Goal: Task Accomplishment & Management: Manage account settings

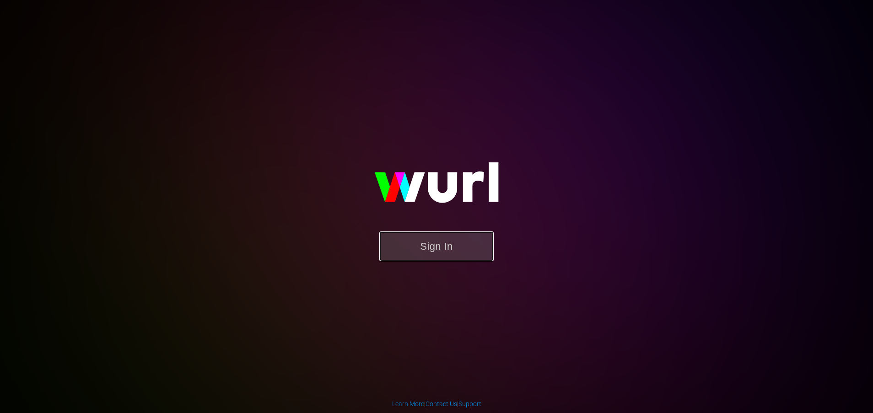
click at [433, 243] on button "Sign In" at bounding box center [436, 246] width 114 height 30
click at [472, 248] on button "Sign In" at bounding box center [436, 246] width 114 height 30
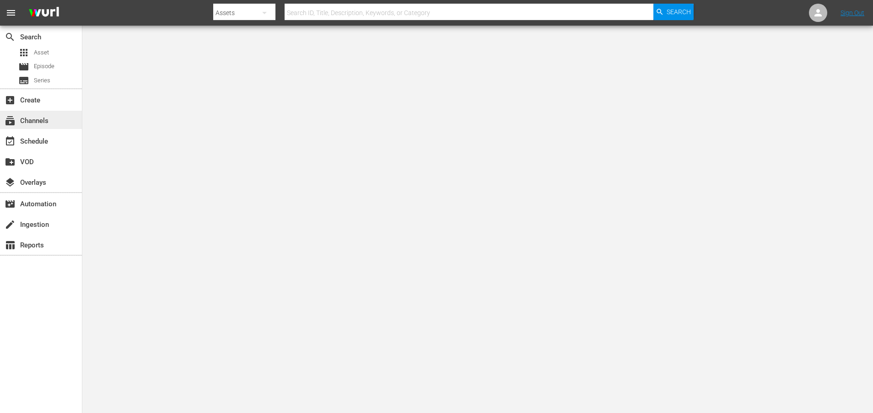
click at [36, 122] on div "subscriptions Channels" at bounding box center [25, 119] width 51 height 8
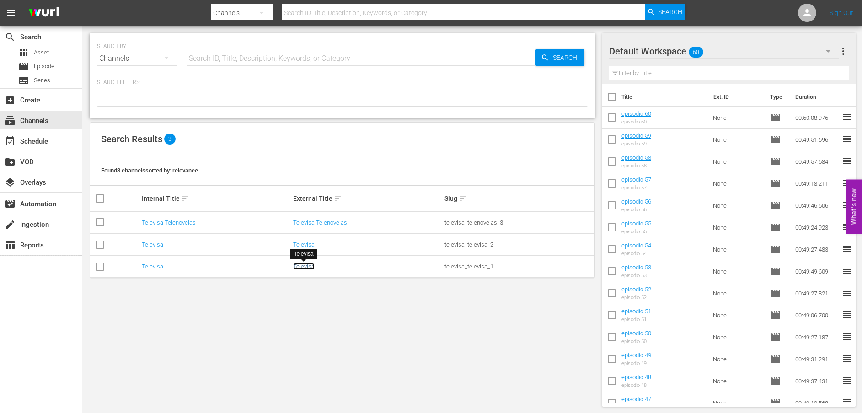
click at [296, 268] on link "Televisa" at bounding box center [304, 266] width 22 height 7
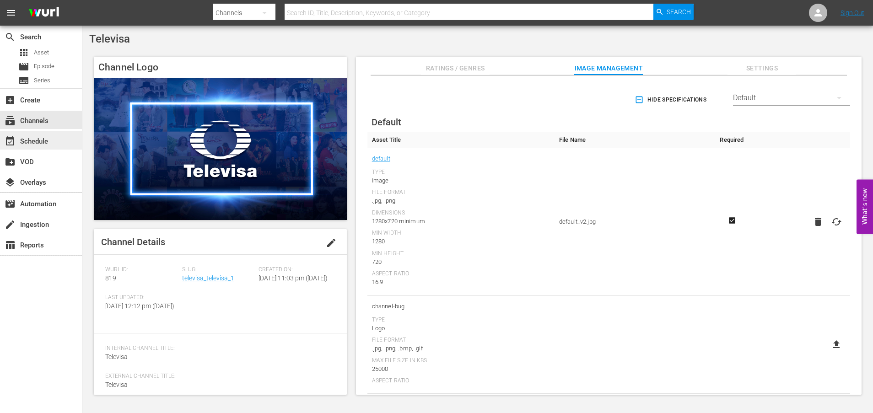
click at [40, 140] on div "event_available Schedule" at bounding box center [25, 140] width 51 height 8
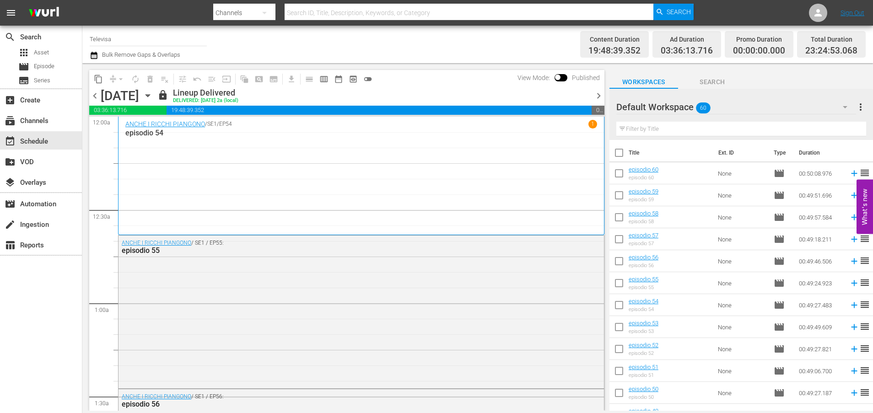
click at [153, 94] on icon "button" at bounding box center [148, 96] width 10 height 10
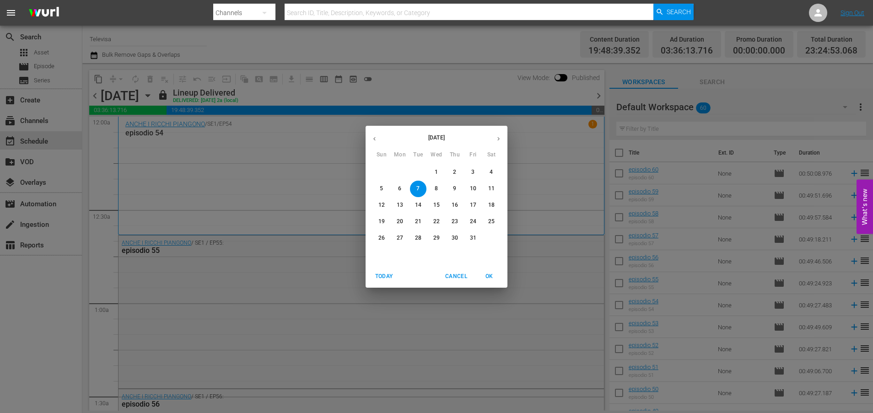
click at [398, 205] on p "13" at bounding box center [400, 205] width 6 height 8
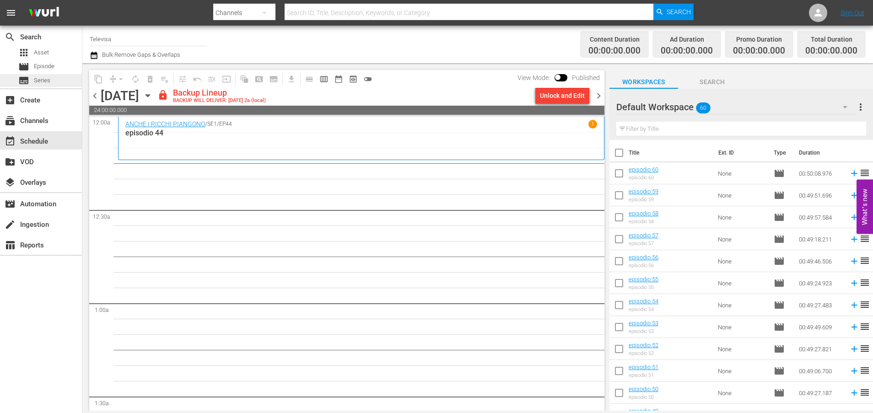
click at [56, 83] on div "subtitles Series" at bounding box center [41, 80] width 82 height 13
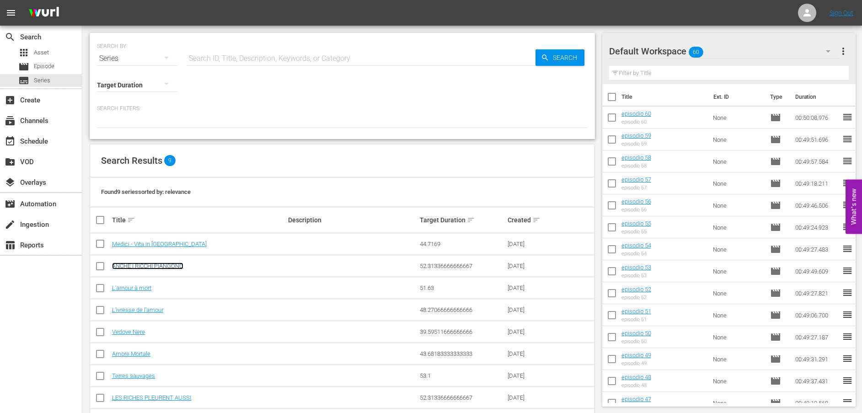
click at [177, 264] on link "ANCHE I RICCHI PIANGONO" at bounding box center [147, 266] width 71 height 7
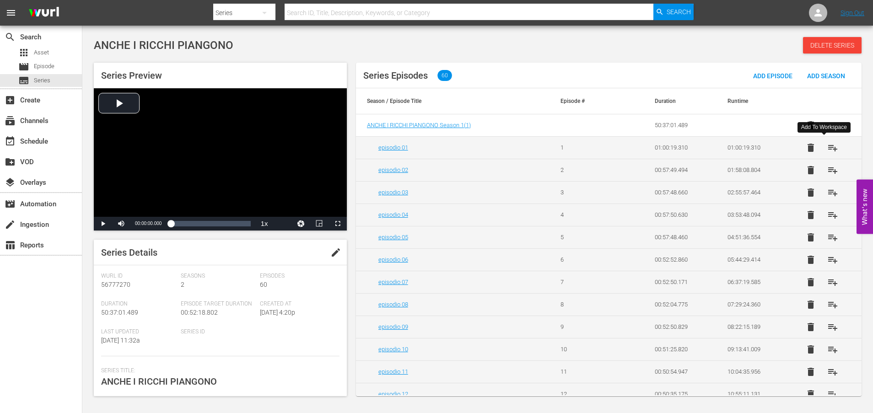
click at [827, 149] on span "playlist_add" at bounding box center [832, 147] width 11 height 11
click at [827, 171] on span "playlist_add" at bounding box center [832, 170] width 11 height 11
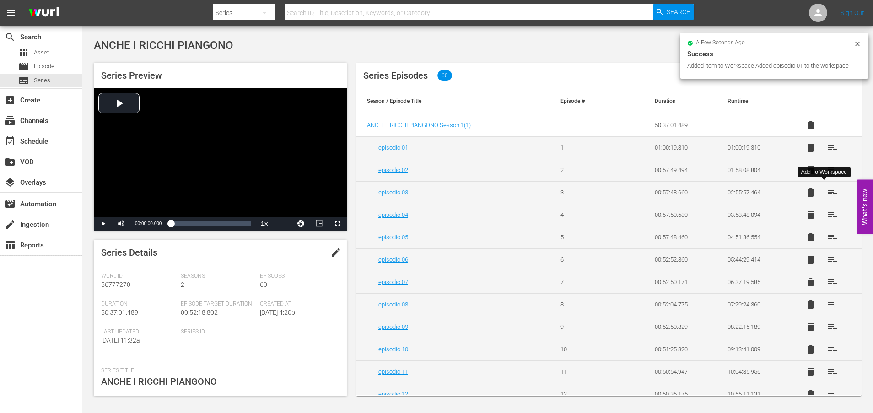
click at [827, 192] on span "playlist_add" at bounding box center [832, 192] width 11 height 11
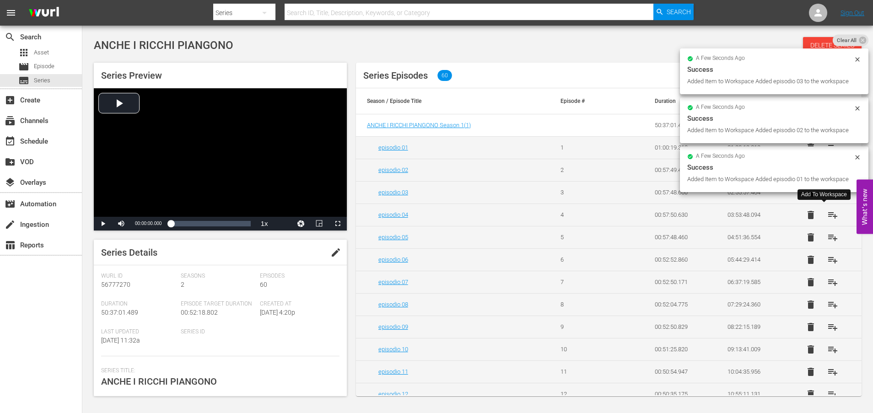
click at [827, 215] on span "playlist_add" at bounding box center [832, 215] width 11 height 11
click at [827, 237] on span "playlist_add" at bounding box center [832, 237] width 11 height 11
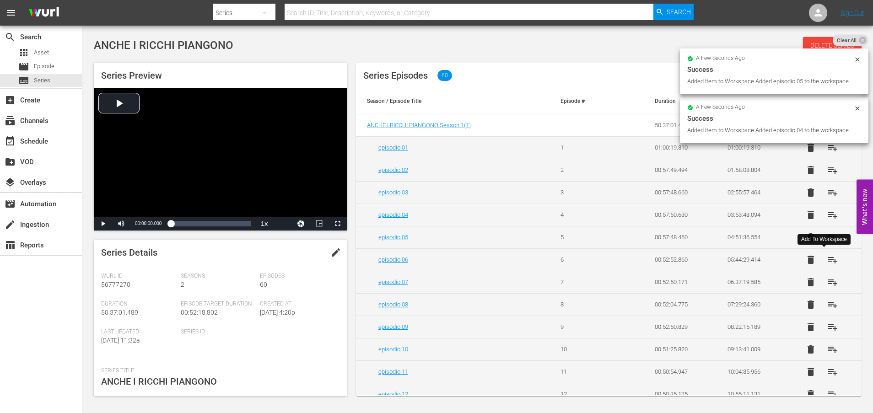
click at [827, 262] on span "playlist_add" at bounding box center [832, 259] width 11 height 11
click at [828, 280] on span "playlist_add" at bounding box center [832, 282] width 11 height 11
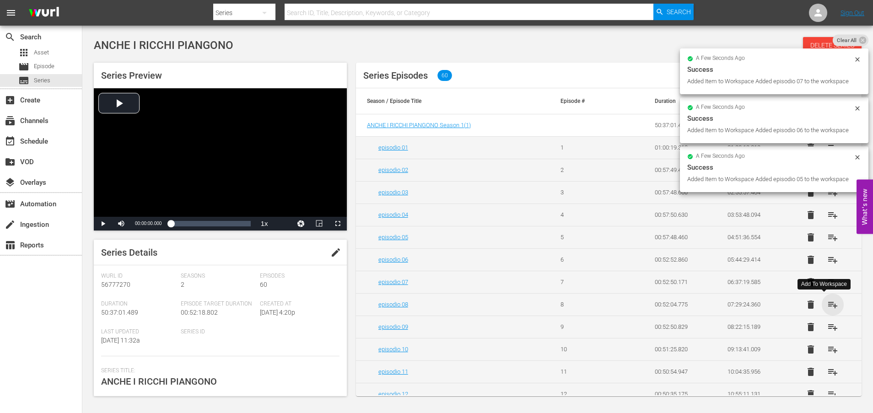
click at [827, 306] on span "playlist_add" at bounding box center [832, 304] width 11 height 11
click at [828, 326] on span "playlist_add" at bounding box center [832, 327] width 11 height 11
click at [827, 351] on span "playlist_add" at bounding box center [832, 349] width 11 height 11
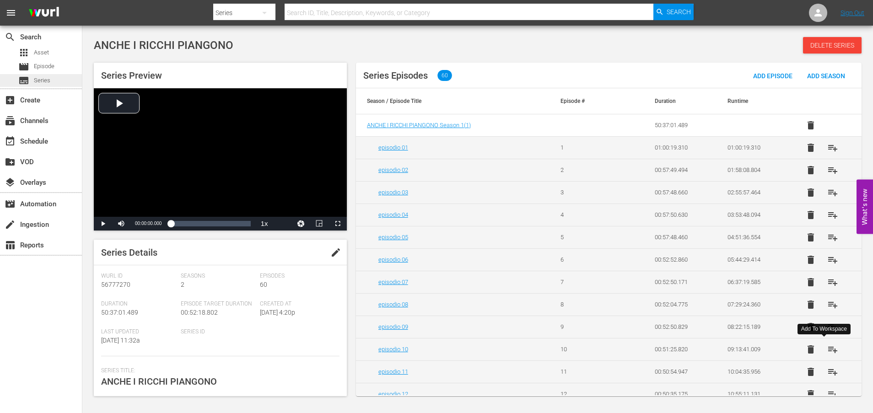
click at [53, 82] on div "subtitles Series" at bounding box center [41, 80] width 82 height 13
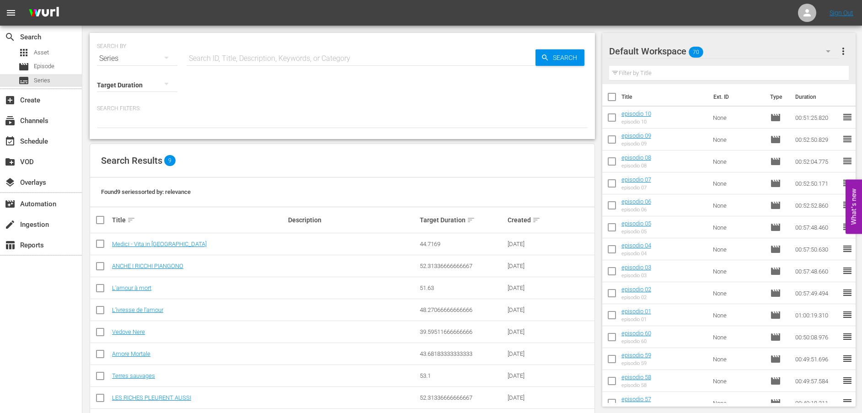
click at [844, 51] on span "more_vert" at bounding box center [843, 51] width 11 height 11
click at [742, 68] on div "Clear All Workspace Items" at bounding box center [785, 68] width 108 height 16
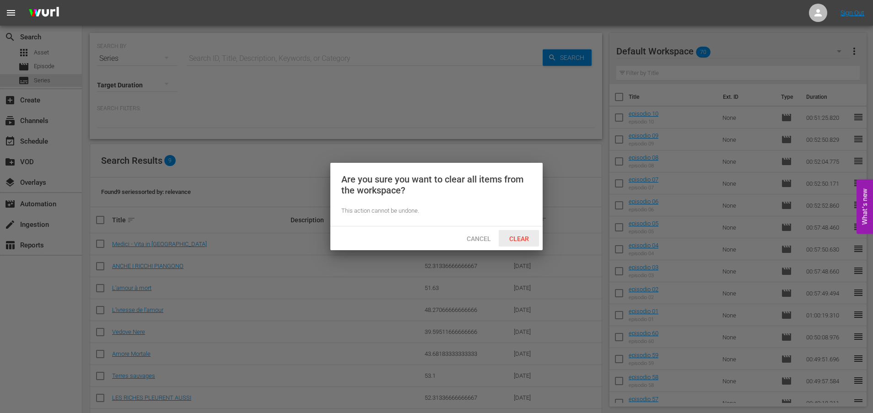
click at [528, 237] on span "Clear" at bounding box center [519, 238] width 34 height 7
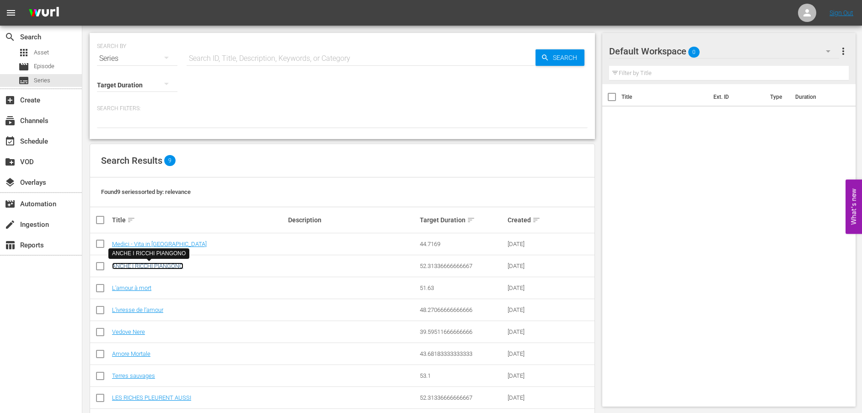
click at [169, 264] on link "ANCHE I RICCHI PIANGONO" at bounding box center [147, 266] width 71 height 7
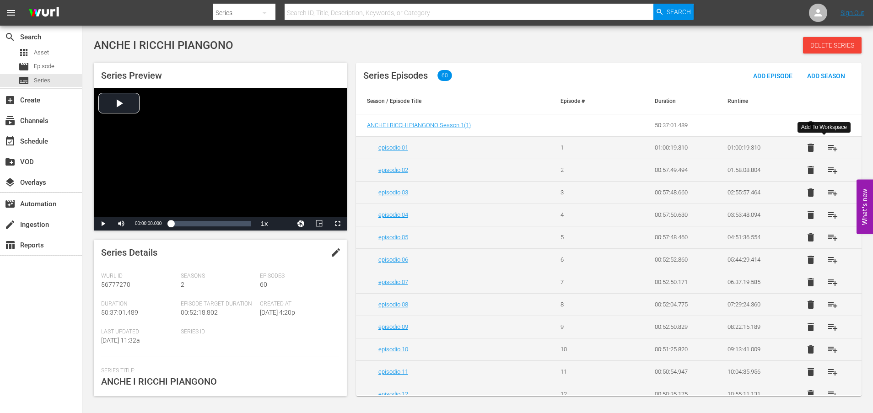
click at [828, 148] on span "playlist_add" at bounding box center [832, 147] width 11 height 11
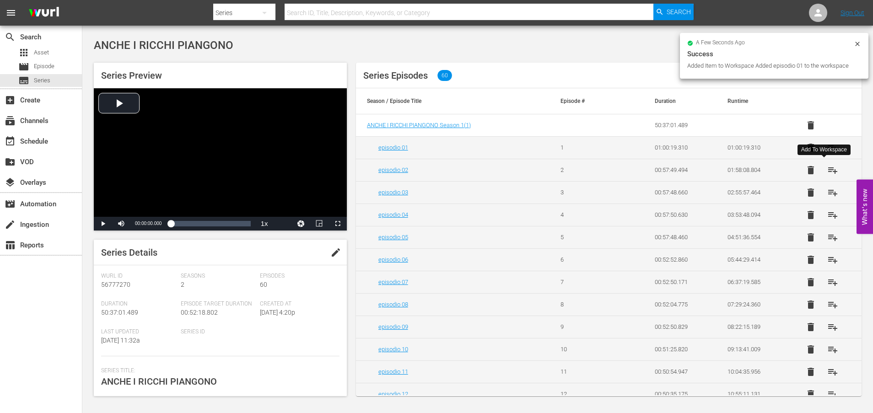
click at [827, 171] on span "playlist_add" at bounding box center [832, 170] width 11 height 11
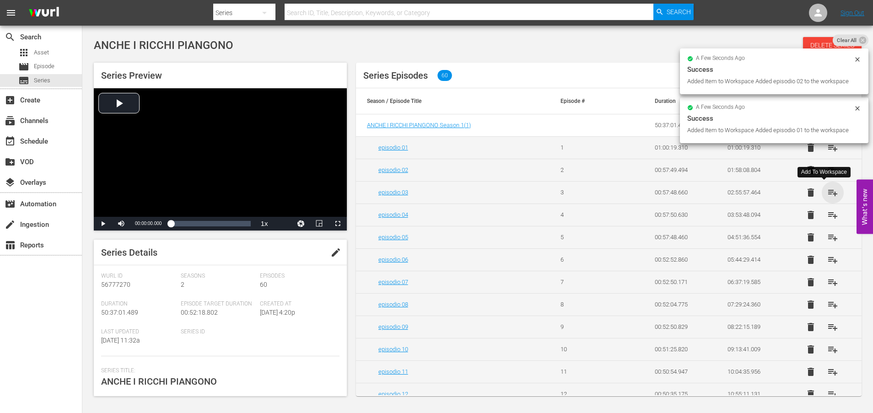
click at [827, 194] on span "playlist_add" at bounding box center [832, 192] width 11 height 11
click at [827, 215] on span "playlist_add" at bounding box center [832, 215] width 11 height 11
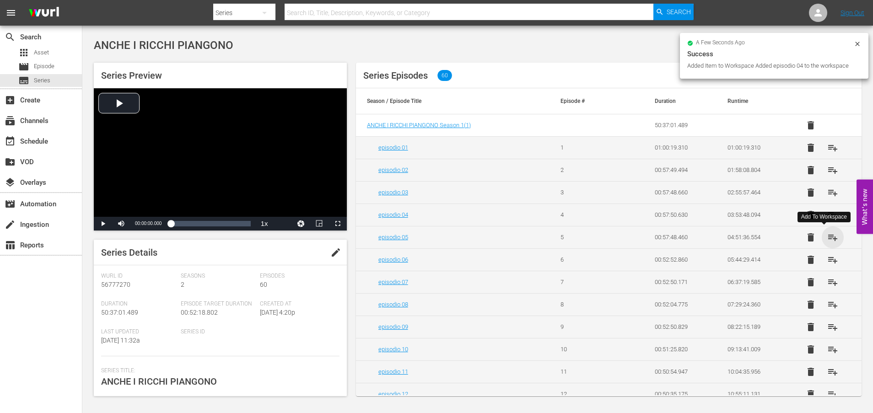
click at [827, 237] on span "playlist_add" at bounding box center [832, 237] width 11 height 11
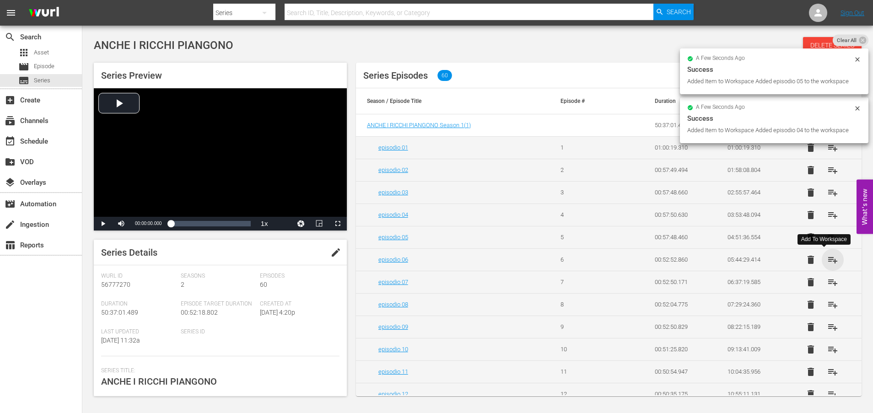
click at [827, 261] on span "playlist_add" at bounding box center [832, 259] width 11 height 11
click at [828, 282] on span "playlist_add" at bounding box center [832, 282] width 11 height 11
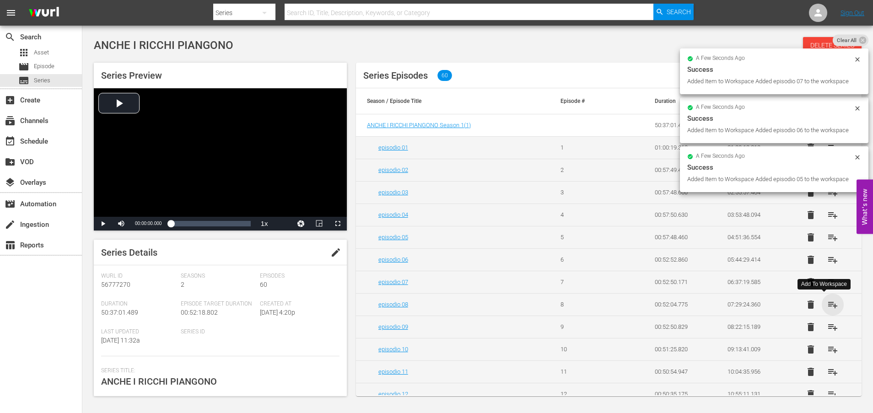
click at [827, 305] on span "playlist_add" at bounding box center [832, 304] width 11 height 11
click at [828, 329] on span "playlist_add" at bounding box center [832, 327] width 11 height 11
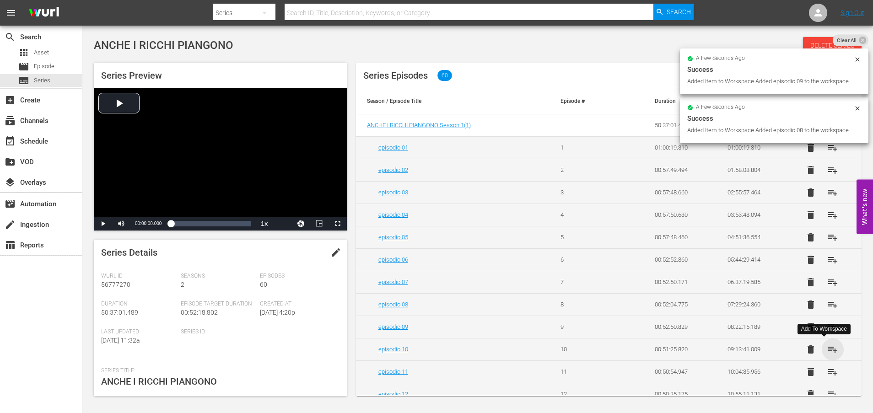
click at [828, 349] on span "playlist_add" at bounding box center [832, 349] width 11 height 11
click at [828, 372] on span "playlist_add" at bounding box center [832, 371] width 11 height 11
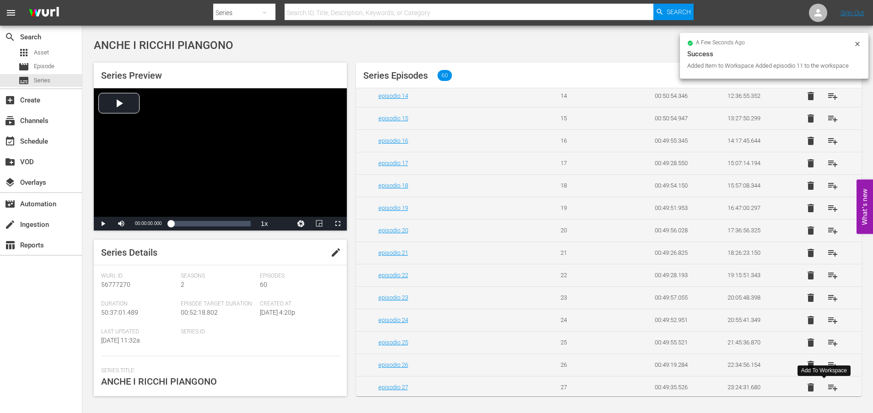
scroll to position [274, 0]
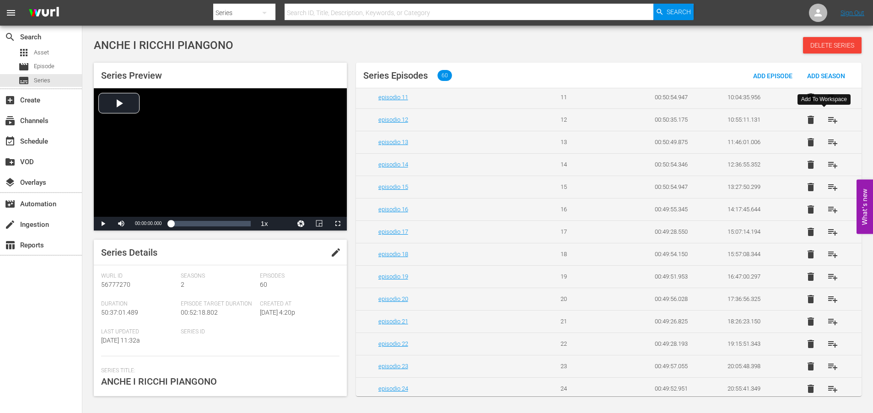
click at [828, 121] on span "playlist_add" at bounding box center [832, 119] width 11 height 11
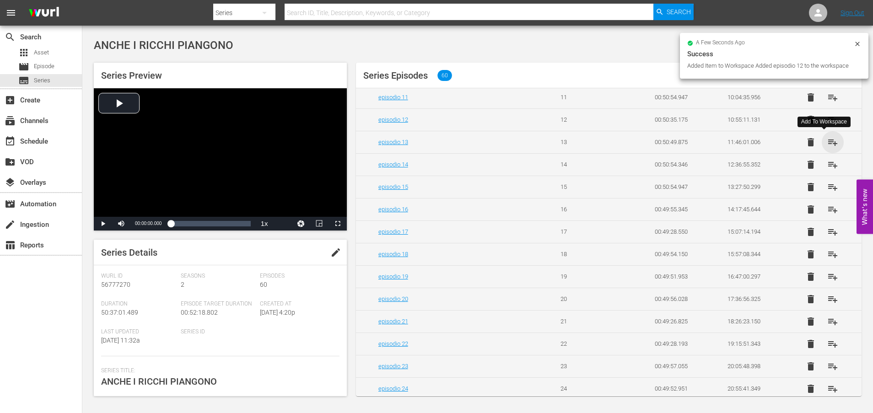
click at [828, 143] on span "playlist_add" at bounding box center [832, 142] width 11 height 11
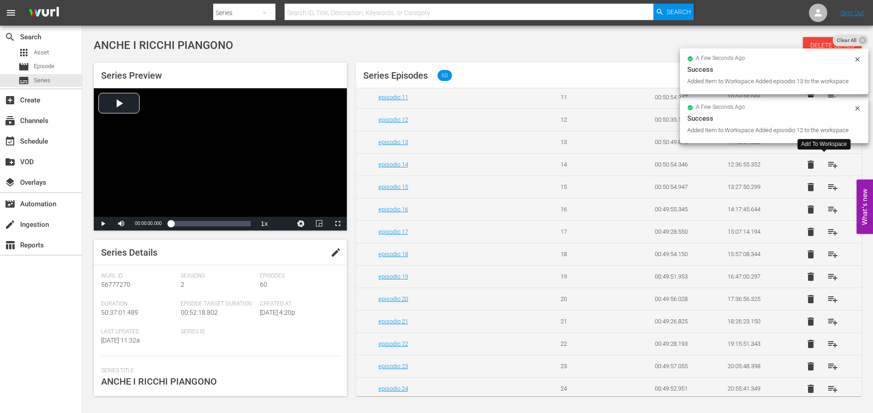
click at [828, 163] on span "playlist_add" at bounding box center [832, 164] width 11 height 11
click at [828, 189] on span "playlist_add" at bounding box center [832, 187] width 11 height 11
click at [827, 209] on span "playlist_add" at bounding box center [832, 209] width 11 height 11
click at [827, 231] on span "playlist_add" at bounding box center [832, 231] width 11 height 11
click at [828, 255] on span "playlist_add" at bounding box center [832, 254] width 11 height 11
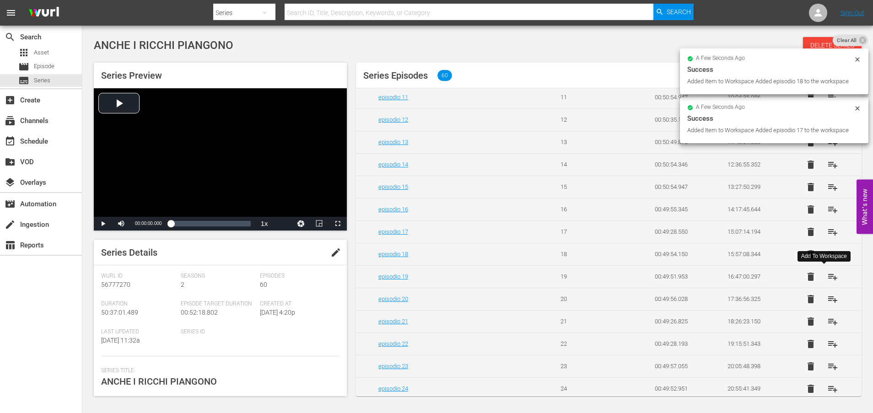
click at [827, 277] on span "playlist_add" at bounding box center [832, 276] width 11 height 11
click at [828, 299] on span "playlist_add" at bounding box center [832, 299] width 11 height 11
click at [827, 321] on span "playlist_add" at bounding box center [832, 321] width 11 height 11
click at [827, 345] on span "playlist_add" at bounding box center [832, 344] width 11 height 11
click at [827, 366] on span "playlist_add" at bounding box center [832, 366] width 11 height 11
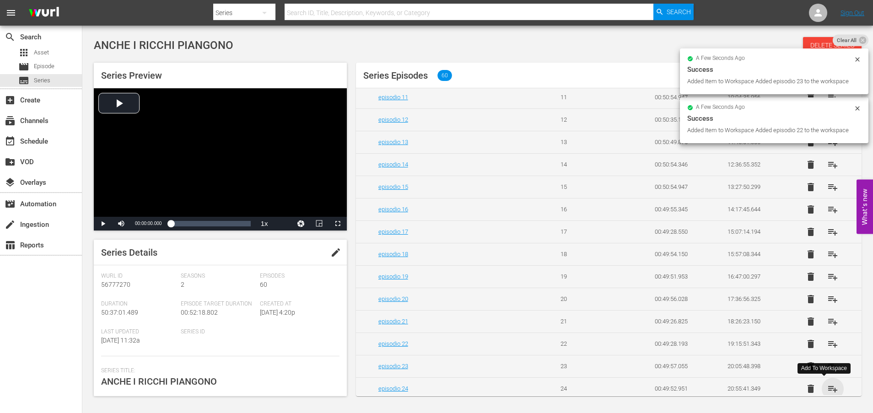
click at [827, 390] on span "playlist_add" at bounding box center [832, 388] width 11 height 11
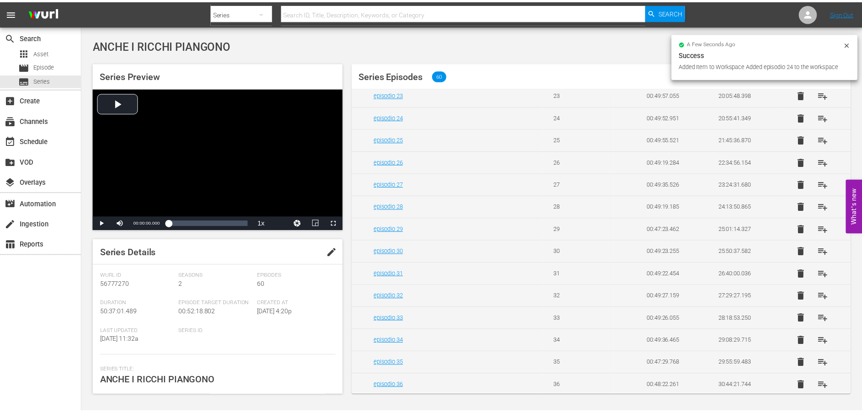
scroll to position [549, 0]
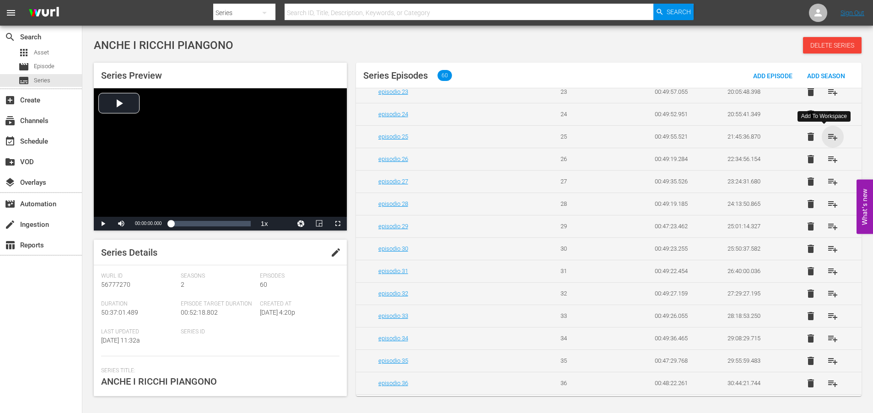
click at [827, 136] on span "playlist_add" at bounding box center [832, 136] width 11 height 11
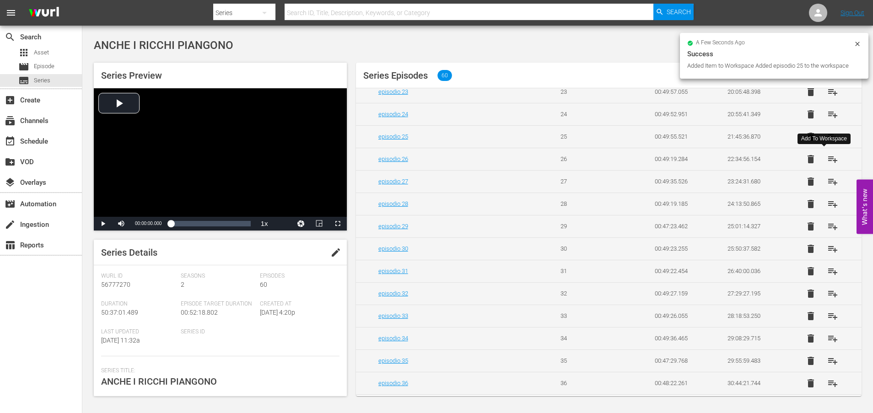
click at [828, 160] on span "playlist_add" at bounding box center [832, 159] width 11 height 11
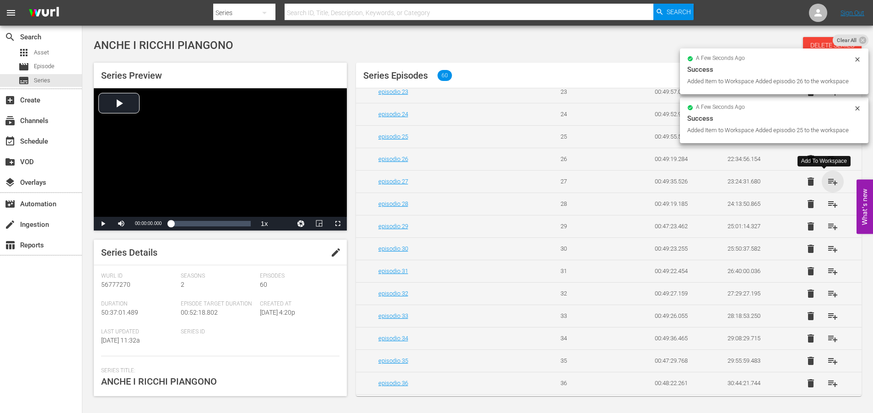
click at [827, 182] on span "playlist_add" at bounding box center [832, 181] width 11 height 11
click at [827, 203] on span "playlist_add" at bounding box center [832, 204] width 11 height 11
click at [828, 227] on span "playlist_add" at bounding box center [832, 226] width 11 height 11
click at [828, 249] on span "playlist_add" at bounding box center [832, 248] width 11 height 11
click at [827, 271] on span "playlist_add" at bounding box center [832, 271] width 11 height 11
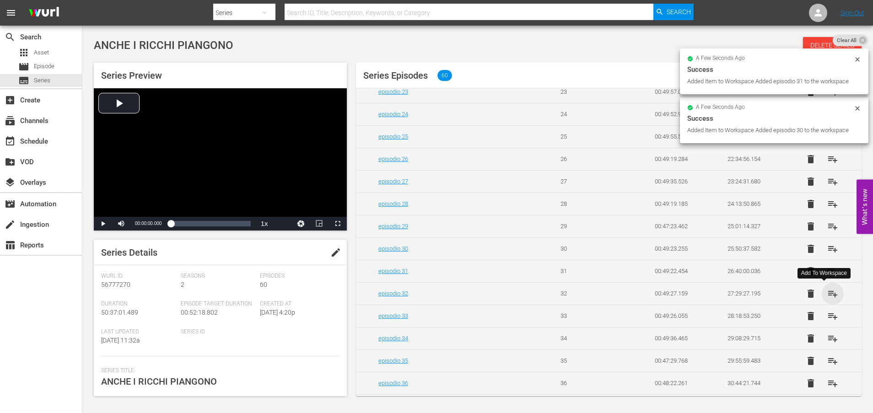
click at [827, 295] on span "playlist_add" at bounding box center [832, 293] width 11 height 11
click at [828, 315] on span "playlist_add" at bounding box center [832, 316] width 11 height 11
click at [828, 340] on span "playlist_add" at bounding box center [832, 338] width 11 height 11
click at [827, 361] on span "playlist_add" at bounding box center [832, 360] width 11 height 11
click at [827, 383] on span "playlist_add" at bounding box center [832, 383] width 11 height 11
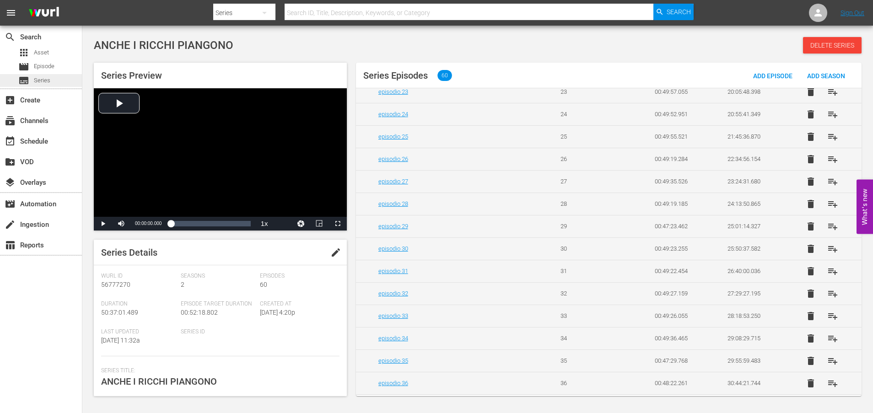
click at [46, 81] on span "Series" at bounding box center [42, 80] width 16 height 9
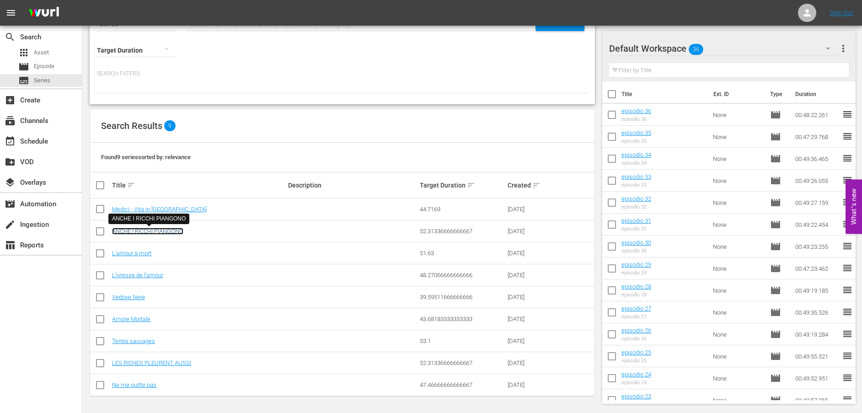
click at [134, 229] on link "ANCHE I RICCHI PIANGONO" at bounding box center [147, 231] width 71 height 7
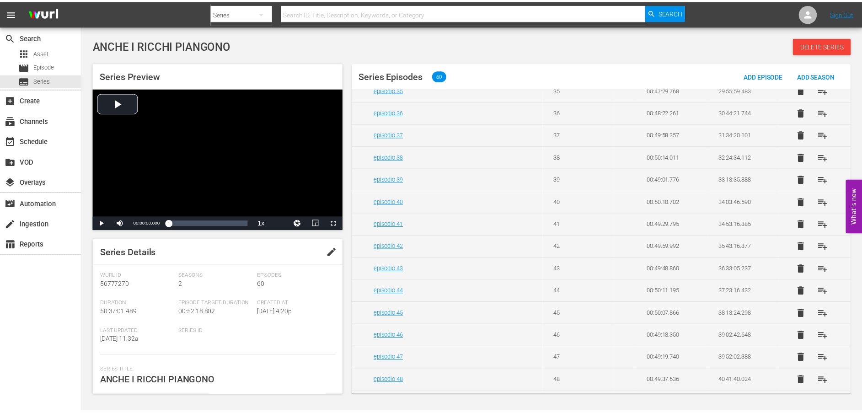
scroll to position [798, 0]
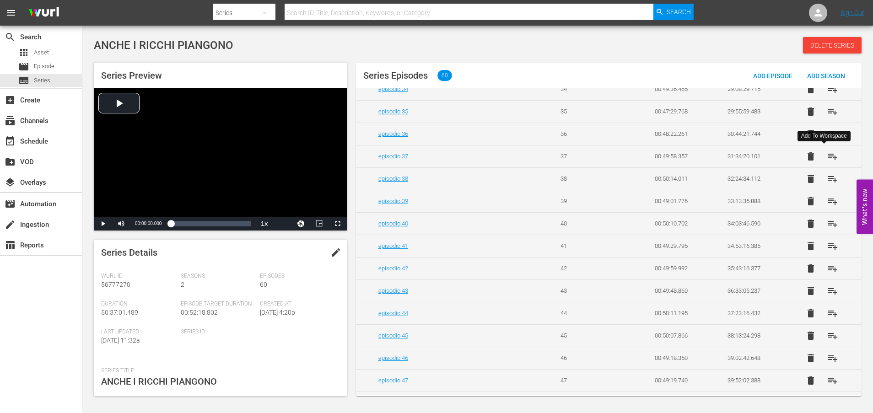
click at [827, 157] on span "playlist_add" at bounding box center [832, 156] width 11 height 11
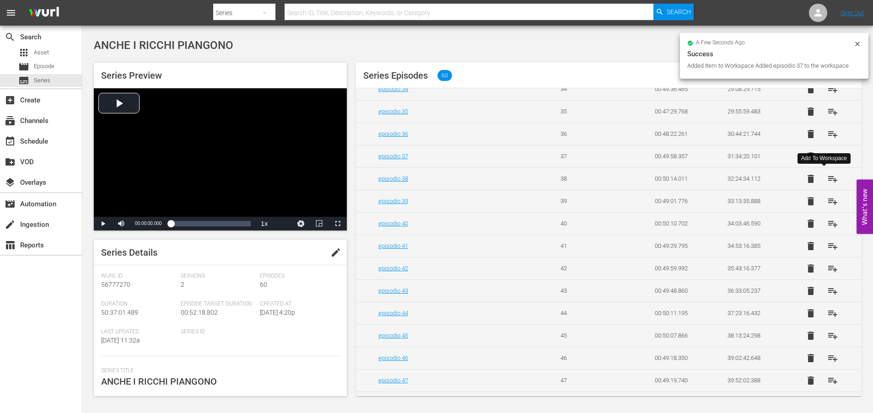
click at [828, 178] on span "playlist_add" at bounding box center [832, 178] width 11 height 11
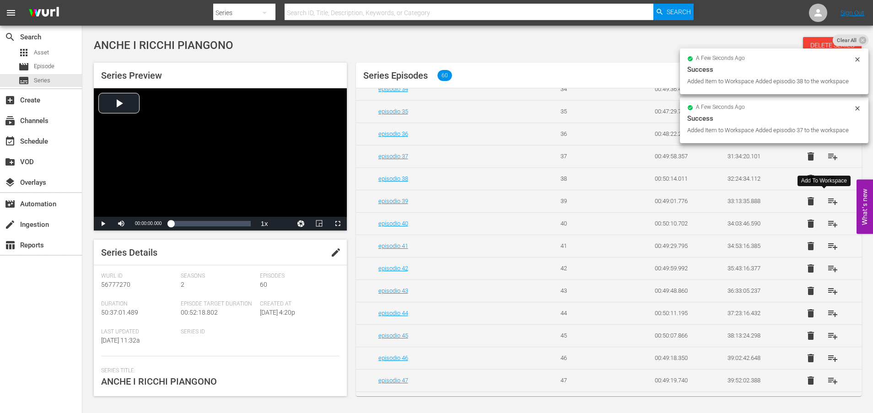
click at [828, 202] on span "playlist_add" at bounding box center [832, 201] width 11 height 11
click at [827, 225] on span "playlist_add" at bounding box center [832, 223] width 11 height 11
click at [828, 245] on span "playlist_add" at bounding box center [832, 246] width 11 height 11
click at [827, 268] on span "playlist_add" at bounding box center [832, 268] width 11 height 11
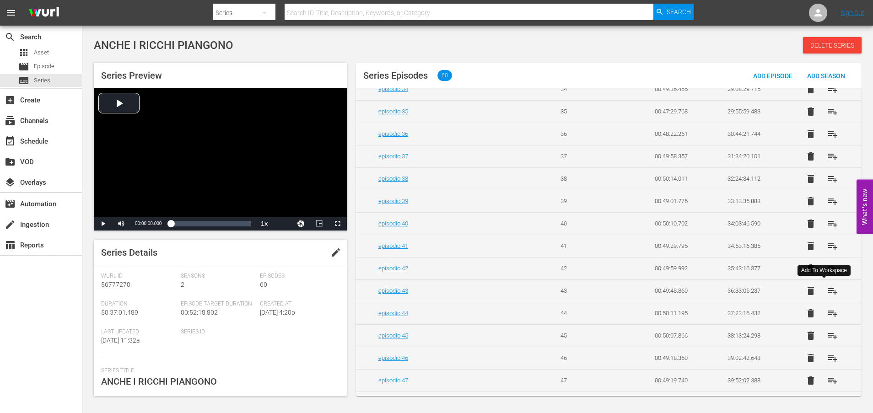
click at [827, 292] on span "playlist_add" at bounding box center [832, 290] width 11 height 11
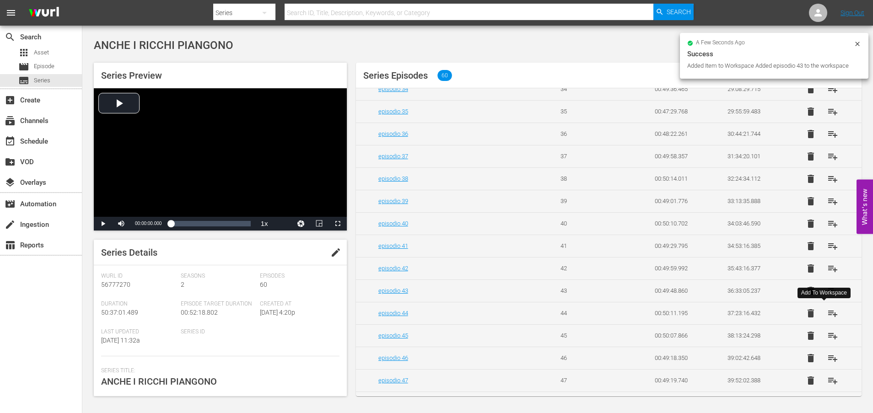
click at [828, 313] on span "playlist_add" at bounding box center [832, 313] width 11 height 11
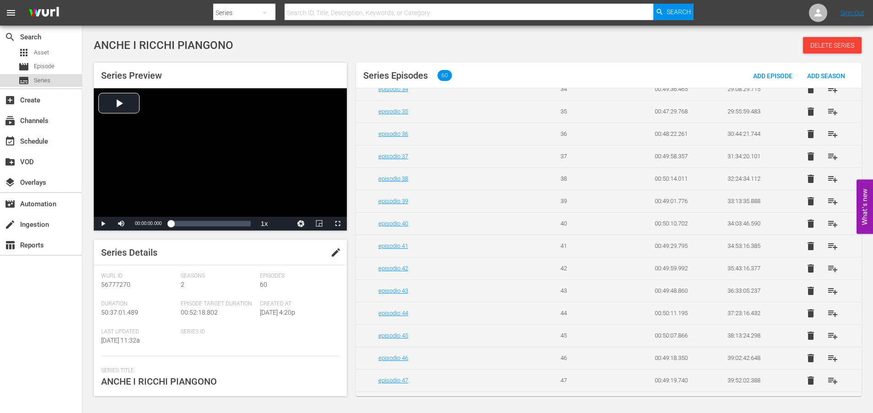
click at [46, 81] on span "Series" at bounding box center [42, 80] width 16 height 9
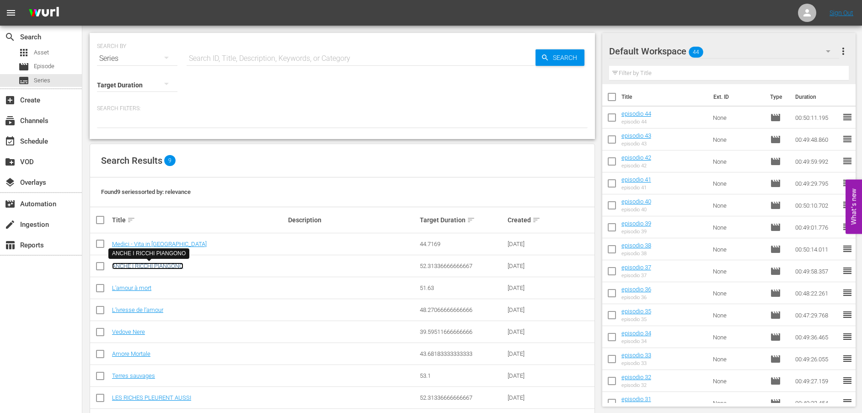
click at [151, 267] on link "ANCHE I RICCHI PIANGONO" at bounding box center [147, 266] width 71 height 7
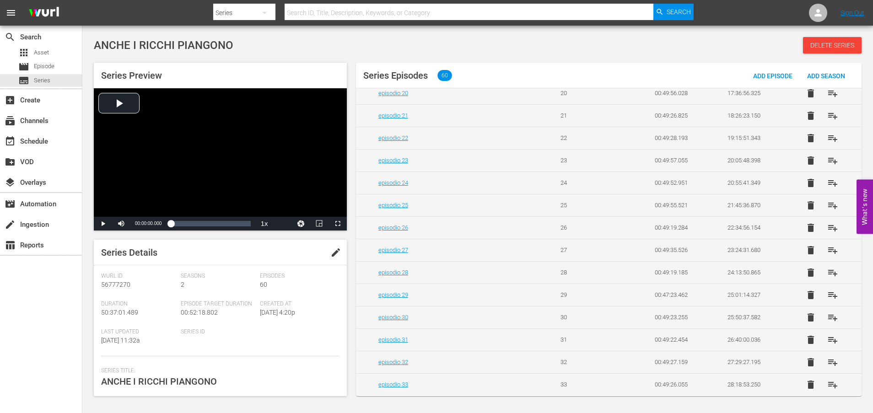
scroll to position [961, 0]
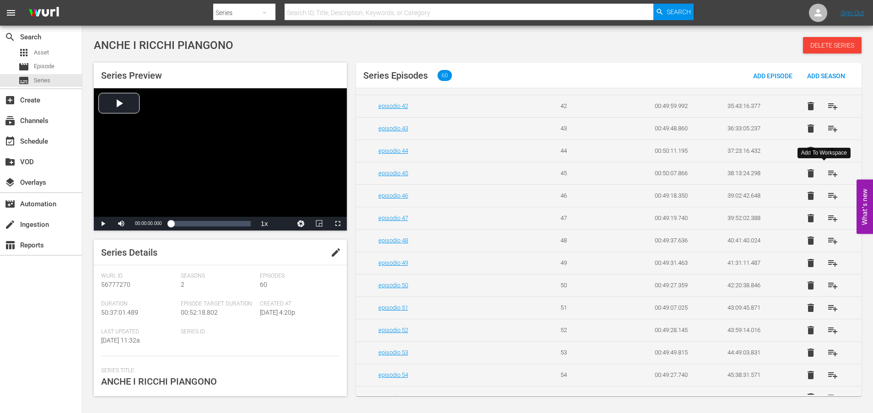
click at [828, 174] on span "playlist_add" at bounding box center [832, 173] width 11 height 11
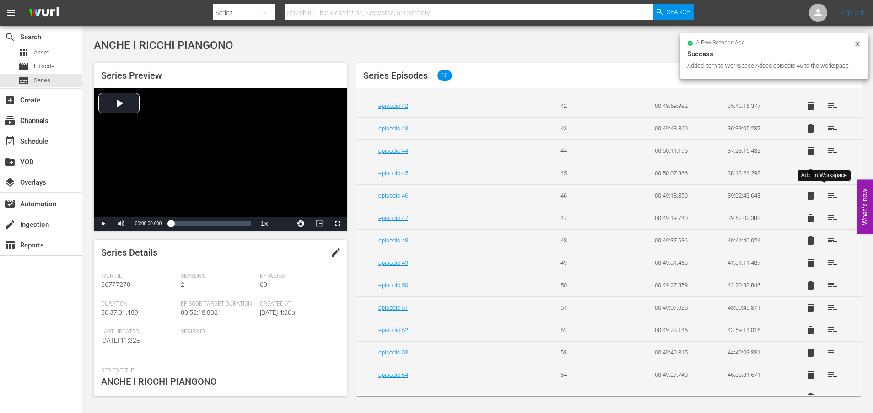
click at [828, 196] on span "playlist_add" at bounding box center [832, 195] width 11 height 11
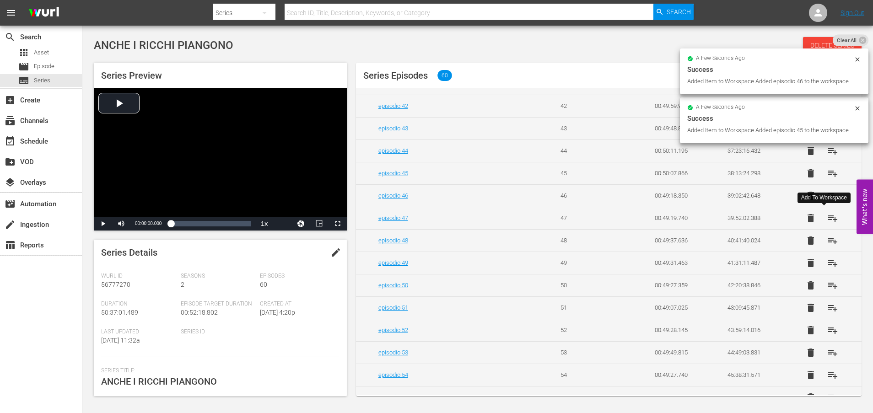
click at [827, 218] on span "playlist_add" at bounding box center [832, 218] width 11 height 11
click at [827, 241] on span "playlist_add" at bounding box center [832, 240] width 11 height 11
click at [827, 264] on span "playlist_add" at bounding box center [832, 263] width 11 height 11
click at [828, 285] on span "playlist_add" at bounding box center [832, 285] width 11 height 11
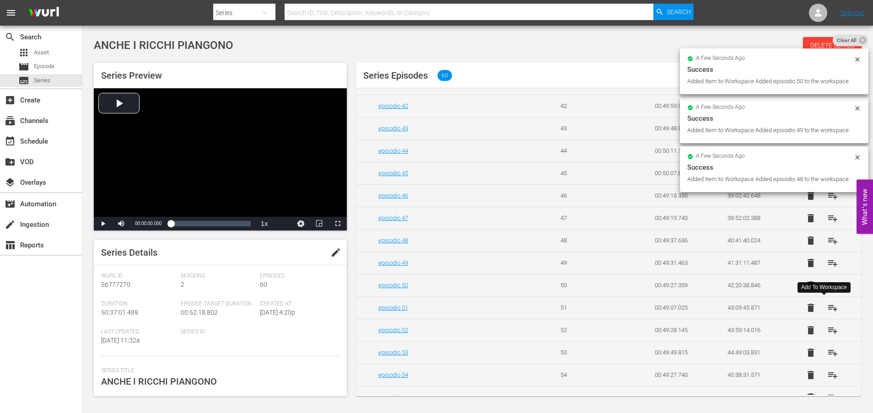
click at [827, 308] on span "playlist_add" at bounding box center [832, 307] width 11 height 11
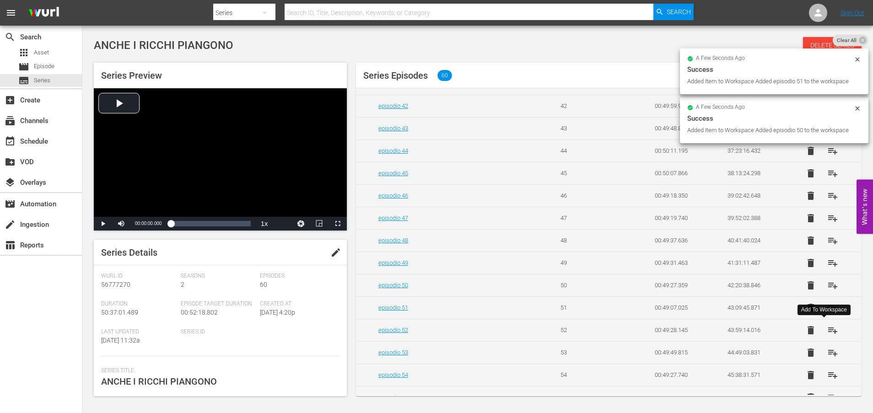
click at [828, 331] on span "playlist_add" at bounding box center [832, 330] width 11 height 11
click at [828, 351] on span "playlist_add" at bounding box center [832, 352] width 11 height 11
click at [827, 376] on span "playlist_add" at bounding box center [832, 375] width 11 height 11
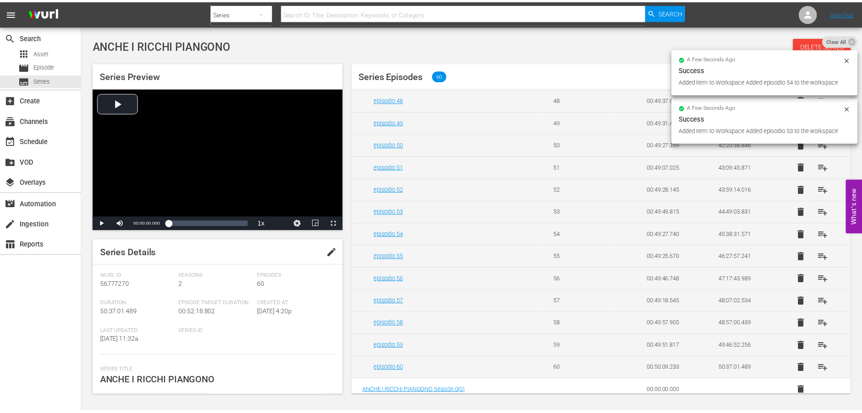
scroll to position [1109, 0]
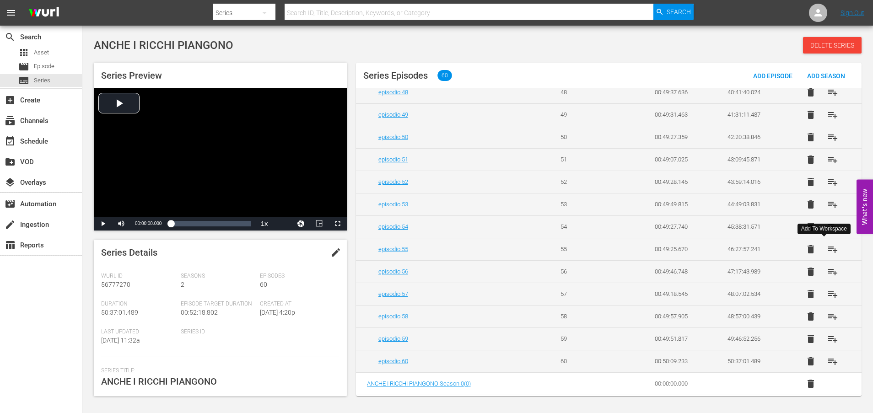
click at [828, 251] on span "playlist_add" at bounding box center [832, 249] width 11 height 11
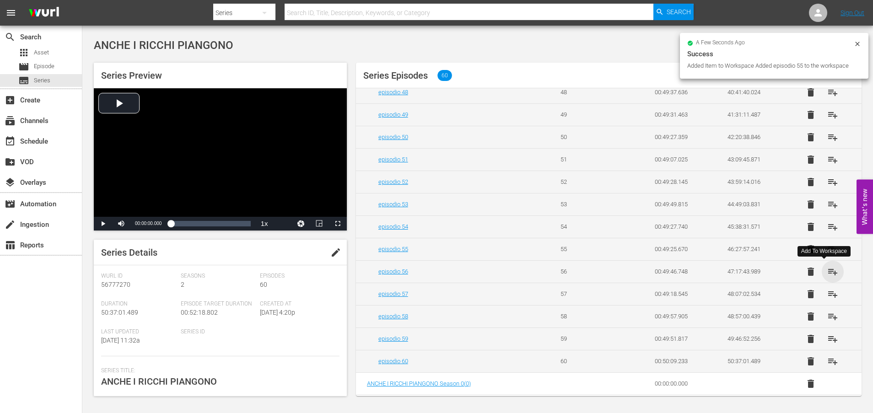
click at [827, 273] on span "playlist_add" at bounding box center [832, 271] width 11 height 11
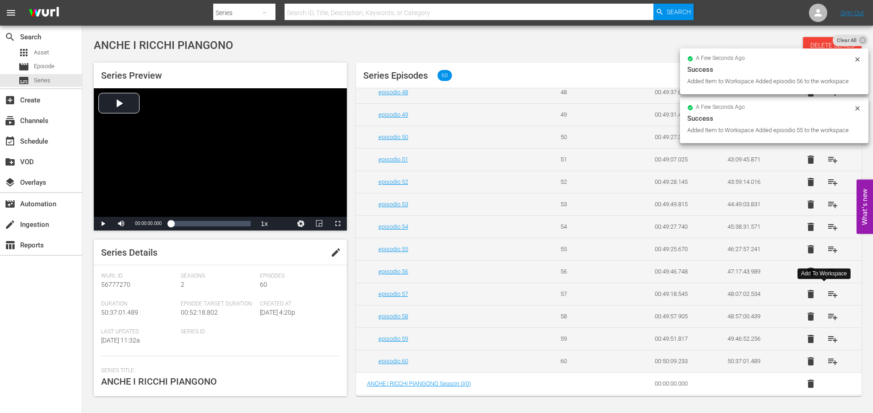
click at [828, 294] on span "playlist_add" at bounding box center [832, 294] width 11 height 11
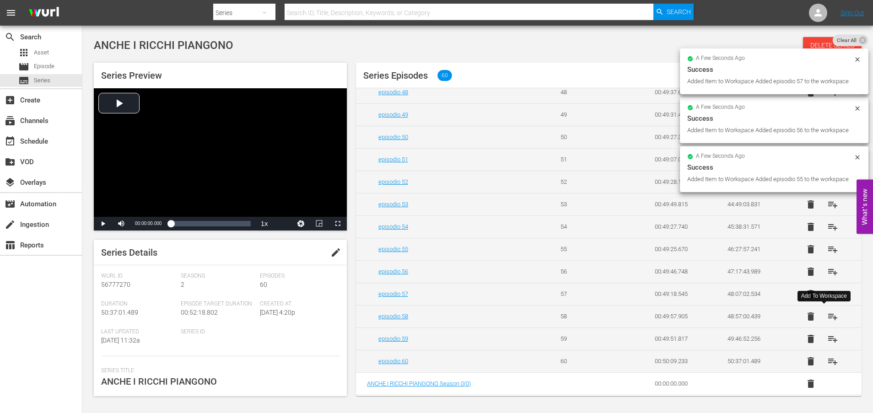
click at [828, 317] on span "playlist_add" at bounding box center [832, 316] width 11 height 11
click at [828, 341] on span "playlist_add" at bounding box center [832, 338] width 11 height 11
click at [827, 360] on span "playlist_add" at bounding box center [832, 361] width 11 height 11
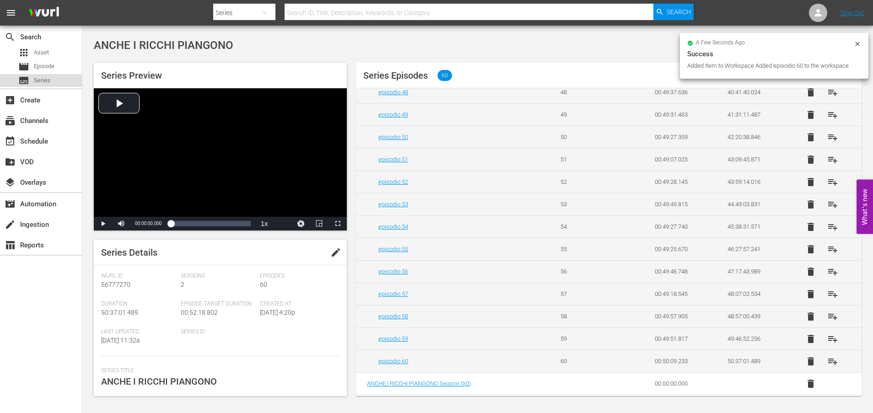
click at [48, 79] on span "Series" at bounding box center [42, 80] width 16 height 9
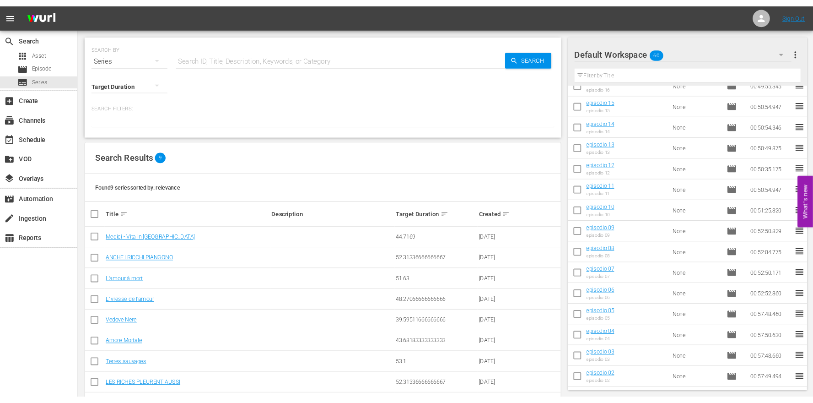
scroll to position [1021, 0]
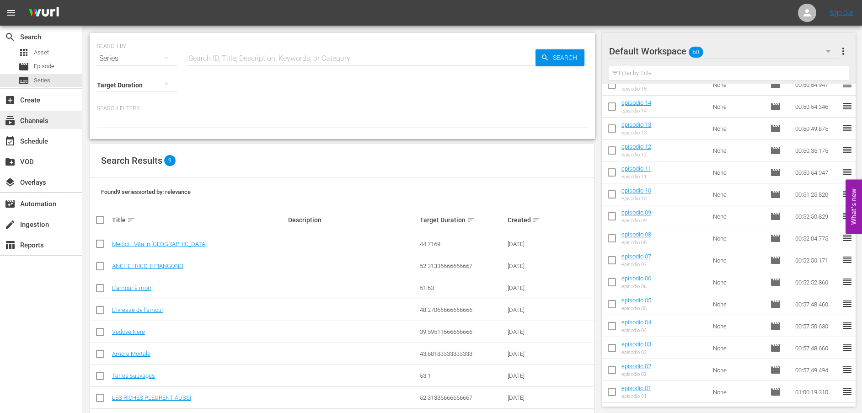
click at [40, 116] on div "subscriptions Channels" at bounding box center [25, 119] width 51 height 8
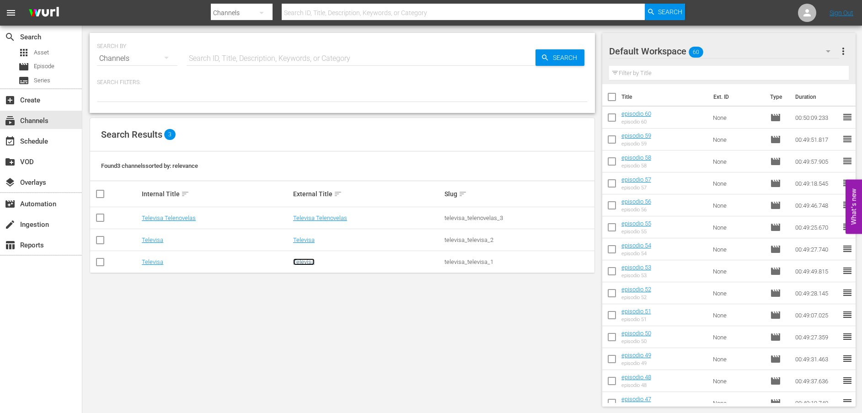
click at [310, 261] on link "Televisa" at bounding box center [304, 261] width 22 height 7
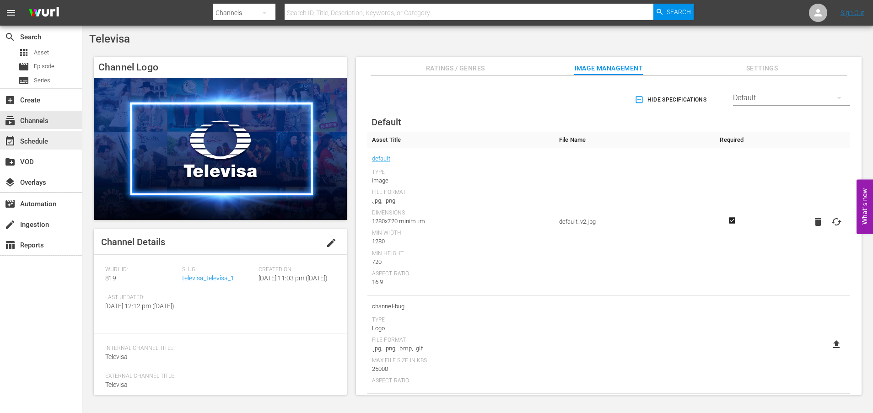
click at [41, 139] on div "event_available Schedule" at bounding box center [25, 140] width 51 height 8
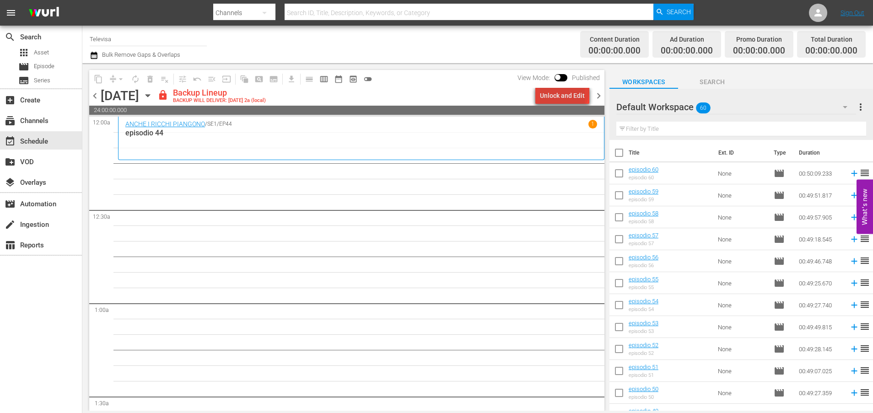
click at [565, 91] on div "Unlock and Edit" at bounding box center [562, 95] width 45 height 16
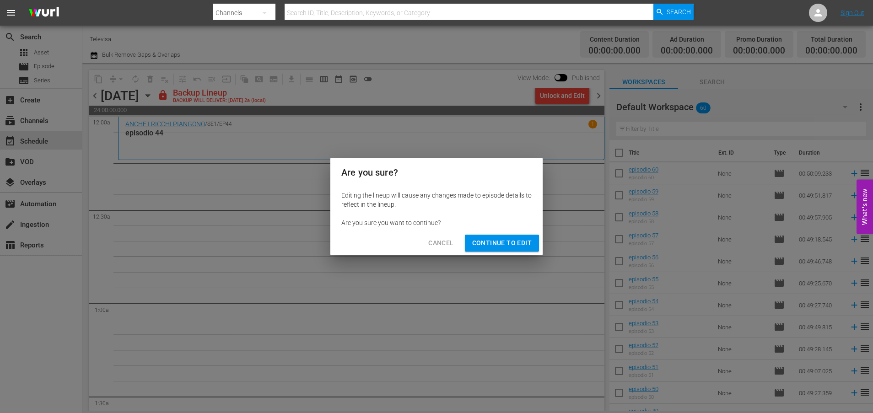
click at [476, 241] on span "Continue to Edit" at bounding box center [501, 242] width 59 height 11
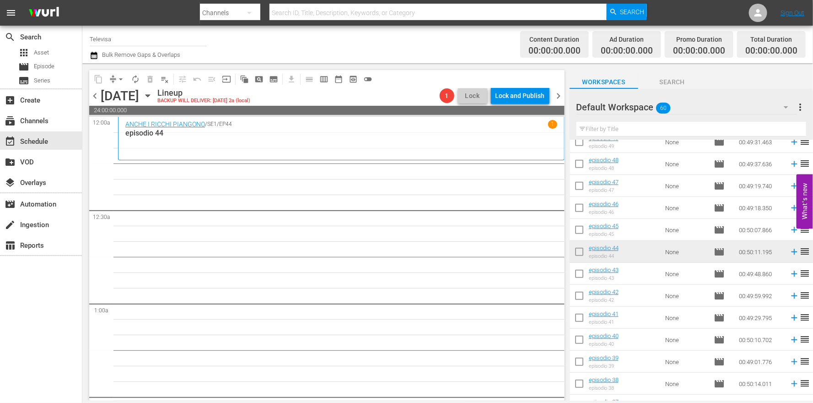
scroll to position [274, 0]
click at [791, 228] on icon at bounding box center [794, 229] width 6 height 6
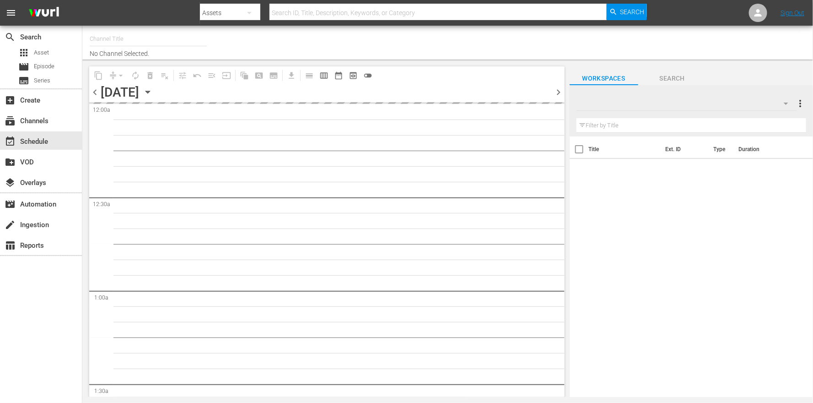
type input "Televisa (819)"
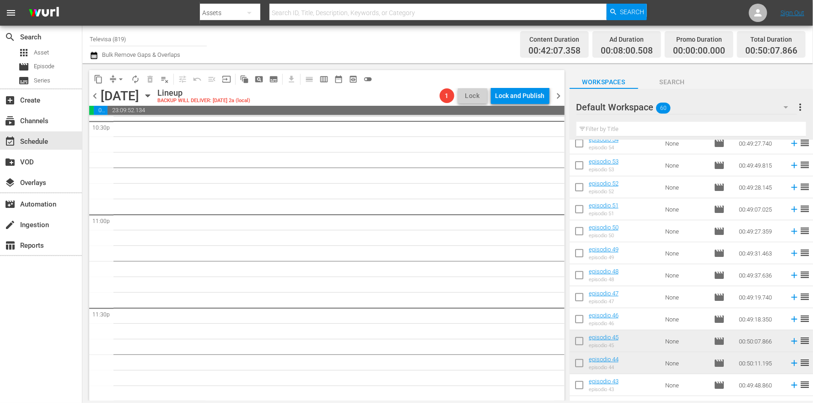
scroll to position [206, 0]
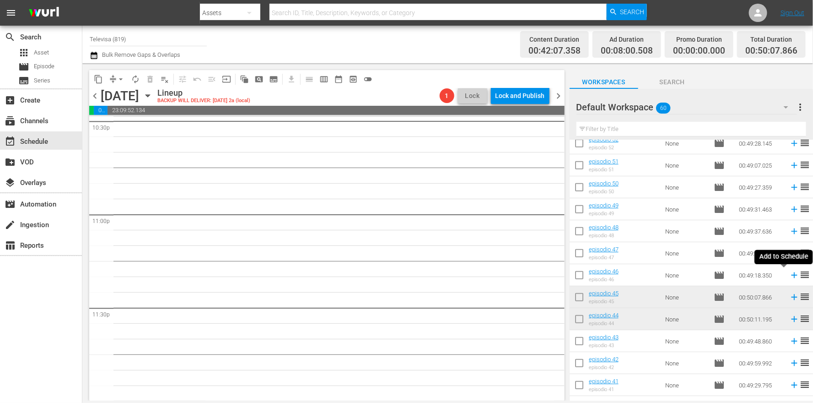
click at [791, 276] on icon at bounding box center [794, 275] width 6 height 6
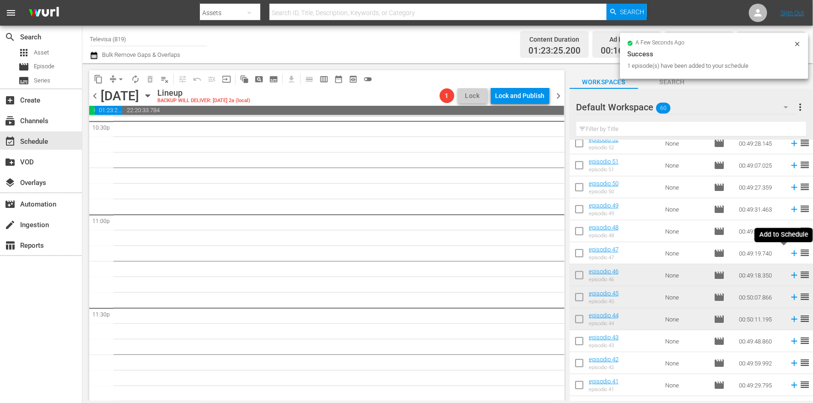
scroll to position [4179, 0]
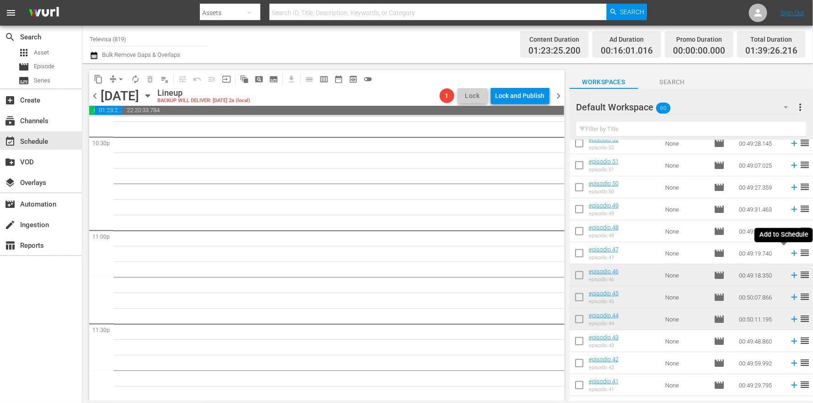
click at [791, 253] on icon at bounding box center [794, 253] width 6 height 6
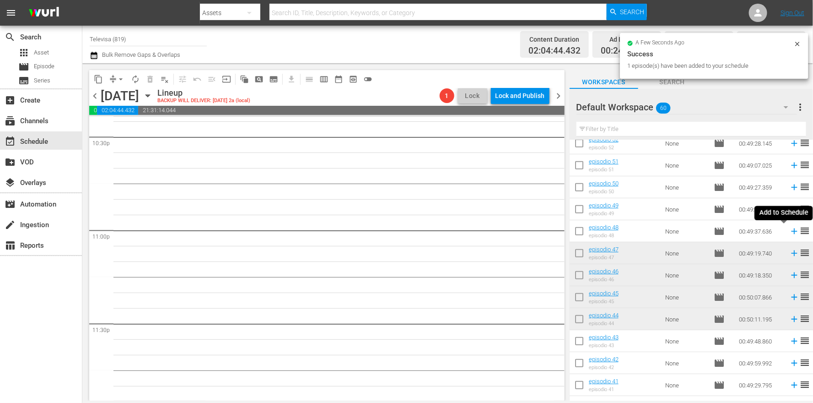
scroll to position [4164, 0]
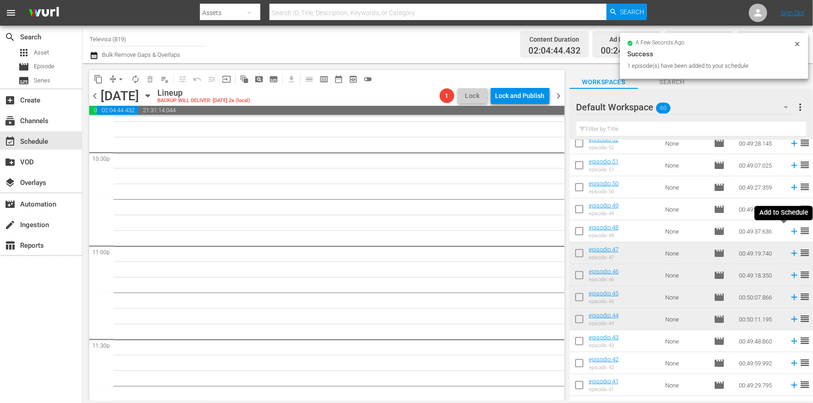
click at [791, 231] on icon at bounding box center [794, 231] width 6 height 6
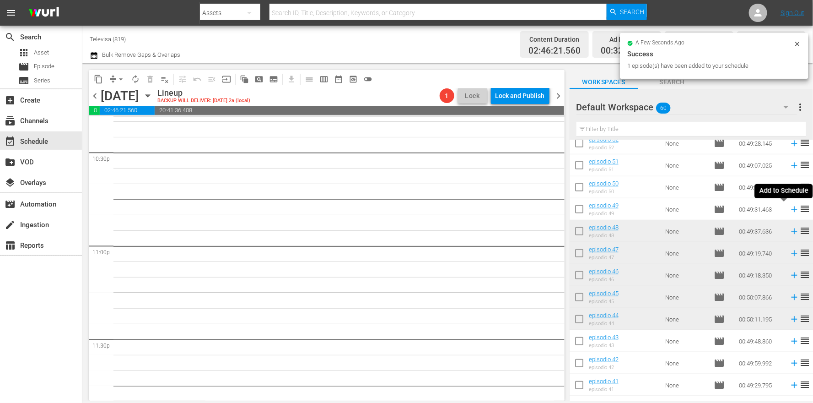
scroll to position [4149, 0]
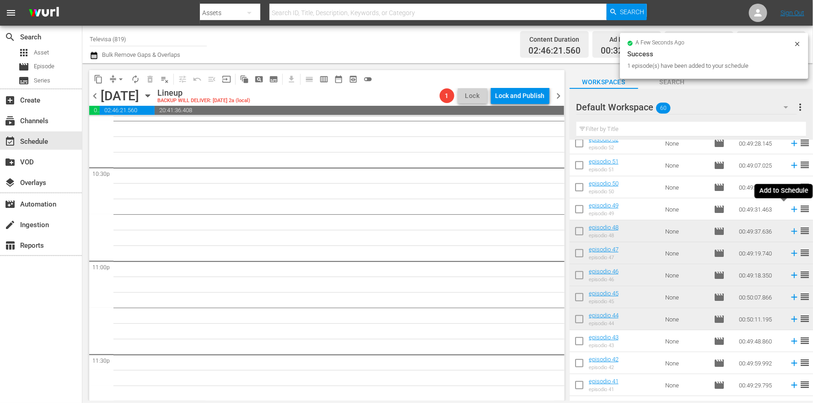
click at [791, 210] on icon at bounding box center [794, 209] width 6 height 6
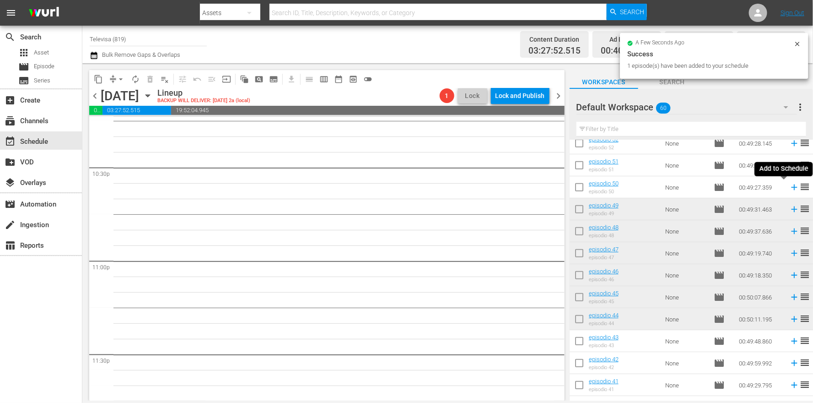
scroll to position [4133, 0]
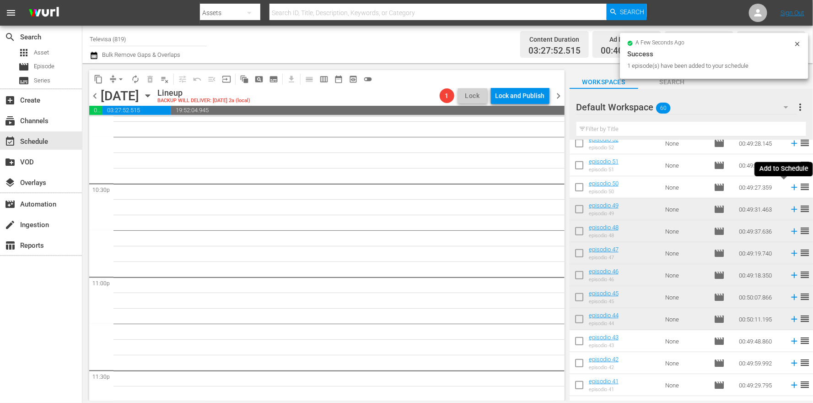
click at [789, 186] on icon at bounding box center [794, 187] width 10 height 10
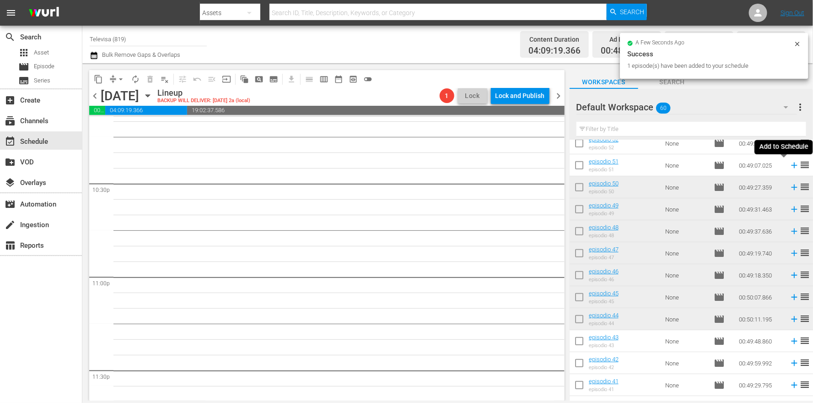
scroll to position [4117, 0]
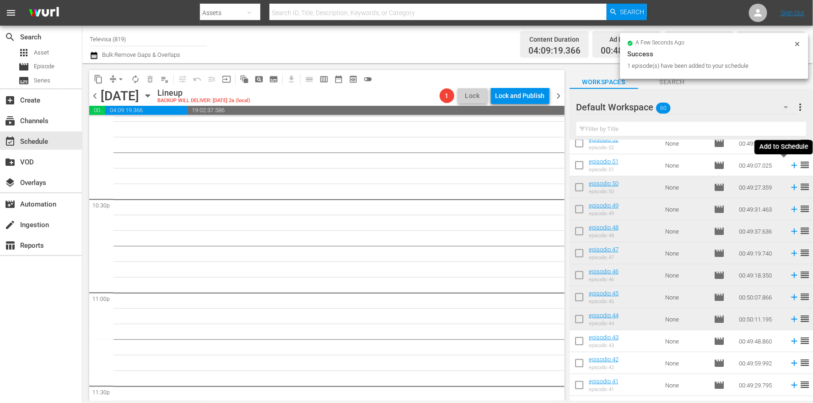
click at [791, 165] on icon at bounding box center [794, 165] width 6 height 6
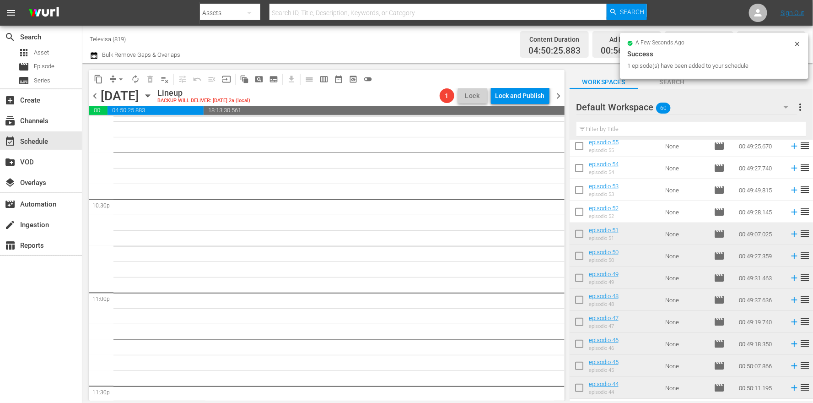
scroll to position [69, 0]
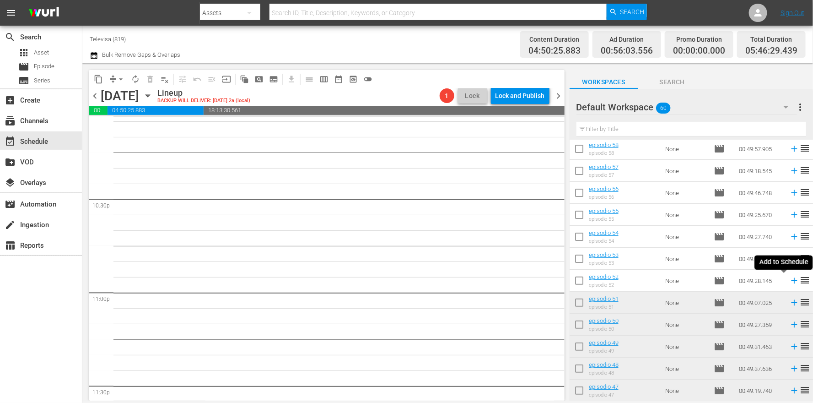
click at [791, 282] on icon at bounding box center [794, 281] width 6 height 6
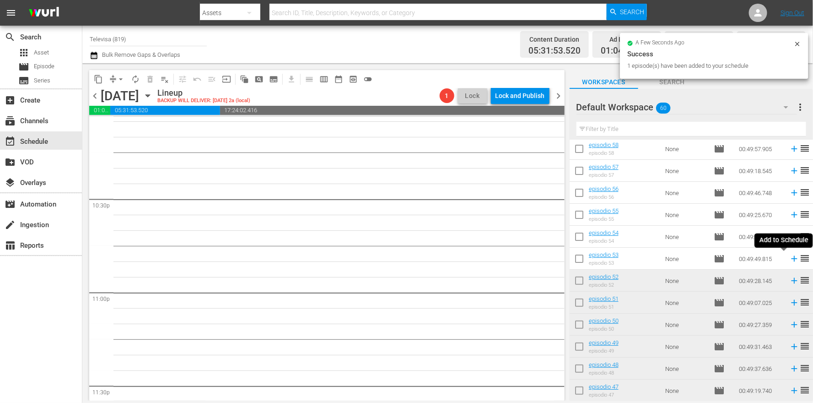
click at [791, 258] on icon at bounding box center [794, 259] width 6 height 6
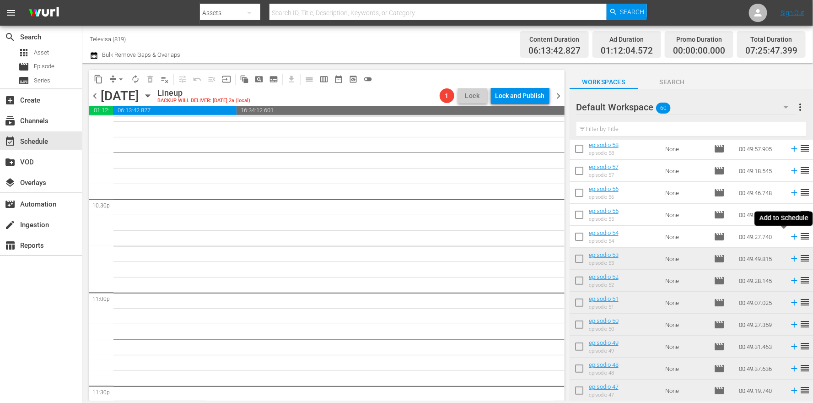
click at [789, 236] on icon at bounding box center [794, 236] width 10 height 10
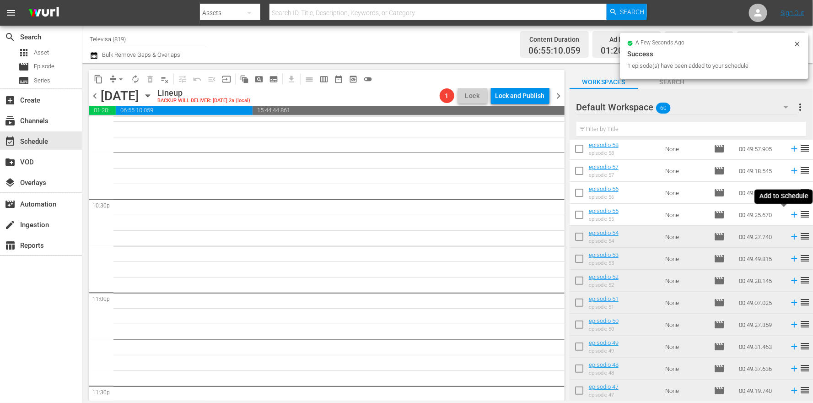
click at [791, 215] on icon at bounding box center [794, 215] width 6 height 6
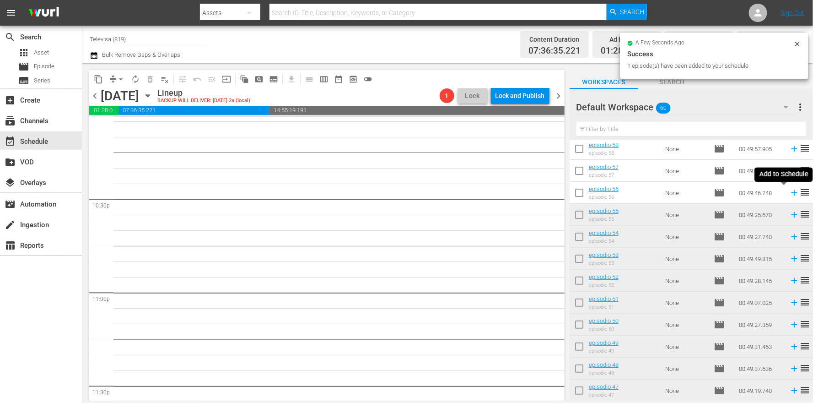
scroll to position [4102, 0]
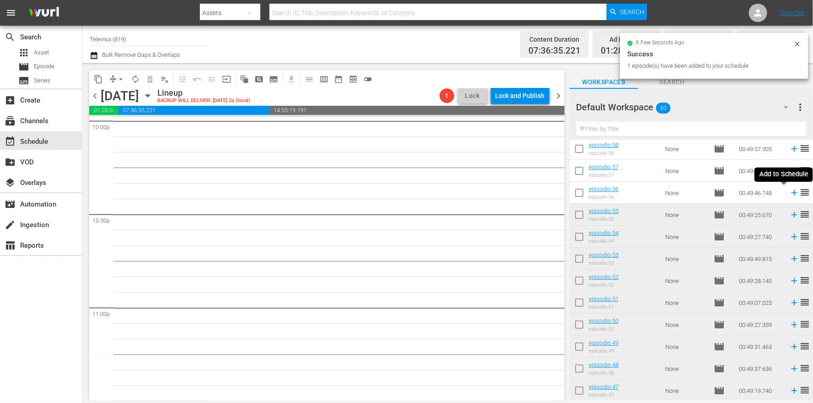
click at [789, 194] on icon at bounding box center [794, 193] width 10 height 10
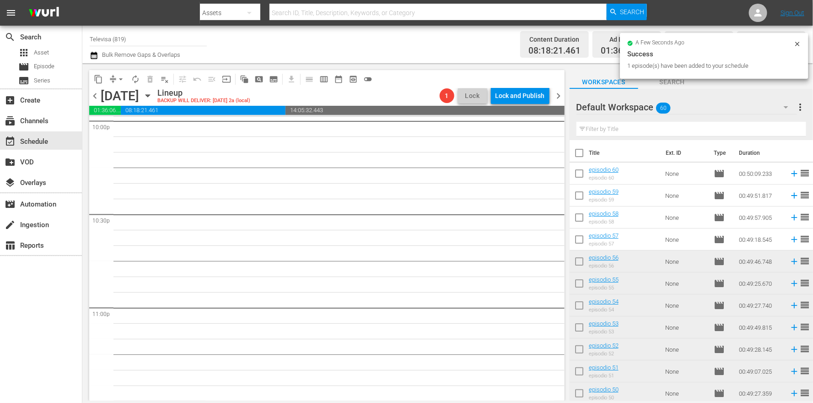
scroll to position [4086, 0]
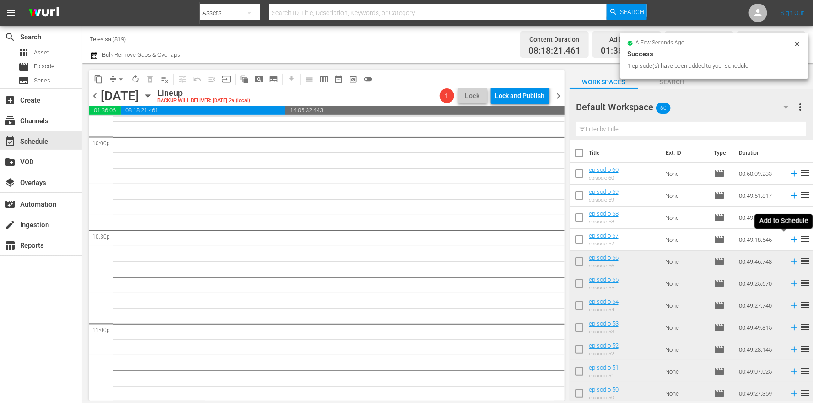
click at [791, 239] on icon at bounding box center [794, 240] width 6 height 6
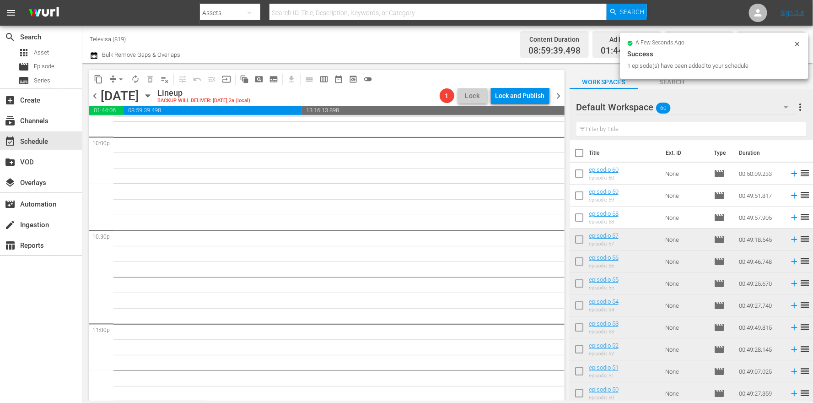
scroll to position [4071, 0]
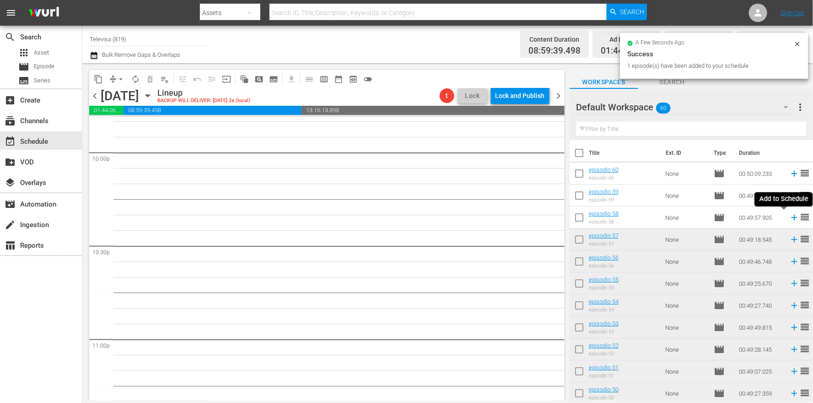
click at [791, 217] on icon at bounding box center [794, 218] width 6 height 6
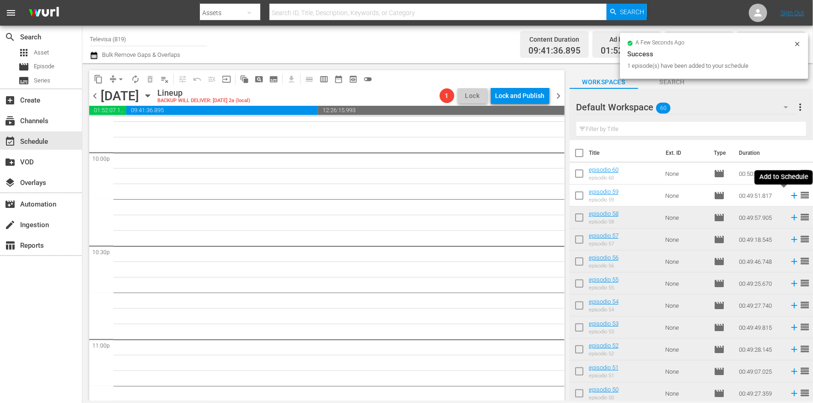
scroll to position [4056, 0]
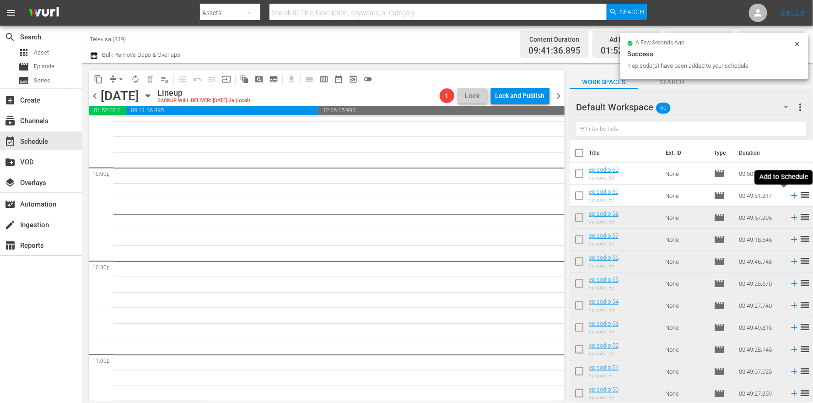
click at [791, 195] on icon at bounding box center [794, 196] width 6 height 6
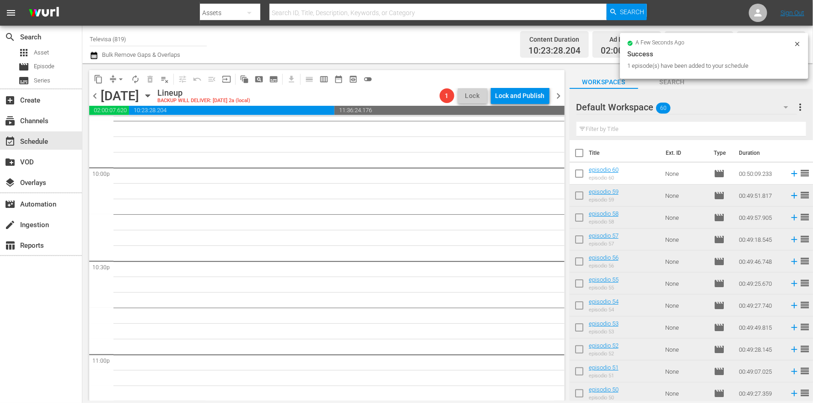
scroll to position [4040, 0]
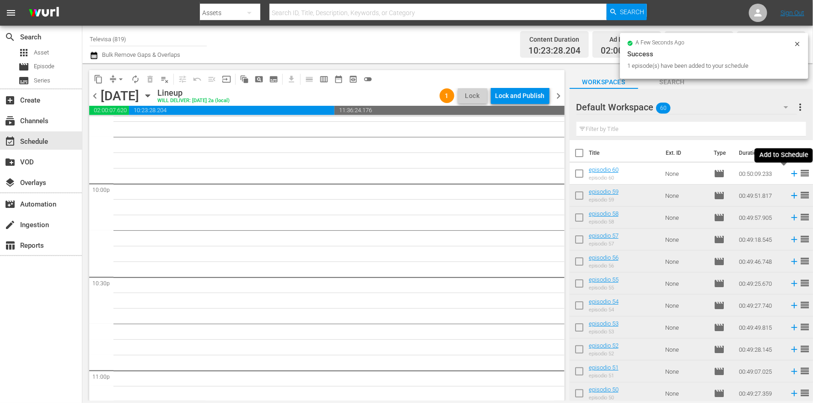
click at [791, 175] on icon at bounding box center [794, 174] width 6 height 6
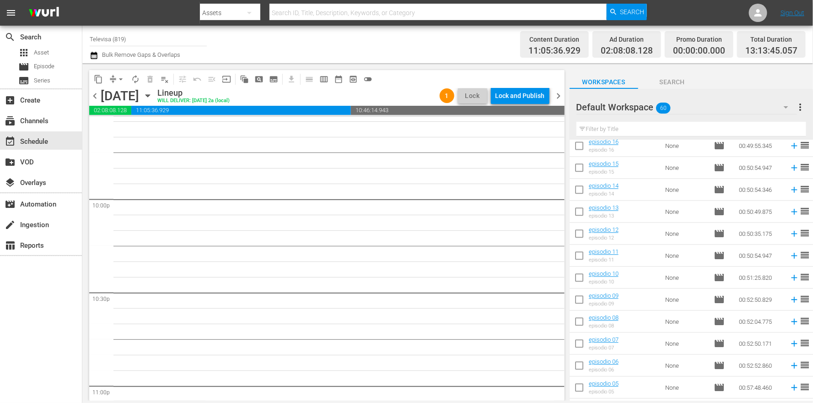
scroll to position [1078, 0]
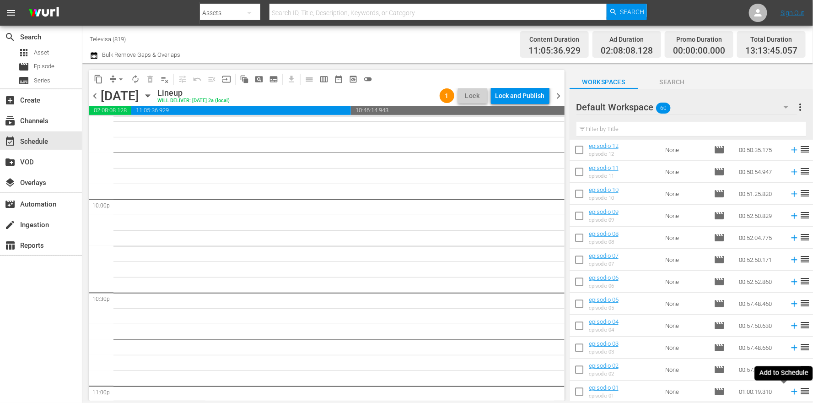
click at [789, 392] on icon at bounding box center [794, 391] width 10 height 10
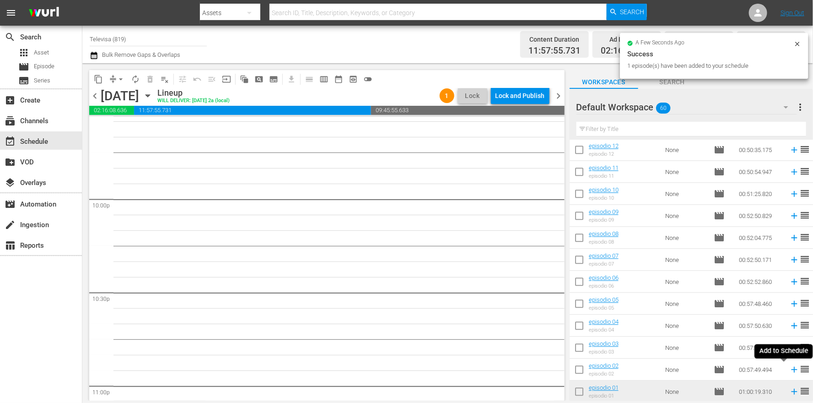
scroll to position [4009, 0]
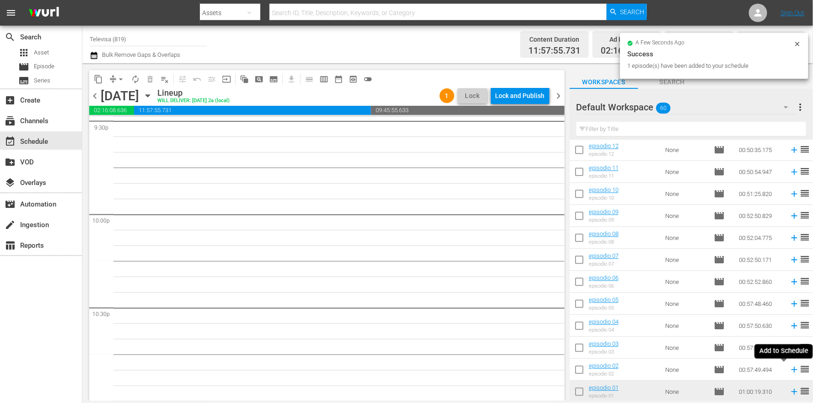
click at [791, 370] on icon at bounding box center [794, 369] width 6 height 6
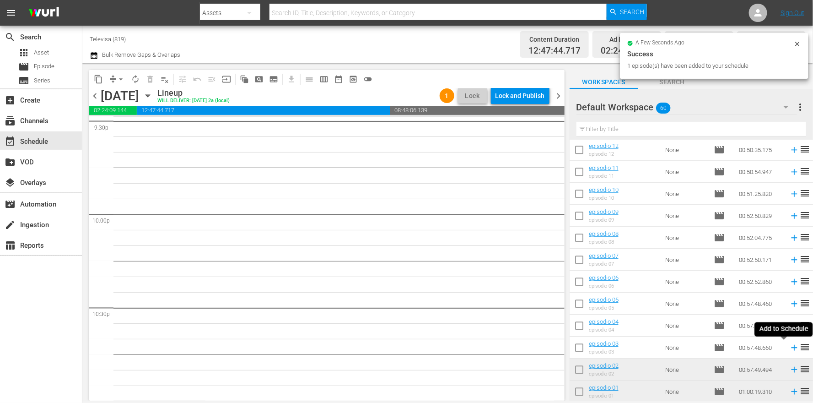
click at [791, 347] on icon at bounding box center [794, 347] width 6 height 6
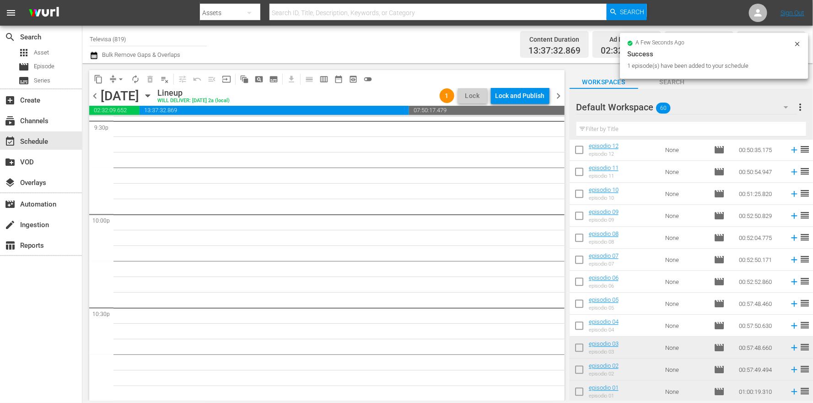
scroll to position [3993, 0]
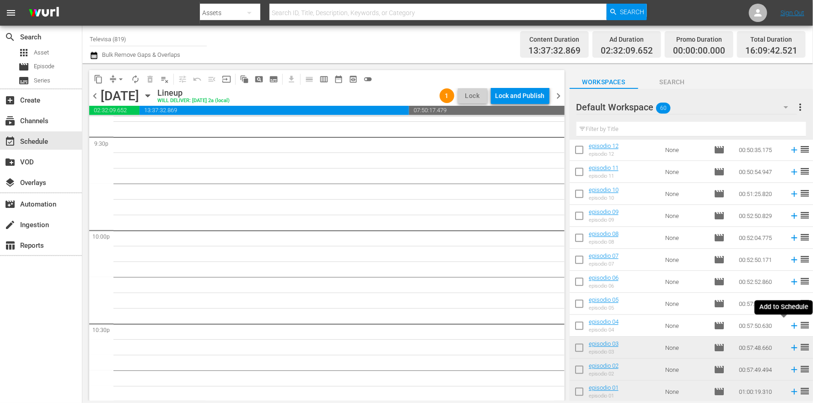
click at [791, 325] on icon at bounding box center [794, 326] width 6 height 6
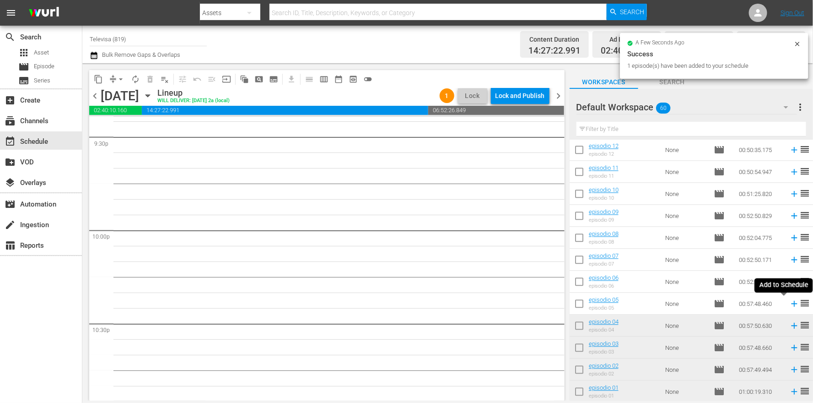
scroll to position [3977, 0]
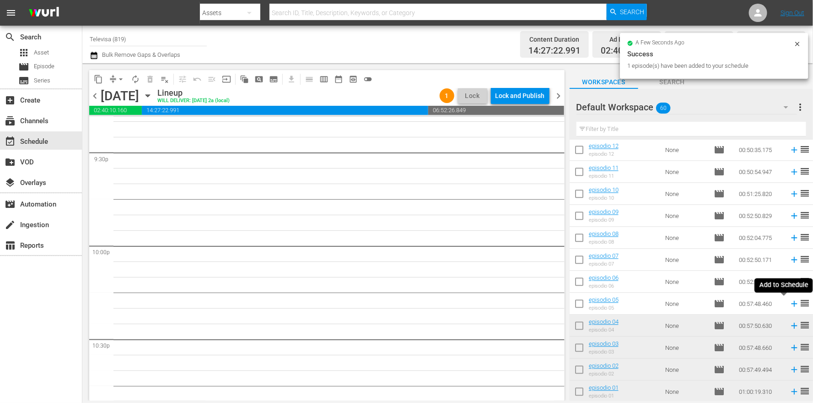
click at [791, 302] on icon at bounding box center [794, 304] width 6 height 6
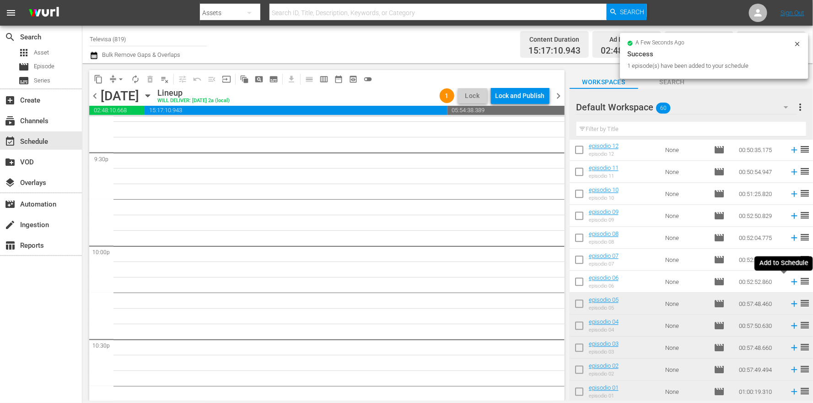
click at [791, 281] on icon at bounding box center [794, 282] width 6 height 6
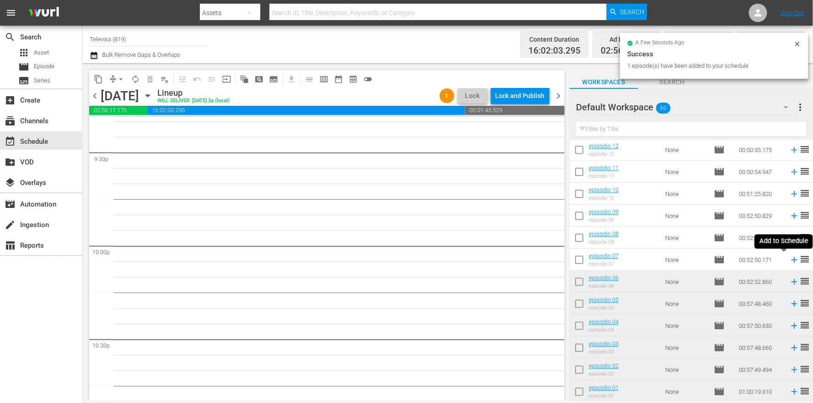
scroll to position [3962, 0]
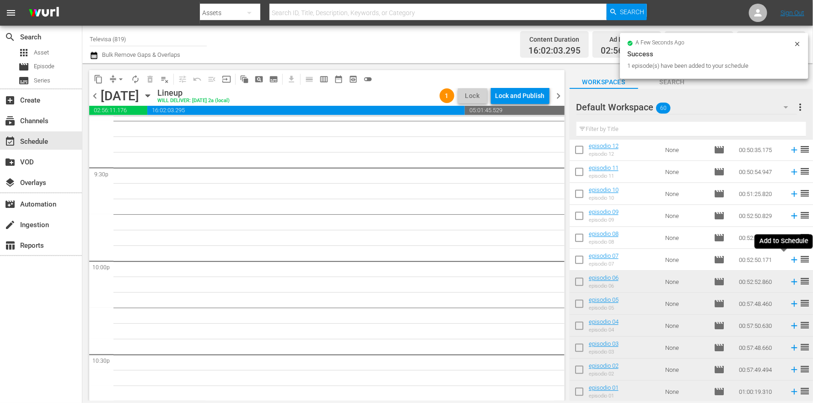
click at [791, 259] on icon at bounding box center [794, 260] width 6 height 6
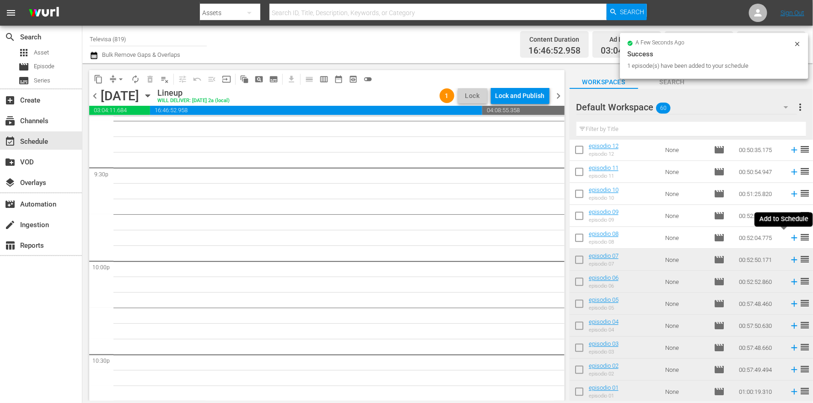
click at [791, 237] on icon at bounding box center [794, 238] width 6 height 6
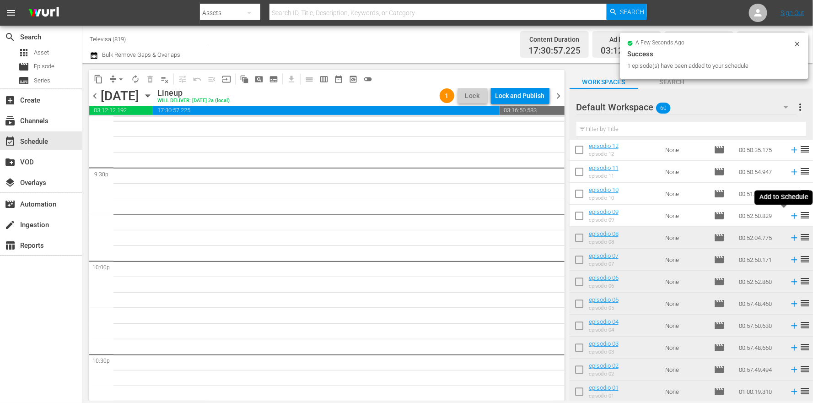
scroll to position [3946, 0]
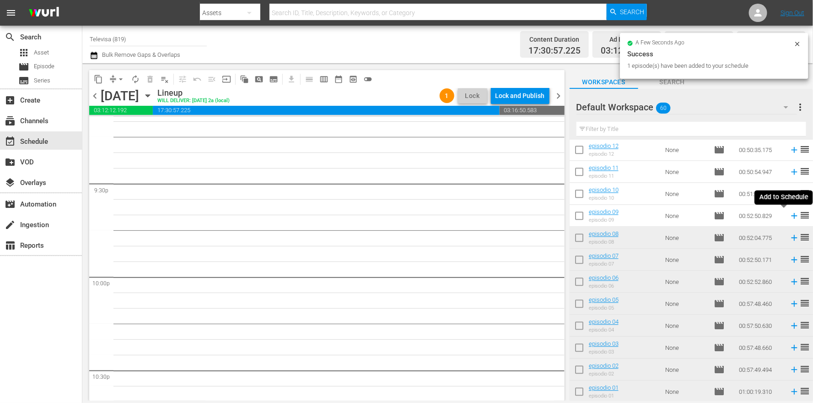
click at [791, 215] on icon at bounding box center [794, 216] width 6 height 6
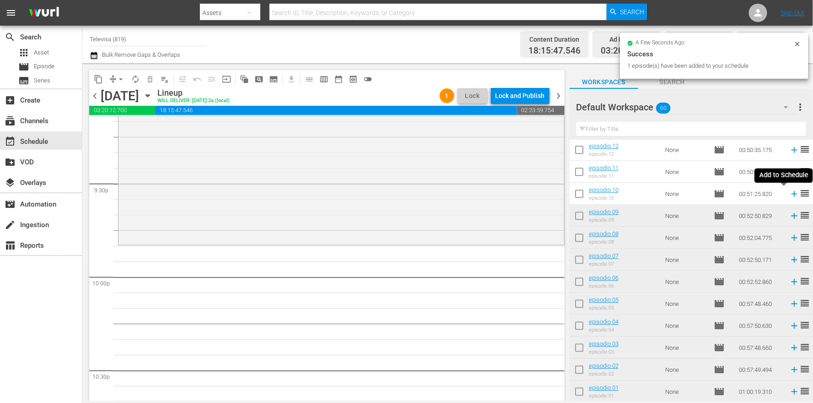
click at [791, 195] on icon at bounding box center [794, 194] width 6 height 6
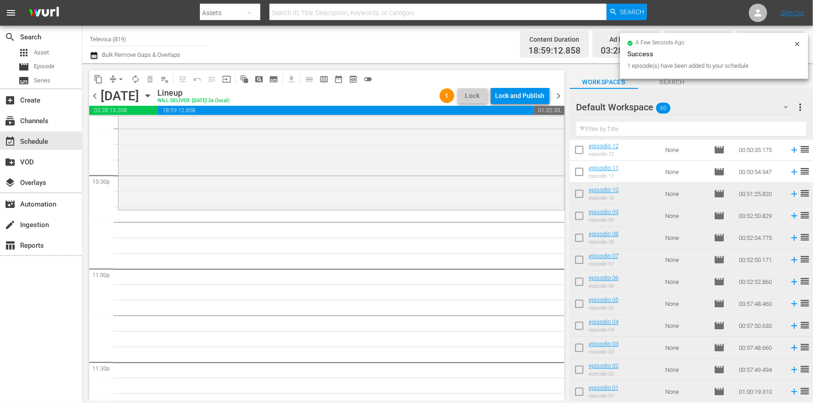
scroll to position [4196, 0]
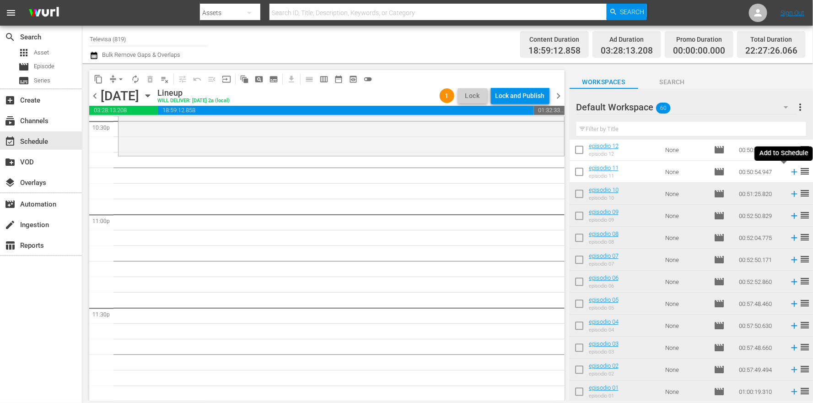
click at [791, 172] on icon at bounding box center [794, 172] width 6 height 6
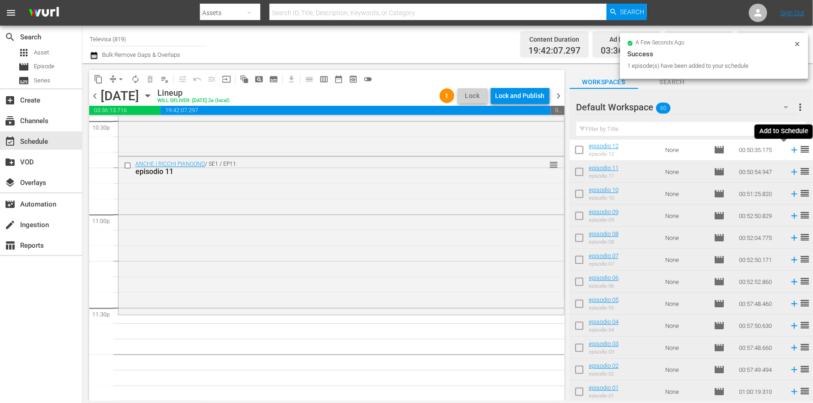
click at [789, 150] on icon at bounding box center [794, 150] width 10 height 10
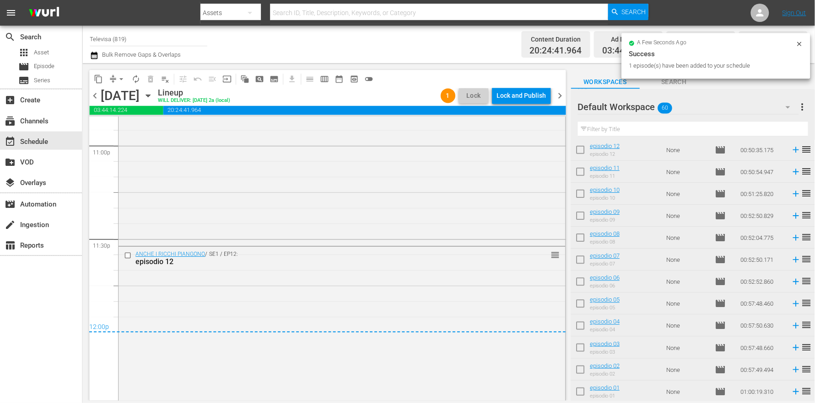
scroll to position [4267, 0]
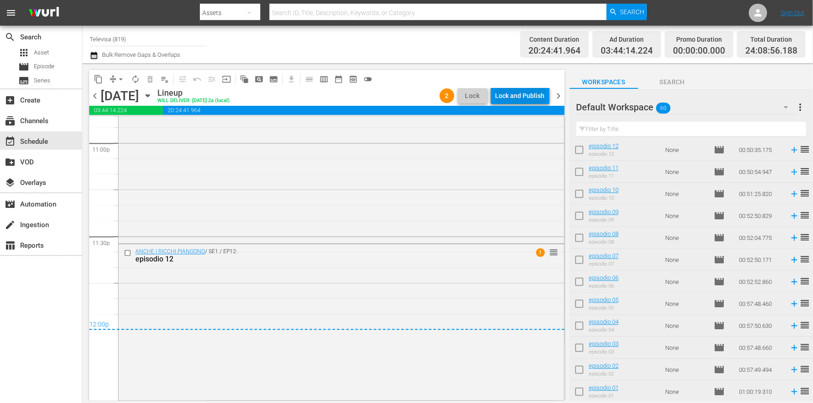
click at [530, 97] on div "Lock and Publish" at bounding box center [519, 95] width 49 height 16
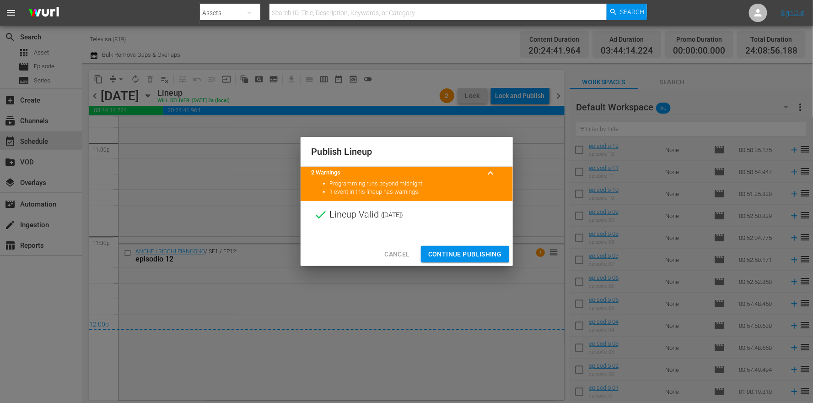
click at [484, 257] on span "Continue Publishing" at bounding box center [465, 253] width 74 height 11
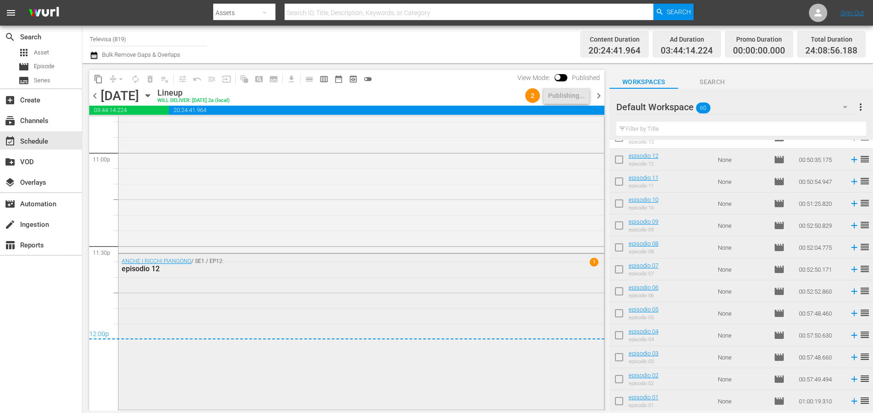
scroll to position [4256, 0]
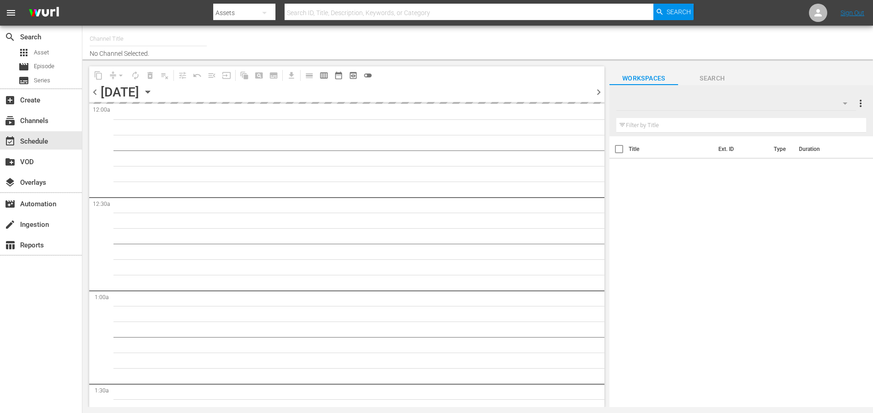
type input "Televisa (819)"
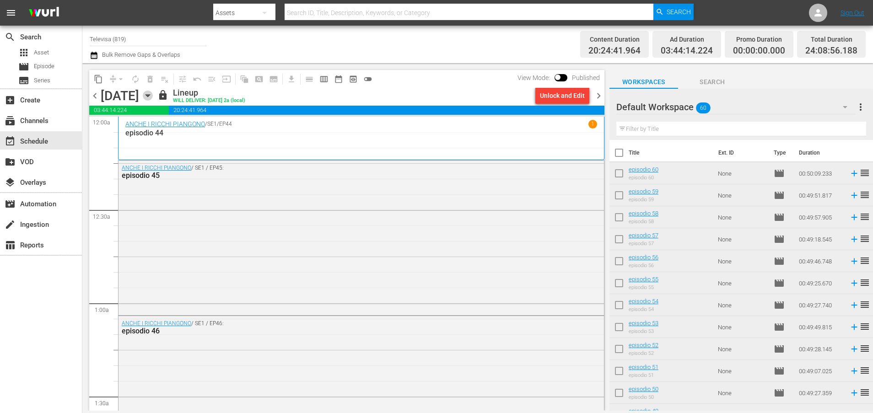
click at [153, 97] on icon "button" at bounding box center [148, 96] width 10 height 10
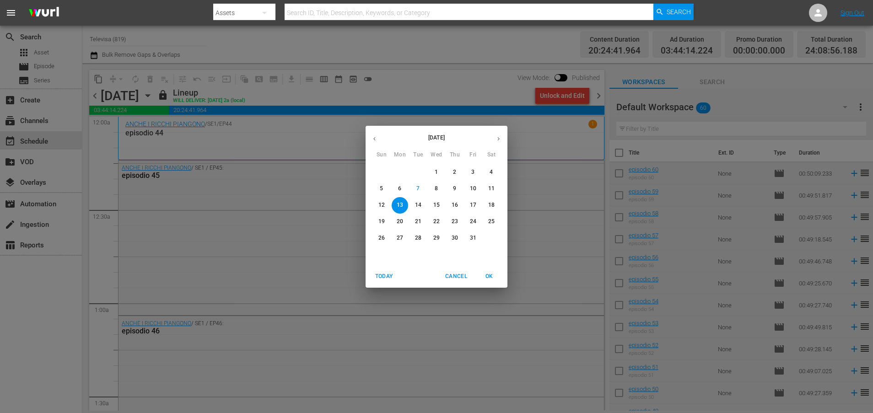
click at [423, 204] on span "14" at bounding box center [418, 205] width 16 height 8
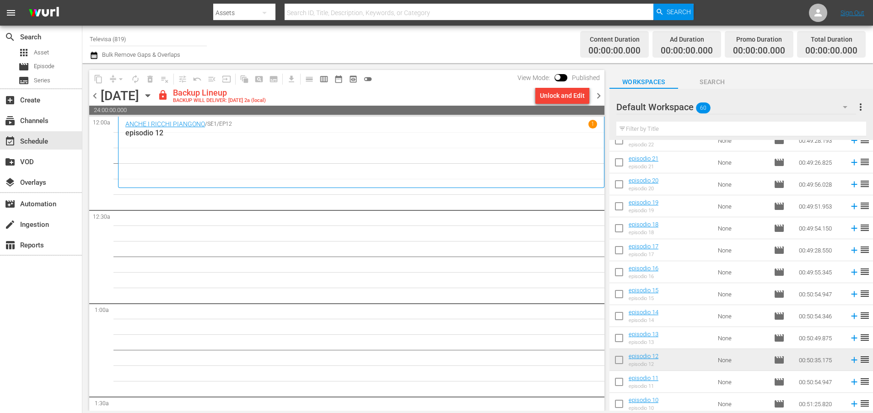
scroll to position [911, 0]
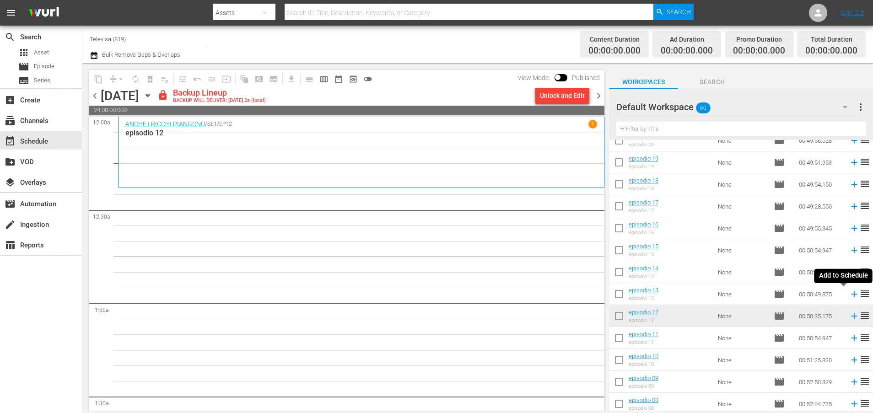
click at [851, 295] on icon at bounding box center [854, 294] width 6 height 6
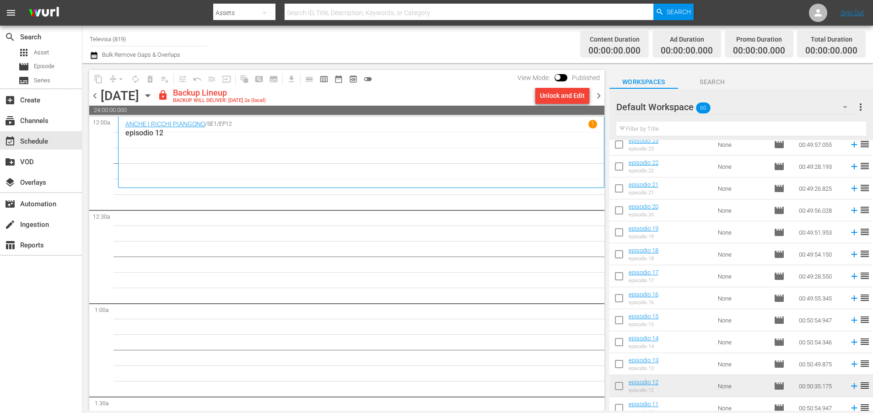
scroll to position [862, 0]
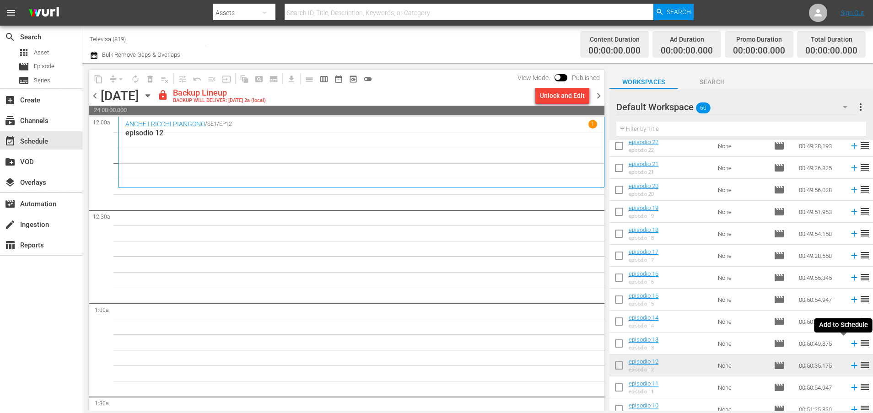
click at [851, 345] on icon at bounding box center [854, 344] width 6 height 6
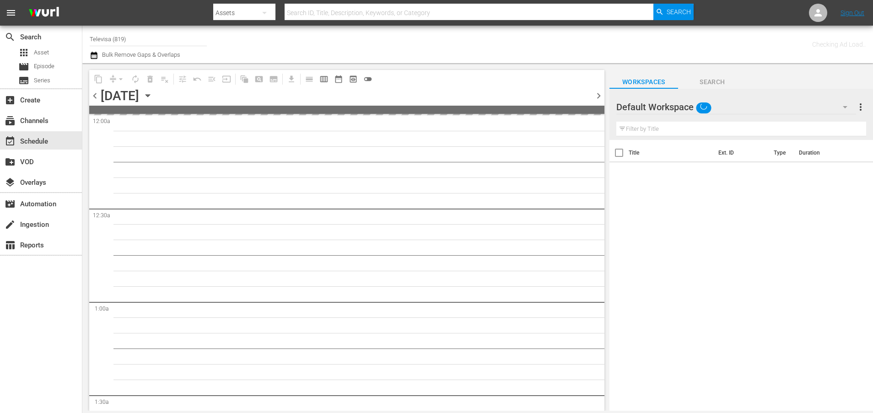
type input "Televisa (819)"
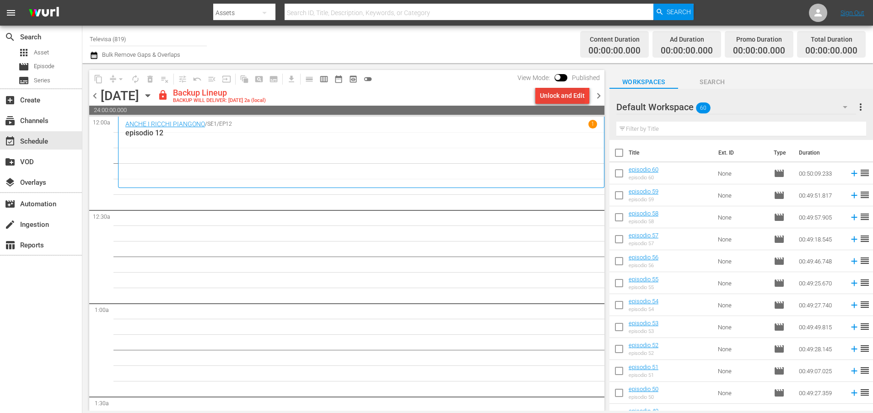
click at [553, 96] on div "Unlock and Edit" at bounding box center [562, 95] width 45 height 16
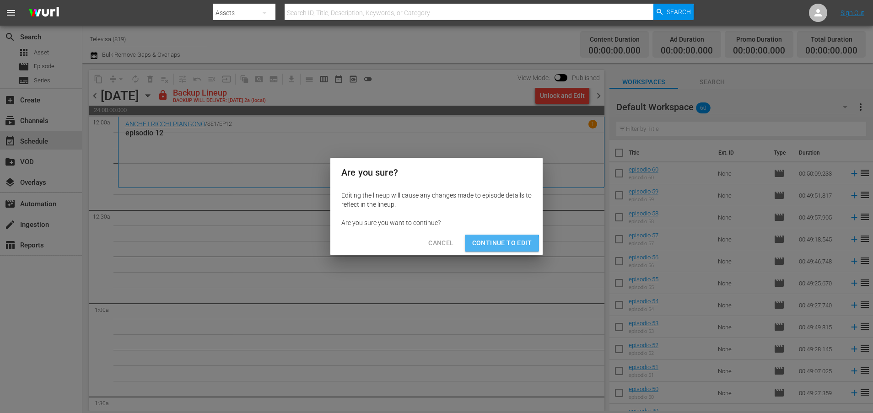
click at [494, 244] on span "Continue to Edit" at bounding box center [501, 242] width 59 height 11
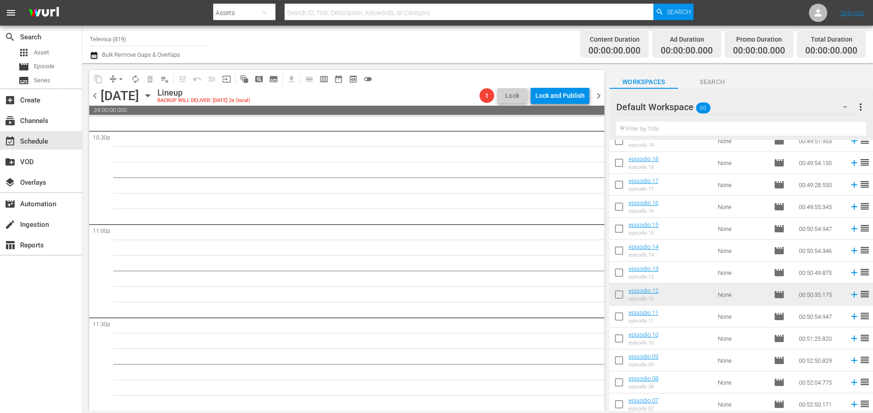
scroll to position [911, 0]
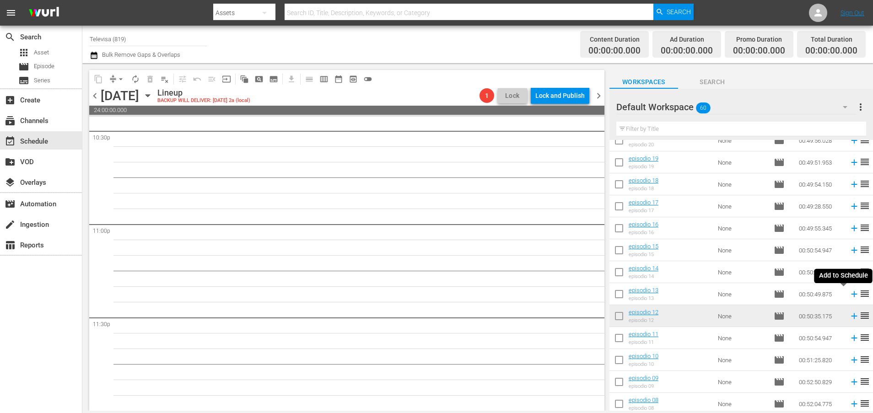
click at [851, 294] on icon at bounding box center [854, 294] width 6 height 6
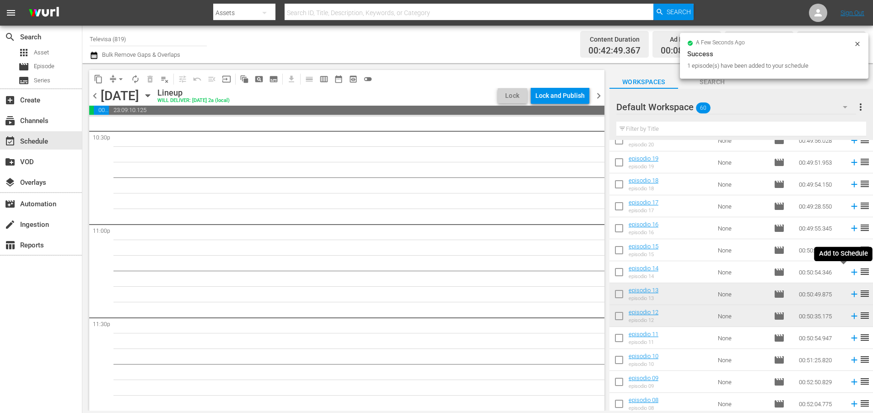
scroll to position [4170, 0]
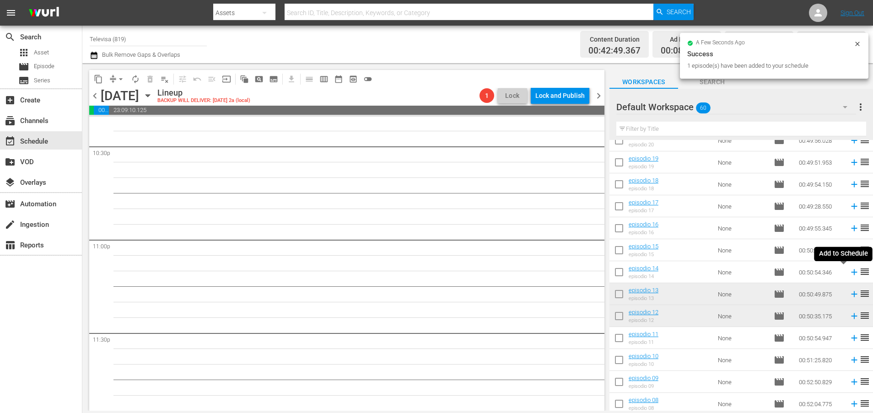
click at [849, 272] on icon at bounding box center [854, 272] width 10 height 10
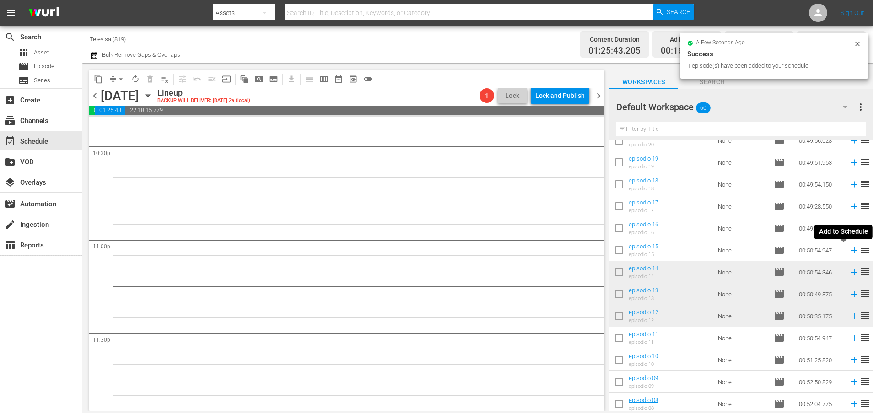
click at [851, 252] on icon at bounding box center [854, 250] width 6 height 6
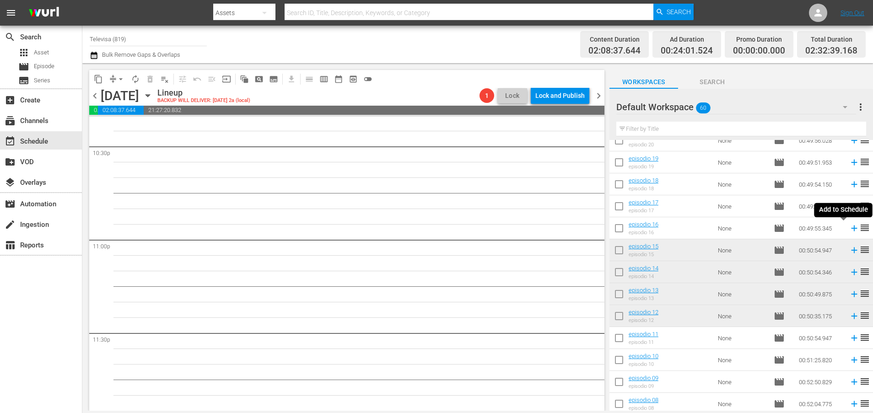
click at [851, 229] on icon at bounding box center [854, 229] width 6 height 6
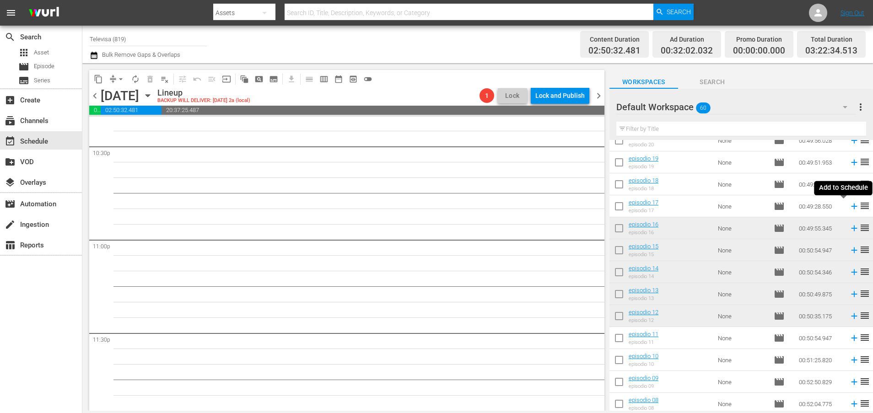
click at [849, 208] on icon at bounding box center [854, 206] width 10 height 10
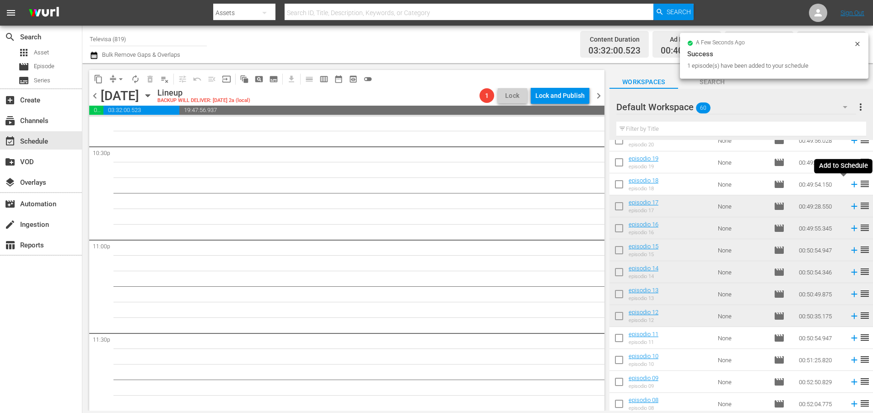
click at [849, 183] on icon at bounding box center [854, 184] width 10 height 10
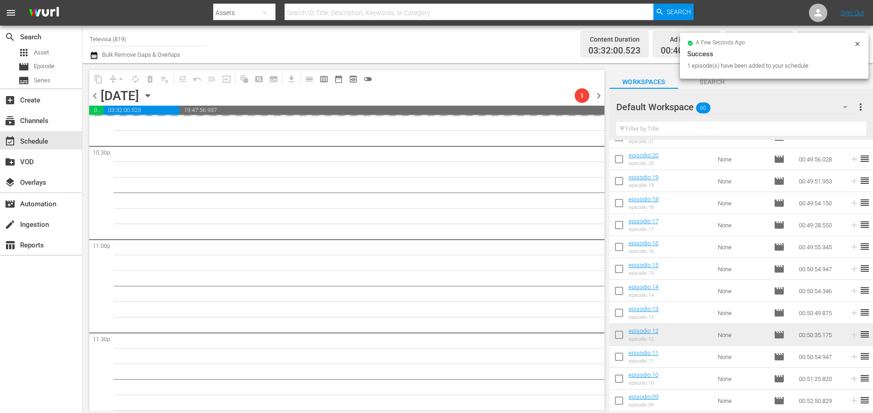
scroll to position [843, 0]
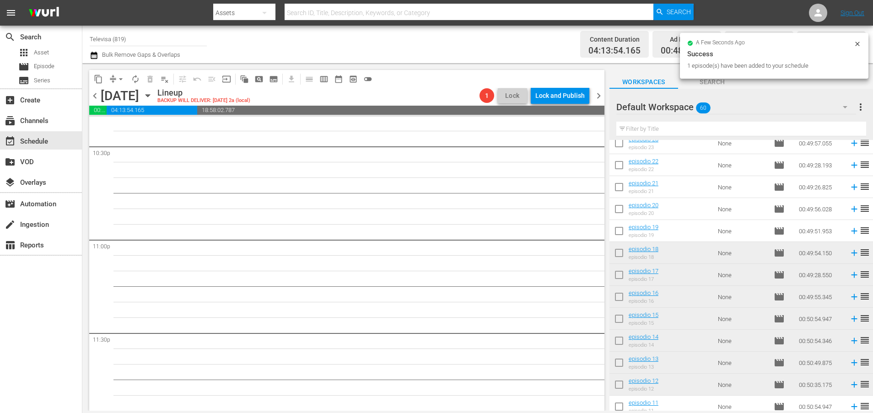
click at [849, 231] on icon at bounding box center [854, 231] width 10 height 10
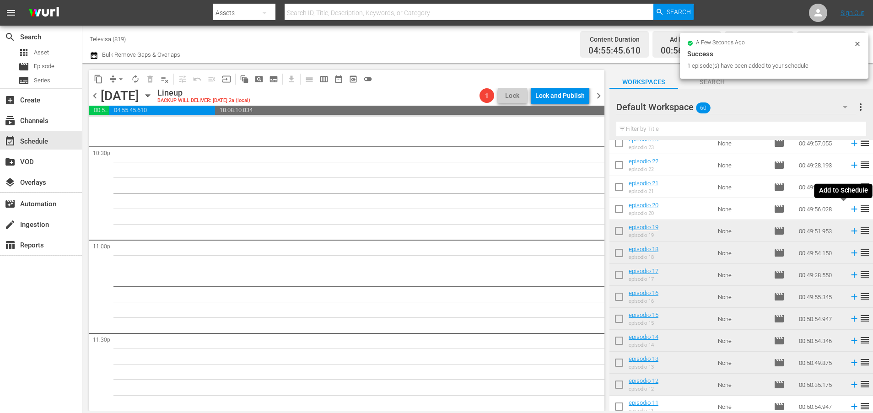
click at [851, 210] on icon at bounding box center [854, 209] width 6 height 6
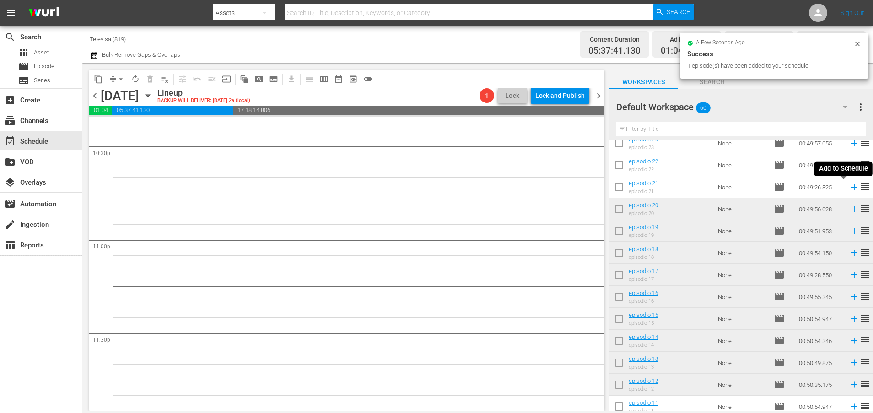
click at [849, 185] on icon at bounding box center [854, 187] width 10 height 10
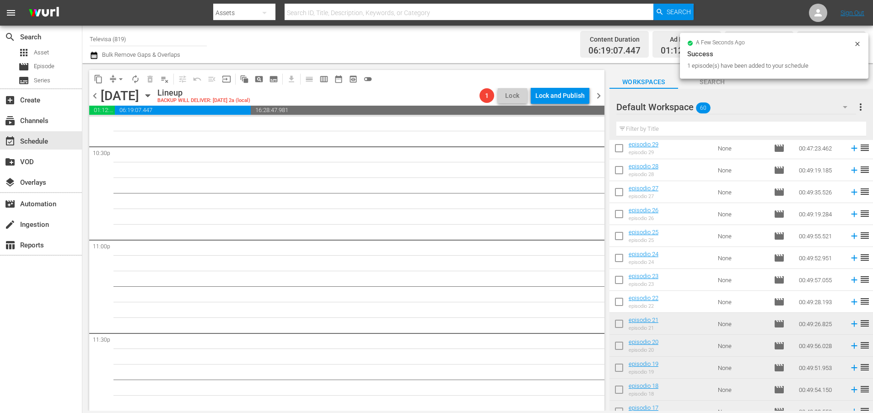
scroll to position [705, 0]
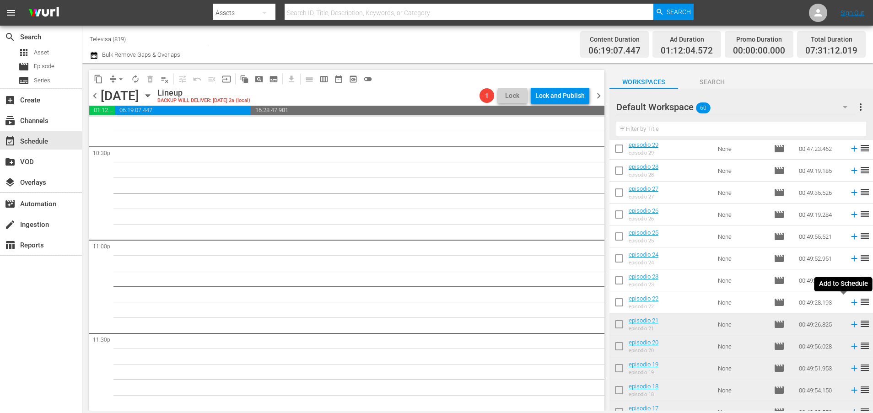
click at [849, 304] on icon at bounding box center [854, 302] width 10 height 10
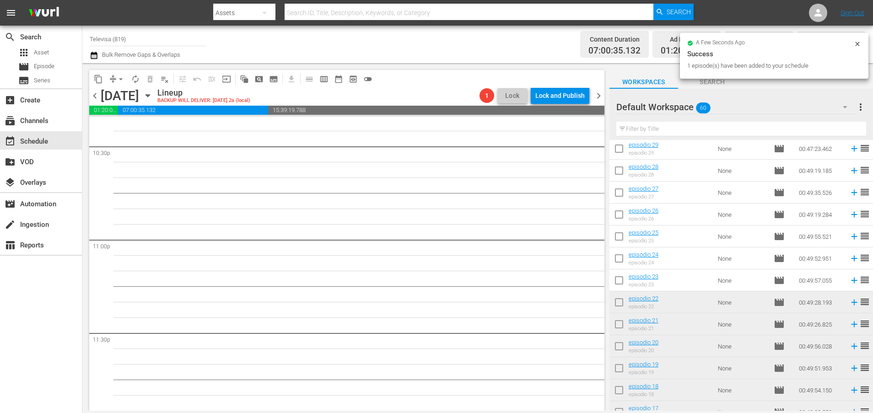
scroll to position [4154, 0]
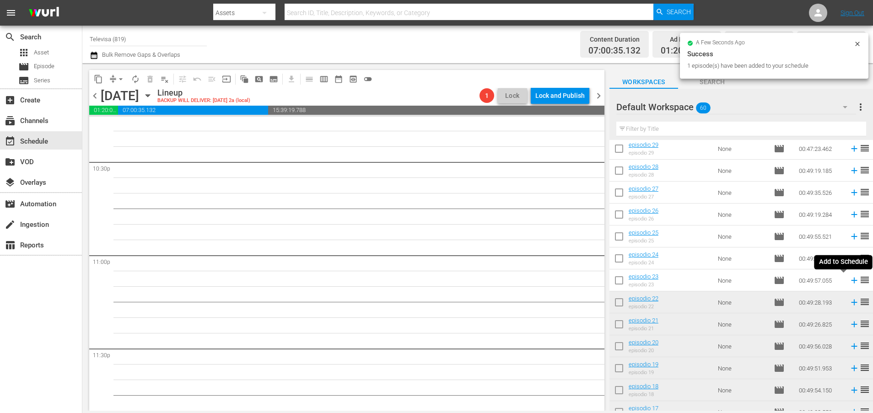
click at [851, 282] on icon at bounding box center [854, 281] width 6 height 6
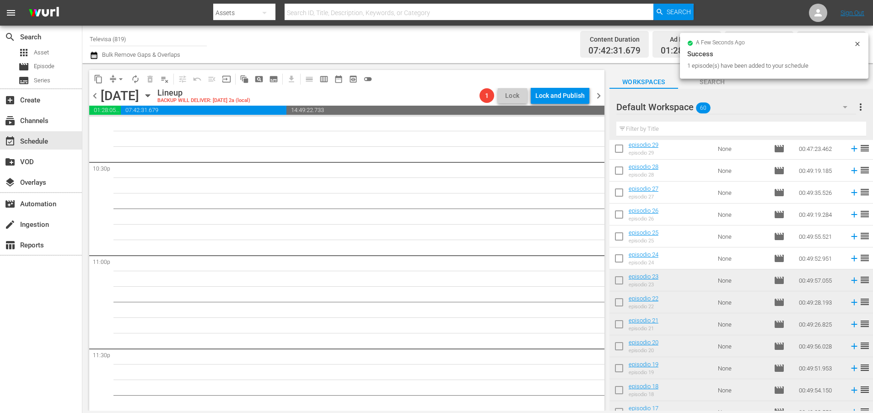
scroll to position [4139, 0]
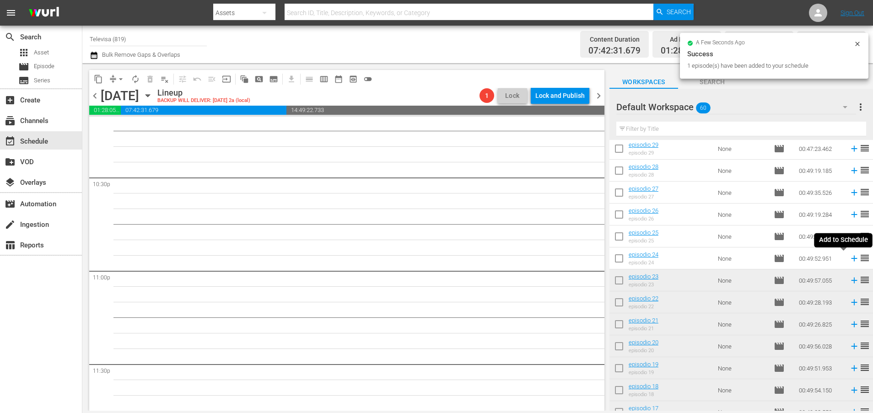
click at [851, 258] on icon at bounding box center [854, 259] width 6 height 6
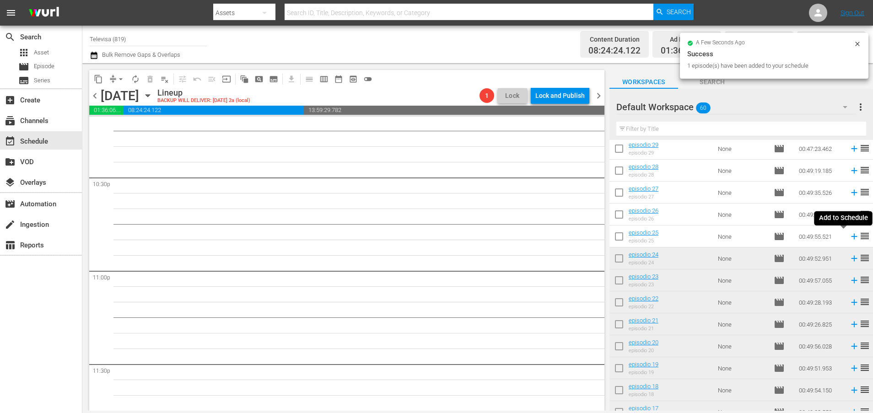
scroll to position [4123, 0]
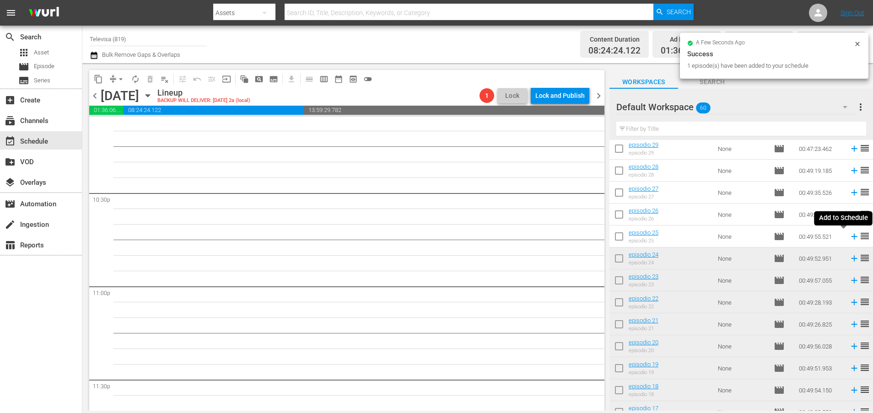
click at [851, 237] on icon at bounding box center [854, 237] width 6 height 6
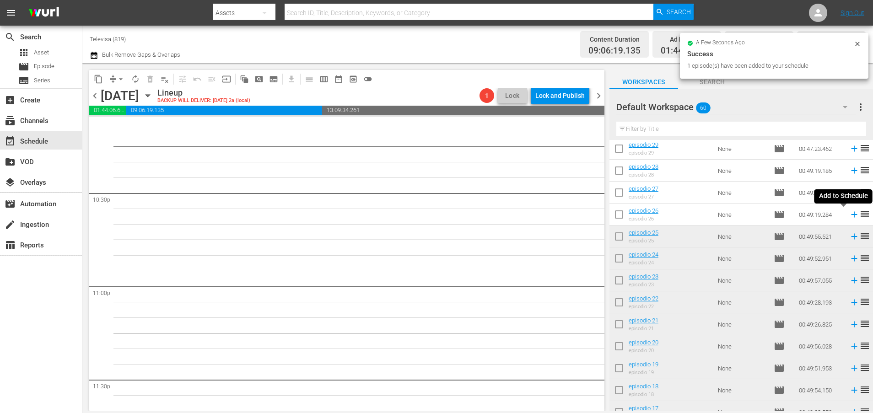
scroll to position [4108, 0]
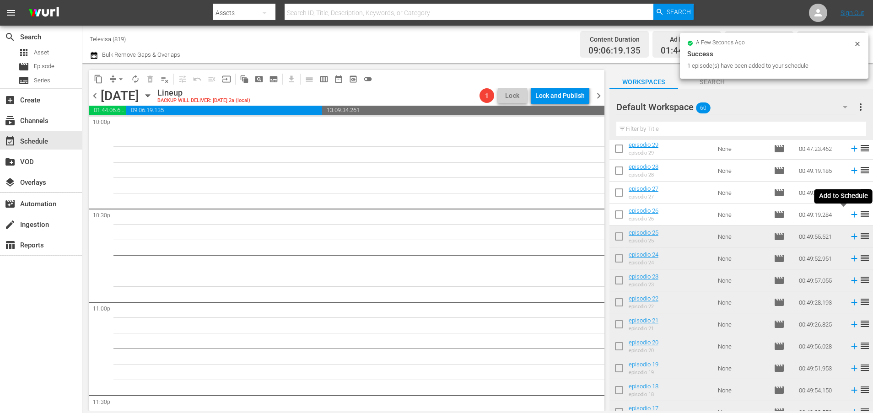
click at [849, 214] on icon at bounding box center [854, 215] width 10 height 10
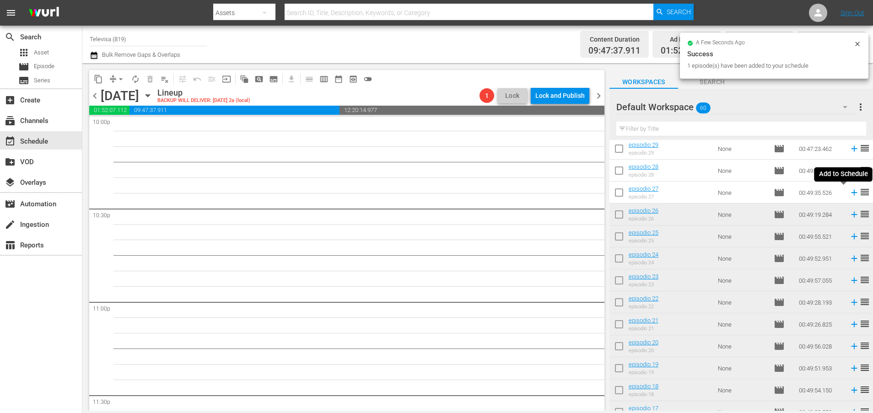
scroll to position [4092, 0]
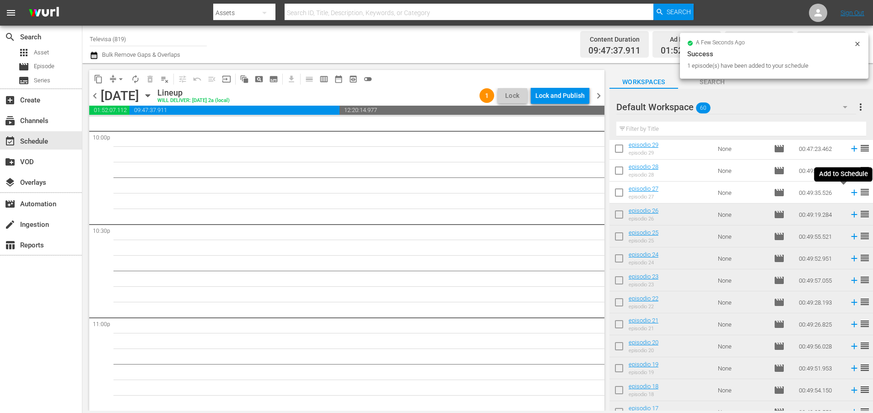
click at [851, 194] on icon at bounding box center [854, 193] width 6 height 6
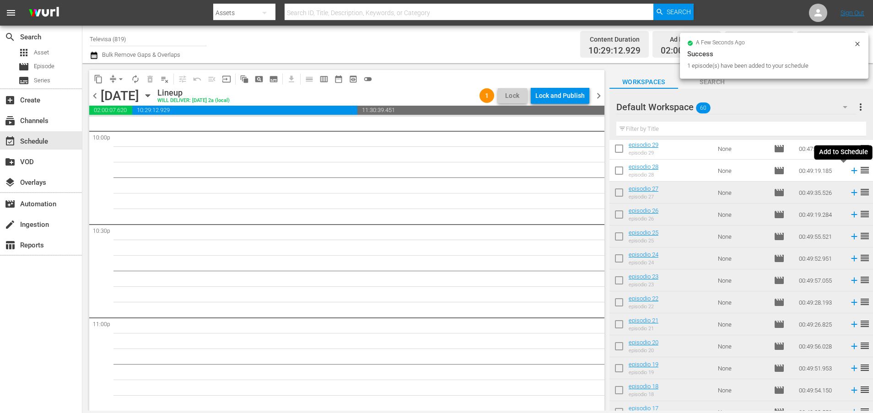
scroll to position [4077, 0]
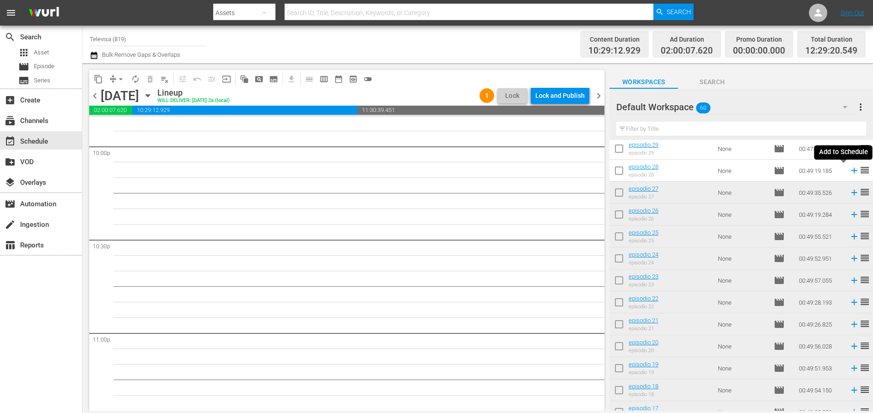
click at [851, 170] on icon at bounding box center [854, 171] width 6 height 6
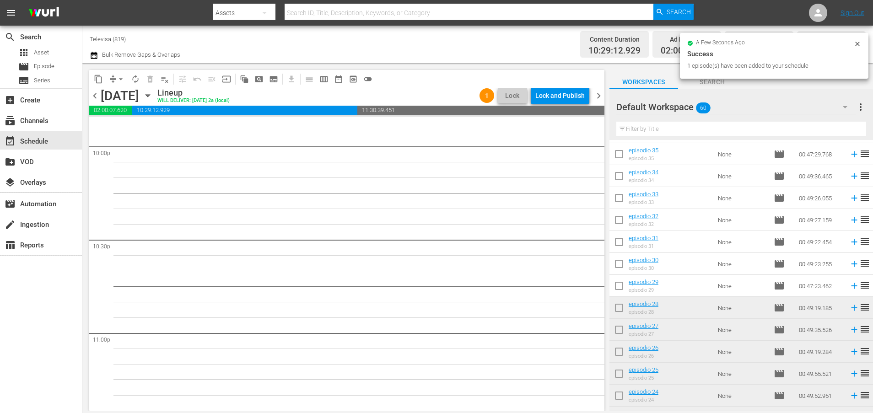
scroll to position [4061, 0]
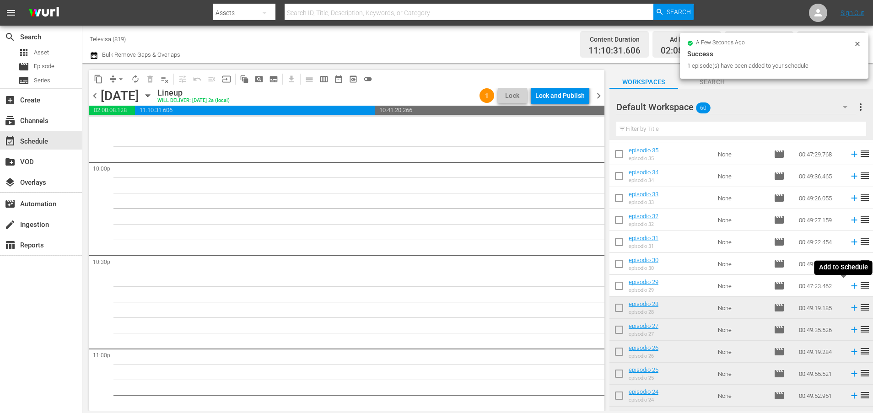
click at [849, 285] on icon at bounding box center [854, 286] width 10 height 10
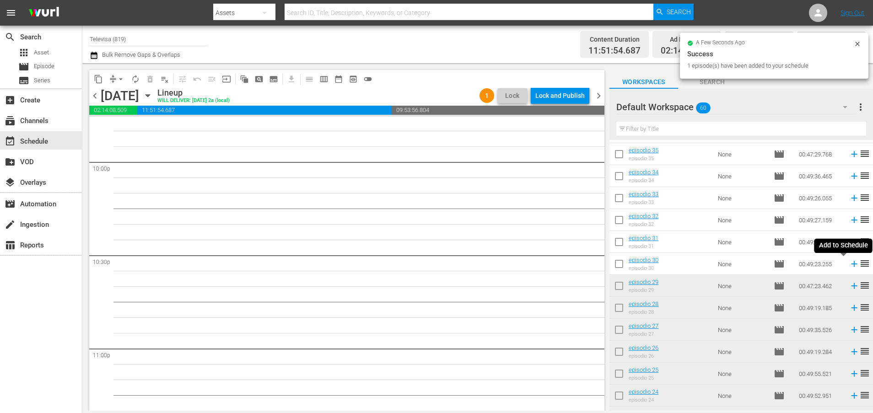
scroll to position [4045, 0]
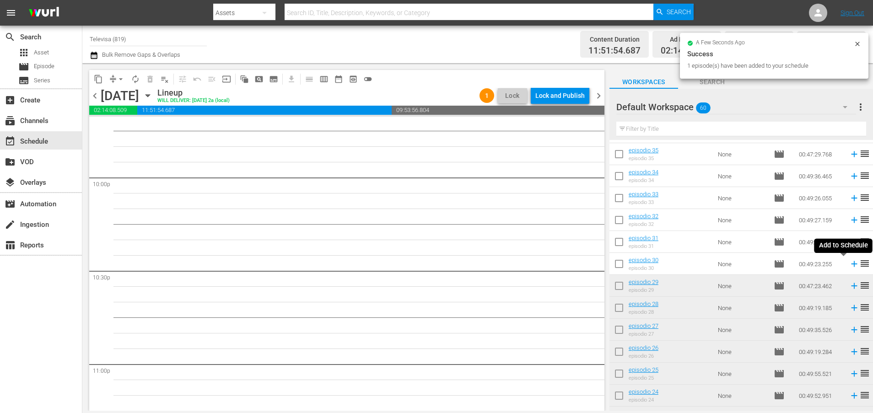
click at [851, 264] on icon at bounding box center [854, 264] width 6 height 6
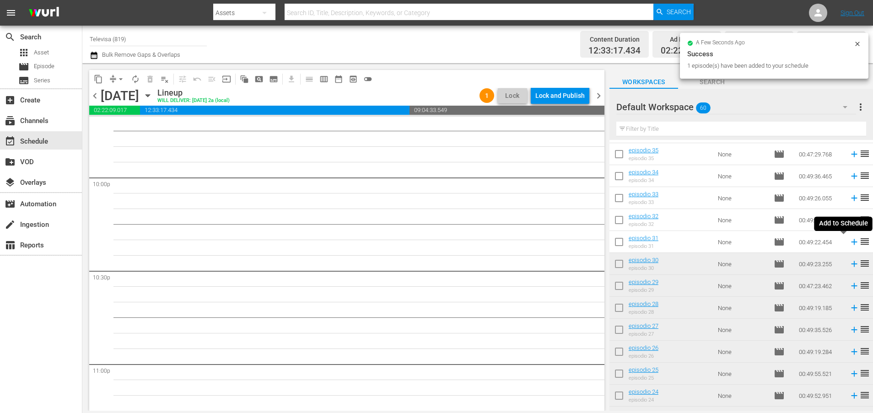
scroll to position [4030, 0]
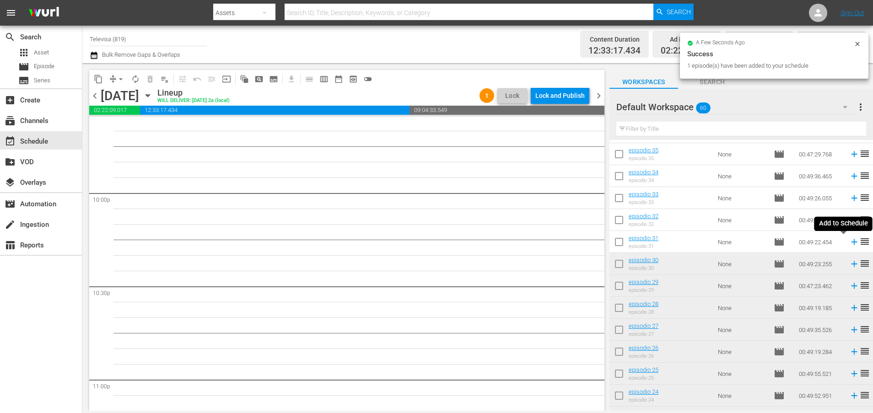
click at [849, 240] on icon at bounding box center [854, 242] width 10 height 10
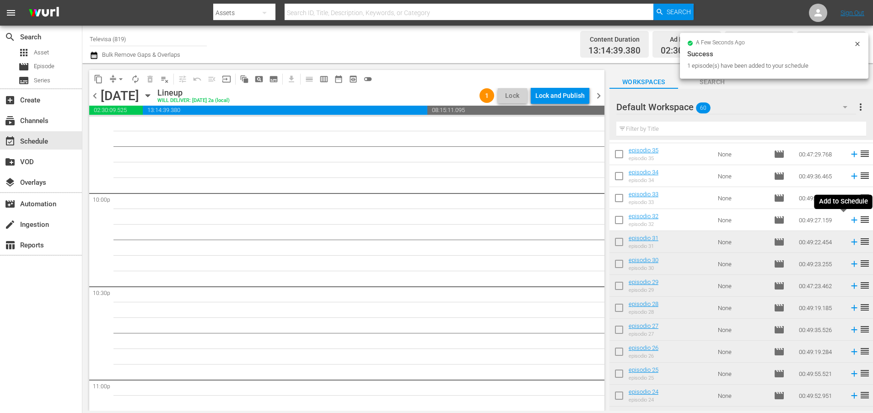
scroll to position [4014, 0]
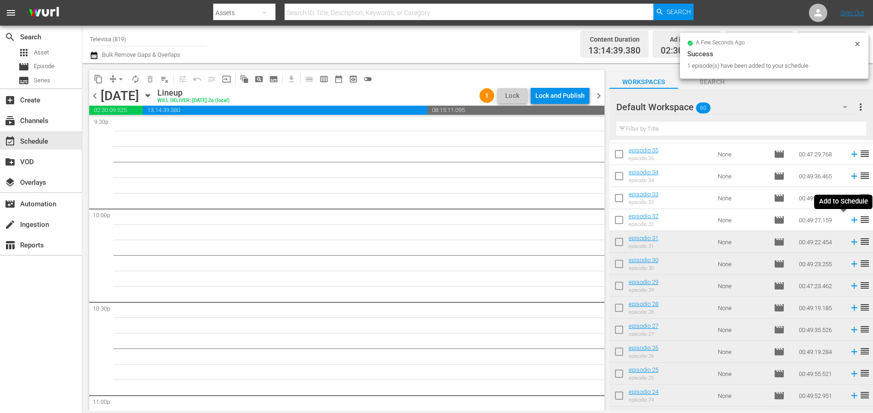
click at [849, 219] on icon at bounding box center [854, 220] width 10 height 10
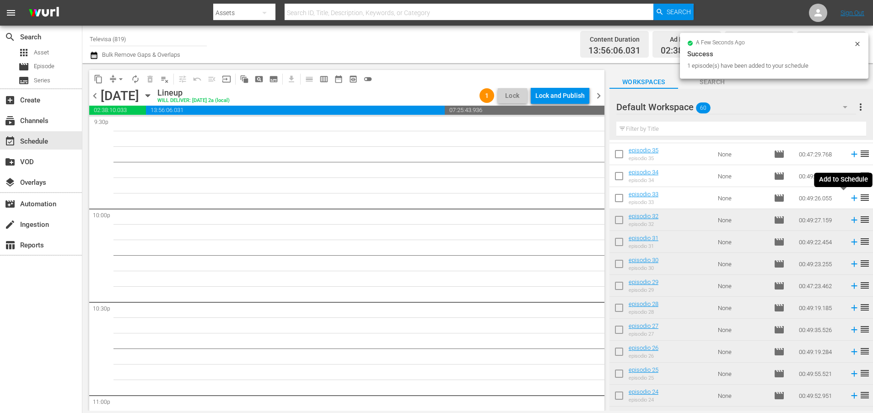
scroll to position [3999, 0]
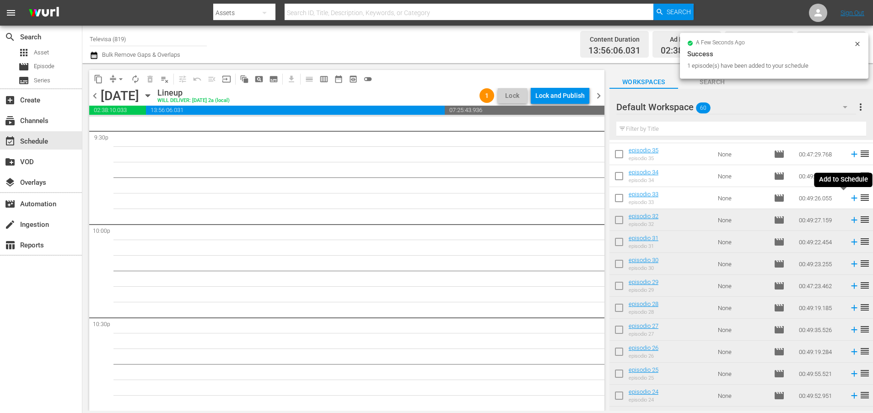
click at [849, 195] on icon at bounding box center [854, 198] width 10 height 10
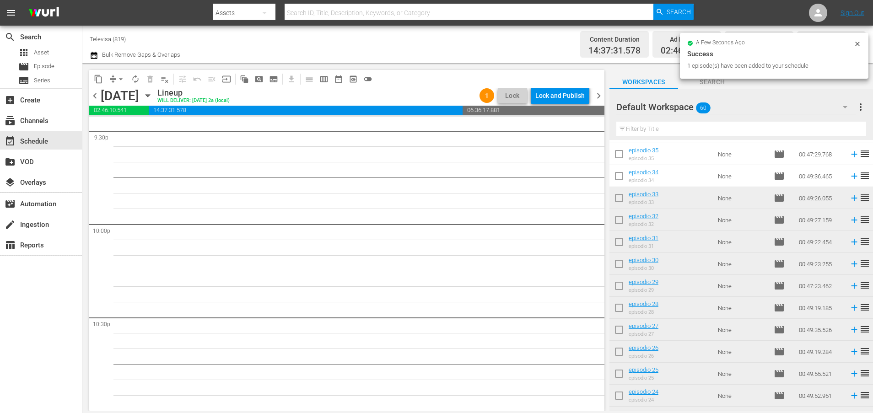
scroll to position [3983, 0]
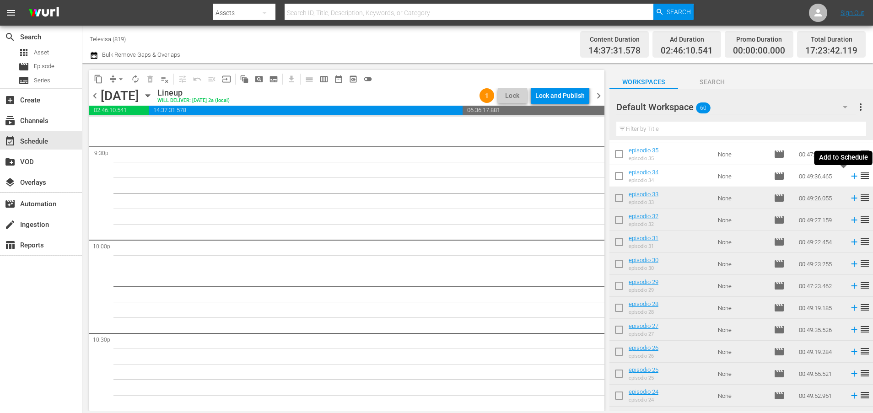
click at [851, 177] on icon at bounding box center [854, 176] width 6 height 6
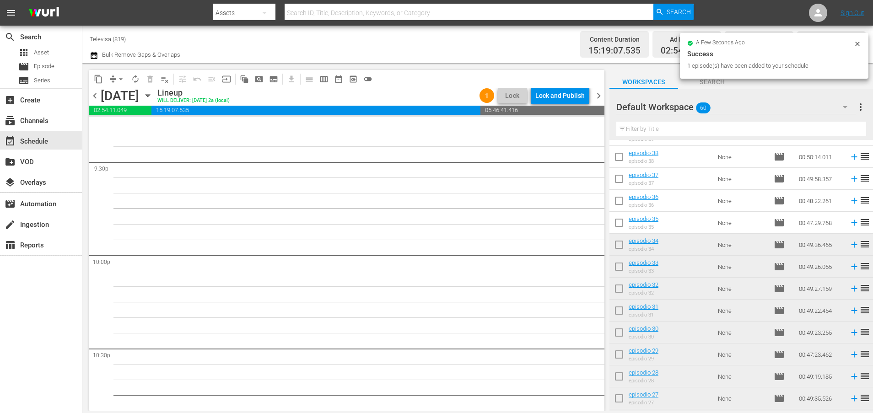
scroll to position [431, 0]
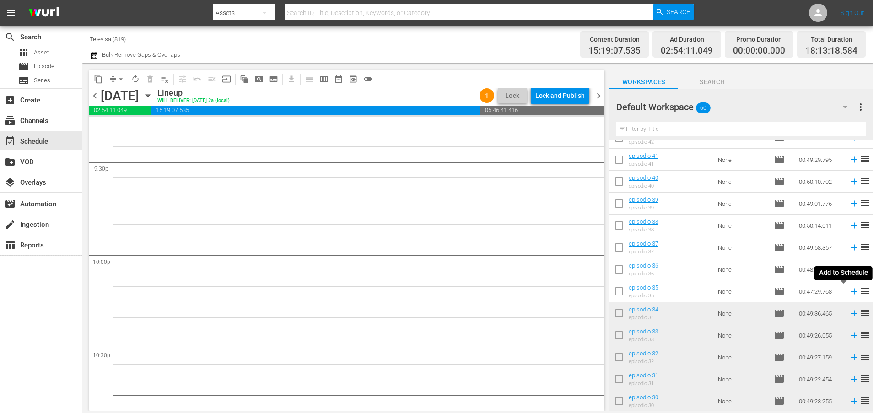
click at [851, 292] on icon at bounding box center [854, 292] width 6 height 6
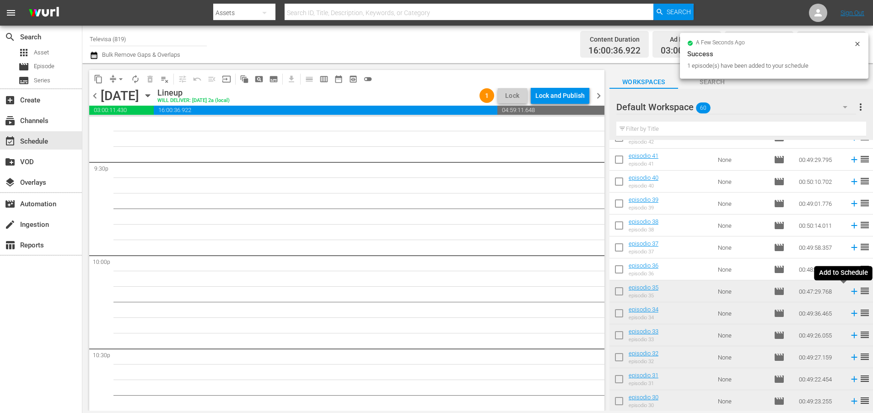
scroll to position [3952, 0]
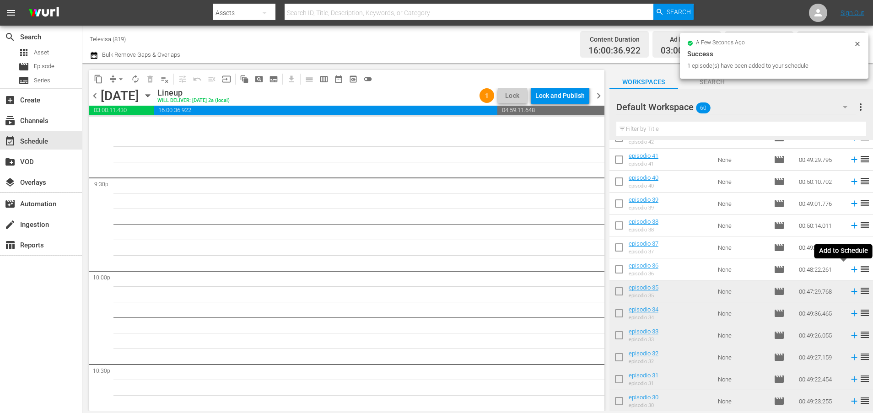
click at [849, 272] on icon at bounding box center [854, 269] width 10 height 10
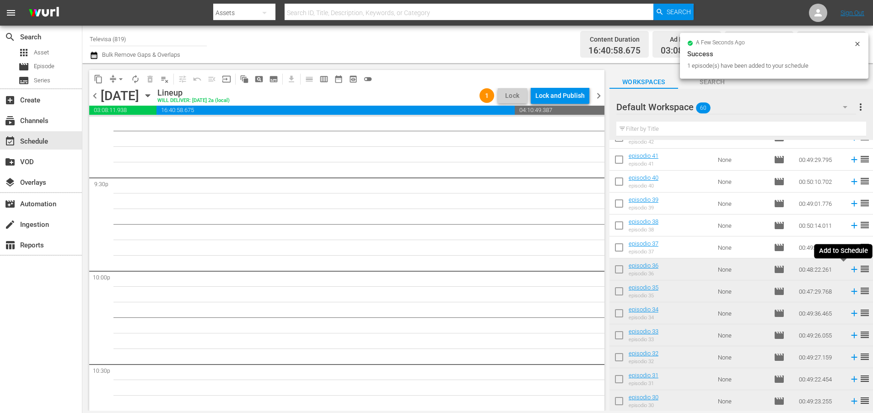
scroll to position [3937, 0]
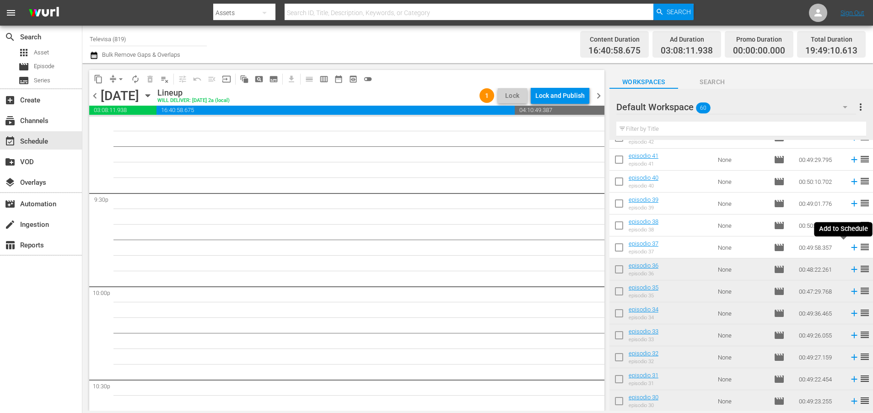
click at [851, 247] on icon at bounding box center [854, 248] width 6 height 6
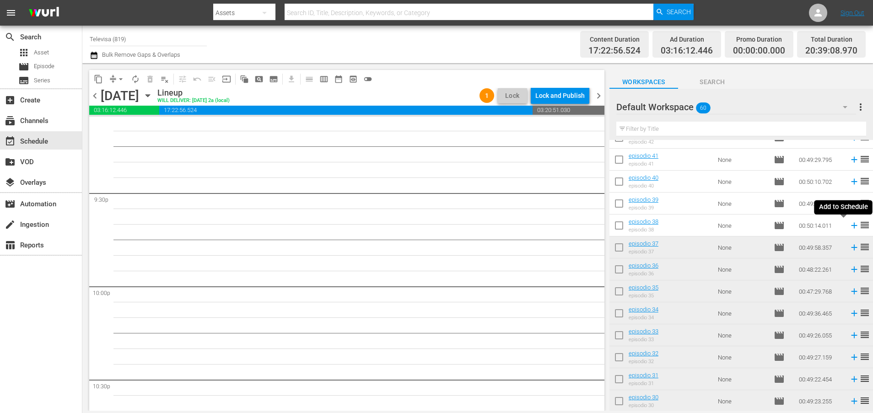
click at [849, 224] on icon at bounding box center [854, 226] width 10 height 10
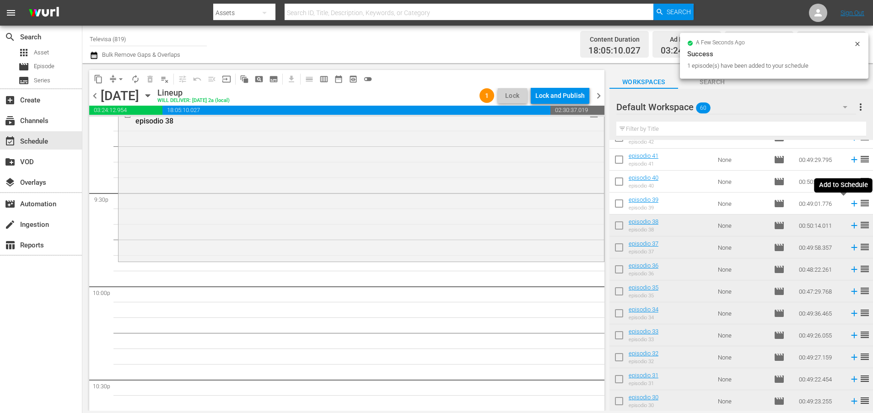
click at [851, 204] on icon at bounding box center [854, 204] width 6 height 6
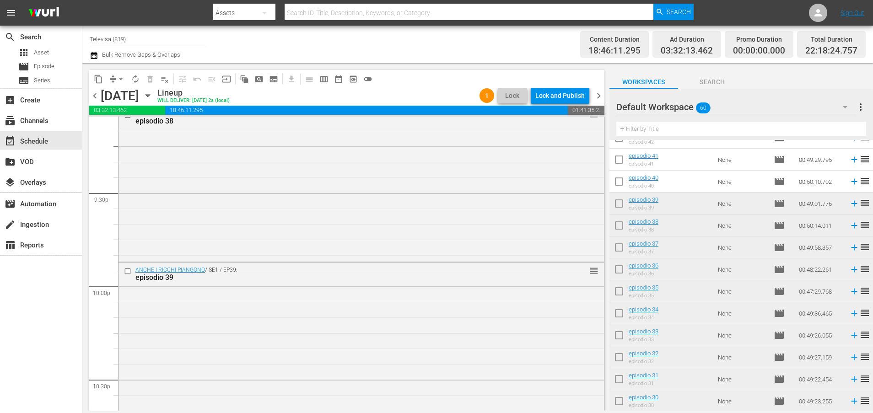
scroll to position [4185, 0]
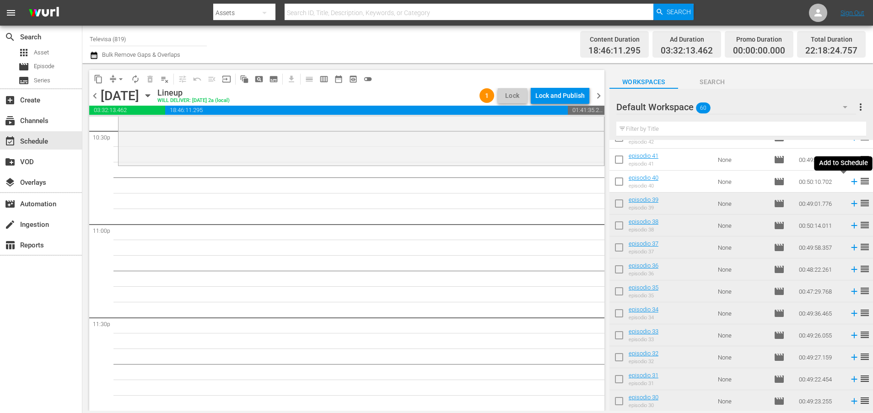
click at [849, 181] on icon at bounding box center [854, 182] width 10 height 10
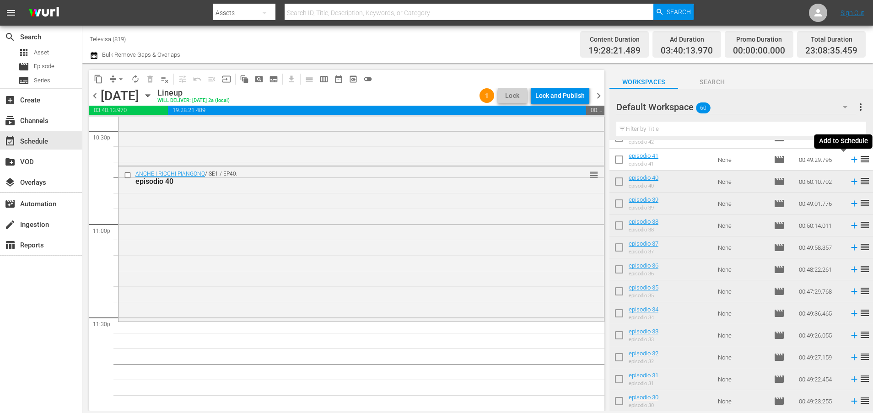
drag, startPoint x: 844, startPoint y: 161, endPoint x: 843, endPoint y: 183, distance: 21.6
click at [849, 160] on icon at bounding box center [854, 160] width 10 height 10
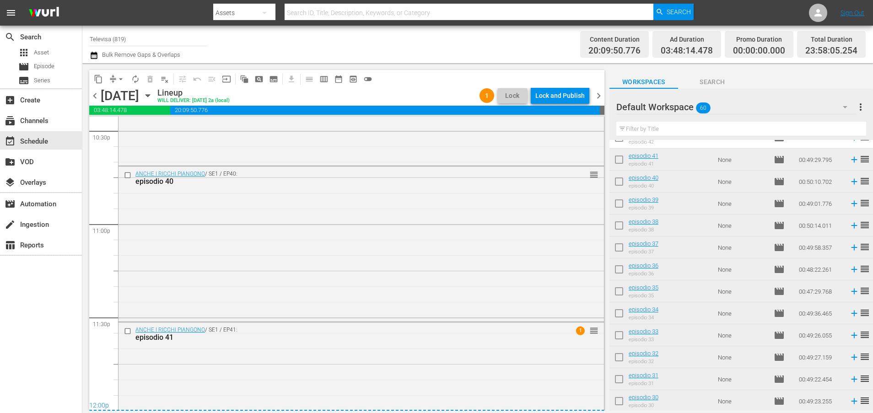
scroll to position [4251, 0]
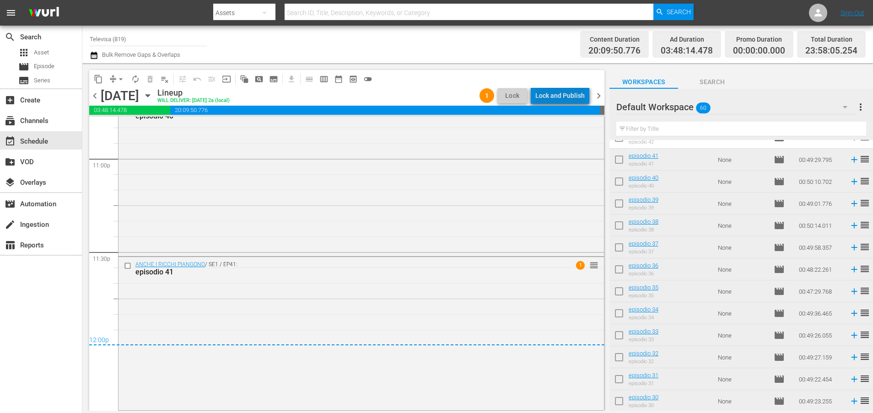
click at [566, 92] on div "Lock and Publish" at bounding box center [559, 95] width 49 height 16
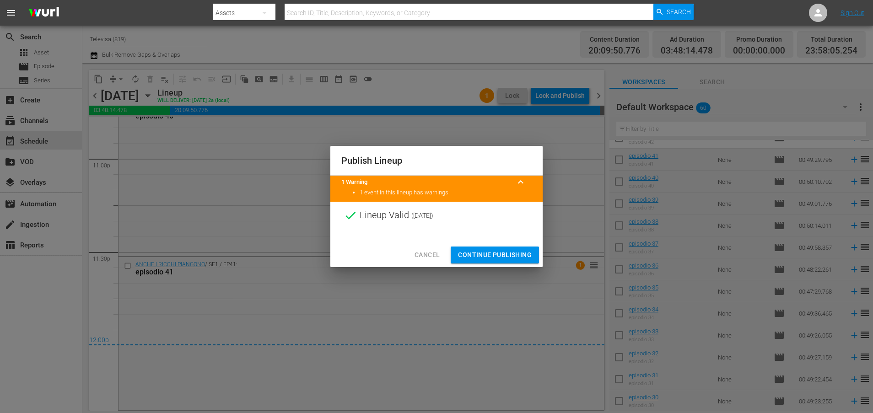
click at [489, 252] on span "Continue Publishing" at bounding box center [495, 254] width 74 height 11
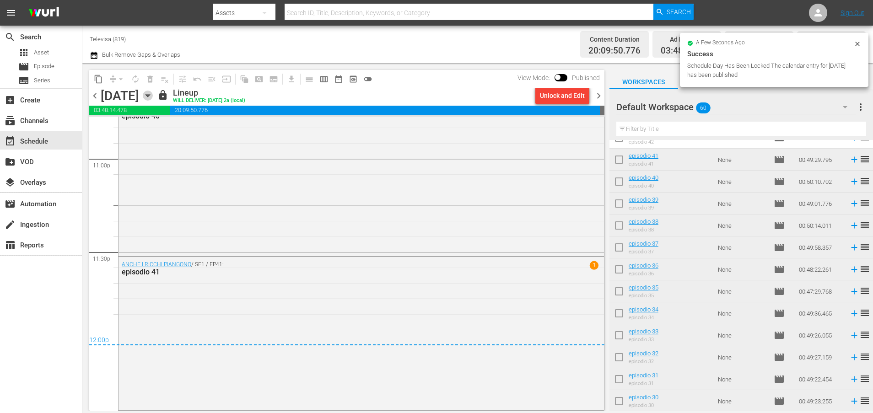
click at [150, 97] on icon "button" at bounding box center [147, 96] width 4 height 2
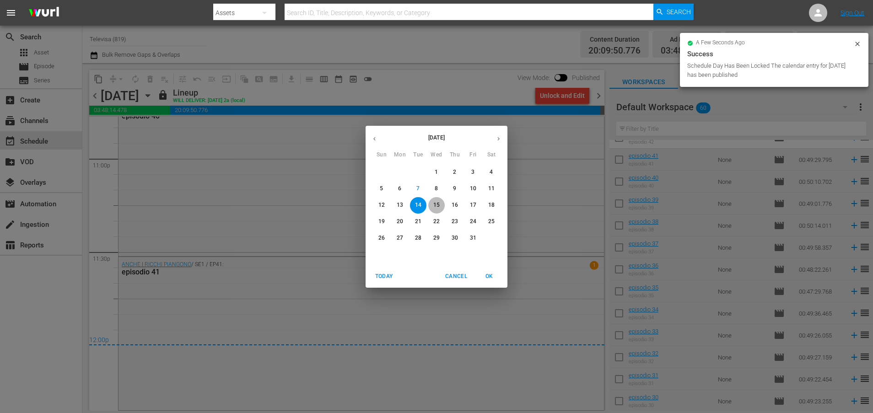
click at [436, 202] on p "15" at bounding box center [436, 205] width 6 height 8
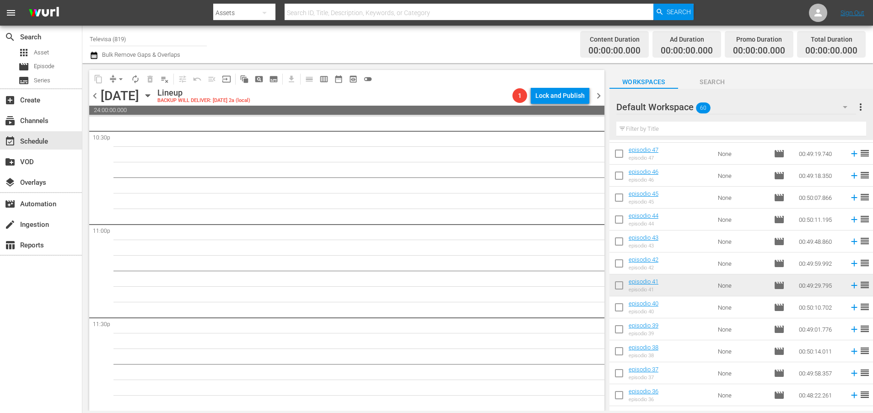
scroll to position [294, 0]
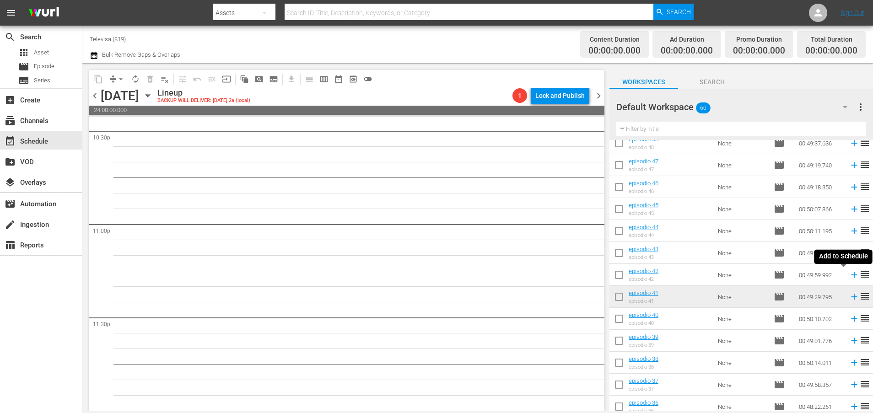
click at [851, 274] on icon at bounding box center [854, 275] width 6 height 6
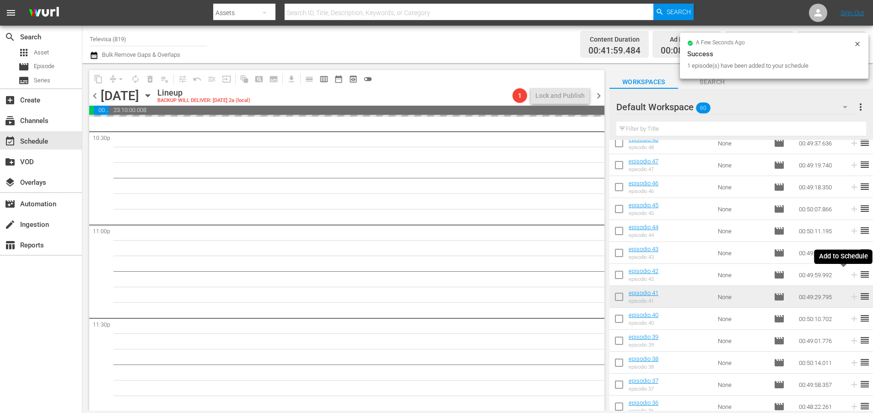
scroll to position [4185, 0]
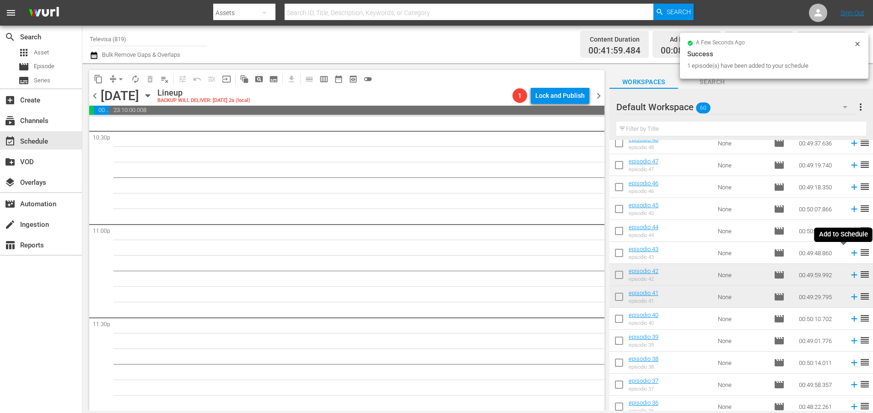
click at [851, 252] on icon at bounding box center [854, 253] width 6 height 6
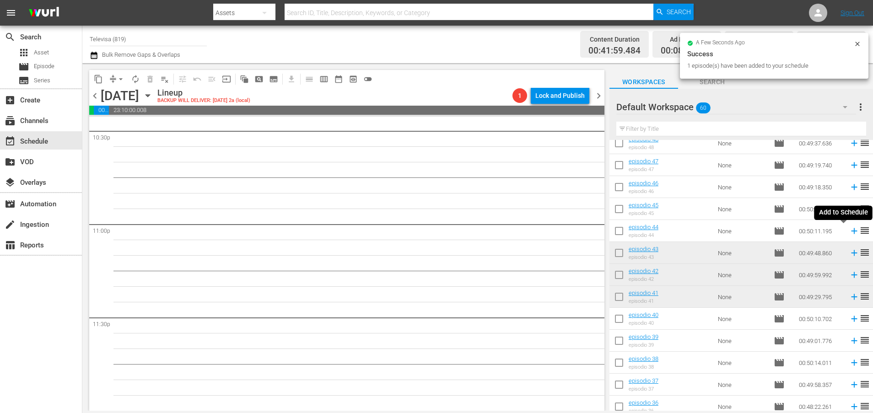
click at [851, 231] on icon at bounding box center [854, 231] width 6 height 6
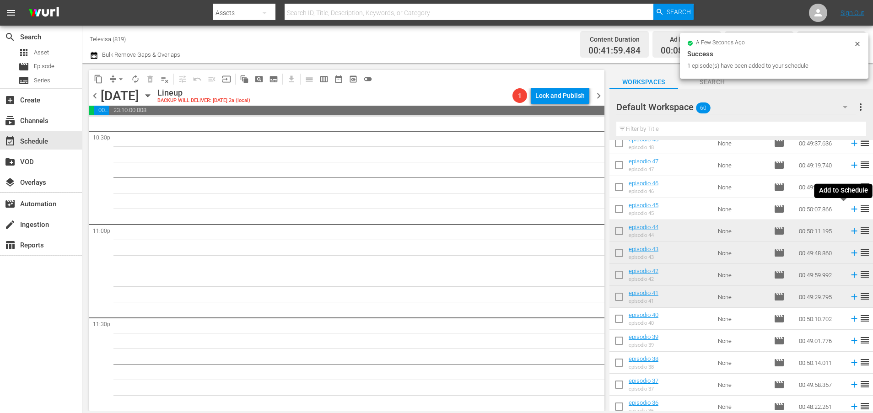
click at [851, 210] on icon at bounding box center [854, 209] width 6 height 6
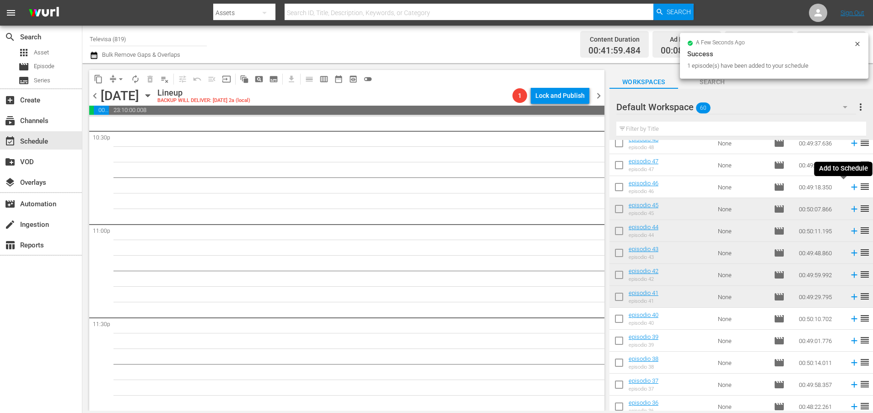
click at [851, 187] on icon at bounding box center [854, 187] width 6 height 6
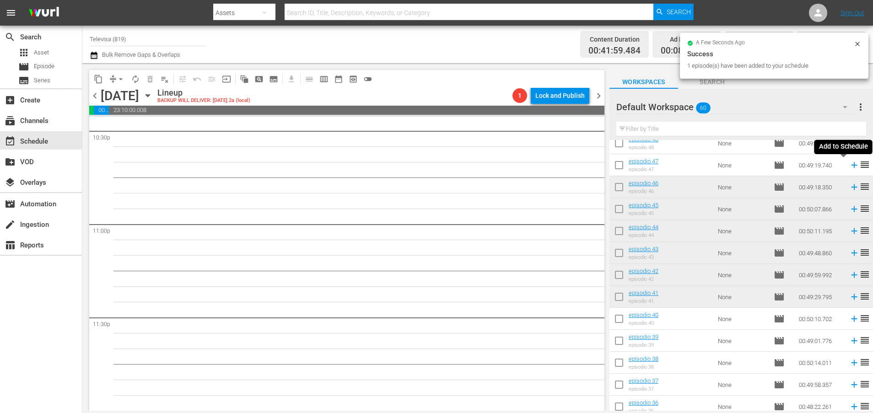
click at [851, 166] on icon at bounding box center [854, 165] width 6 height 6
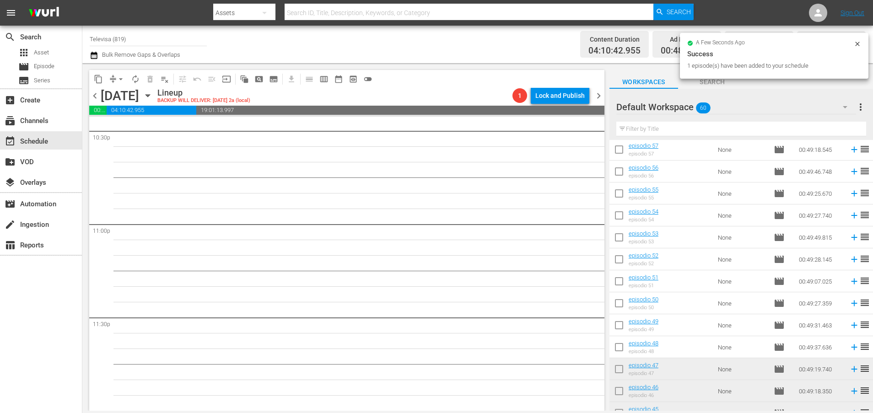
scroll to position [88, 0]
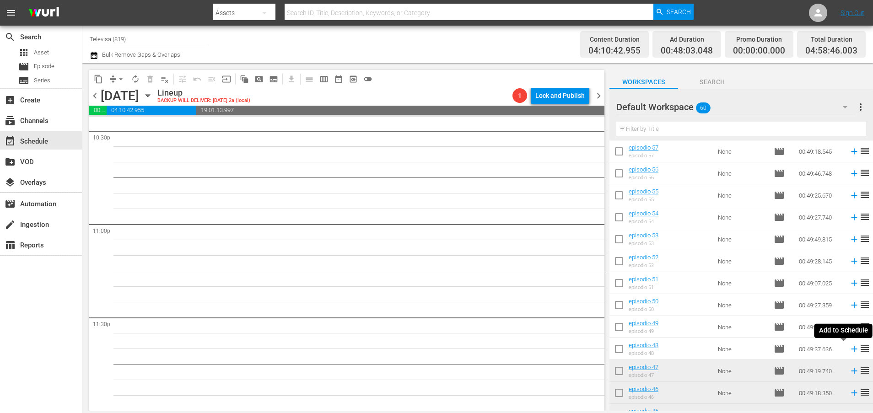
click at [849, 349] on icon at bounding box center [854, 349] width 10 height 10
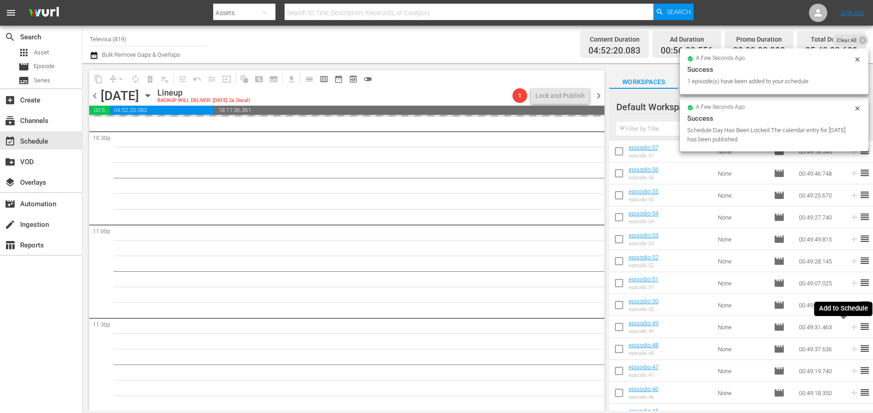
scroll to position [4185, 0]
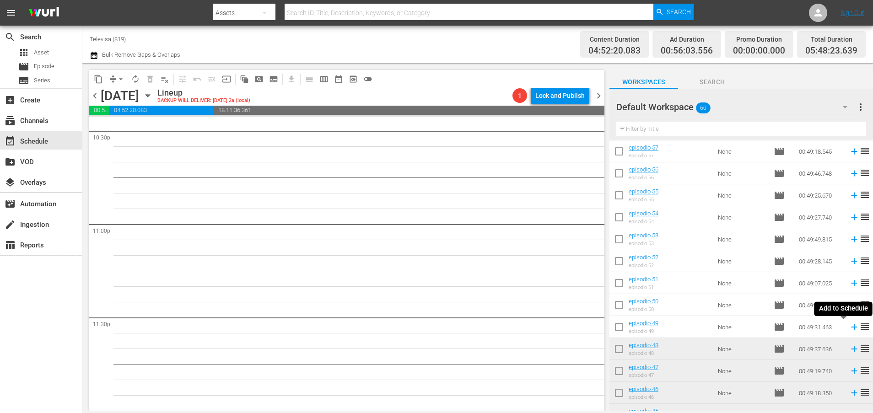
click at [851, 328] on icon at bounding box center [854, 327] width 6 height 6
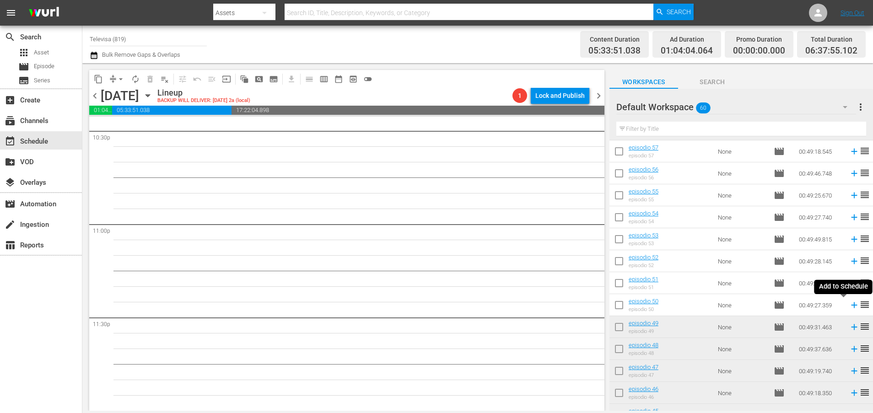
click at [851, 306] on icon at bounding box center [854, 305] width 6 height 6
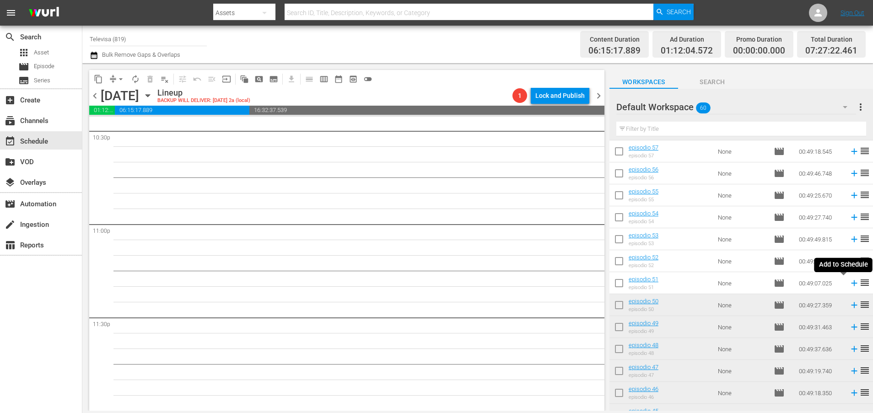
click at [851, 284] on icon at bounding box center [854, 283] width 6 height 6
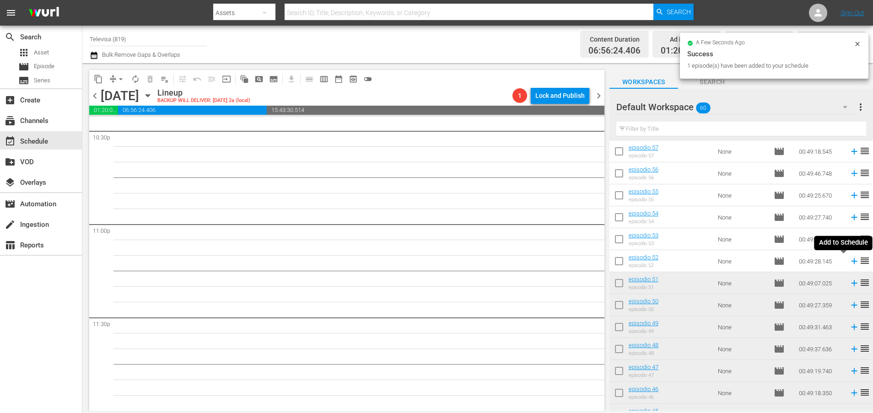
click at [851, 261] on icon at bounding box center [854, 261] width 6 height 6
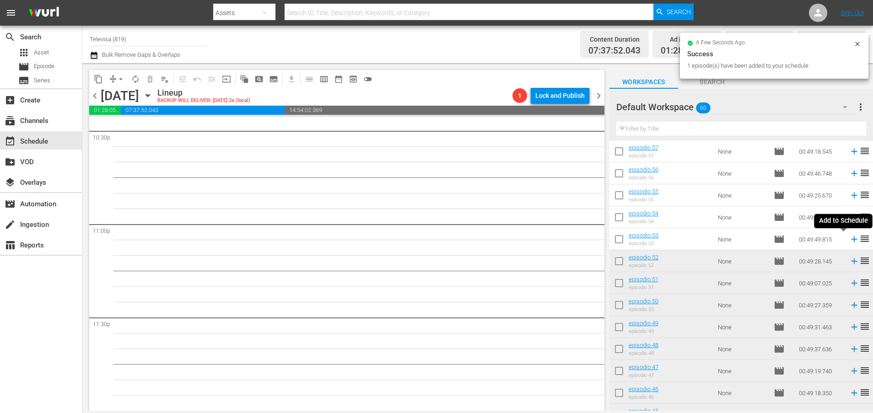
click at [851, 239] on icon at bounding box center [854, 240] width 6 height 6
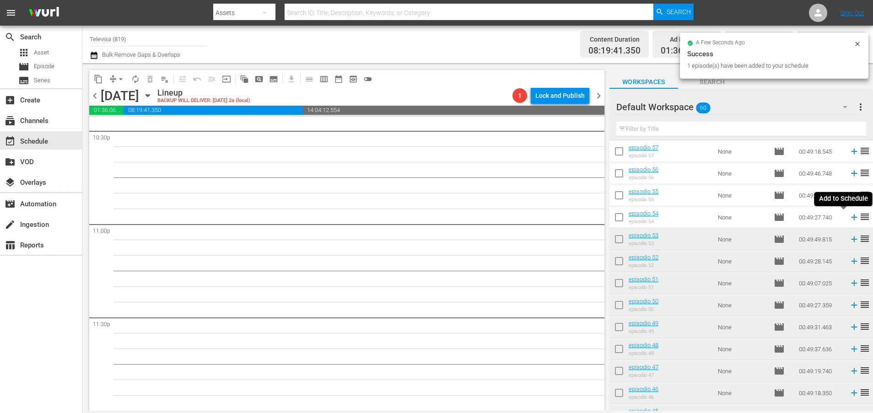
click at [851, 218] on icon at bounding box center [854, 218] width 6 height 6
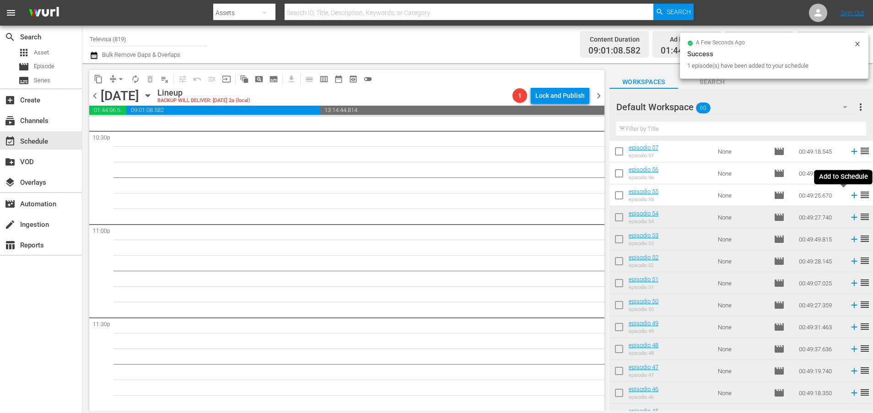
click at [851, 195] on icon at bounding box center [854, 196] width 6 height 6
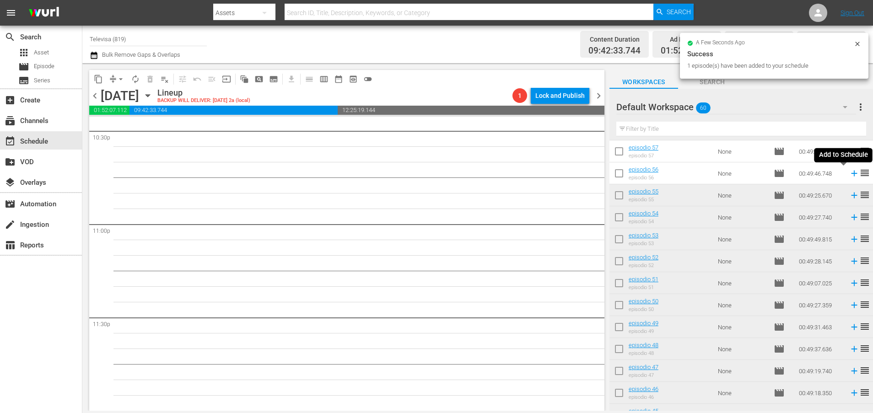
click at [851, 174] on icon at bounding box center [854, 174] width 6 height 6
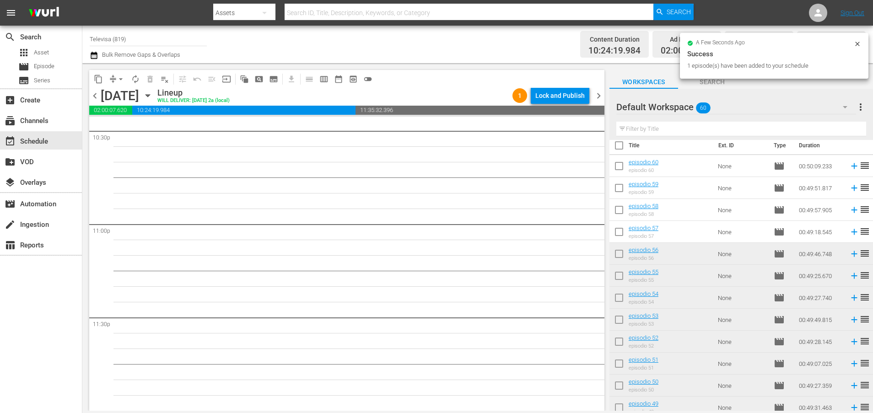
scroll to position [0, 0]
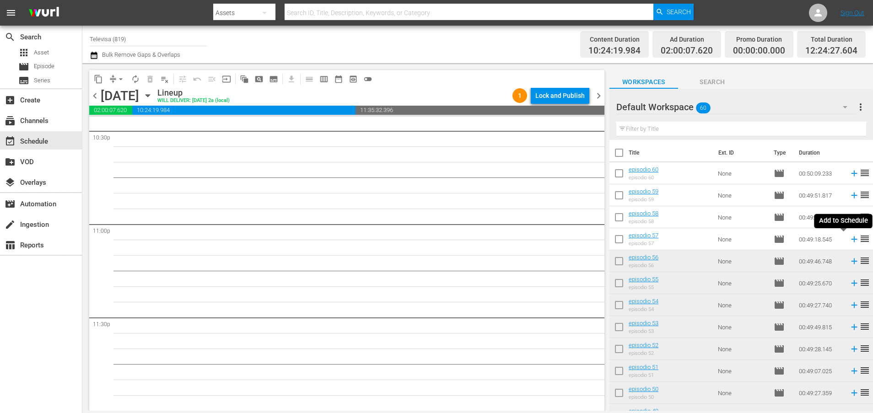
click at [851, 240] on icon at bounding box center [854, 240] width 6 height 6
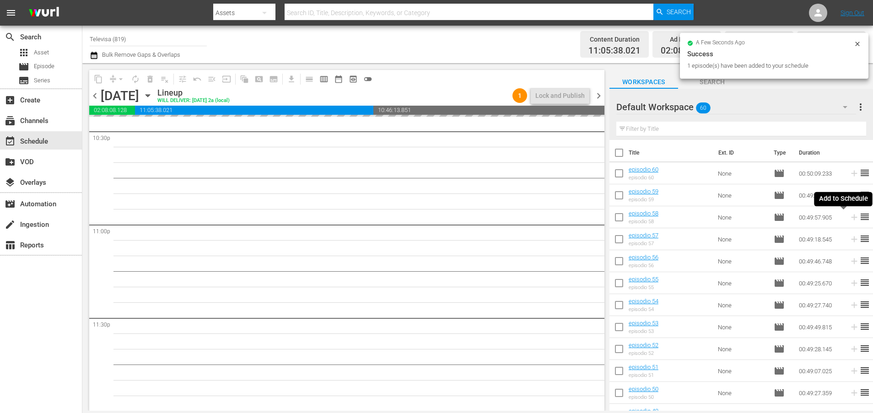
scroll to position [4185, 0]
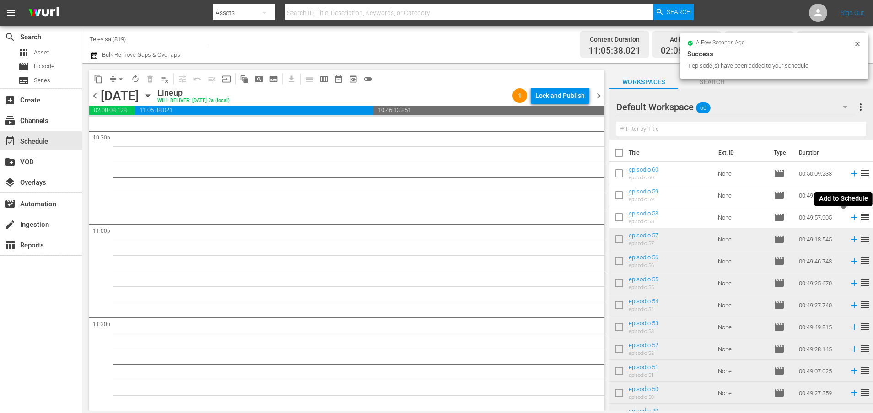
click at [851, 219] on icon at bounding box center [854, 218] width 6 height 6
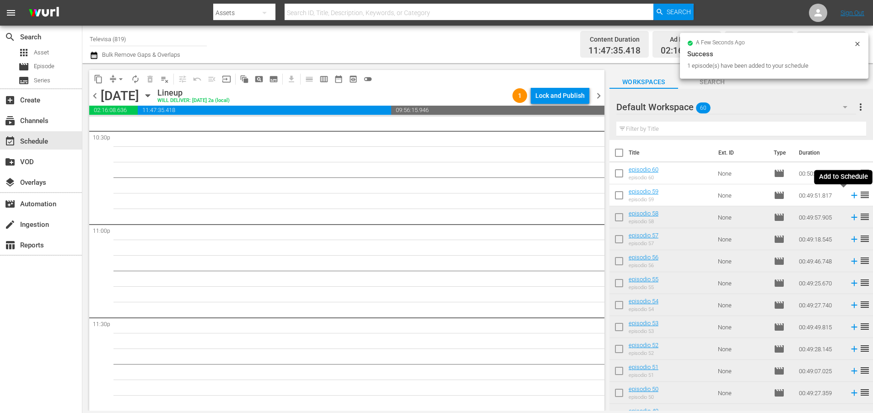
click at [851, 198] on icon at bounding box center [854, 196] width 6 height 6
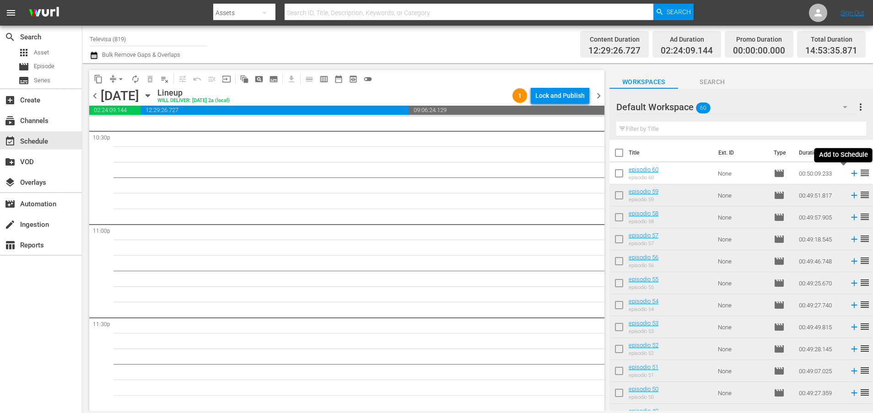
click at [851, 174] on icon at bounding box center [854, 174] width 6 height 6
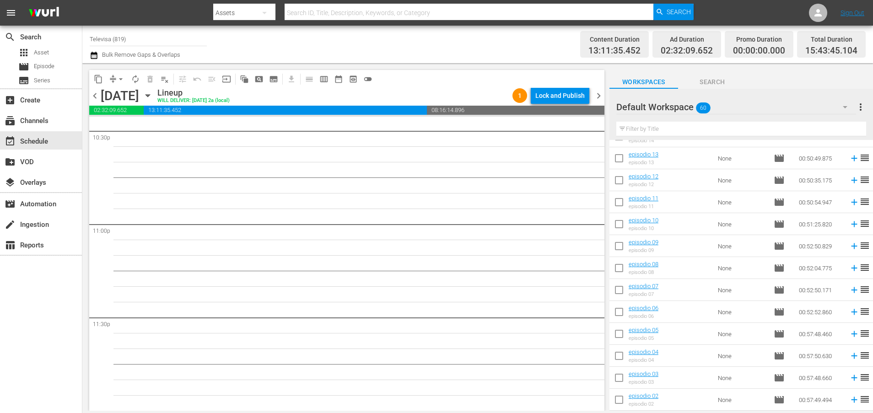
scroll to position [1068, 0]
click at [849, 402] on icon at bounding box center [854, 401] width 10 height 10
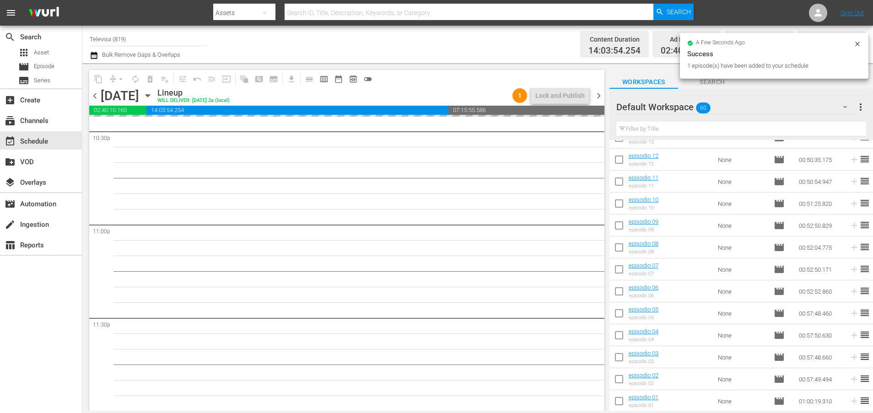
scroll to position [4185, 0]
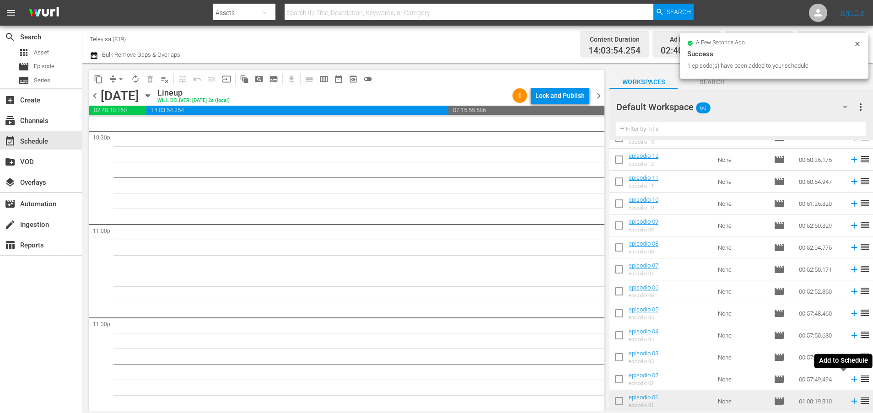
click at [851, 380] on icon at bounding box center [854, 380] width 6 height 6
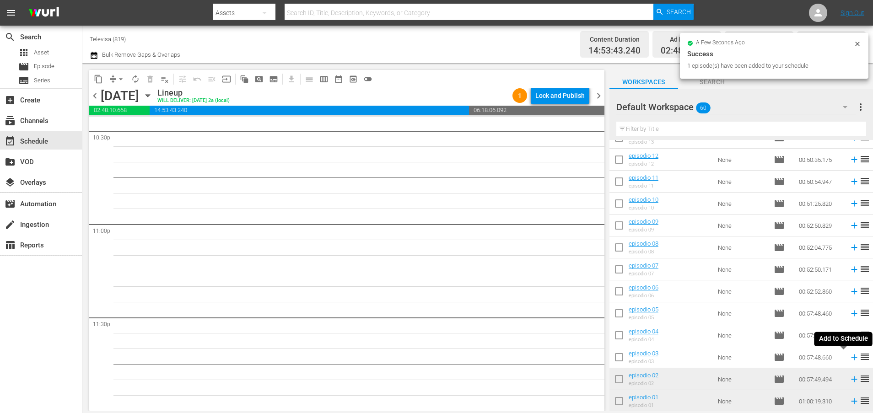
click at [849, 356] on icon at bounding box center [854, 357] width 10 height 10
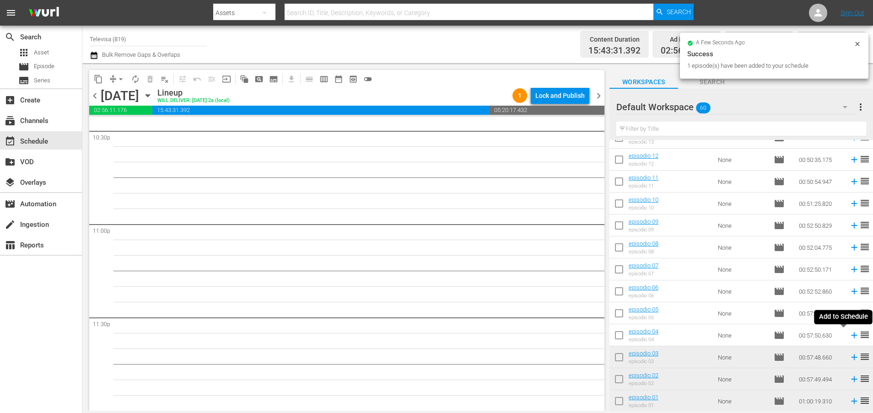
click at [851, 335] on icon at bounding box center [854, 336] width 6 height 6
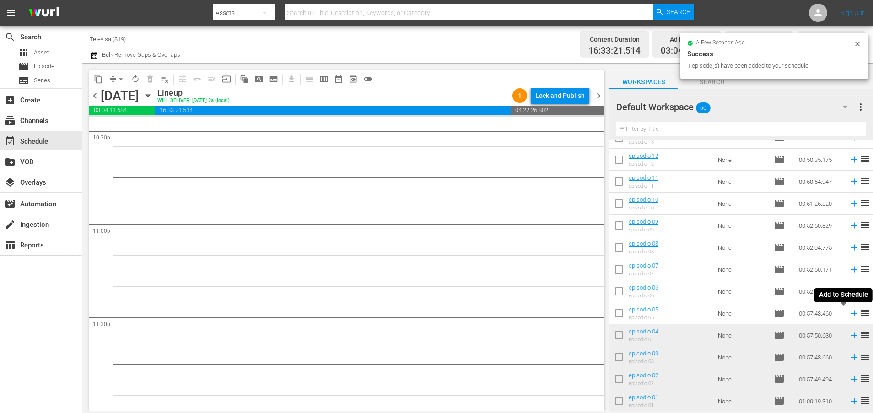
click at [851, 313] on icon at bounding box center [854, 314] width 6 height 6
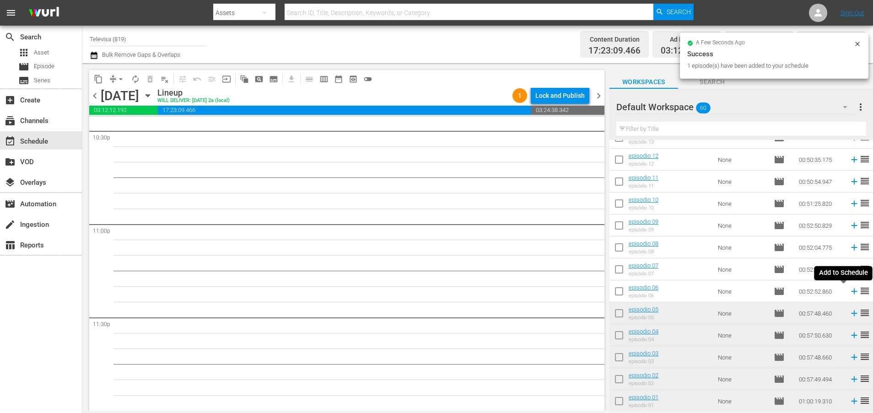
click at [851, 290] on icon at bounding box center [854, 292] width 6 height 6
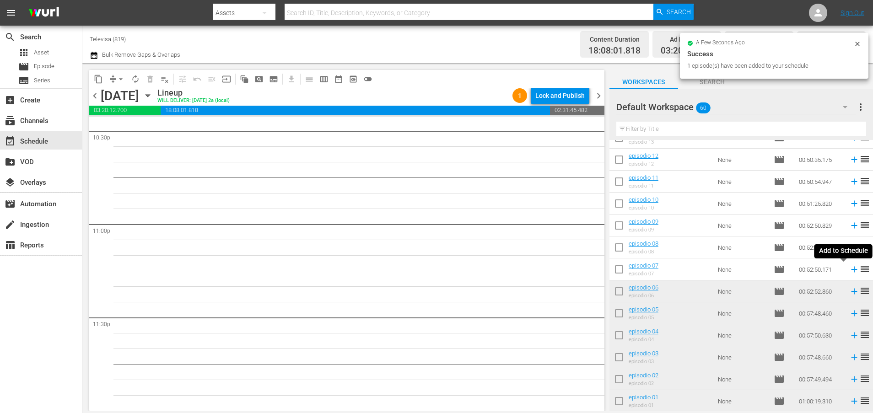
click at [849, 270] on icon at bounding box center [854, 269] width 10 height 10
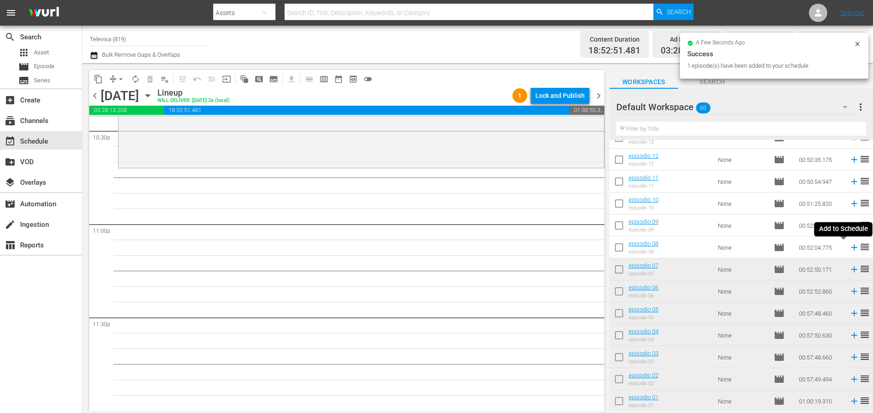
click at [851, 248] on icon at bounding box center [854, 248] width 6 height 6
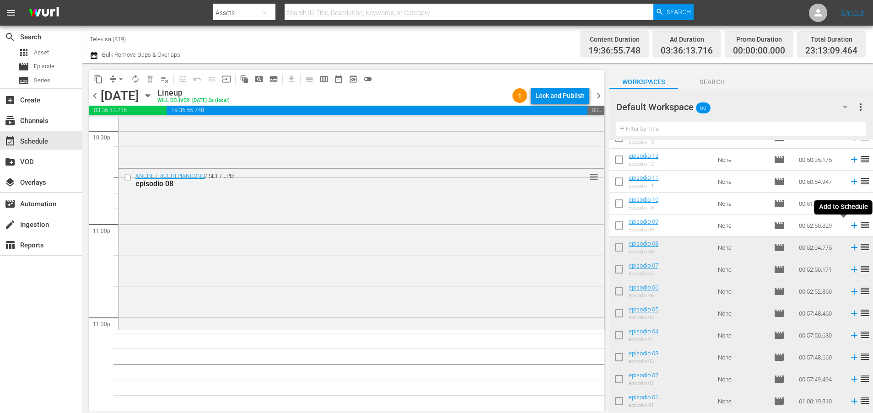
click at [849, 225] on icon at bounding box center [854, 226] width 10 height 10
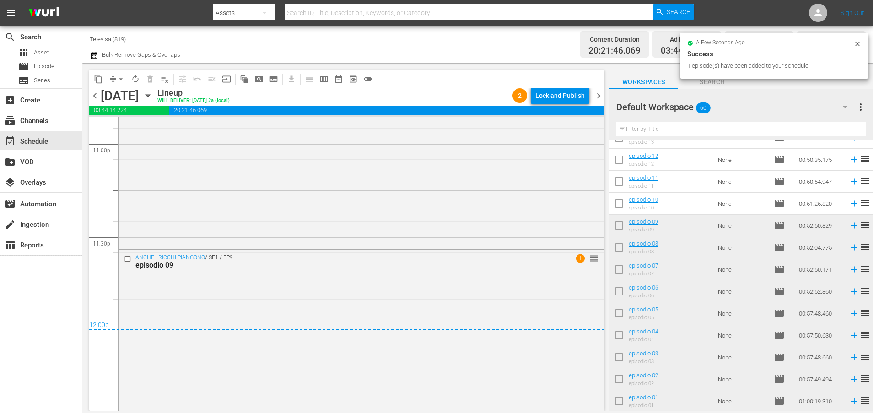
scroll to position [4270, 0]
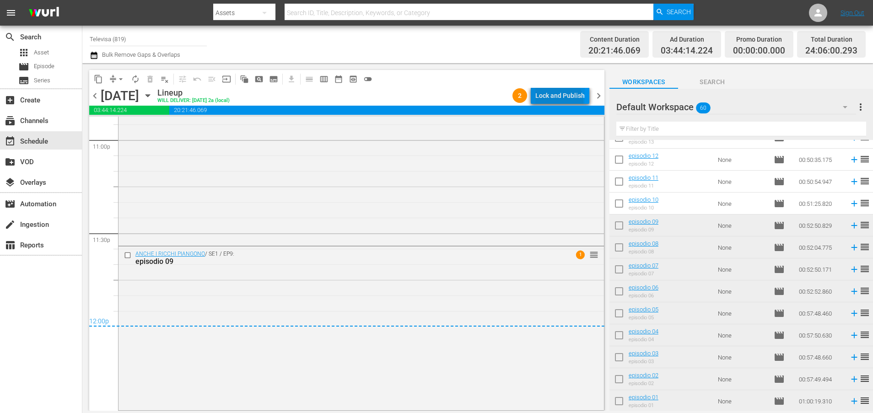
click at [559, 102] on div "Lock and Publish" at bounding box center [559, 95] width 49 height 16
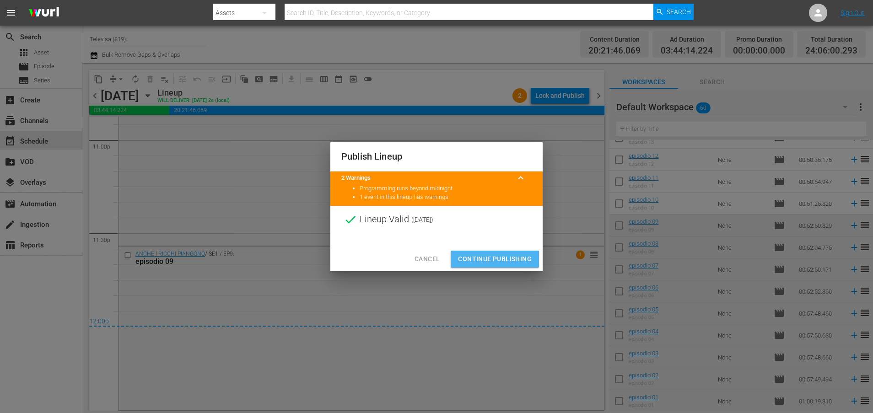
click at [495, 257] on span "Continue Publishing" at bounding box center [495, 258] width 74 height 11
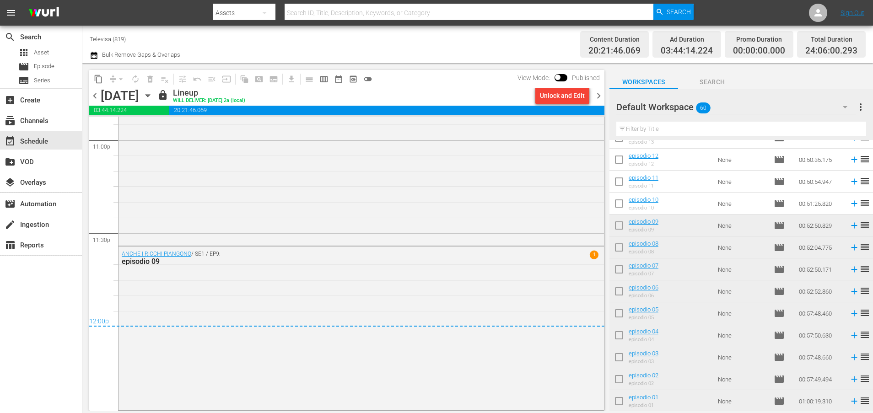
click at [150, 95] on icon "button" at bounding box center [147, 96] width 4 height 2
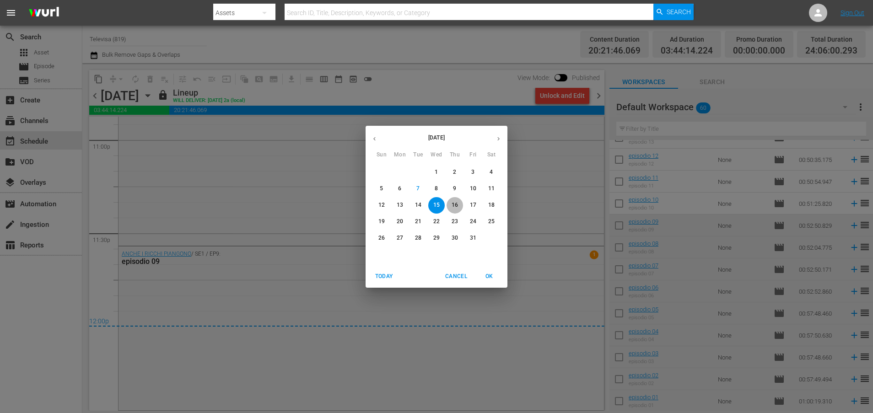
click at [456, 201] on p "16" at bounding box center [455, 205] width 6 height 8
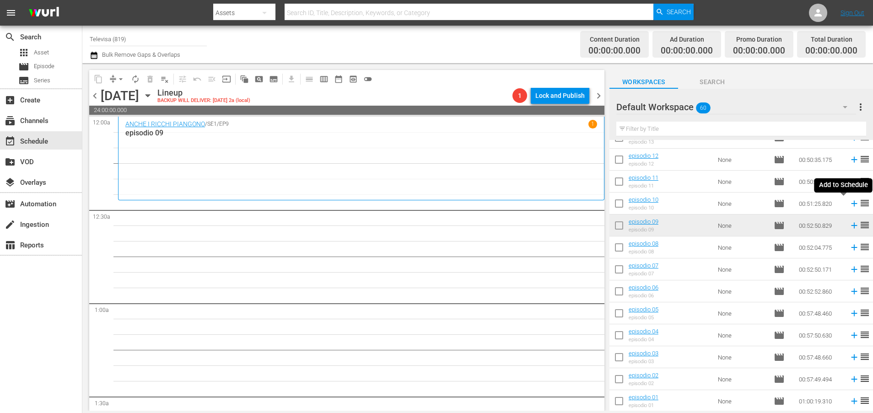
click at [851, 204] on icon at bounding box center [854, 204] width 6 height 6
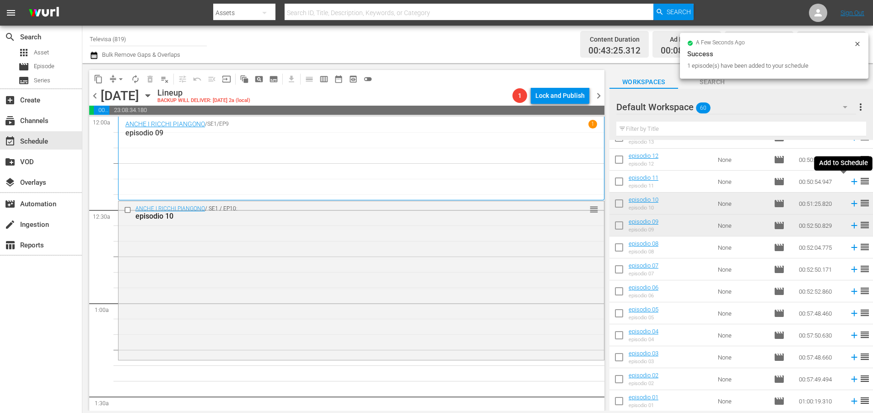
click at [851, 182] on icon at bounding box center [854, 182] width 6 height 6
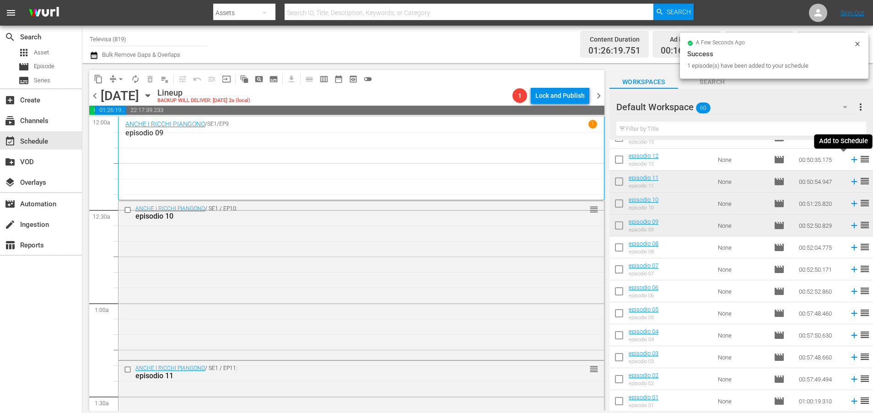
click at [849, 159] on icon at bounding box center [854, 160] width 10 height 10
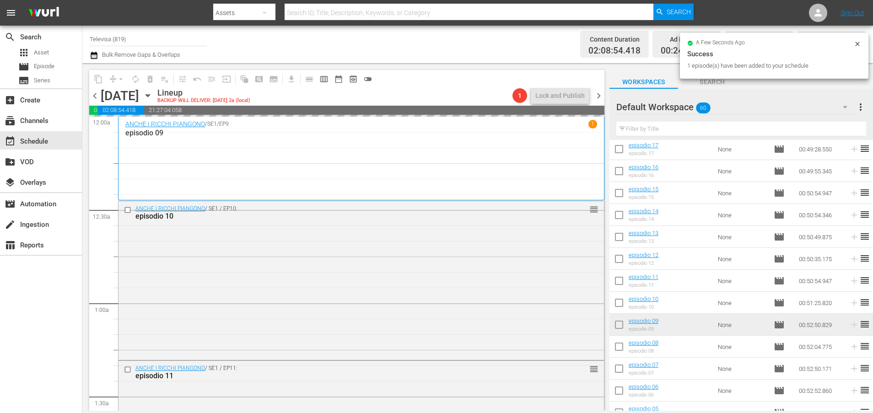
scroll to position [931, 0]
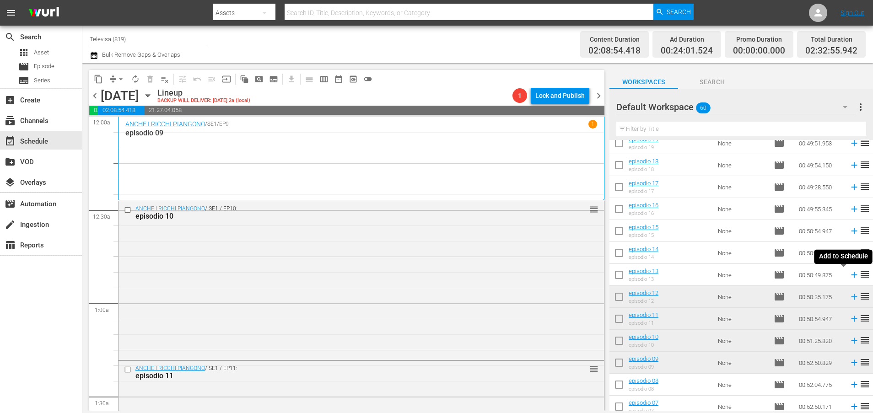
click at [851, 275] on icon at bounding box center [854, 275] width 6 height 6
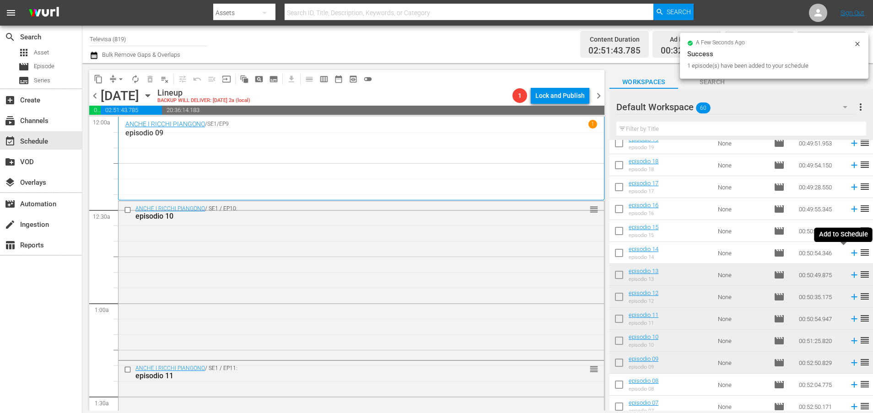
click at [851, 253] on icon at bounding box center [854, 253] width 6 height 6
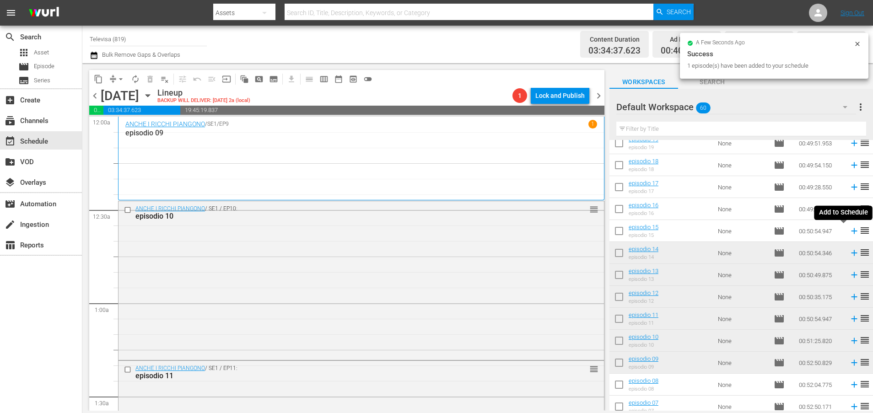
click at [849, 230] on icon at bounding box center [854, 231] width 10 height 10
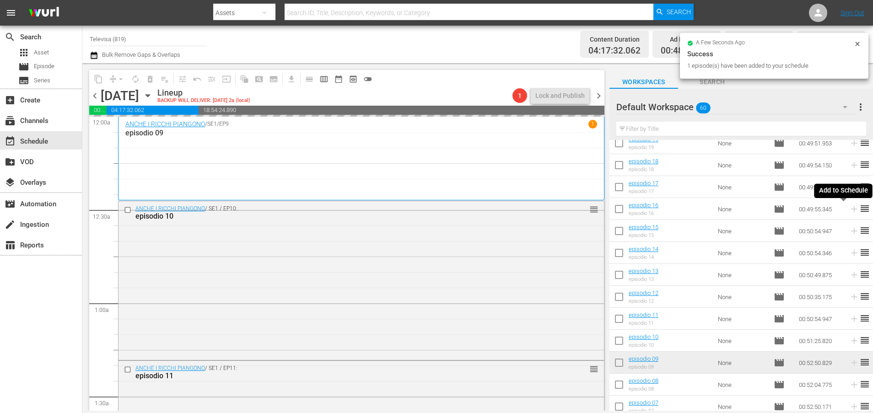
click at [849, 208] on icon at bounding box center [854, 209] width 10 height 10
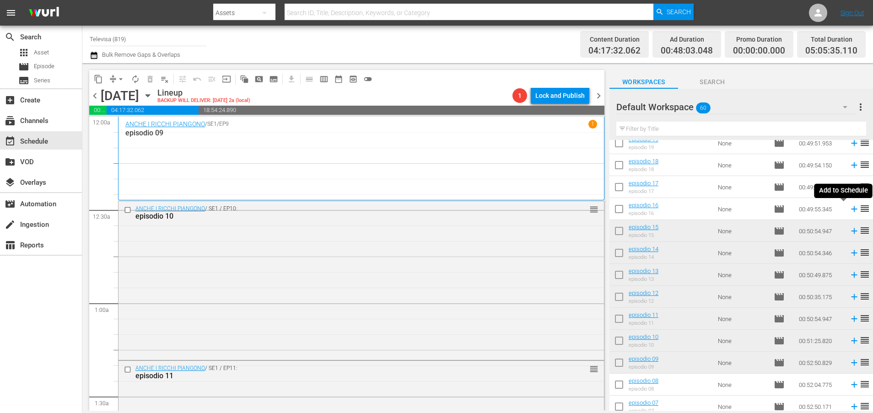
click at [851, 210] on icon at bounding box center [854, 209] width 6 height 6
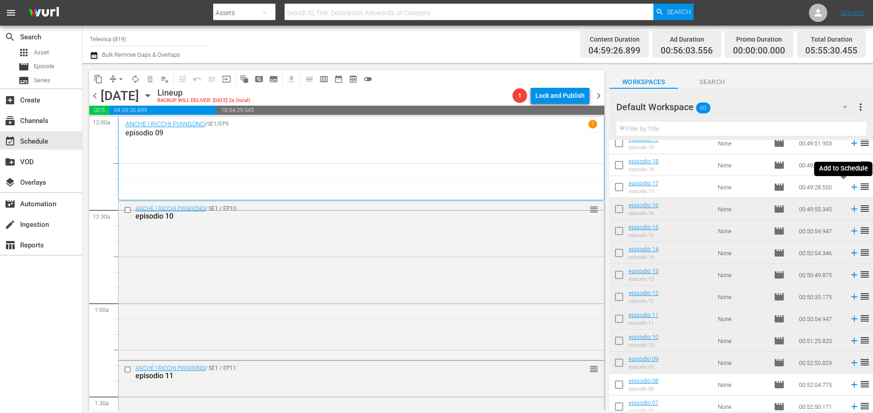
click at [849, 186] on icon at bounding box center [854, 187] width 10 height 10
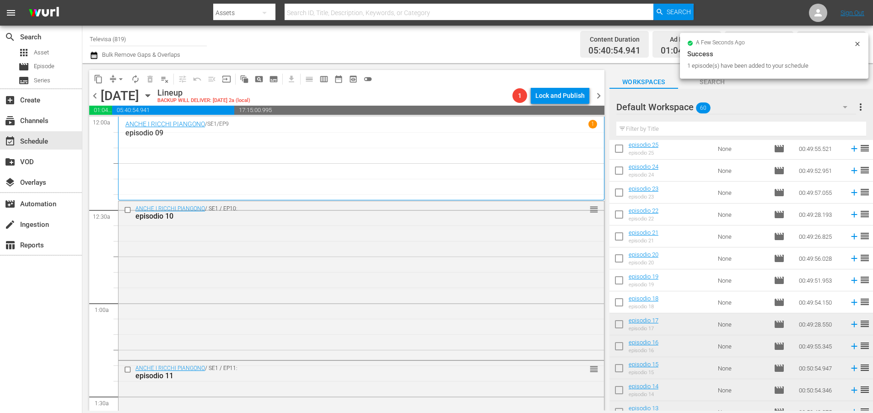
scroll to position [862, 0]
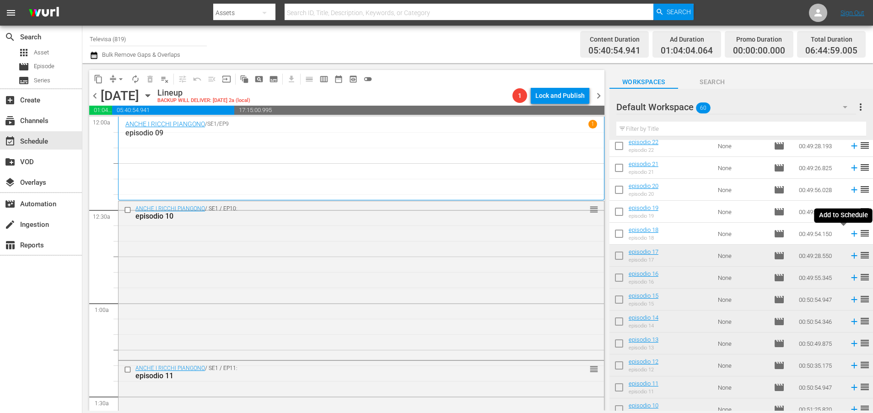
click at [851, 234] on icon at bounding box center [854, 234] width 6 height 6
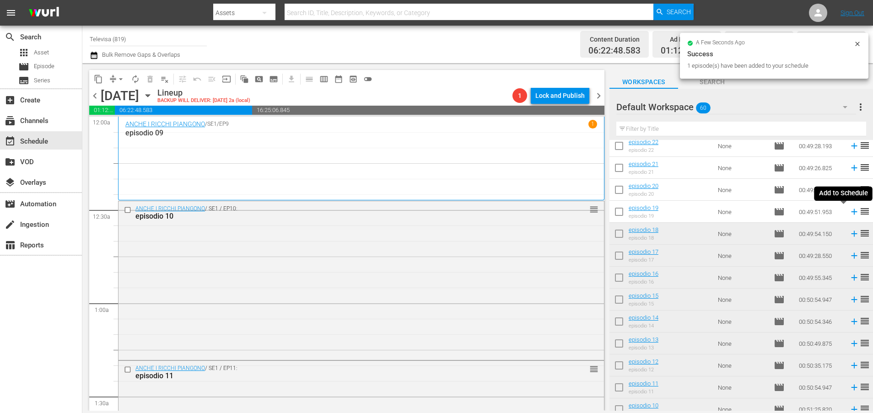
click at [851, 212] on icon at bounding box center [854, 212] width 6 height 6
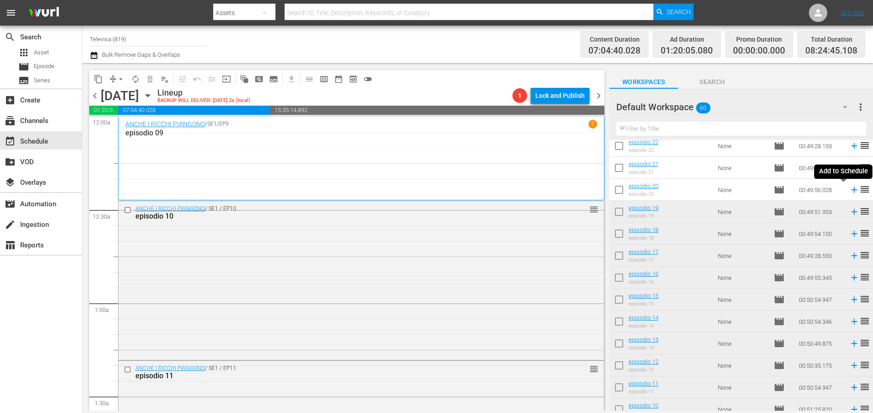
click at [851, 190] on icon at bounding box center [854, 190] width 6 height 6
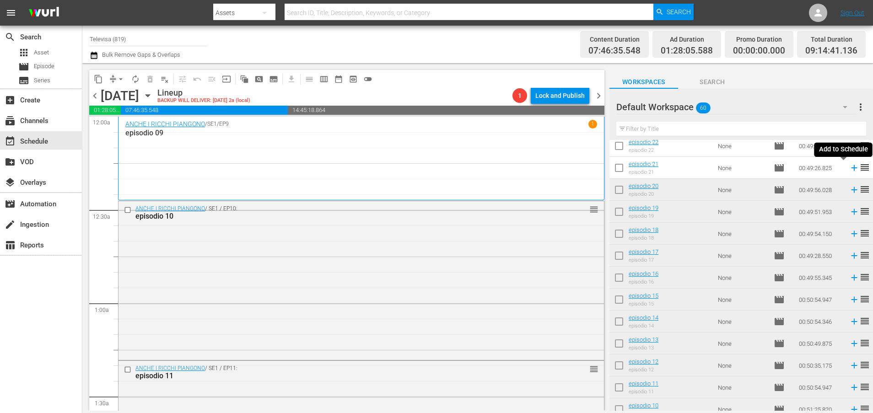
click at [851, 167] on icon at bounding box center [854, 168] width 6 height 6
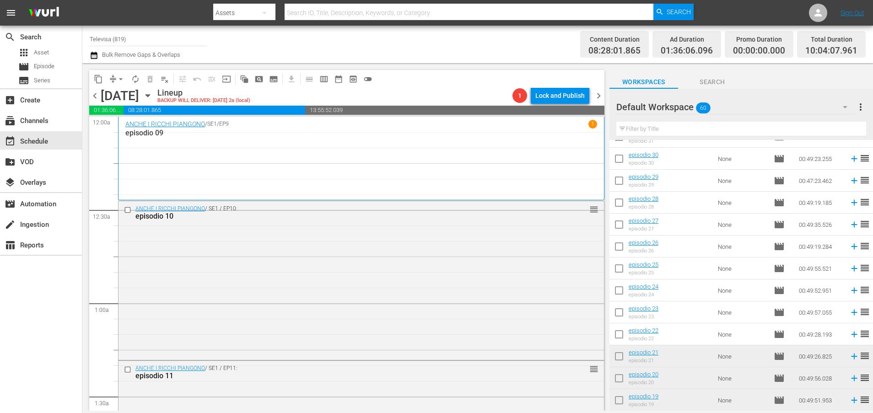
scroll to position [656, 0]
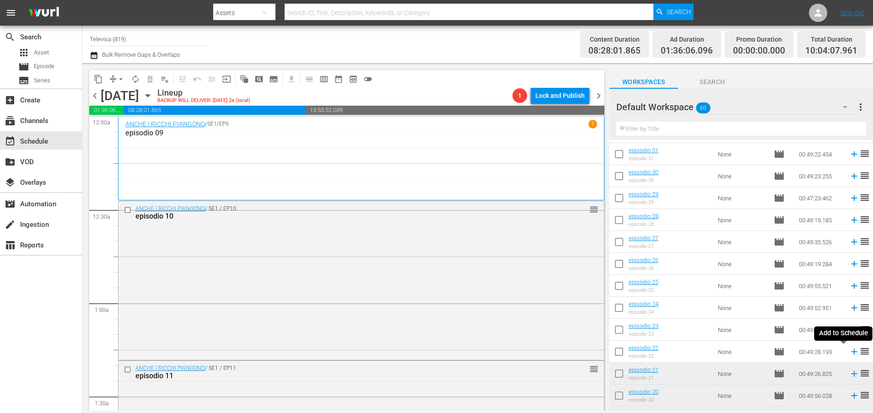
click at [851, 351] on icon at bounding box center [854, 352] width 6 height 6
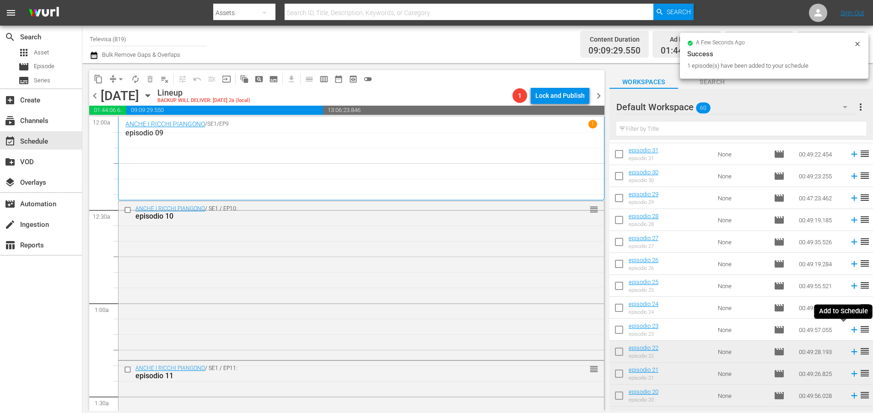
click at [849, 331] on icon at bounding box center [854, 330] width 10 height 10
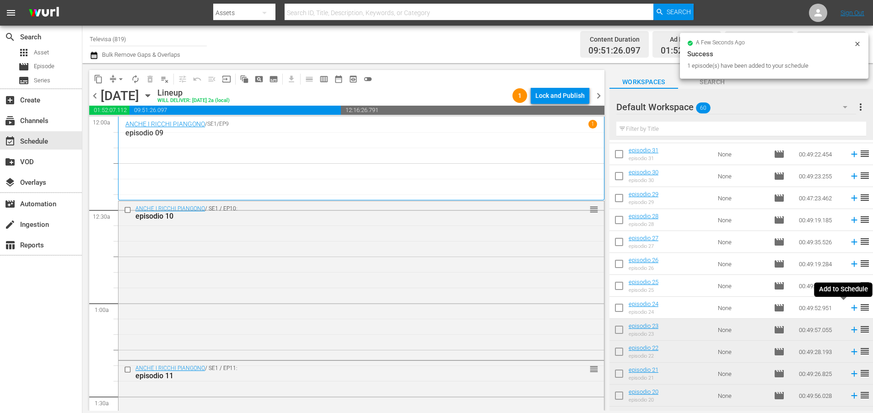
click at [851, 306] on icon at bounding box center [854, 308] width 6 height 6
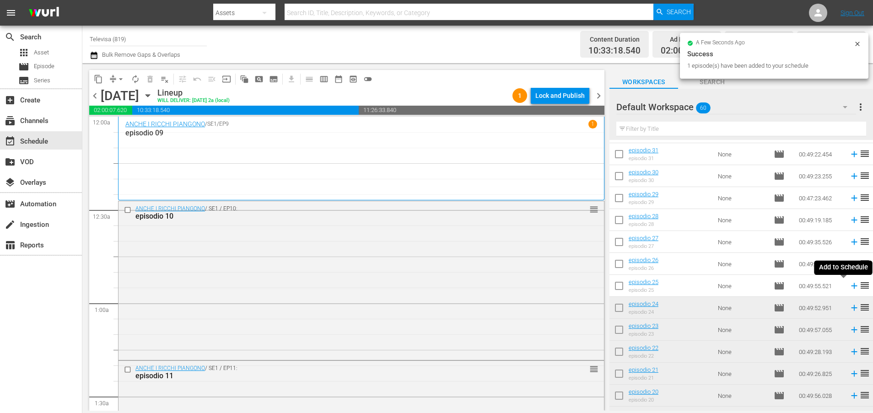
click at [851, 287] on icon at bounding box center [854, 286] width 6 height 6
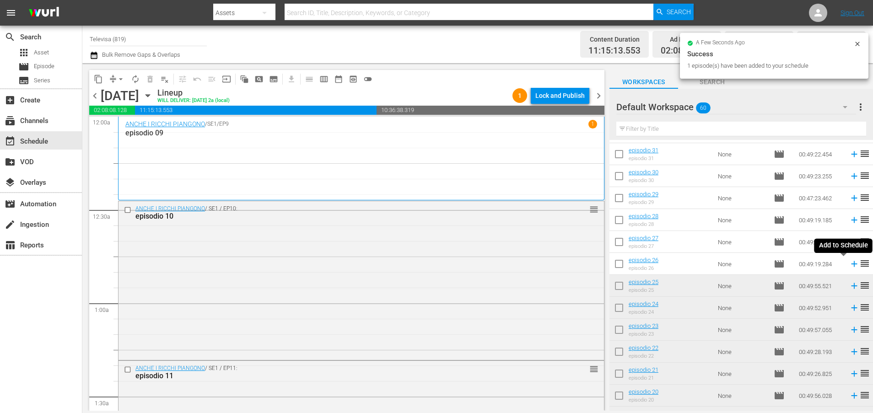
click at [849, 263] on icon at bounding box center [854, 264] width 10 height 10
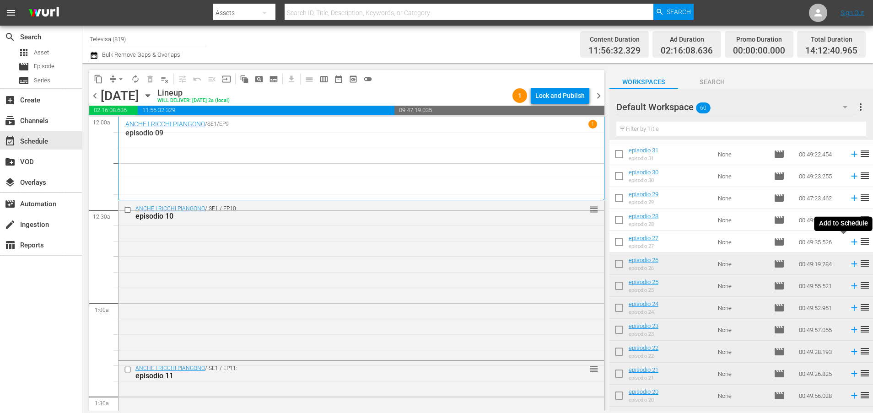
click at [849, 243] on icon at bounding box center [854, 242] width 10 height 10
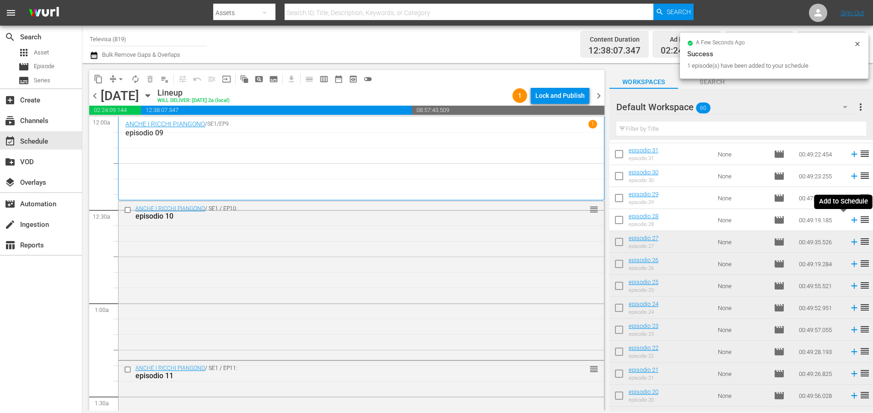
click at [851, 221] on icon at bounding box center [854, 220] width 6 height 6
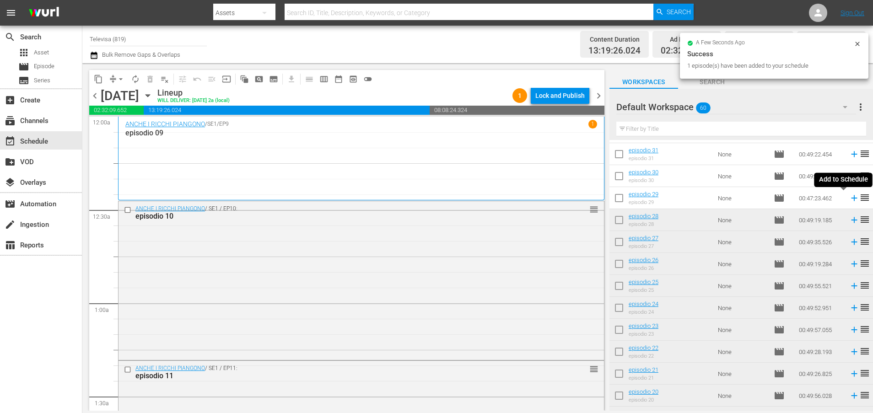
click at [851, 199] on icon at bounding box center [854, 198] width 6 height 6
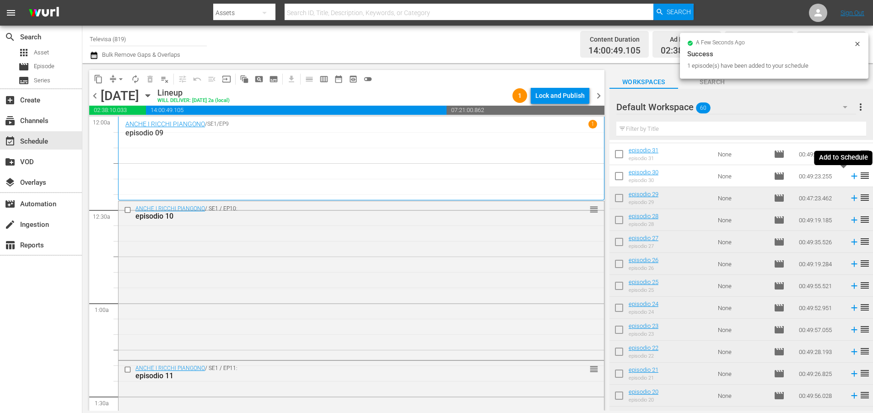
click at [851, 177] on icon at bounding box center [854, 176] width 6 height 6
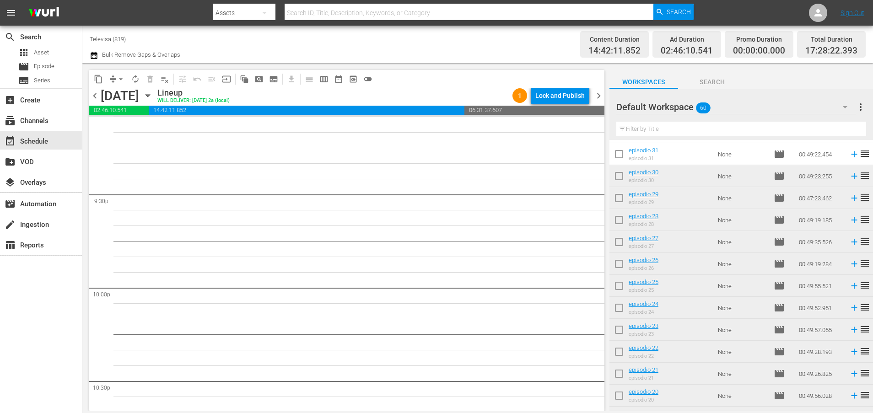
scroll to position [4185, 0]
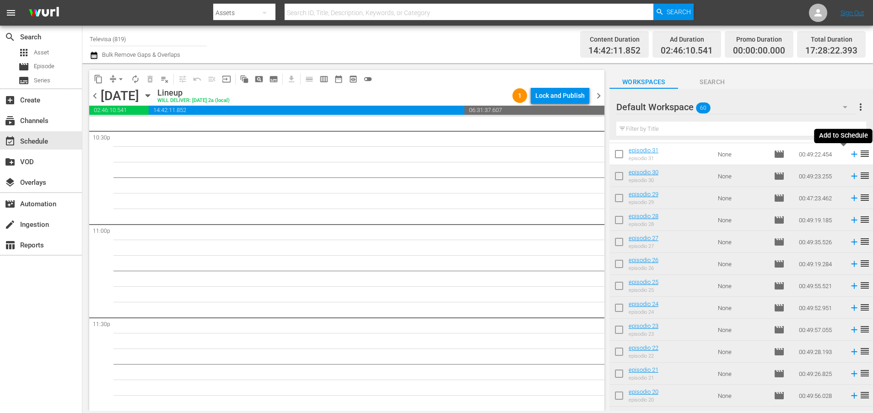
click at [849, 154] on icon at bounding box center [854, 154] width 10 height 10
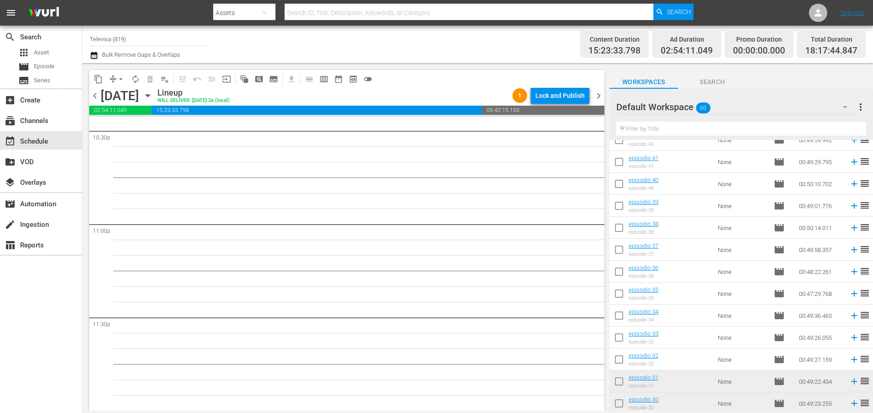
scroll to position [450, 0]
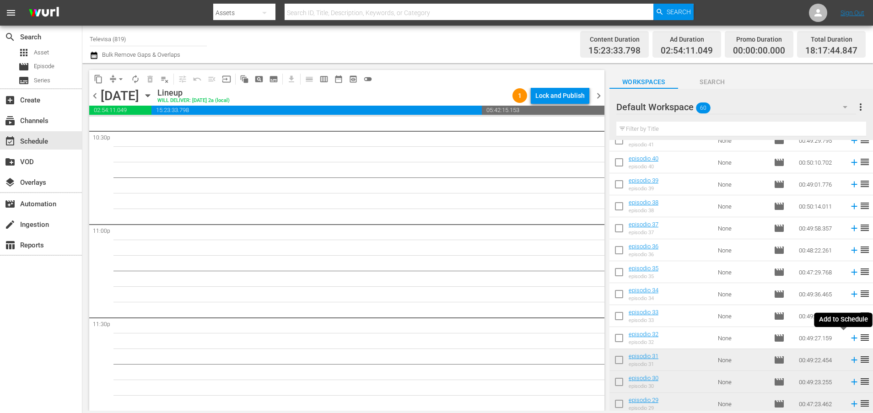
click at [849, 339] on icon at bounding box center [854, 338] width 10 height 10
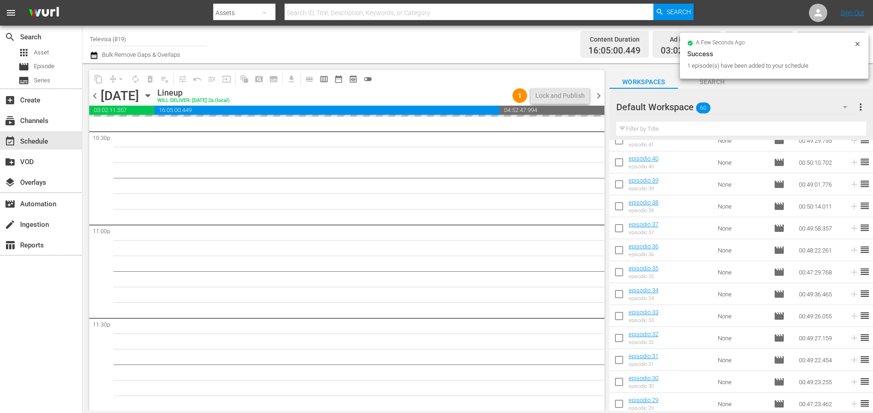
scroll to position [4185, 0]
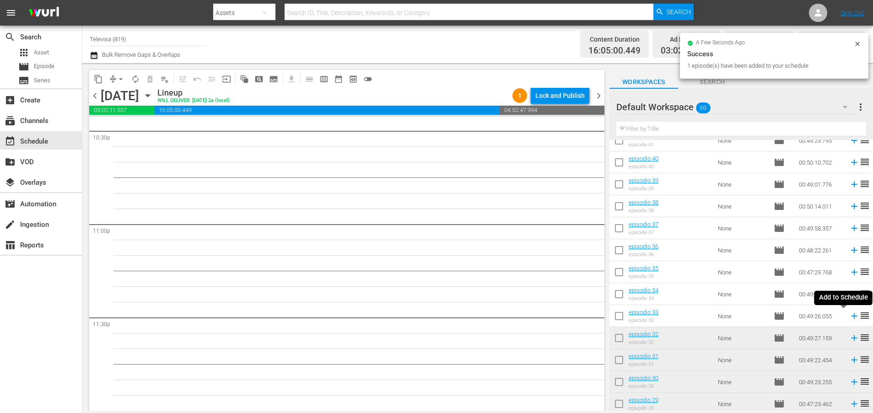
click at [851, 317] on icon at bounding box center [854, 316] width 6 height 6
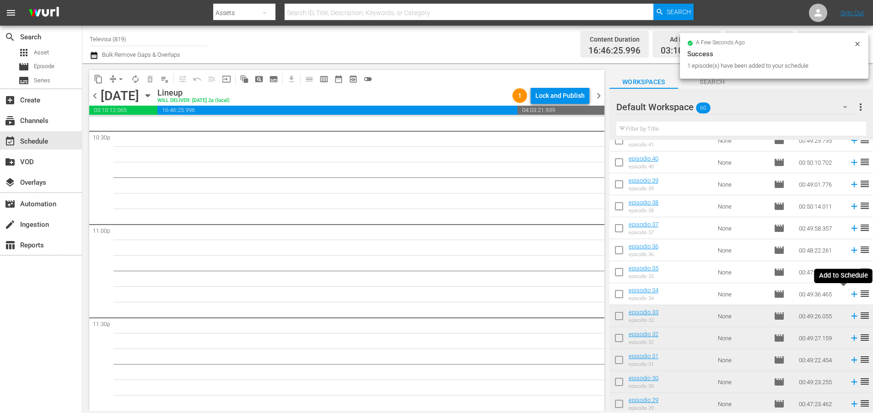
scroll to position [4170, 0]
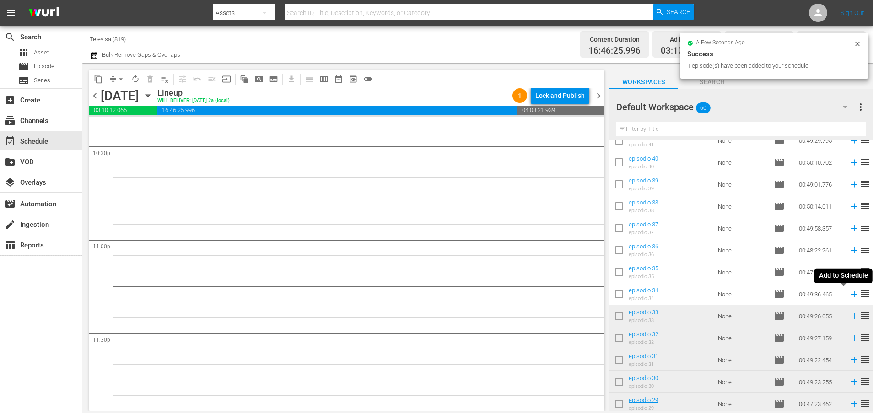
click at [849, 295] on icon at bounding box center [854, 294] width 10 height 10
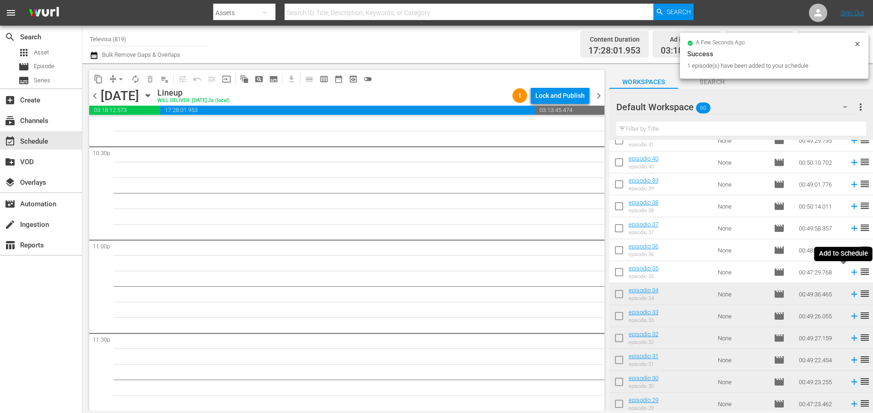
scroll to position [4154, 0]
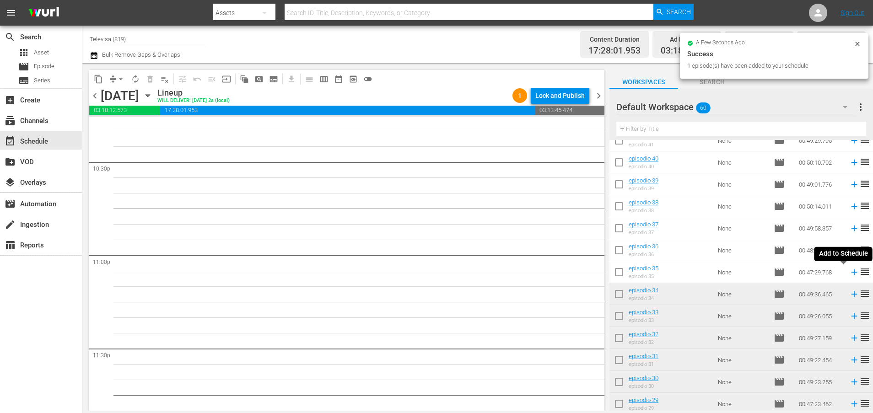
click at [849, 270] on icon at bounding box center [854, 272] width 10 height 10
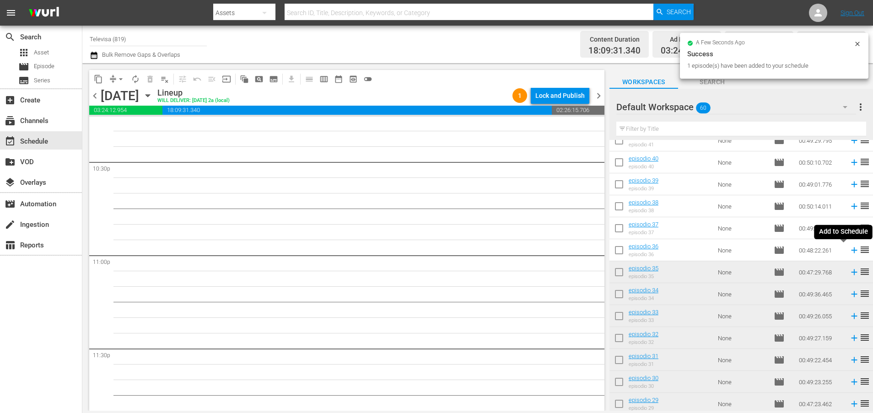
click at [851, 249] on icon at bounding box center [854, 250] width 6 height 6
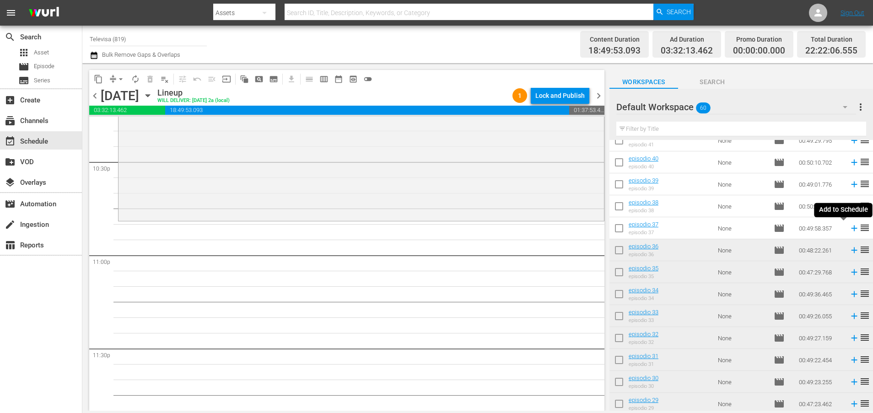
click at [851, 228] on icon at bounding box center [854, 229] width 6 height 6
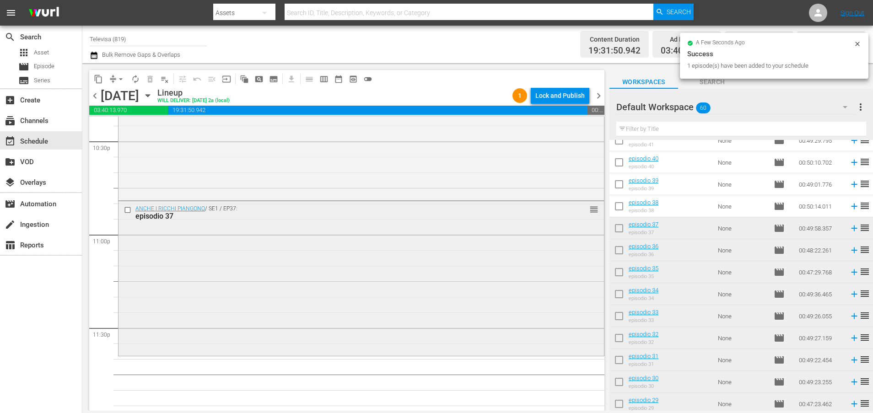
scroll to position [4185, 0]
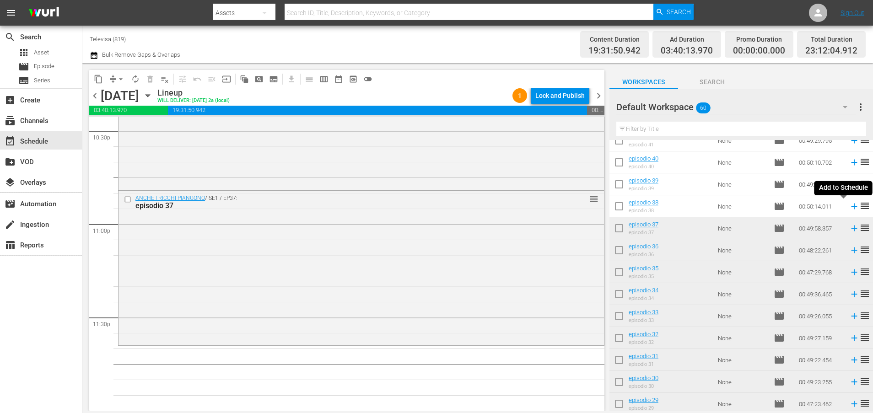
click at [849, 205] on icon at bounding box center [854, 206] width 10 height 10
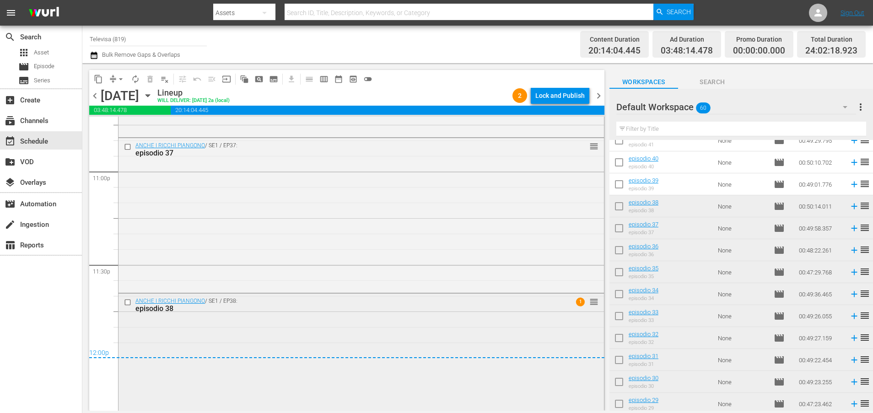
scroll to position [4276, 0]
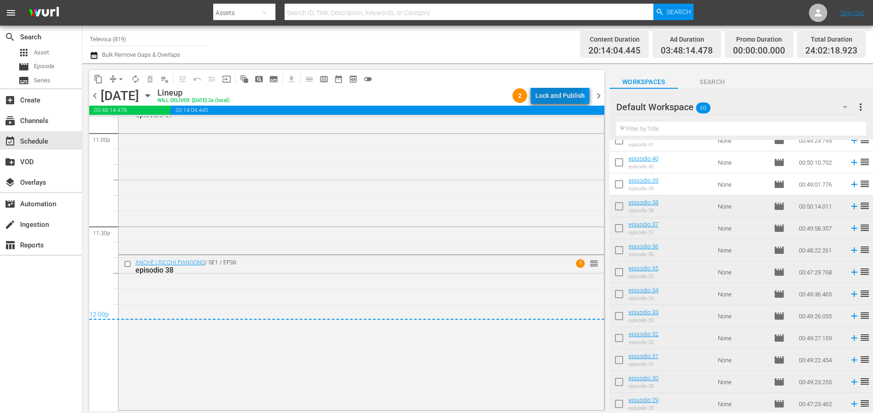
click at [554, 96] on div "Lock and Publish" at bounding box center [559, 95] width 49 height 16
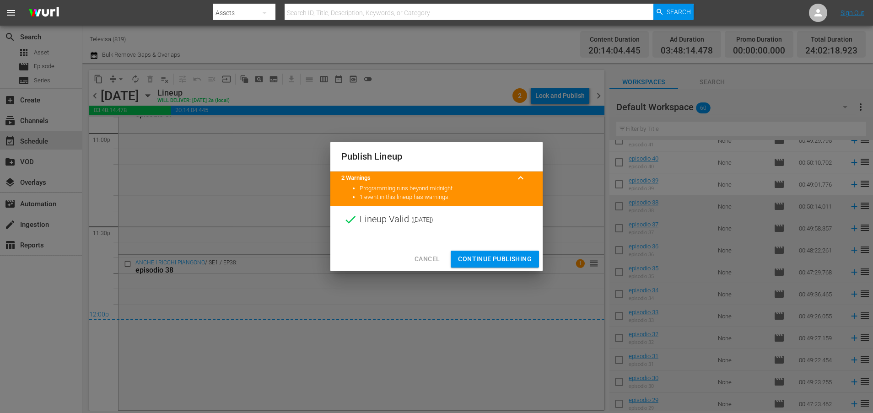
click at [480, 258] on span "Continue Publishing" at bounding box center [495, 258] width 74 height 11
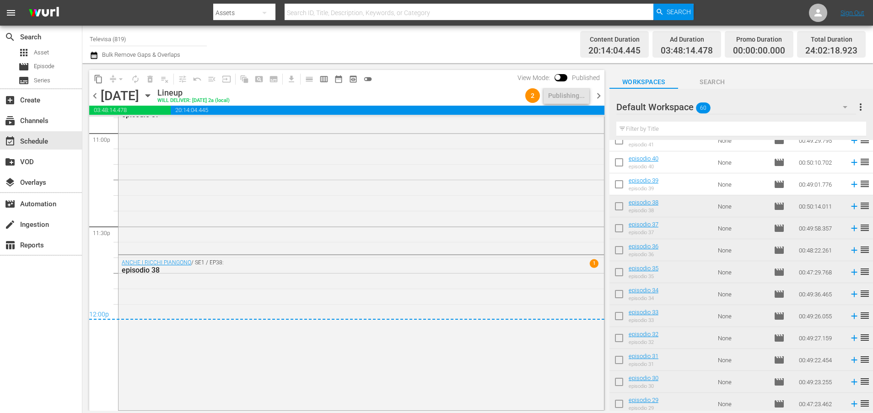
scroll to position [313, 0]
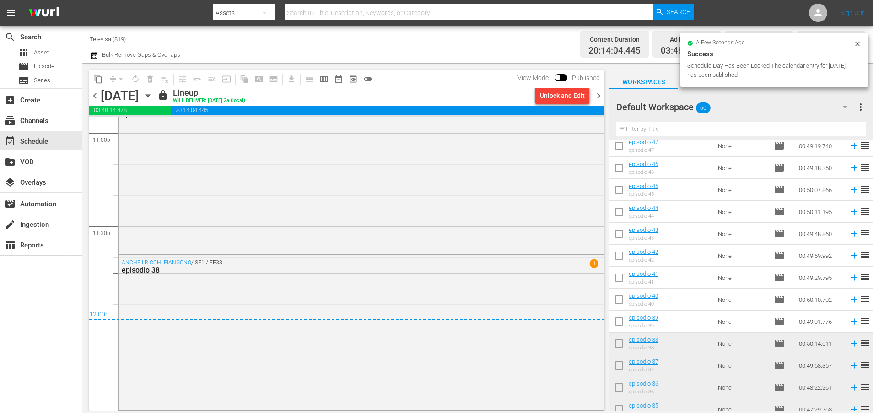
click at [153, 98] on icon "button" at bounding box center [148, 96] width 10 height 10
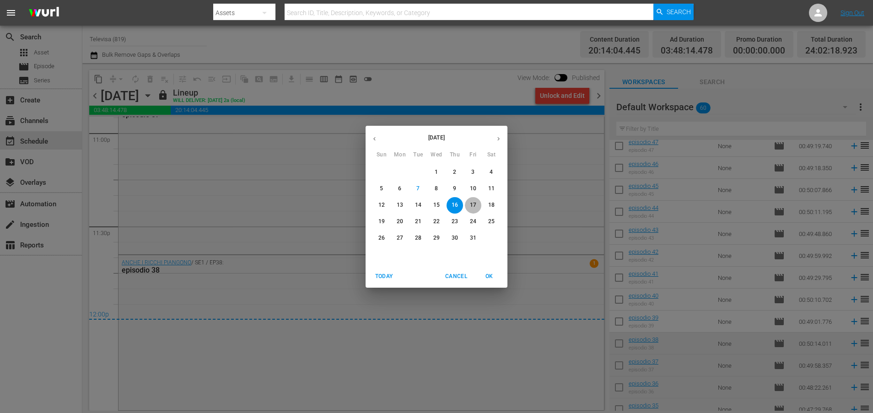
click at [474, 204] on p "17" at bounding box center [473, 205] width 6 height 8
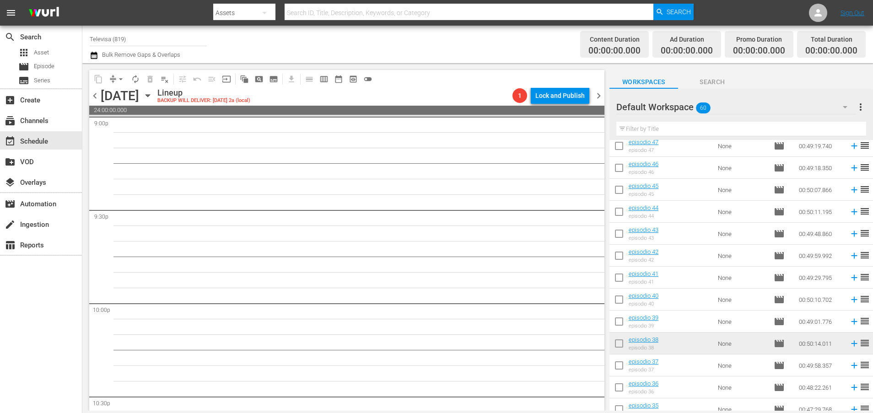
scroll to position [4185, 0]
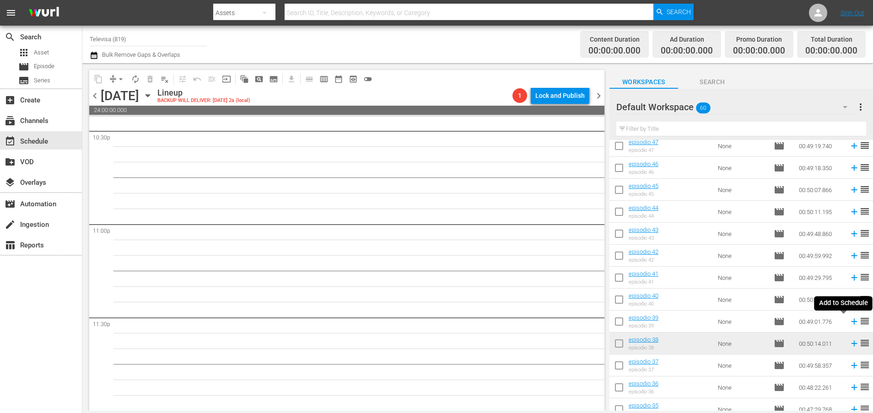
click at [849, 322] on icon at bounding box center [854, 322] width 10 height 10
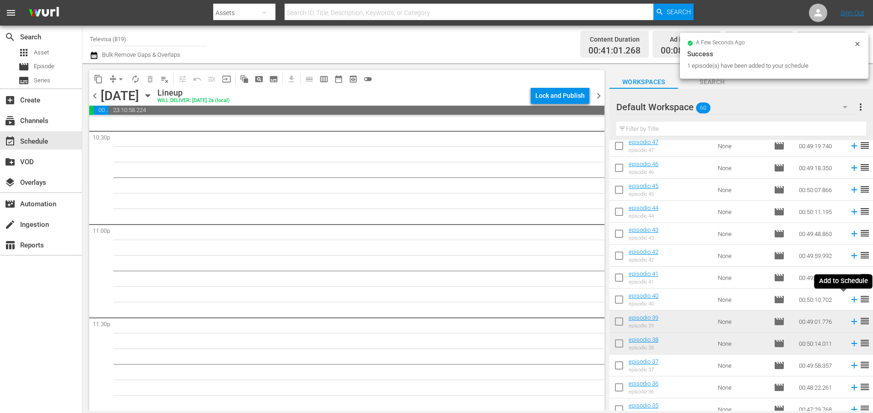
scroll to position [4170, 0]
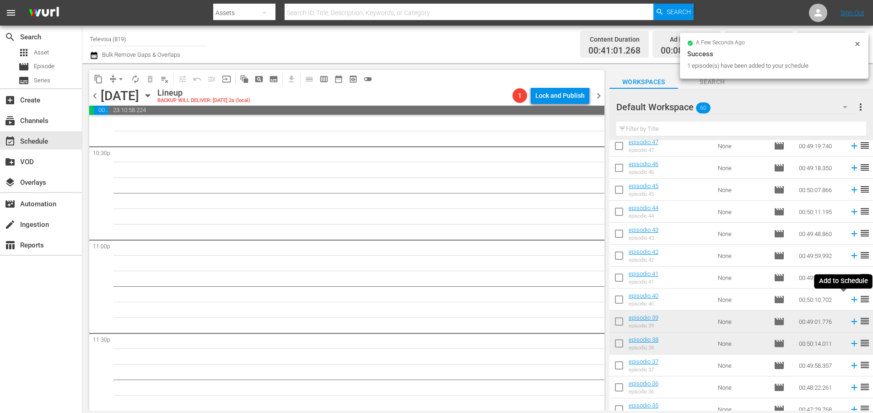
click at [849, 299] on icon at bounding box center [854, 300] width 10 height 10
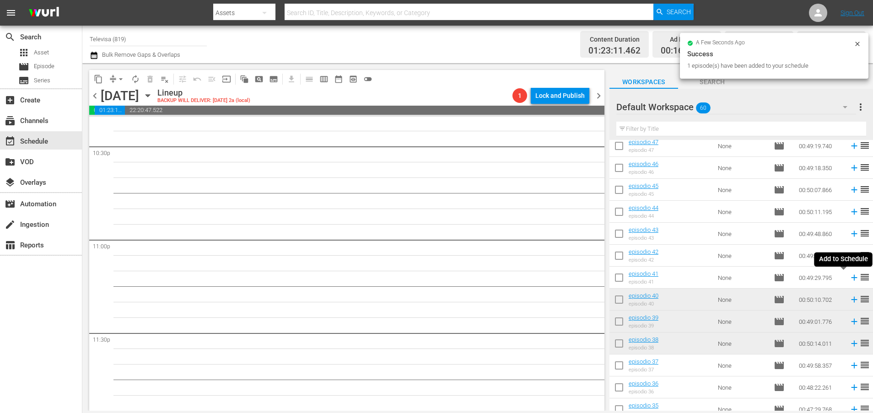
scroll to position [4154, 0]
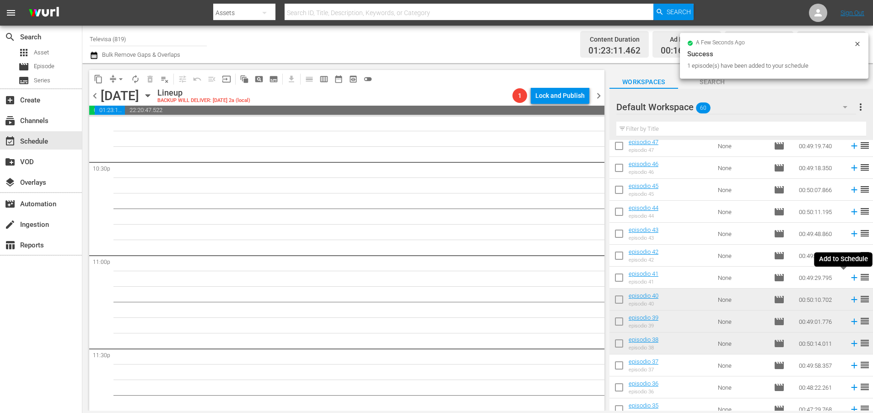
click at [851, 277] on icon at bounding box center [854, 278] width 6 height 6
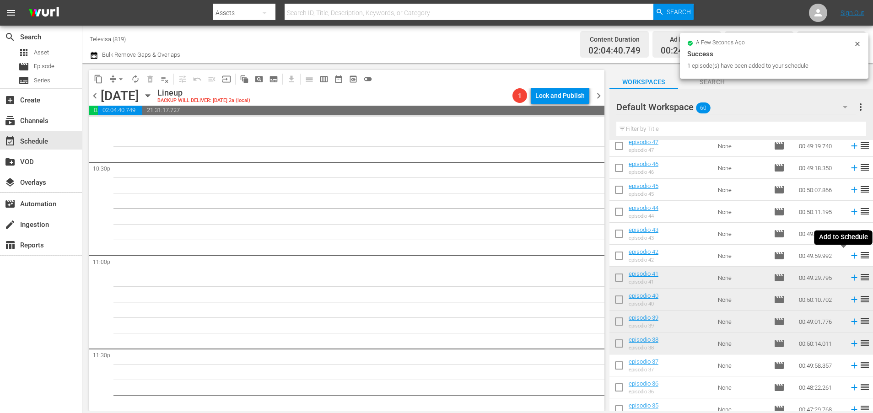
scroll to position [4139, 0]
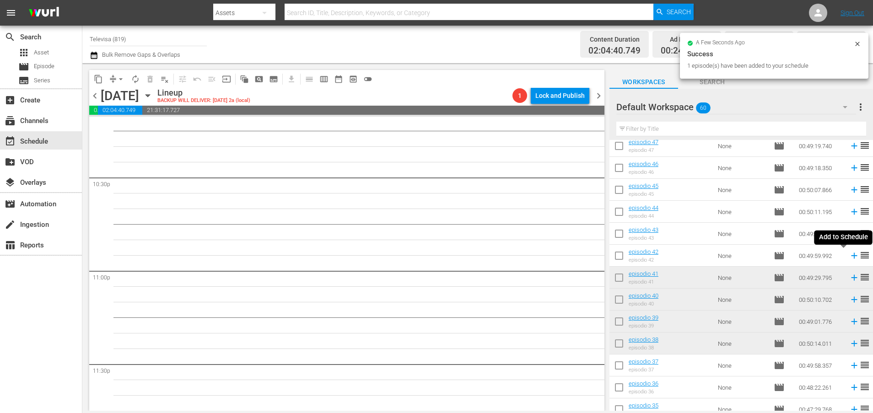
click at [849, 254] on icon at bounding box center [854, 256] width 10 height 10
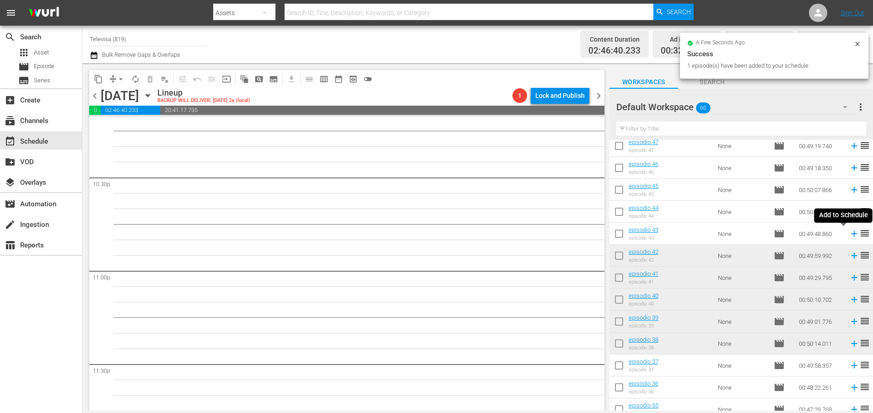
scroll to position [4123, 0]
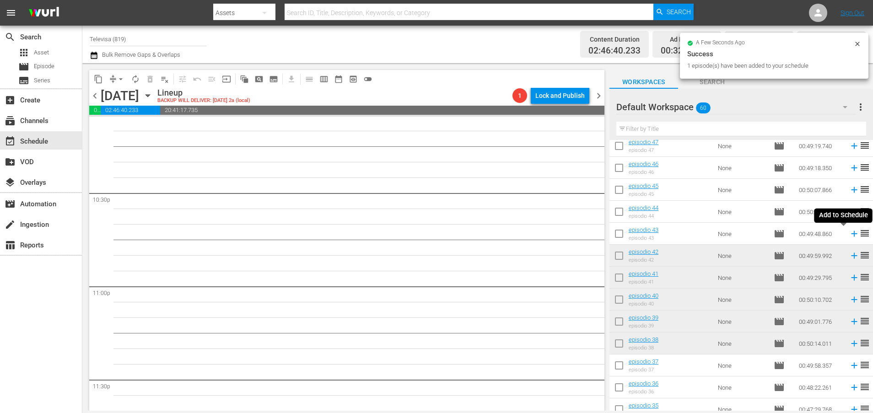
click at [851, 232] on icon at bounding box center [854, 234] width 6 height 6
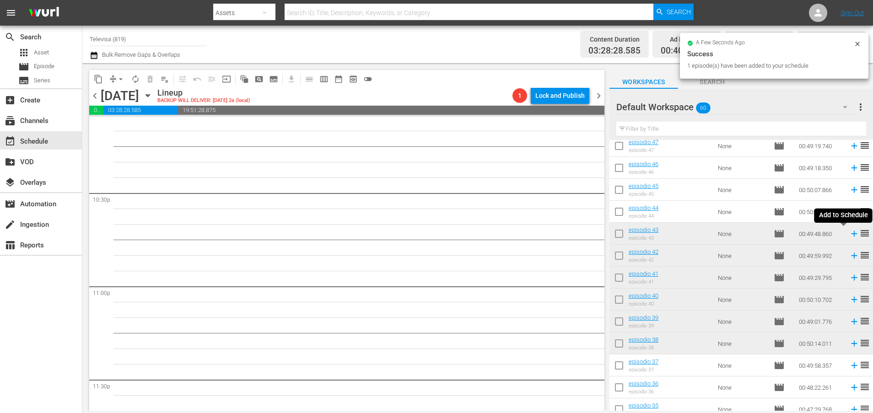
scroll to position [4108, 0]
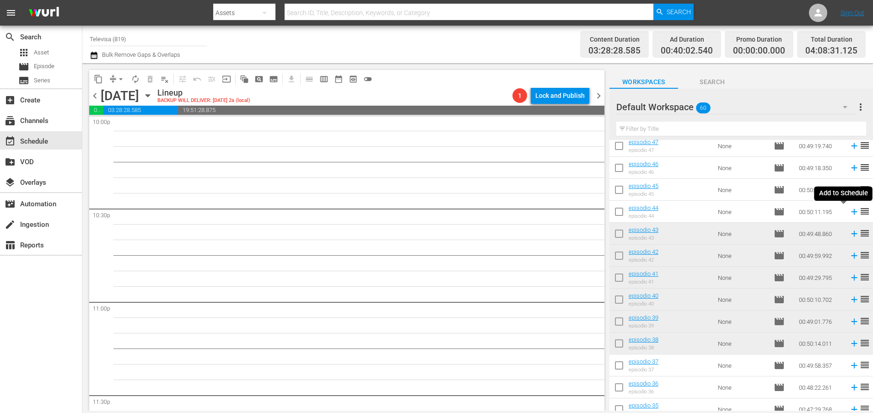
click at [849, 213] on icon at bounding box center [854, 212] width 10 height 10
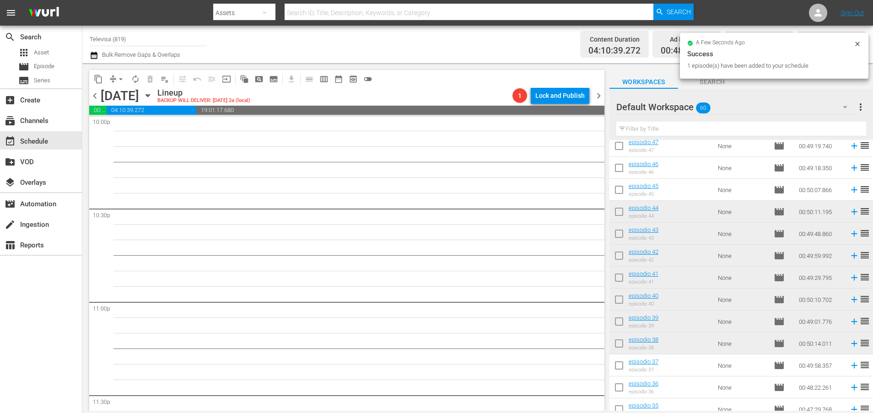
scroll to position [4092, 0]
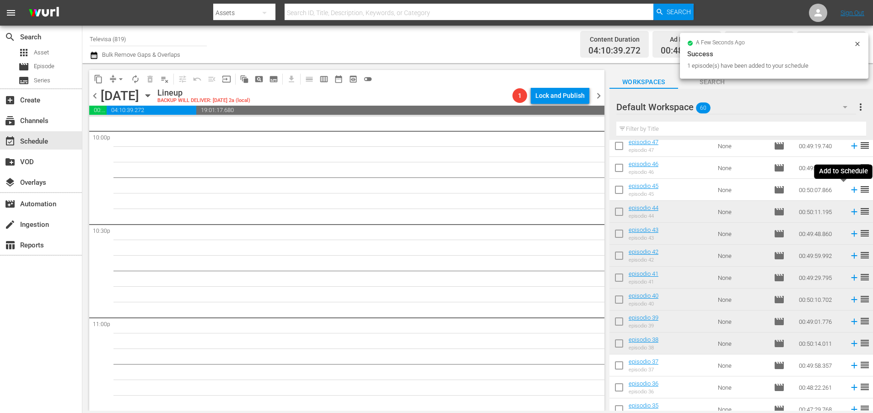
click at [851, 190] on icon at bounding box center [854, 190] width 6 height 6
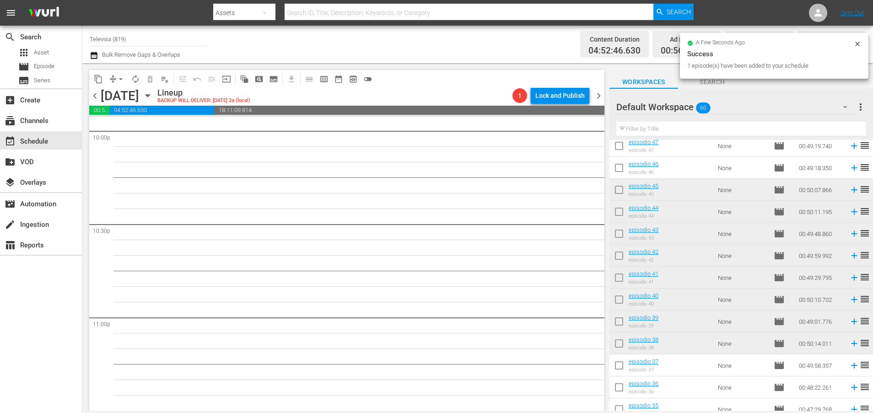
scroll to position [4077, 0]
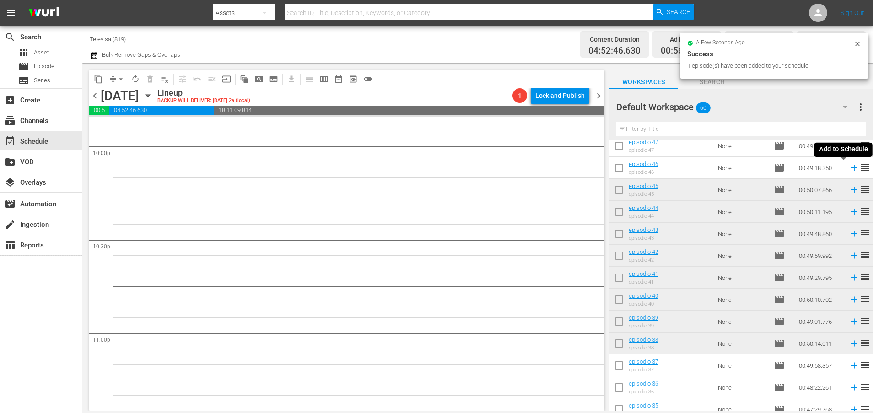
click at [849, 169] on icon at bounding box center [854, 168] width 10 height 10
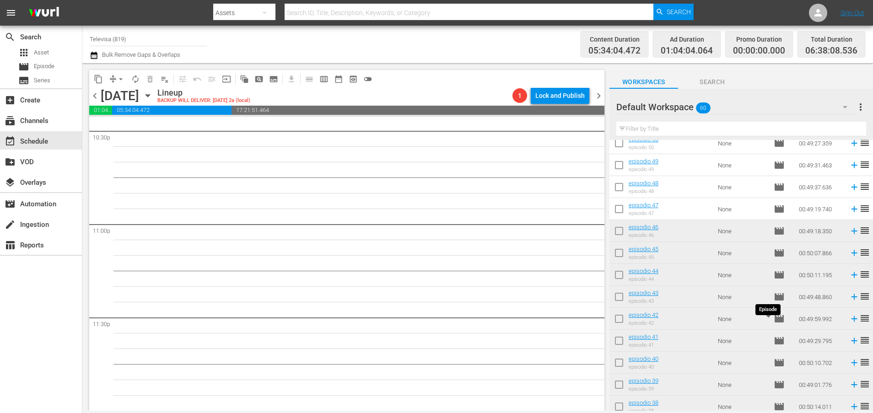
scroll to position [176, 0]
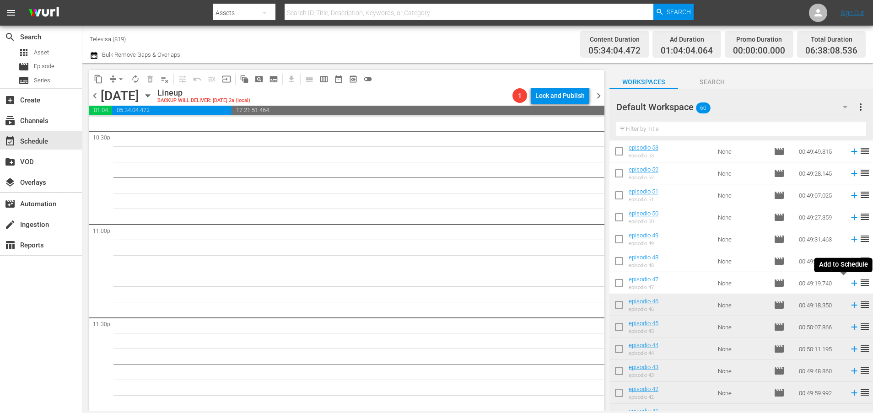
click at [851, 284] on icon at bounding box center [854, 283] width 6 height 6
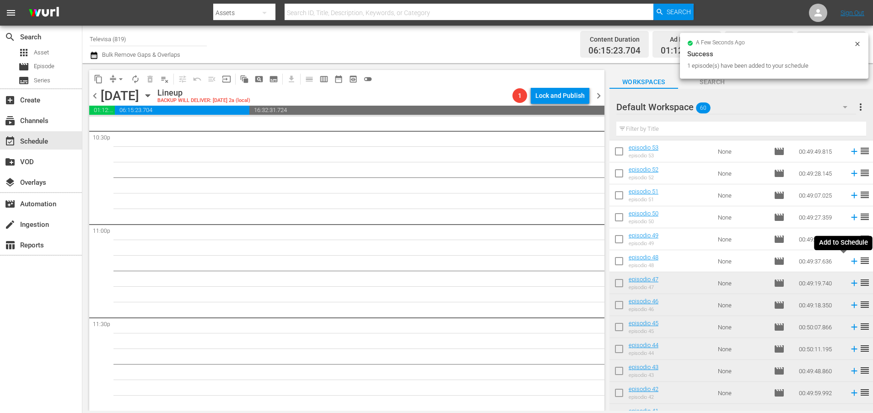
scroll to position [4170, 0]
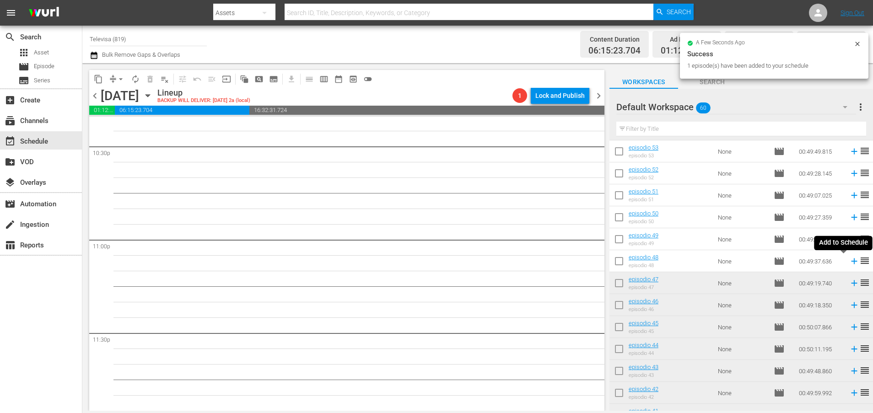
click at [851, 260] on icon at bounding box center [854, 261] width 6 height 6
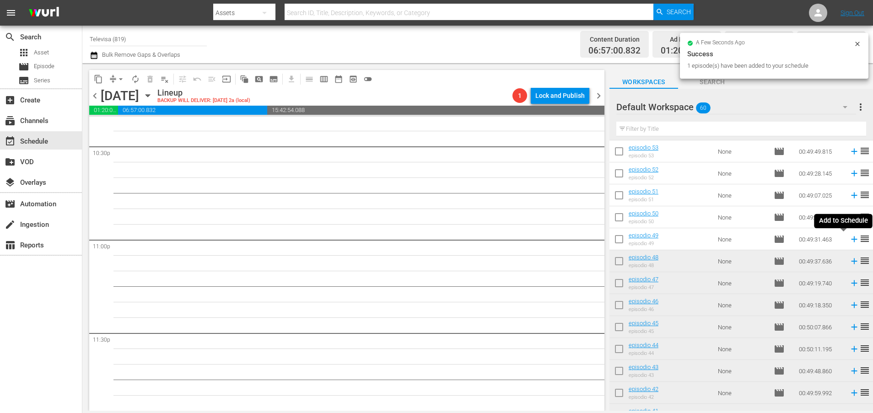
scroll to position [4154, 0]
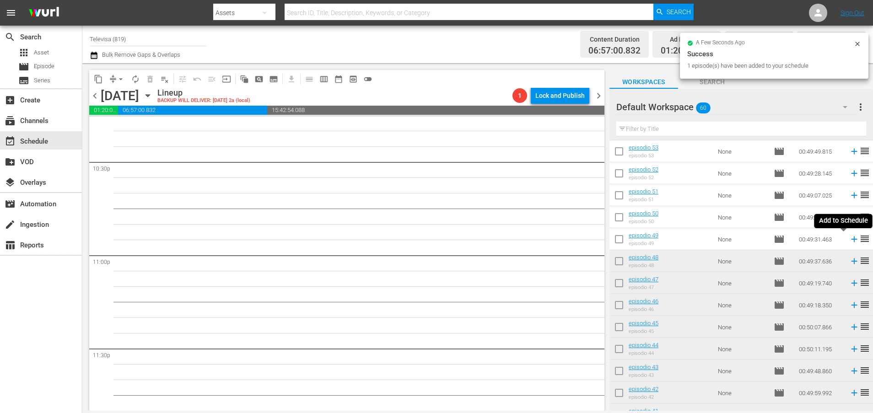
click at [849, 239] on icon at bounding box center [854, 239] width 10 height 10
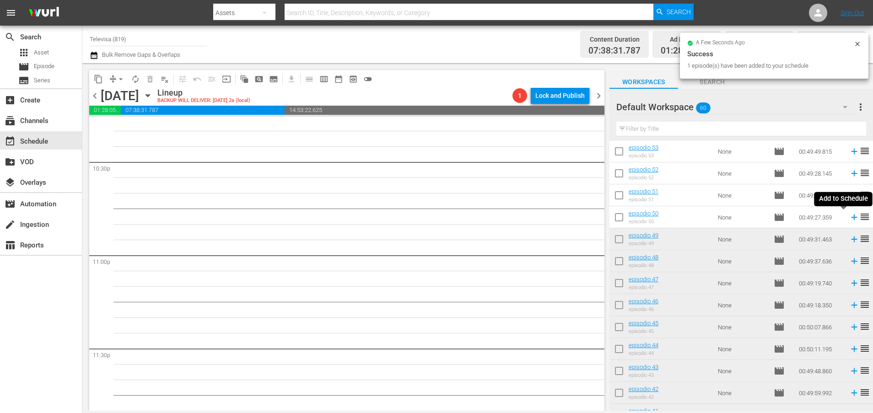
click at [849, 214] on icon at bounding box center [854, 217] width 10 height 10
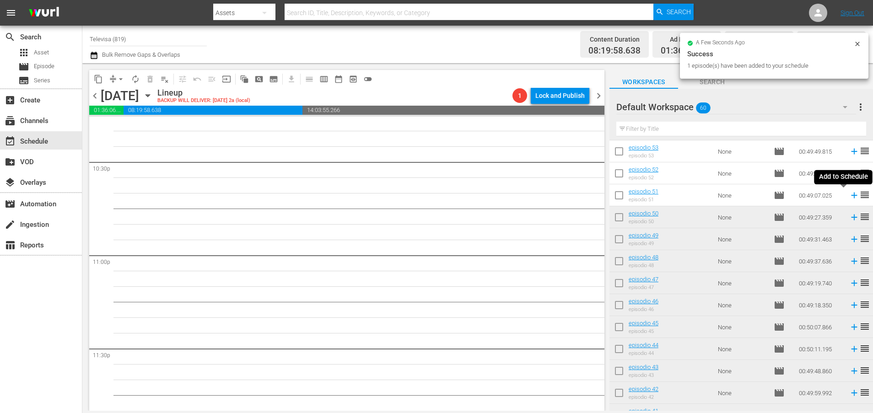
click at [849, 192] on icon at bounding box center [854, 195] width 10 height 10
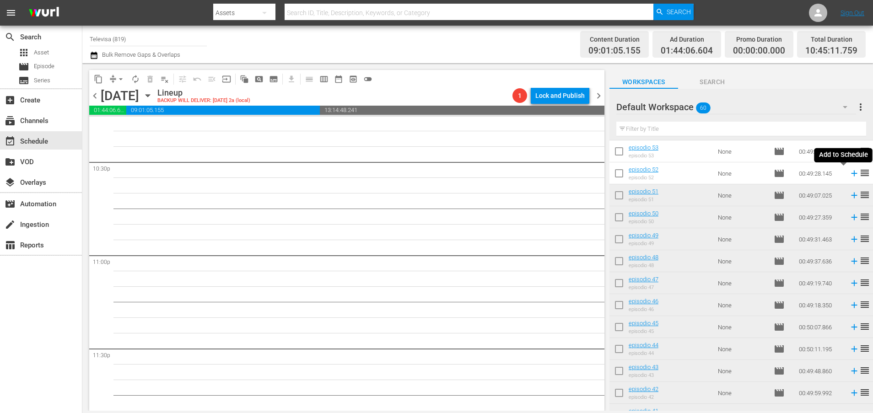
click at [849, 173] on icon at bounding box center [854, 173] width 10 height 10
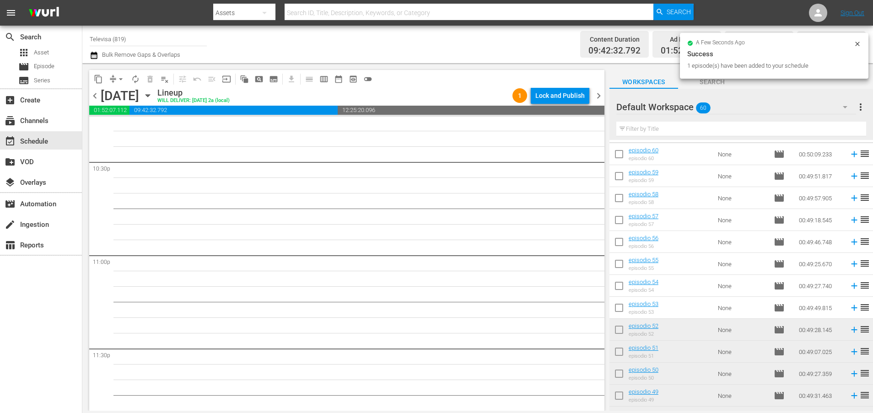
scroll to position [0, 0]
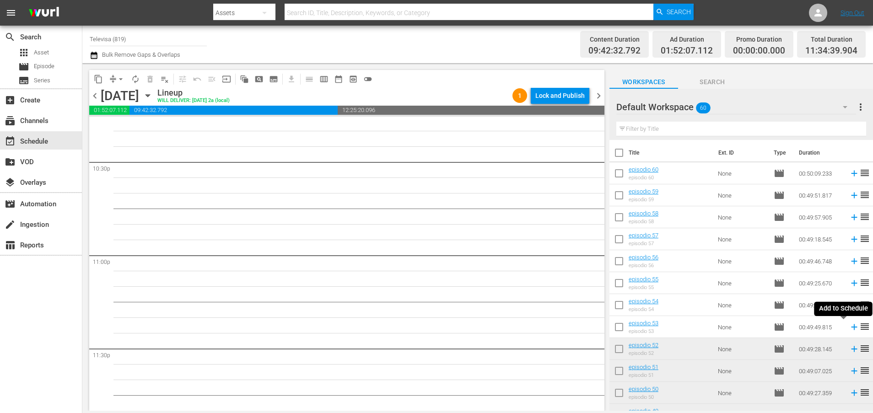
click at [851, 328] on icon at bounding box center [854, 327] width 6 height 6
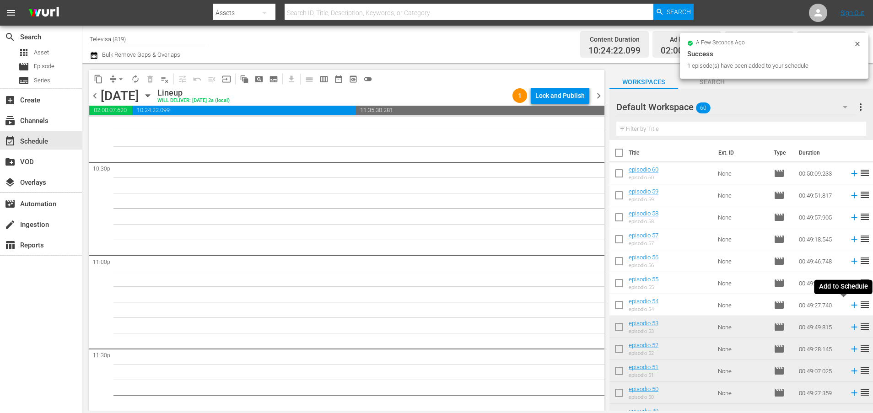
scroll to position [4139, 0]
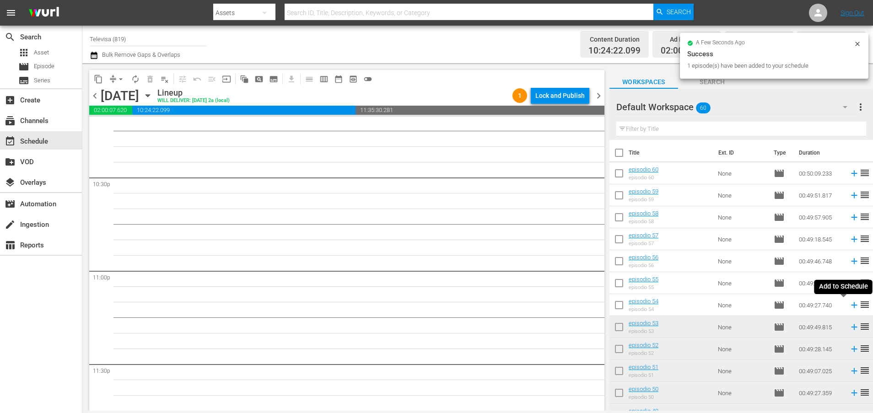
click at [851, 306] on icon at bounding box center [854, 305] width 6 height 6
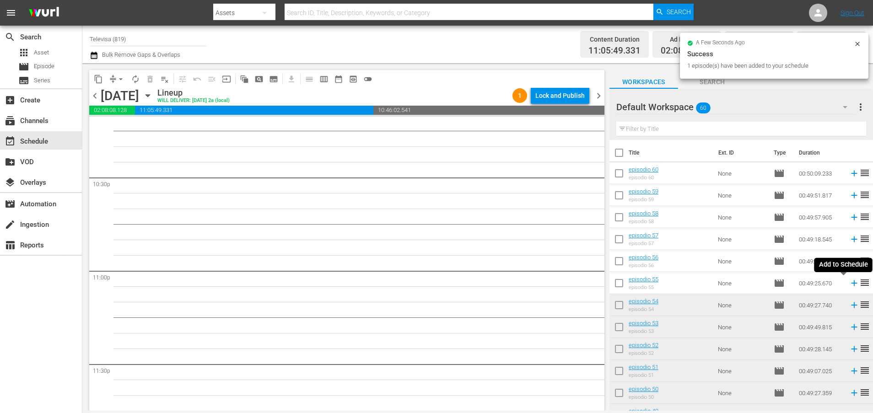
scroll to position [4123, 0]
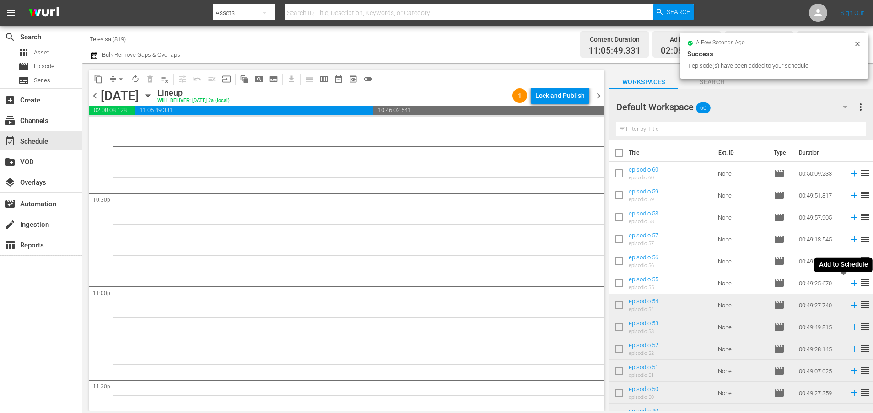
click at [849, 283] on icon at bounding box center [854, 283] width 10 height 10
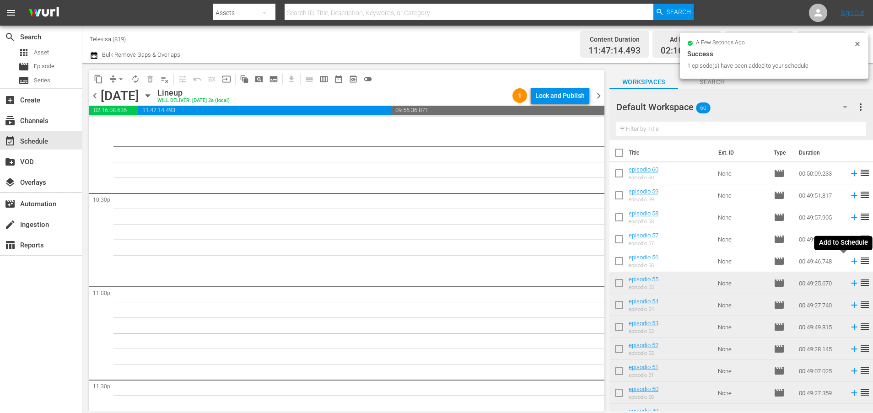
scroll to position [4108, 0]
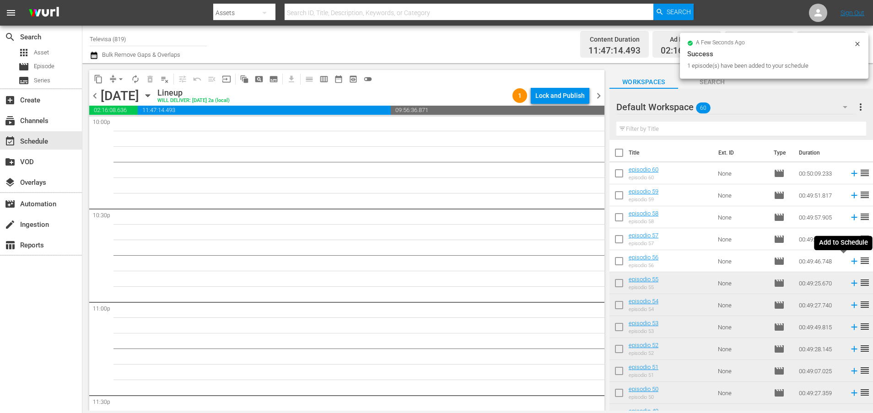
click at [851, 262] on icon at bounding box center [854, 261] width 6 height 6
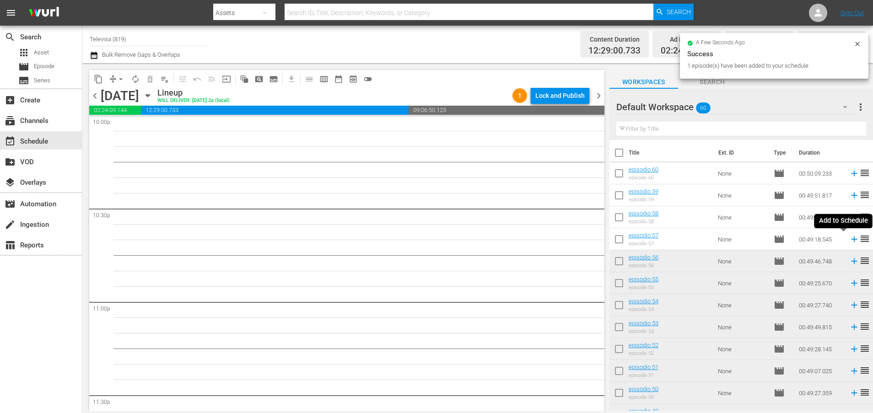
scroll to position [4092, 0]
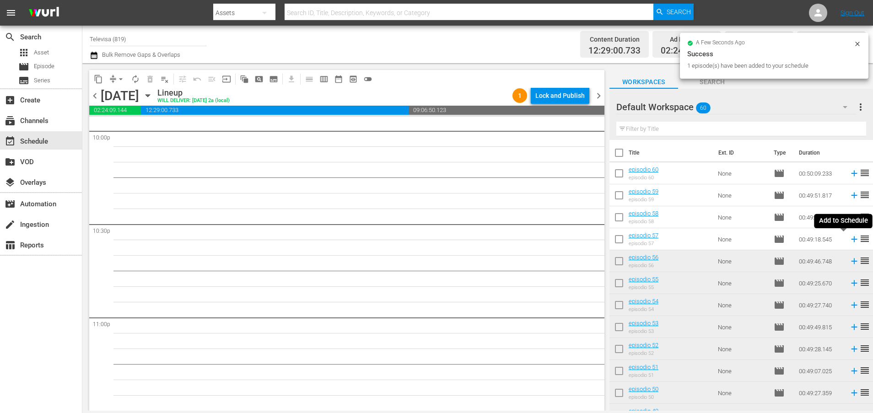
click at [849, 242] on icon at bounding box center [854, 239] width 10 height 10
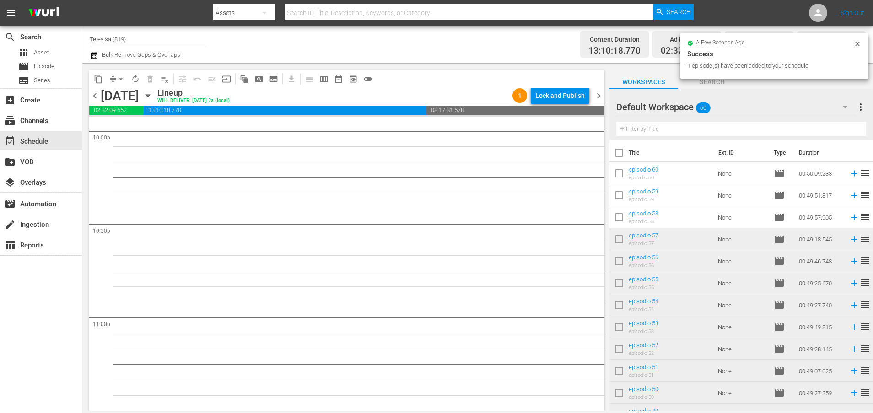
scroll to position [4077, 0]
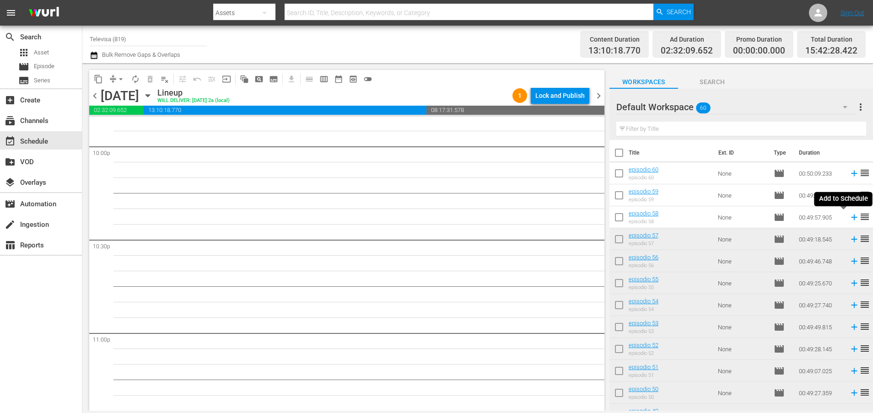
click at [851, 215] on icon at bounding box center [854, 218] width 6 height 6
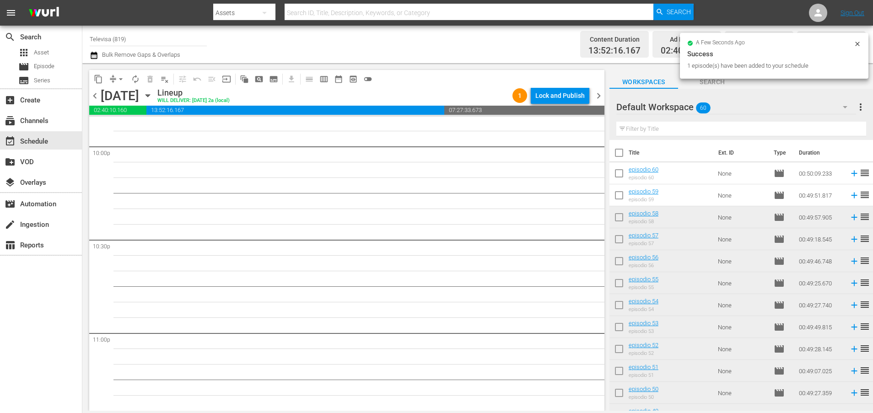
scroll to position [4061, 0]
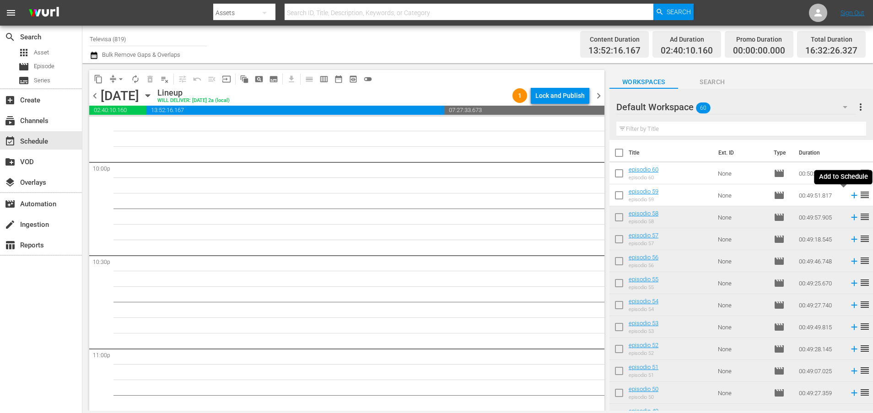
click at [851, 195] on icon at bounding box center [854, 196] width 6 height 6
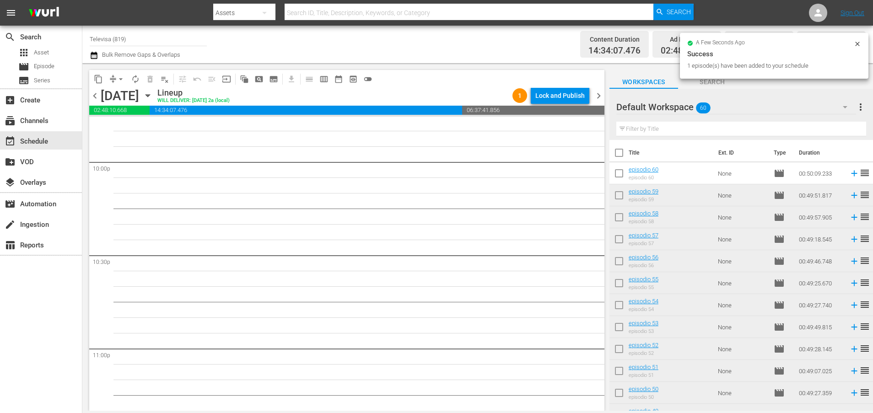
scroll to position [4045, 0]
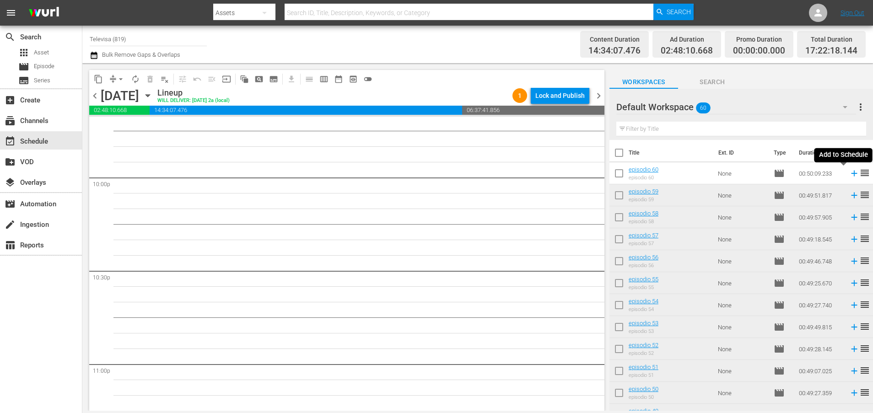
click at [849, 175] on icon at bounding box center [854, 173] width 10 height 10
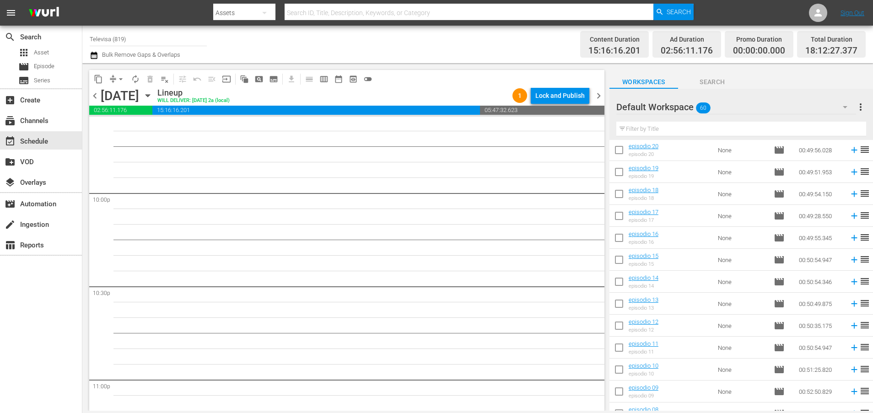
scroll to position [1068, 0]
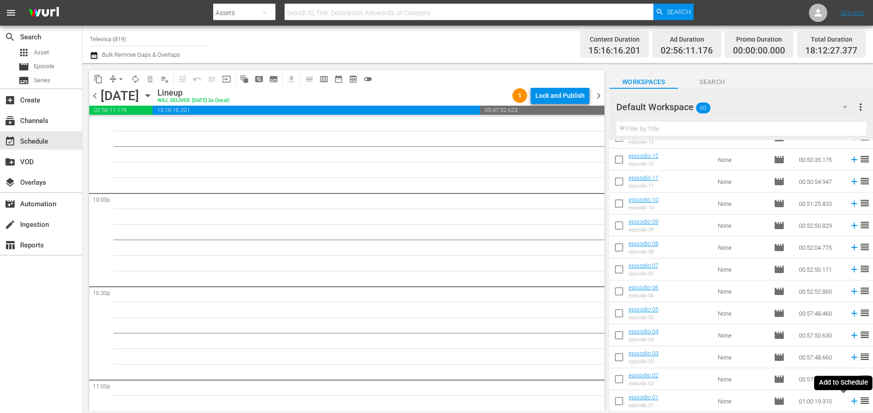
click at [849, 403] on icon at bounding box center [854, 401] width 10 height 10
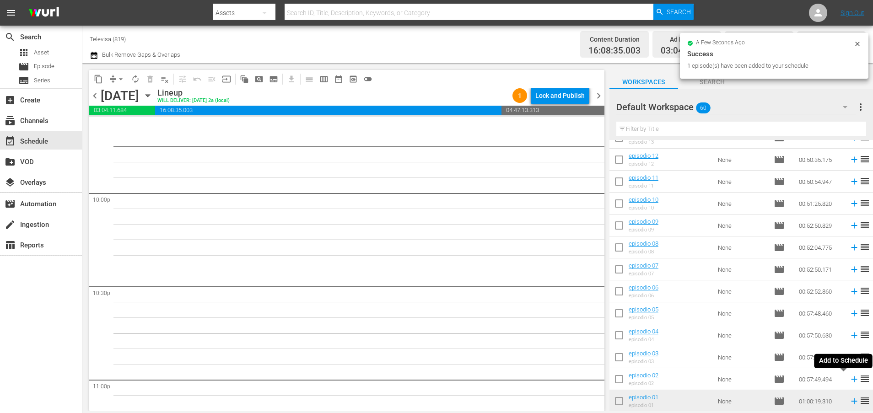
scroll to position [4014, 0]
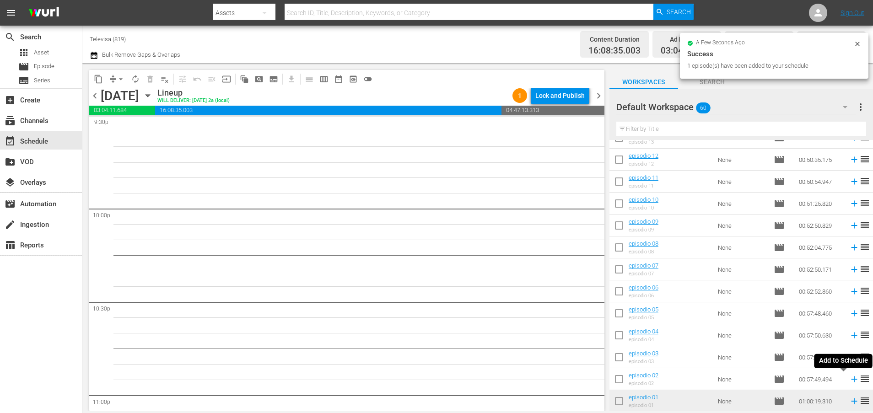
click at [851, 379] on icon at bounding box center [854, 380] width 6 height 6
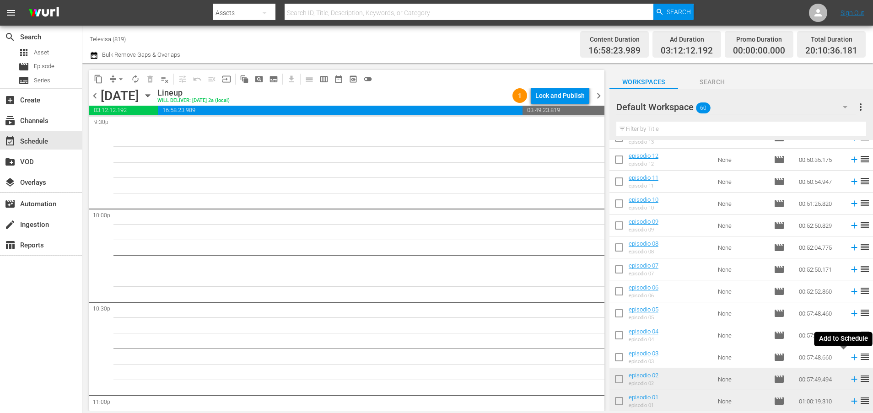
click at [849, 353] on icon at bounding box center [854, 357] width 10 height 10
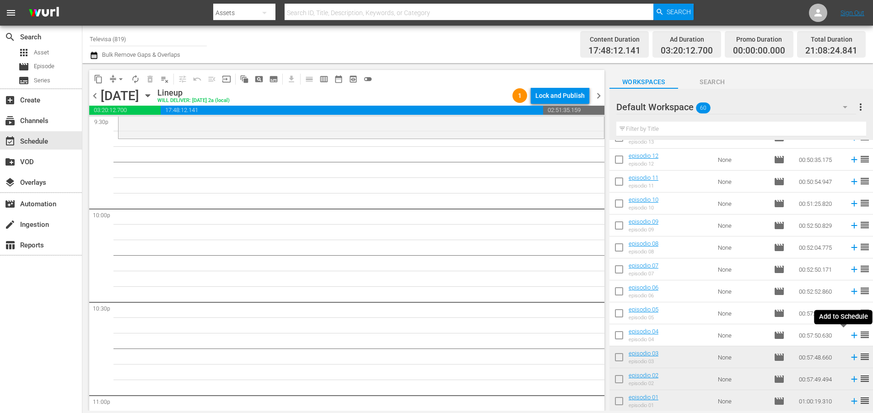
click at [851, 337] on icon at bounding box center [854, 336] width 6 height 6
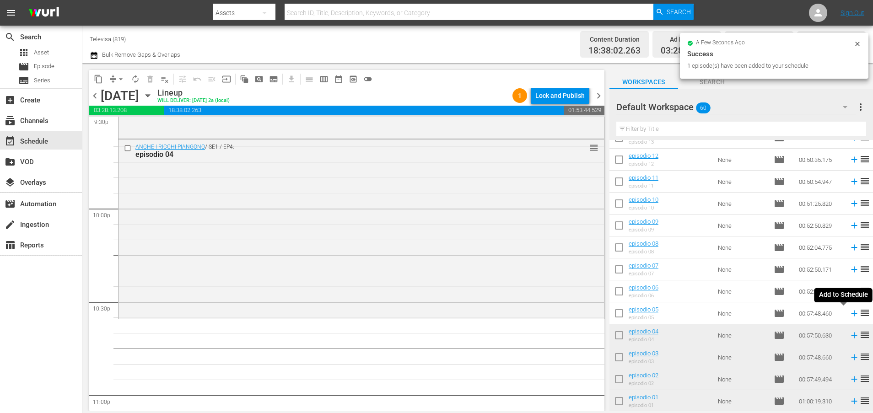
click at [849, 312] on icon at bounding box center [854, 313] width 10 height 10
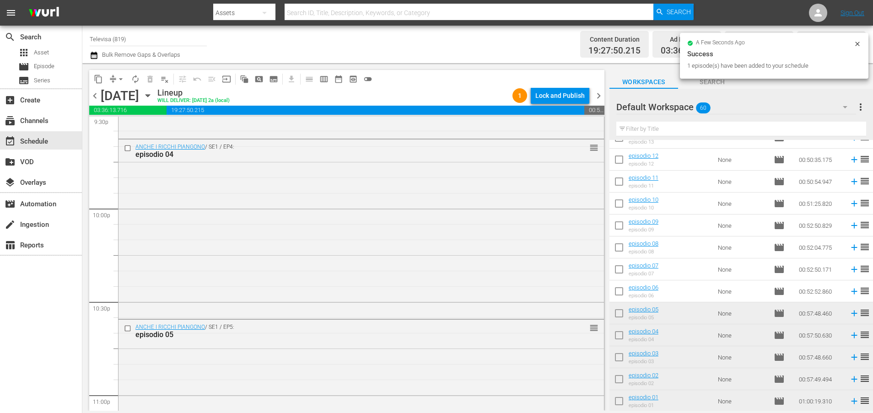
scroll to position [4185, 0]
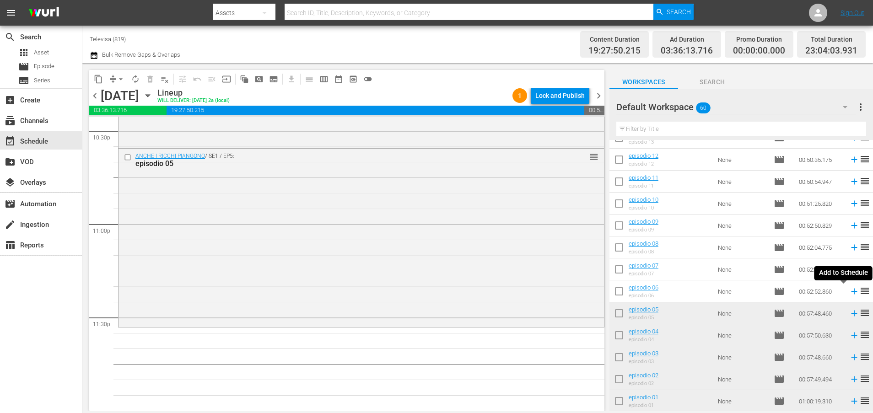
click at [849, 292] on icon at bounding box center [854, 291] width 10 height 10
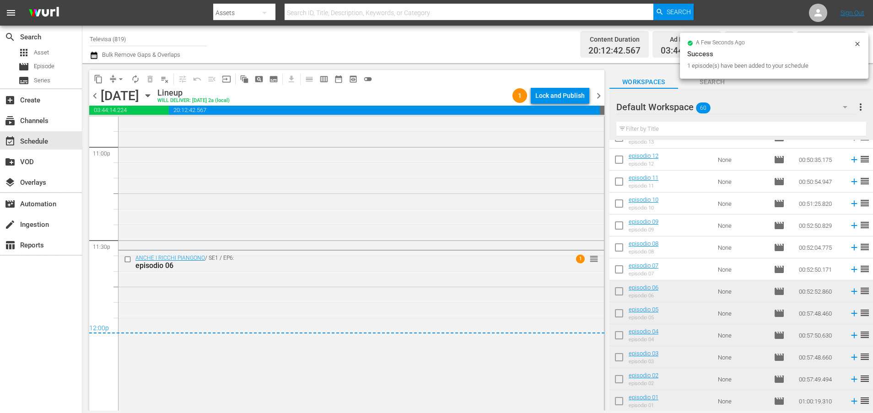
scroll to position [4267, 0]
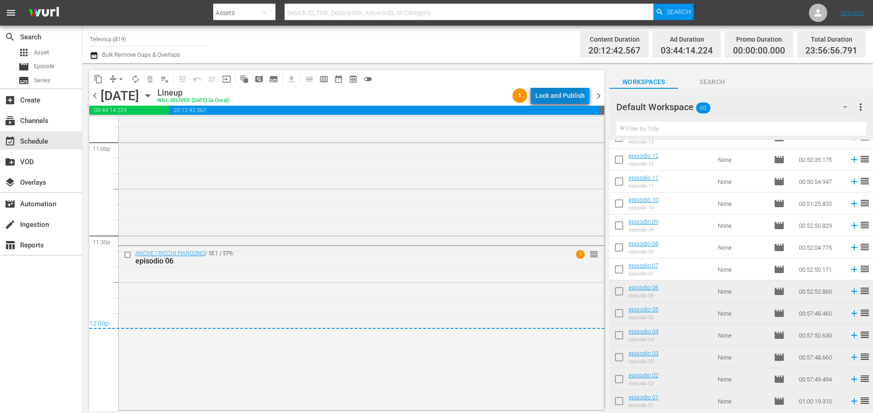
click at [549, 94] on div "Lock and Publish" at bounding box center [559, 95] width 49 height 16
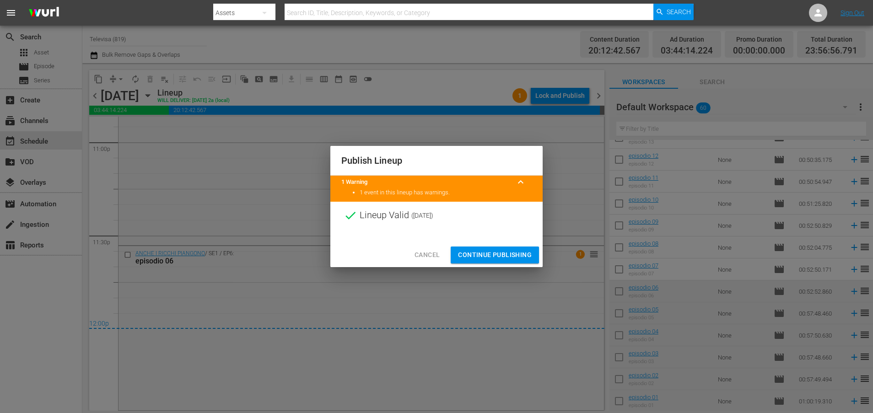
click at [496, 260] on span "Continue Publishing" at bounding box center [495, 254] width 74 height 11
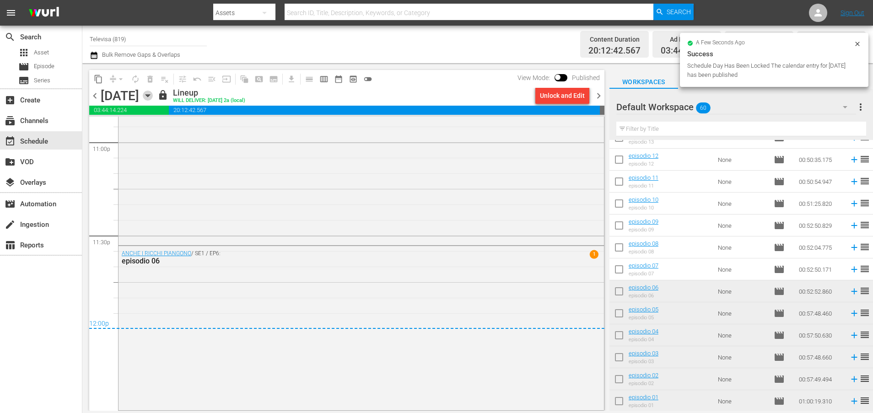
click at [153, 93] on icon "button" at bounding box center [148, 96] width 10 height 10
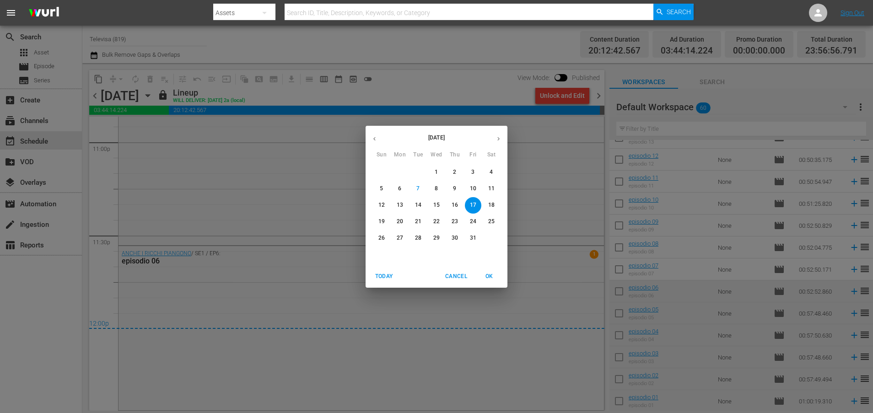
click at [492, 206] on p "18" at bounding box center [491, 205] width 6 height 8
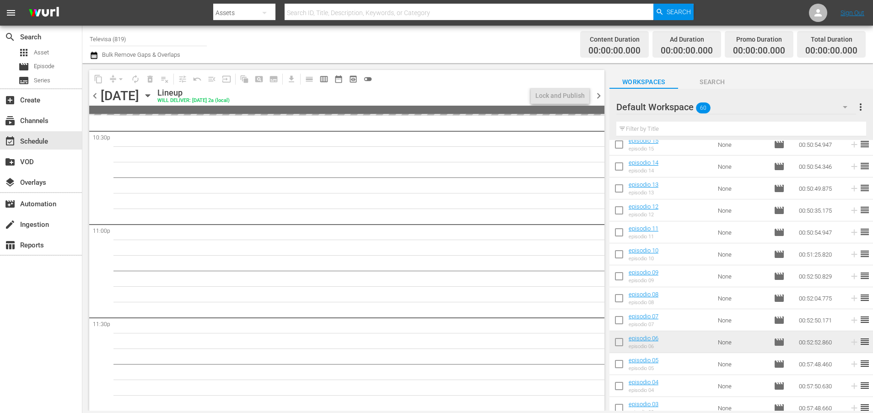
scroll to position [999, 0]
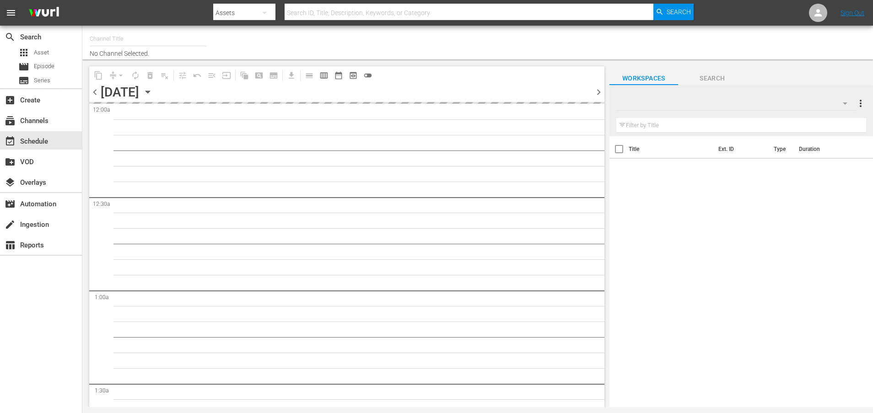
type input "Televisa (819)"
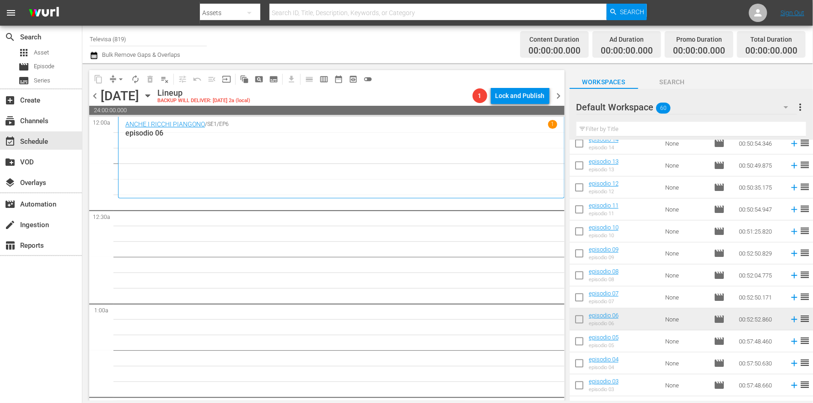
scroll to position [1009, 0]
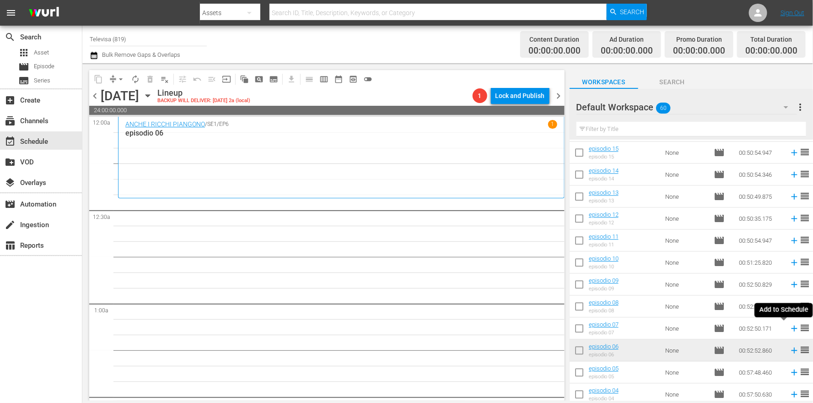
click at [789, 328] on icon at bounding box center [794, 328] width 10 height 10
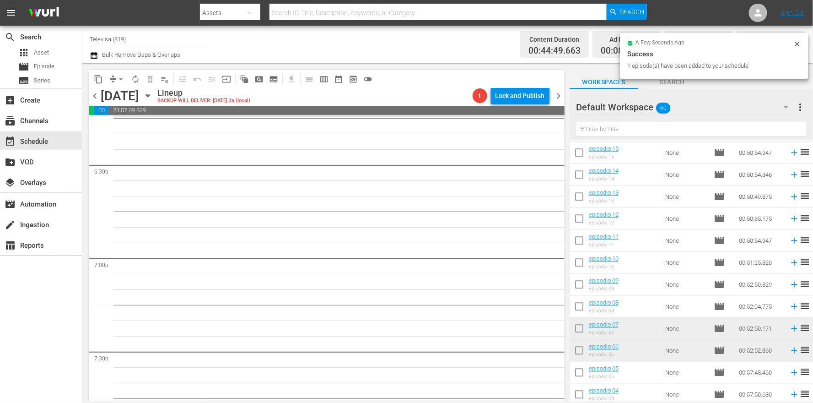
scroll to position [4196, 0]
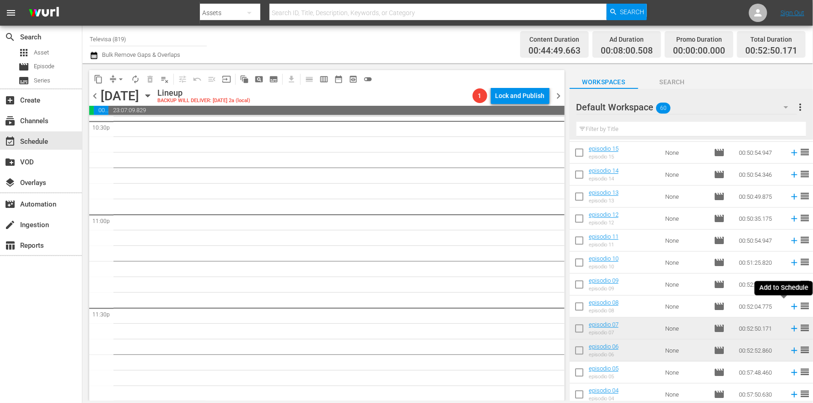
click at [791, 307] on icon at bounding box center [794, 306] width 6 height 6
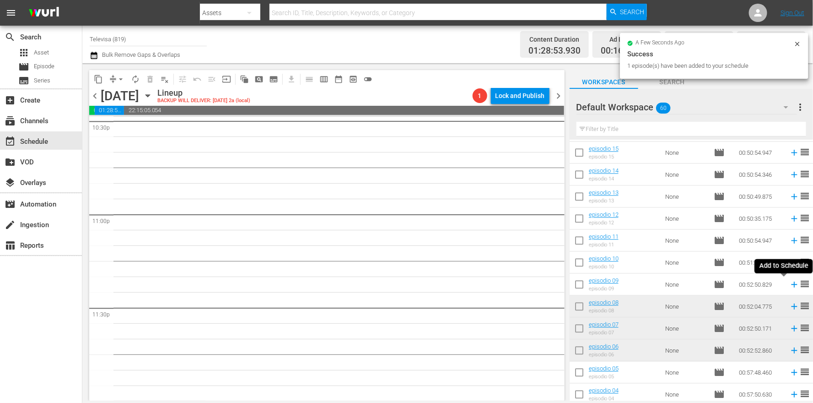
scroll to position [4179, 0]
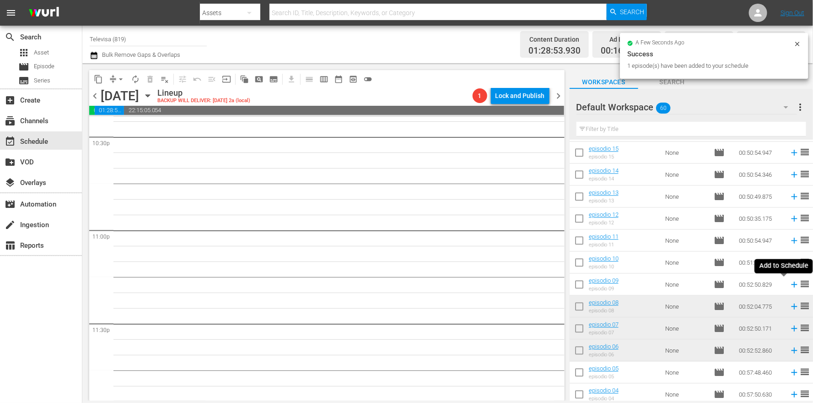
click at [789, 283] on icon at bounding box center [794, 284] width 10 height 10
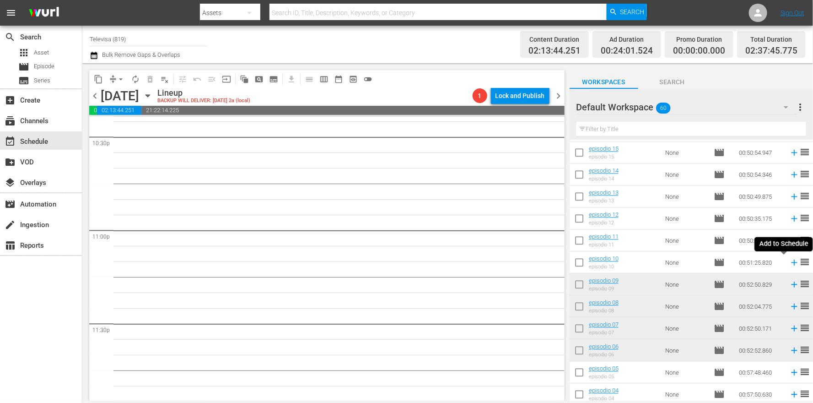
click at [789, 263] on icon at bounding box center [794, 262] width 10 height 10
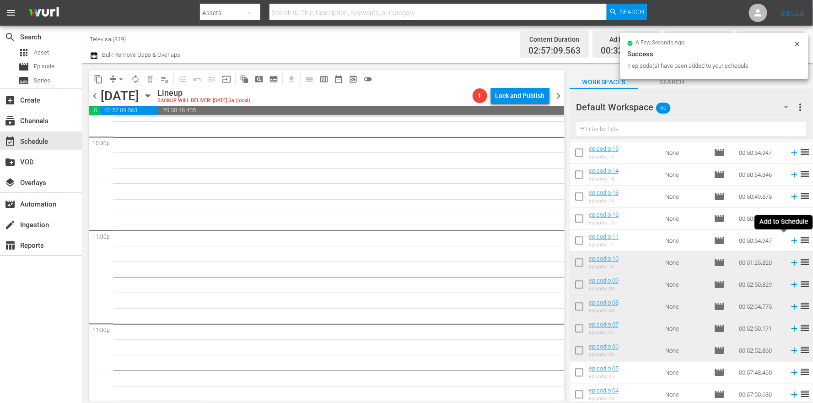
click at [791, 239] on icon at bounding box center [794, 240] width 6 height 6
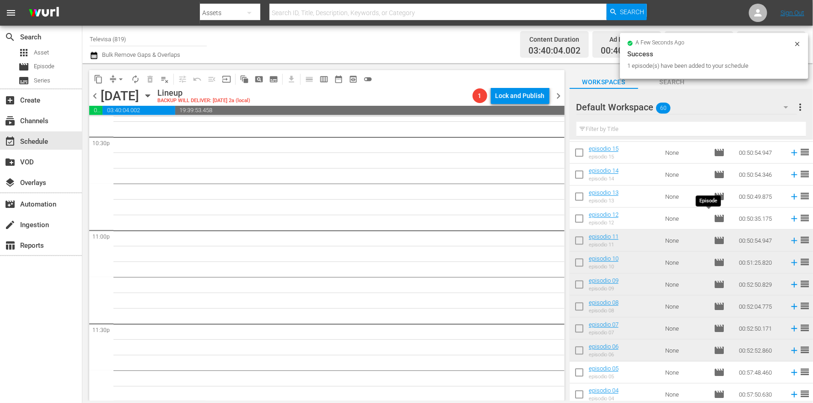
scroll to position [4164, 0]
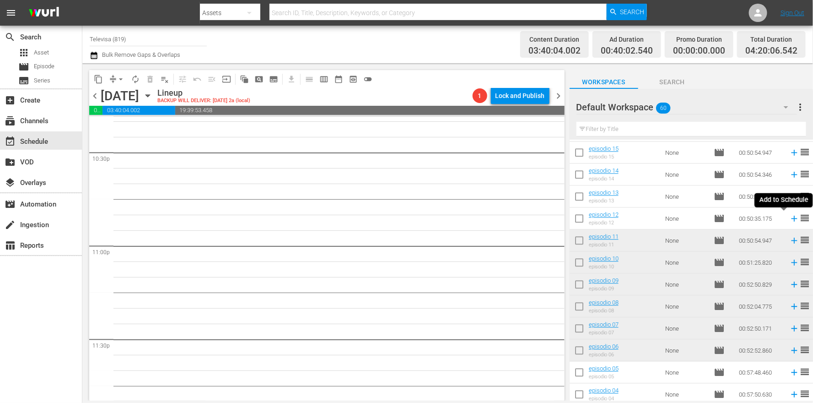
click at [791, 217] on icon at bounding box center [794, 218] width 6 height 6
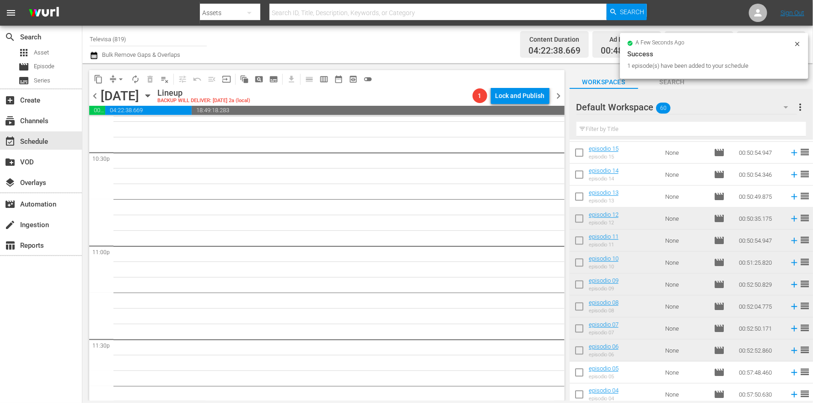
scroll to position [4149, 0]
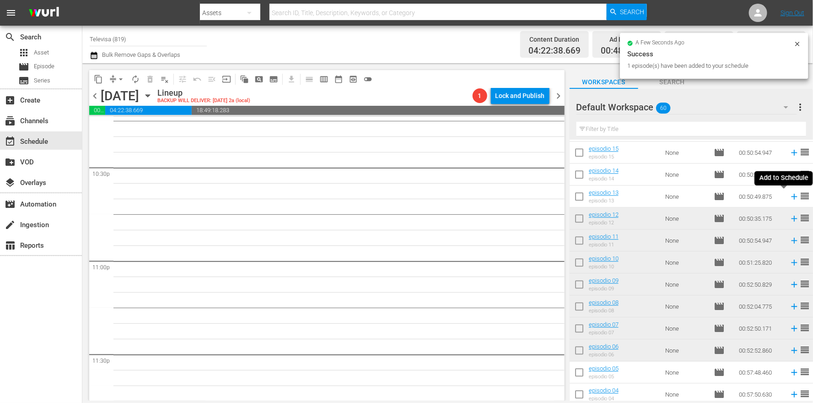
click at [789, 195] on icon at bounding box center [794, 196] width 10 height 10
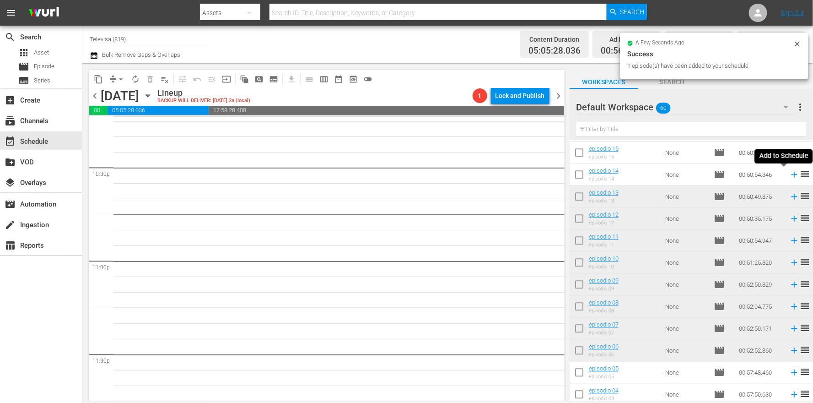
scroll to position [4133, 0]
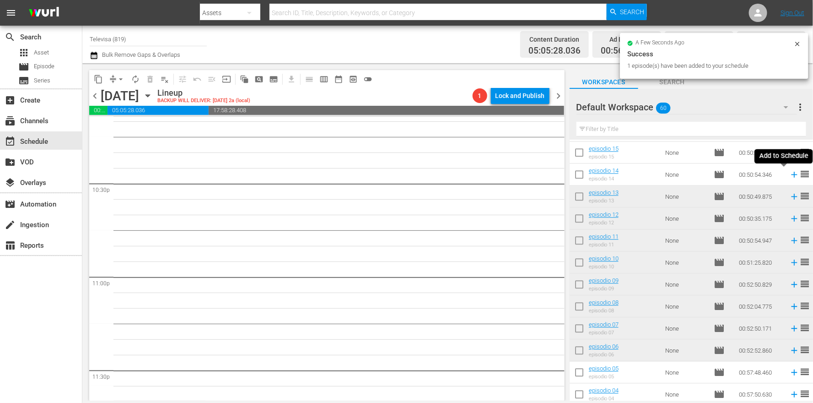
click at [791, 174] on icon at bounding box center [794, 175] width 6 height 6
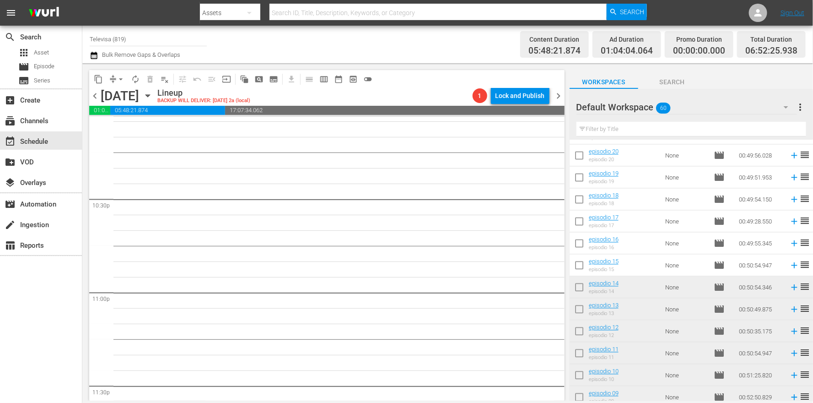
scroll to position [872, 0]
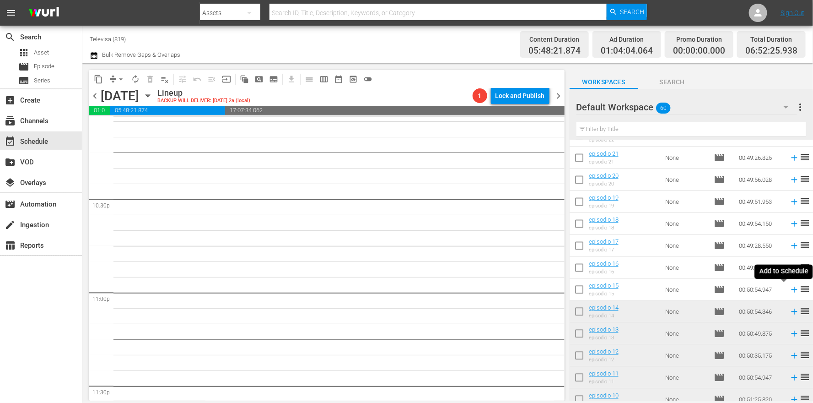
click at [791, 290] on icon at bounding box center [794, 290] width 6 height 6
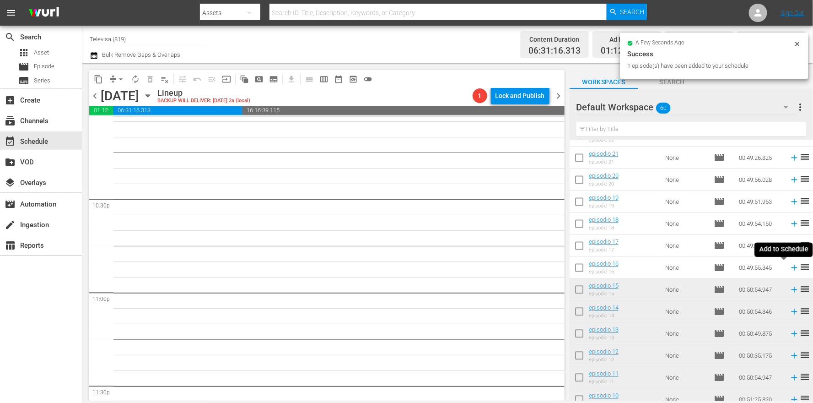
click at [789, 265] on icon at bounding box center [794, 268] width 10 height 10
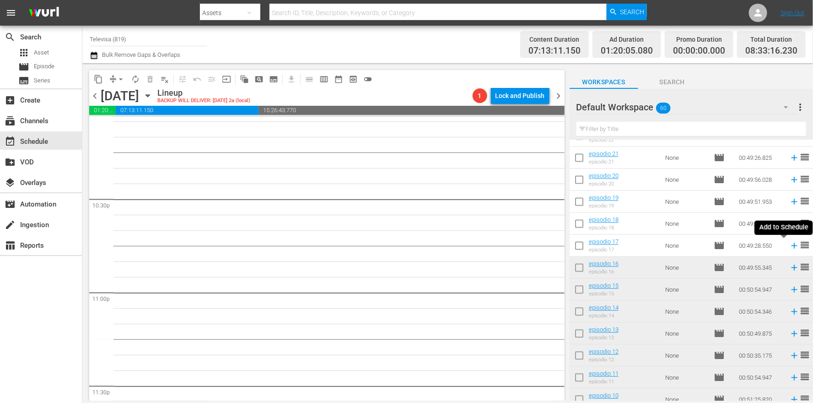
click at [791, 246] on icon at bounding box center [794, 246] width 6 height 6
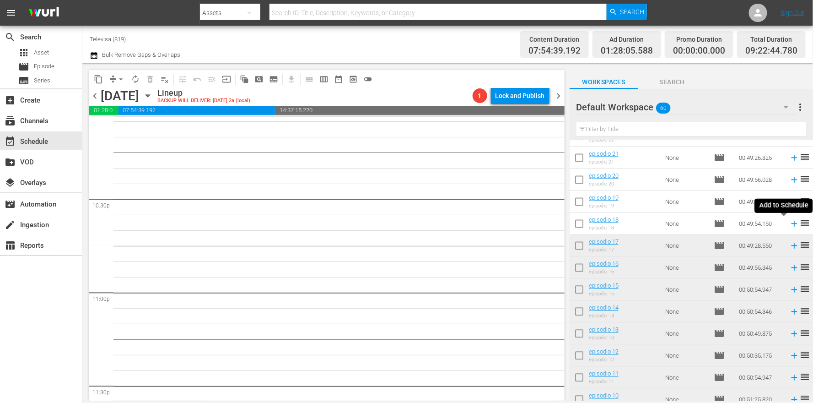
click at [791, 223] on icon at bounding box center [794, 224] width 6 height 6
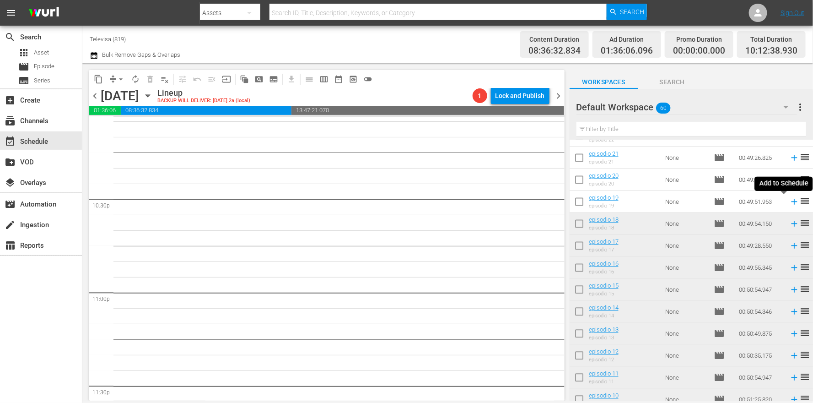
scroll to position [4102, 0]
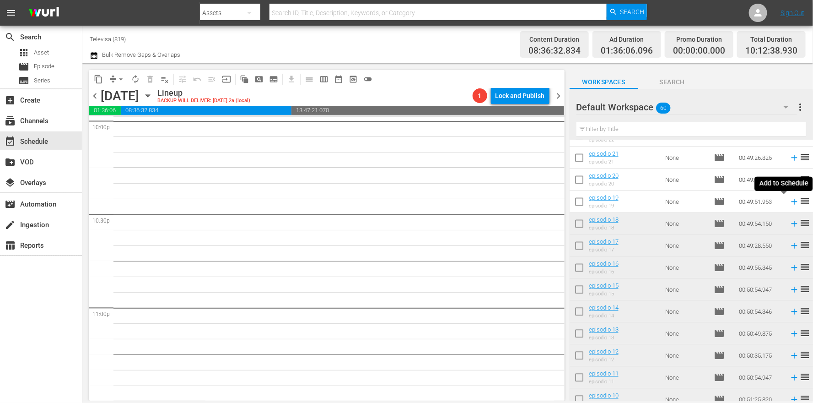
click at [789, 199] on icon at bounding box center [794, 202] width 10 height 10
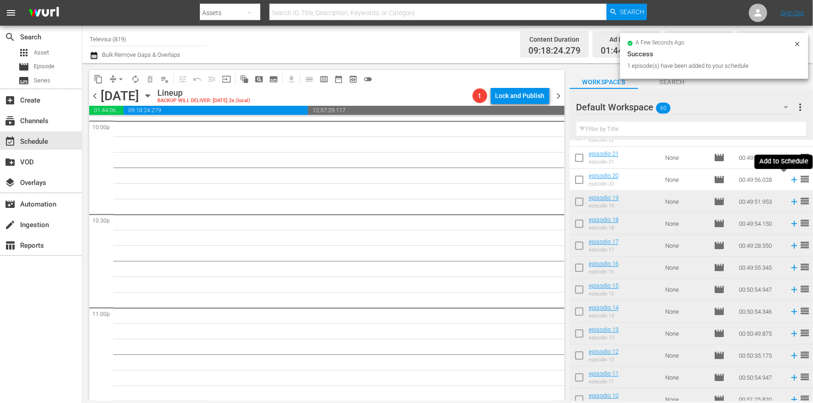
scroll to position [4086, 0]
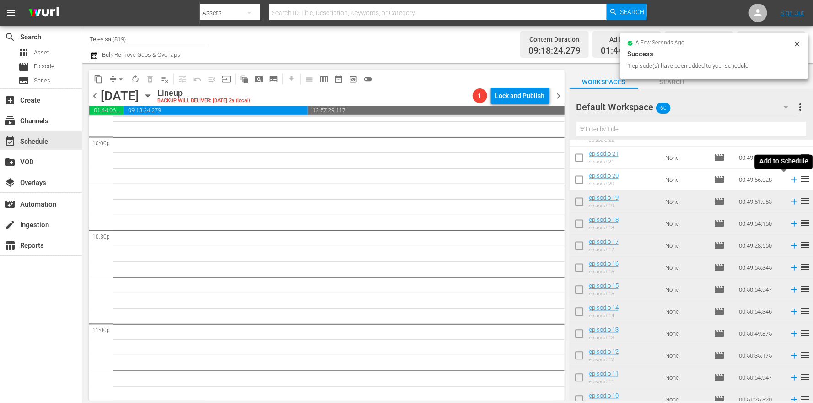
click at [791, 180] on icon at bounding box center [794, 180] width 6 height 6
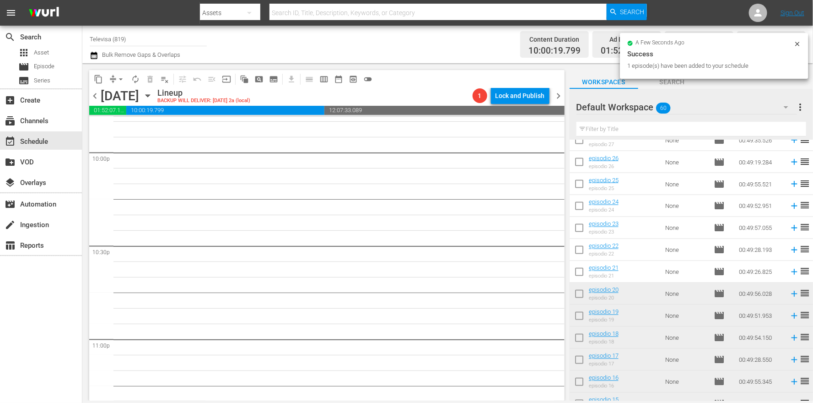
scroll to position [735, 0]
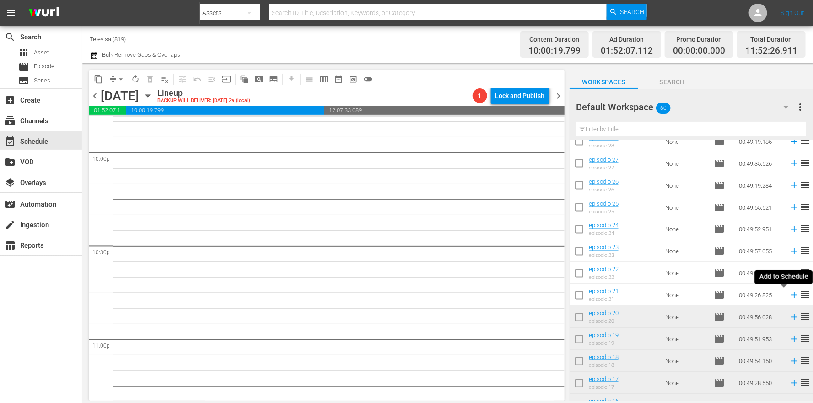
click at [791, 296] on icon at bounding box center [794, 295] width 6 height 6
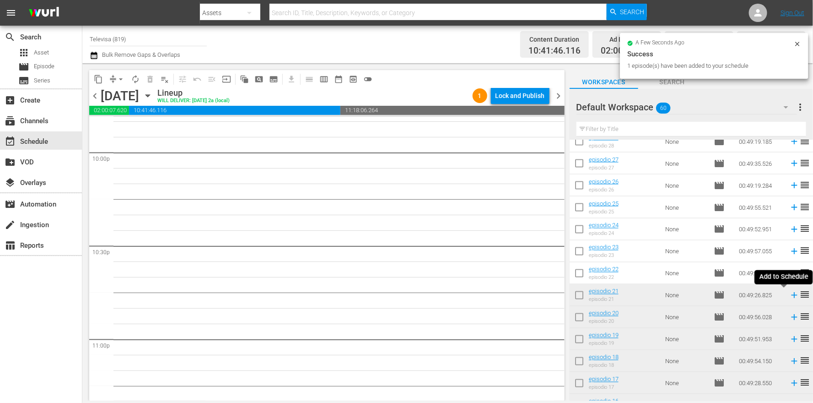
scroll to position [4056, 0]
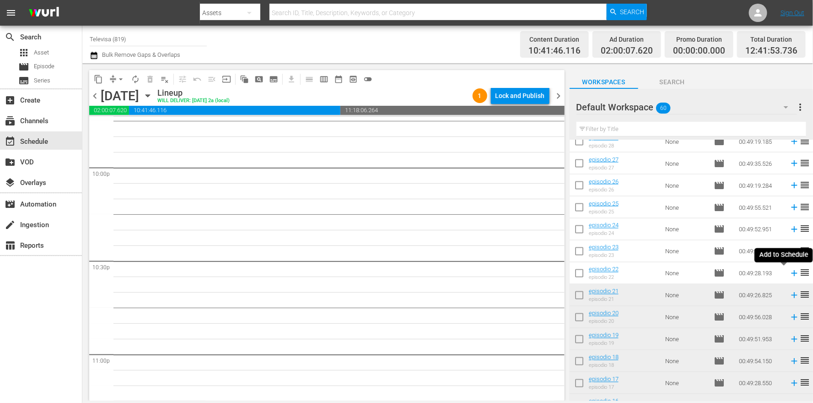
click at [789, 275] on icon at bounding box center [794, 273] width 10 height 10
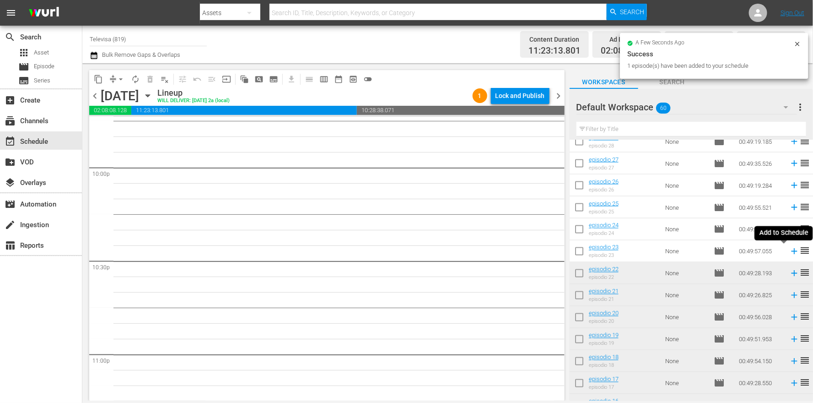
scroll to position [4040, 0]
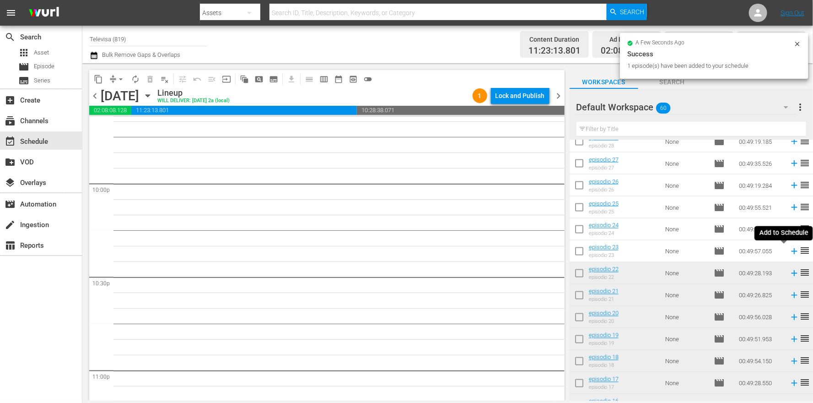
click at [791, 252] on icon at bounding box center [794, 251] width 6 height 6
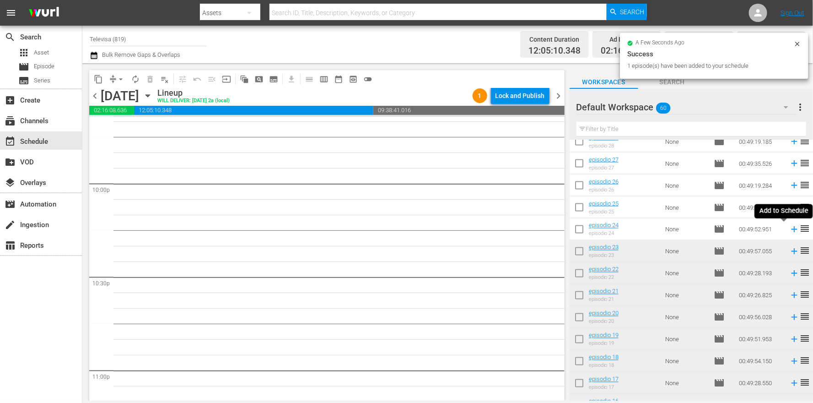
scroll to position [4024, 0]
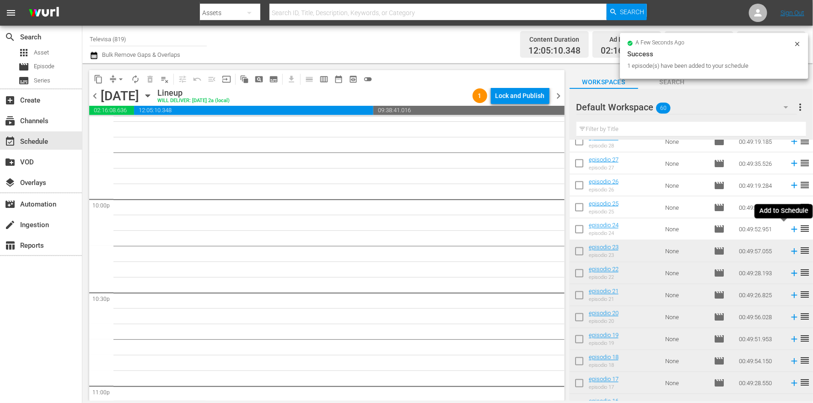
click at [791, 229] on icon at bounding box center [794, 229] width 6 height 6
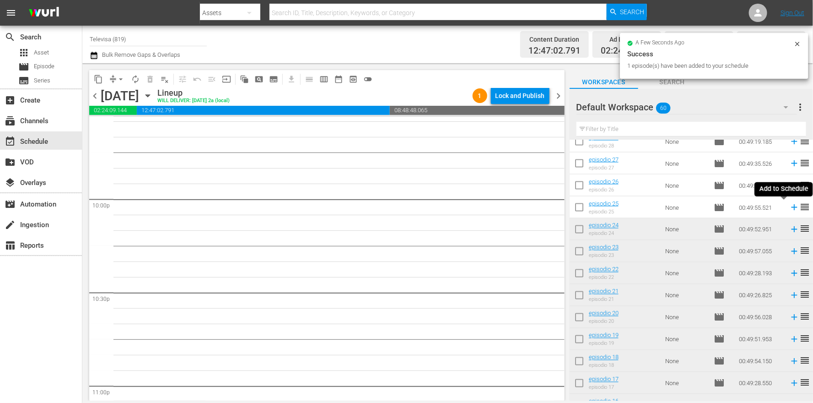
scroll to position [4009, 0]
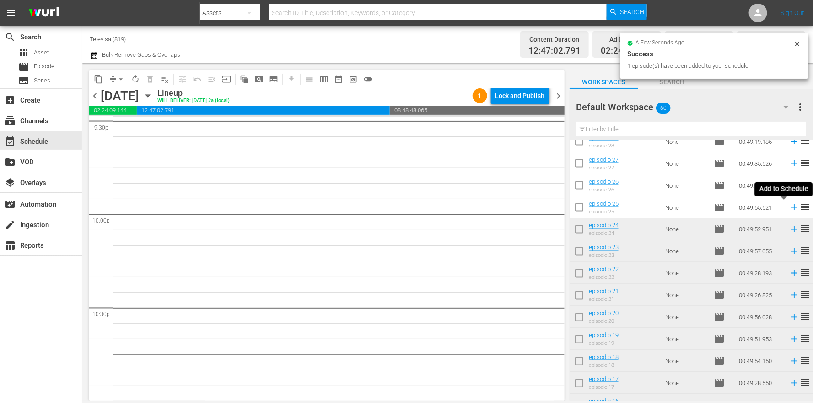
click at [789, 206] on icon at bounding box center [794, 207] width 10 height 10
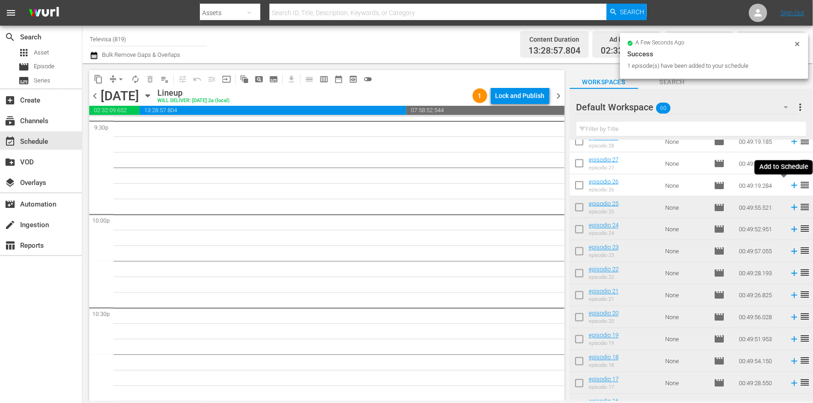
scroll to position [3993, 0]
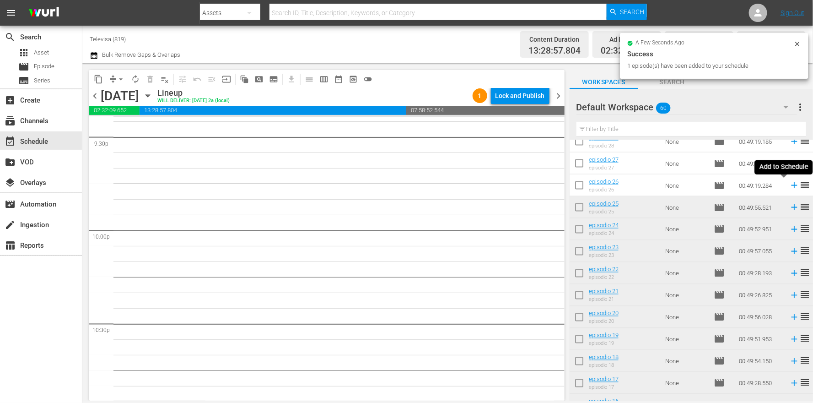
click at [789, 184] on icon at bounding box center [794, 185] width 10 height 10
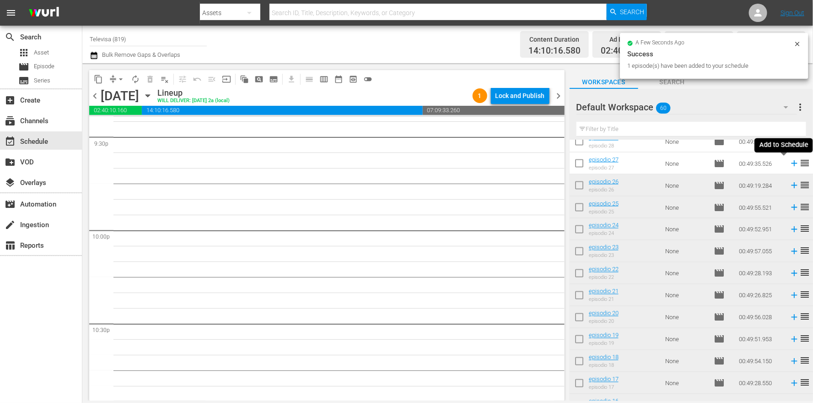
scroll to position [3977, 0]
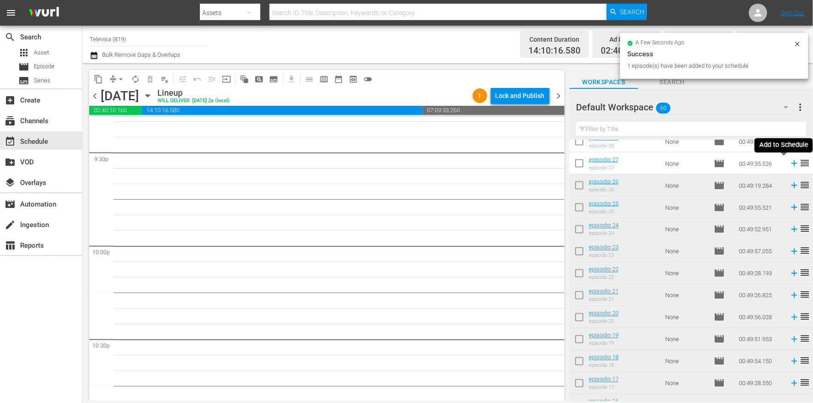
click at [789, 162] on icon at bounding box center [794, 163] width 10 height 10
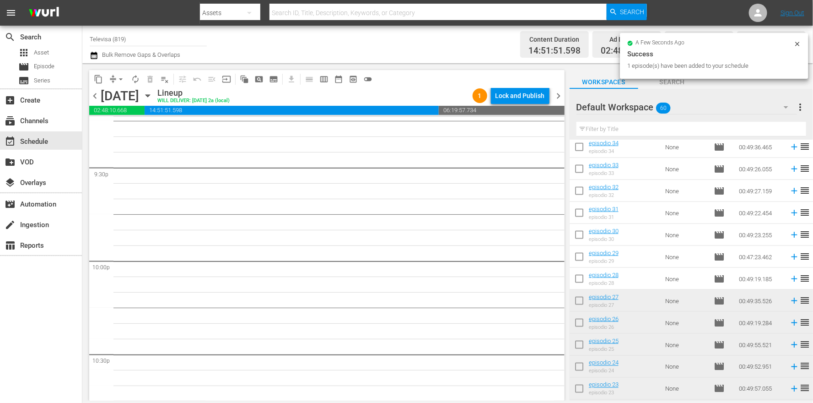
scroll to position [529, 0]
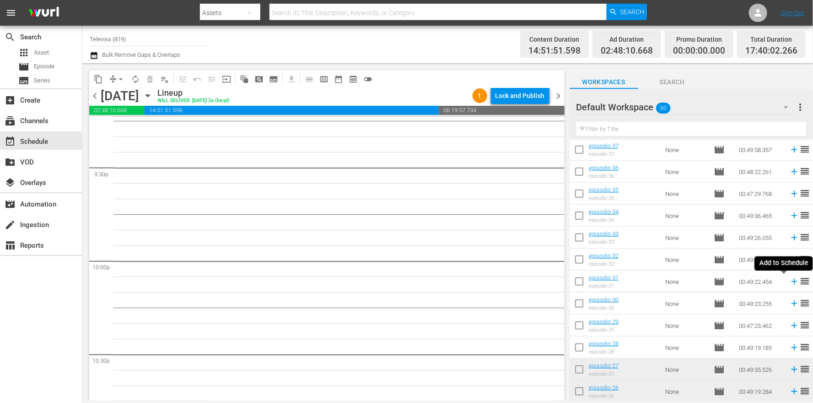
click at [791, 284] on icon at bounding box center [794, 282] width 6 height 6
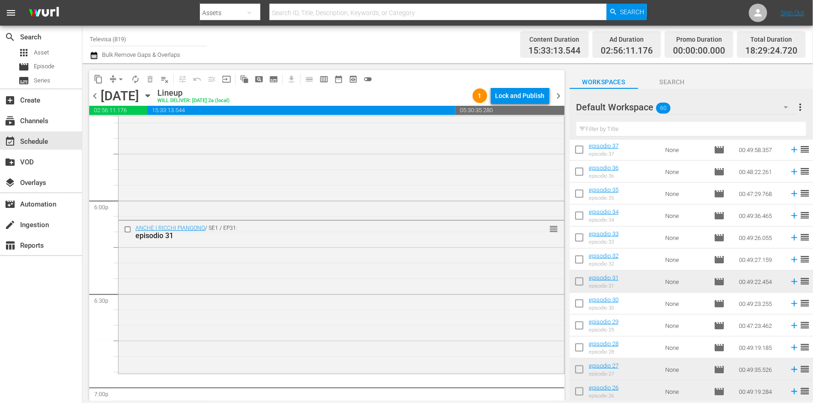
scroll to position [3207, 0]
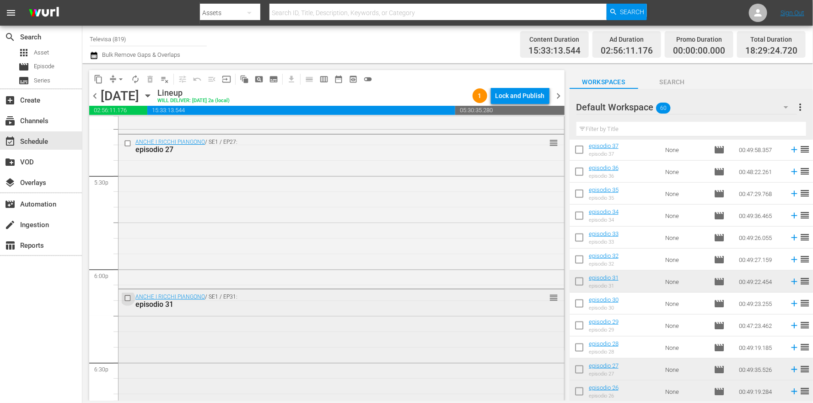
click at [131, 298] on input "checkbox" at bounding box center [129, 298] width 10 height 8
click at [152, 80] on span "delete_forever_outlined" at bounding box center [149, 79] width 9 height 9
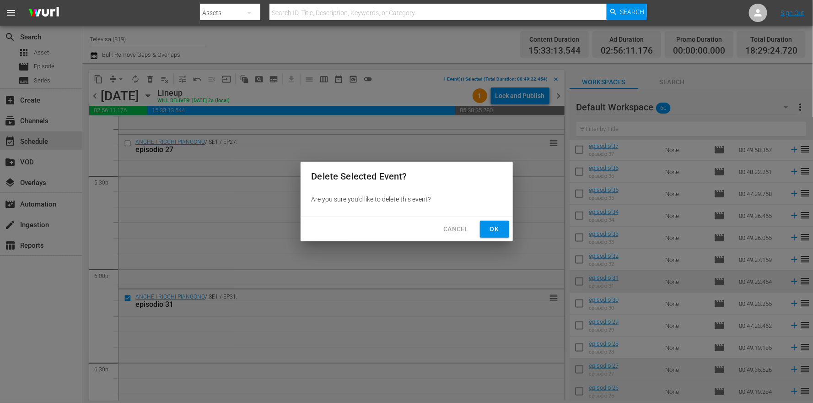
click at [510, 230] on div "Cancel Ok" at bounding box center [407, 229] width 212 height 24
click at [495, 228] on span "Ok" at bounding box center [494, 228] width 15 height 11
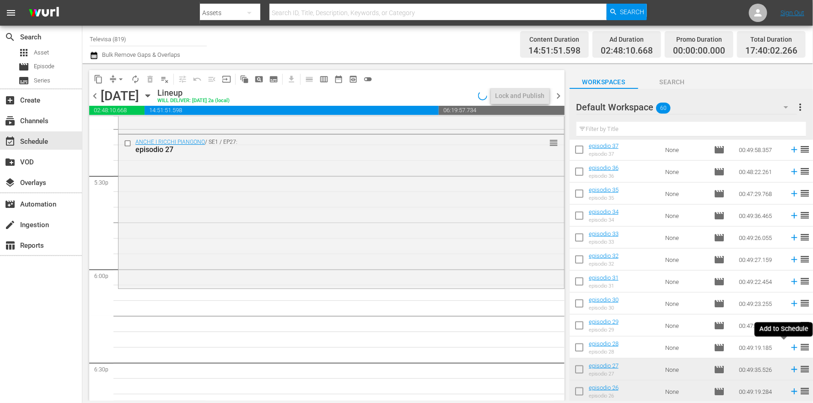
click at [791, 349] on icon at bounding box center [794, 347] width 6 height 6
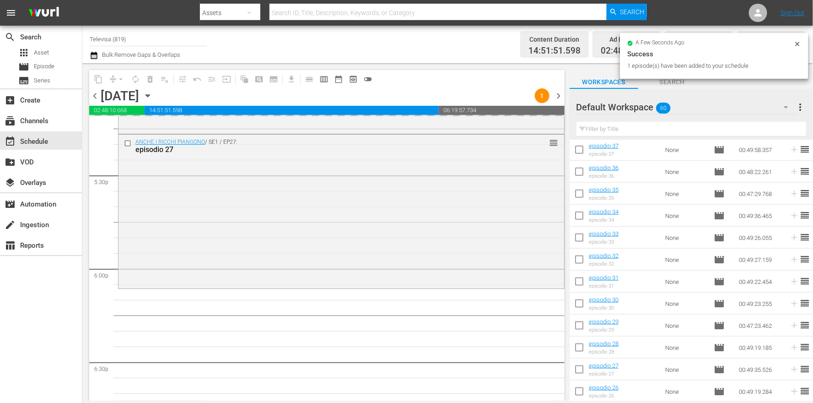
scroll to position [666, 0]
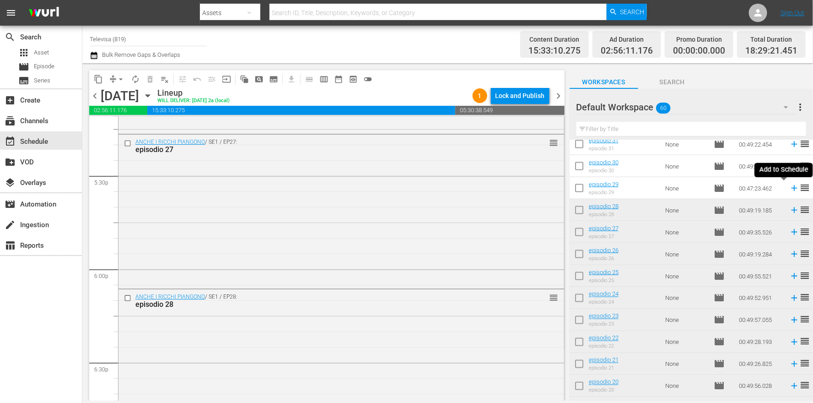
click at [789, 189] on icon at bounding box center [794, 188] width 10 height 10
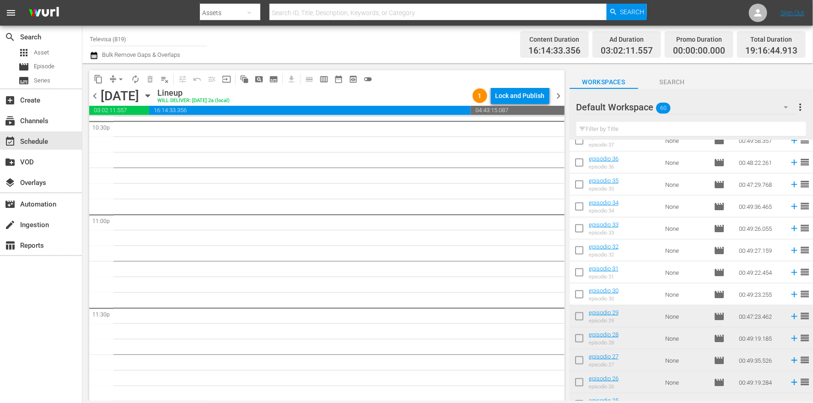
scroll to position [529, 0]
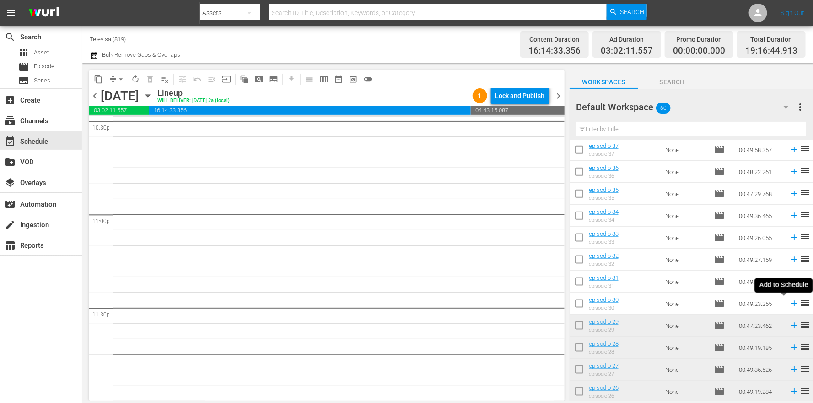
click at [789, 304] on icon at bounding box center [794, 303] width 10 height 10
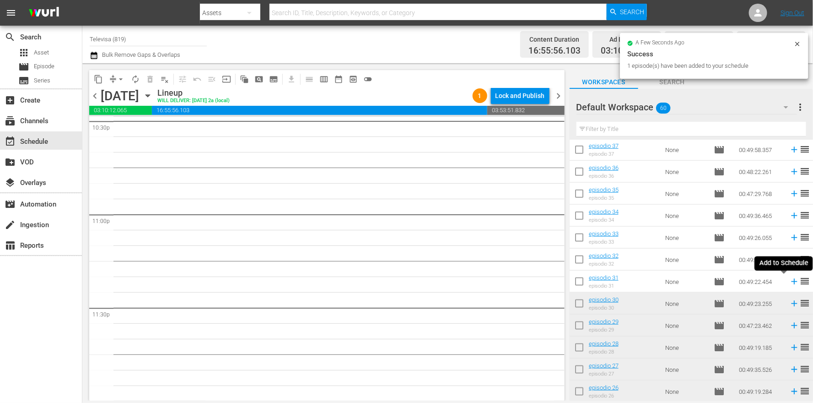
scroll to position [4180, 0]
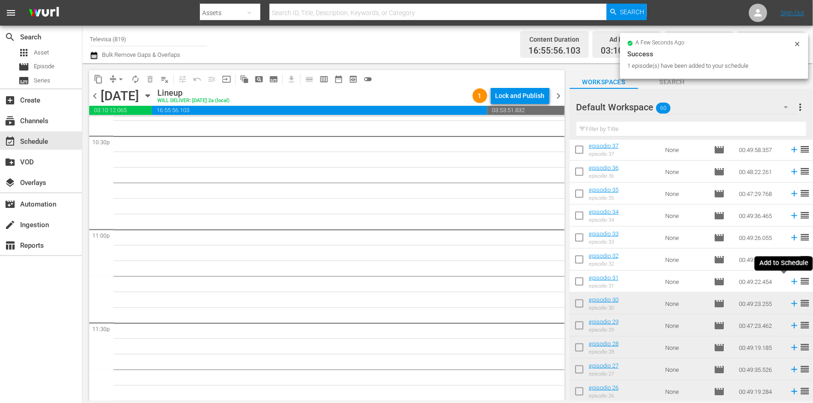
click at [789, 280] on icon at bounding box center [794, 281] width 10 height 10
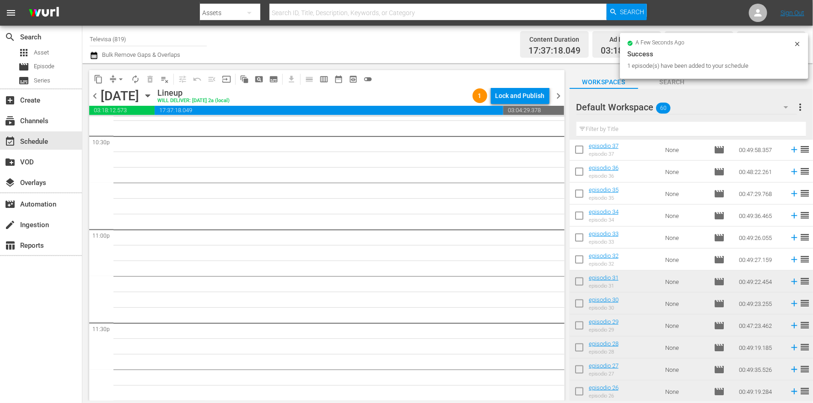
scroll to position [4164, 0]
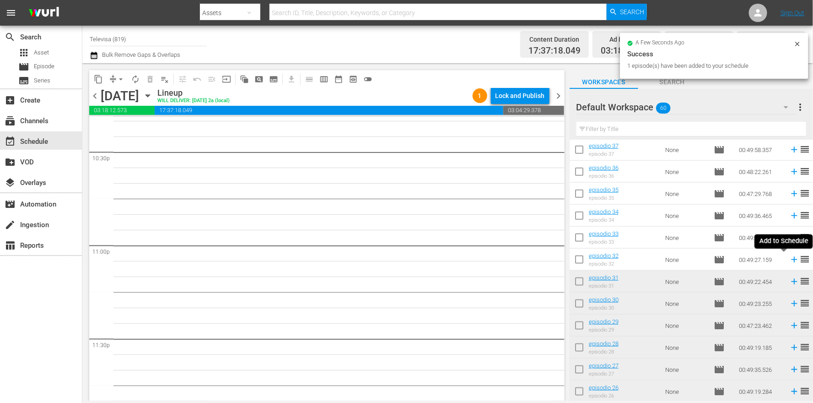
click at [791, 260] on icon at bounding box center [794, 260] width 6 height 6
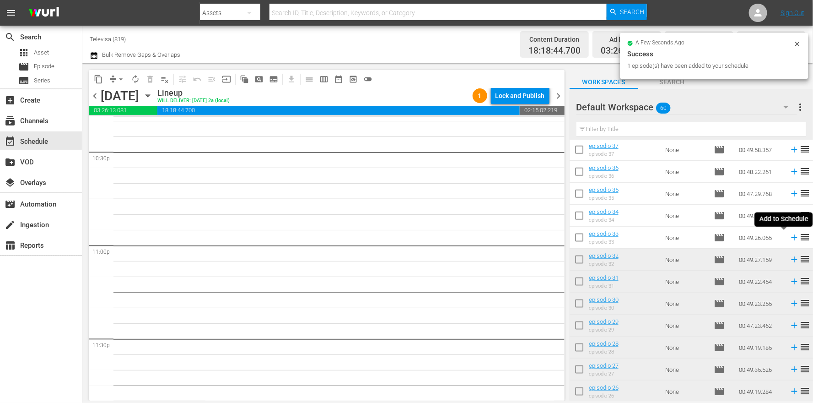
click at [789, 239] on icon at bounding box center [794, 237] width 10 height 10
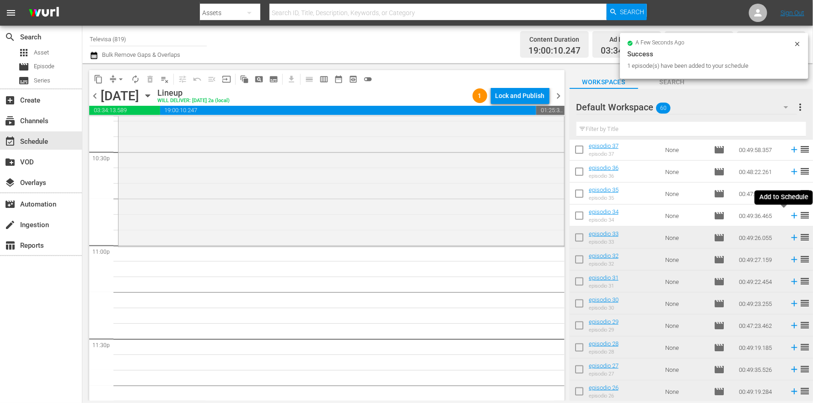
click at [789, 216] on icon at bounding box center [794, 215] width 10 height 10
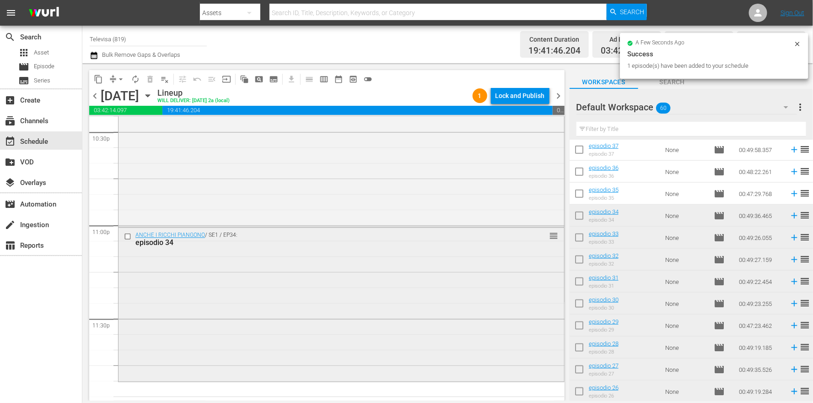
scroll to position [4196, 0]
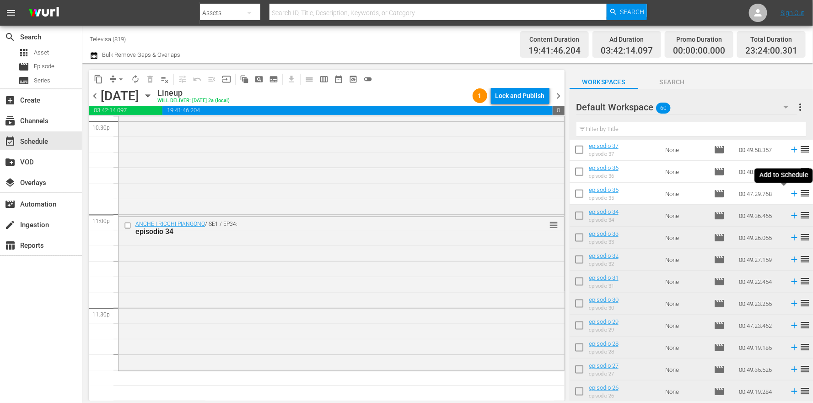
click at [791, 194] on icon at bounding box center [794, 194] width 6 height 6
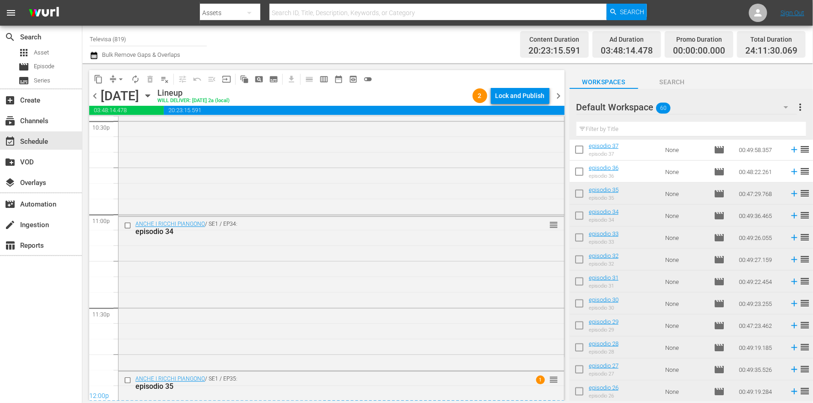
scroll to position [4313, 0]
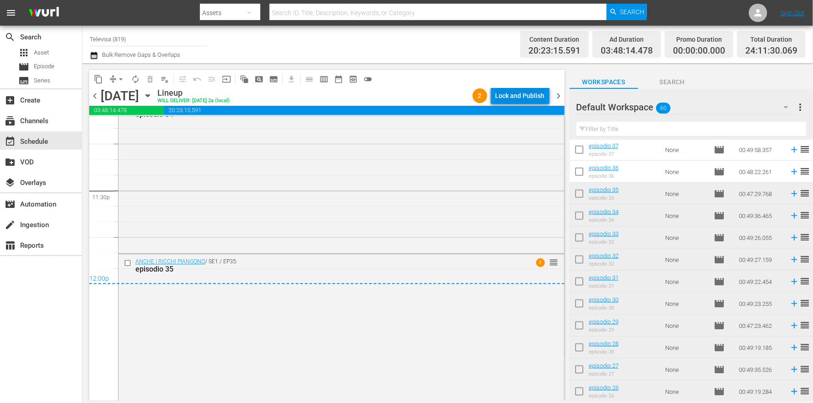
click at [530, 97] on div "Lock and Publish" at bounding box center [519, 95] width 49 height 16
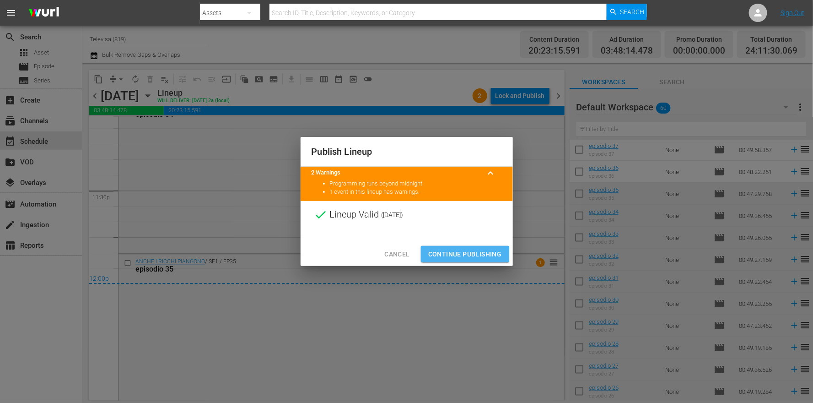
click at [442, 253] on span "Continue Publishing" at bounding box center [465, 253] width 74 height 11
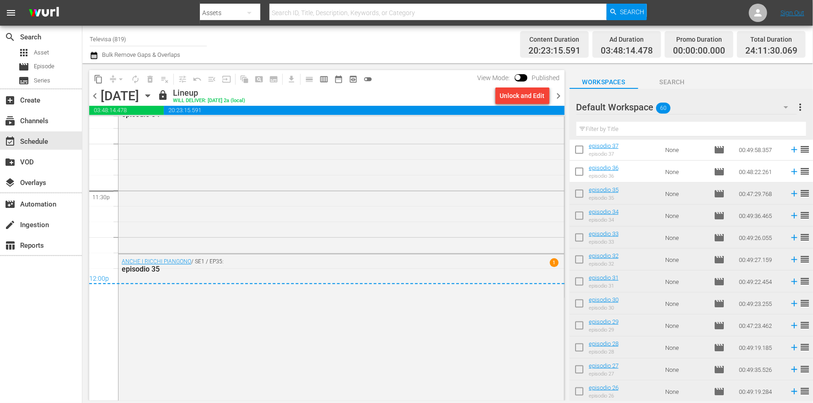
click at [153, 94] on icon "button" at bounding box center [148, 96] width 10 height 10
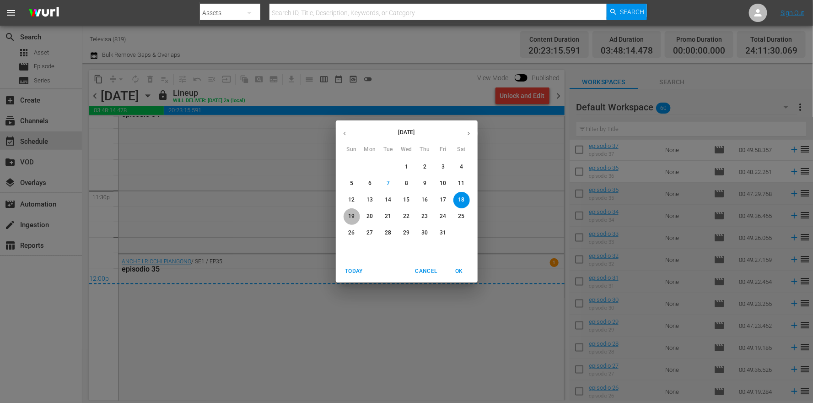
click at [350, 210] on button "19" at bounding box center [352, 216] width 16 height 16
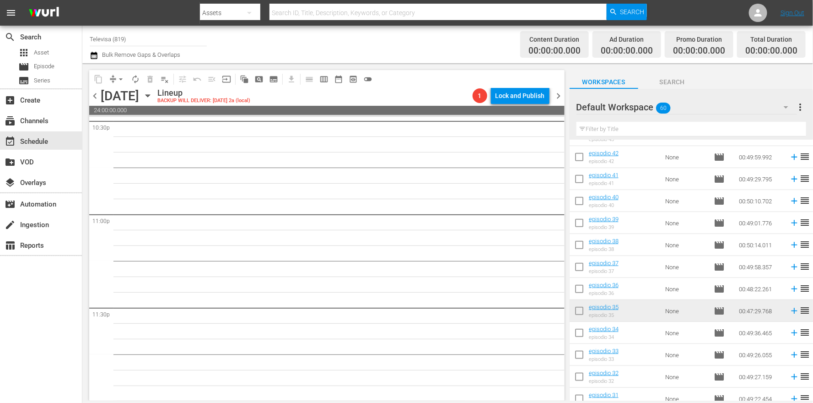
scroll to position [392, 0]
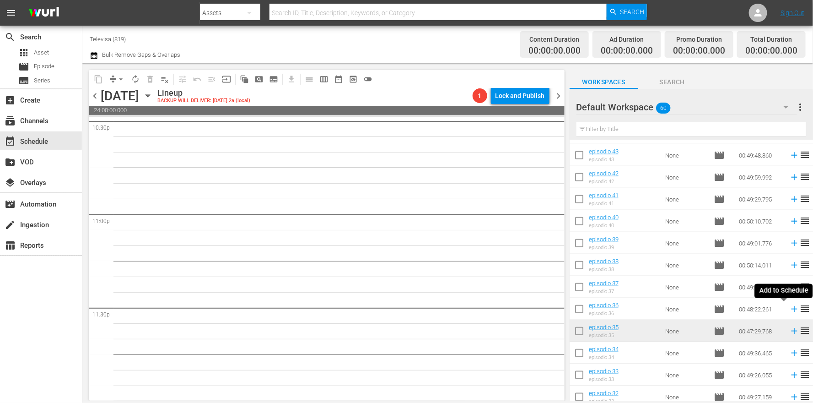
click at [791, 310] on icon at bounding box center [794, 309] width 6 height 6
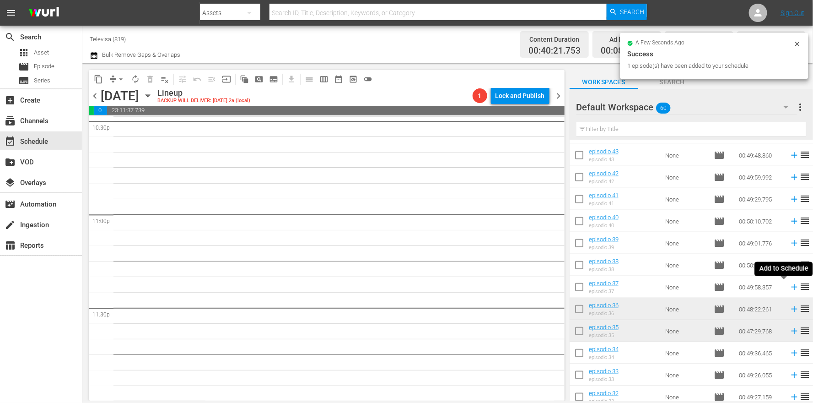
click at [789, 286] on icon at bounding box center [794, 287] width 10 height 10
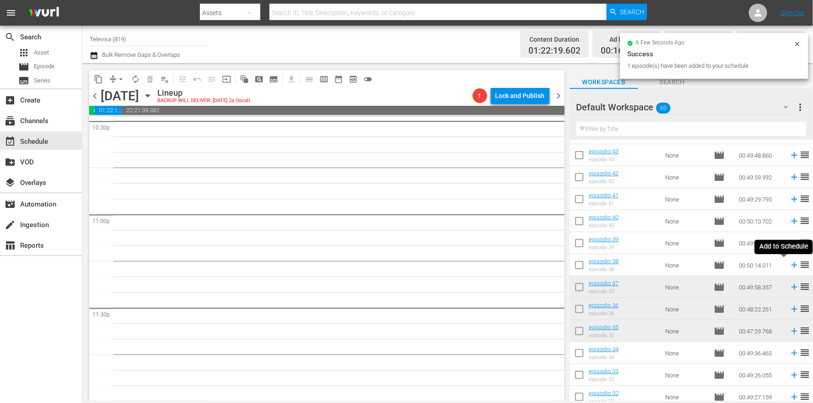
click at [789, 266] on icon at bounding box center [794, 265] width 10 height 10
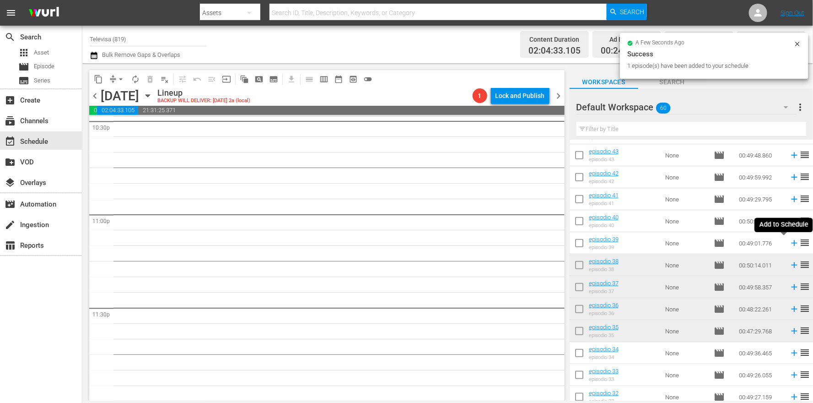
click at [791, 242] on icon at bounding box center [794, 243] width 6 height 6
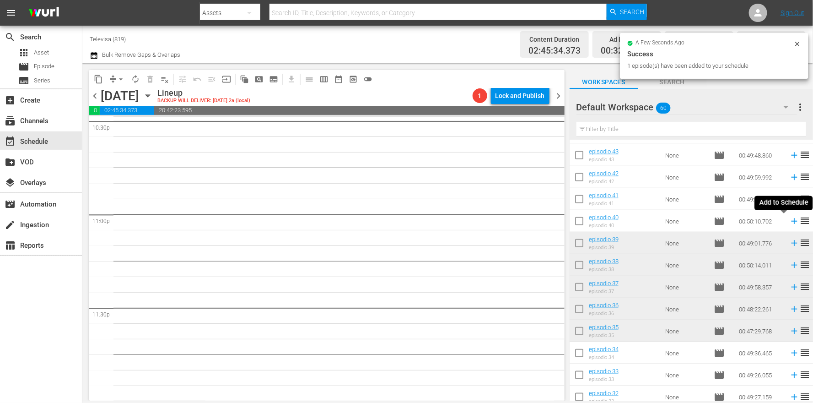
click at [789, 220] on icon at bounding box center [794, 221] width 10 height 10
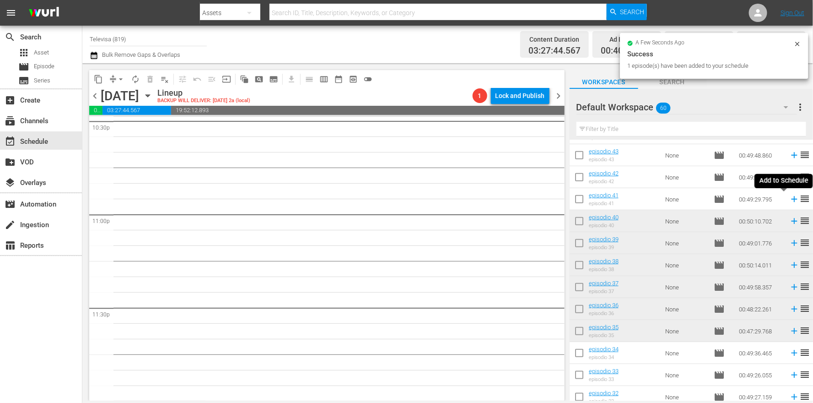
click at [791, 198] on icon at bounding box center [794, 199] width 6 height 6
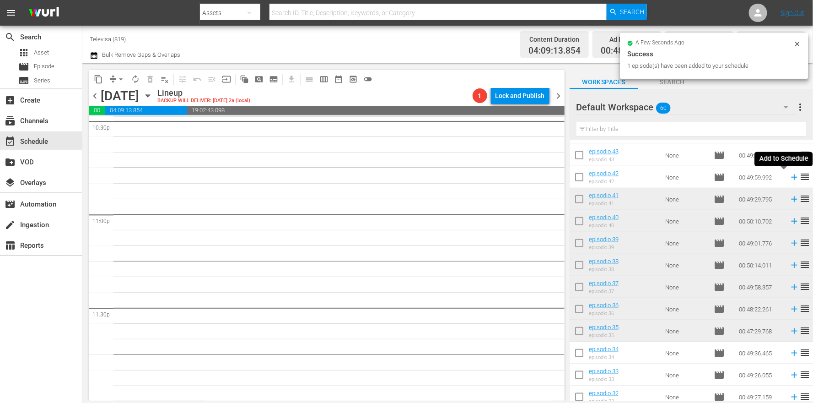
click at [789, 178] on icon at bounding box center [794, 177] width 10 height 10
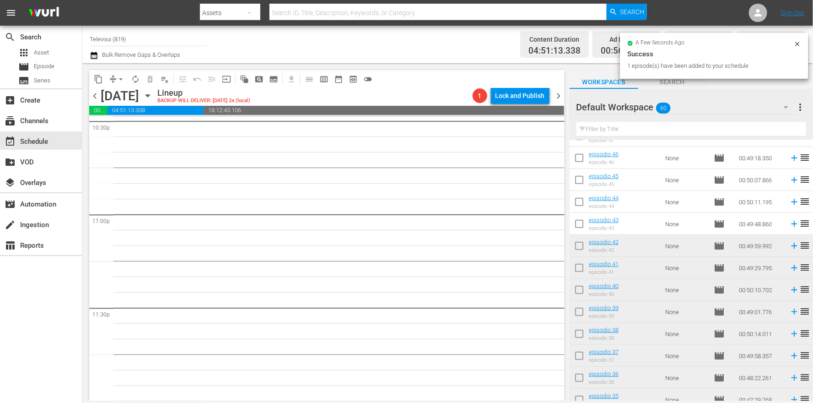
scroll to position [254, 0]
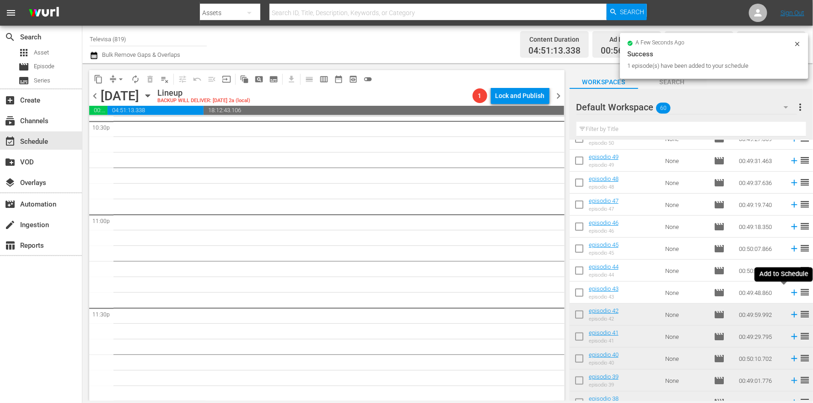
click at [791, 292] on icon at bounding box center [794, 293] width 6 height 6
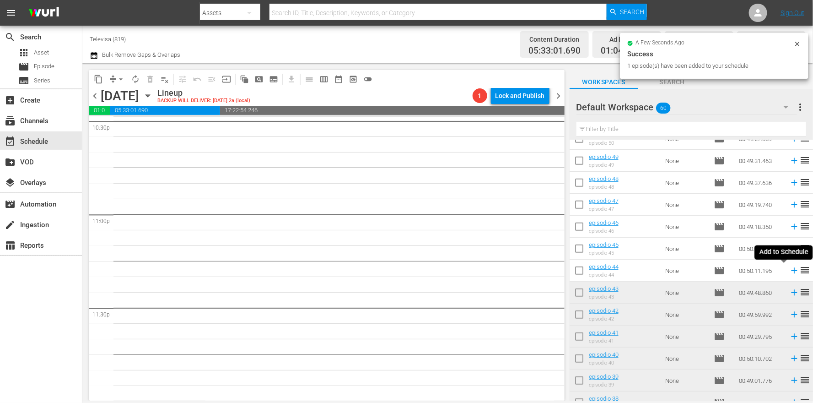
click at [791, 270] on icon at bounding box center [794, 271] width 6 height 6
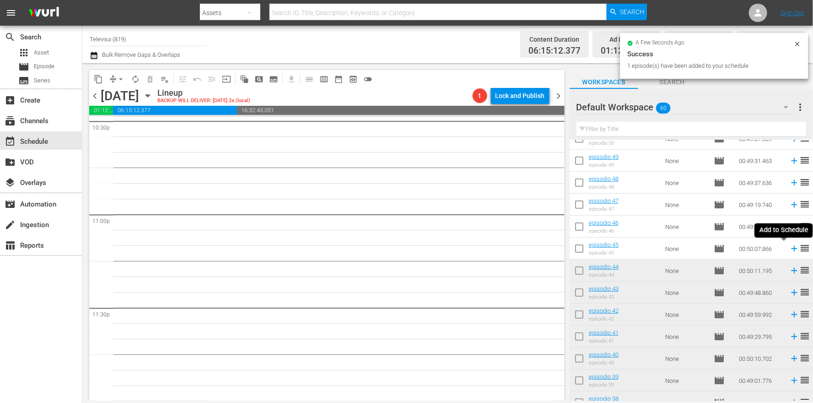
click at [791, 248] on icon at bounding box center [794, 249] width 6 height 6
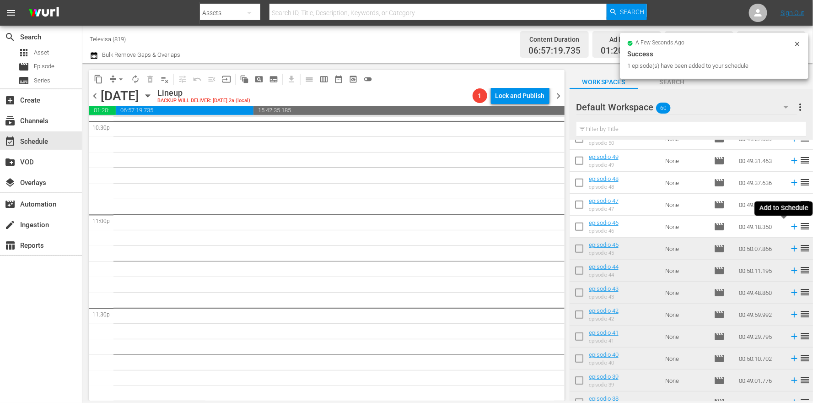
click at [791, 226] on icon at bounding box center [794, 227] width 6 height 6
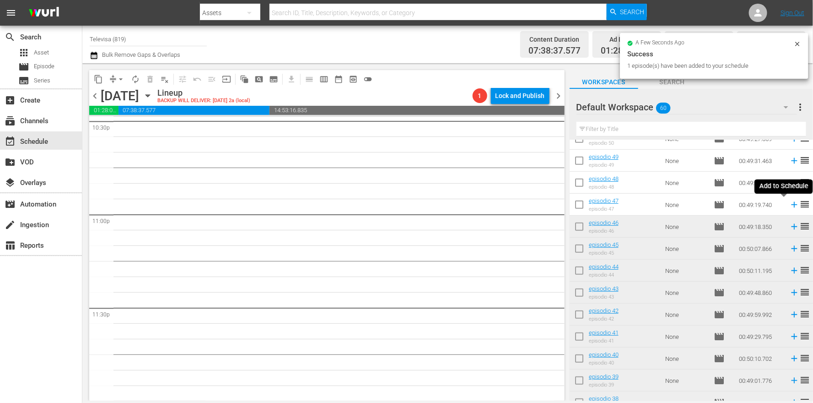
click at [791, 203] on icon at bounding box center [794, 205] width 6 height 6
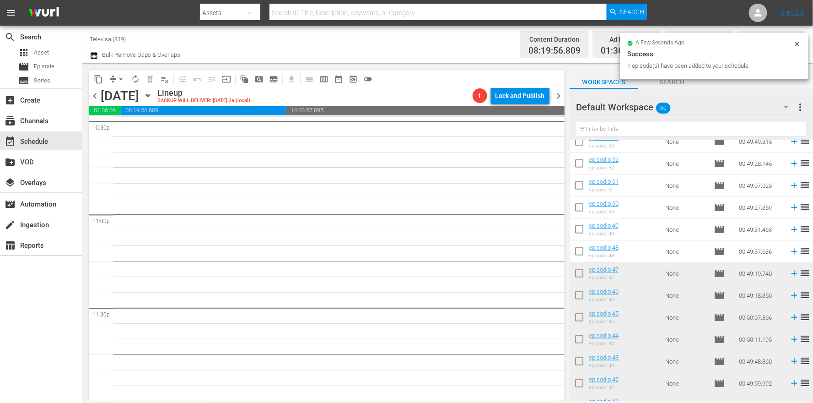
scroll to position [117, 0]
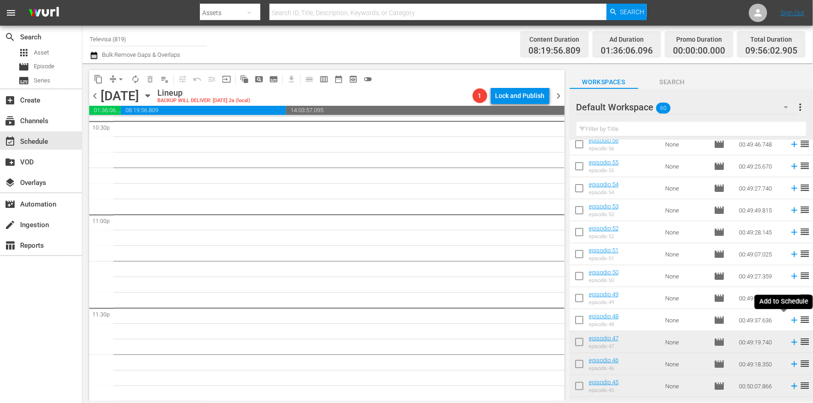
click at [791, 318] on icon at bounding box center [794, 320] width 6 height 6
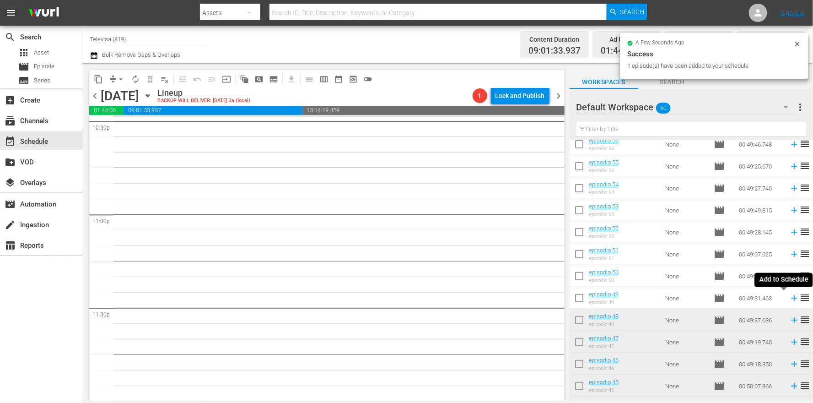
click at [791, 300] on icon at bounding box center [794, 298] width 6 height 6
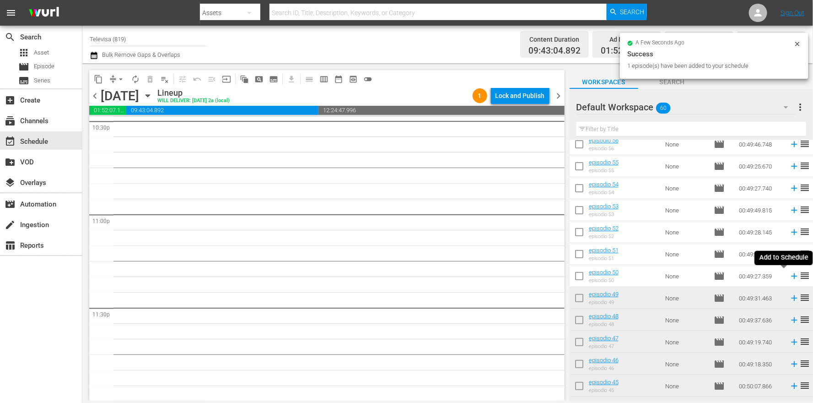
click at [791, 276] on icon at bounding box center [794, 276] width 6 height 6
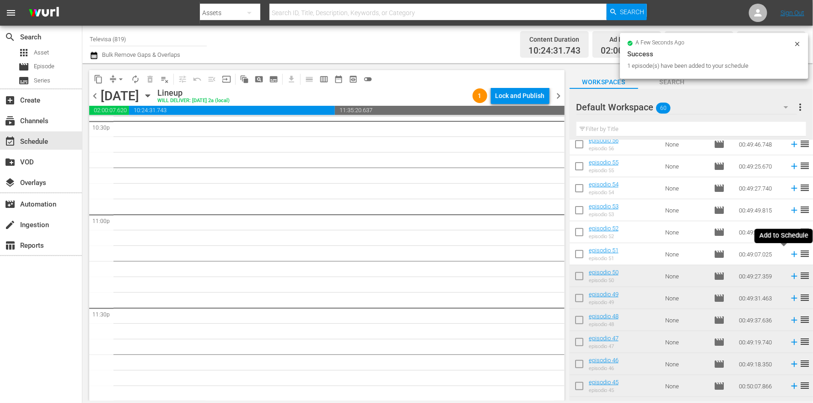
click at [791, 254] on icon at bounding box center [794, 254] width 6 height 6
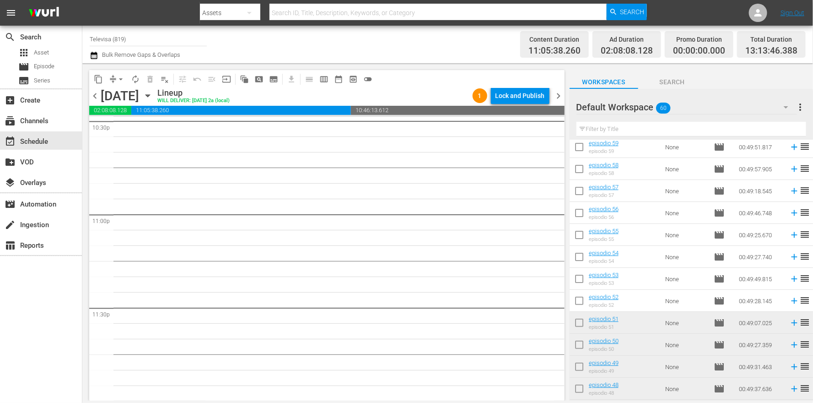
scroll to position [0, 0]
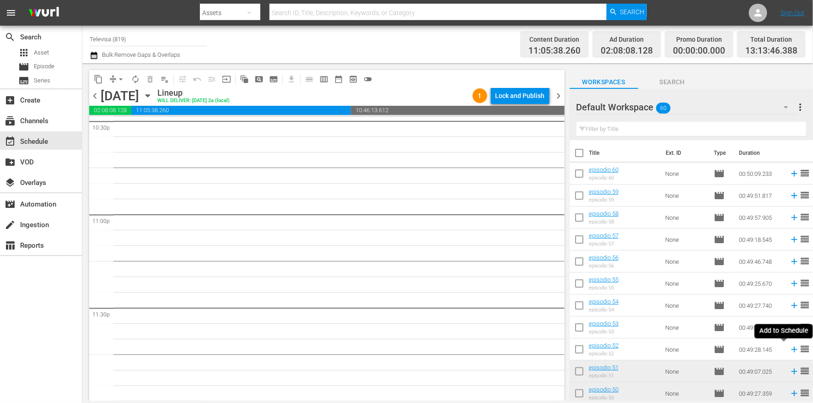
click at [791, 350] on icon at bounding box center [794, 349] width 6 height 6
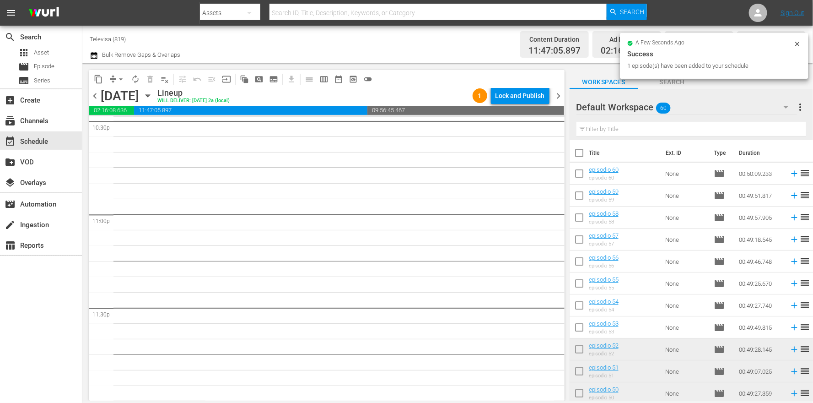
scroll to position [4180, 0]
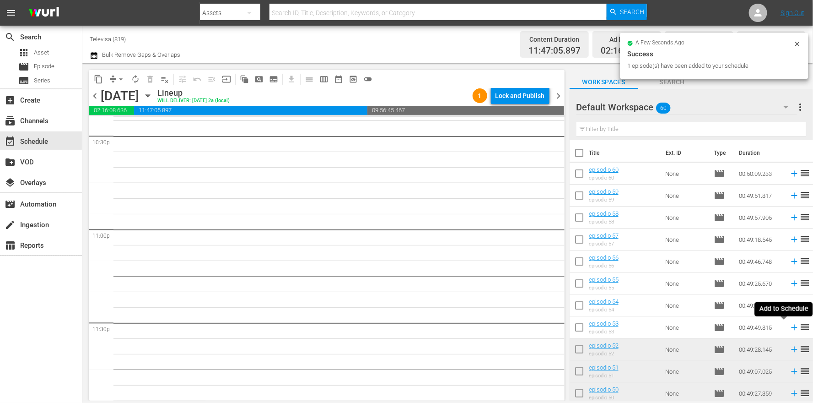
click at [791, 326] on icon at bounding box center [794, 327] width 6 height 6
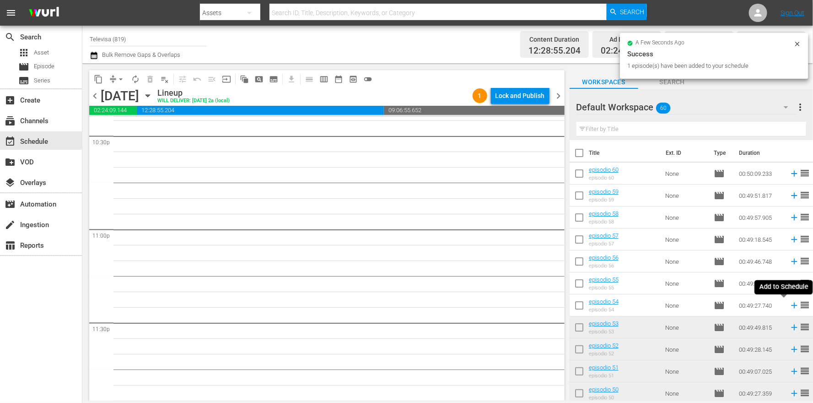
click at [791, 305] on icon at bounding box center [794, 305] width 6 height 6
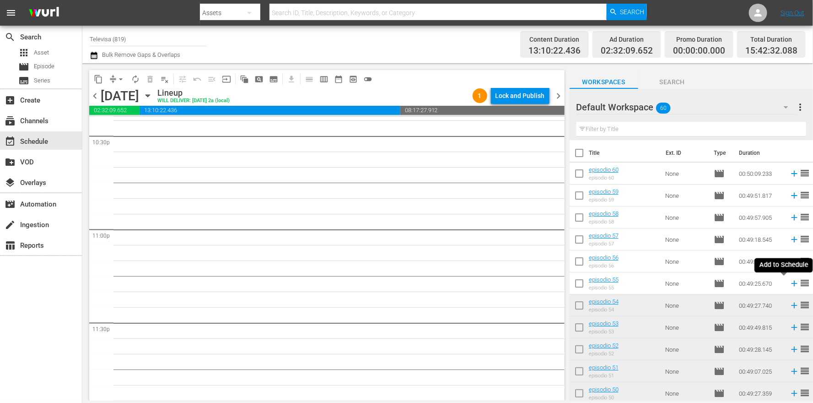
click at [791, 283] on icon at bounding box center [794, 283] width 6 height 6
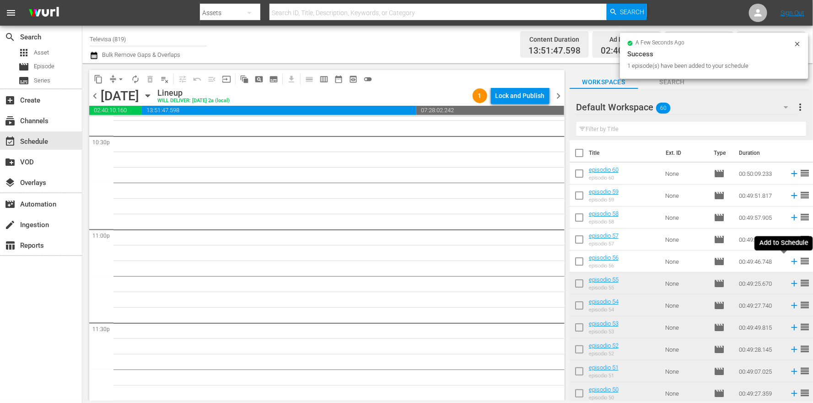
click at [791, 261] on icon at bounding box center [794, 261] width 6 height 6
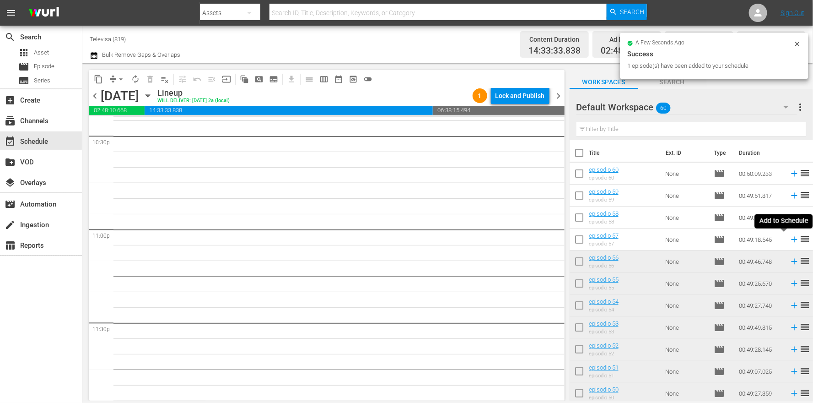
click at [791, 239] on icon at bounding box center [794, 240] width 6 height 6
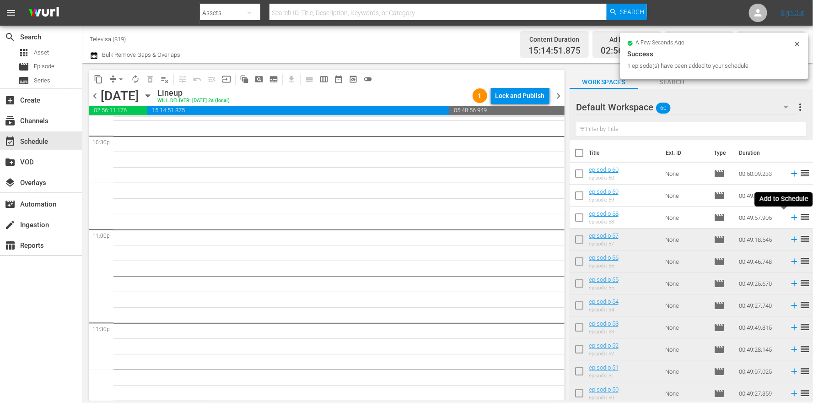
scroll to position [4164, 0]
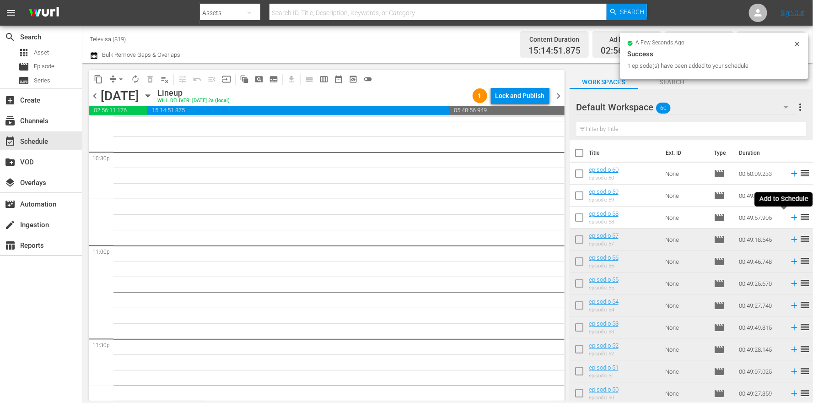
click at [789, 217] on icon at bounding box center [794, 217] width 10 height 10
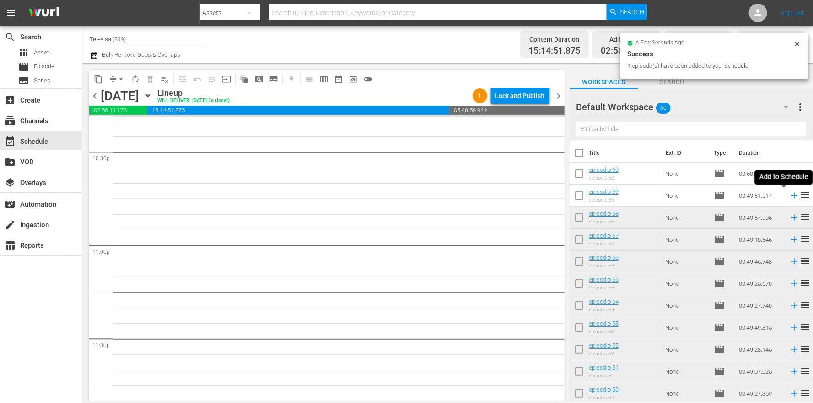
scroll to position [4149, 0]
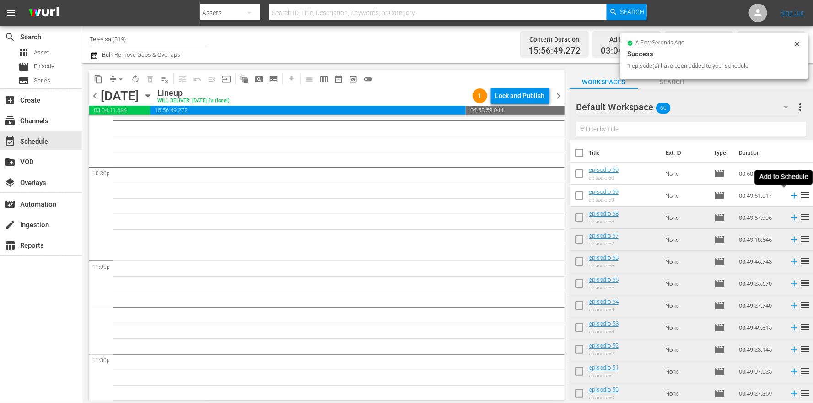
click at [791, 196] on icon at bounding box center [794, 196] width 6 height 6
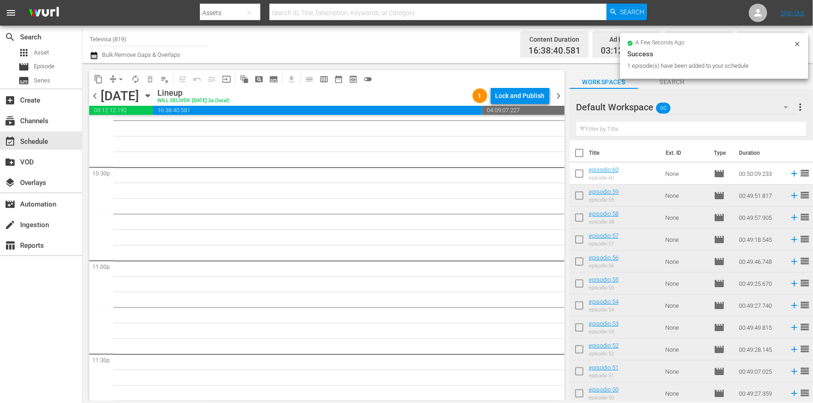
scroll to position [4134, 0]
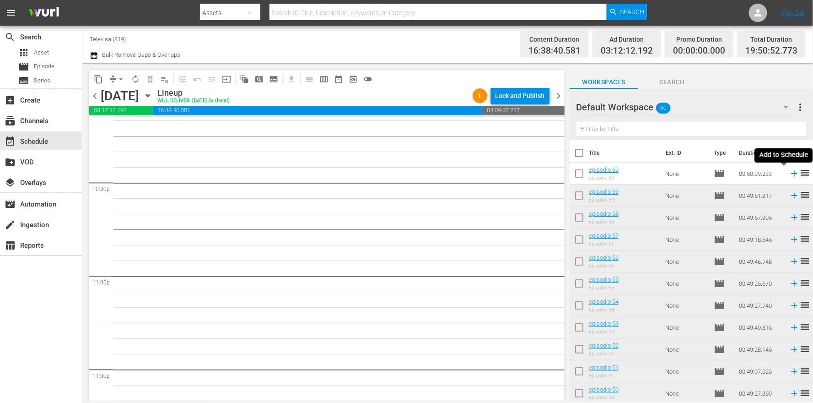
click at [789, 174] on icon at bounding box center [794, 173] width 10 height 10
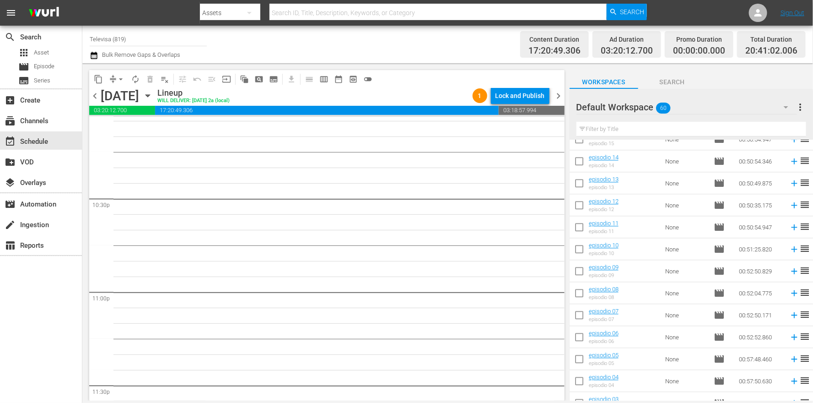
scroll to position [1078, 0]
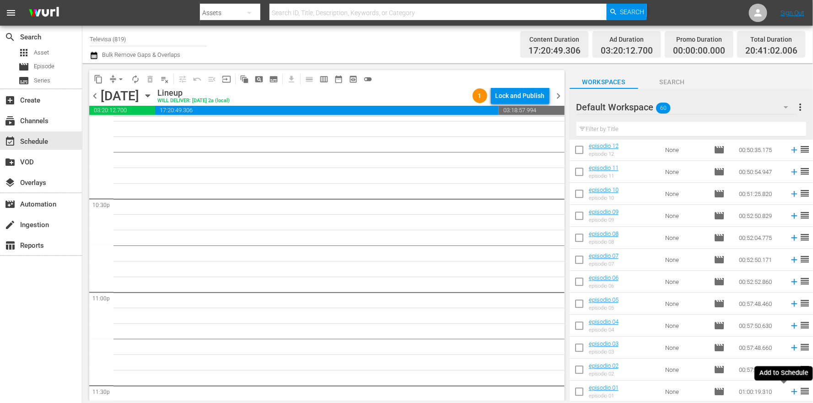
click at [791, 393] on icon at bounding box center [794, 391] width 6 height 6
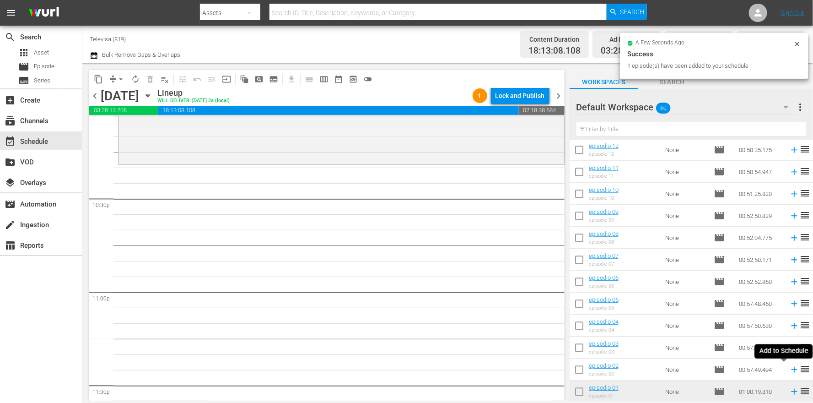
click at [791, 369] on icon at bounding box center [794, 369] width 6 height 6
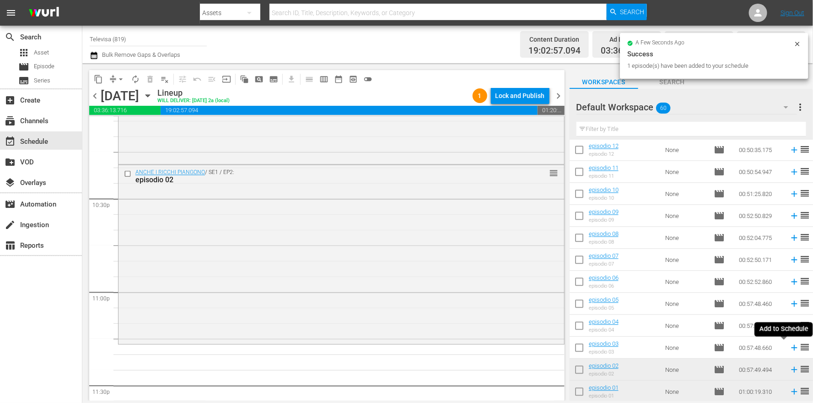
click at [791, 348] on icon at bounding box center [794, 347] width 6 height 6
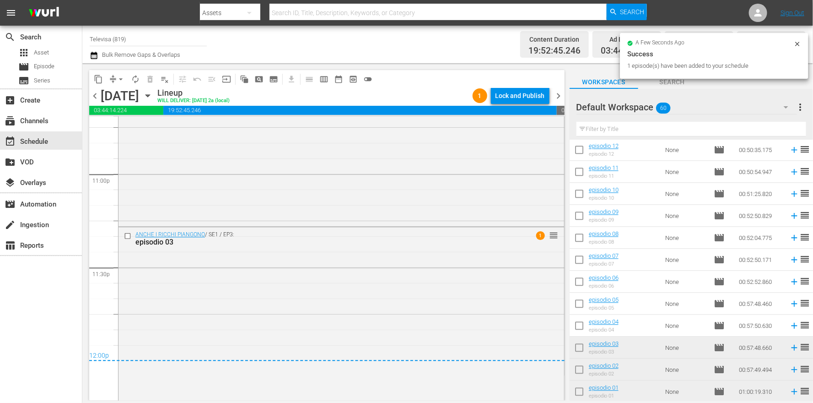
scroll to position [4241, 0]
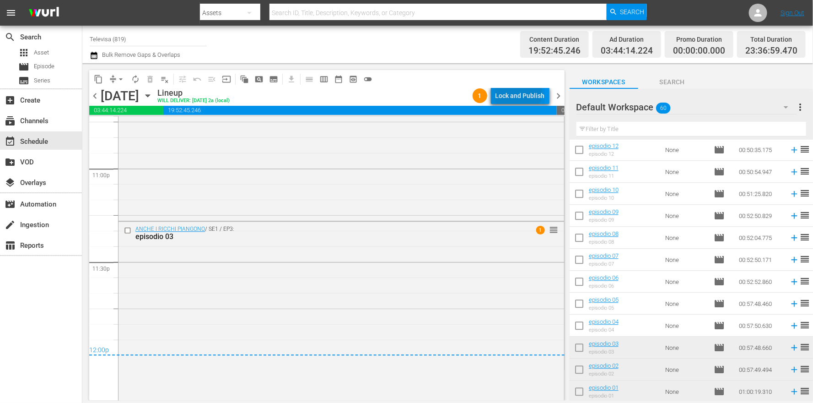
click at [519, 92] on div "Lock and Publish" at bounding box center [519, 95] width 49 height 16
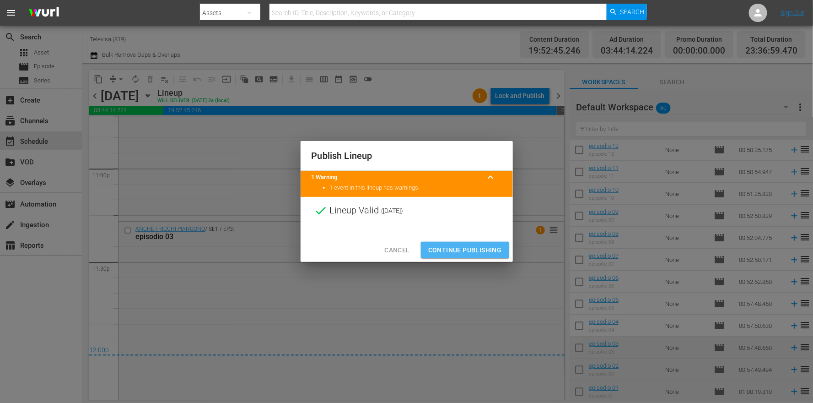
click at [453, 245] on span "Continue Publishing" at bounding box center [465, 249] width 74 height 11
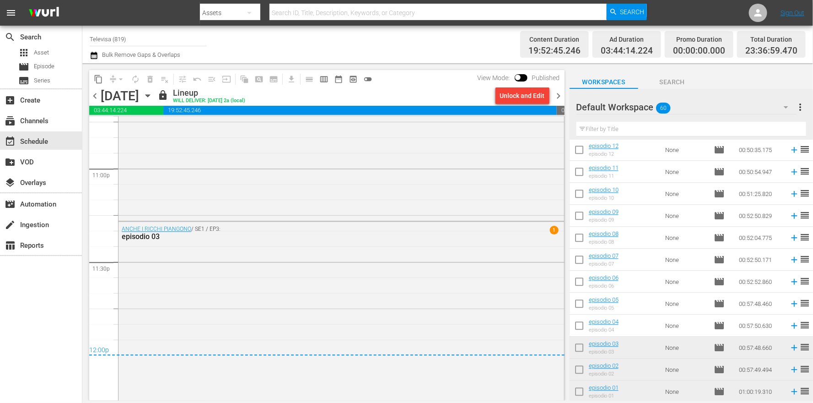
click at [801, 106] on span "more_vert" at bounding box center [800, 107] width 11 height 11
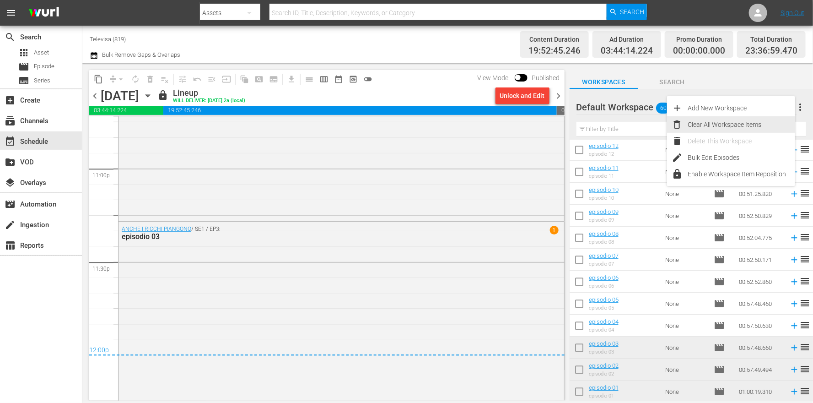
click at [714, 124] on div "Clear All Workspace Items" at bounding box center [742, 124] width 108 height 16
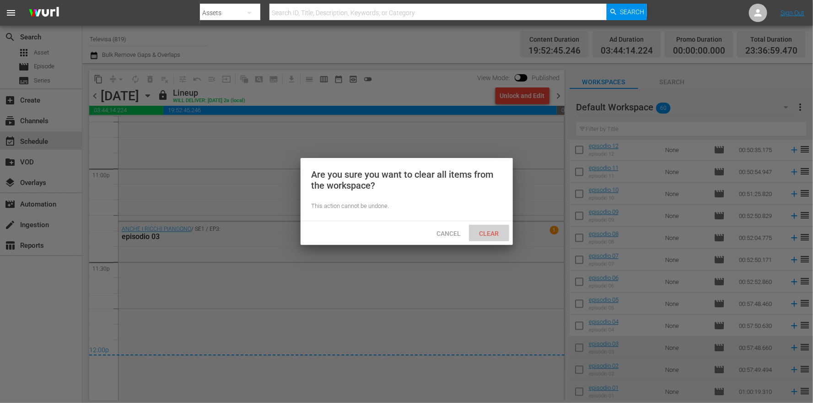
click at [489, 230] on span "Clear" at bounding box center [489, 233] width 34 height 7
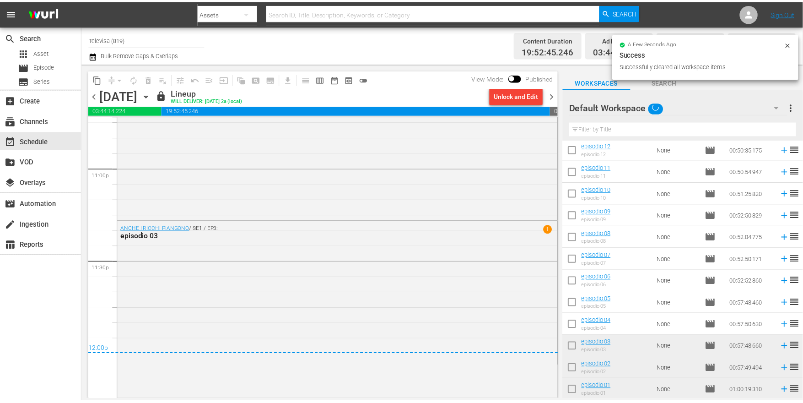
scroll to position [0, 0]
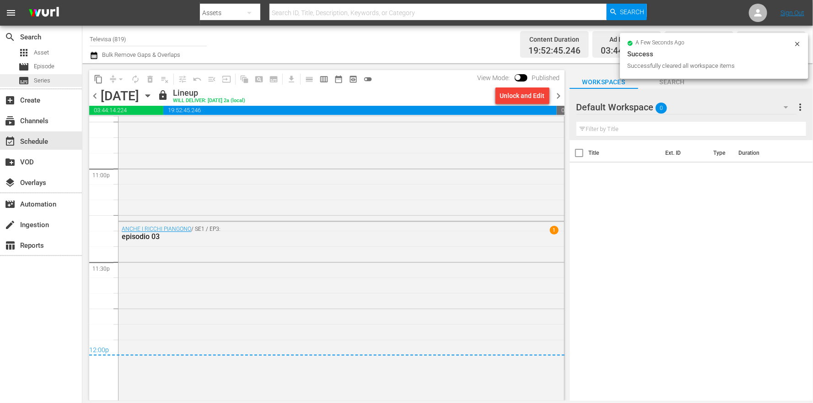
click at [43, 81] on span "Series" at bounding box center [42, 80] width 16 height 9
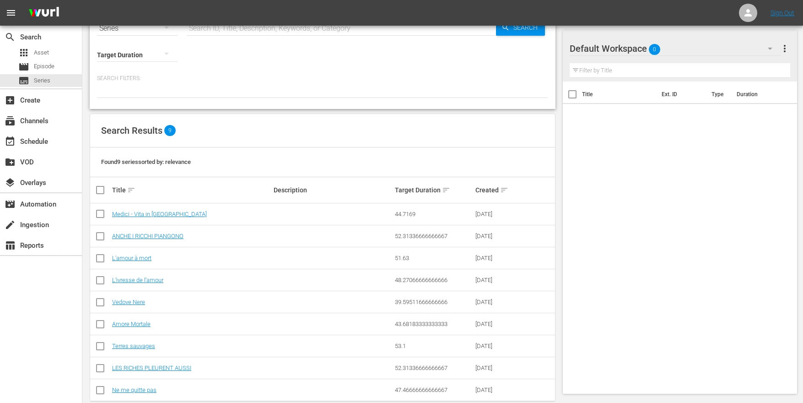
scroll to position [46, 0]
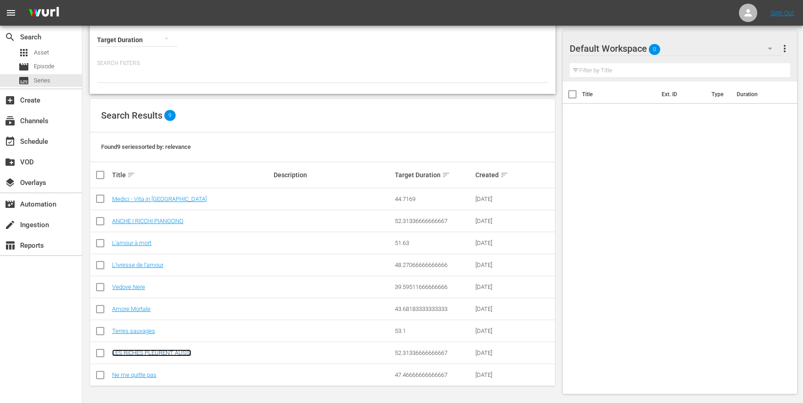
click at [171, 353] on link "LES RICHES PLEURENT AUSSI" at bounding box center [151, 352] width 79 height 7
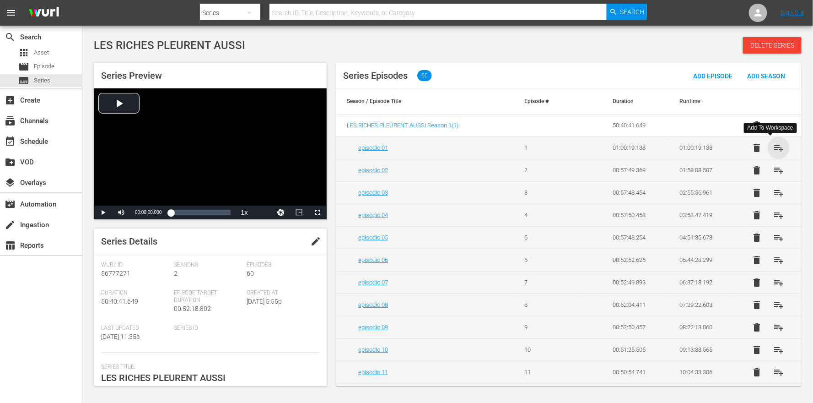
click at [773, 148] on span "playlist_add" at bounding box center [778, 147] width 11 height 11
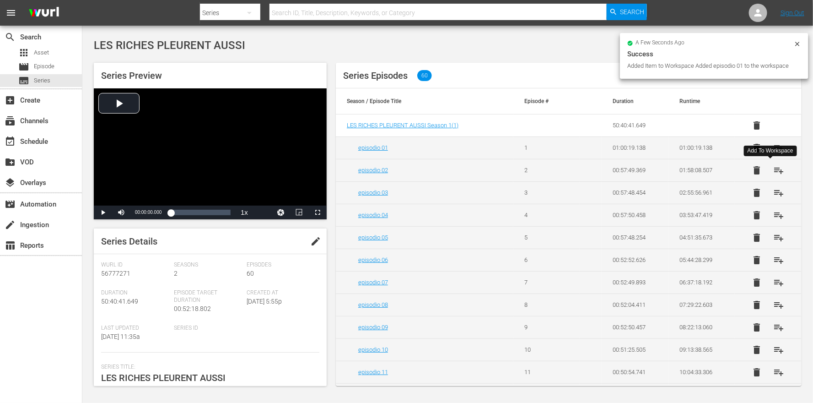
click at [773, 172] on span "playlist_add" at bounding box center [778, 170] width 11 height 11
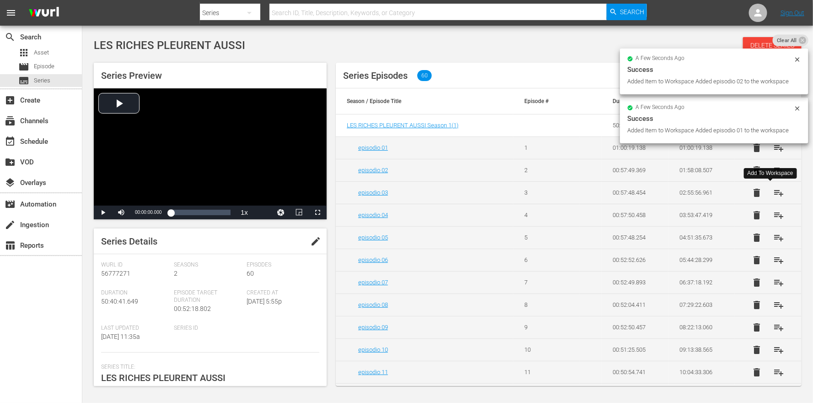
click at [774, 192] on span "playlist_add" at bounding box center [778, 192] width 11 height 11
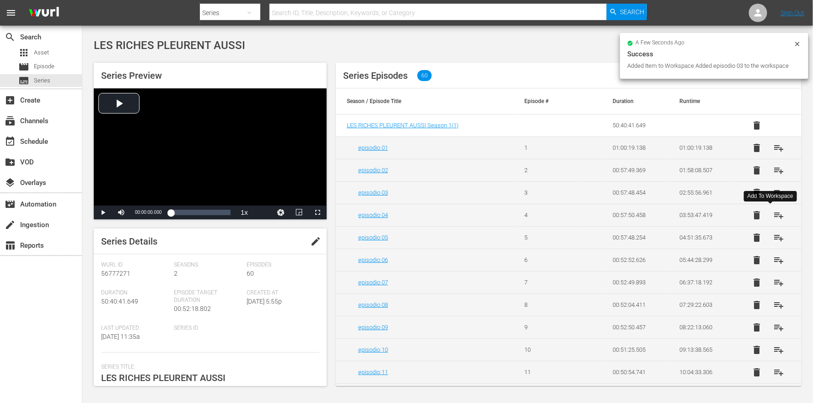
click at [773, 216] on span "playlist_add" at bounding box center [778, 215] width 11 height 11
click at [773, 239] on span "playlist_add" at bounding box center [778, 237] width 11 height 11
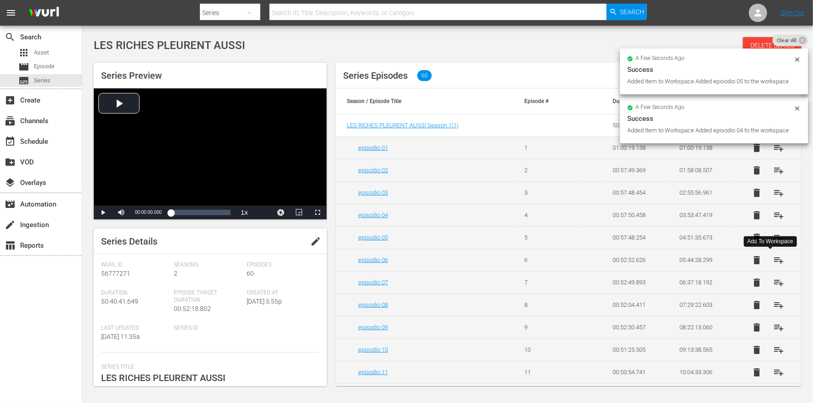
click at [774, 261] on span "playlist_add" at bounding box center [778, 259] width 11 height 11
click at [773, 286] on span "playlist_add" at bounding box center [778, 282] width 11 height 11
click at [773, 309] on span "playlist_add" at bounding box center [778, 304] width 11 height 11
click at [774, 328] on span "playlist_add" at bounding box center [778, 327] width 11 height 11
click at [773, 352] on span "playlist_add" at bounding box center [778, 349] width 11 height 11
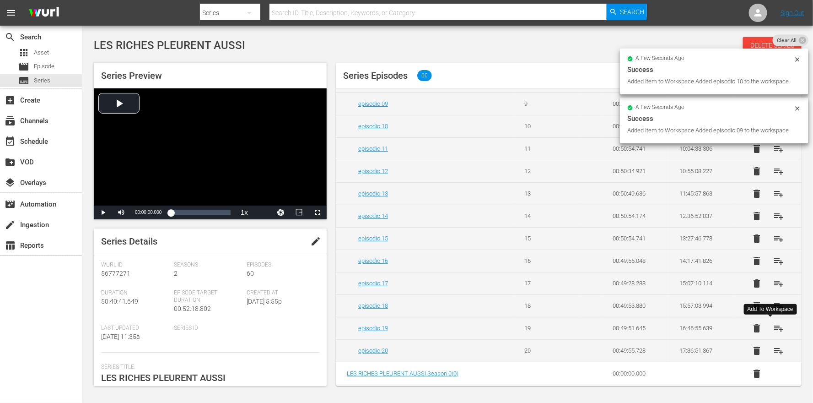
scroll to position [228, 0]
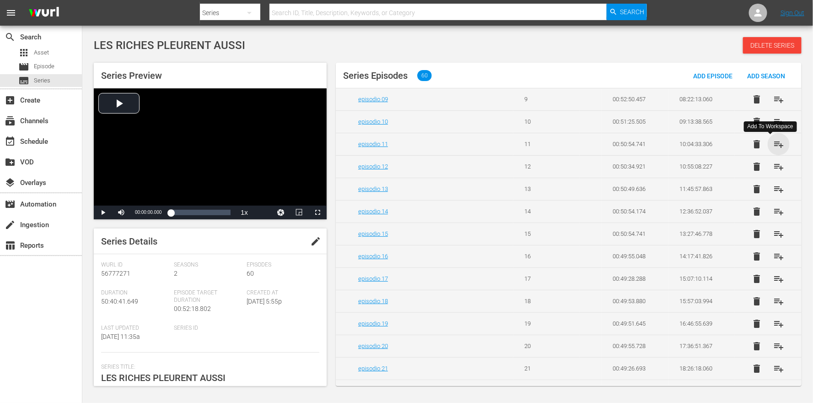
click at [773, 145] on span "playlist_add" at bounding box center [778, 144] width 11 height 11
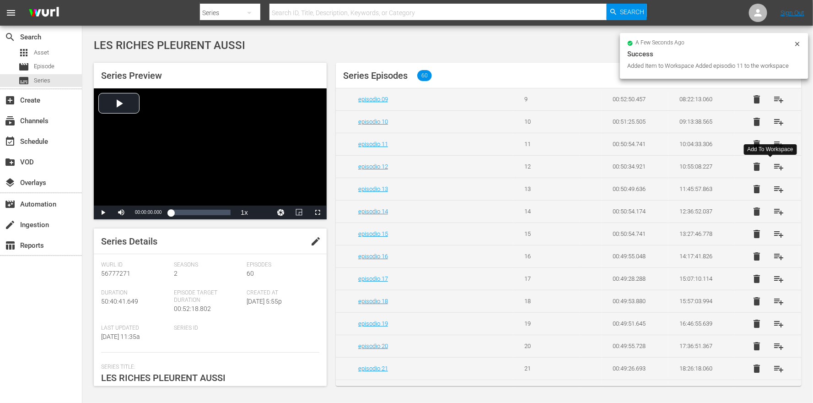
click at [773, 169] on span "playlist_add" at bounding box center [778, 166] width 11 height 11
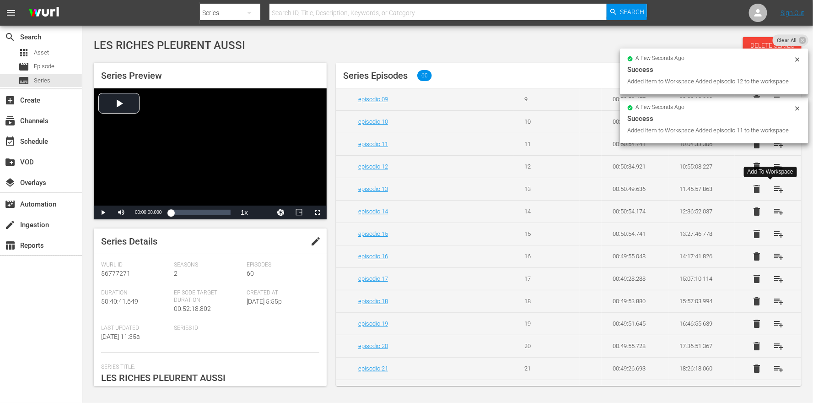
click at [774, 194] on span "playlist_add" at bounding box center [778, 188] width 11 height 11
click at [773, 216] on span "playlist_add" at bounding box center [778, 211] width 11 height 11
click at [773, 237] on span "playlist_add" at bounding box center [778, 233] width 11 height 11
click at [773, 261] on span "playlist_add" at bounding box center [778, 256] width 11 height 11
click at [773, 284] on span "playlist_add" at bounding box center [778, 278] width 11 height 11
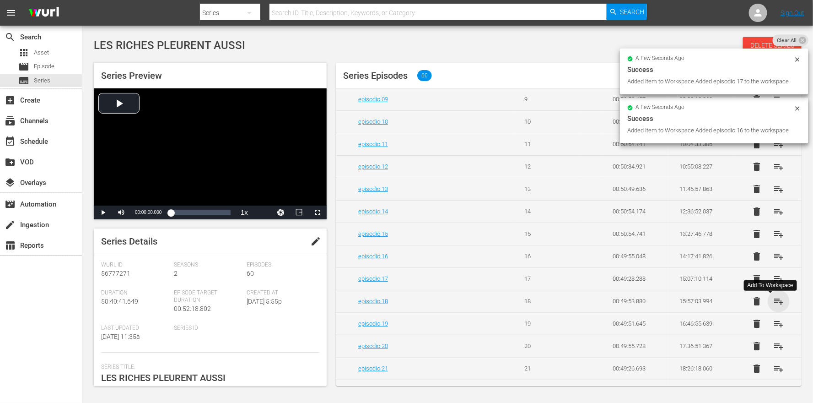
click at [773, 305] on span "playlist_add" at bounding box center [778, 301] width 11 height 11
click at [773, 328] on span "playlist_add" at bounding box center [778, 323] width 11 height 11
click at [773, 350] on span "playlist_add" at bounding box center [778, 345] width 11 height 11
click at [773, 372] on span "playlist_add" at bounding box center [778, 368] width 11 height 11
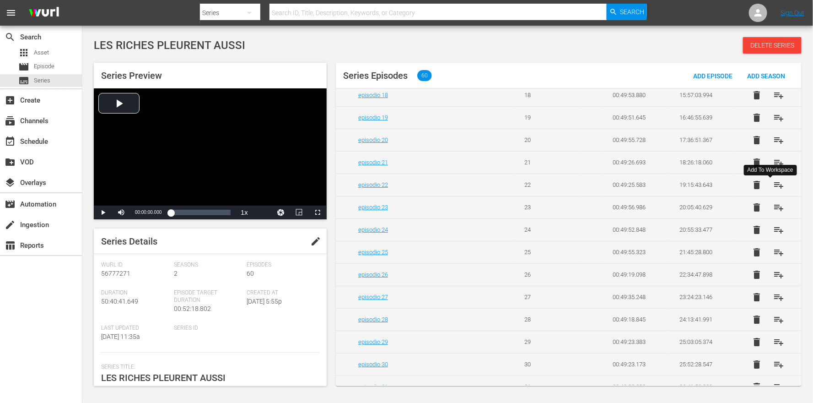
click at [773, 189] on span "playlist_add" at bounding box center [778, 184] width 11 height 11
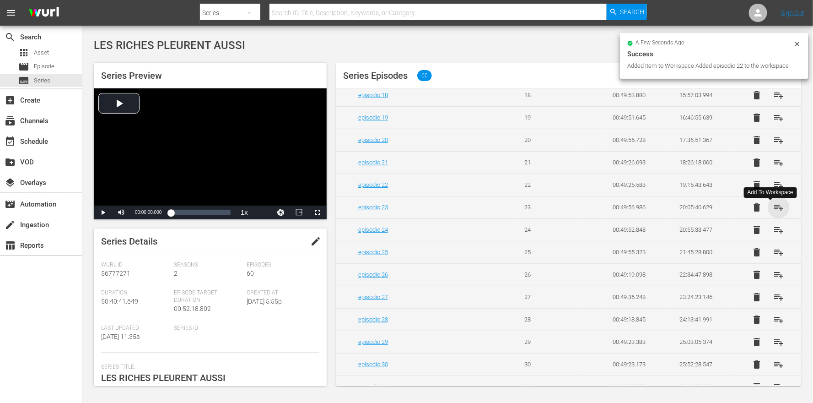
click at [773, 213] on span "playlist_add" at bounding box center [778, 207] width 11 height 11
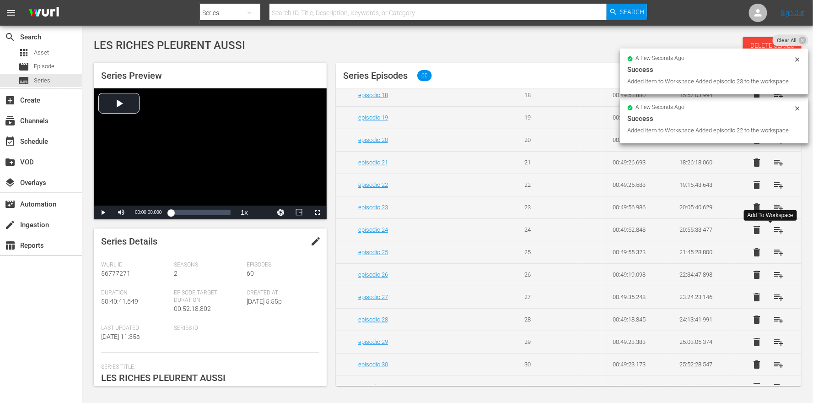
click at [773, 235] on span "playlist_add" at bounding box center [778, 229] width 11 height 11
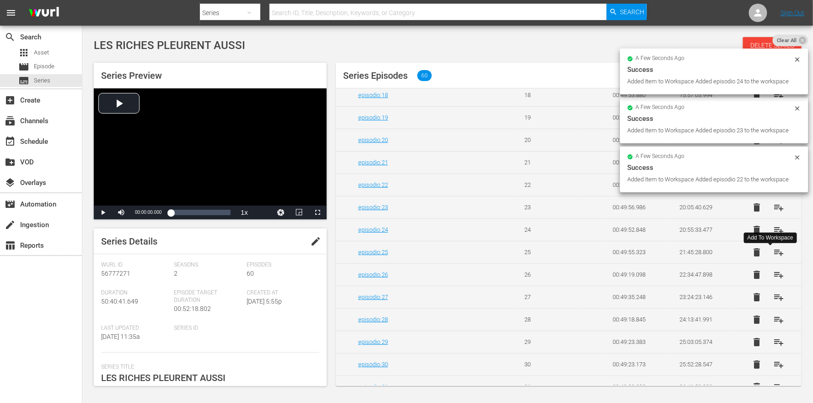
click at [773, 258] on span "playlist_add" at bounding box center [778, 252] width 11 height 11
click at [774, 280] on span "playlist_add" at bounding box center [778, 274] width 11 height 11
click at [773, 302] on span "playlist_add" at bounding box center [778, 296] width 11 height 11
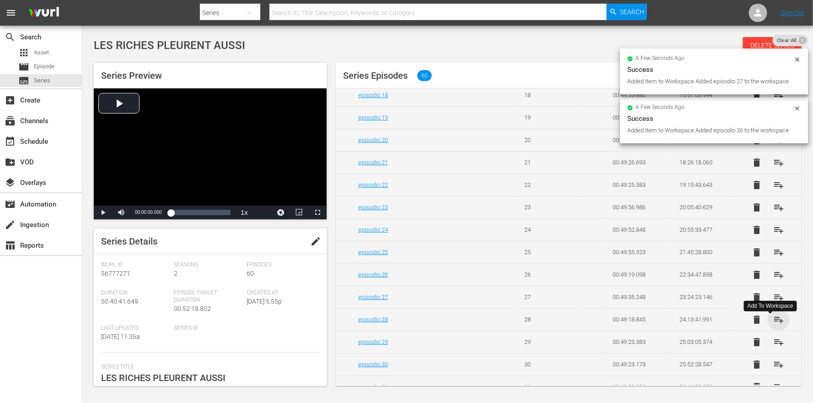
click at [773, 325] on span "playlist_add" at bounding box center [778, 319] width 11 height 11
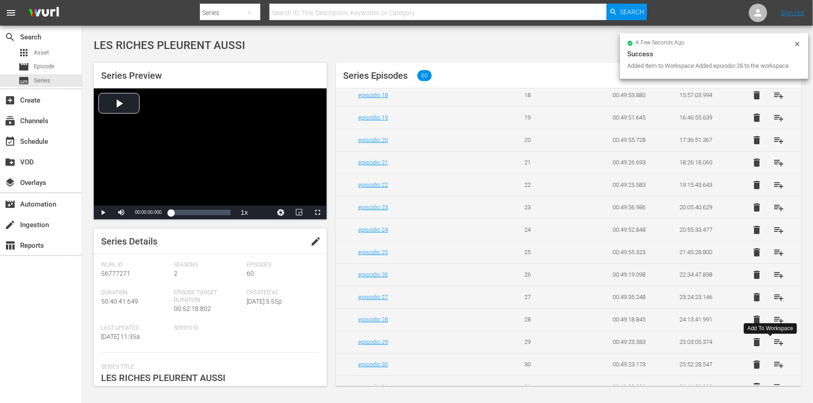
click at [773, 347] on span "playlist_add" at bounding box center [778, 341] width 11 height 11
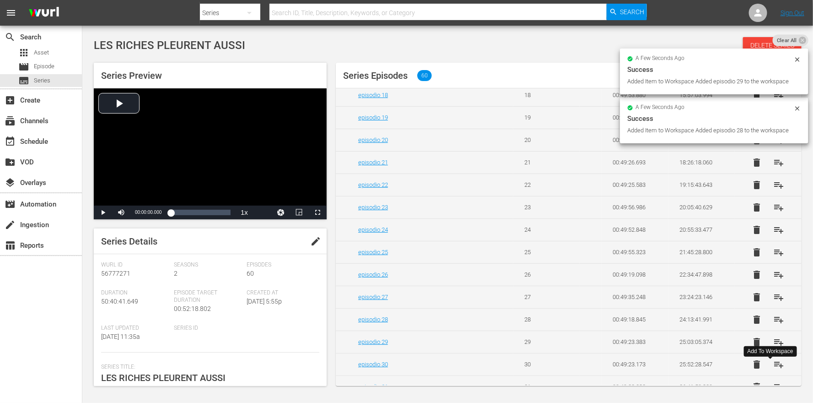
click at [773, 370] on span "playlist_add" at bounding box center [778, 364] width 11 height 11
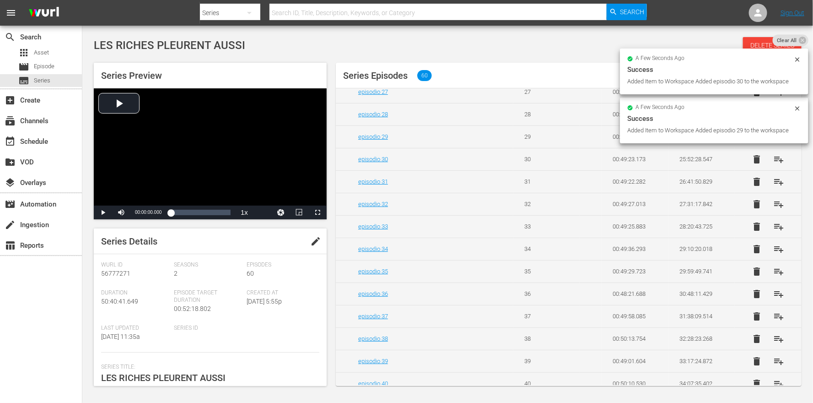
scroll to position [681, 0]
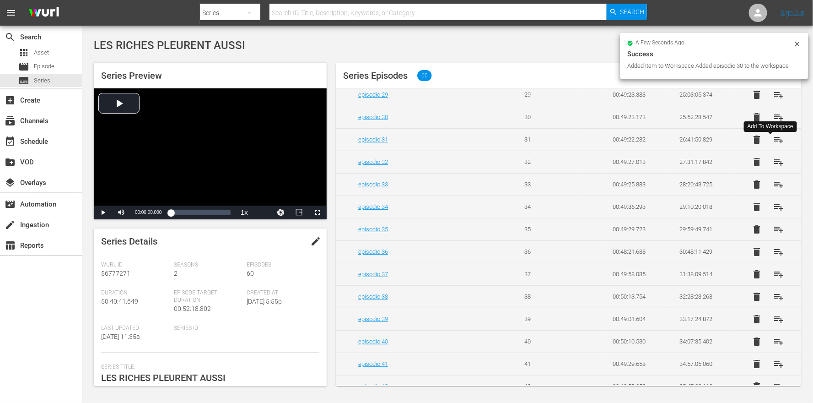
click at [773, 145] on span "playlist_add" at bounding box center [778, 139] width 11 height 11
click at [774, 167] on span "playlist_add" at bounding box center [778, 161] width 11 height 11
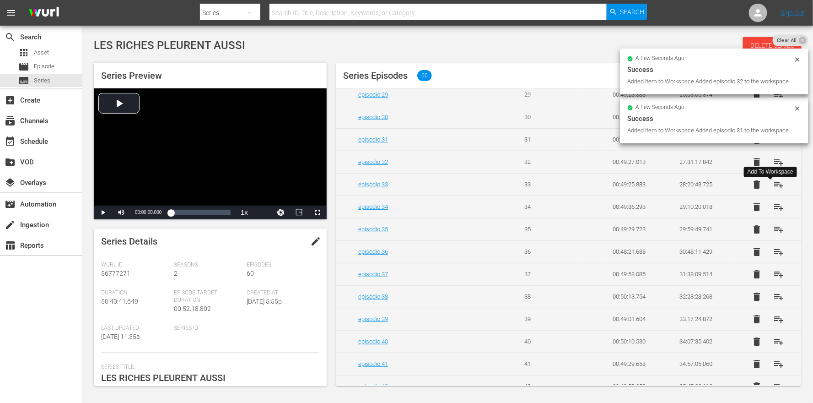
click at [773, 190] on span "playlist_add" at bounding box center [778, 184] width 11 height 11
click at [773, 212] on span "playlist_add" at bounding box center [778, 206] width 11 height 11
click at [773, 235] on span "playlist_add" at bounding box center [778, 229] width 11 height 11
click at [774, 257] on span "playlist_add" at bounding box center [778, 251] width 11 height 11
click at [774, 280] on span "playlist_add" at bounding box center [778, 274] width 11 height 11
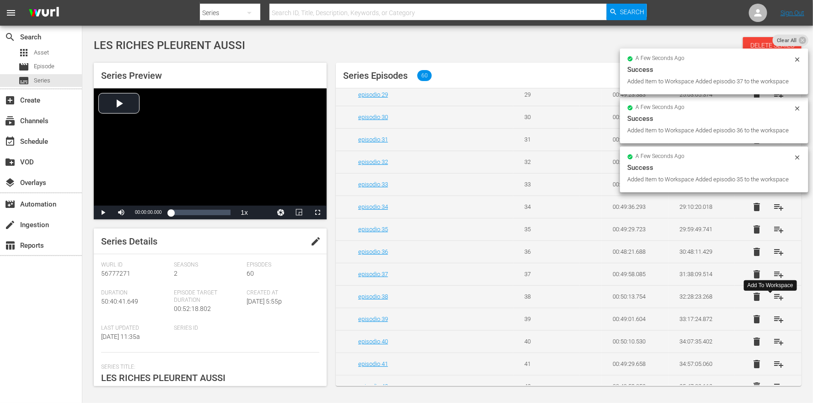
click at [773, 302] on span "playlist_add" at bounding box center [778, 296] width 11 height 11
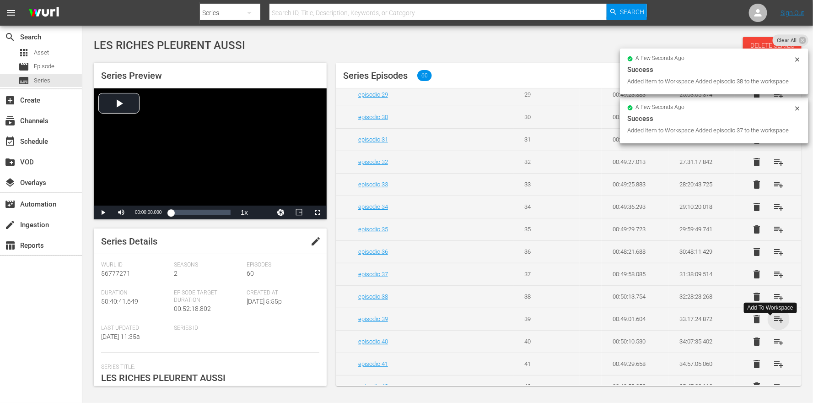
click at [773, 324] on span "playlist_add" at bounding box center [778, 318] width 11 height 11
click at [773, 347] on span "playlist_add" at bounding box center [778, 341] width 11 height 11
click at [773, 369] on span "playlist_add" at bounding box center [778, 363] width 11 height 11
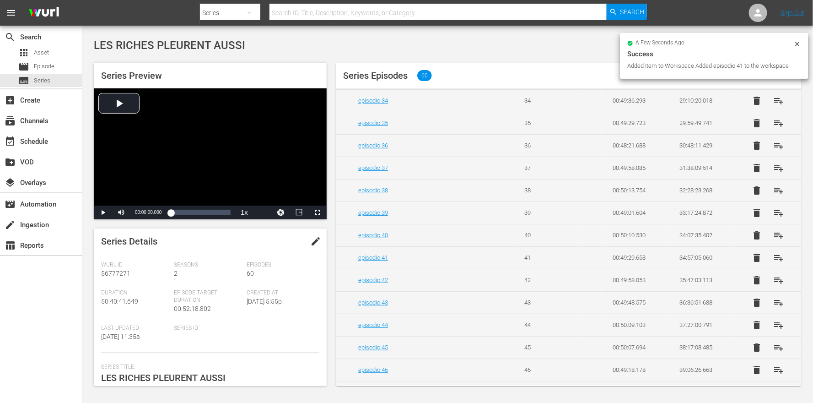
scroll to position [887, 0]
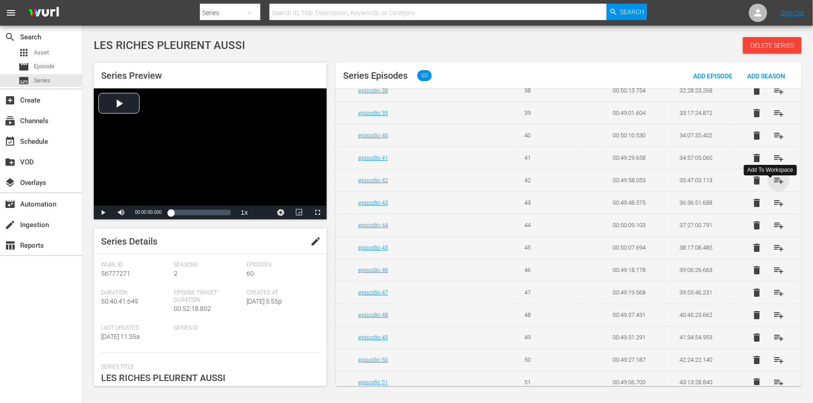
click at [773, 186] on span "playlist_add" at bounding box center [778, 180] width 11 height 11
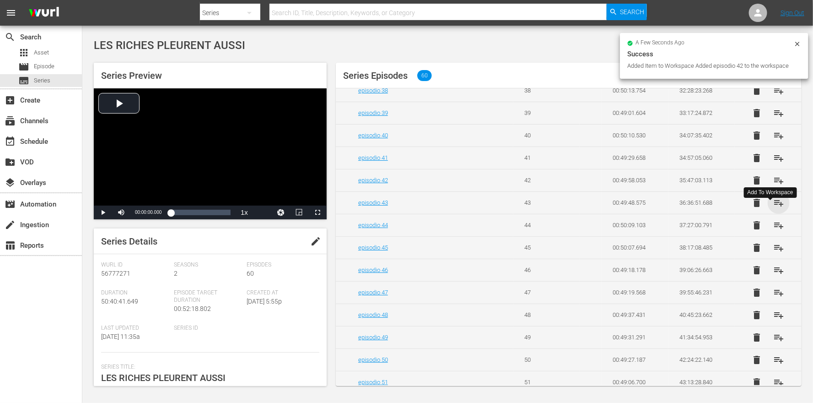
click at [773, 208] on span "playlist_add" at bounding box center [778, 202] width 11 height 11
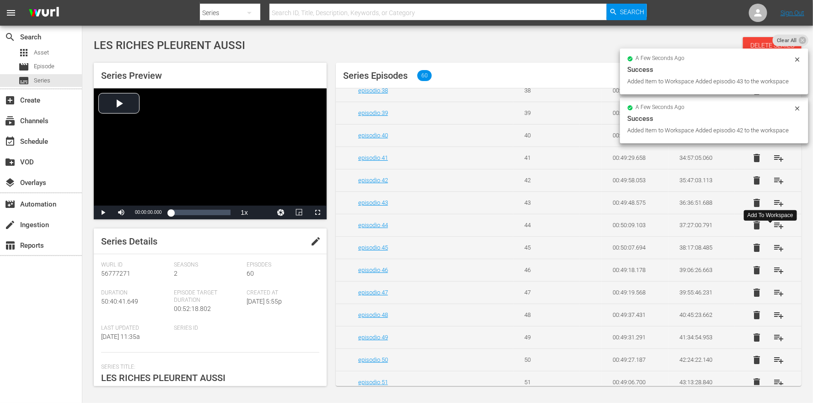
click at [773, 231] on span "playlist_add" at bounding box center [778, 225] width 11 height 11
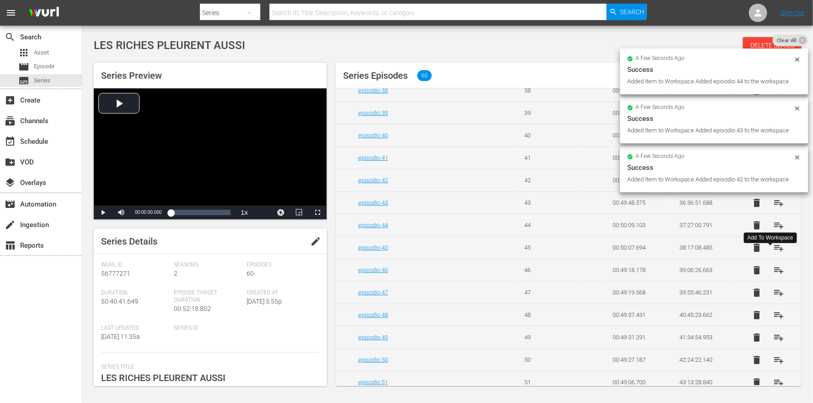
click at [774, 253] on span "playlist_add" at bounding box center [778, 247] width 11 height 11
click at [775, 275] on span "playlist_add" at bounding box center [778, 269] width 11 height 11
click at [773, 298] on span "playlist_add" at bounding box center [778, 292] width 11 height 11
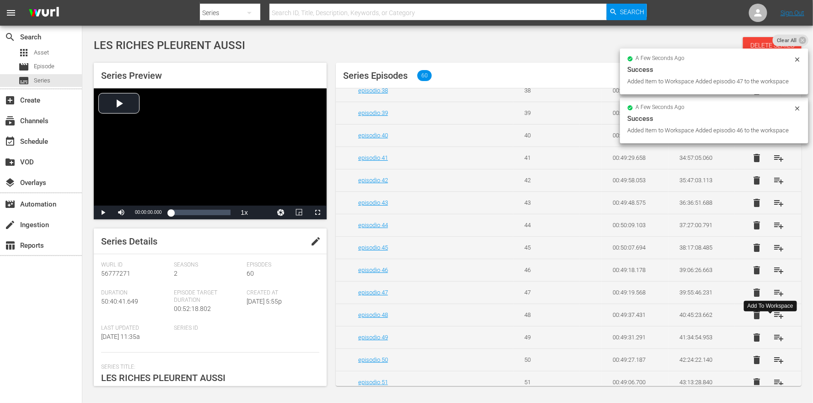
click at [773, 320] on span "playlist_add" at bounding box center [778, 314] width 11 height 11
click at [773, 343] on span "playlist_add" at bounding box center [778, 337] width 11 height 11
click at [773, 365] on span "playlist_add" at bounding box center [778, 359] width 11 height 11
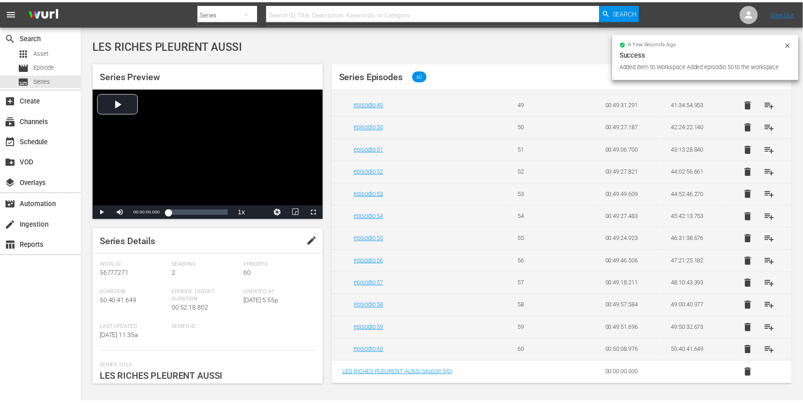
scroll to position [1133, 0]
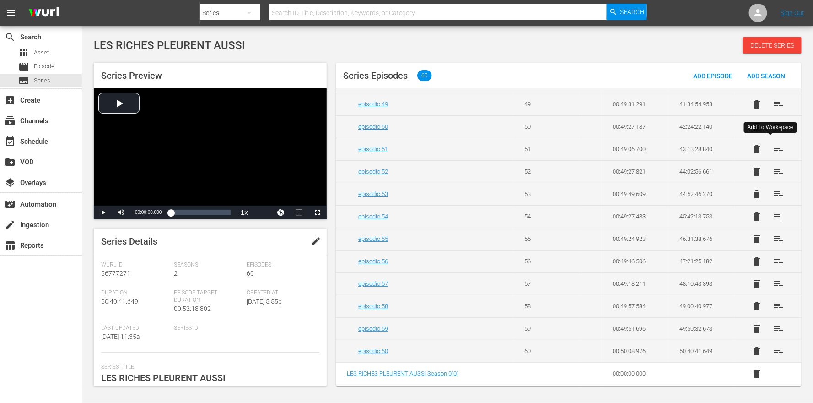
click at [773, 145] on span "playlist_add" at bounding box center [778, 149] width 11 height 11
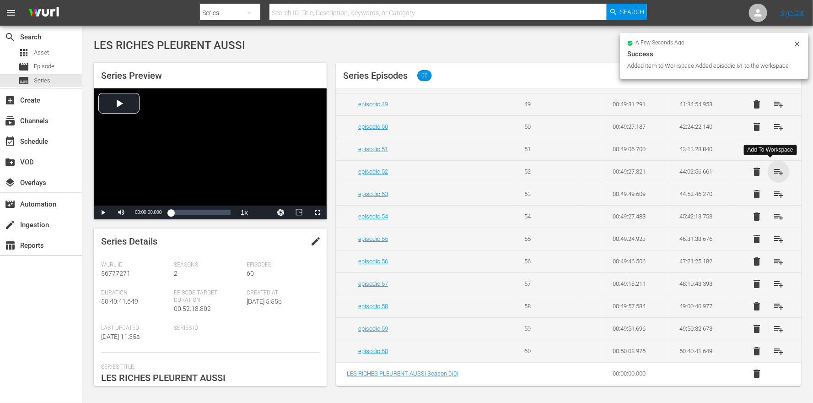
click at [773, 169] on span "playlist_add" at bounding box center [778, 171] width 11 height 11
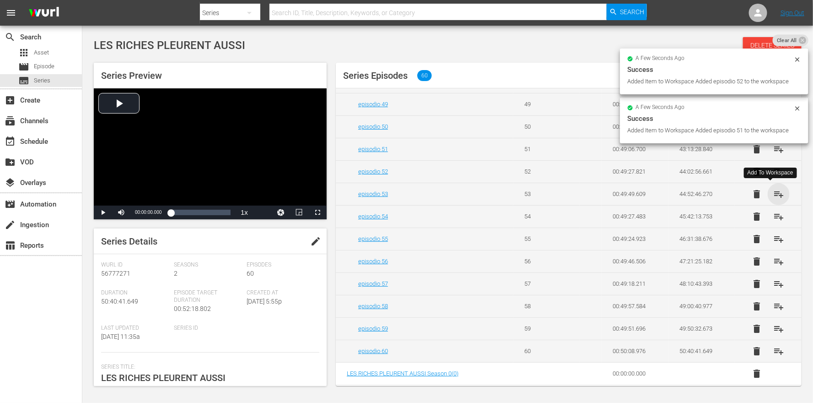
click at [773, 193] on span "playlist_add" at bounding box center [778, 193] width 11 height 11
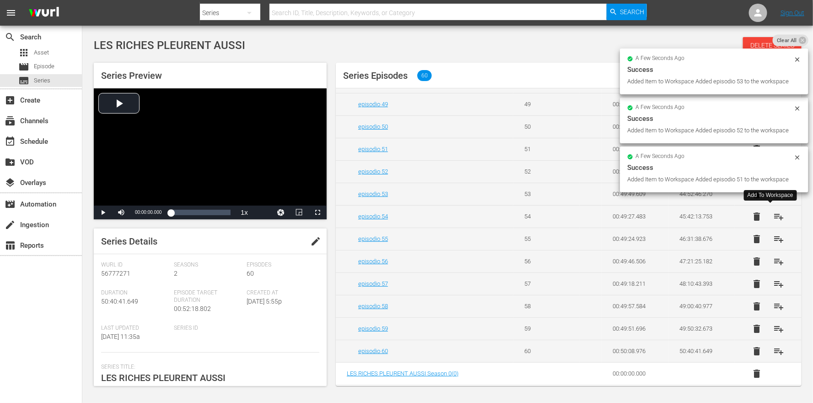
click at [774, 215] on span "playlist_add" at bounding box center [778, 216] width 11 height 11
click at [773, 237] on span "playlist_add" at bounding box center [778, 238] width 11 height 11
click at [773, 263] on span "playlist_add" at bounding box center [778, 261] width 11 height 11
click at [773, 282] on span "playlist_add" at bounding box center [778, 283] width 11 height 11
click at [774, 306] on span "playlist_add" at bounding box center [778, 306] width 11 height 11
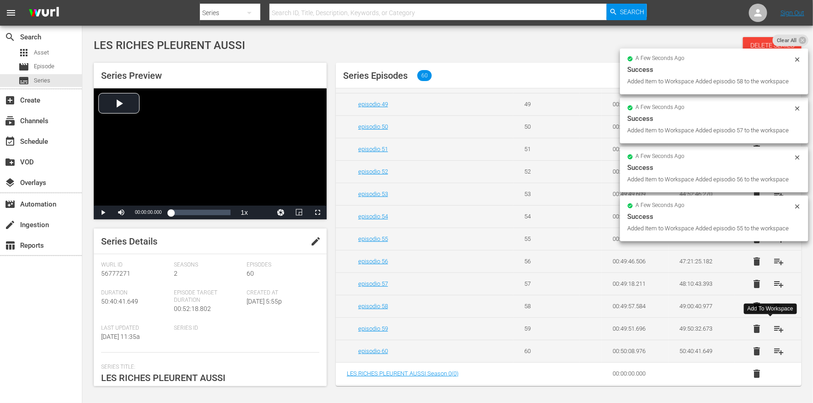
click at [773, 329] on span "playlist_add" at bounding box center [778, 328] width 11 height 11
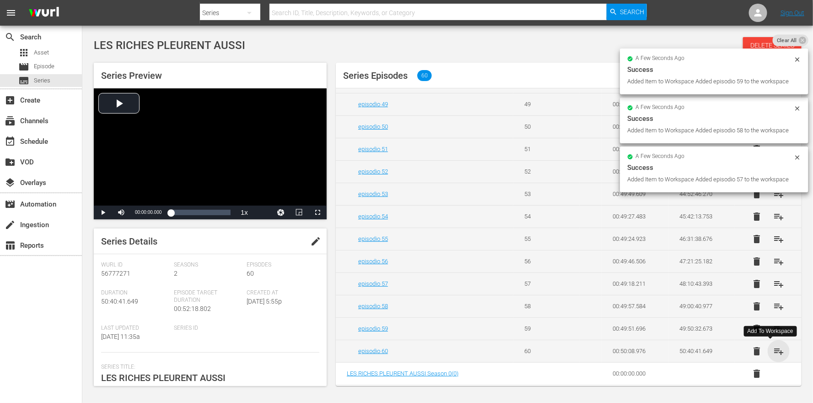
click at [773, 353] on span "playlist_add" at bounding box center [778, 350] width 11 height 11
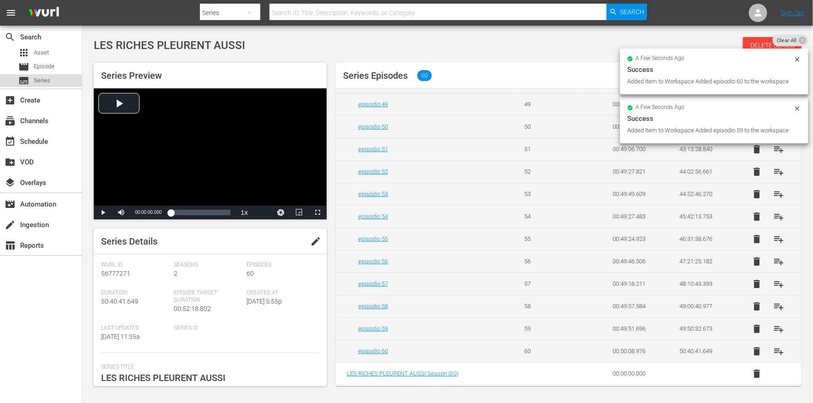
click at [40, 80] on span "Series" at bounding box center [42, 80] width 16 height 9
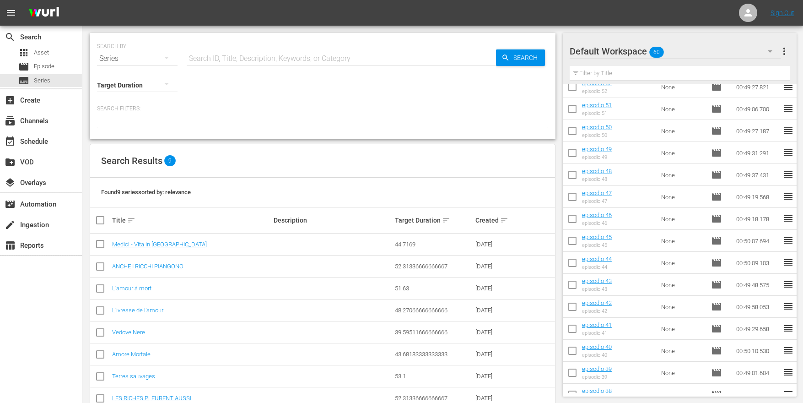
scroll to position [206, 0]
click at [633, 371] on td "episodio 39 episodio 39" at bounding box center [619, 373] width 75 height 22
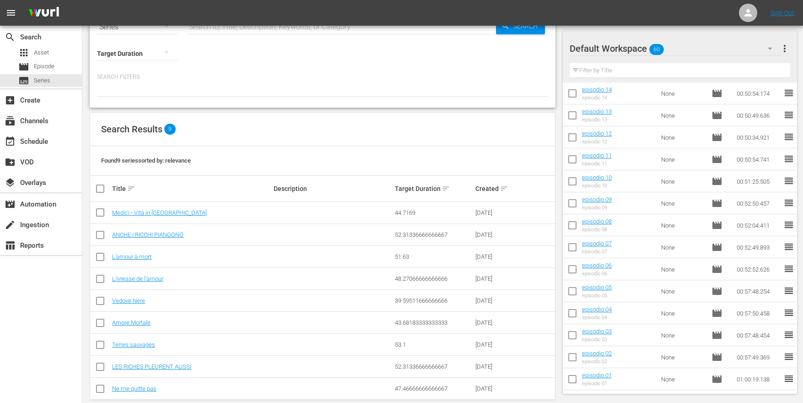
scroll to position [46, 0]
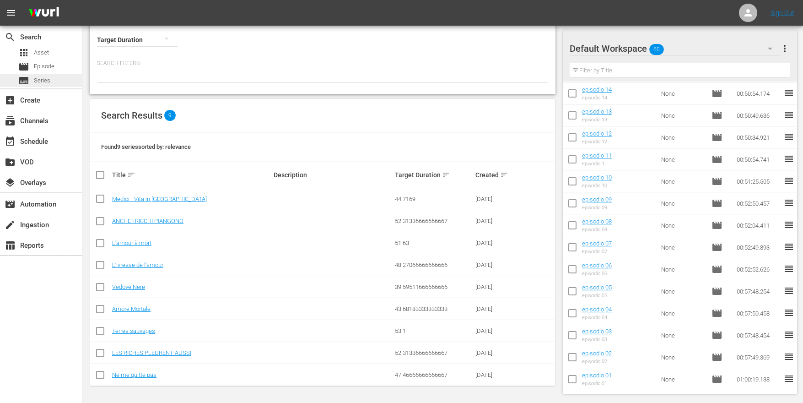
click at [47, 81] on span "Series" at bounding box center [42, 80] width 16 height 9
click at [36, 121] on div "subscriptions Channels" at bounding box center [25, 119] width 51 height 8
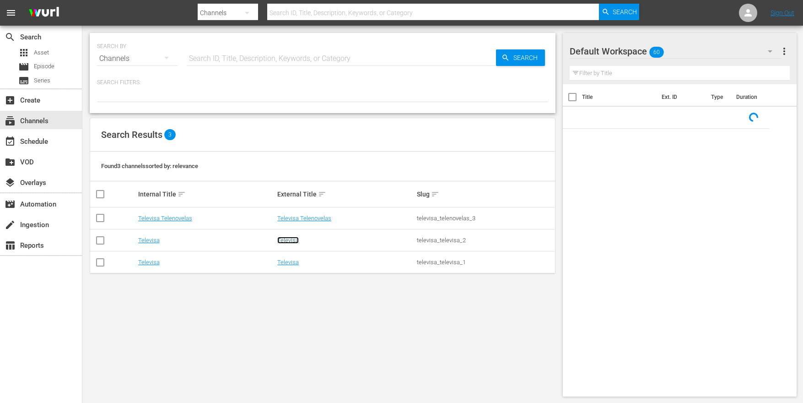
click at [291, 243] on link "Televisa" at bounding box center [288, 240] width 22 height 7
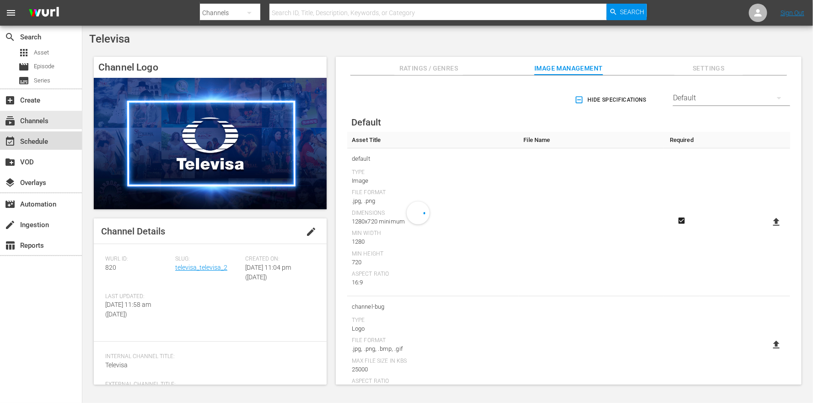
click at [42, 142] on div "event_available Schedule" at bounding box center [25, 140] width 51 height 8
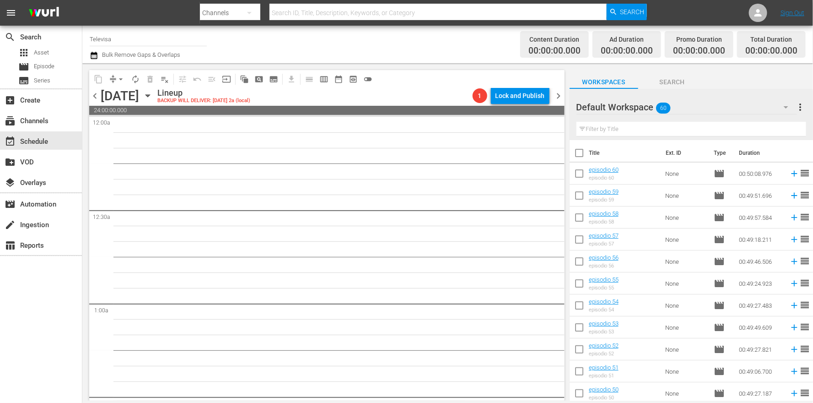
click at [150, 95] on icon "button" at bounding box center [147, 96] width 4 height 2
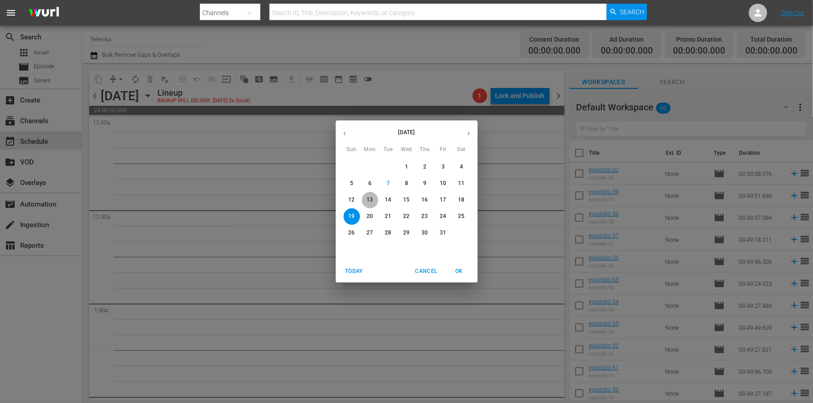
click at [371, 201] on p "13" at bounding box center [369, 200] width 6 height 8
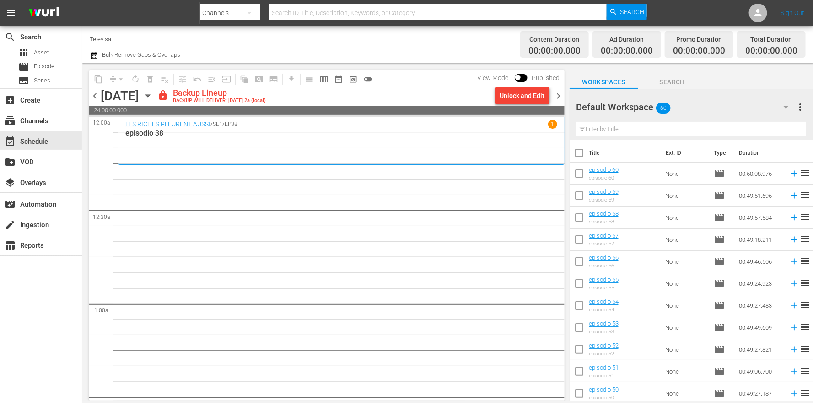
click at [409, 65] on div "content_copy compress arrow_drop_down autorenew_outlined delete_forever_outline…" at bounding box center [324, 231] width 484 height 337
click at [523, 92] on div "Unlock and Edit" at bounding box center [522, 95] width 45 height 16
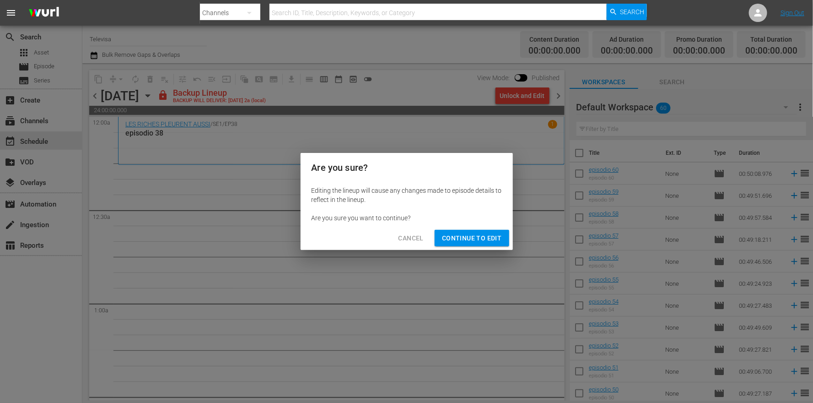
click at [479, 243] on span "Continue to Edit" at bounding box center [471, 237] width 59 height 11
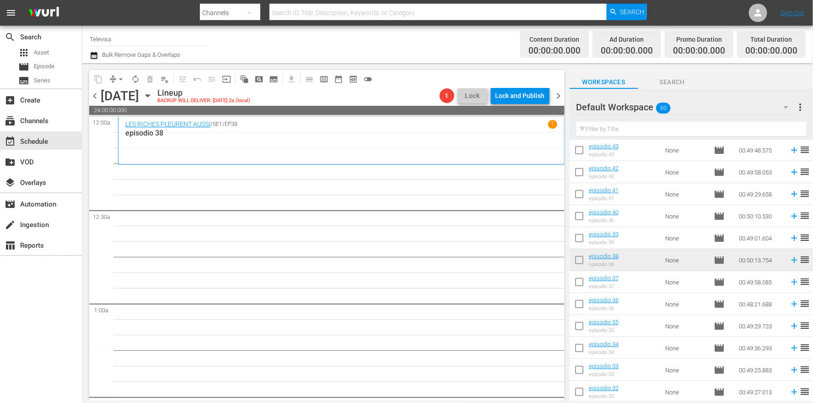
scroll to position [372, 0]
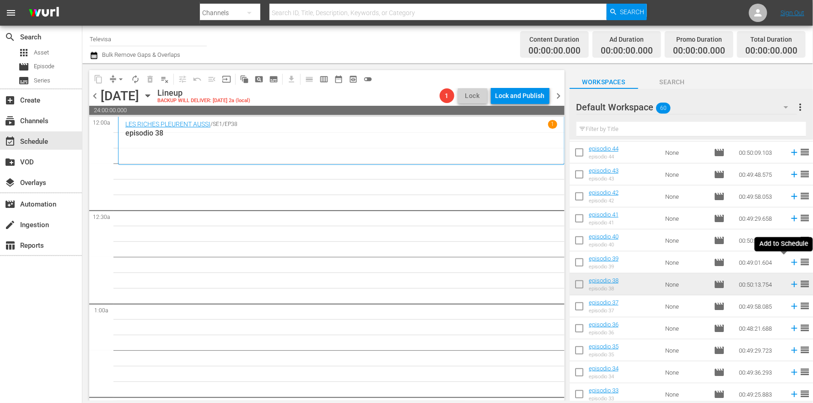
click at [791, 263] on icon at bounding box center [794, 262] width 6 height 6
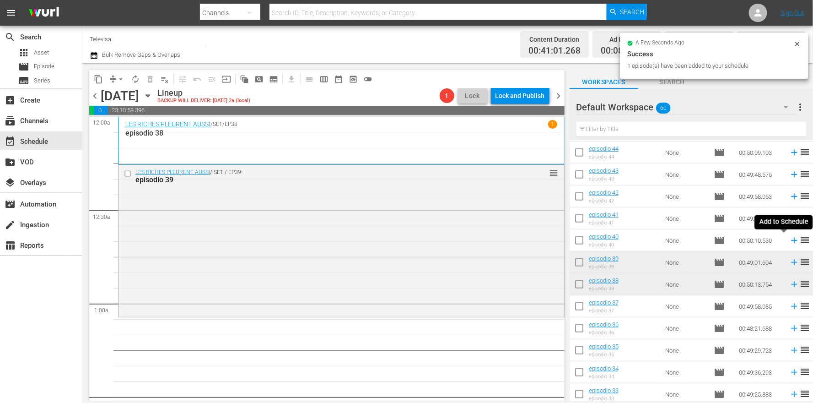
click at [791, 239] on icon at bounding box center [794, 240] width 6 height 6
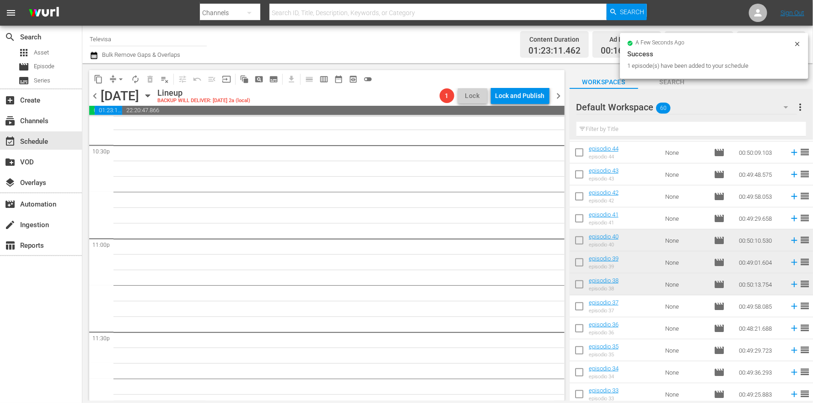
scroll to position [4196, 0]
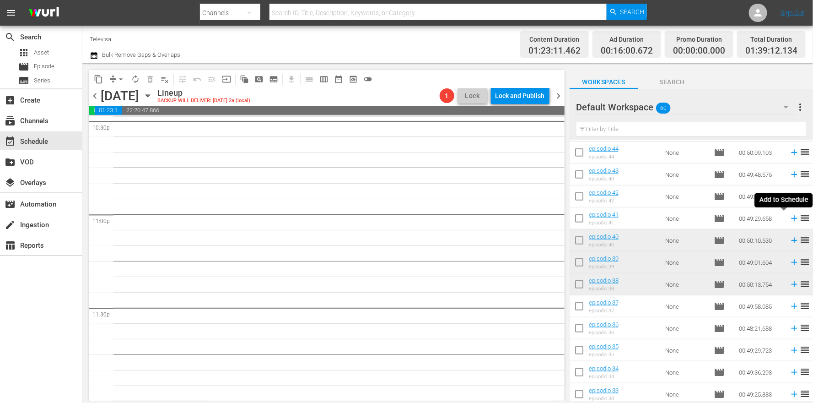
click at [791, 218] on icon at bounding box center [794, 218] width 6 height 6
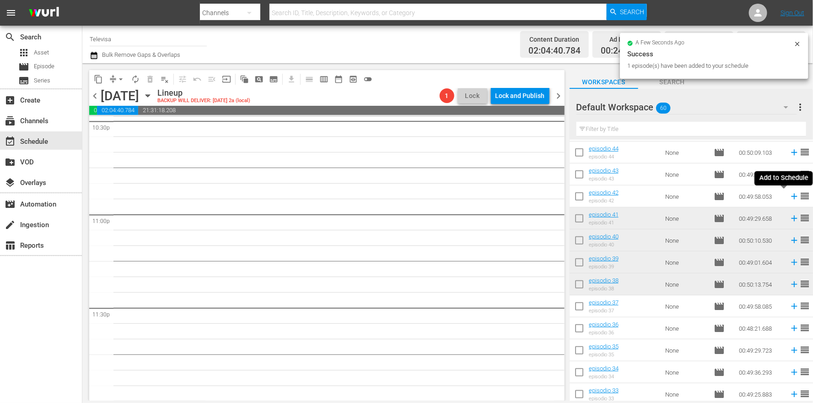
click at [789, 197] on icon at bounding box center [794, 196] width 10 height 10
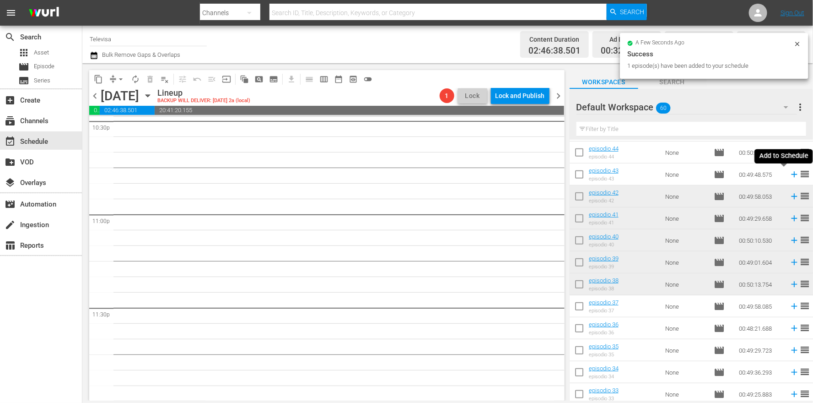
click at [789, 177] on icon at bounding box center [794, 174] width 10 height 10
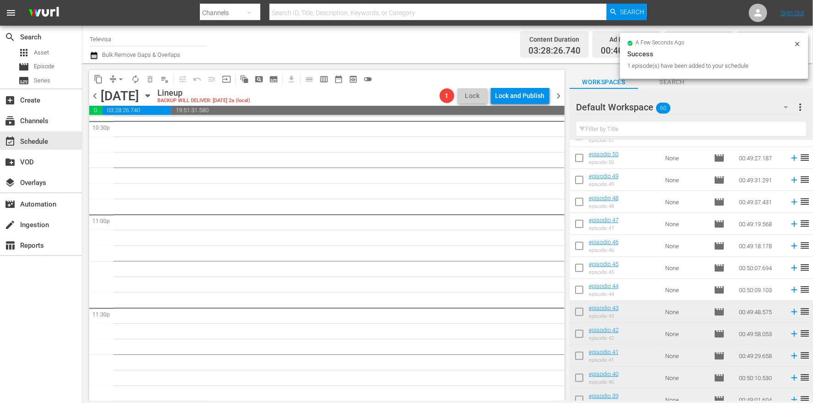
scroll to position [4179, 0]
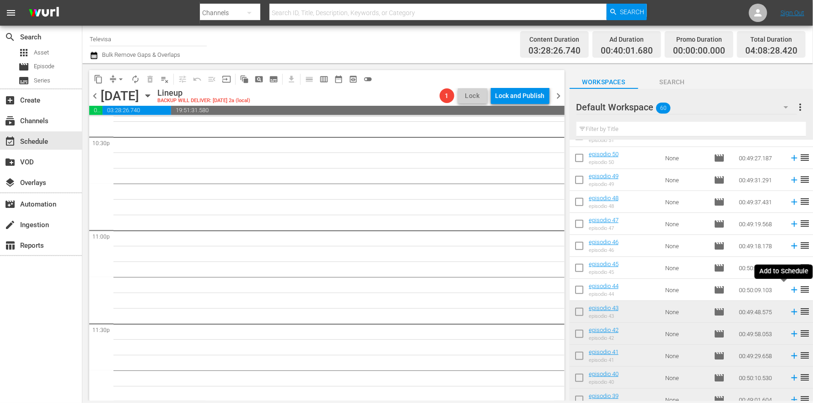
click at [791, 287] on icon at bounding box center [794, 290] width 6 height 6
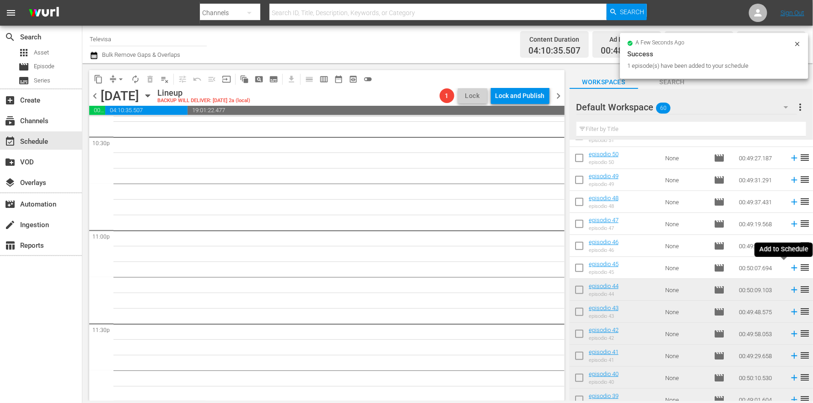
click at [791, 268] on icon at bounding box center [794, 268] width 6 height 6
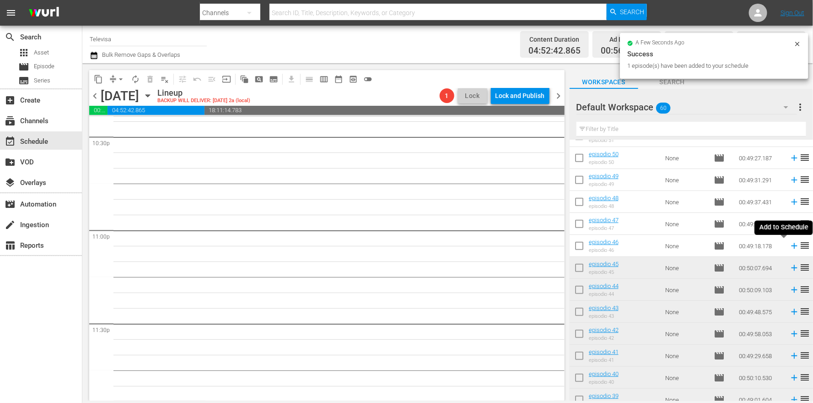
click at [791, 245] on icon at bounding box center [794, 246] width 6 height 6
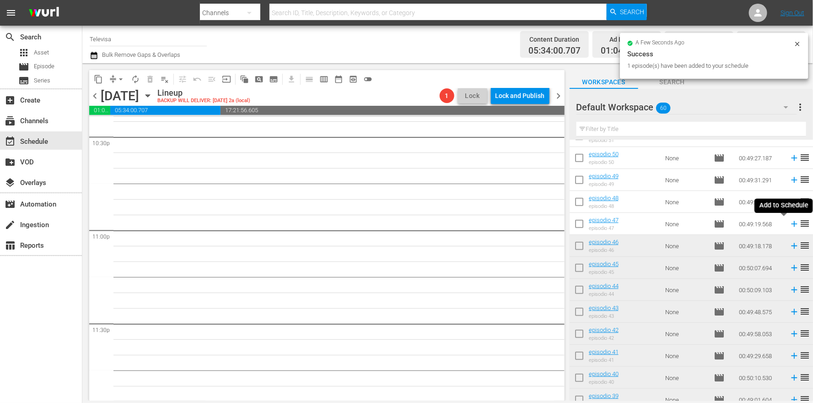
scroll to position [4164, 0]
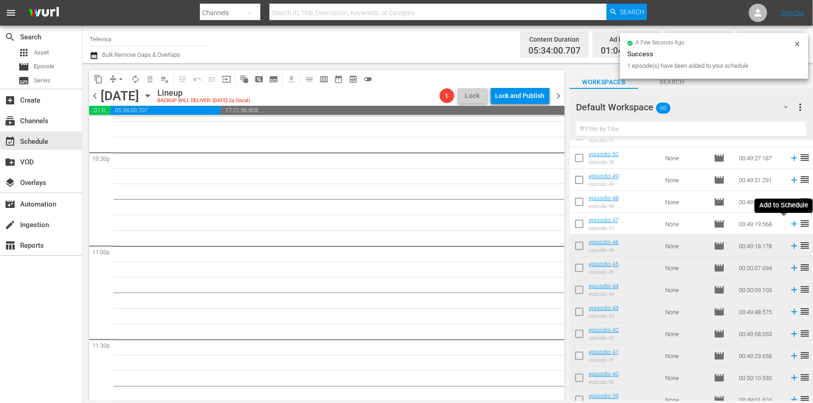
click at [789, 223] on icon at bounding box center [794, 224] width 10 height 10
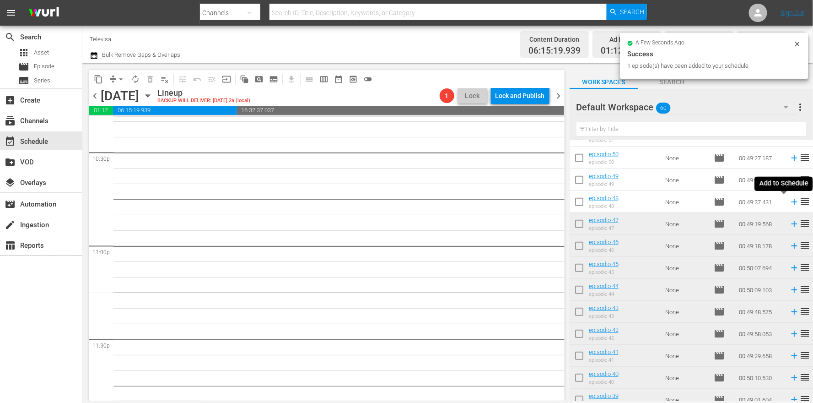
scroll to position [4149, 0]
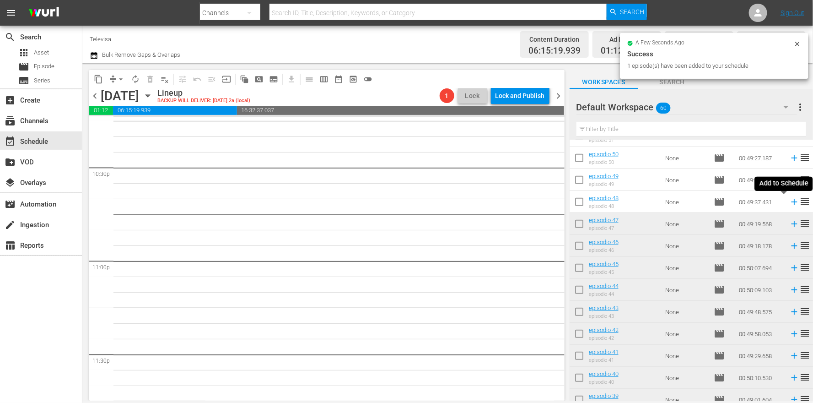
click at [791, 202] on icon at bounding box center [794, 202] width 6 height 6
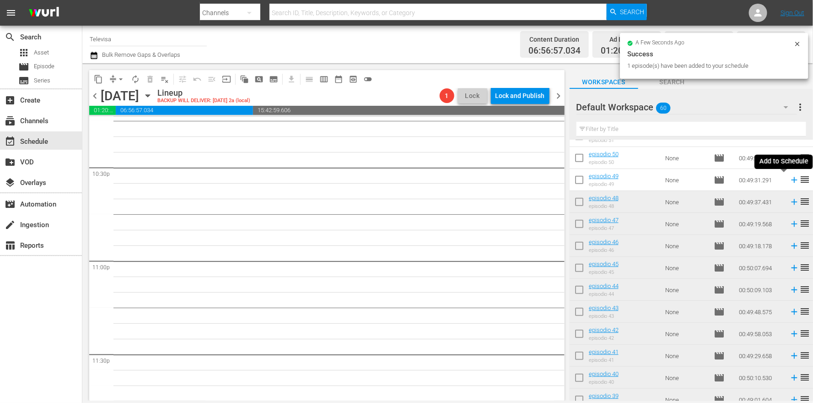
scroll to position [4133, 0]
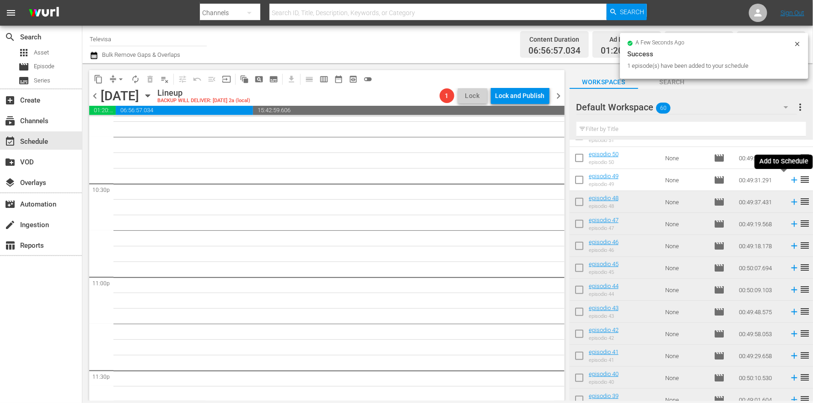
click at [791, 181] on icon at bounding box center [794, 180] width 6 height 6
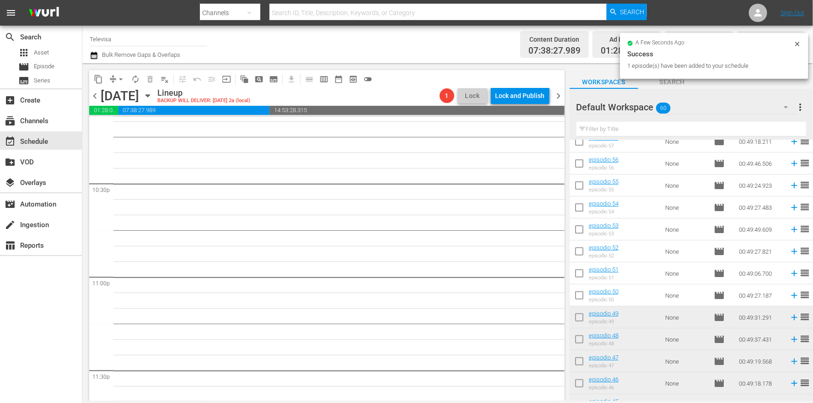
scroll to position [4117, 0]
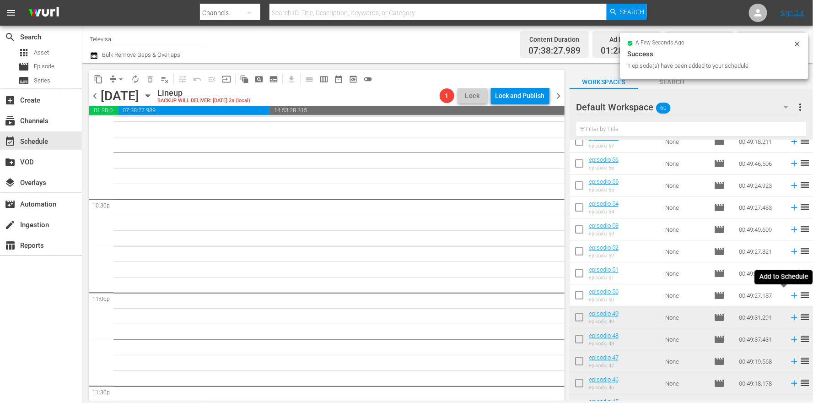
click at [791, 296] on icon at bounding box center [794, 295] width 6 height 6
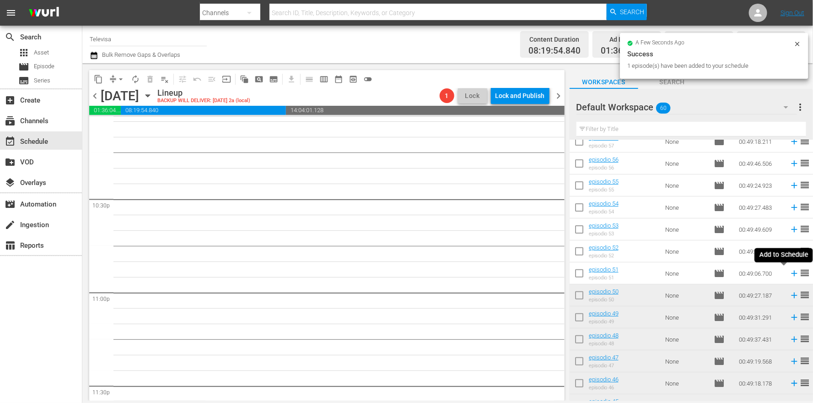
scroll to position [4102, 0]
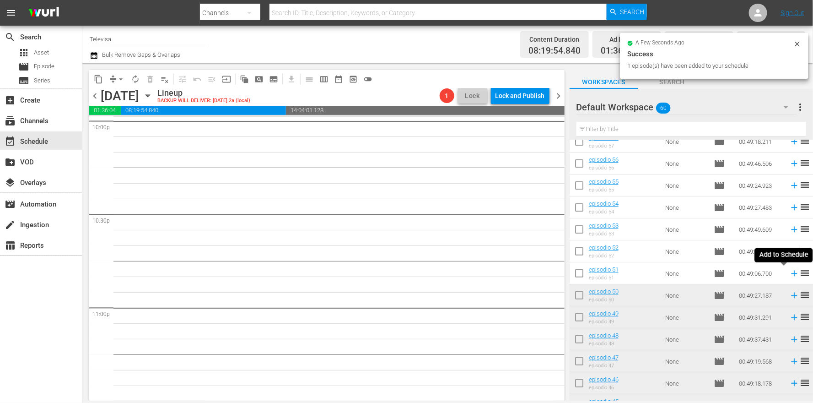
click at [791, 272] on icon at bounding box center [794, 273] width 6 height 6
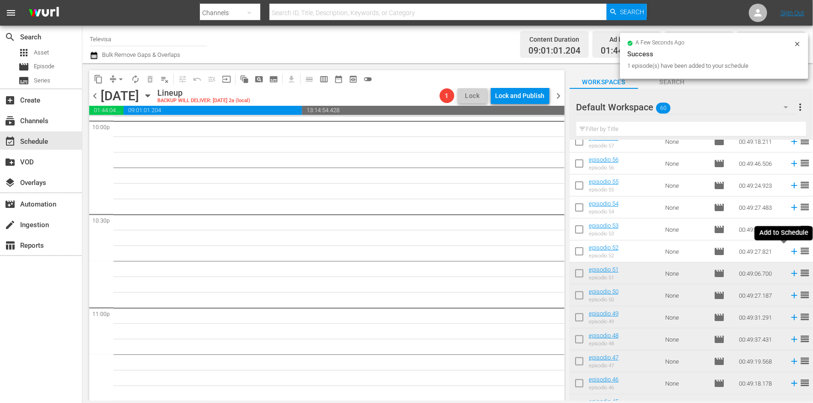
click at [791, 252] on icon at bounding box center [794, 251] width 6 height 6
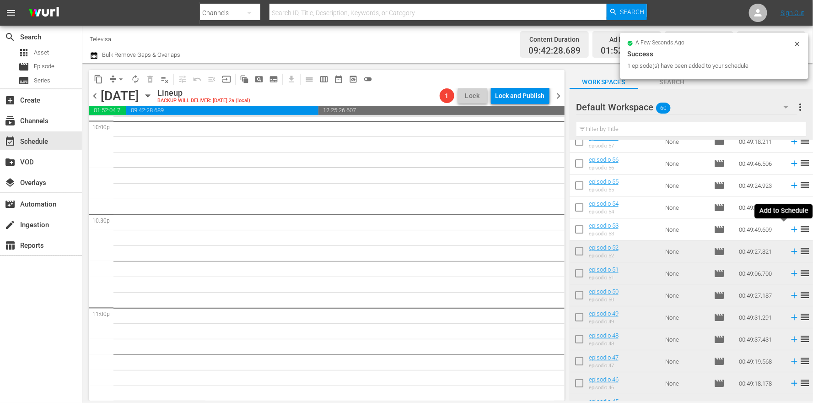
click at [791, 230] on icon at bounding box center [794, 229] width 6 height 6
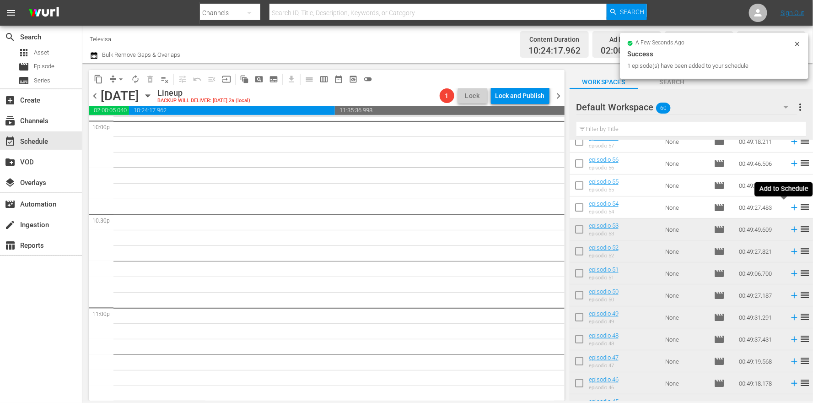
click at [791, 207] on icon at bounding box center [794, 207] width 6 height 6
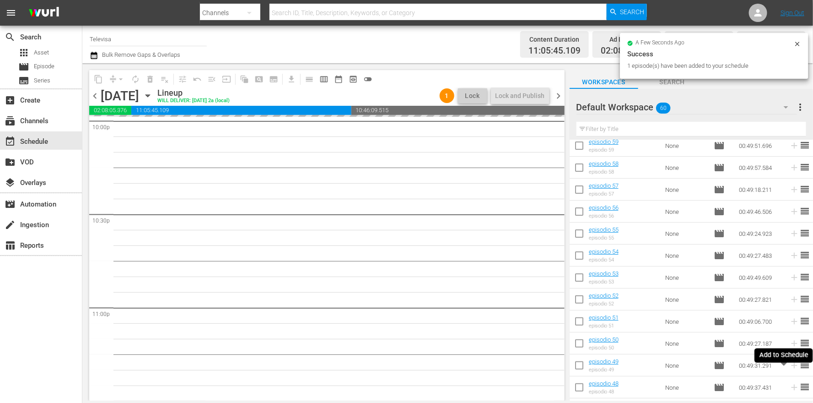
scroll to position [29, 0]
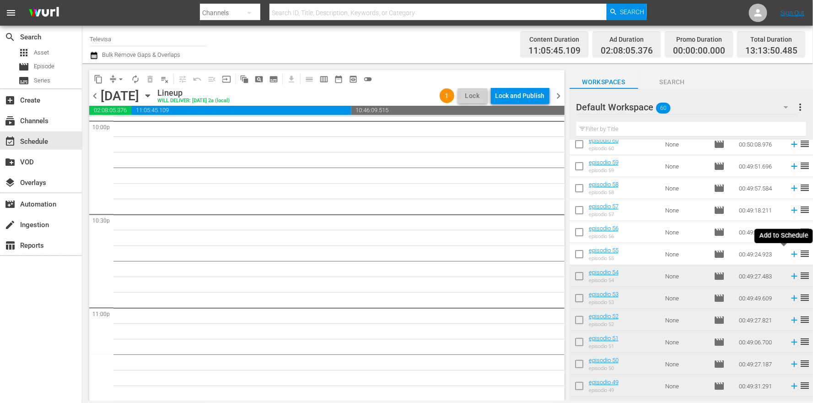
click at [791, 253] on icon at bounding box center [794, 254] width 6 height 6
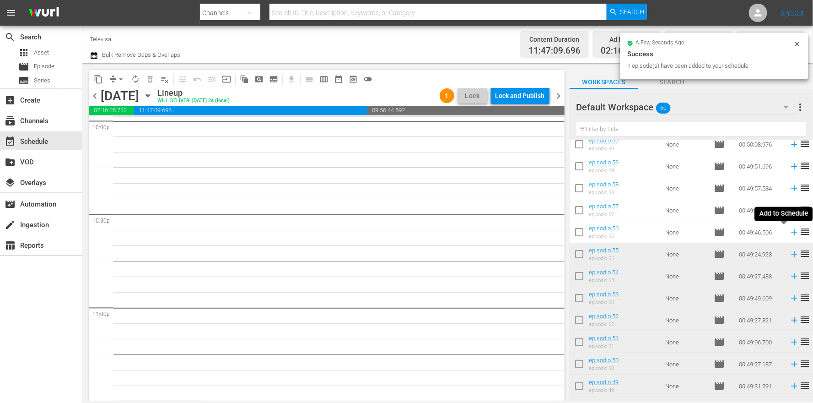
scroll to position [4086, 0]
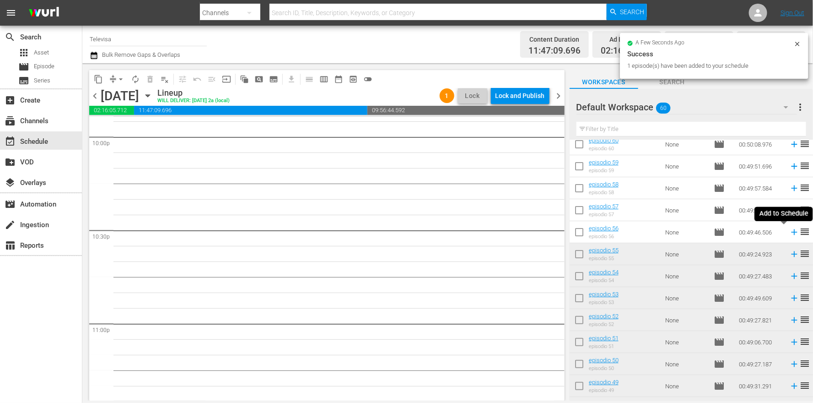
click at [791, 231] on icon at bounding box center [794, 232] width 6 height 6
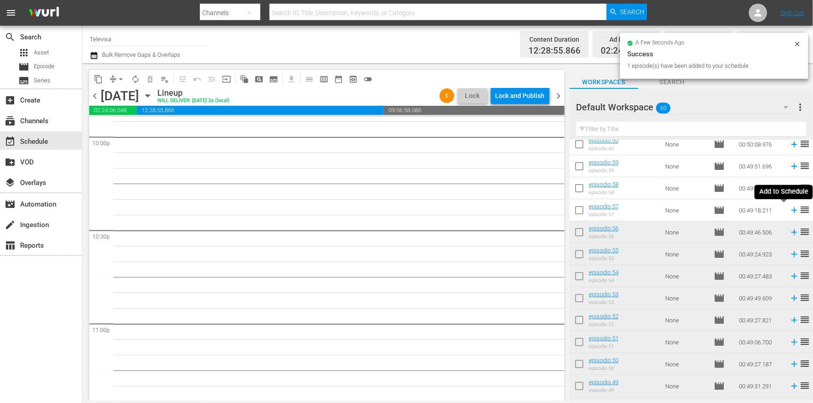
scroll to position [4071, 0]
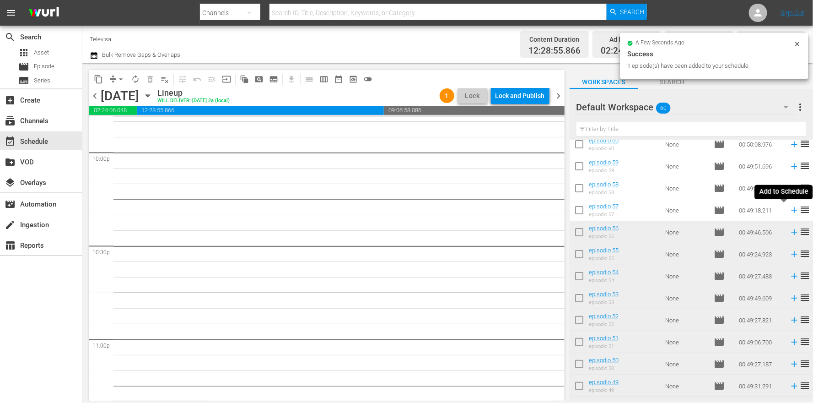
click at [791, 209] on icon at bounding box center [794, 210] width 6 height 6
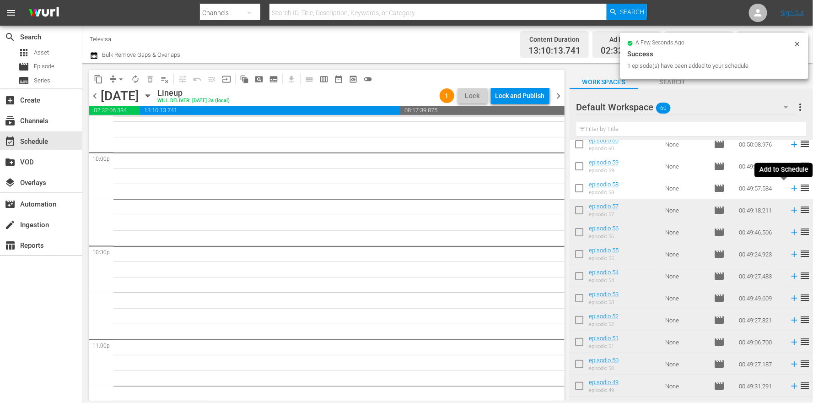
scroll to position [4056, 0]
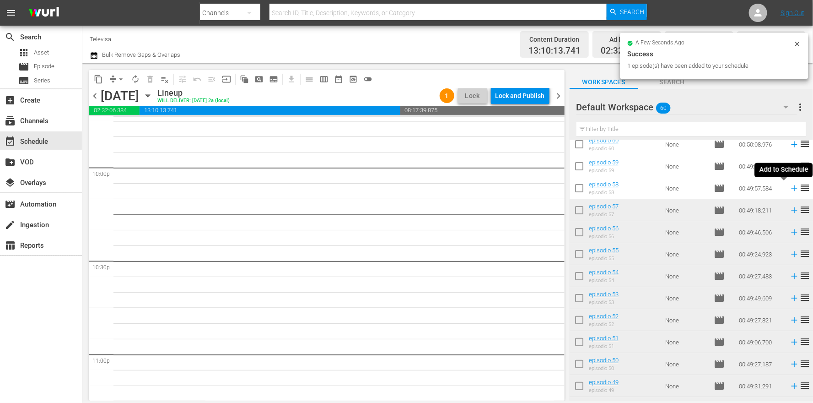
click at [789, 190] on icon at bounding box center [794, 188] width 10 height 10
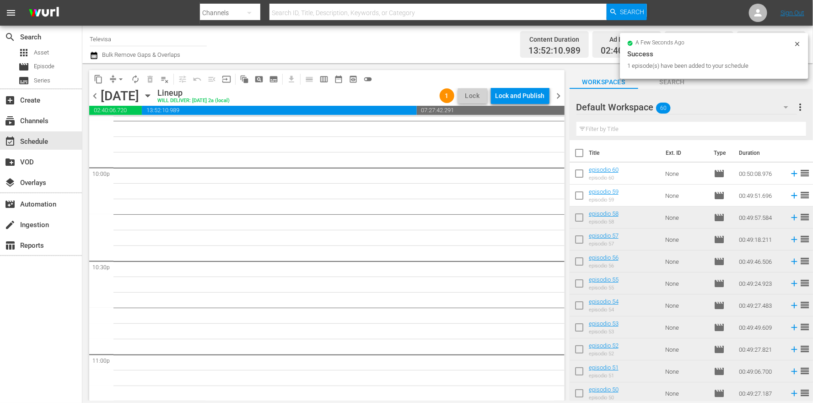
scroll to position [4040, 0]
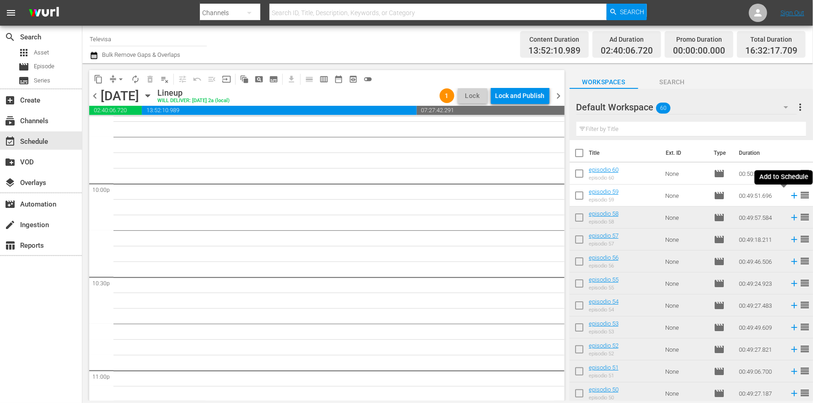
click at [789, 198] on icon at bounding box center [794, 195] width 10 height 10
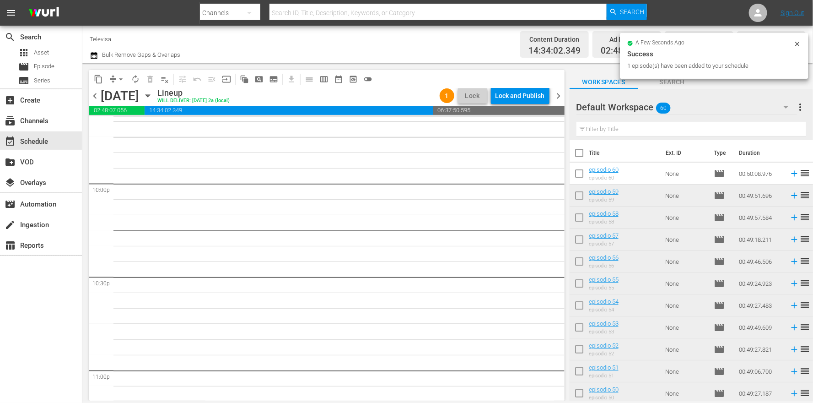
scroll to position [4024, 0]
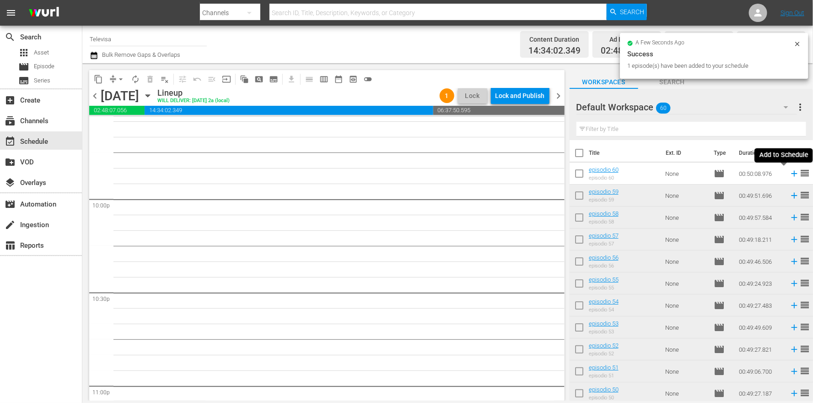
click at [789, 173] on icon at bounding box center [794, 173] width 10 height 10
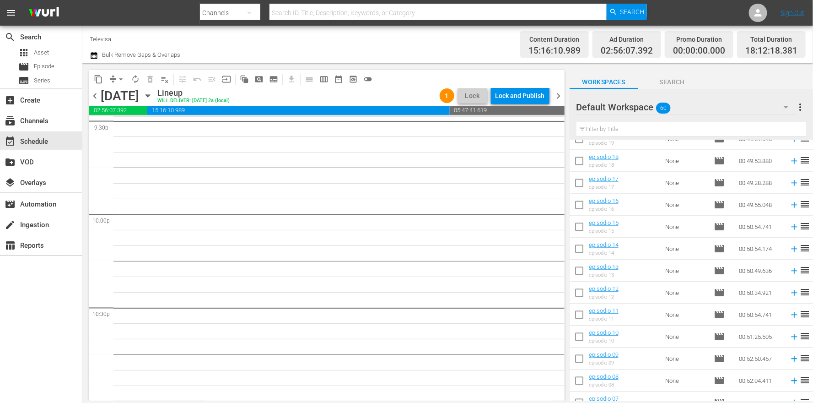
scroll to position [1078, 0]
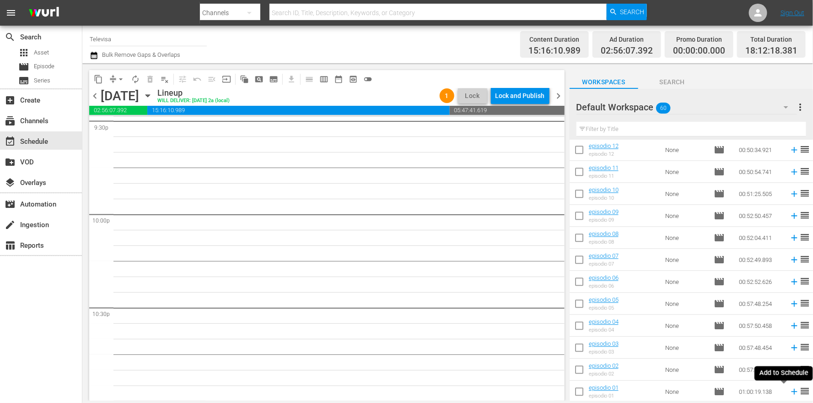
click at [791, 392] on icon at bounding box center [794, 391] width 6 height 6
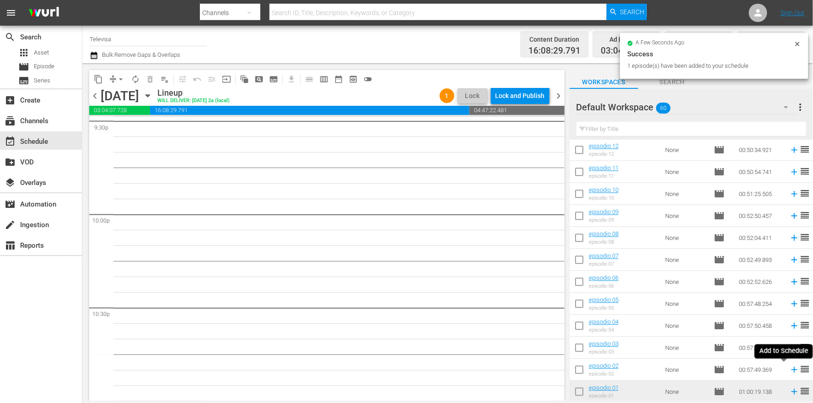
scroll to position [3993, 0]
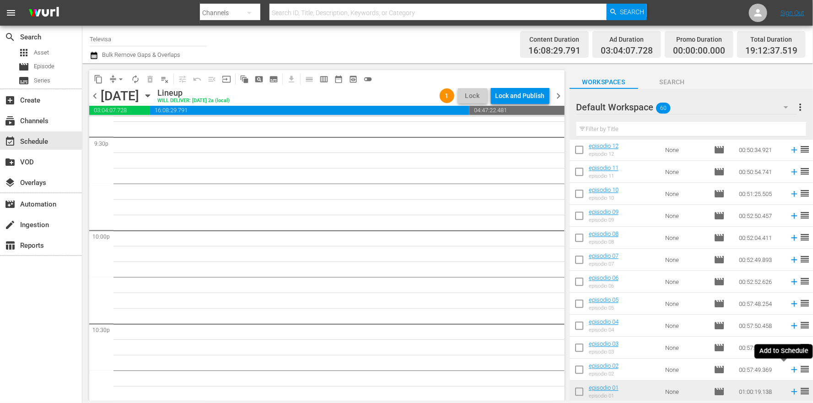
click at [789, 368] on icon at bounding box center [794, 369] width 10 height 10
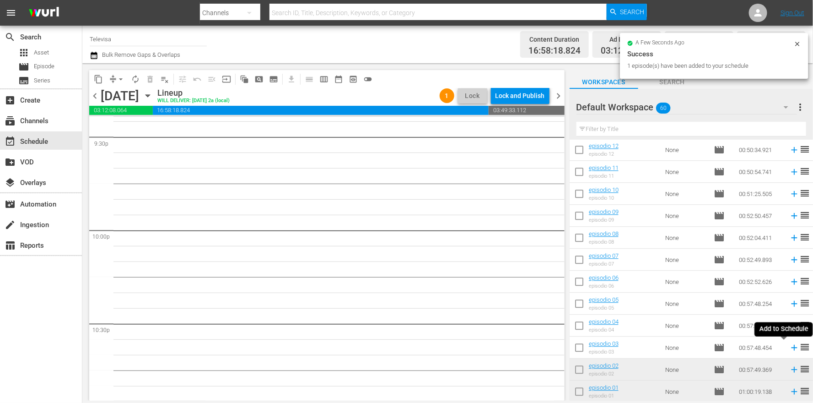
click at [791, 348] on icon at bounding box center [794, 347] width 6 height 6
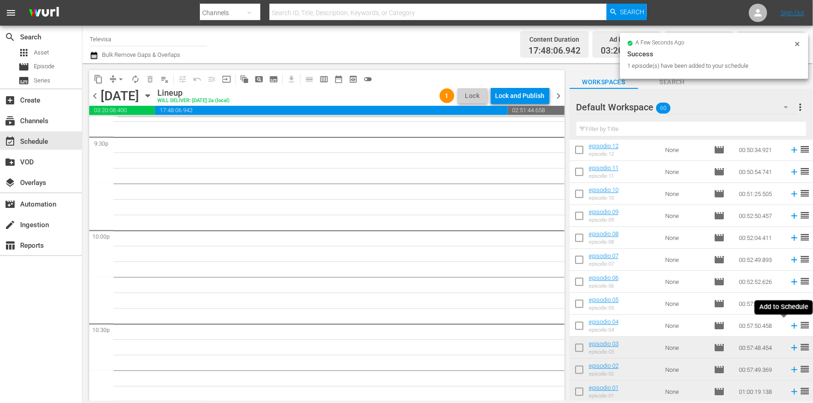
click at [791, 325] on icon at bounding box center [794, 326] width 6 height 6
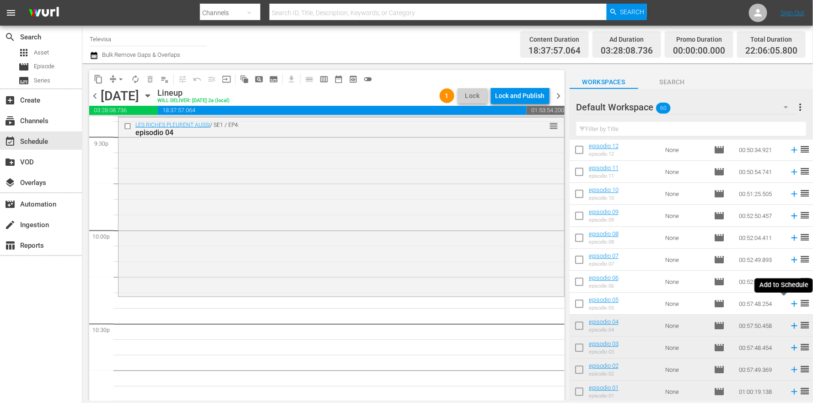
click at [791, 303] on icon at bounding box center [794, 304] width 6 height 6
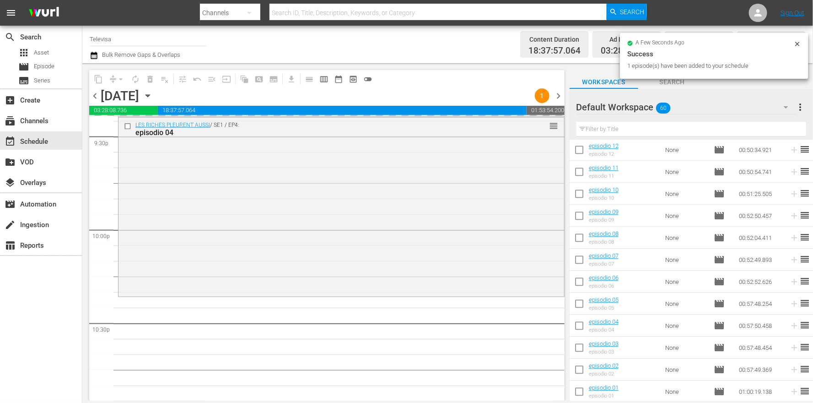
scroll to position [4196, 0]
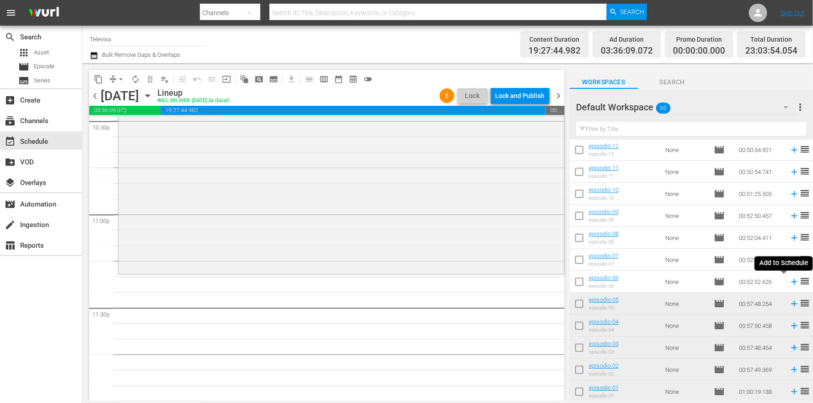
click at [789, 282] on icon at bounding box center [794, 281] width 10 height 10
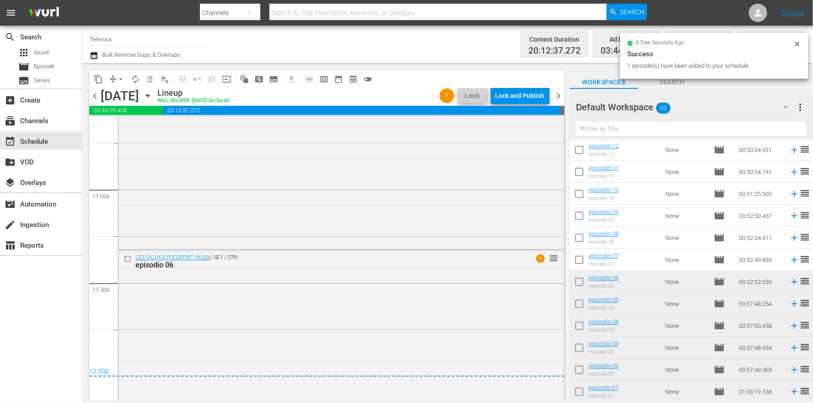
scroll to position [4233, 0]
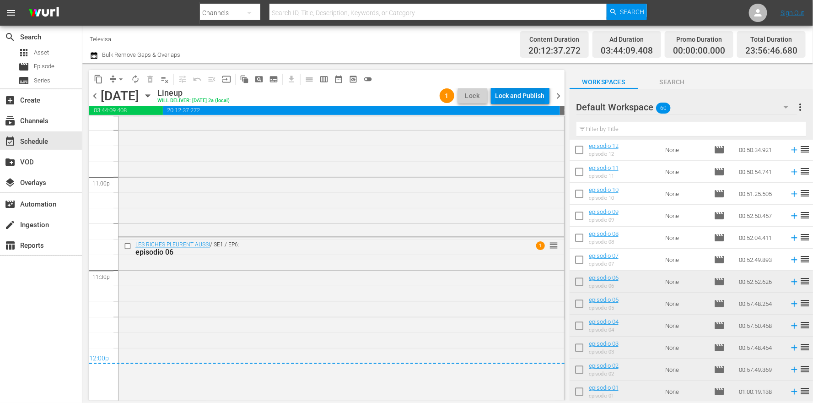
click at [517, 101] on div "Lock and Publish" at bounding box center [519, 95] width 49 height 16
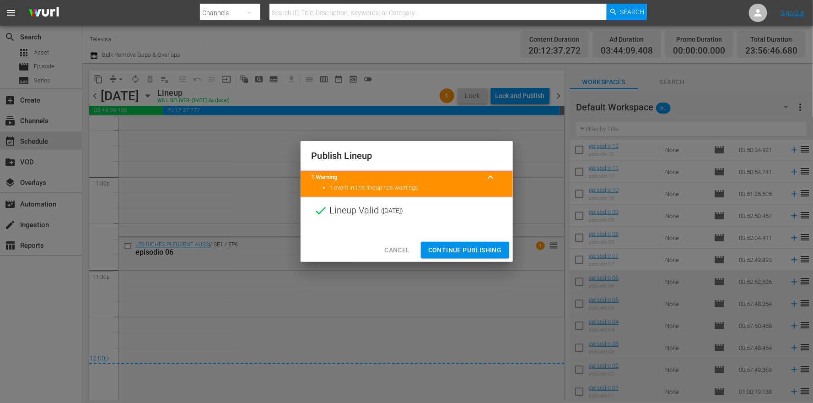
click at [452, 250] on span "Continue Publishing" at bounding box center [465, 249] width 74 height 11
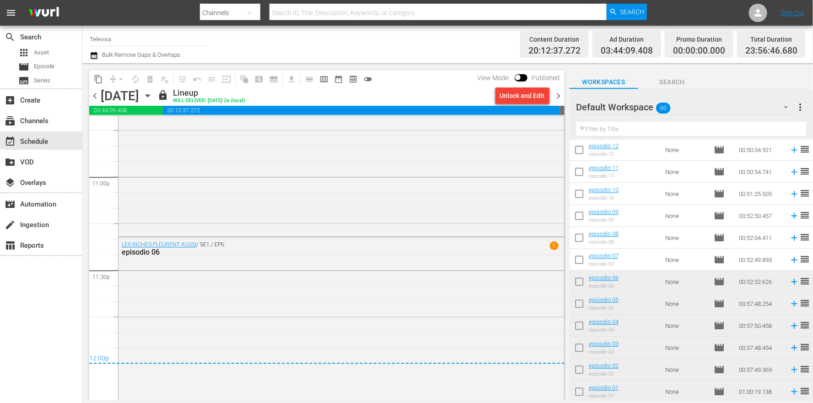
click at [153, 96] on icon "button" at bounding box center [148, 96] width 10 height 10
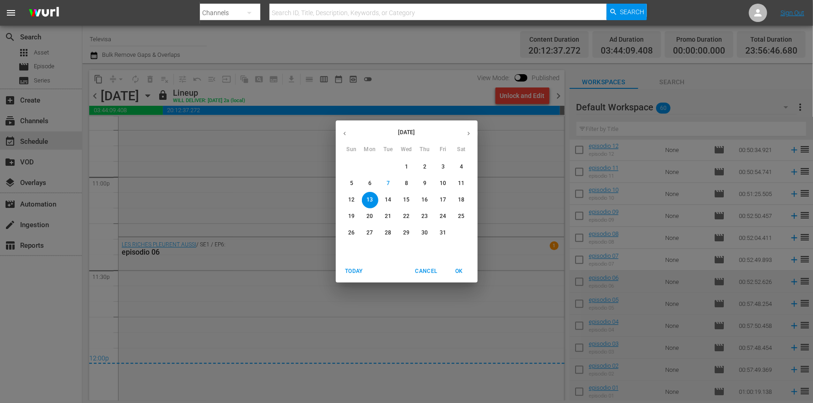
click at [389, 200] on p "14" at bounding box center [388, 200] width 6 height 8
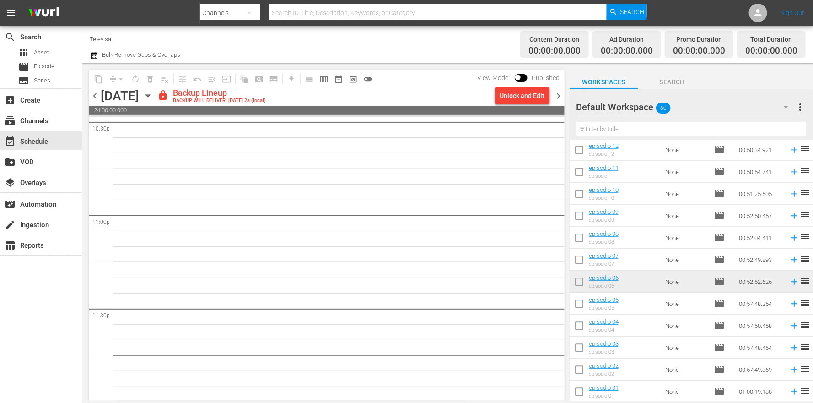
scroll to position [4179, 0]
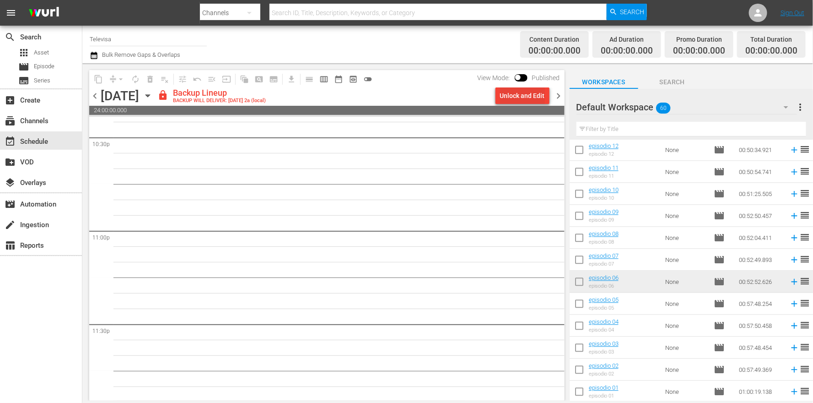
click at [527, 96] on div "Unlock and Edit" at bounding box center [522, 95] width 45 height 16
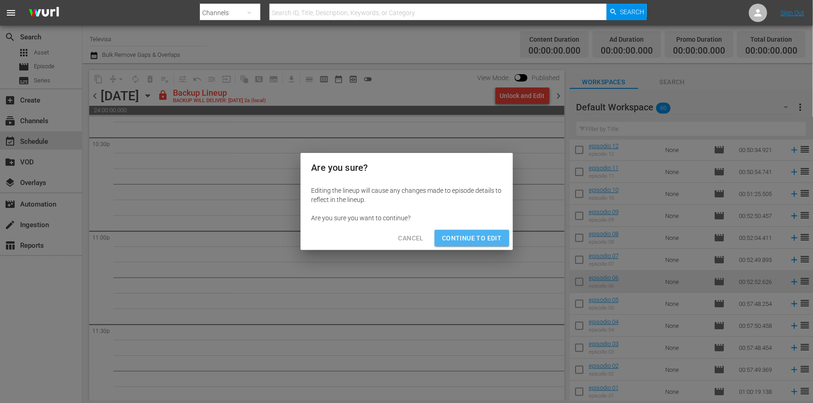
click at [493, 240] on span "Continue to Edit" at bounding box center [471, 237] width 59 height 11
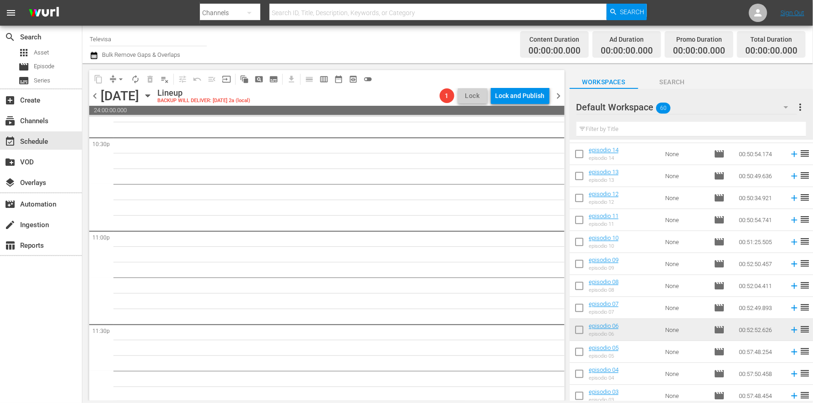
scroll to position [1009, 0]
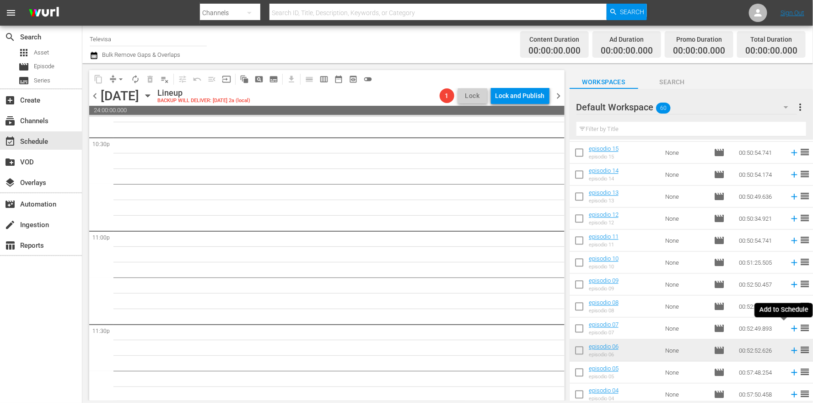
click at [791, 329] on icon at bounding box center [794, 328] width 6 height 6
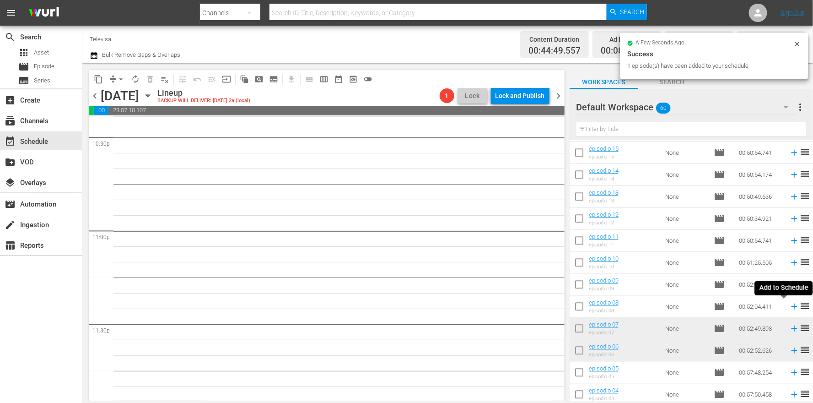
click at [791, 305] on icon at bounding box center [794, 306] width 6 height 6
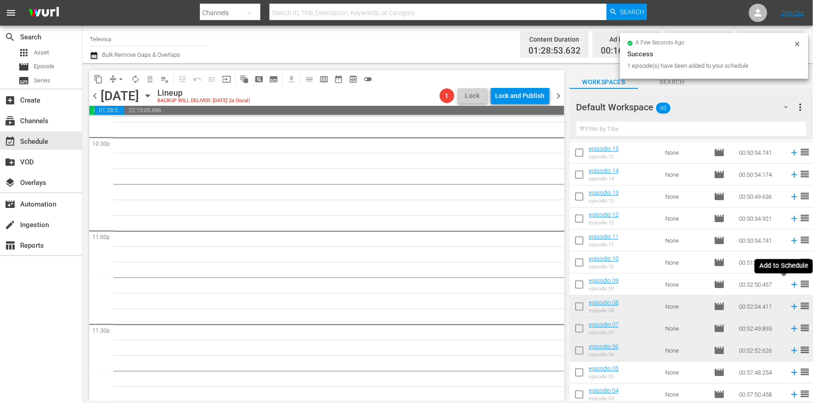
scroll to position [4163, 0]
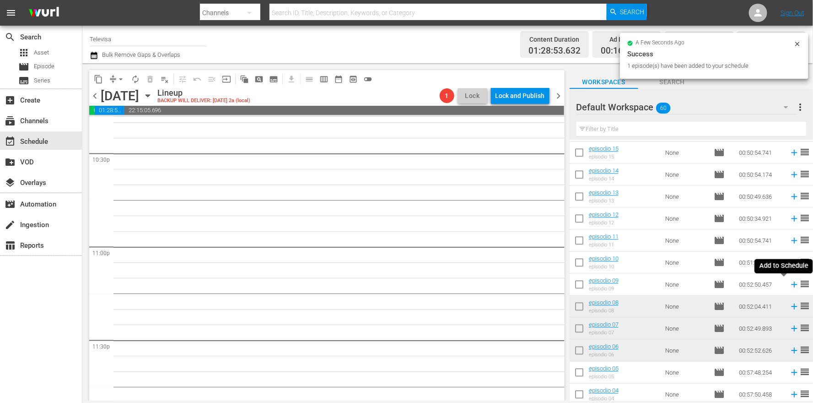
click at [791, 283] on icon at bounding box center [794, 284] width 6 height 6
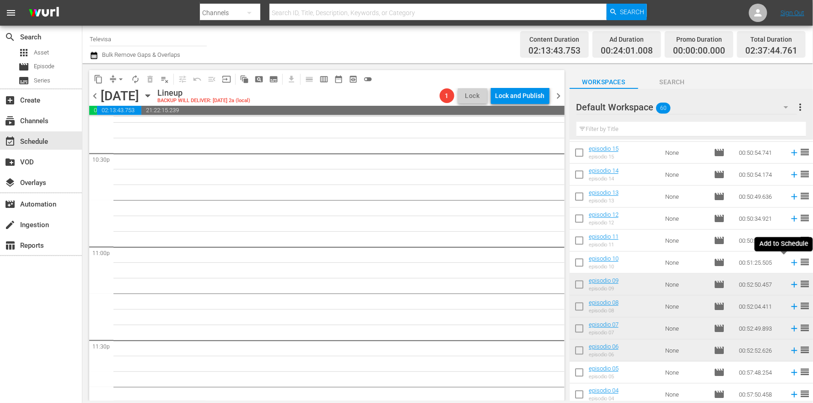
click at [791, 261] on icon at bounding box center [794, 262] width 6 height 6
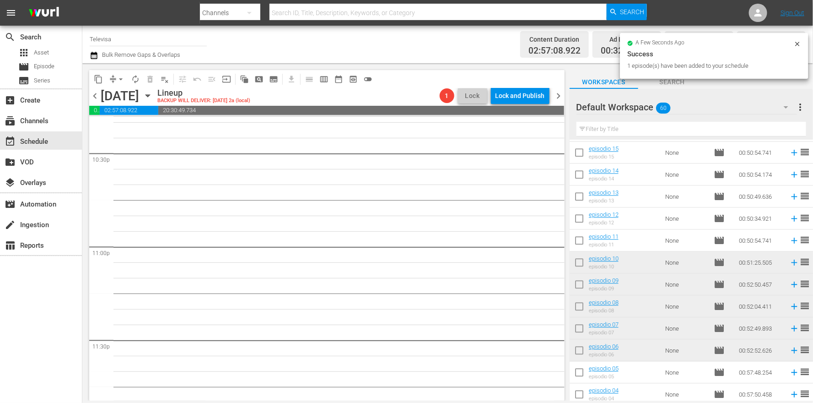
scroll to position [4148, 0]
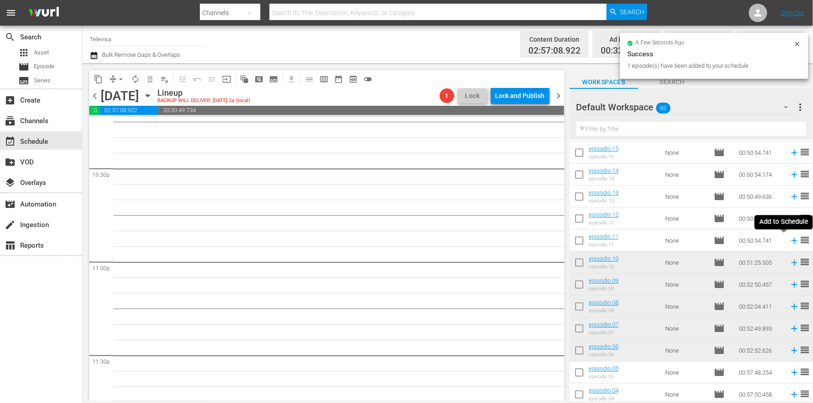
click at [789, 241] on icon at bounding box center [794, 240] width 10 height 10
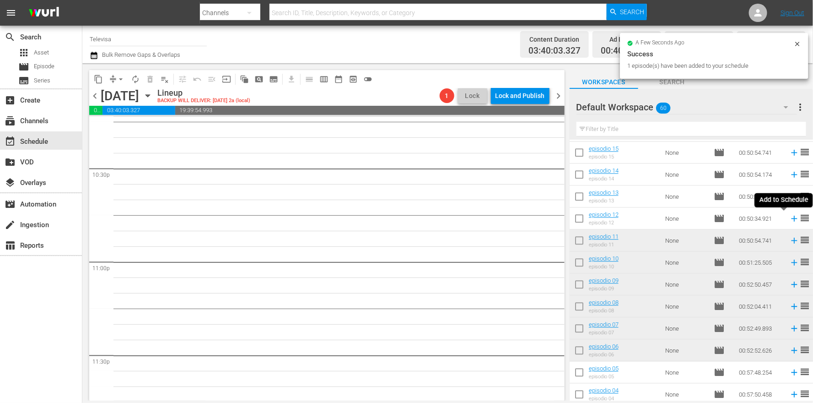
scroll to position [4132, 0]
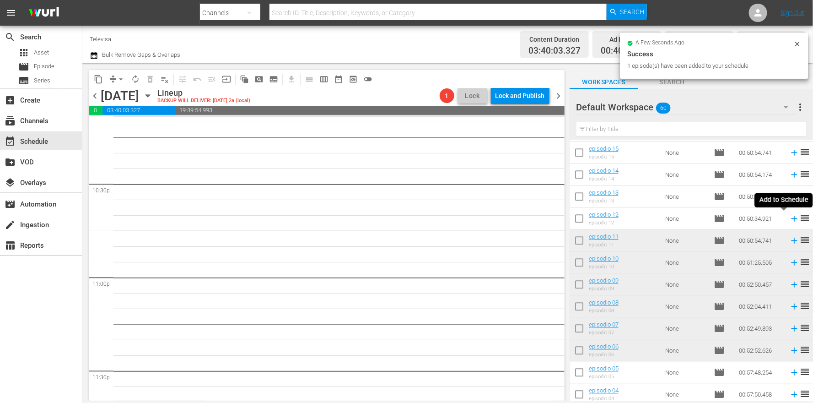
click at [791, 217] on icon at bounding box center [794, 218] width 6 height 6
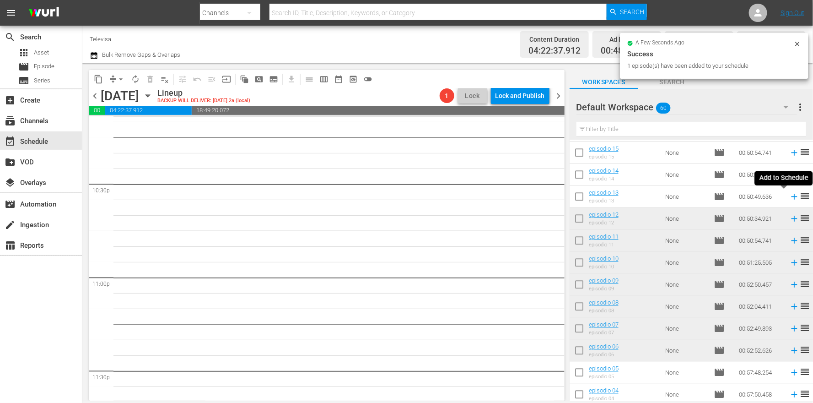
scroll to position [4116, 0]
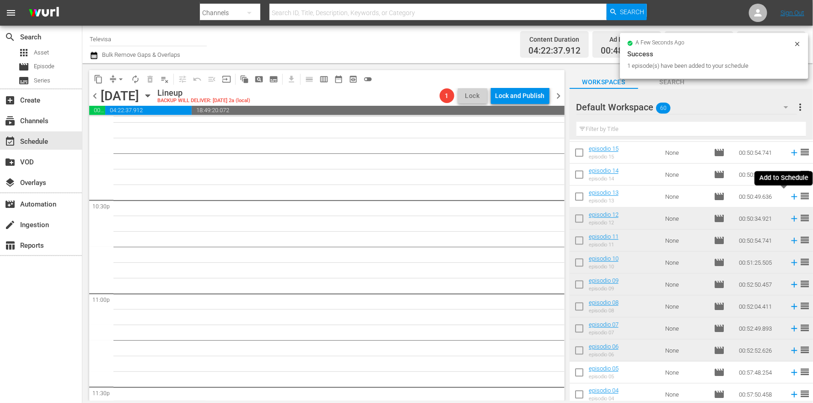
click at [789, 198] on icon at bounding box center [794, 196] width 10 height 10
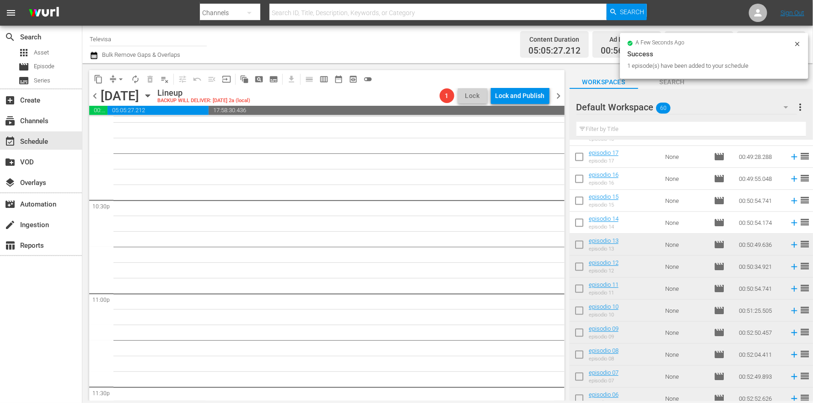
scroll to position [4101, 0]
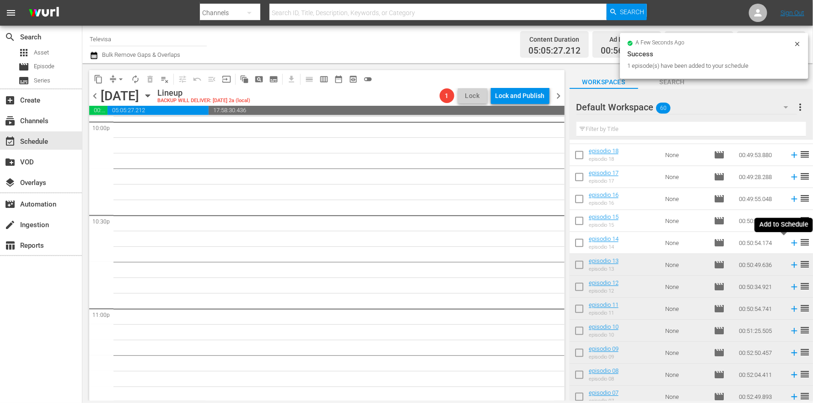
click at [789, 243] on icon at bounding box center [794, 243] width 10 height 10
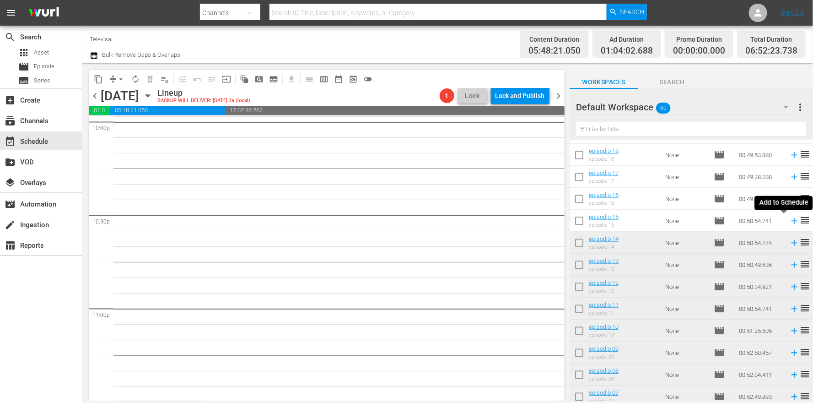
click at [791, 221] on icon at bounding box center [794, 221] width 6 height 6
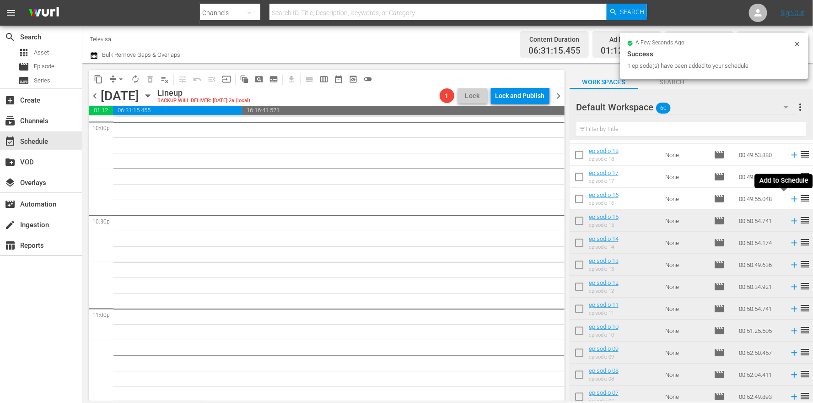
click at [791, 199] on icon at bounding box center [794, 199] width 6 height 6
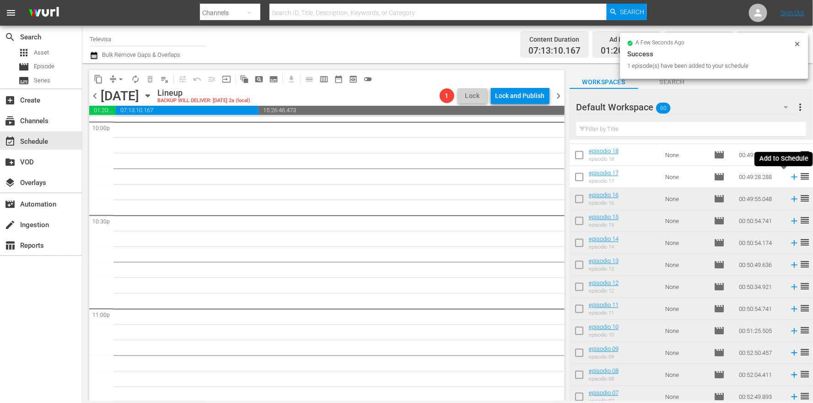
click at [791, 178] on icon at bounding box center [794, 177] width 6 height 6
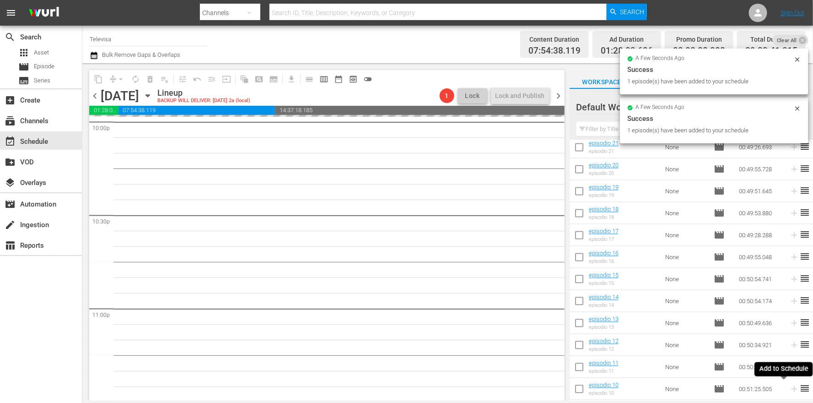
scroll to position [803, 0]
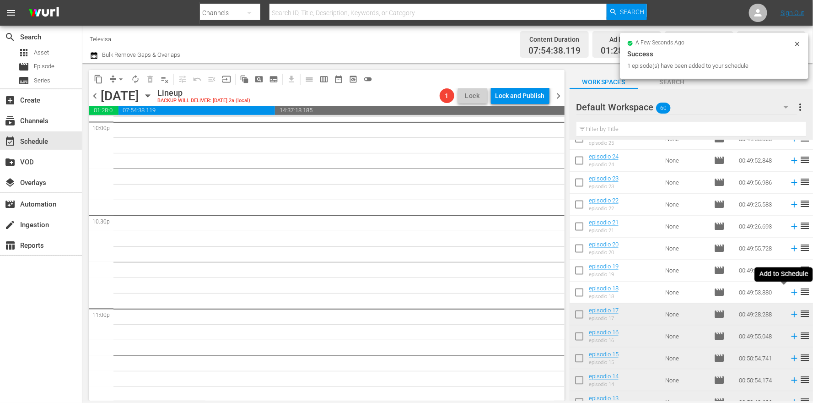
click at [789, 294] on icon at bounding box center [794, 292] width 10 height 10
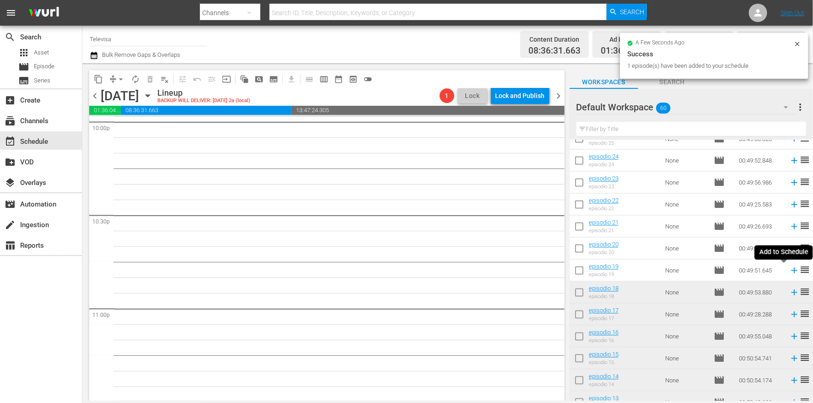
click at [791, 270] on icon at bounding box center [794, 271] width 6 height 6
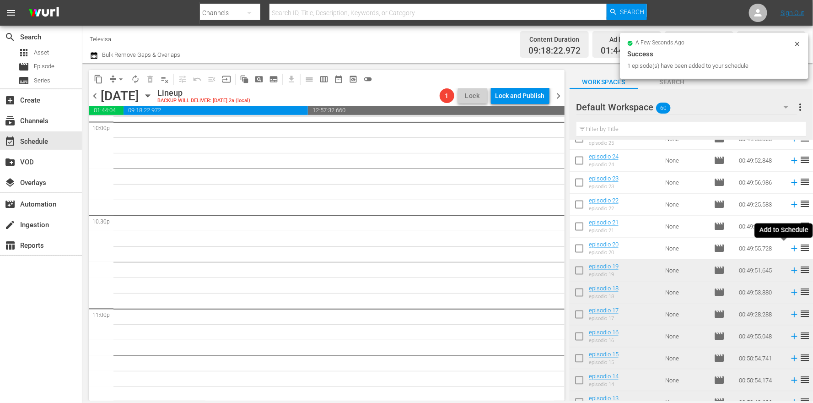
click at [791, 249] on icon at bounding box center [794, 249] width 6 height 6
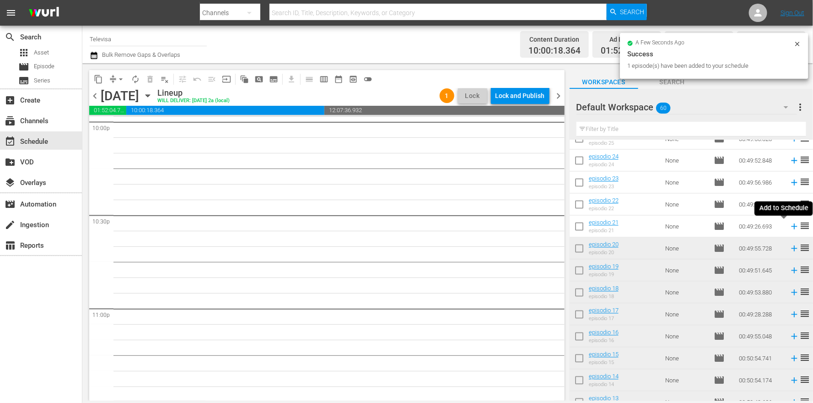
click at [791, 226] on icon at bounding box center [794, 227] width 6 height 6
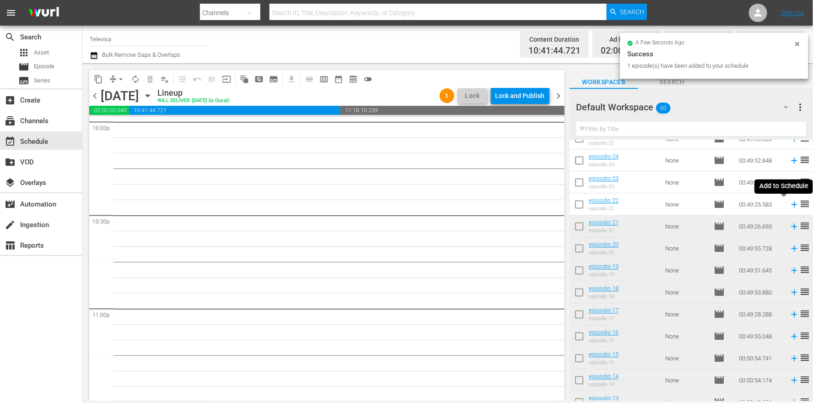
click at [789, 204] on icon at bounding box center [794, 204] width 10 height 10
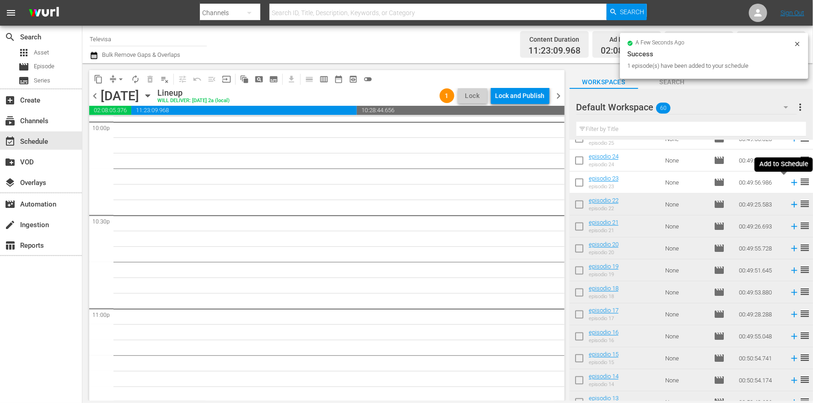
scroll to position [4086, 0]
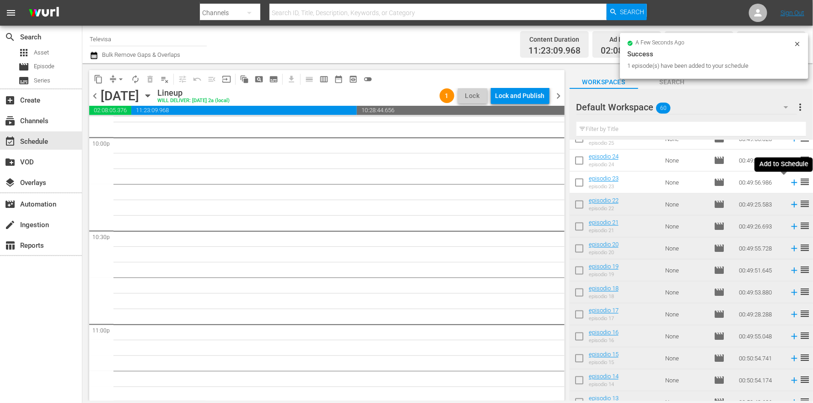
click at [791, 183] on icon at bounding box center [794, 183] width 6 height 6
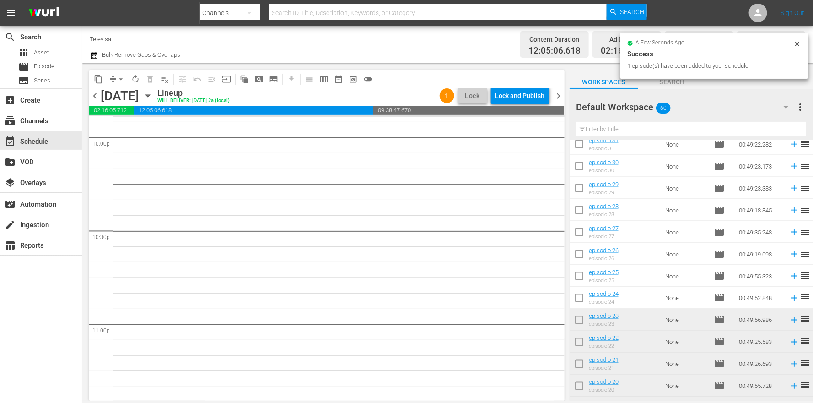
scroll to position [4070, 0]
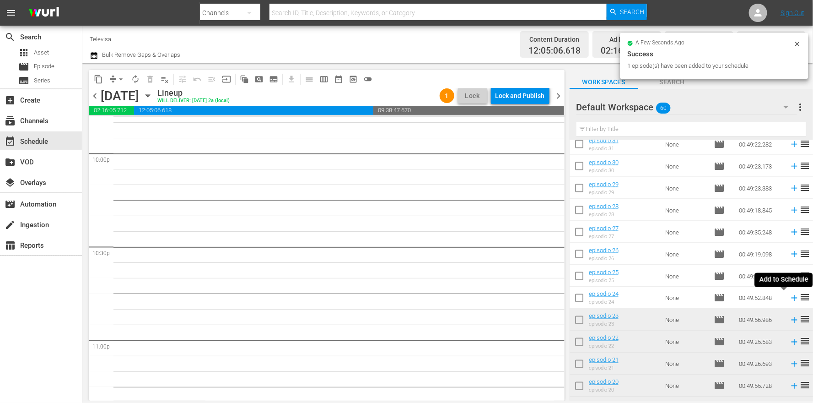
click at [789, 297] on icon at bounding box center [794, 298] width 10 height 10
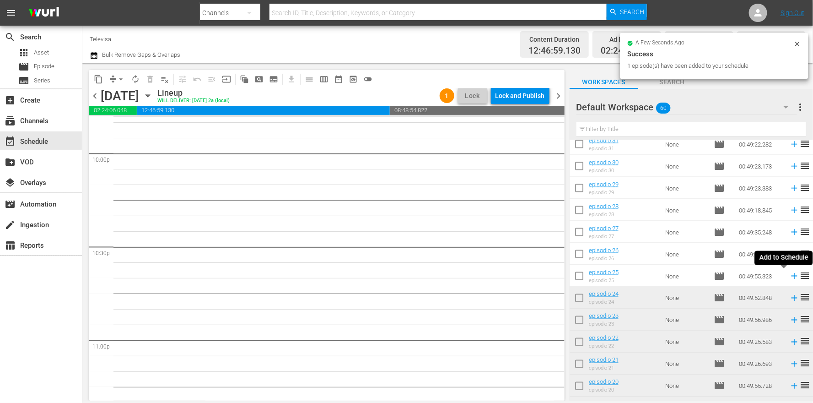
scroll to position [4055, 0]
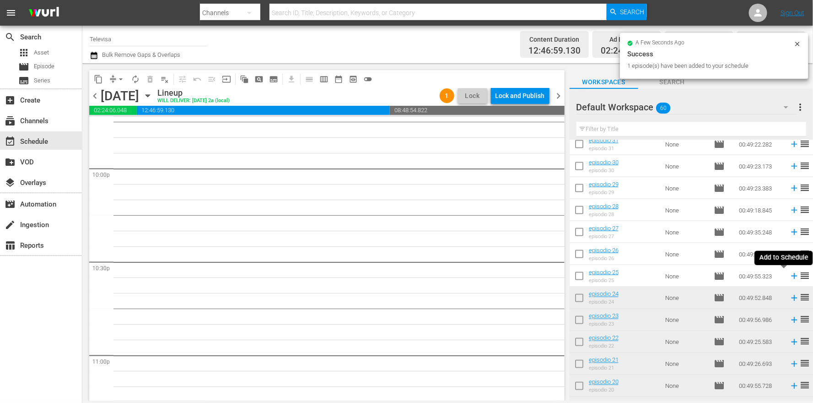
click at [789, 276] on icon at bounding box center [794, 276] width 10 height 10
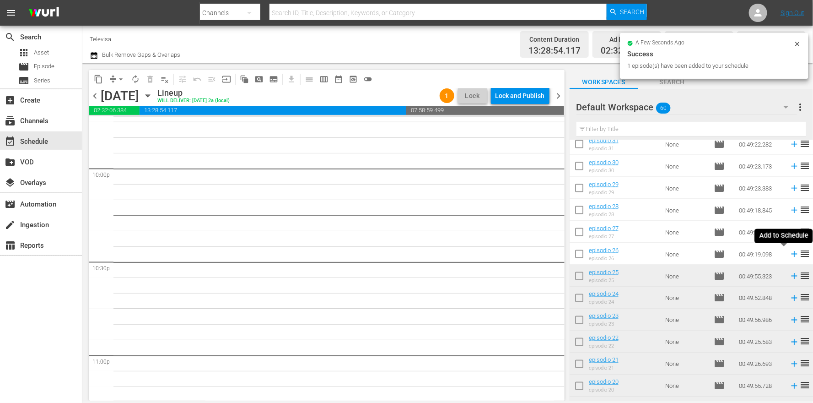
scroll to position [4039, 0]
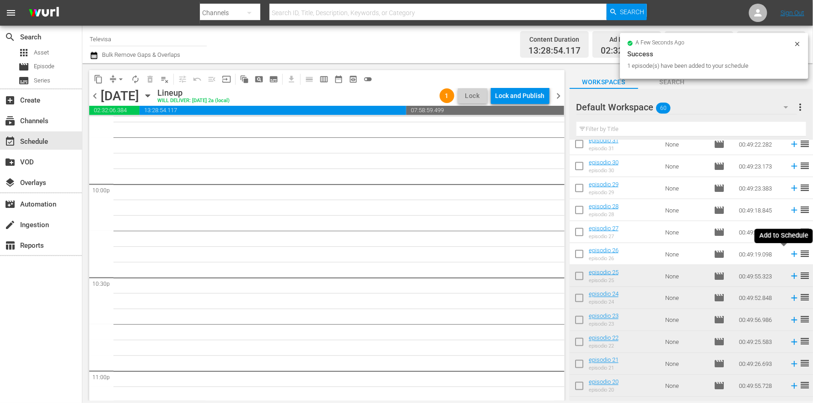
click at [789, 254] on icon at bounding box center [794, 254] width 10 height 10
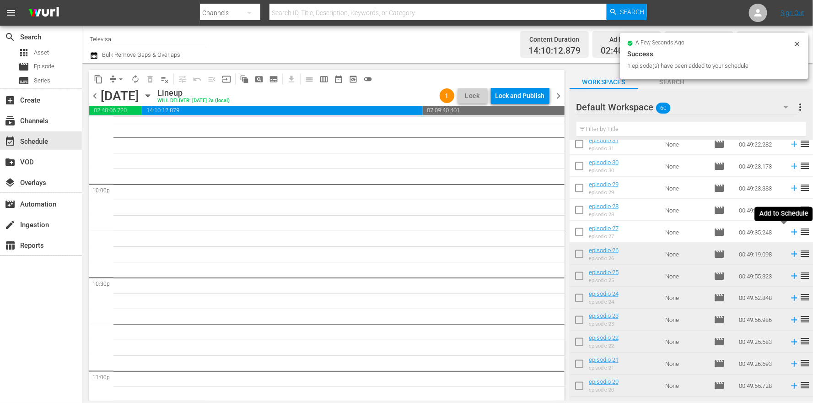
scroll to position [4023, 0]
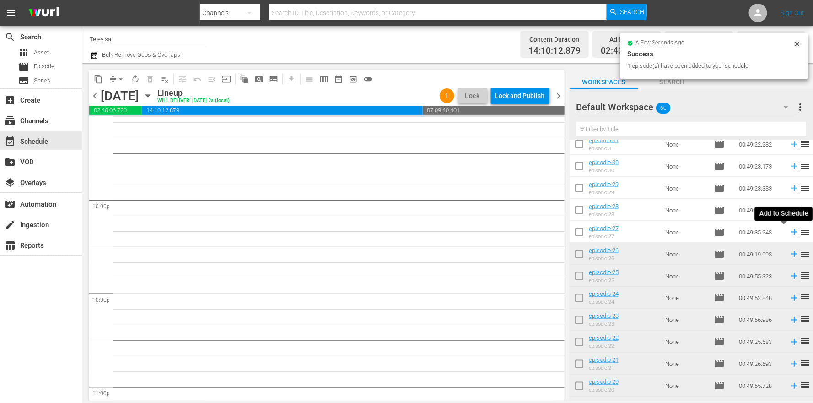
click at [789, 231] on icon at bounding box center [794, 232] width 10 height 10
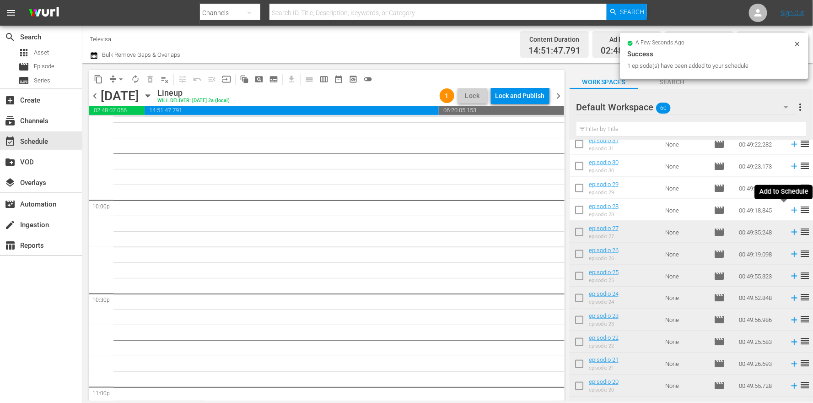
scroll to position [4008, 0]
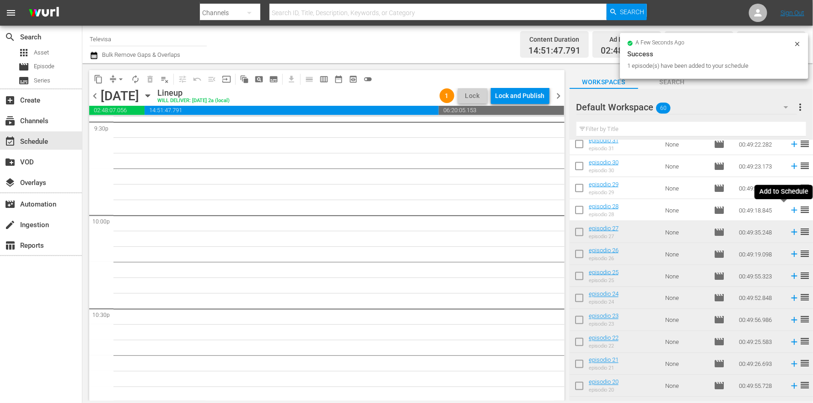
click at [791, 208] on icon at bounding box center [794, 210] width 6 height 6
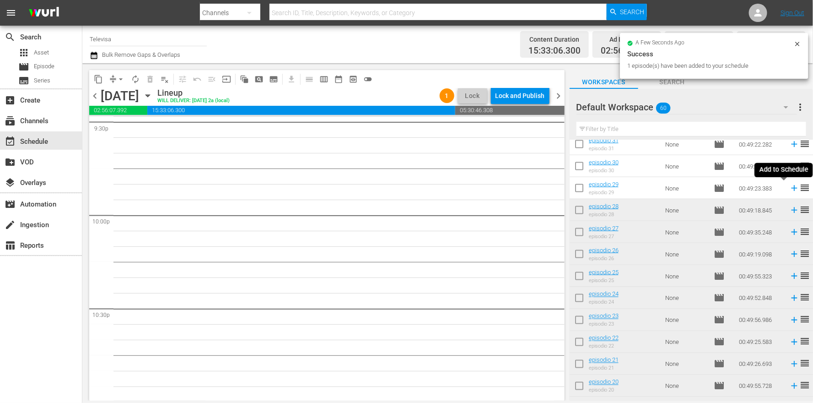
scroll to position [3992, 0]
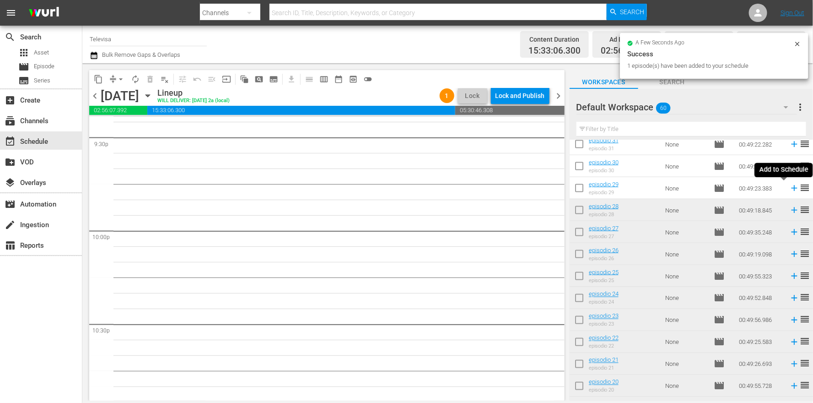
click at [791, 188] on icon at bounding box center [794, 188] width 6 height 6
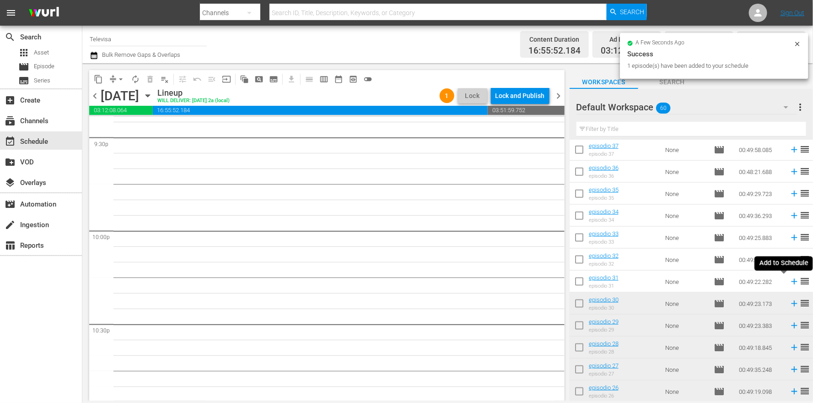
click at [791, 283] on icon at bounding box center [794, 282] width 6 height 6
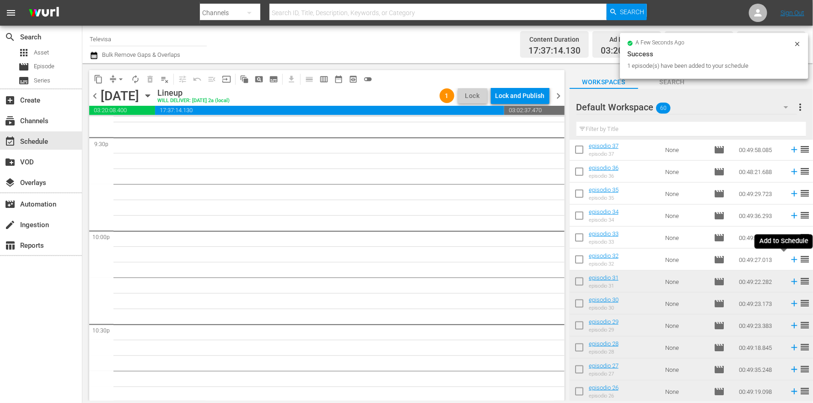
click at [791, 260] on icon at bounding box center [794, 260] width 6 height 6
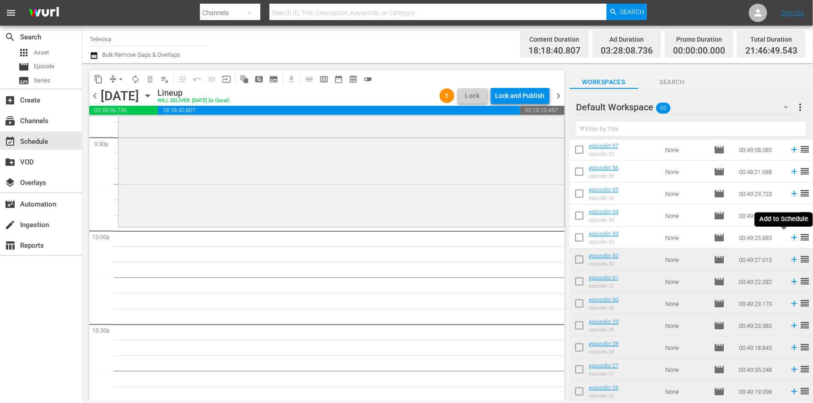
click at [791, 236] on icon at bounding box center [794, 238] width 6 height 6
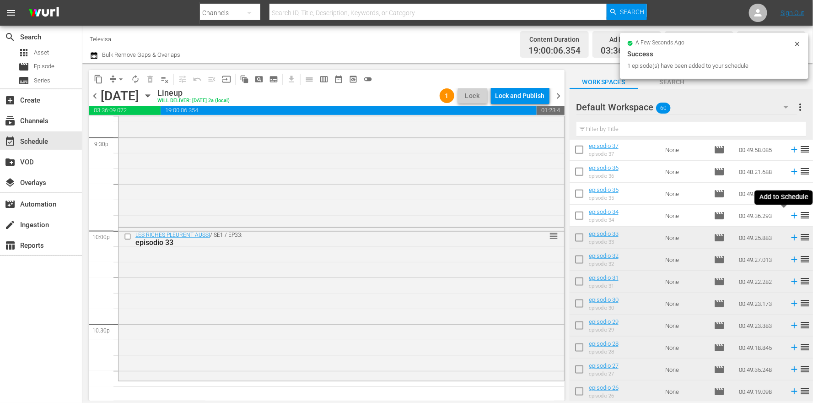
click at [791, 215] on icon at bounding box center [794, 216] width 6 height 6
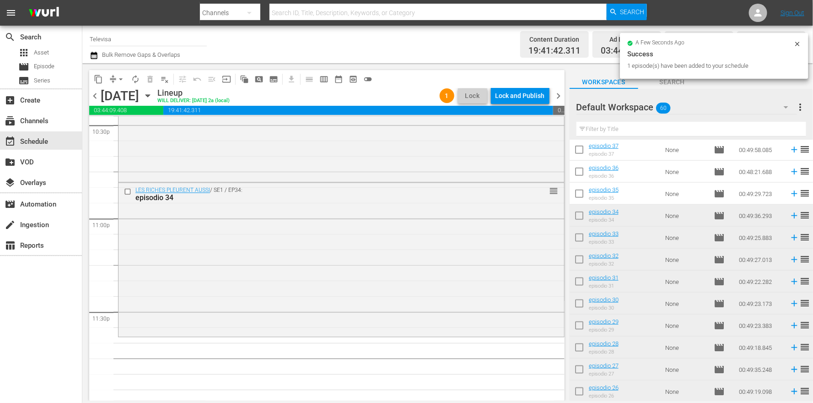
scroll to position [4196, 0]
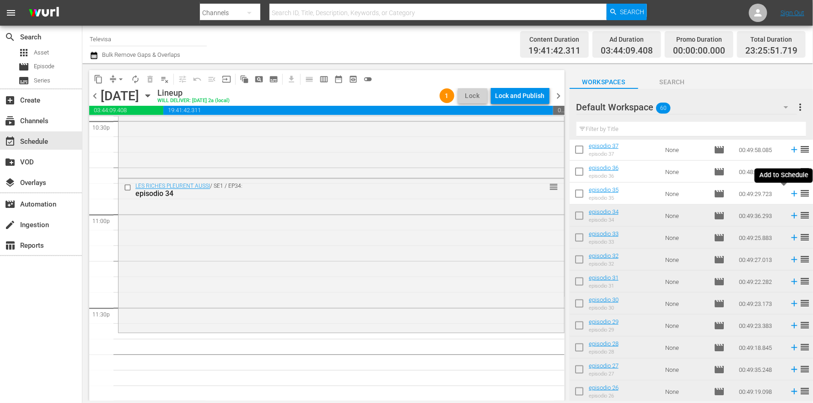
click at [791, 194] on icon at bounding box center [794, 194] width 6 height 6
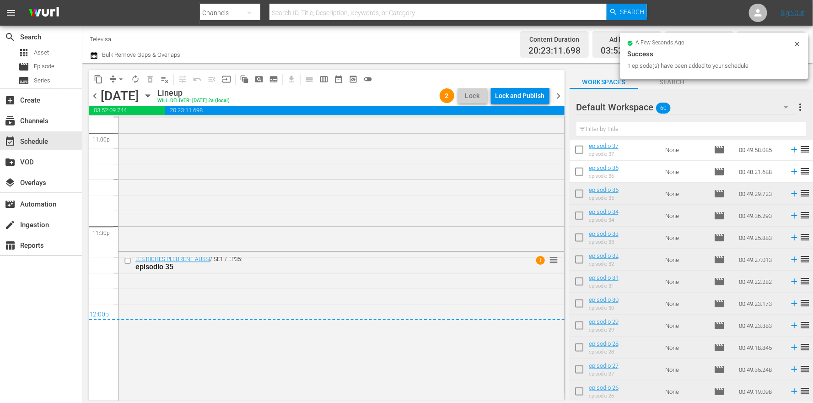
scroll to position [4281, 0]
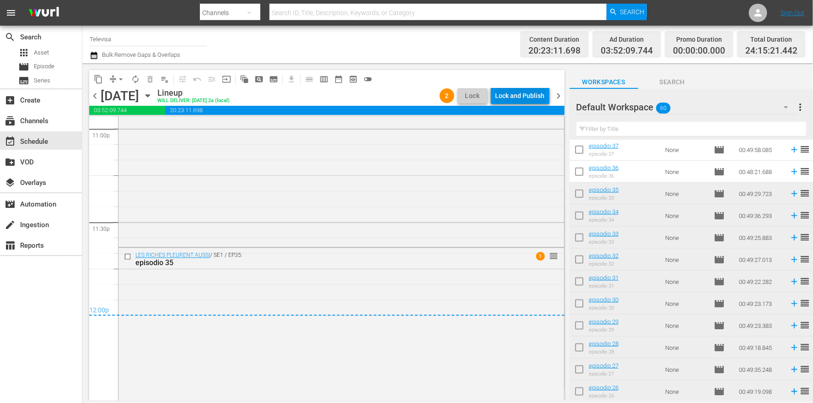
click at [518, 99] on div "Lock and Publish" at bounding box center [519, 95] width 49 height 16
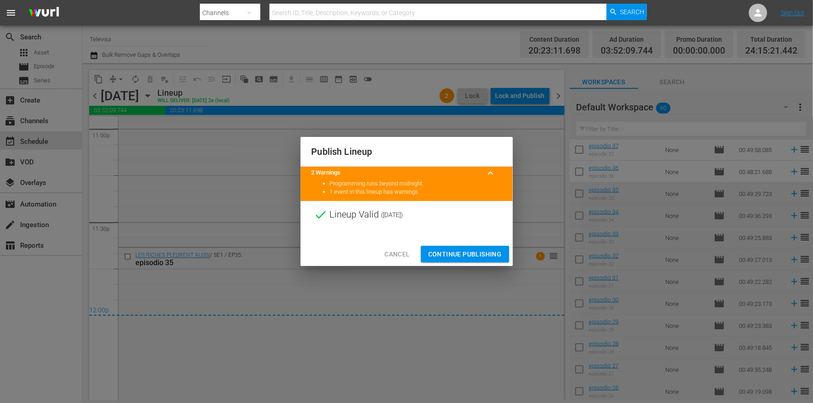
click at [464, 250] on span "Continue Publishing" at bounding box center [465, 253] width 74 height 11
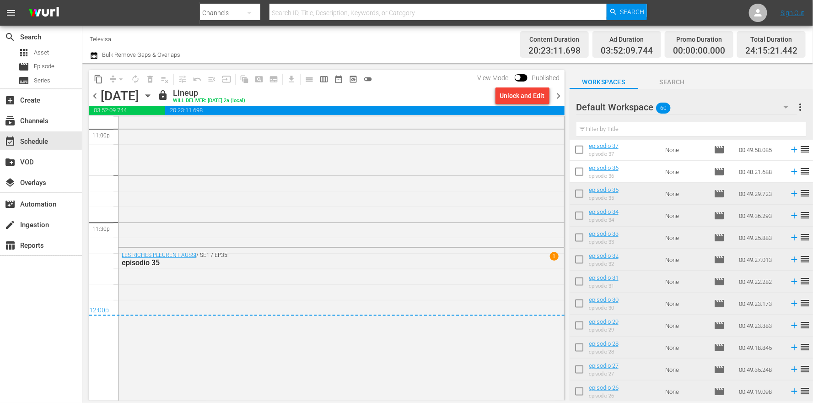
click at [153, 94] on icon "button" at bounding box center [148, 96] width 10 height 10
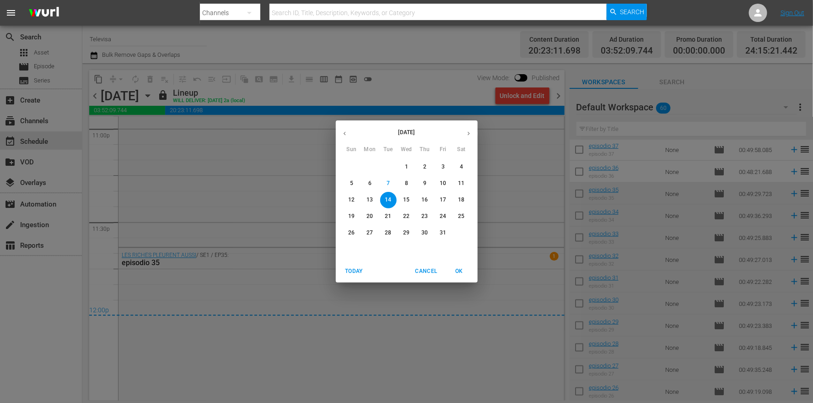
click at [406, 198] on p "15" at bounding box center [406, 200] width 6 height 8
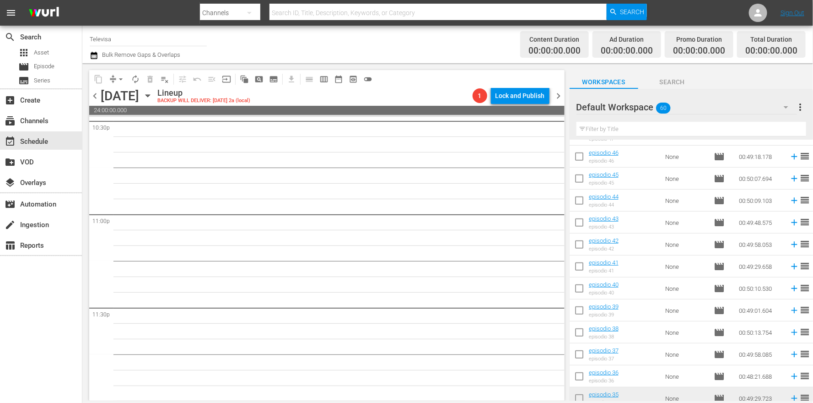
scroll to position [323, 0]
click at [789, 378] on icon at bounding box center [794, 377] width 10 height 10
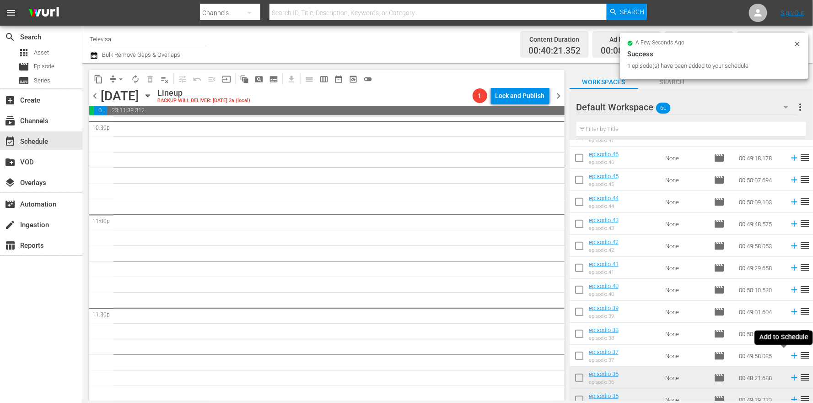
click at [791, 355] on icon at bounding box center [794, 356] width 6 height 6
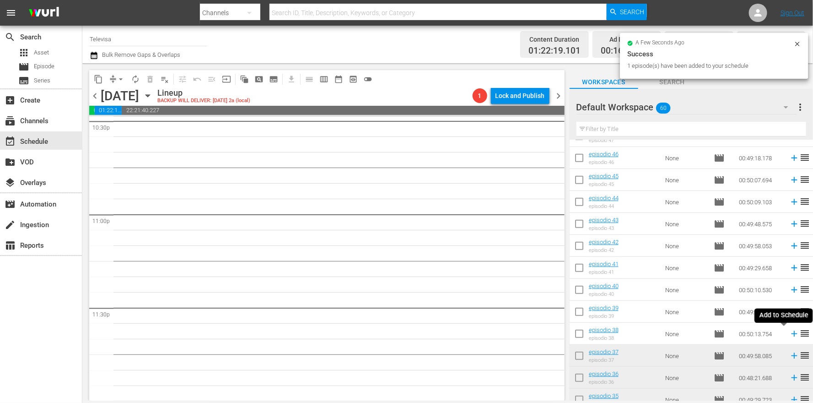
click at [791, 332] on icon at bounding box center [794, 334] width 6 height 6
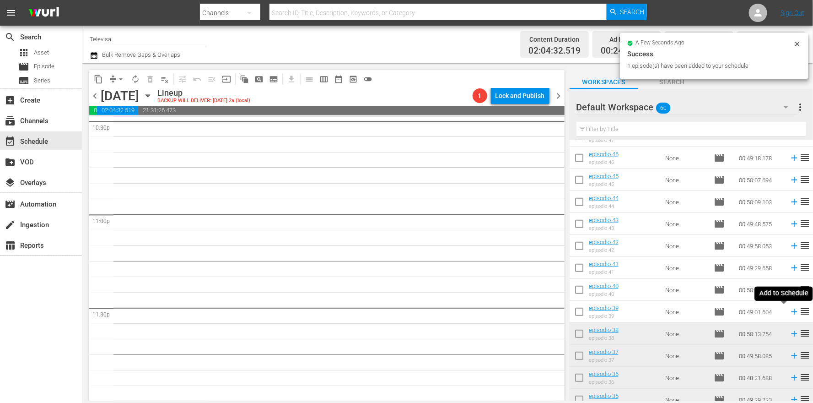
click at [789, 311] on icon at bounding box center [794, 312] width 10 height 10
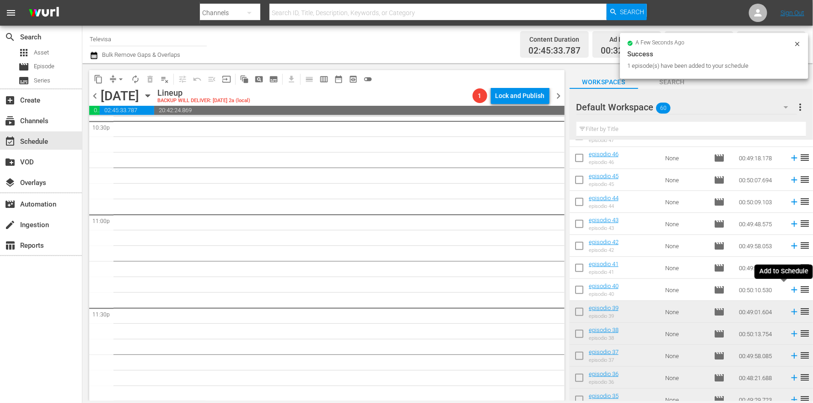
click at [791, 290] on icon at bounding box center [794, 290] width 6 height 6
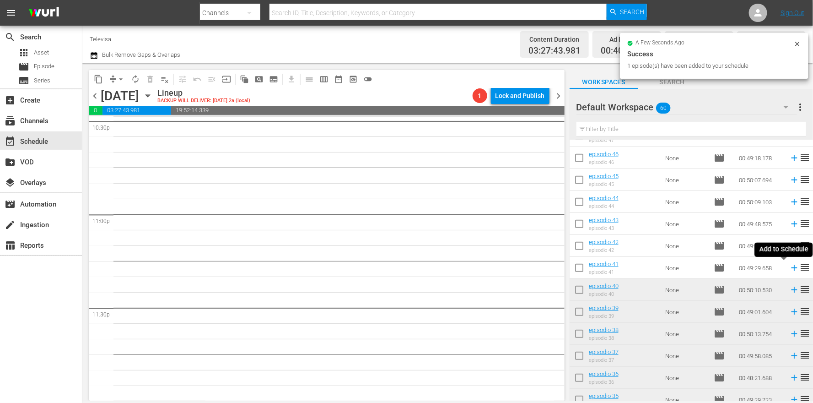
click at [789, 268] on icon at bounding box center [794, 268] width 10 height 10
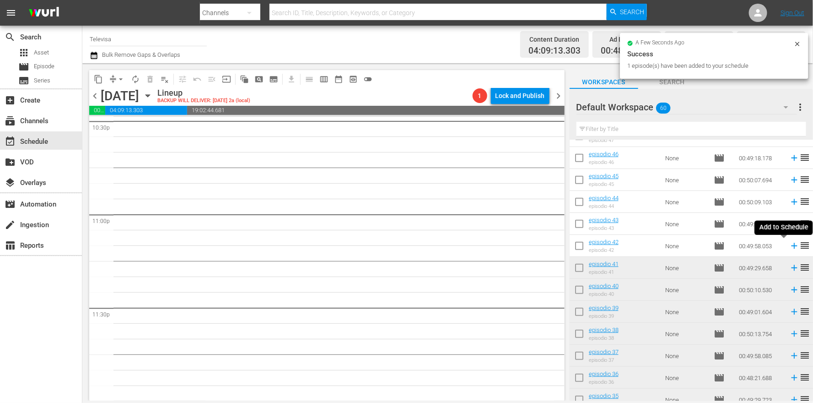
click at [791, 246] on icon at bounding box center [794, 246] width 6 height 6
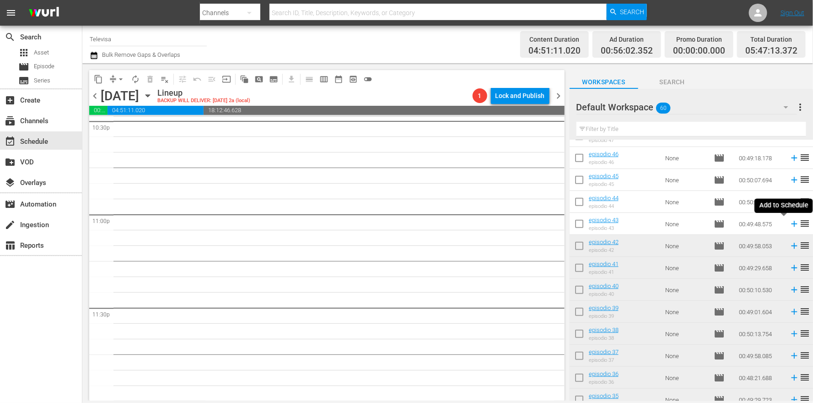
click at [791, 223] on icon at bounding box center [794, 224] width 6 height 6
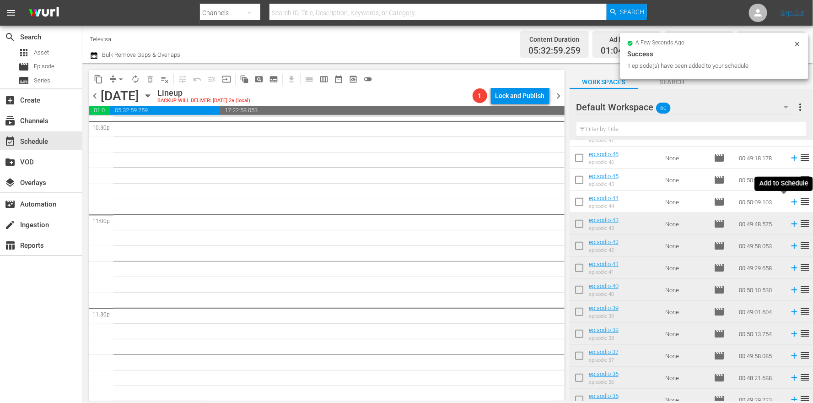
click at [791, 201] on icon at bounding box center [794, 202] width 6 height 6
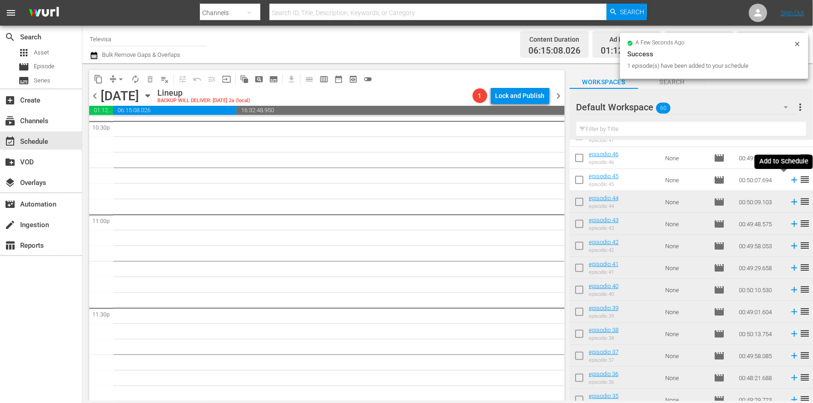
click at [789, 181] on icon at bounding box center [794, 180] width 10 height 10
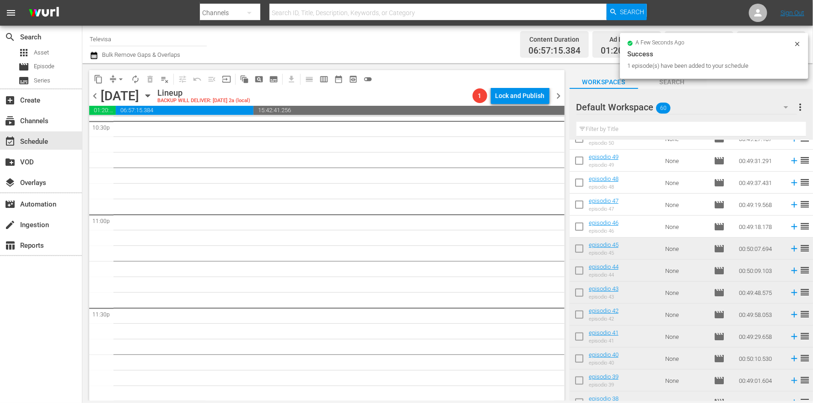
scroll to position [186, 0]
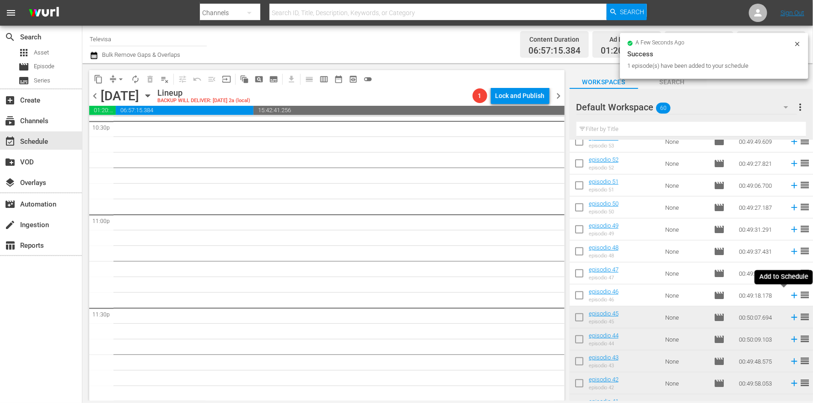
click at [789, 296] on icon at bounding box center [794, 295] width 10 height 10
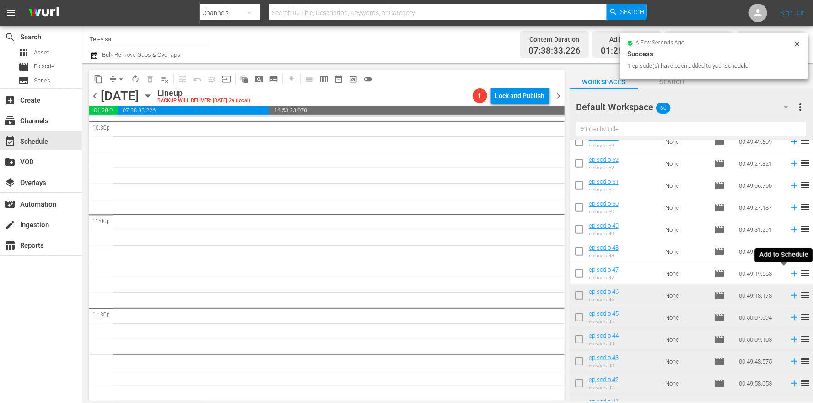
click at [791, 273] on icon at bounding box center [794, 273] width 6 height 6
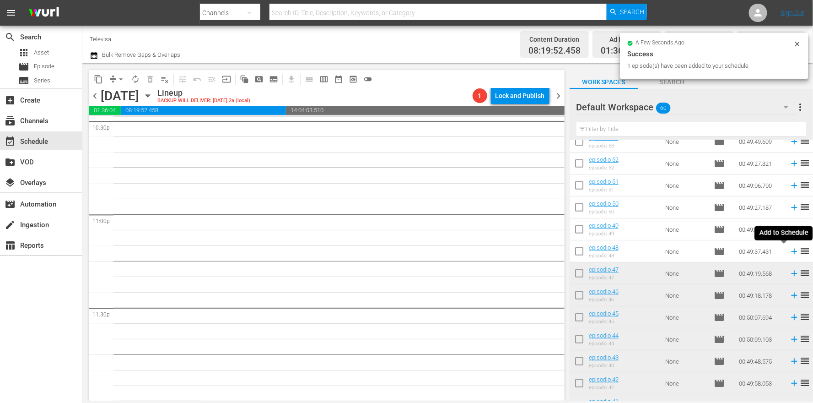
click at [789, 253] on icon at bounding box center [794, 251] width 10 height 10
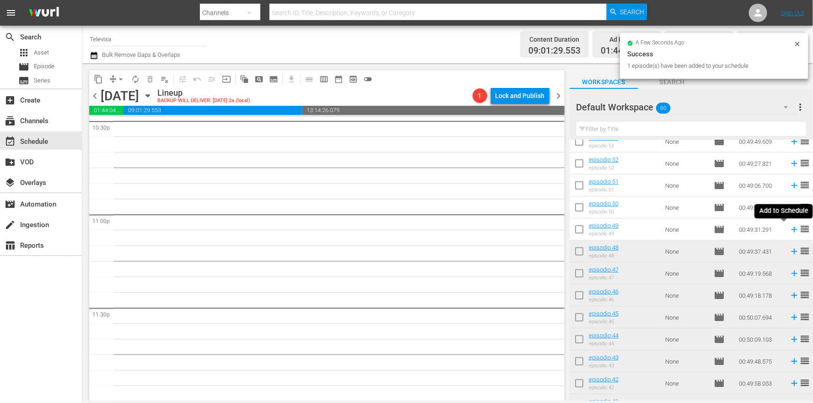
click at [791, 229] on icon at bounding box center [794, 229] width 6 height 6
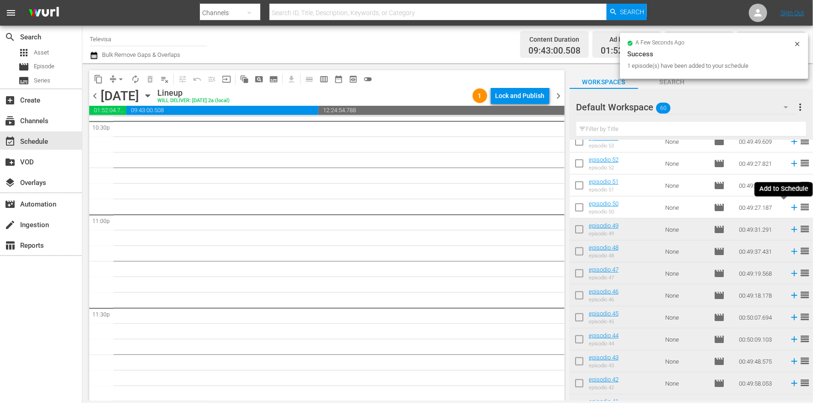
click at [791, 209] on icon at bounding box center [794, 207] width 6 height 6
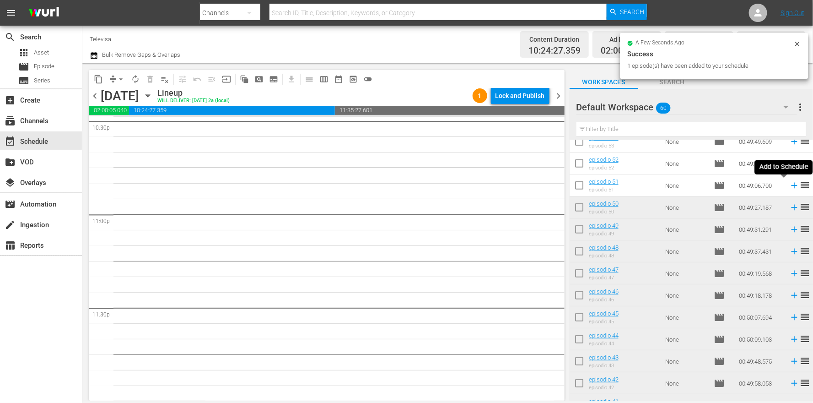
click at [791, 187] on icon at bounding box center [794, 186] width 6 height 6
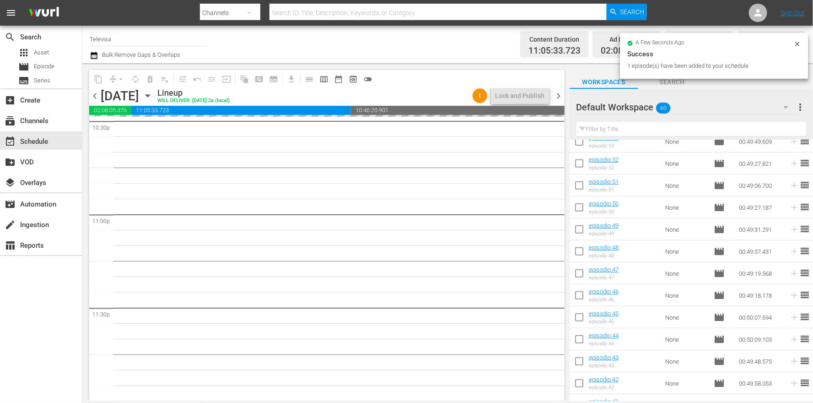
scroll to position [117, 0]
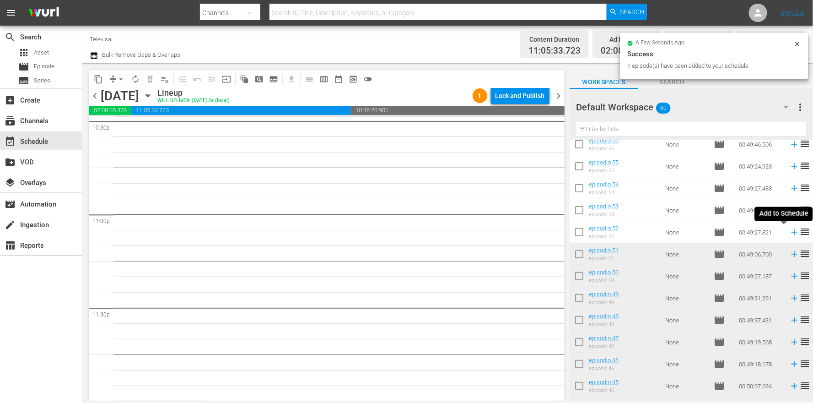
click at [789, 231] on icon at bounding box center [794, 232] width 10 height 10
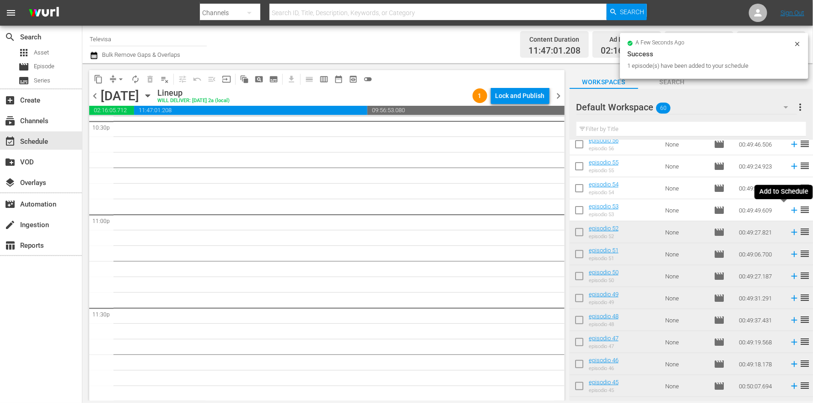
click at [791, 210] on icon at bounding box center [794, 210] width 6 height 6
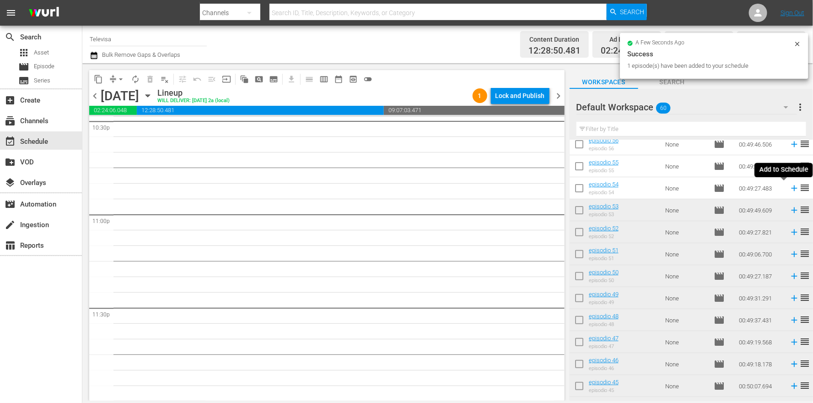
click at [791, 188] on icon at bounding box center [794, 188] width 6 height 6
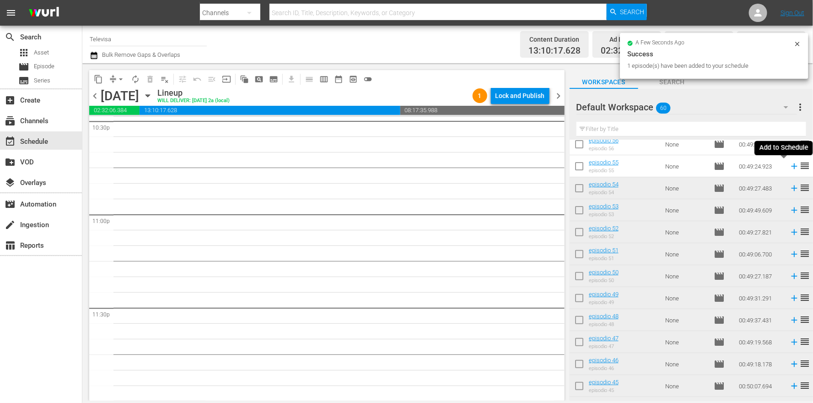
click at [789, 168] on icon at bounding box center [794, 166] width 10 height 10
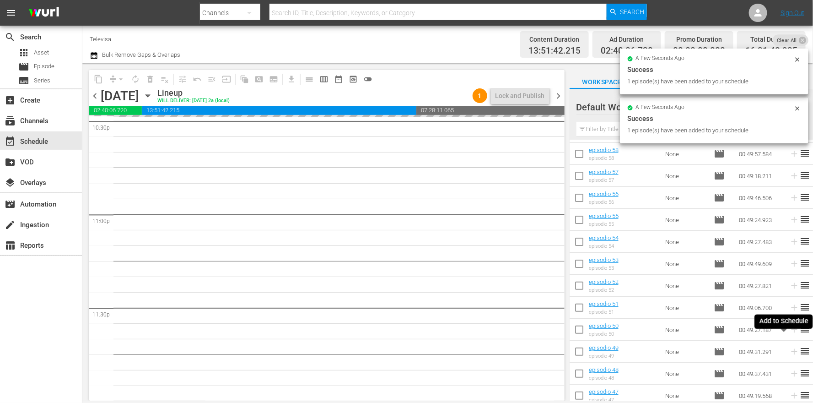
scroll to position [0, 0]
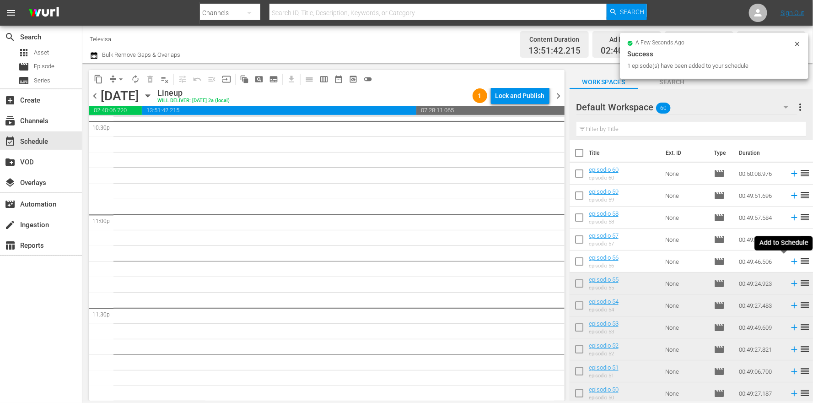
click at [789, 262] on icon at bounding box center [794, 261] width 10 height 10
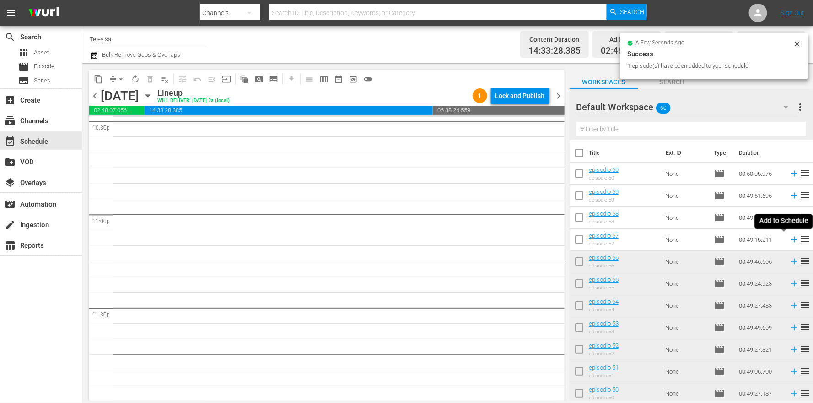
click at [791, 242] on icon at bounding box center [794, 240] width 6 height 6
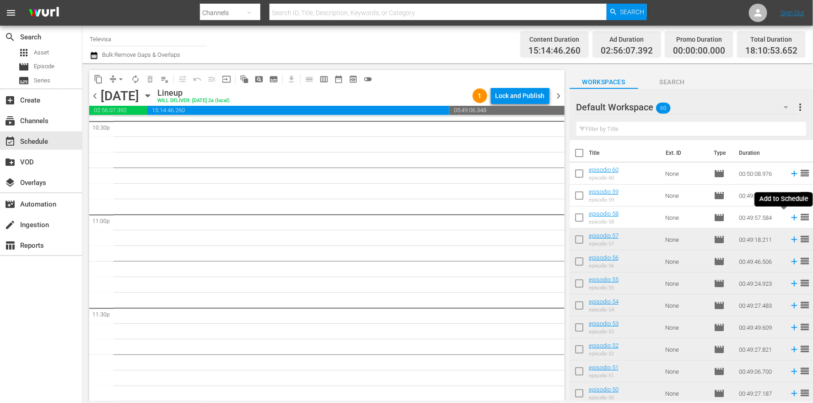
click at [791, 220] on icon at bounding box center [794, 218] width 6 height 6
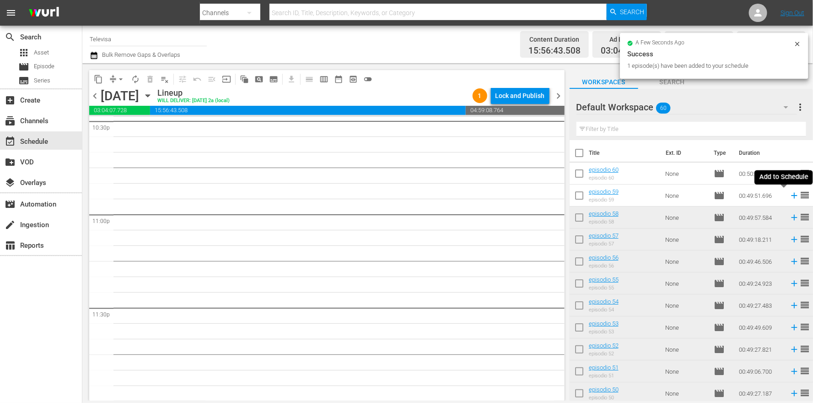
click at [791, 197] on icon at bounding box center [794, 196] width 6 height 6
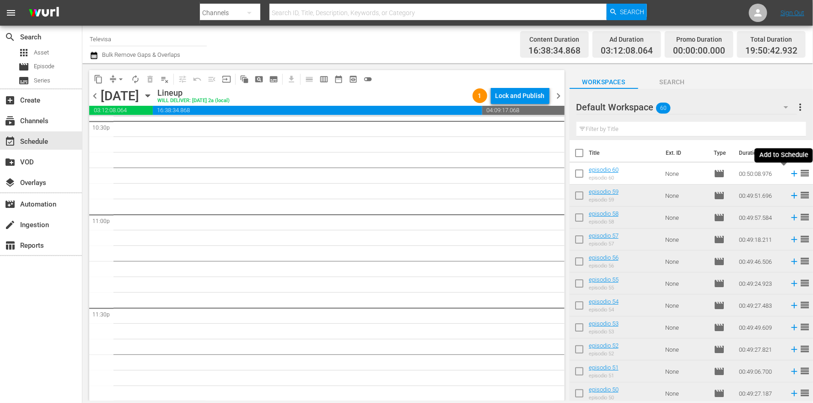
click at [791, 174] on icon at bounding box center [794, 174] width 6 height 6
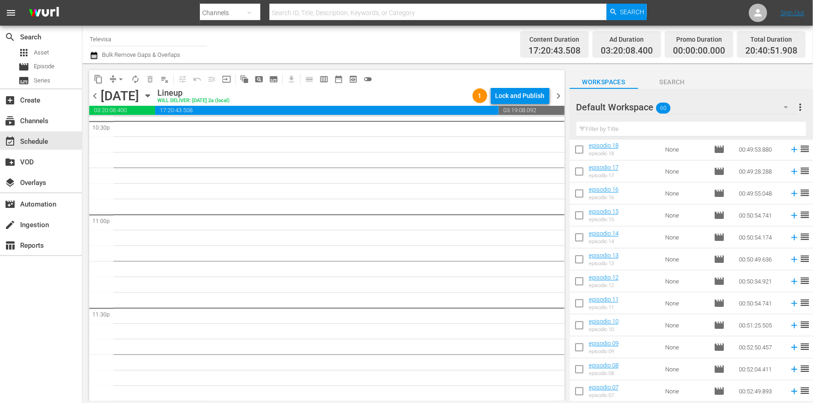
scroll to position [1078, 0]
click at [789, 393] on icon at bounding box center [794, 391] width 10 height 10
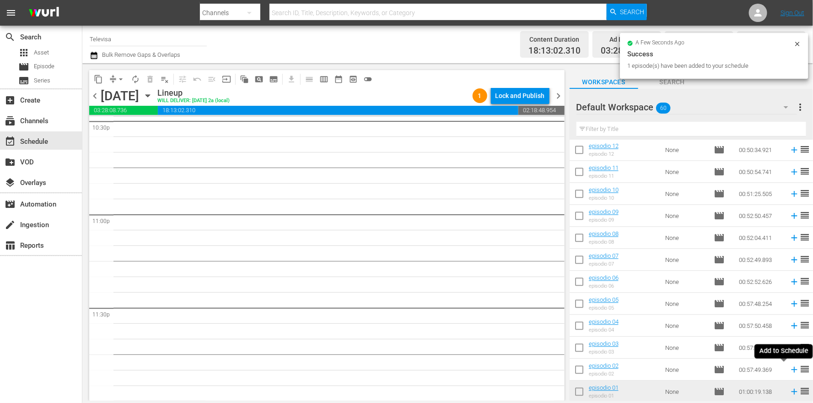
click at [791, 369] on icon at bounding box center [794, 369] width 6 height 6
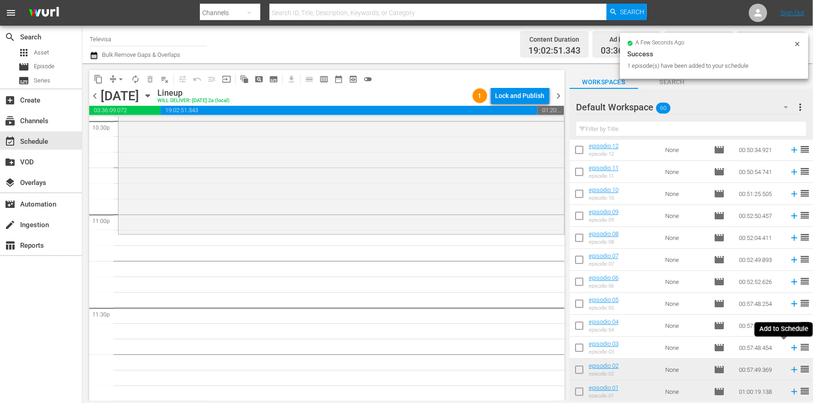
click at [791, 346] on icon at bounding box center [794, 347] width 6 height 6
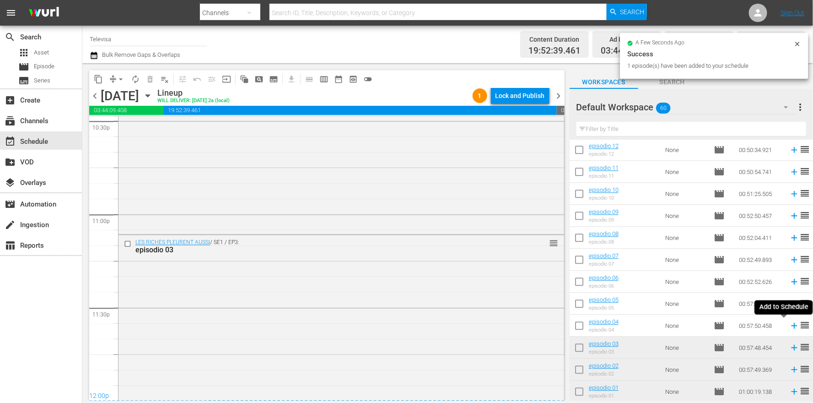
scroll to position [4209, 0]
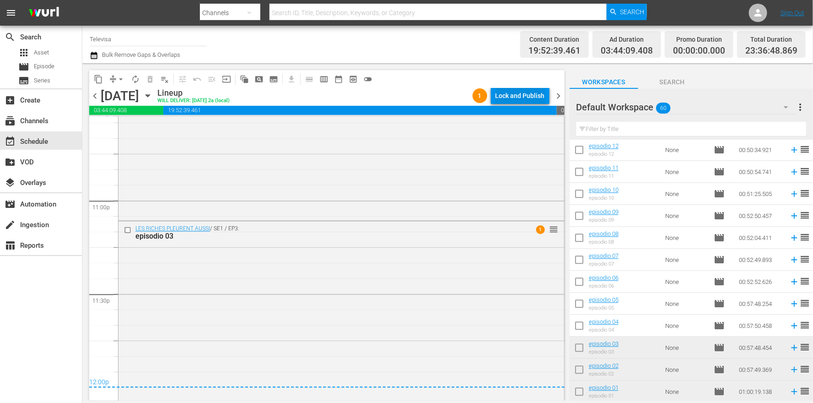
click at [514, 92] on div "Lock and Publish" at bounding box center [519, 95] width 49 height 16
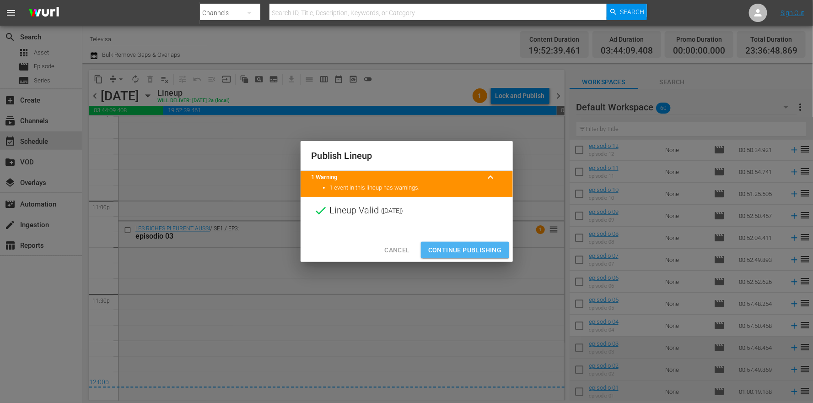
click at [464, 252] on span "Continue Publishing" at bounding box center [465, 249] width 74 height 11
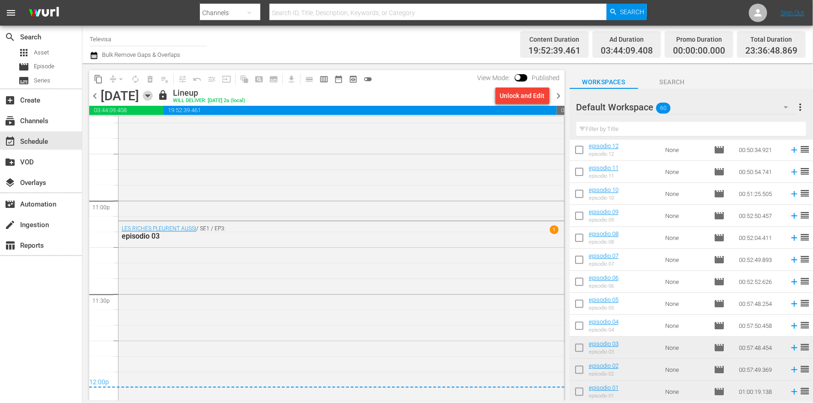
click at [153, 94] on icon "button" at bounding box center [148, 96] width 10 height 10
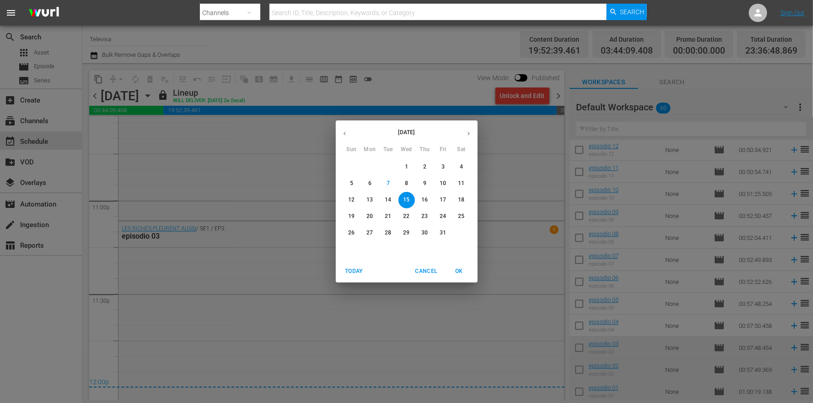
click at [430, 196] on span "16" at bounding box center [425, 200] width 16 height 8
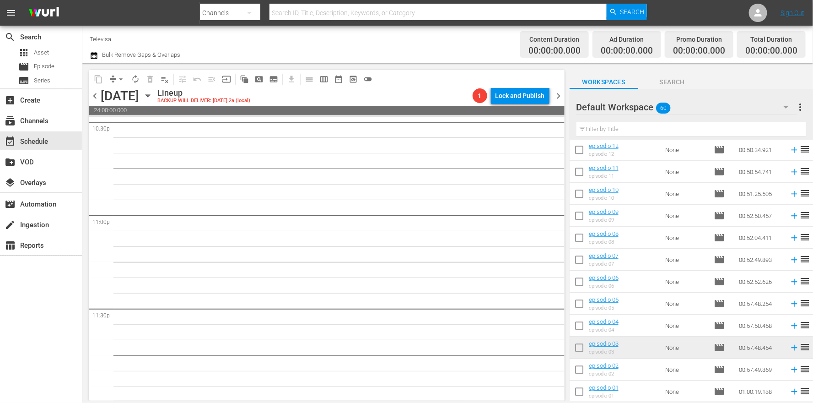
scroll to position [4196, 0]
click at [791, 325] on icon at bounding box center [794, 326] width 6 height 6
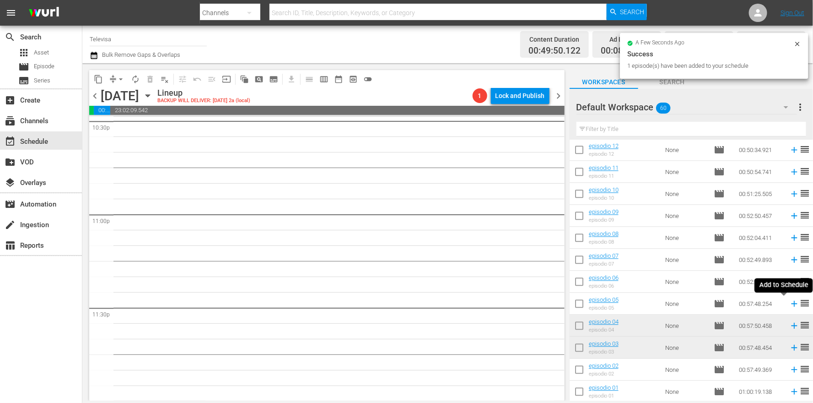
click at [791, 302] on icon at bounding box center [794, 304] width 6 height 6
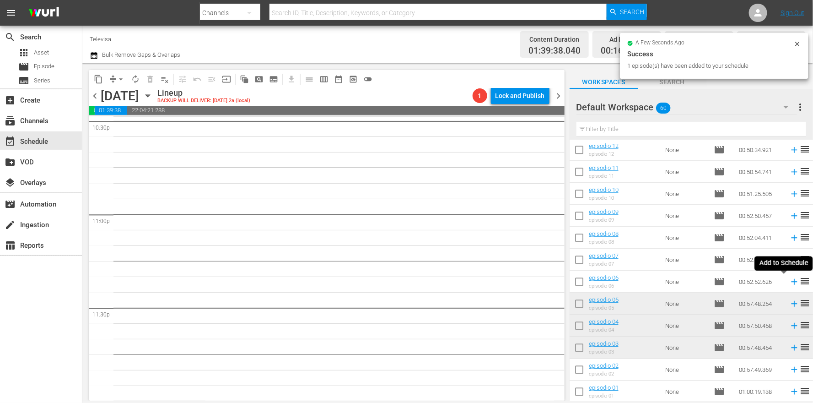
click at [789, 283] on icon at bounding box center [794, 281] width 10 height 10
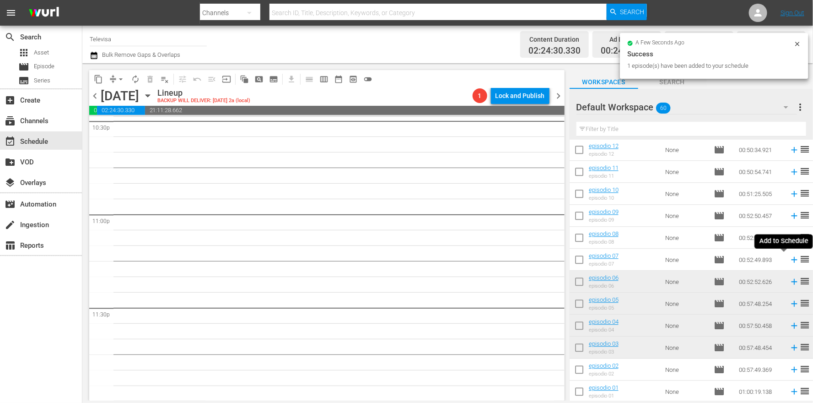
click at [789, 261] on icon at bounding box center [794, 259] width 10 height 10
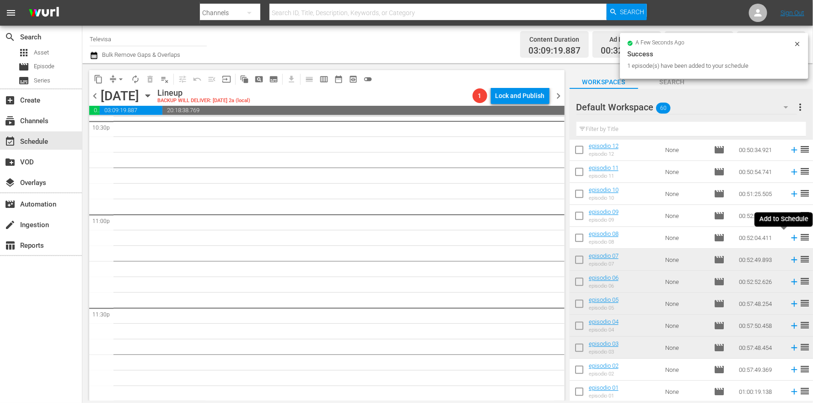
click at [789, 237] on icon at bounding box center [794, 237] width 10 height 10
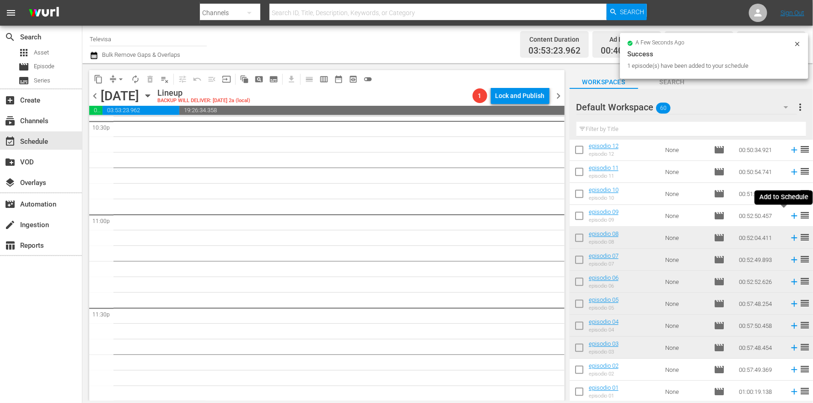
click at [791, 217] on icon at bounding box center [794, 216] width 6 height 6
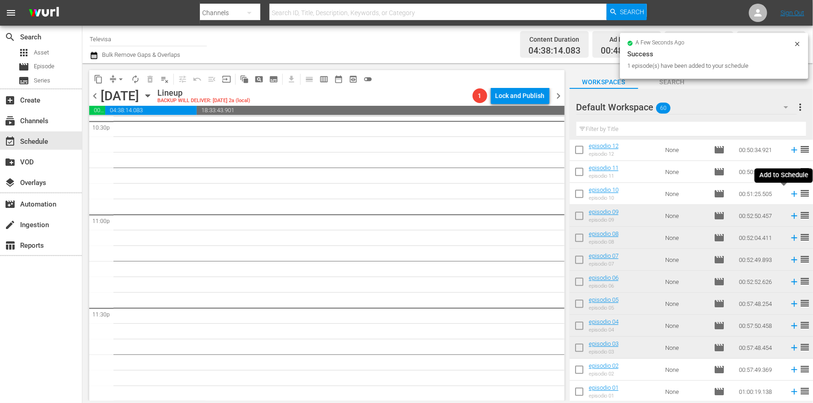
click at [791, 194] on icon at bounding box center [794, 194] width 6 height 6
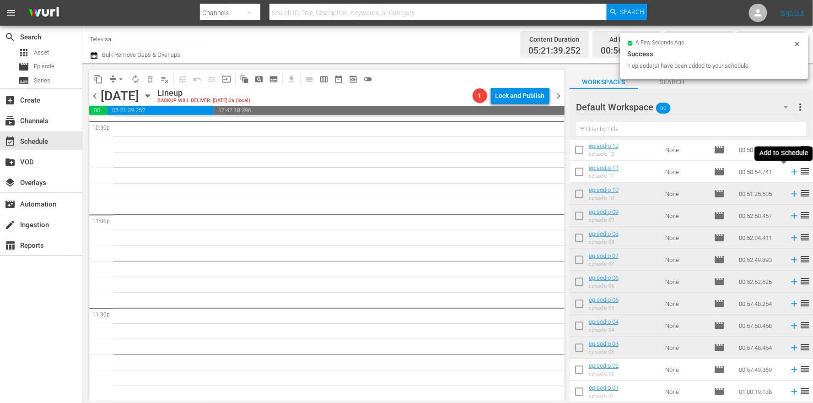
click at [789, 173] on icon at bounding box center [794, 172] width 10 height 10
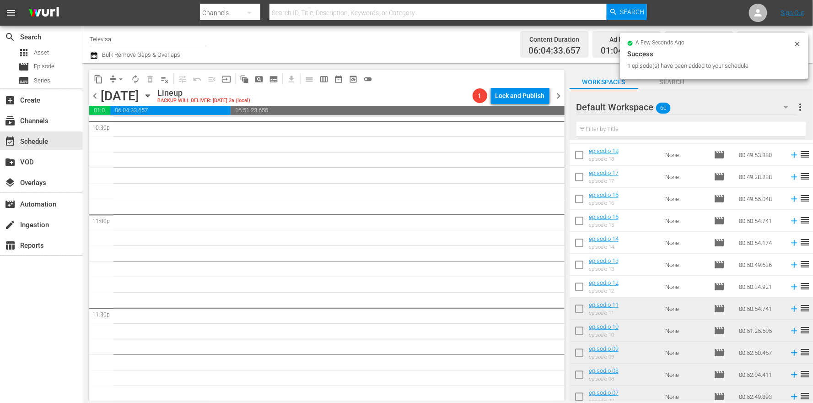
scroll to position [872, 0]
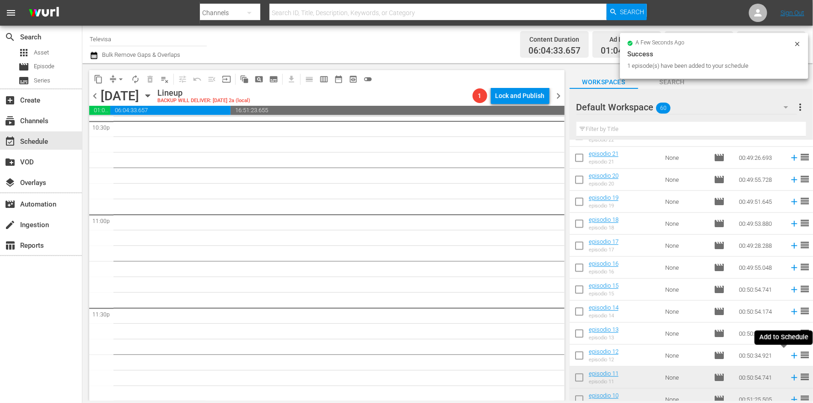
click at [791, 356] on icon at bounding box center [794, 356] width 6 height 6
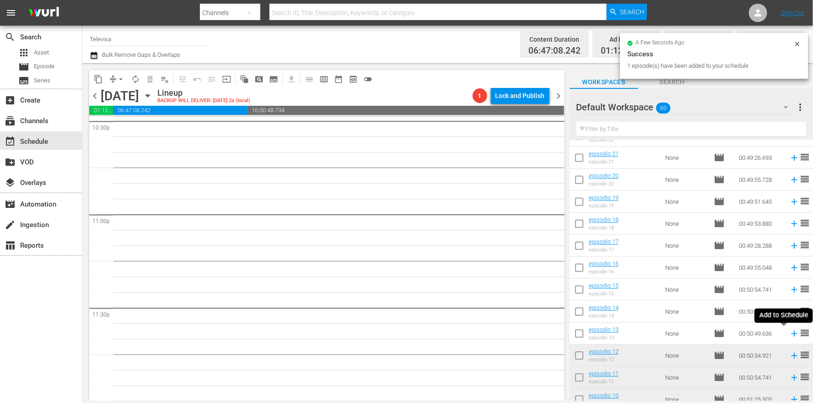
click at [791, 335] on icon at bounding box center [794, 334] width 6 height 6
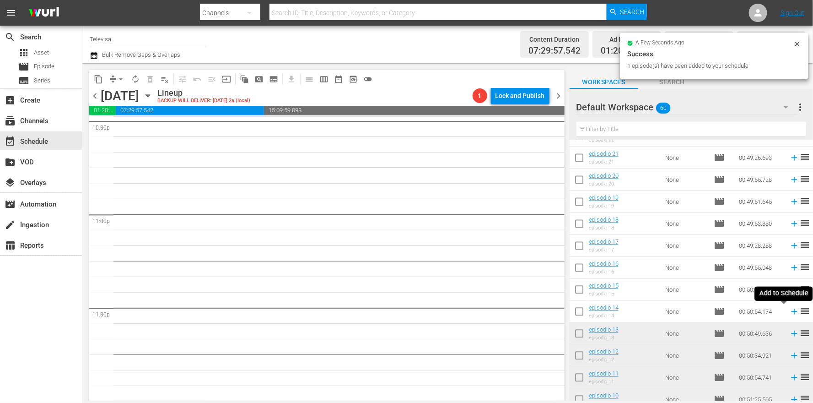
click at [791, 313] on icon at bounding box center [794, 312] width 6 height 6
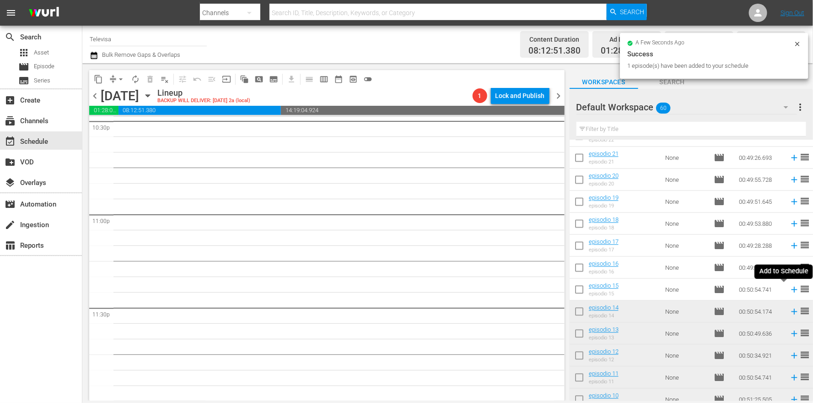
click at [791, 291] on icon at bounding box center [794, 290] width 6 height 6
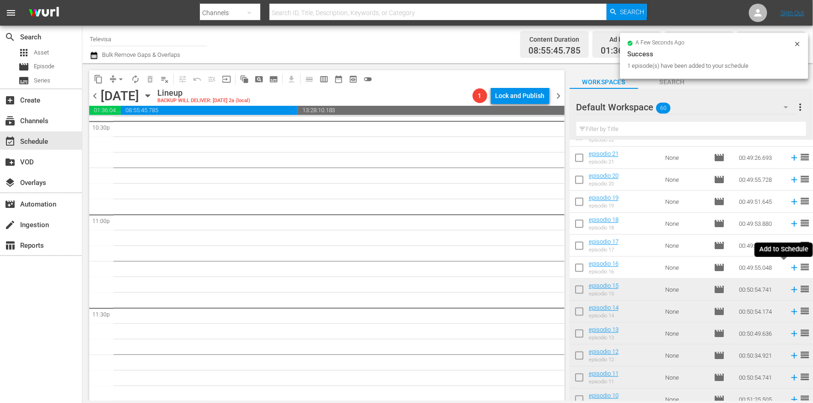
click at [791, 268] on icon at bounding box center [794, 268] width 6 height 6
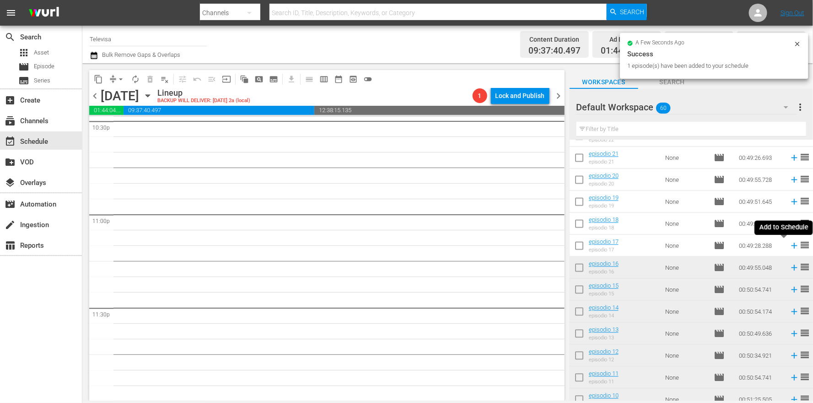
click at [789, 246] on icon at bounding box center [794, 246] width 10 height 10
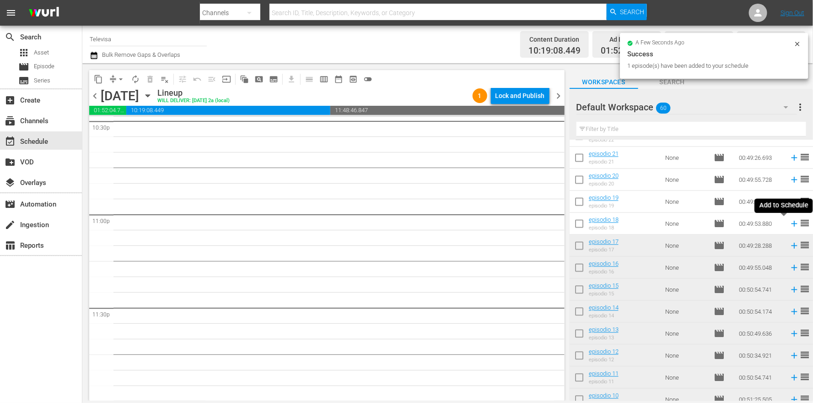
click at [789, 226] on icon at bounding box center [794, 224] width 10 height 10
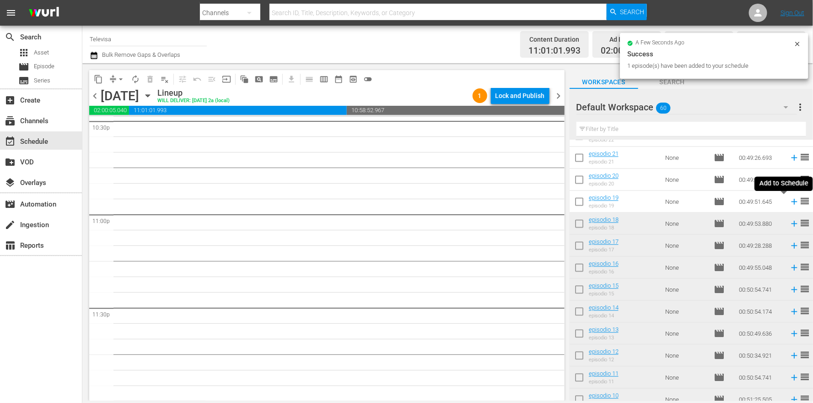
click at [789, 202] on icon at bounding box center [794, 202] width 10 height 10
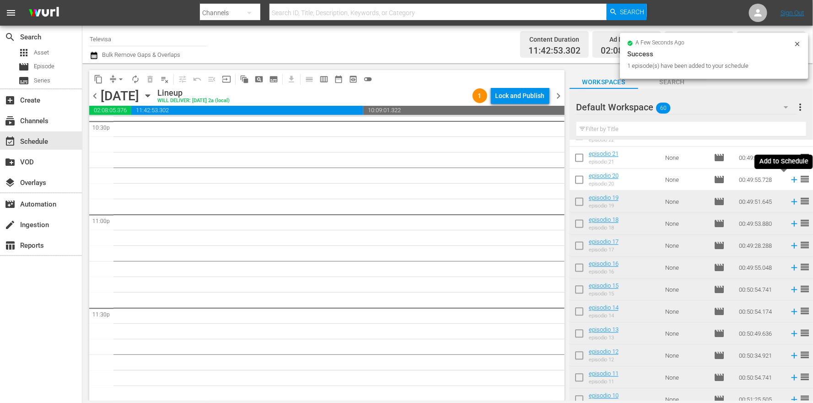
click at [791, 180] on icon at bounding box center [794, 180] width 6 height 6
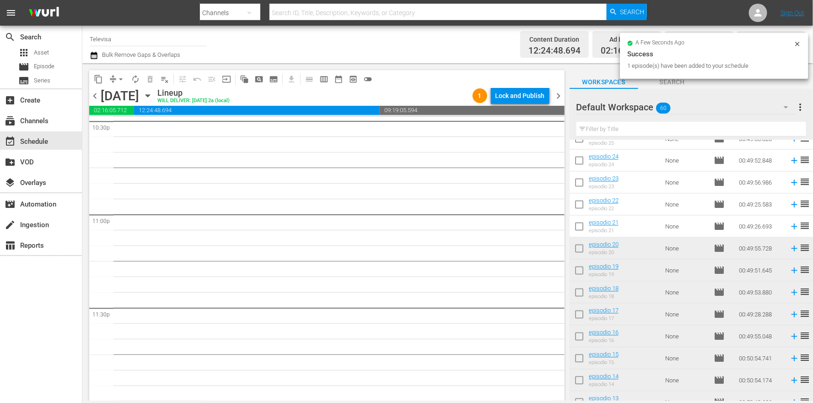
scroll to position [735, 0]
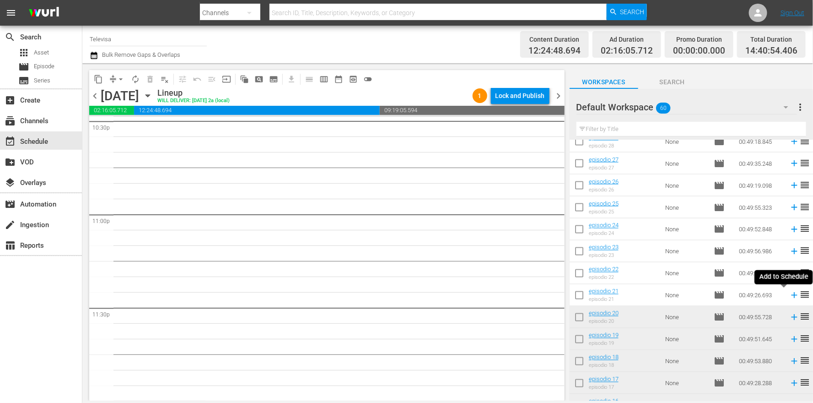
click at [789, 294] on icon at bounding box center [794, 295] width 10 height 10
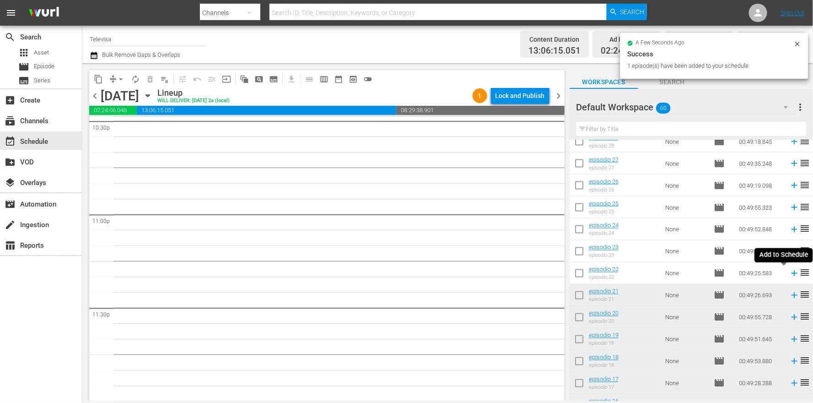
click at [791, 274] on icon at bounding box center [794, 273] width 6 height 6
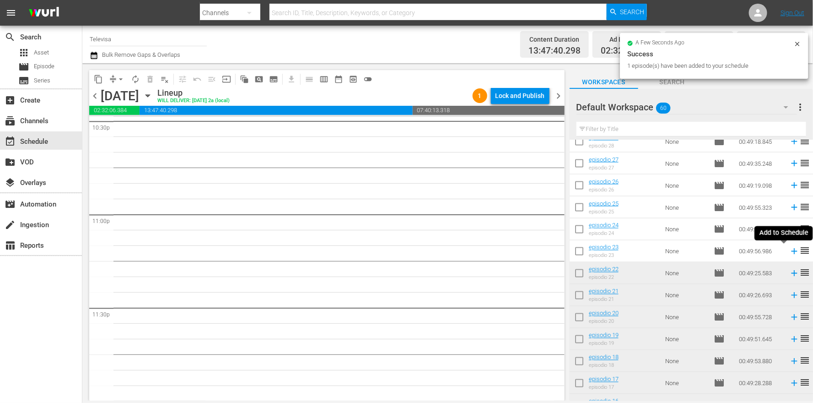
click at [791, 253] on icon at bounding box center [794, 251] width 6 height 6
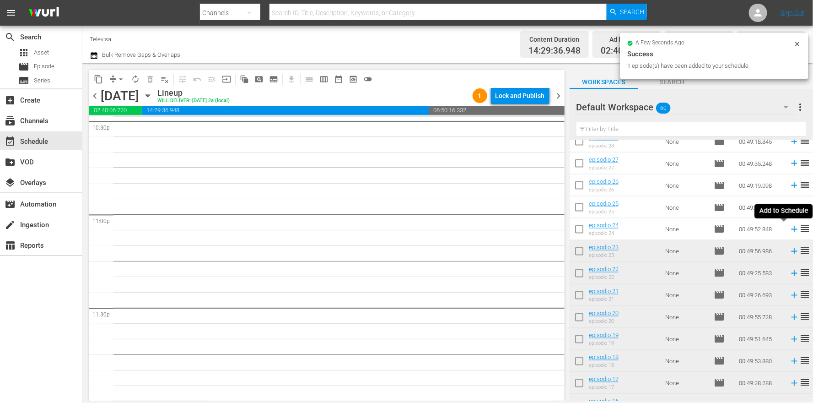
click at [791, 229] on icon at bounding box center [794, 229] width 6 height 6
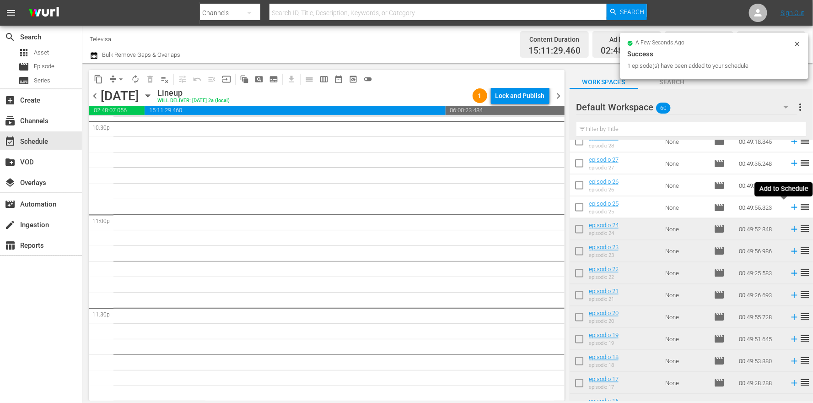
click at [791, 207] on icon at bounding box center [794, 207] width 6 height 6
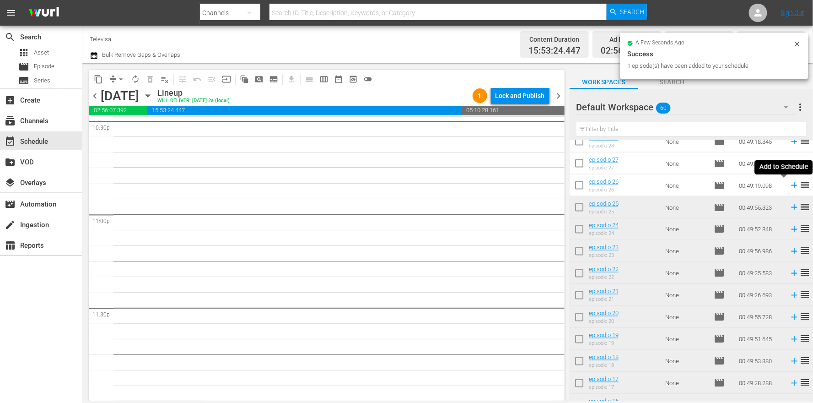
click at [791, 187] on icon at bounding box center [794, 186] width 6 height 6
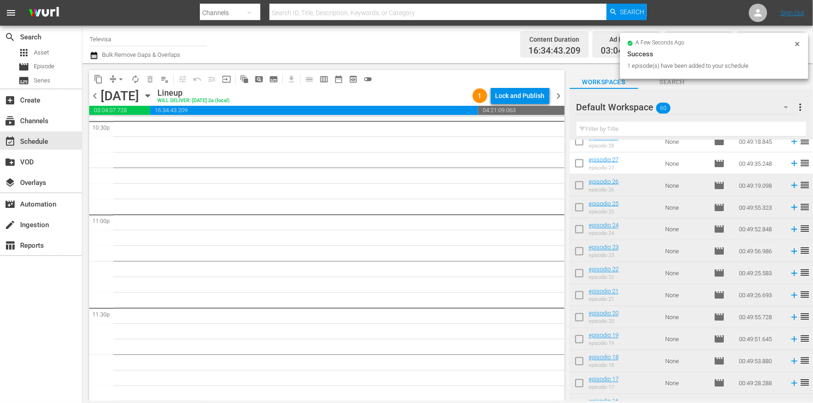
scroll to position [597, 0]
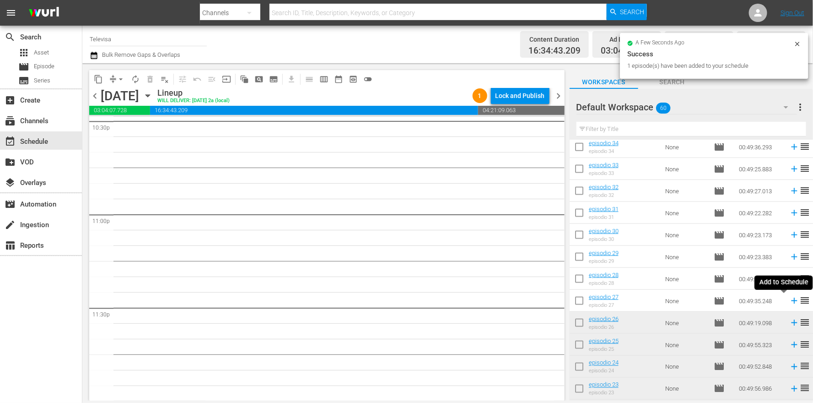
click at [791, 302] on icon at bounding box center [794, 301] width 6 height 6
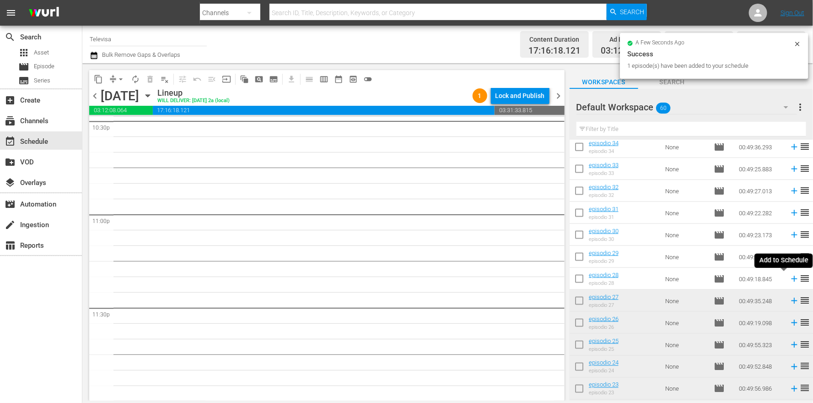
click at [791, 278] on icon at bounding box center [794, 279] width 6 height 6
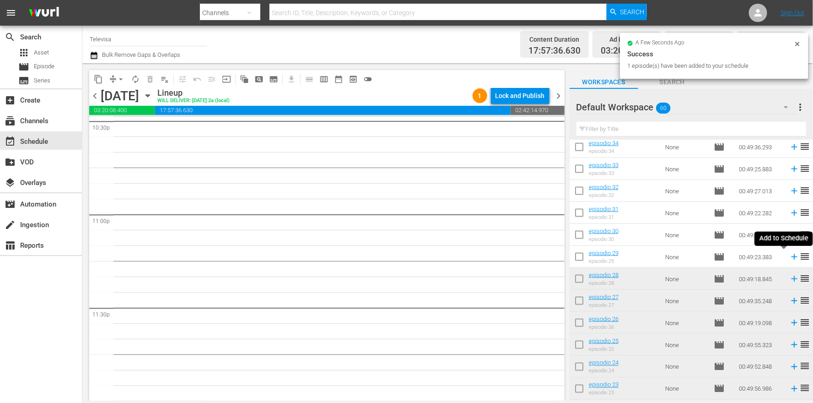
click at [791, 256] on icon at bounding box center [794, 257] width 6 height 6
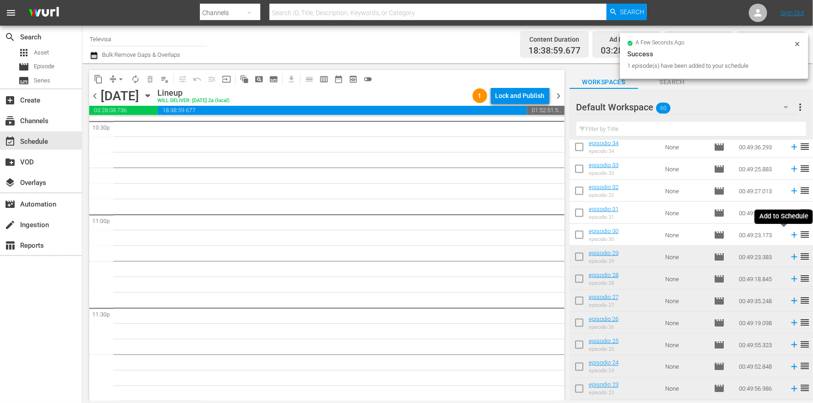
click at [789, 235] on icon at bounding box center [794, 235] width 10 height 10
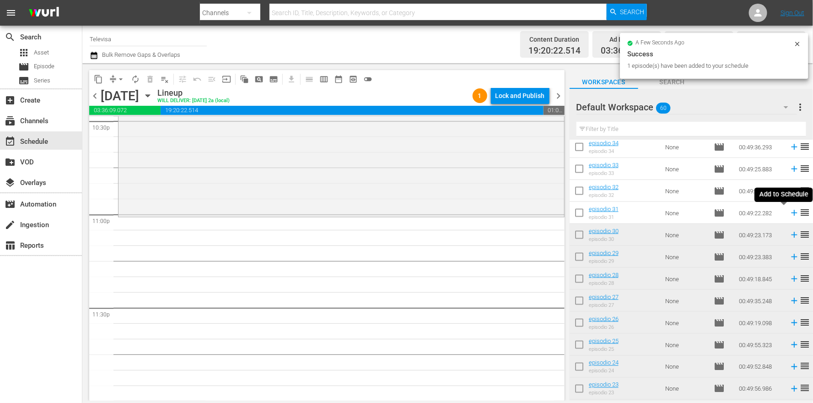
click at [789, 212] on icon at bounding box center [794, 213] width 10 height 10
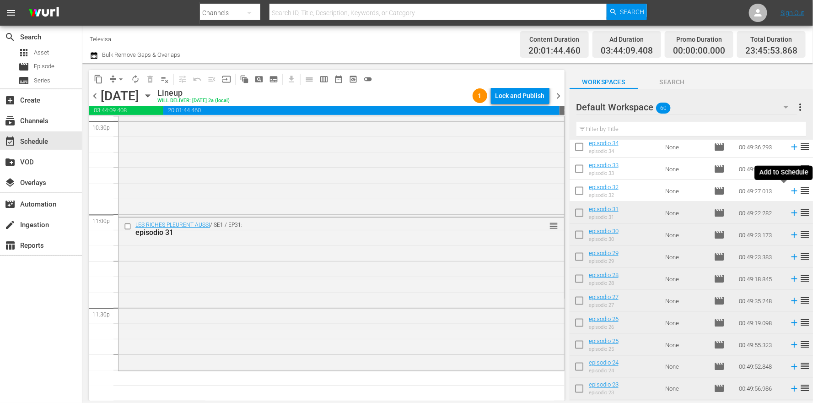
click at [791, 190] on icon at bounding box center [794, 191] width 6 height 6
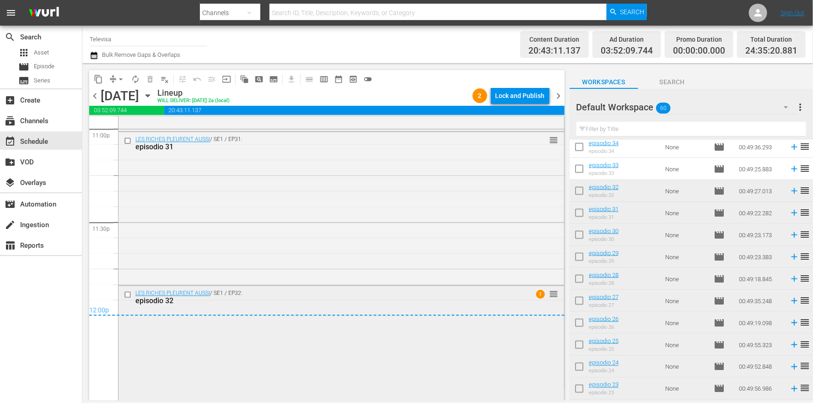
scroll to position [4319, 0]
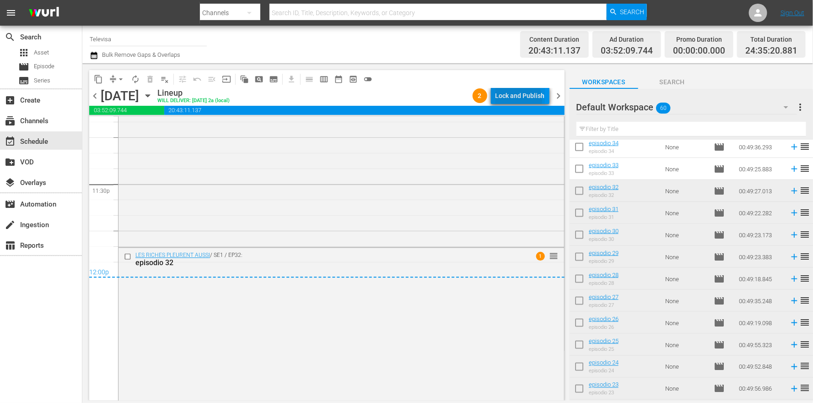
click at [512, 100] on div "Lock and Publish" at bounding box center [519, 95] width 49 height 16
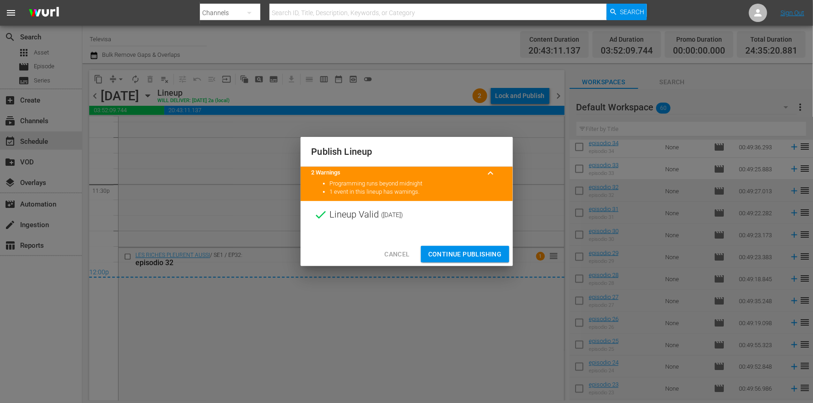
click at [463, 250] on span "Continue Publishing" at bounding box center [465, 253] width 74 height 11
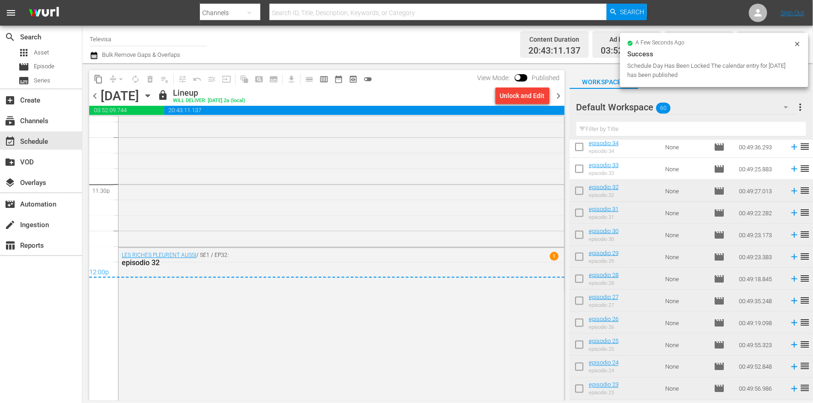
click at [153, 97] on icon "button" at bounding box center [148, 96] width 10 height 10
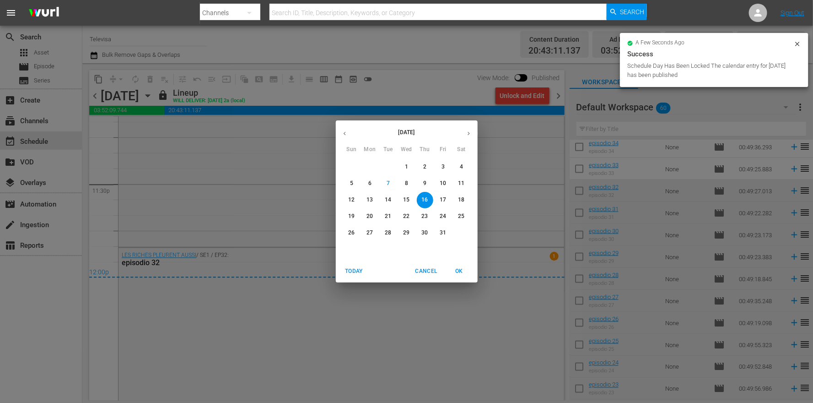
click at [444, 197] on p "17" at bounding box center [443, 200] width 6 height 8
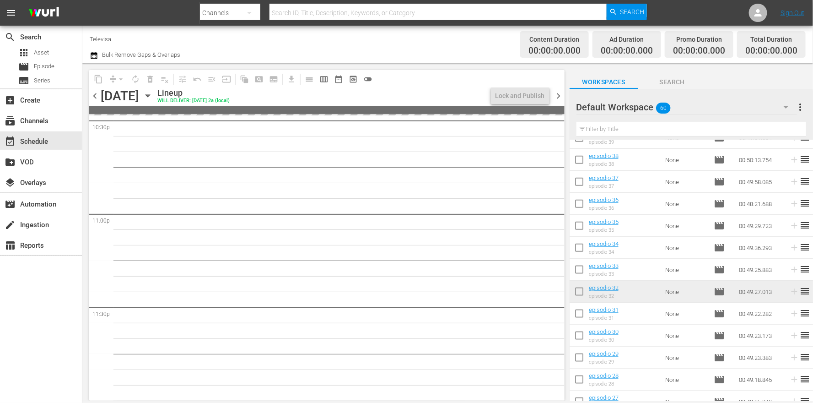
scroll to position [460, 0]
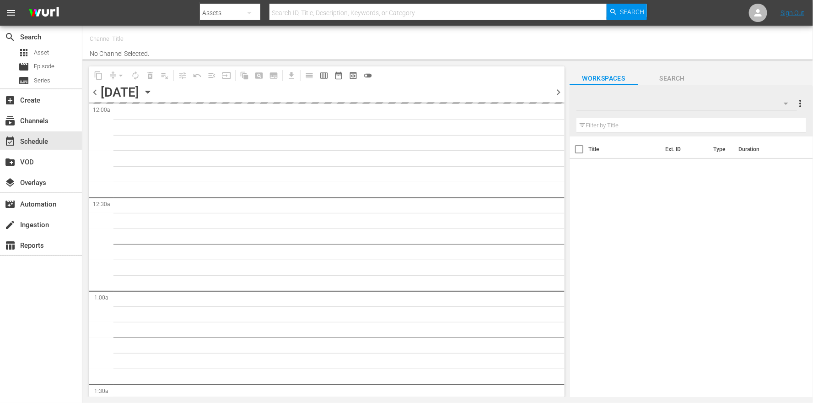
type input "Televisa (820)"
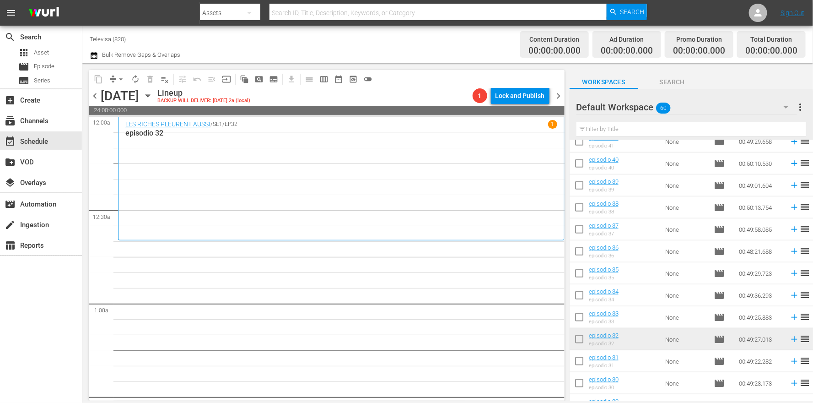
scroll to position [441, 0]
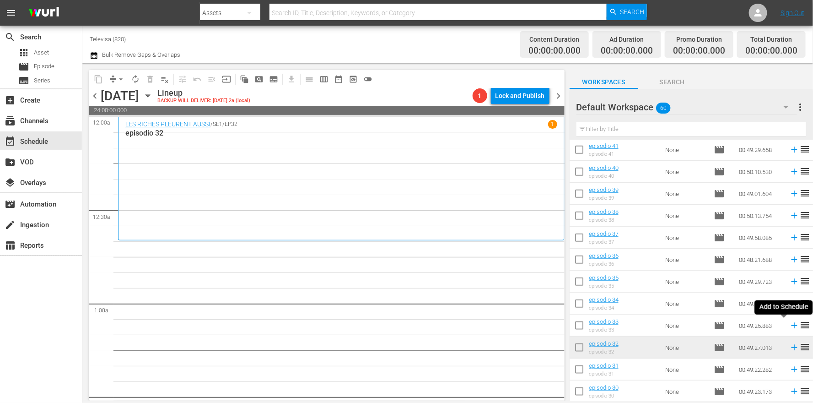
click at [789, 327] on icon at bounding box center [794, 325] width 10 height 10
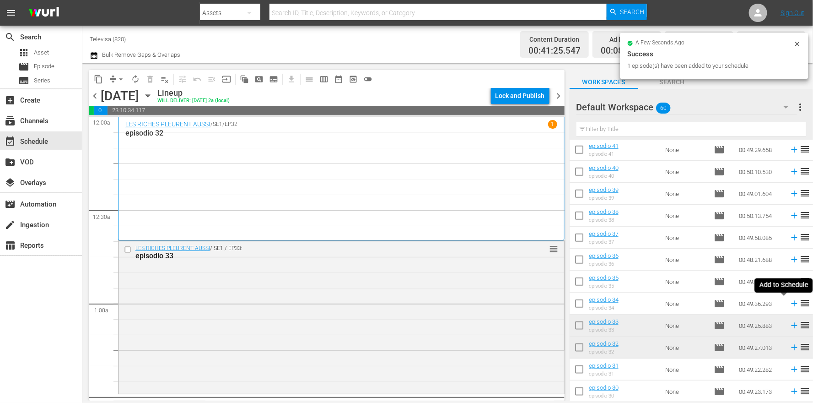
click at [791, 303] on icon at bounding box center [794, 304] width 6 height 6
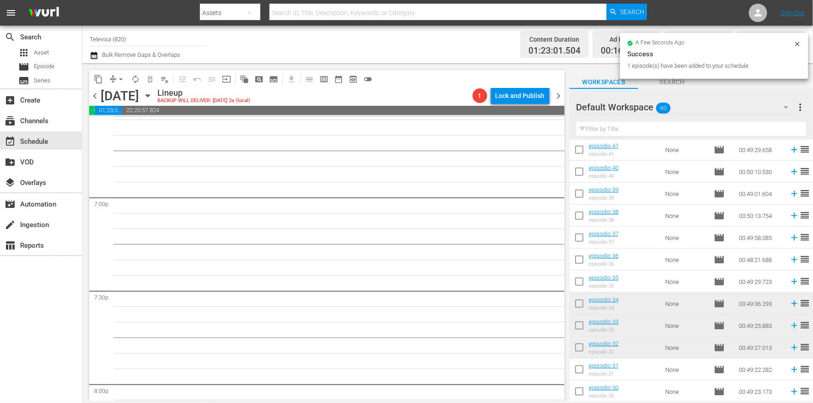
scroll to position [4196, 0]
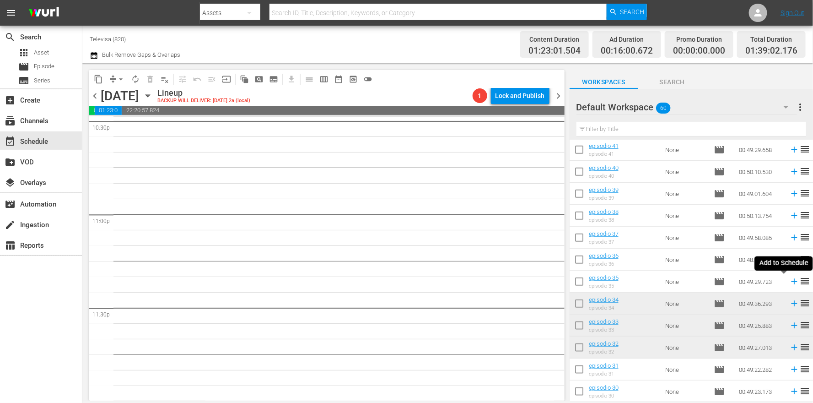
click at [789, 282] on icon at bounding box center [794, 281] width 10 height 10
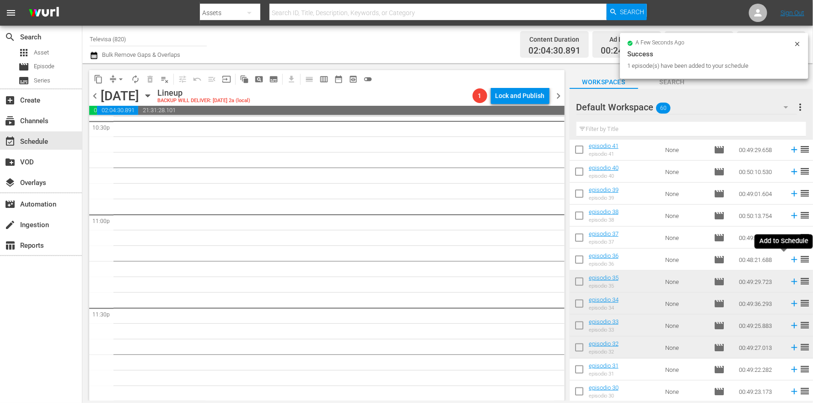
scroll to position [4179, 0]
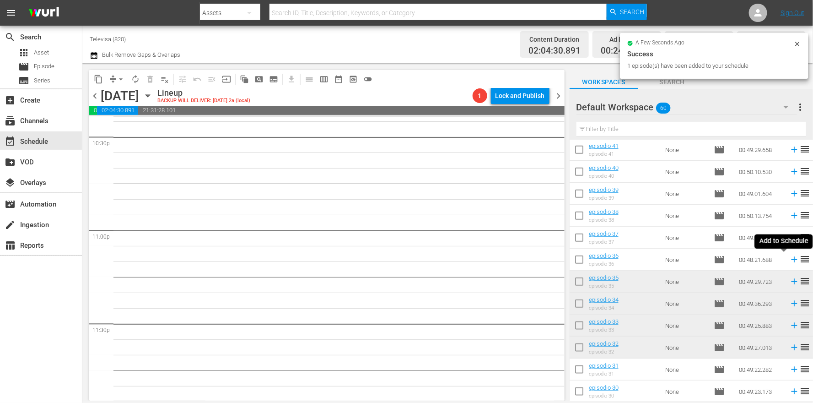
click at [791, 258] on icon at bounding box center [794, 260] width 6 height 6
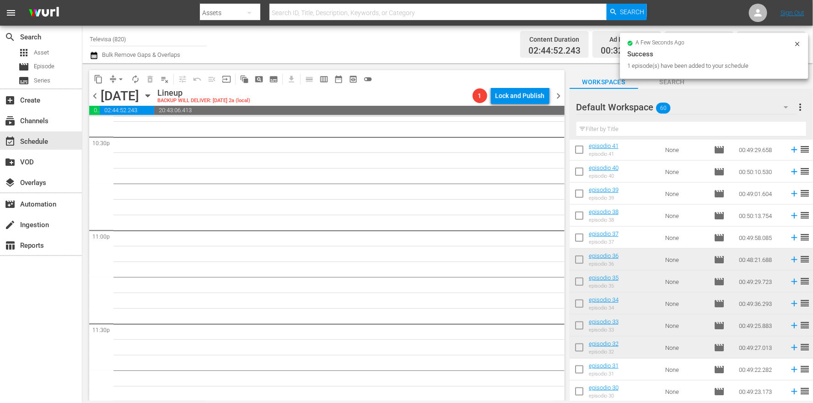
scroll to position [4164, 0]
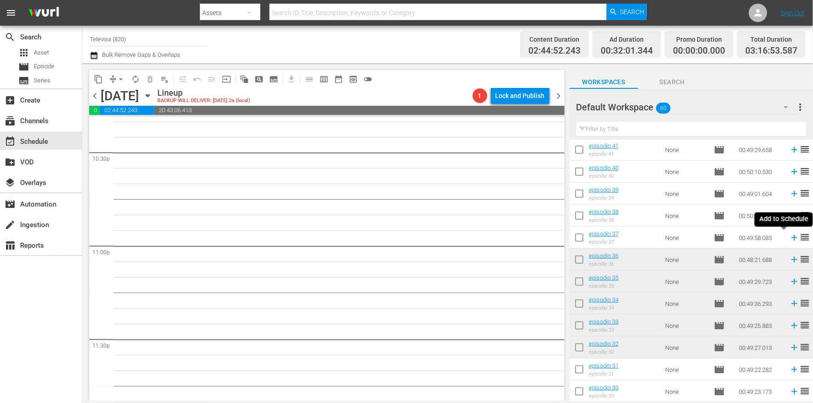
click at [791, 237] on icon at bounding box center [794, 238] width 6 height 6
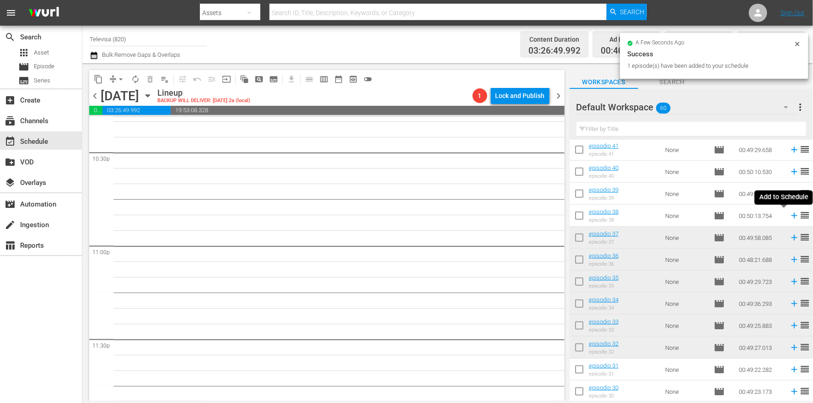
scroll to position [4149, 0]
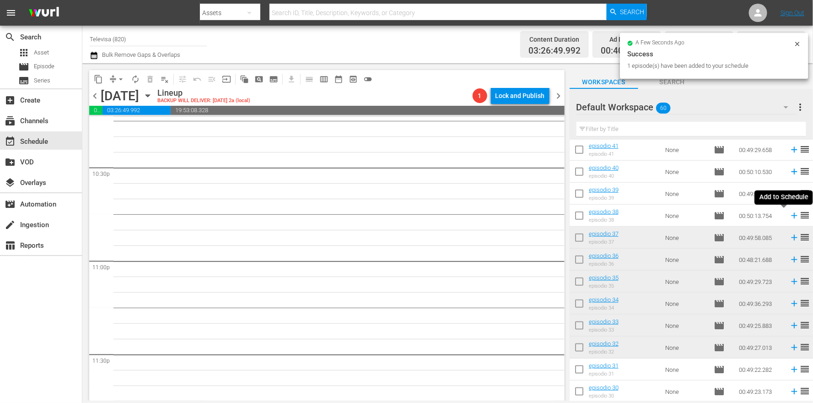
click at [789, 215] on icon at bounding box center [794, 215] width 10 height 10
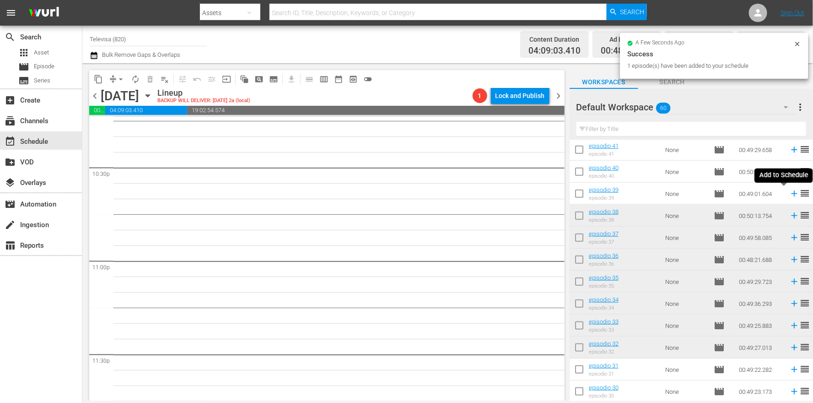
scroll to position [4133, 0]
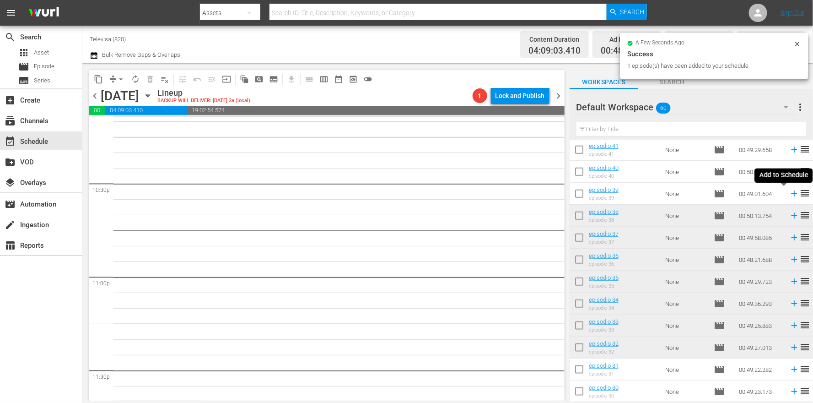
click at [789, 195] on icon at bounding box center [794, 193] width 10 height 10
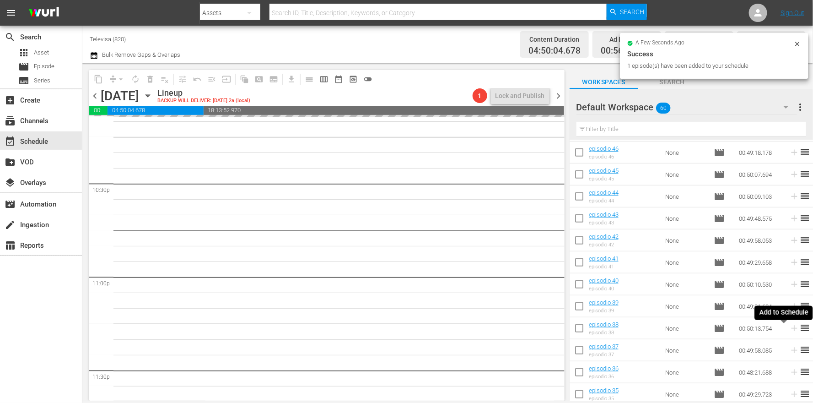
scroll to position [304, 0]
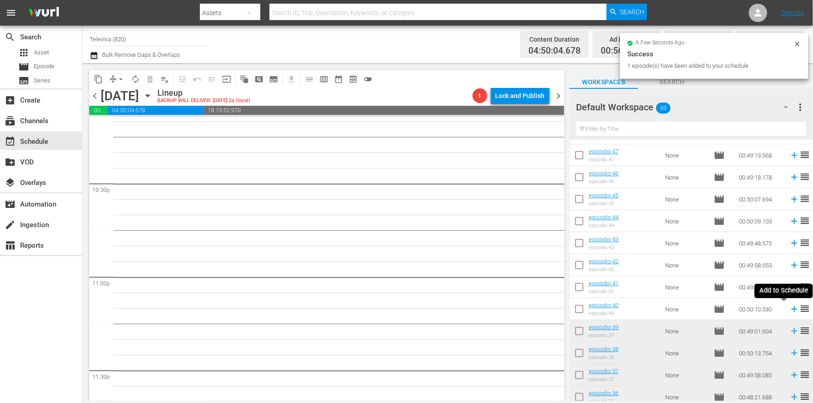
click at [791, 311] on icon at bounding box center [794, 309] width 6 height 6
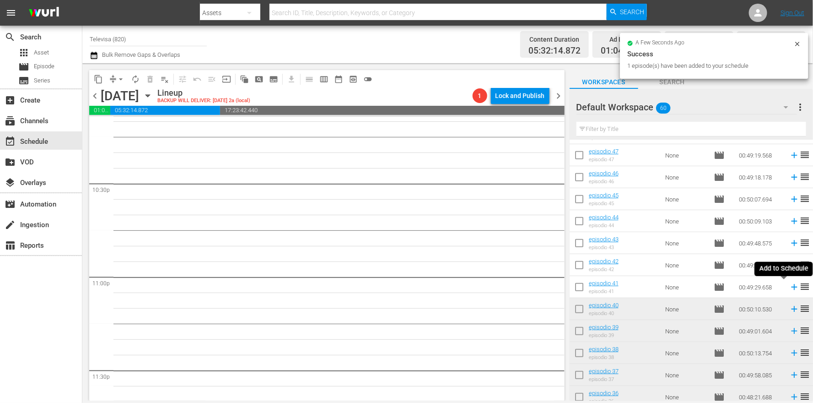
scroll to position [4117, 0]
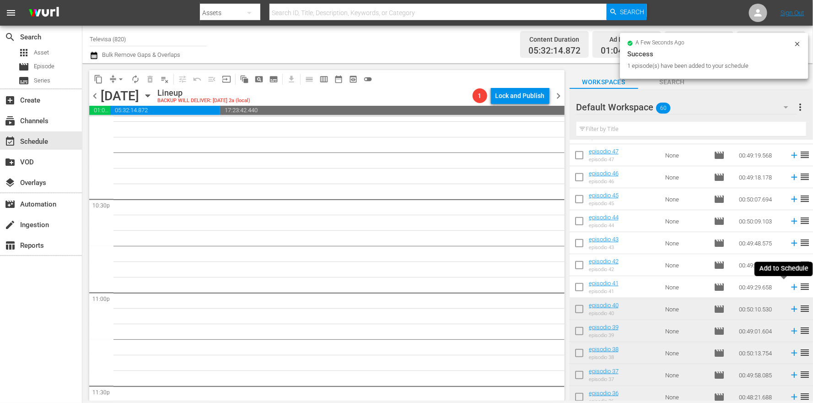
click at [791, 287] on icon at bounding box center [794, 287] width 6 height 6
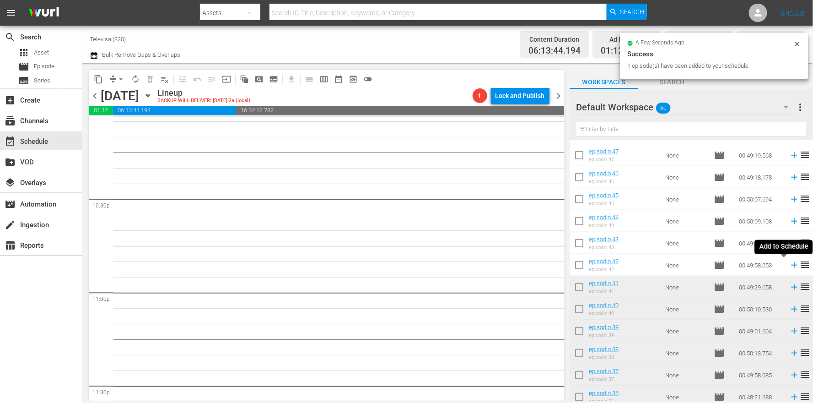
click at [789, 264] on icon at bounding box center [794, 265] width 10 height 10
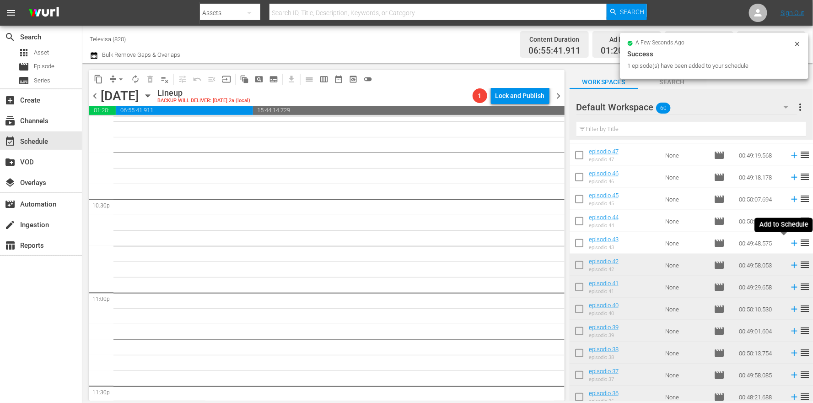
click at [789, 243] on icon at bounding box center [794, 243] width 10 height 10
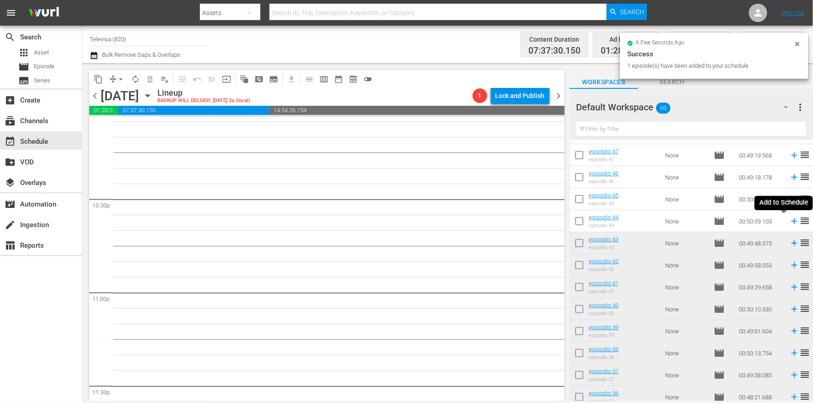
click at [791, 222] on icon at bounding box center [794, 221] width 6 height 6
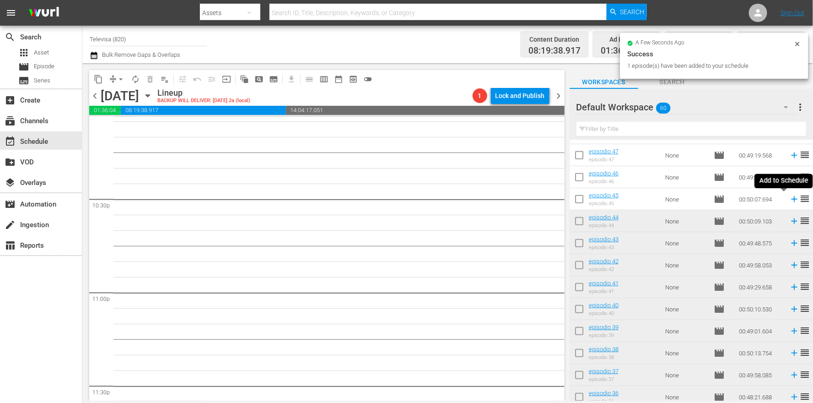
click at [791, 200] on icon at bounding box center [794, 199] width 6 height 6
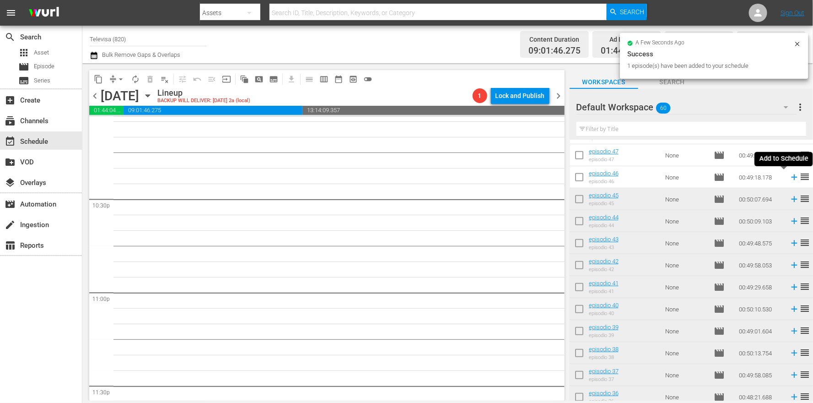
click at [791, 177] on icon at bounding box center [794, 177] width 6 height 6
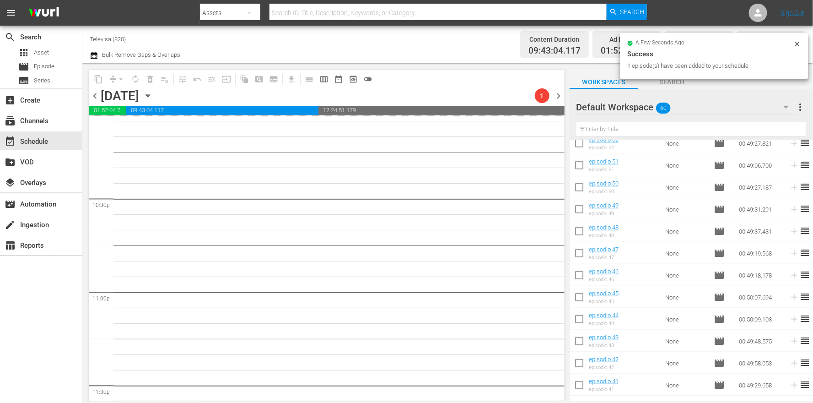
scroll to position [167, 0]
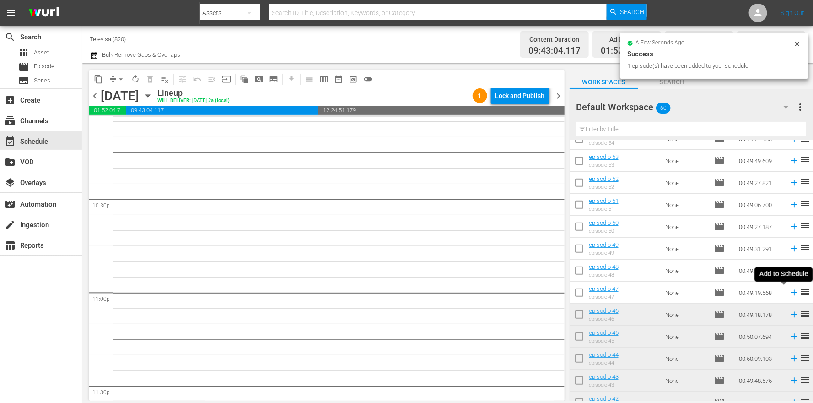
click at [791, 294] on icon at bounding box center [794, 293] width 6 height 6
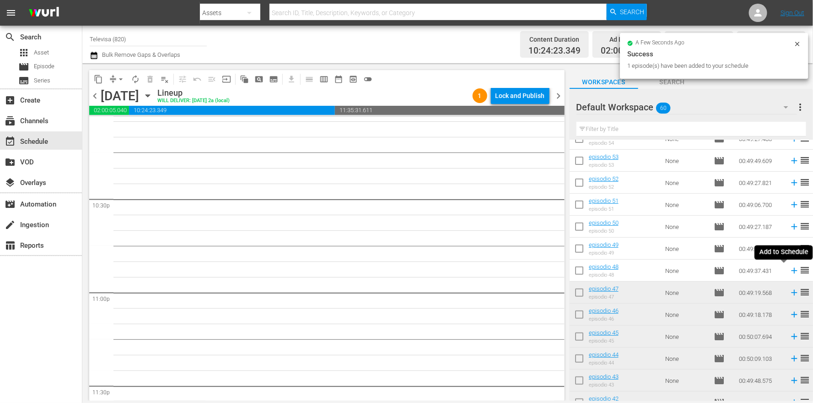
click at [791, 269] on icon at bounding box center [794, 271] width 6 height 6
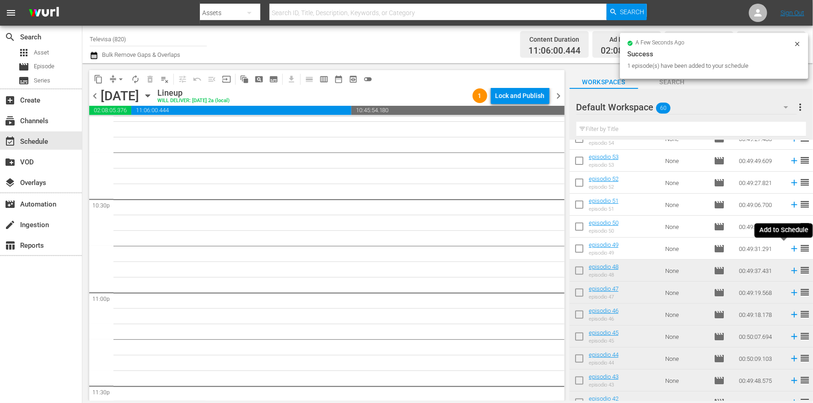
scroll to position [4102, 0]
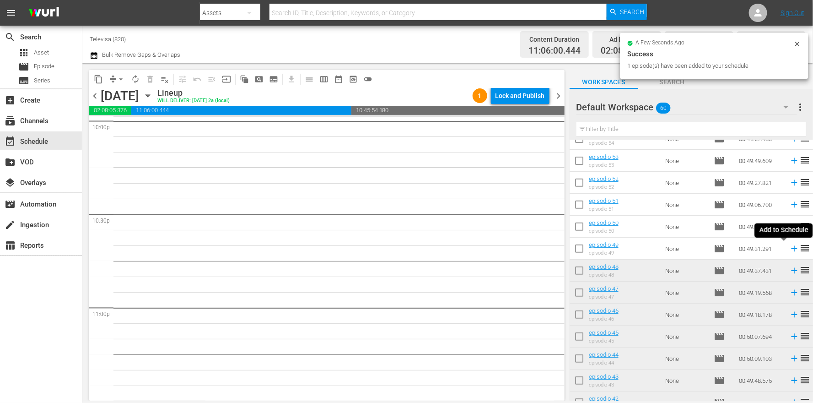
click at [789, 250] on icon at bounding box center [794, 248] width 10 height 10
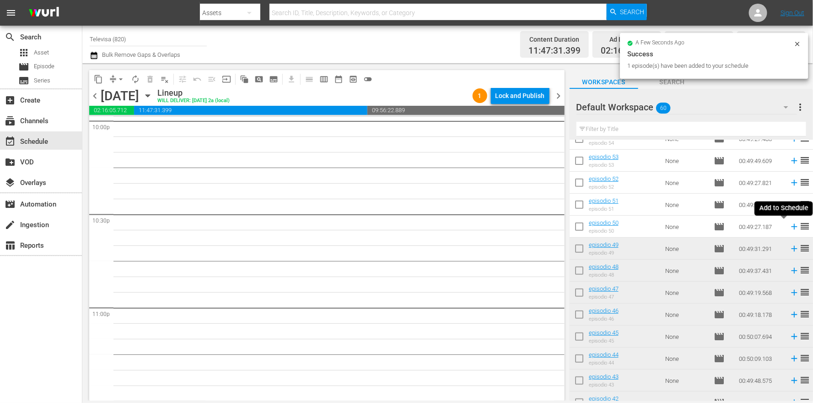
scroll to position [4086, 0]
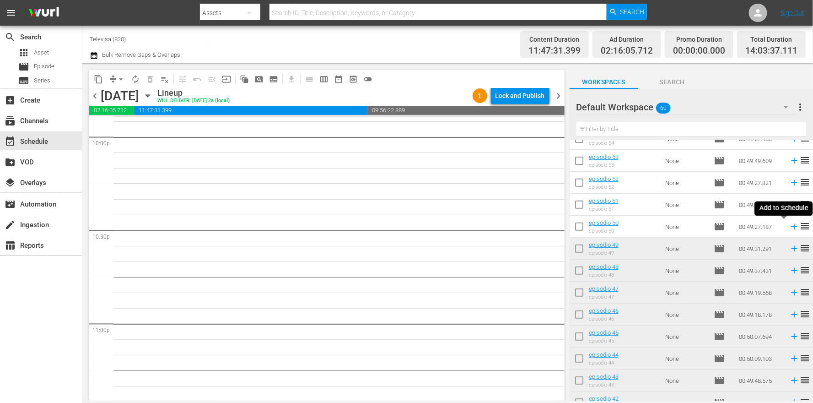
click at [791, 226] on icon at bounding box center [794, 227] width 6 height 6
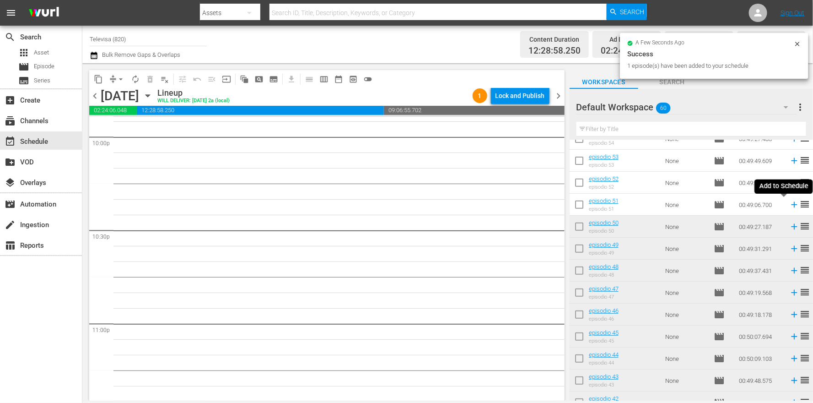
scroll to position [4071, 0]
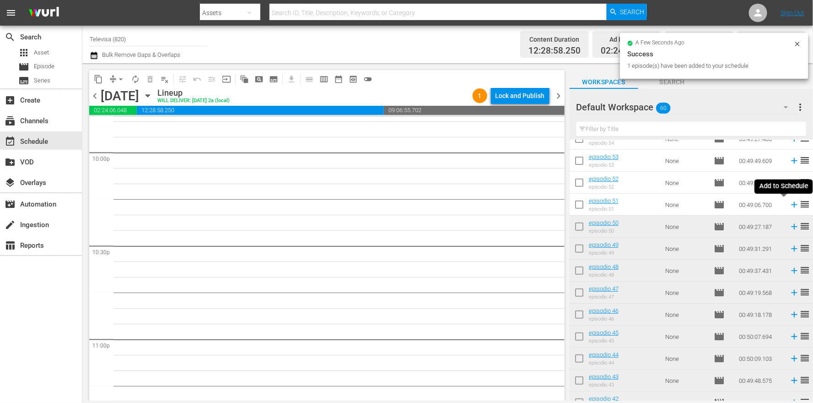
click at [791, 206] on icon at bounding box center [794, 205] width 6 height 6
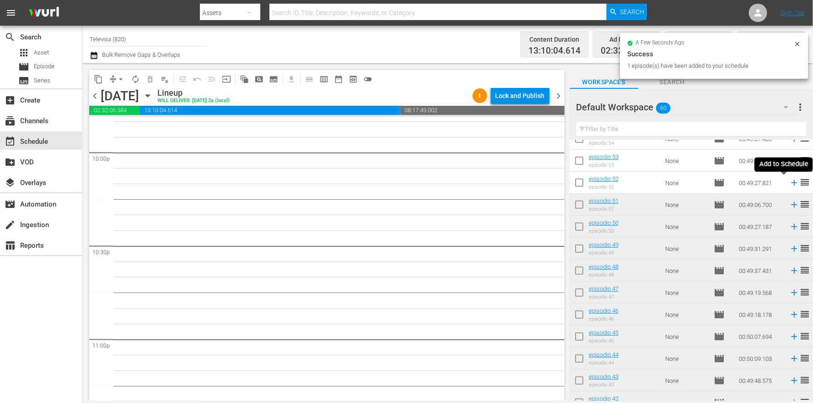
scroll to position [4056, 0]
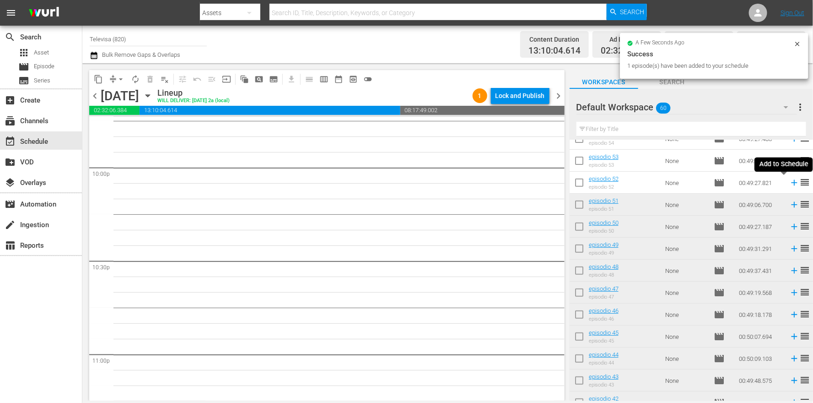
click at [791, 182] on icon at bounding box center [794, 183] width 6 height 6
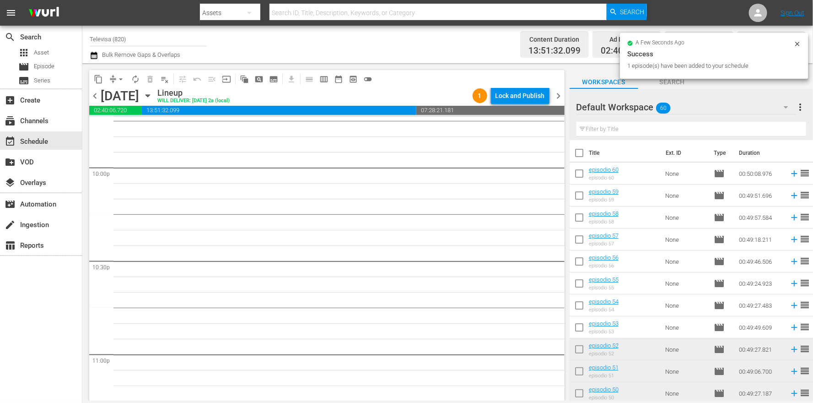
scroll to position [4040, 0]
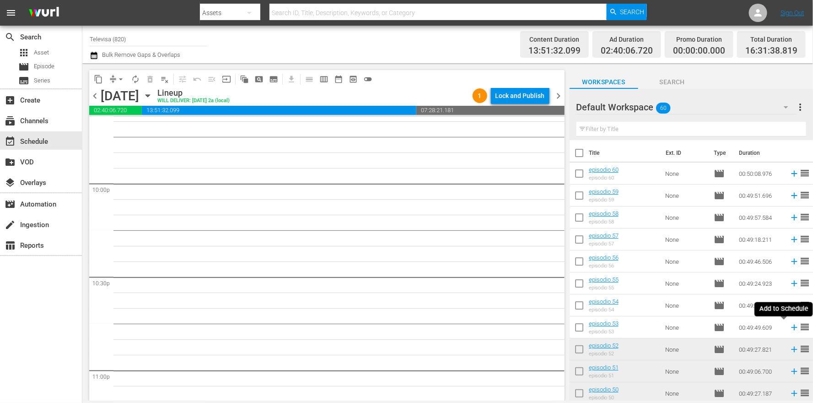
click at [789, 328] on icon at bounding box center [794, 327] width 10 height 10
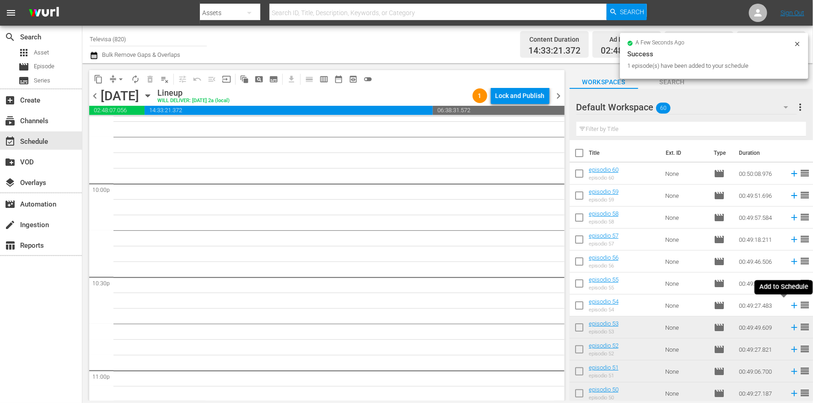
scroll to position [4024, 0]
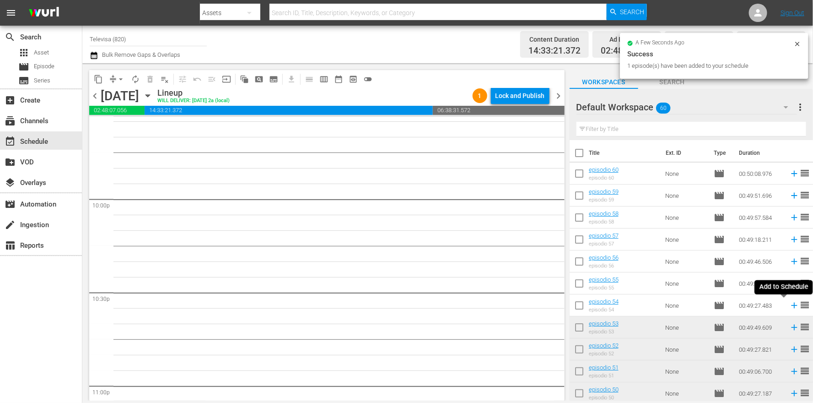
click at [791, 305] on icon at bounding box center [794, 305] width 6 height 6
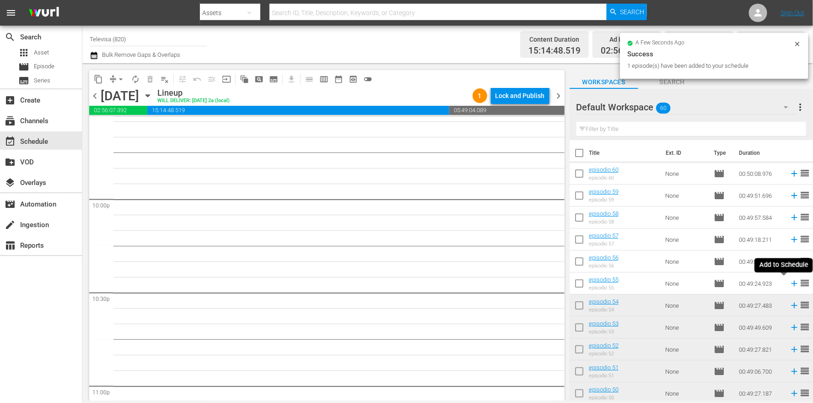
click at [791, 281] on icon at bounding box center [794, 283] width 6 height 6
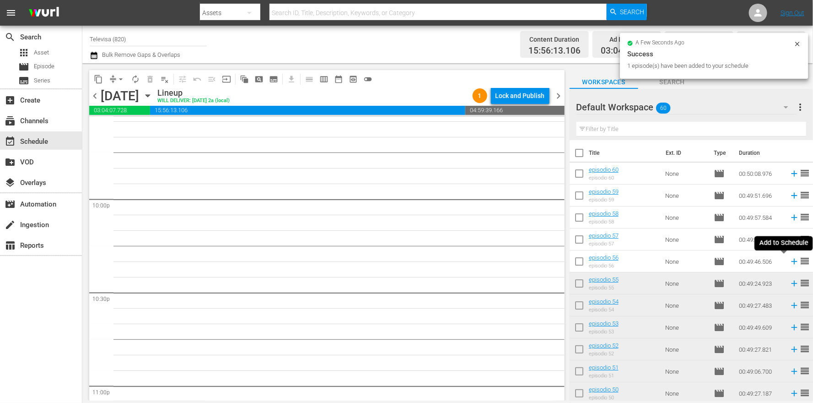
click at [791, 261] on icon at bounding box center [794, 261] width 6 height 6
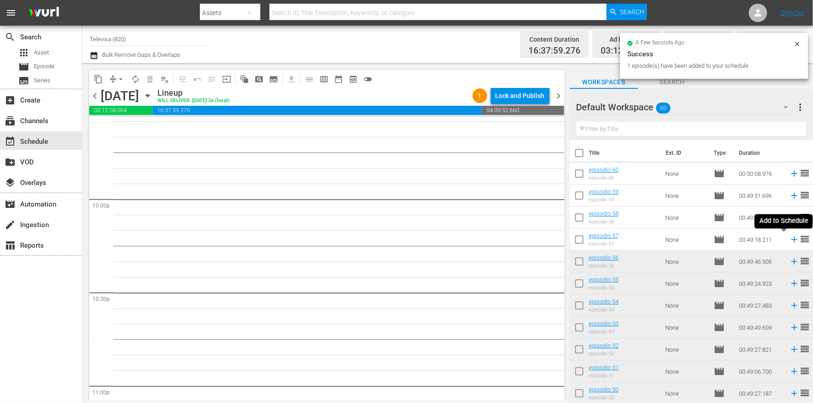
click at [791, 239] on icon at bounding box center [794, 240] width 6 height 6
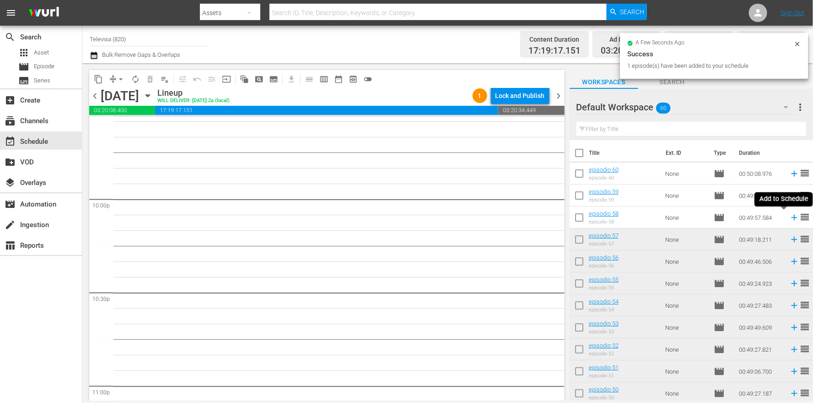
click at [791, 220] on icon at bounding box center [794, 218] width 6 height 6
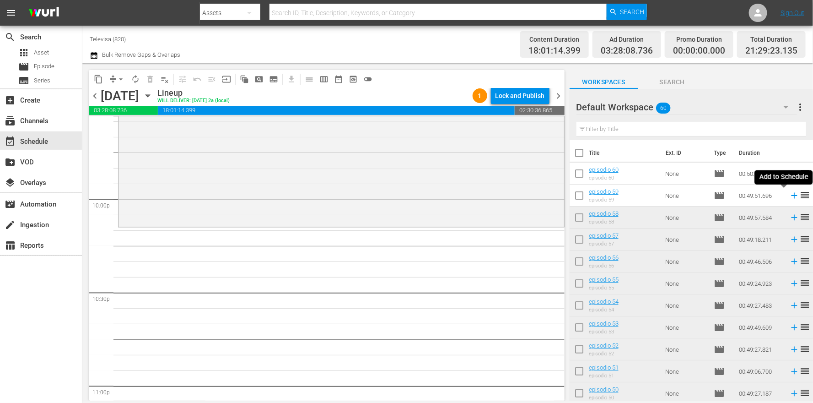
click at [789, 196] on icon at bounding box center [794, 195] width 10 height 10
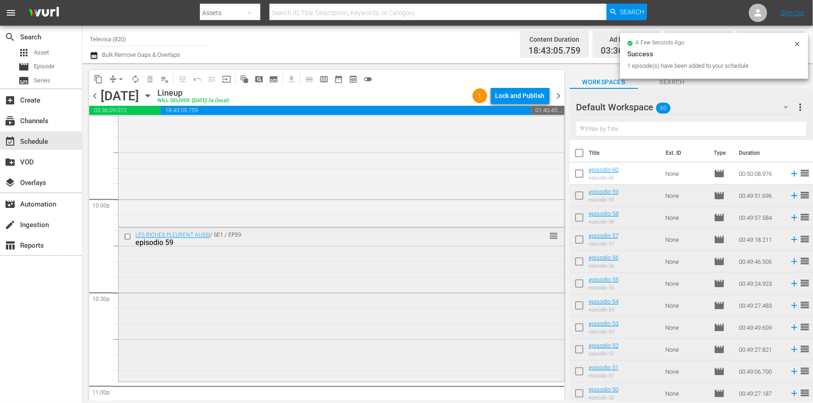
scroll to position [4196, 0]
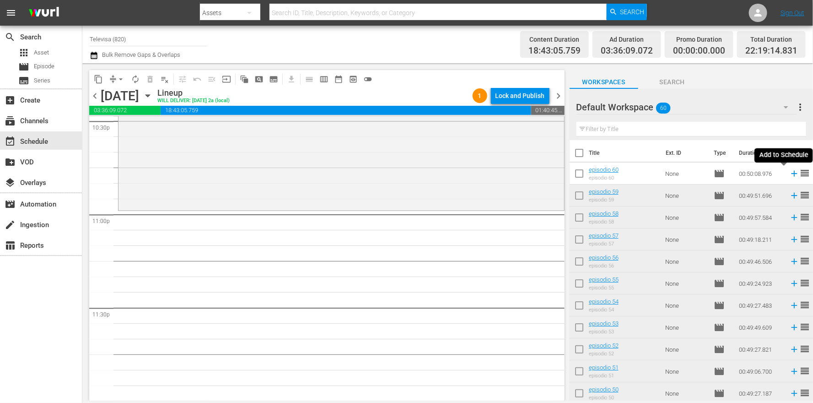
click at [791, 173] on icon at bounding box center [794, 174] width 6 height 6
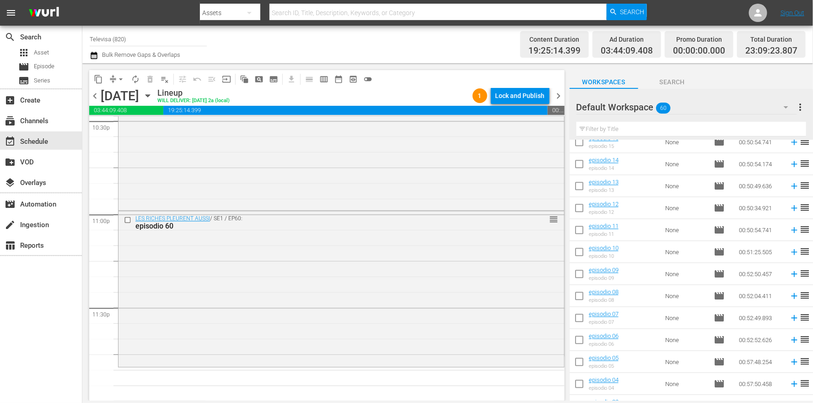
scroll to position [1078, 0]
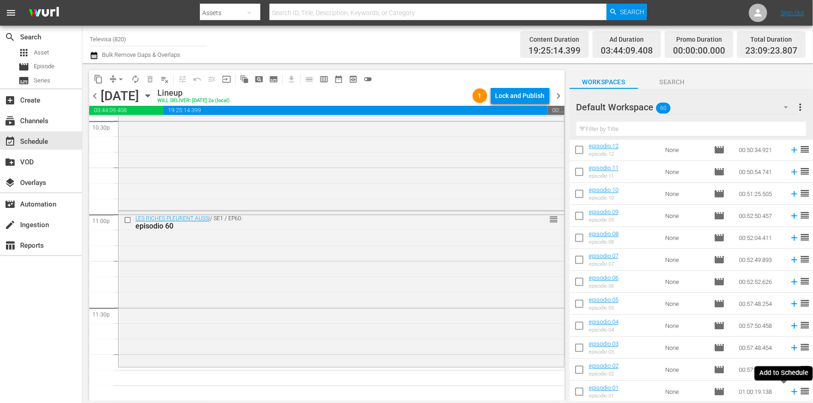
click at [791, 393] on icon at bounding box center [794, 391] width 6 height 6
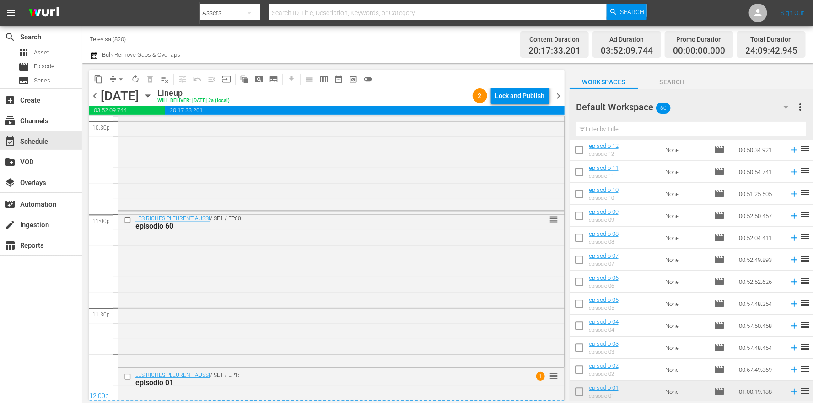
scroll to position [4349, 0]
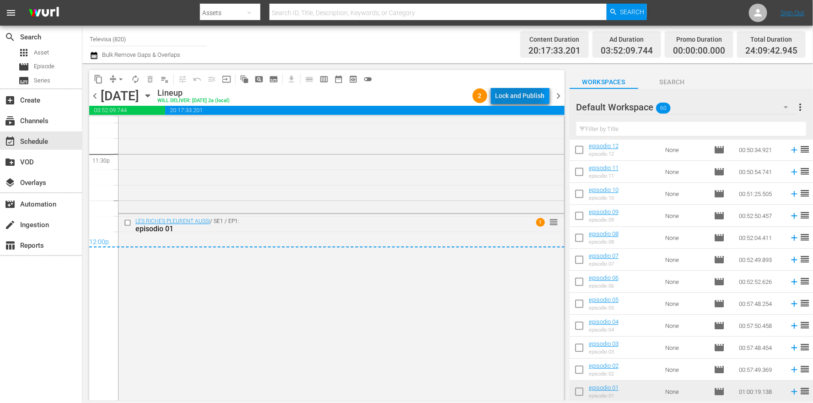
click at [514, 92] on div "Lock and Publish" at bounding box center [519, 95] width 49 height 16
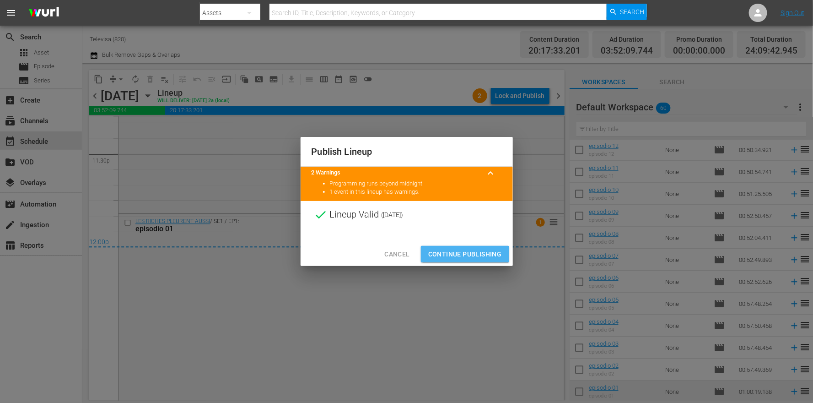
click at [460, 254] on span "Continue Publishing" at bounding box center [465, 253] width 74 height 11
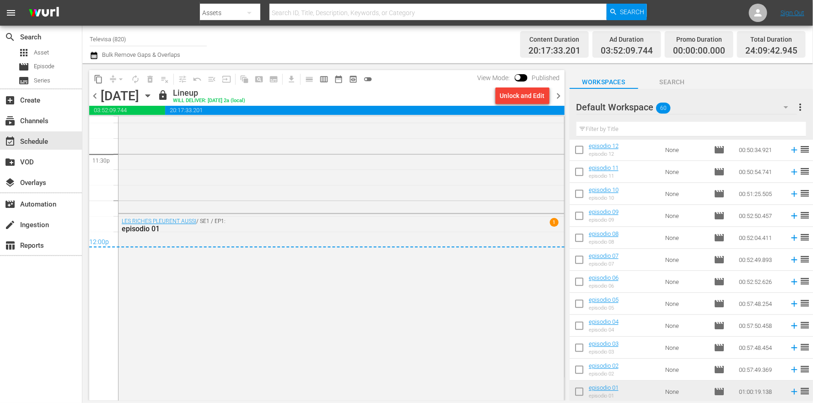
click at [150, 97] on icon "button" at bounding box center [147, 96] width 4 height 2
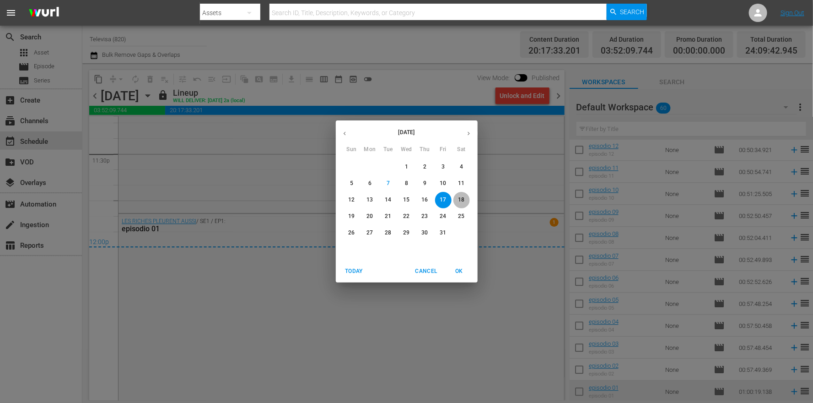
click at [463, 196] on p "18" at bounding box center [461, 200] width 6 height 8
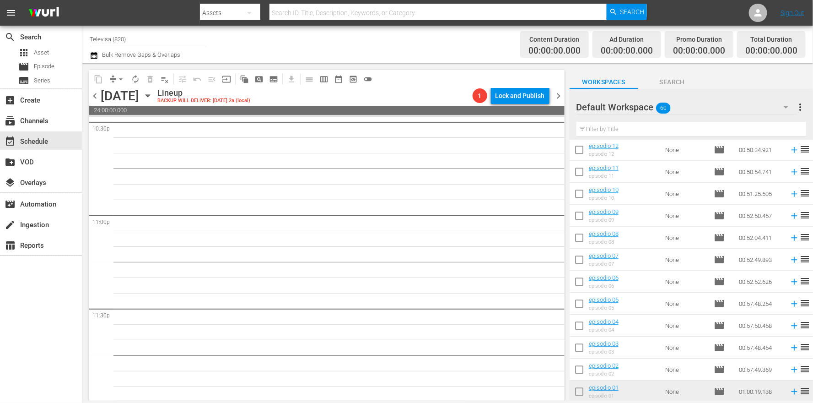
scroll to position [4196, 0]
click at [789, 371] on icon at bounding box center [794, 369] width 10 height 10
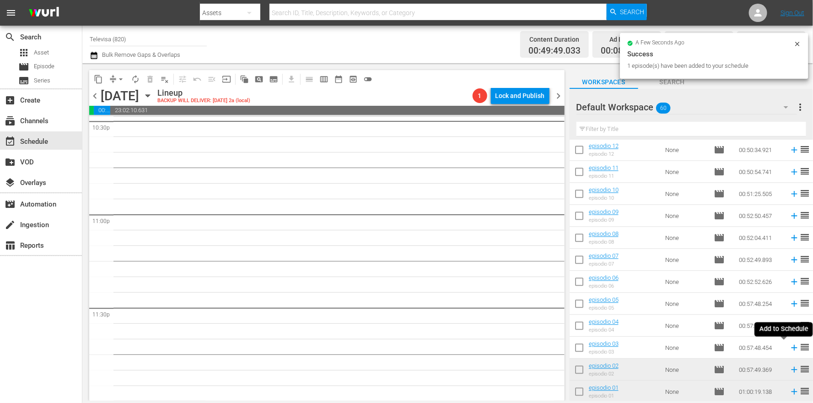
click at [791, 347] on icon at bounding box center [794, 347] width 6 height 6
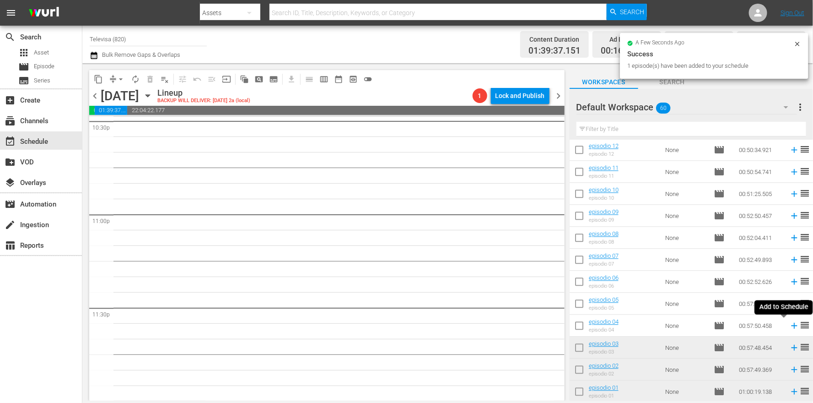
click at [791, 324] on icon at bounding box center [794, 326] width 6 height 6
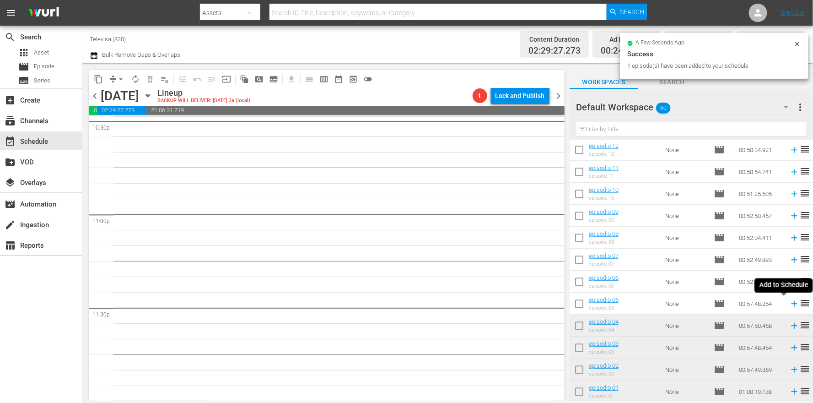
click at [791, 305] on icon at bounding box center [794, 304] width 6 height 6
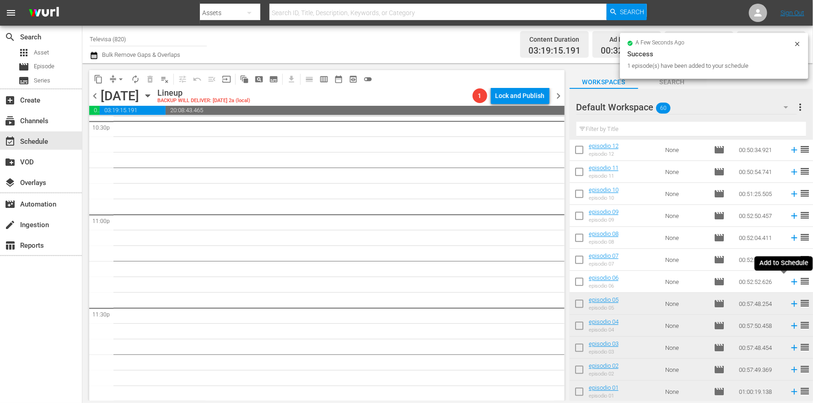
click at [791, 282] on icon at bounding box center [794, 282] width 6 height 6
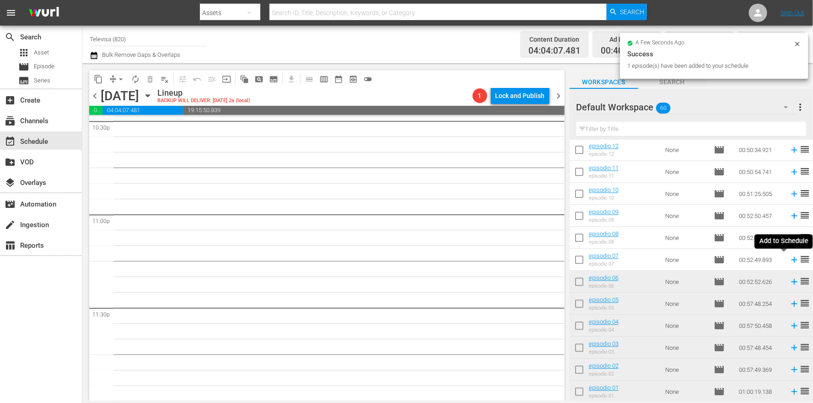
click at [789, 257] on icon at bounding box center [794, 259] width 10 height 10
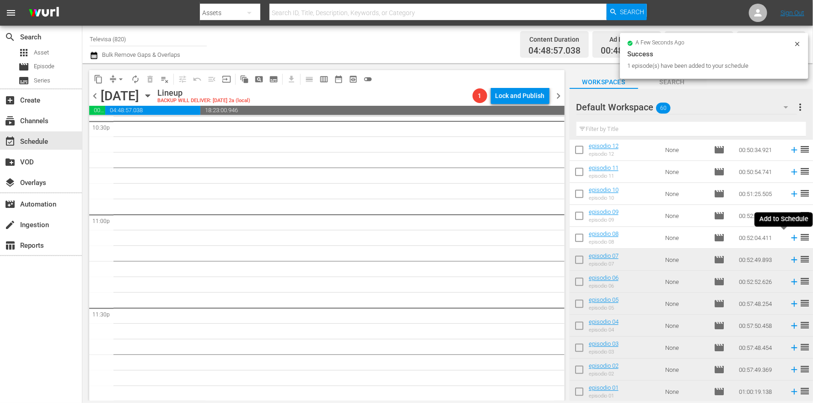
click at [789, 239] on icon at bounding box center [794, 237] width 10 height 10
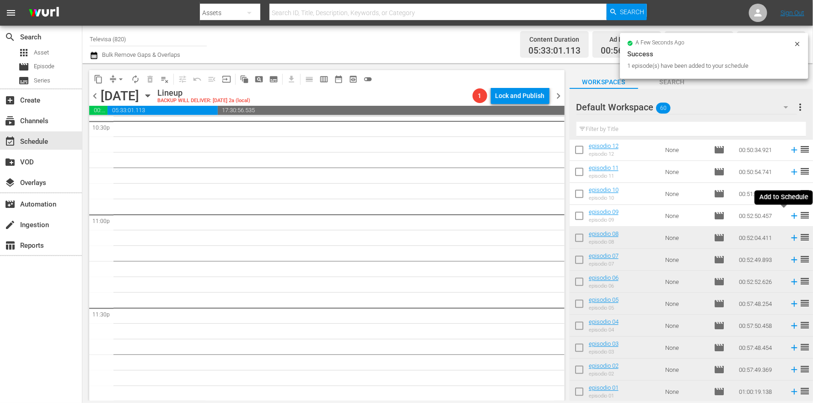
click at [791, 217] on icon at bounding box center [794, 216] width 6 height 6
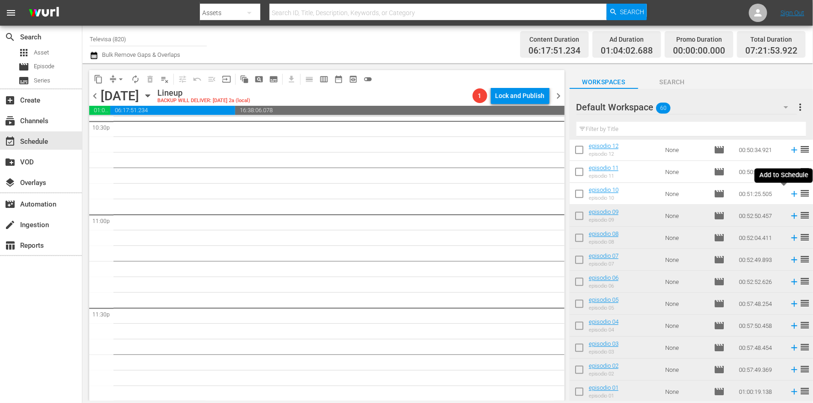
click at [789, 195] on icon at bounding box center [794, 193] width 10 height 10
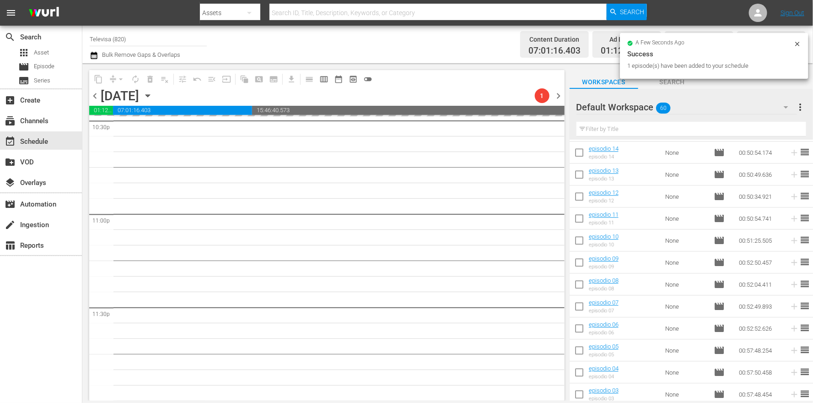
scroll to position [1009, 0]
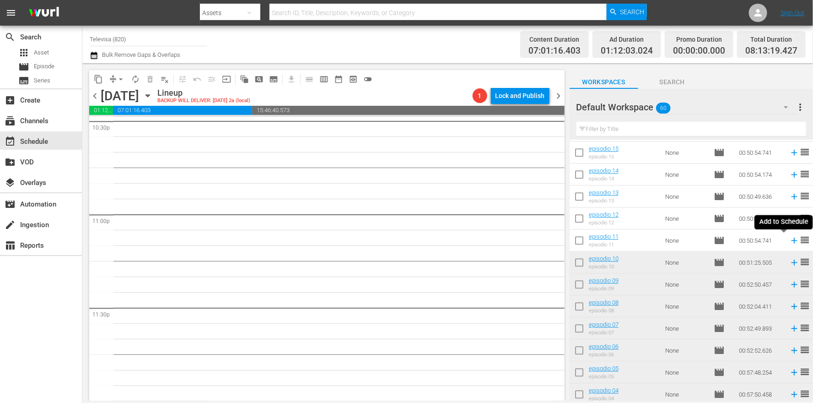
click at [789, 237] on icon at bounding box center [794, 240] width 10 height 10
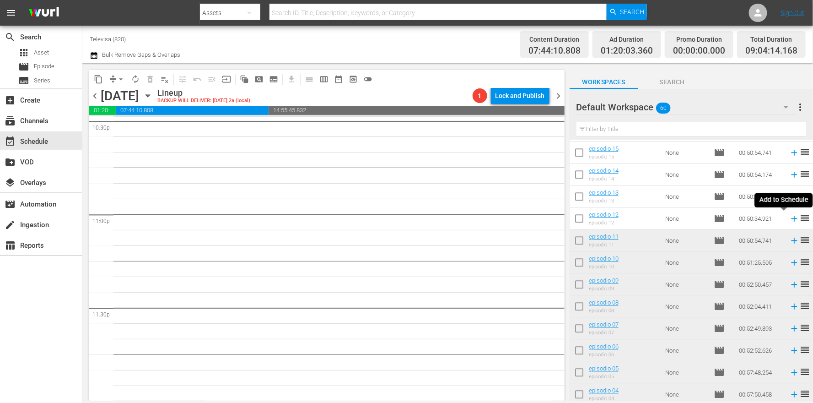
click at [791, 220] on icon at bounding box center [794, 218] width 6 height 6
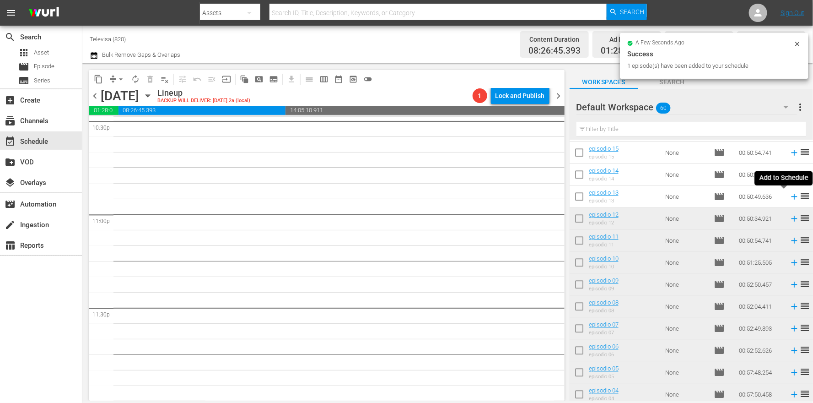
click at [789, 195] on icon at bounding box center [794, 196] width 10 height 10
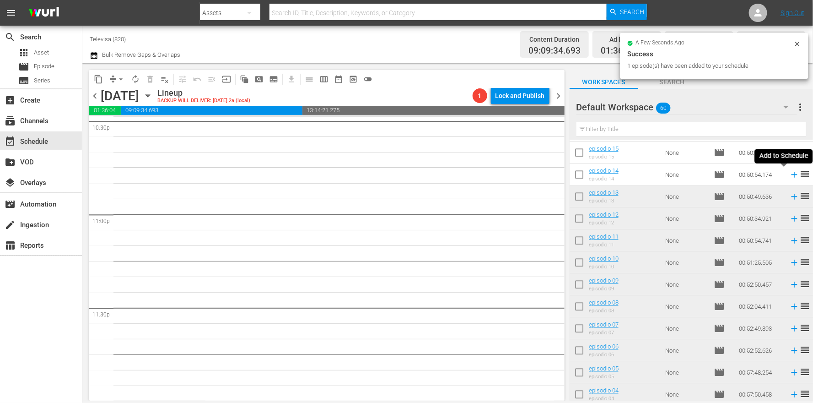
click at [789, 176] on icon at bounding box center [794, 174] width 10 height 10
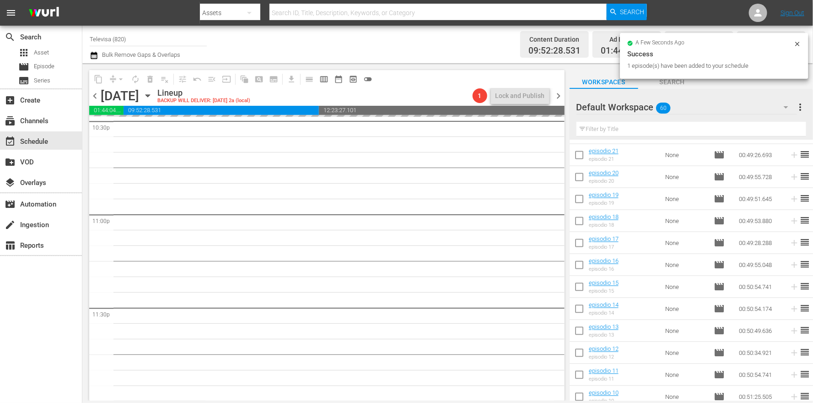
scroll to position [872, 0]
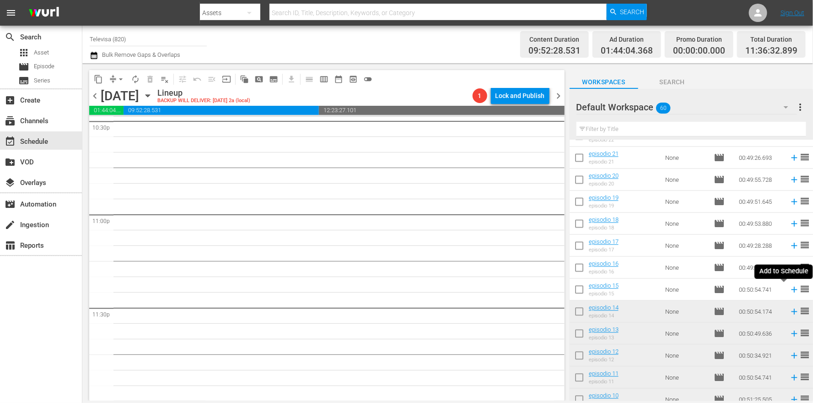
click at [791, 290] on icon at bounding box center [794, 290] width 6 height 6
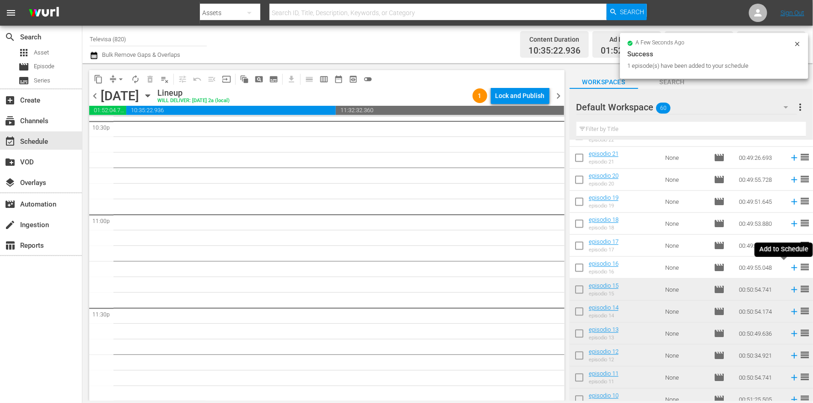
click at [789, 269] on icon at bounding box center [794, 268] width 10 height 10
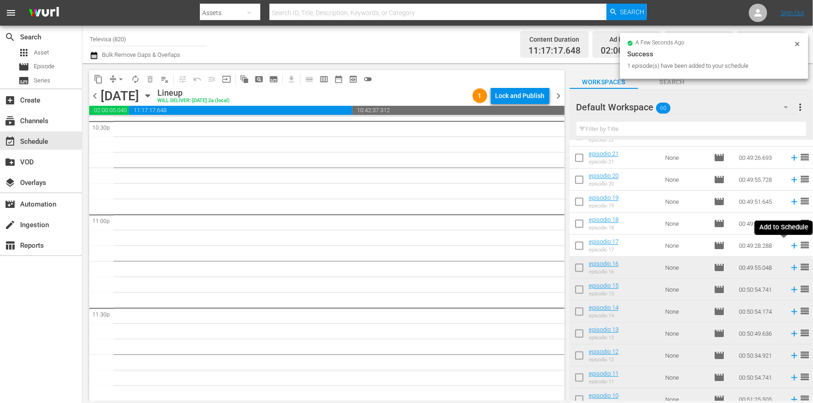
click at [791, 245] on icon at bounding box center [794, 246] width 6 height 6
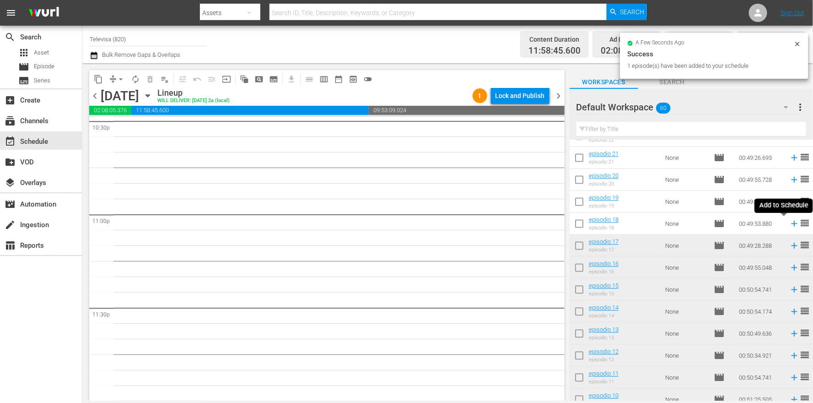
click at [791, 224] on icon at bounding box center [794, 224] width 6 height 6
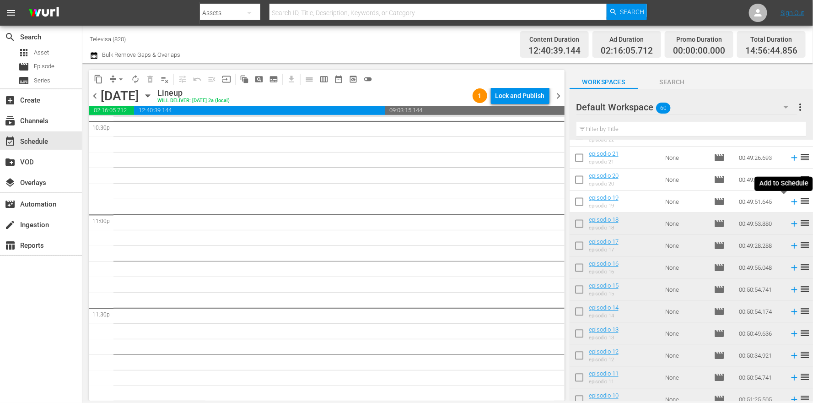
click at [789, 204] on icon at bounding box center [794, 202] width 10 height 10
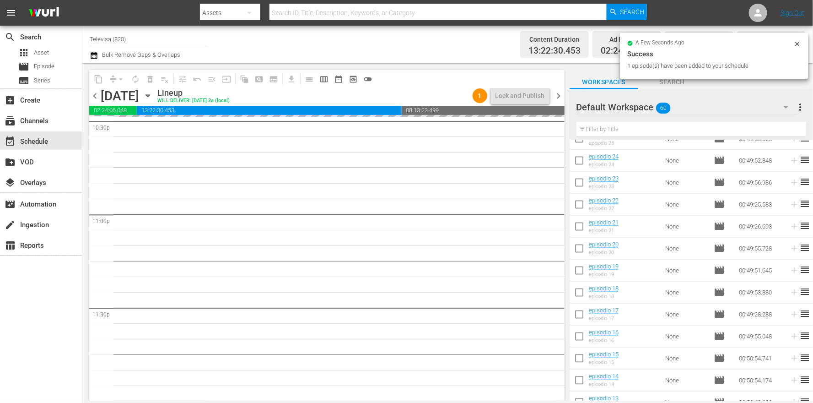
scroll to position [735, 0]
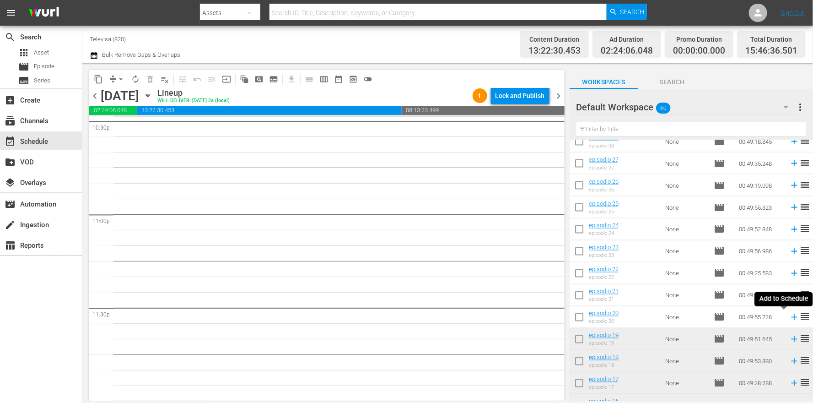
click at [789, 317] on icon at bounding box center [794, 317] width 10 height 10
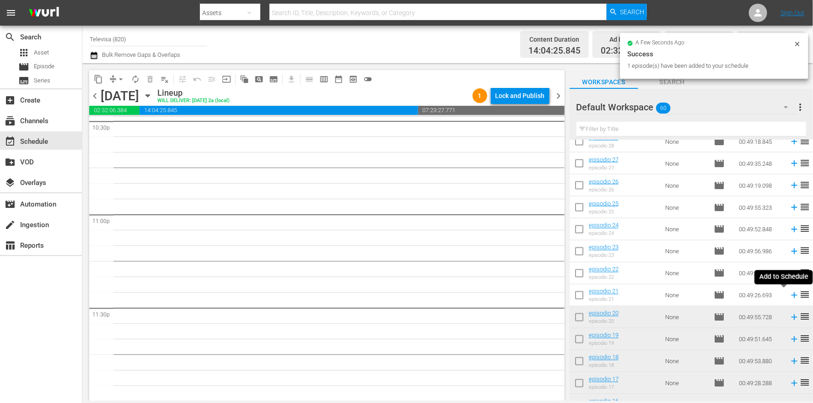
click at [791, 296] on icon at bounding box center [794, 295] width 6 height 6
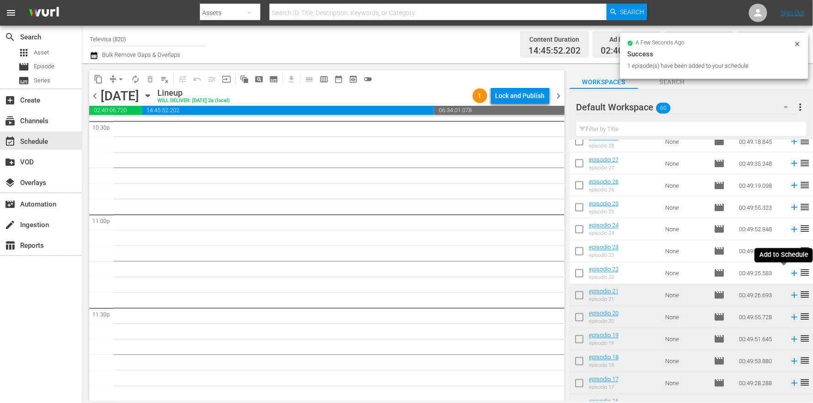
click at [791, 272] on icon at bounding box center [794, 273] width 6 height 6
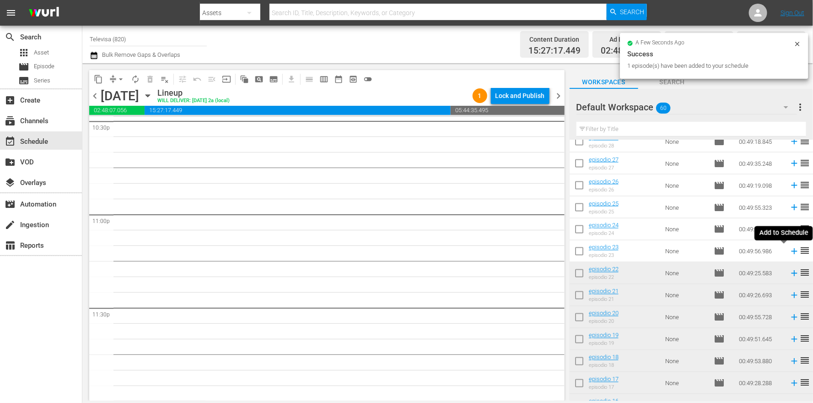
click at [791, 251] on icon at bounding box center [794, 251] width 6 height 6
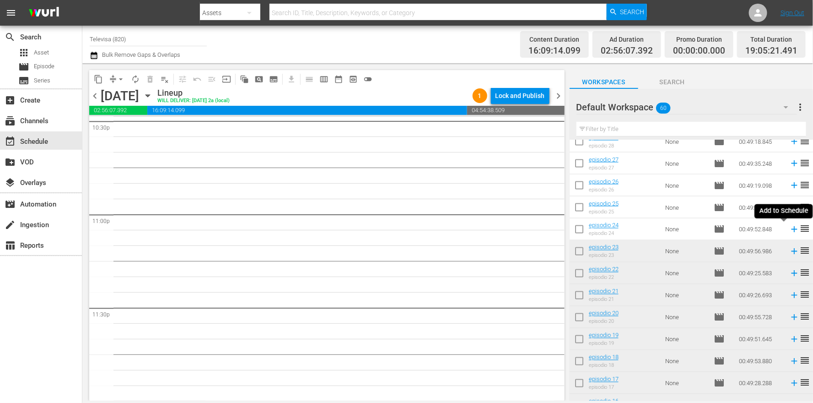
click at [791, 229] on icon at bounding box center [794, 229] width 6 height 6
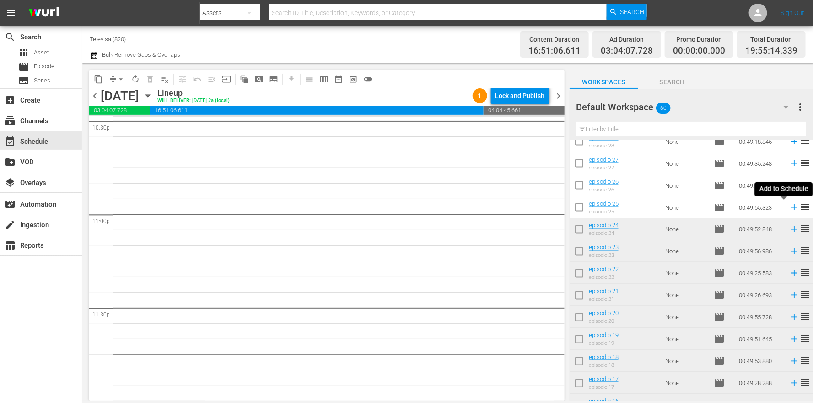
click at [791, 206] on icon at bounding box center [794, 207] width 6 height 6
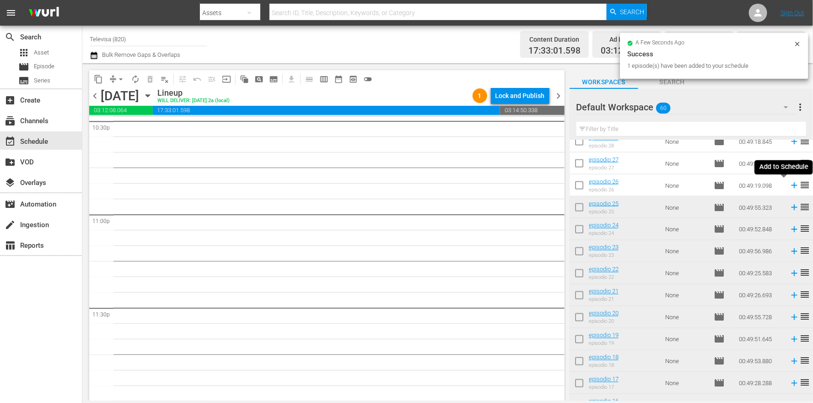
click at [791, 186] on icon at bounding box center [794, 186] width 6 height 6
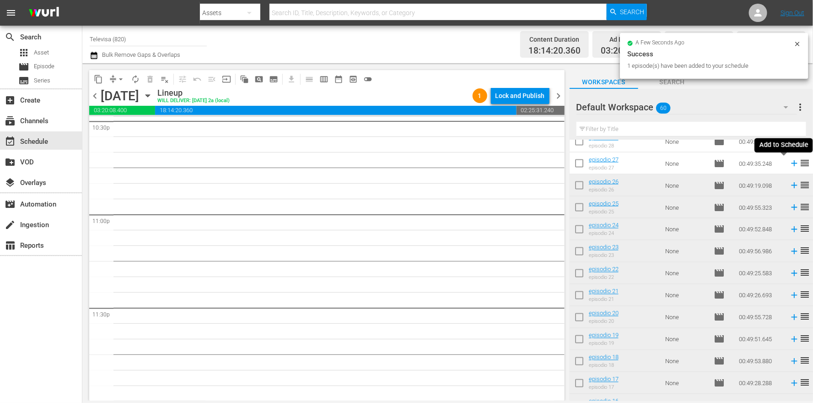
click at [789, 162] on icon at bounding box center [794, 163] width 10 height 10
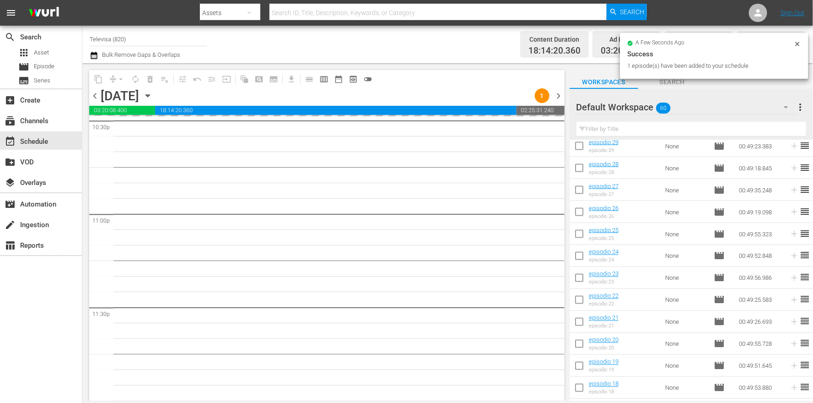
scroll to position [597, 0]
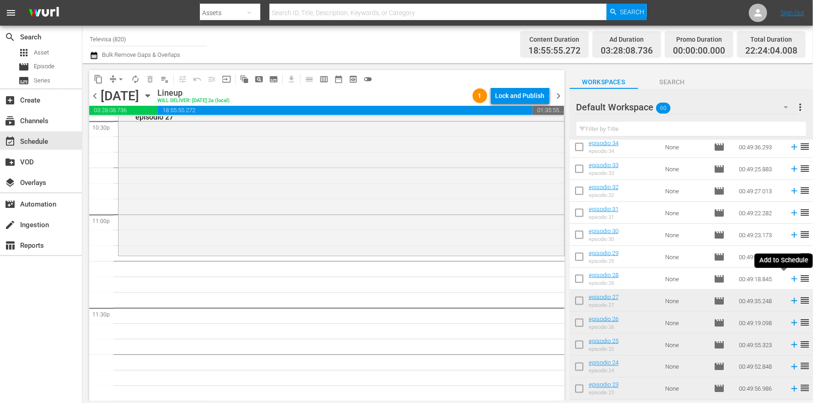
click at [791, 279] on icon at bounding box center [794, 279] width 6 height 6
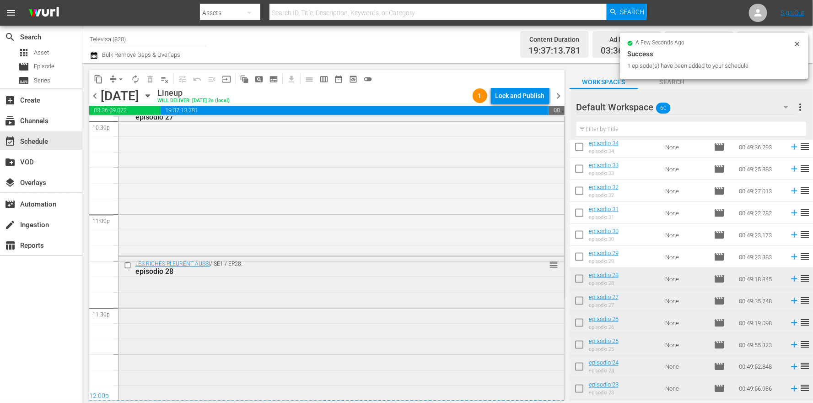
scroll to position [4204, 0]
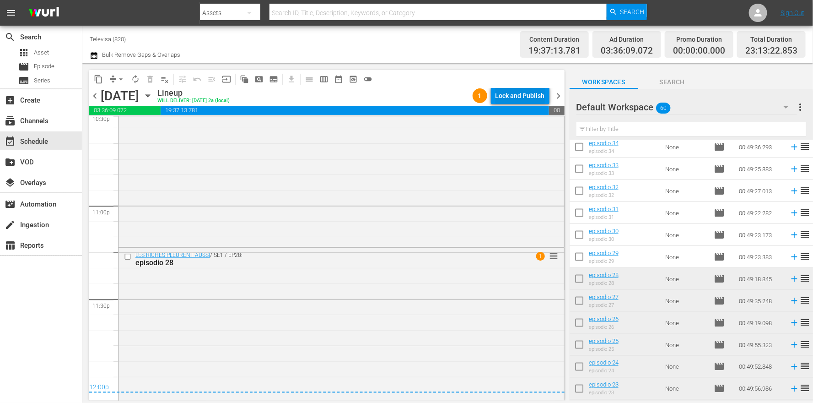
click at [521, 95] on div "Lock and Publish" at bounding box center [519, 95] width 49 height 16
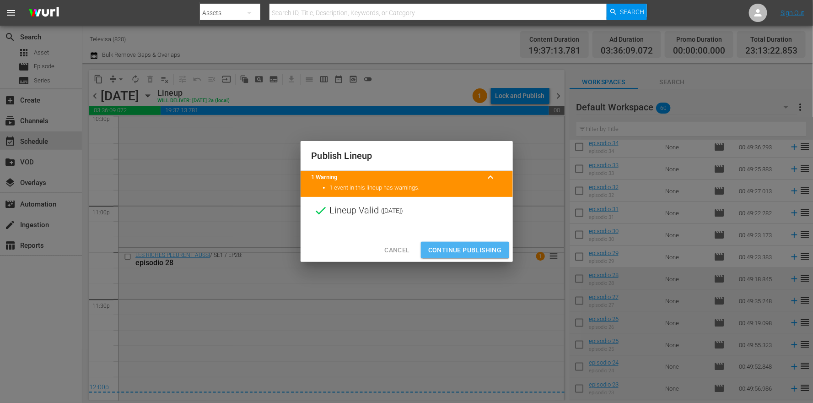
click at [457, 253] on span "Continue Publishing" at bounding box center [465, 249] width 74 height 11
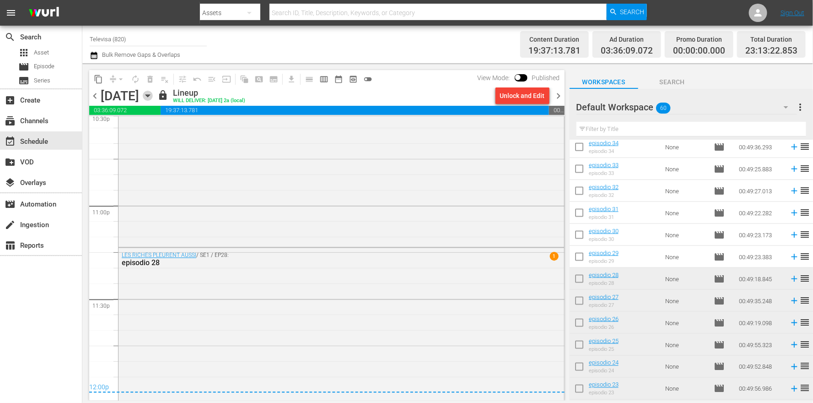
click at [153, 93] on icon "button" at bounding box center [148, 96] width 10 height 10
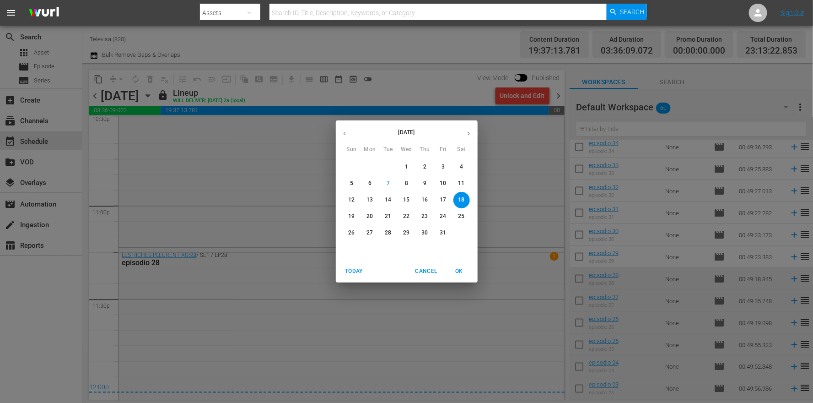
click at [353, 215] on p "19" at bounding box center [351, 216] width 6 height 8
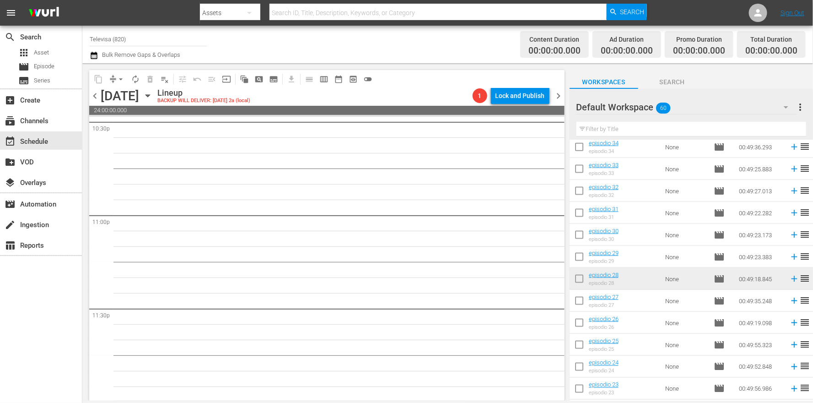
scroll to position [4196, 0]
click at [791, 258] on icon at bounding box center [794, 257] width 6 height 6
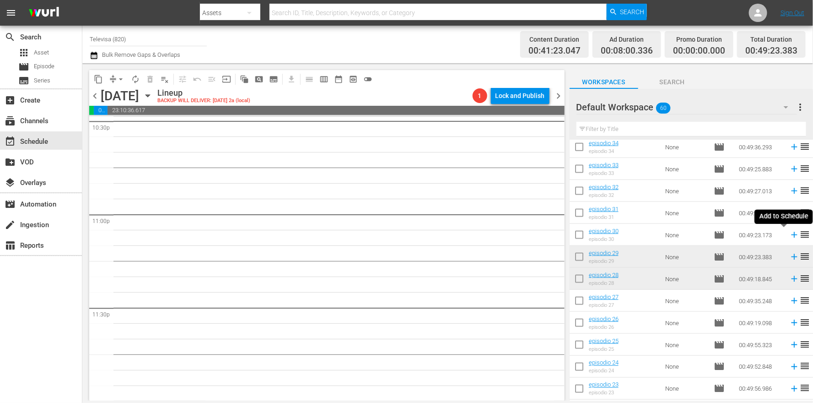
click at [789, 237] on icon at bounding box center [794, 235] width 10 height 10
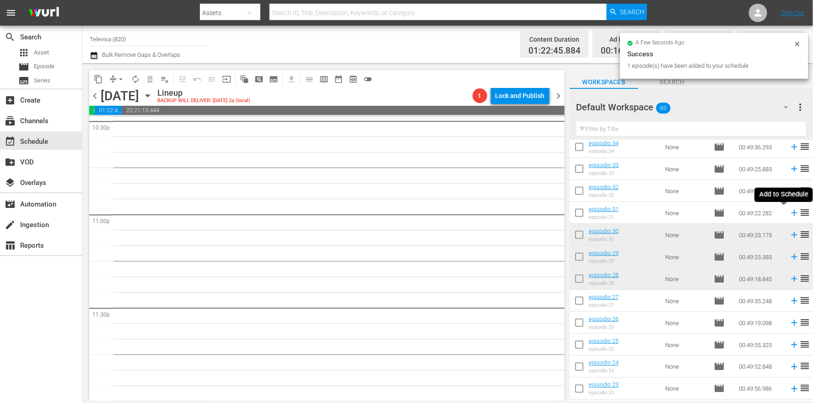
click at [791, 213] on icon at bounding box center [794, 213] width 6 height 6
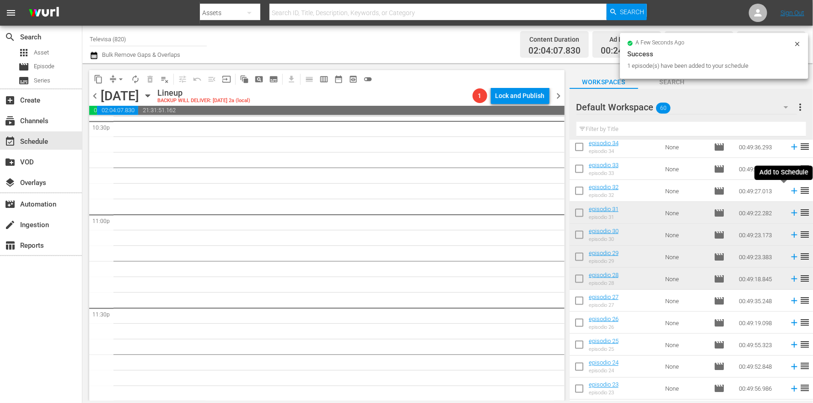
click at [791, 191] on icon at bounding box center [794, 191] width 6 height 6
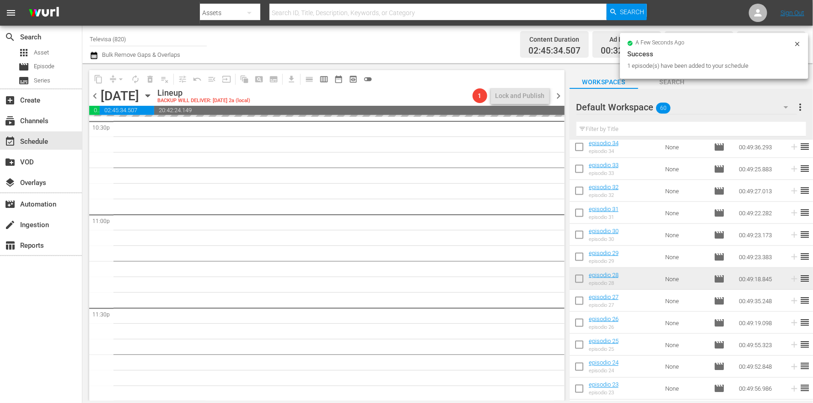
scroll to position [529, 0]
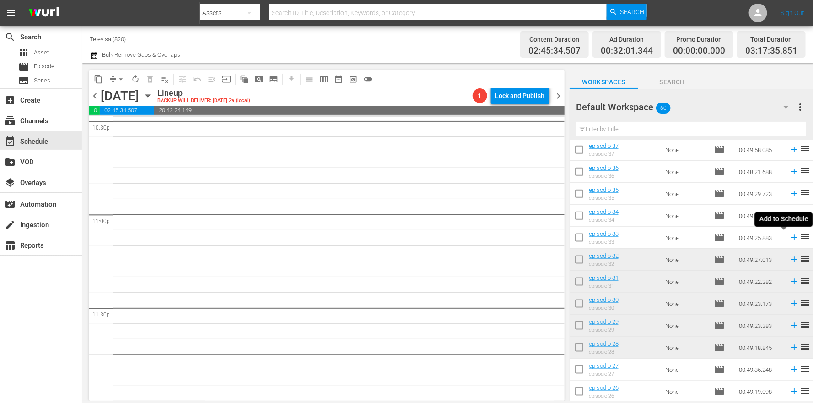
click at [791, 237] on icon at bounding box center [794, 238] width 6 height 6
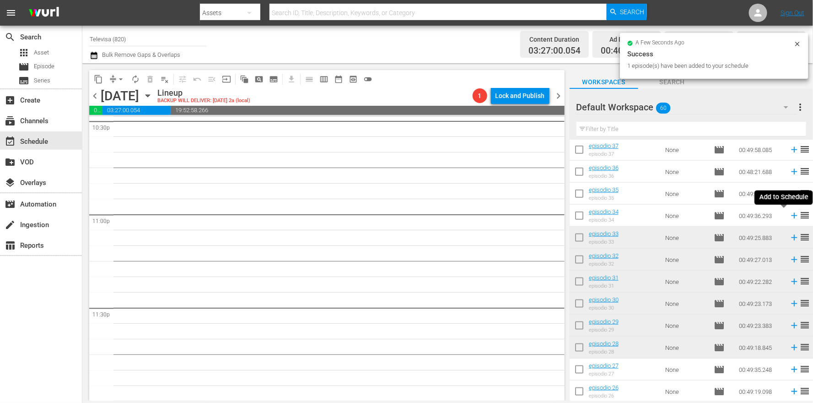
click at [791, 216] on icon at bounding box center [794, 216] width 6 height 6
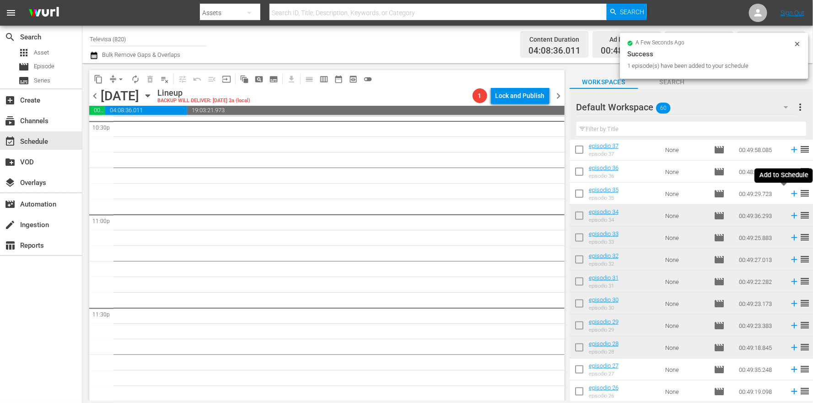
click at [791, 194] on icon at bounding box center [794, 194] width 6 height 6
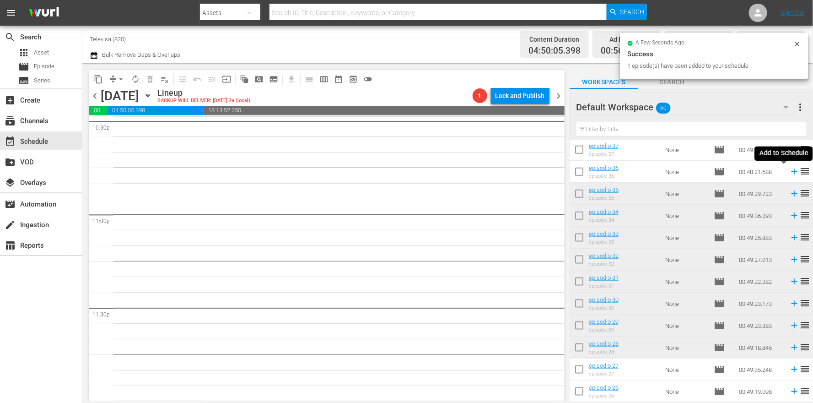
click at [791, 173] on icon at bounding box center [794, 172] width 6 height 6
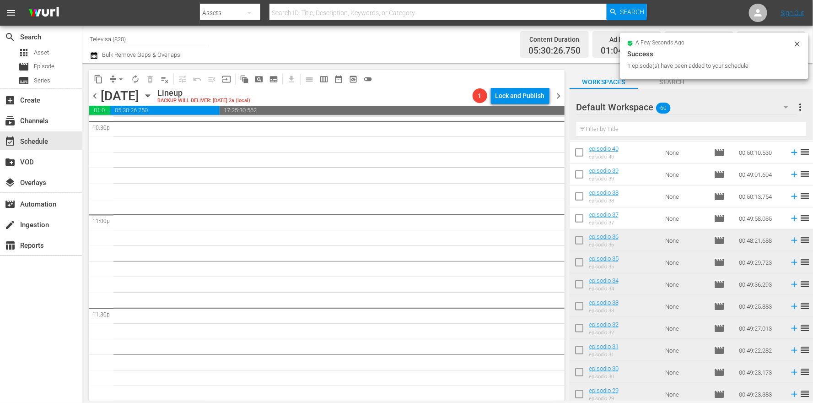
scroll to position [392, 0]
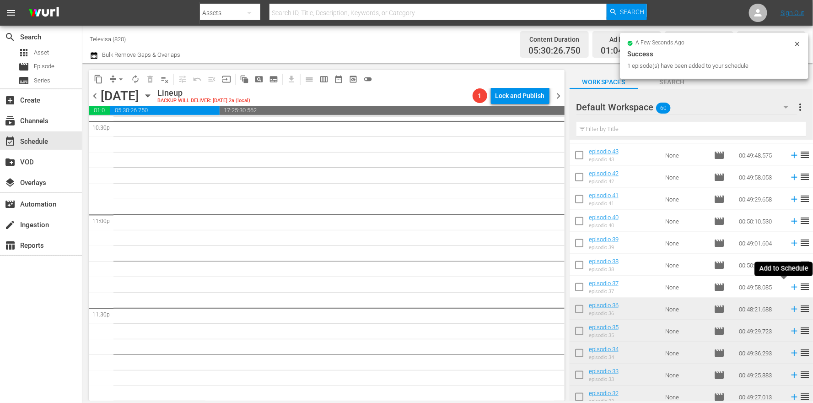
click at [791, 287] on icon at bounding box center [794, 287] width 6 height 6
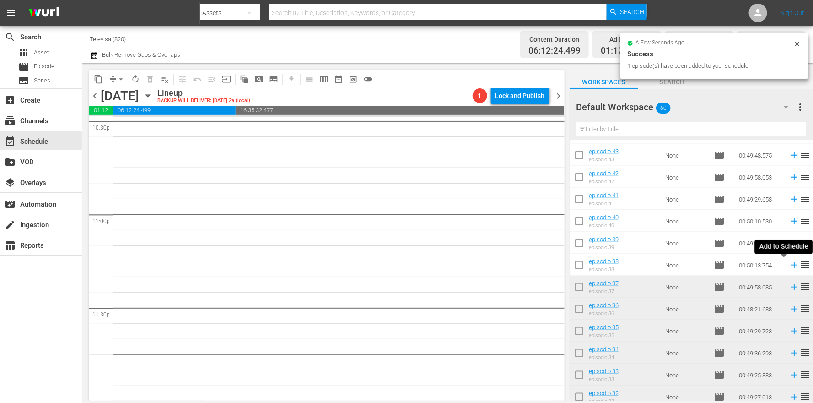
click at [789, 267] on icon at bounding box center [794, 265] width 10 height 10
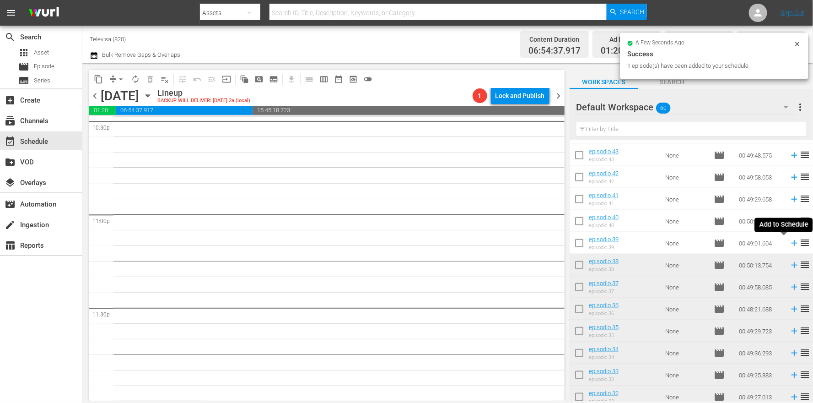
click at [791, 243] on icon at bounding box center [794, 243] width 6 height 6
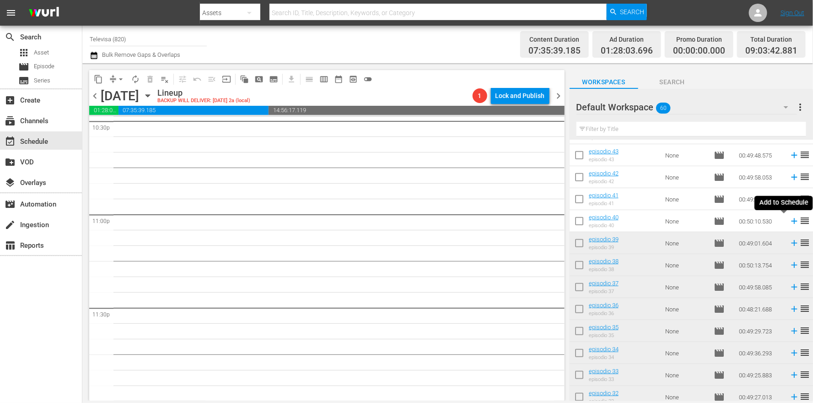
click at [789, 220] on icon at bounding box center [794, 221] width 10 height 10
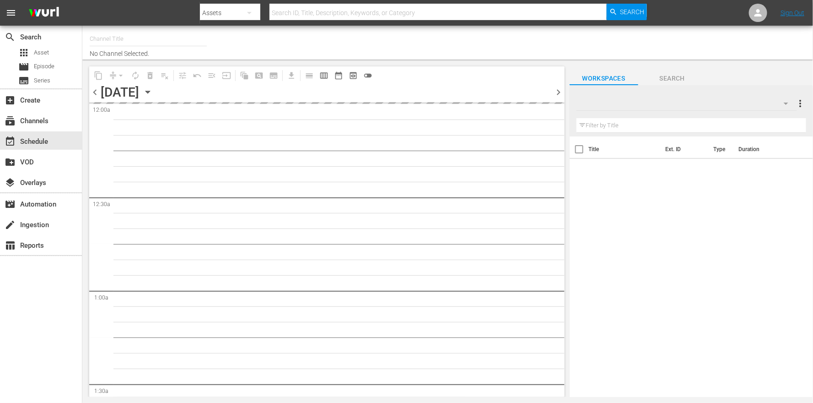
type input "Televisa (820)"
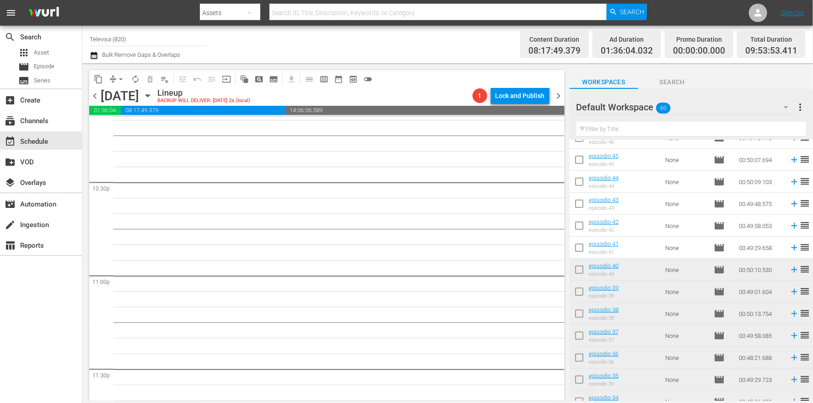
scroll to position [4196, 0]
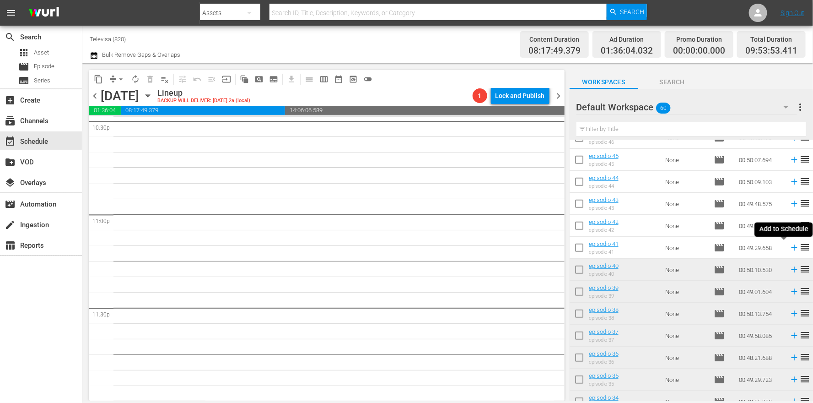
click at [791, 247] on icon at bounding box center [794, 248] width 6 height 6
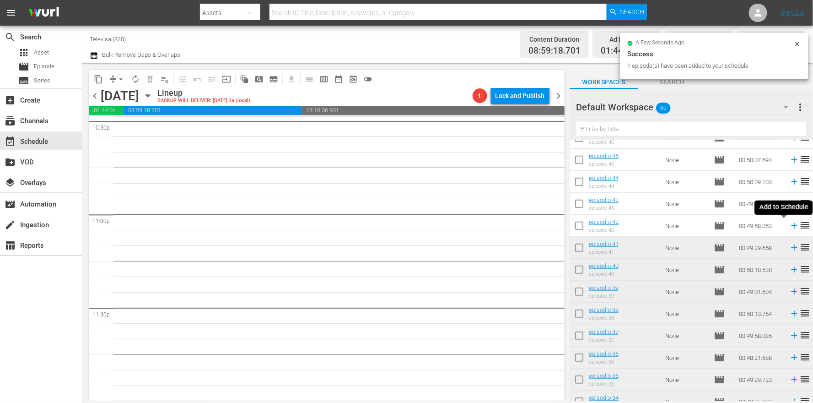
scroll to position [4180, 0]
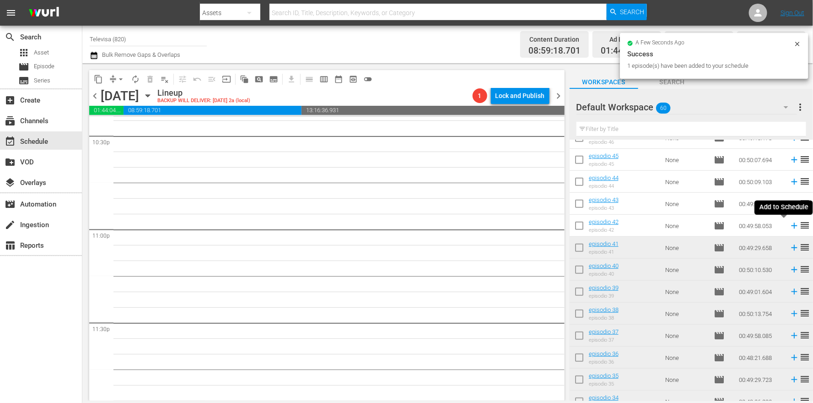
click at [791, 227] on icon at bounding box center [794, 226] width 6 height 6
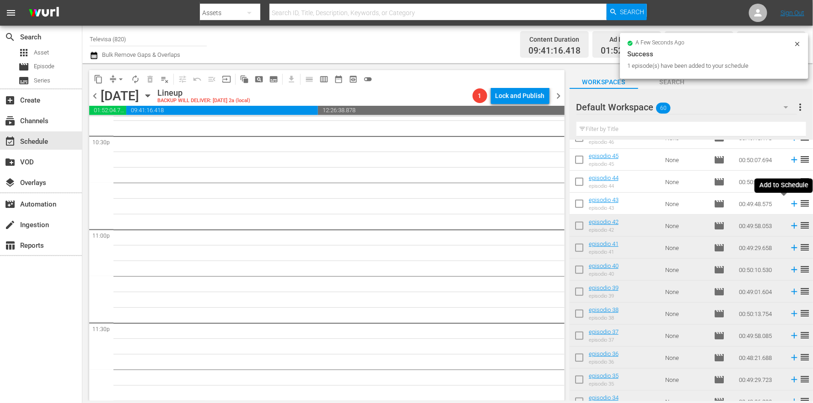
scroll to position [4164, 0]
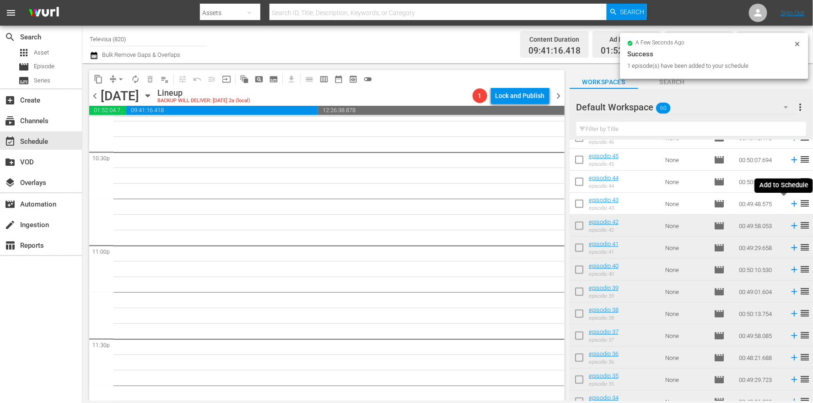
click at [791, 205] on icon at bounding box center [794, 204] width 6 height 6
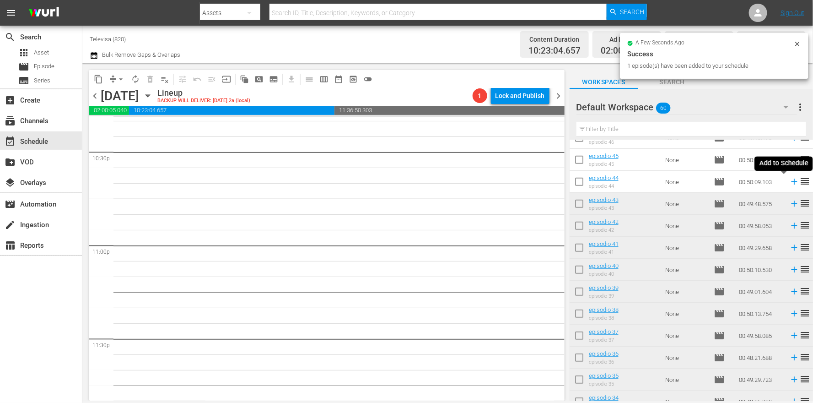
scroll to position [4149, 0]
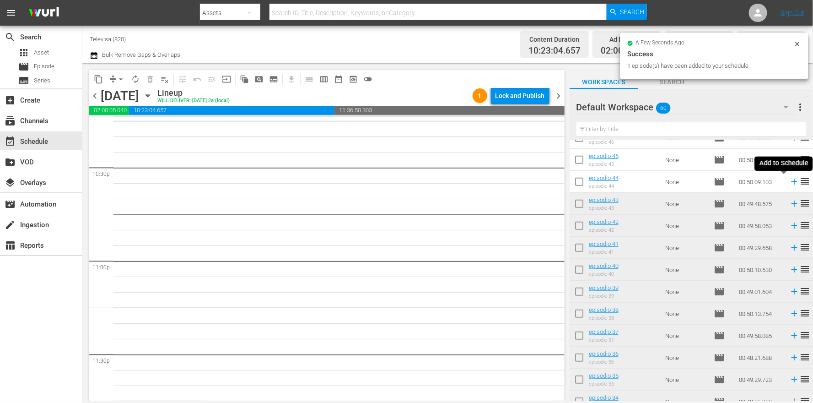
click at [791, 182] on icon at bounding box center [794, 182] width 6 height 6
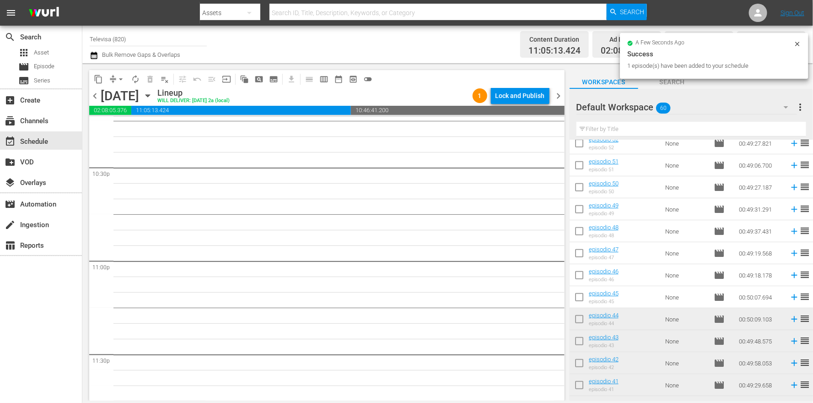
scroll to position [4134, 0]
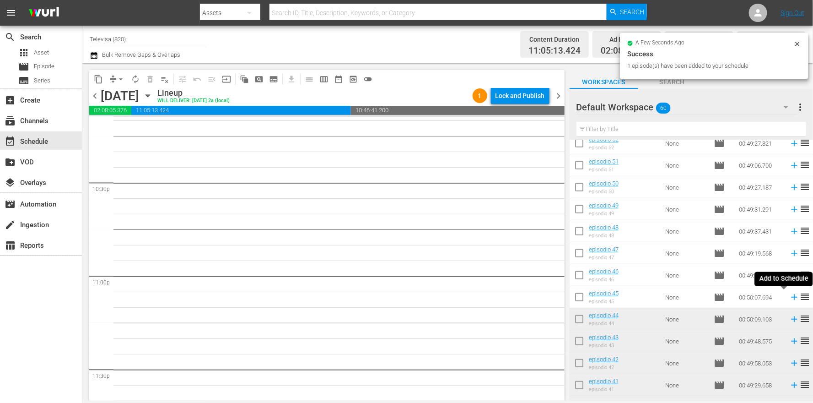
click at [789, 298] on icon at bounding box center [794, 297] width 10 height 10
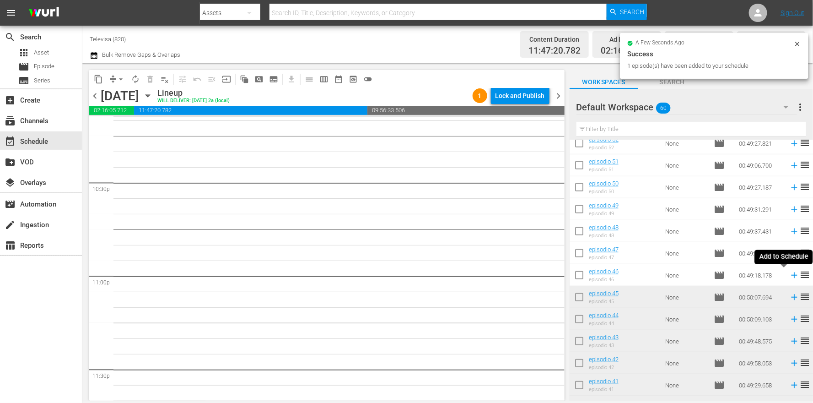
scroll to position [4118, 0]
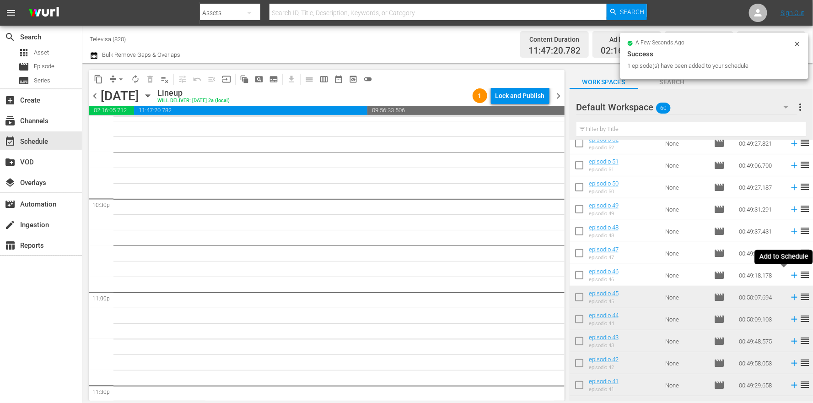
click at [791, 276] on icon at bounding box center [794, 275] width 6 height 6
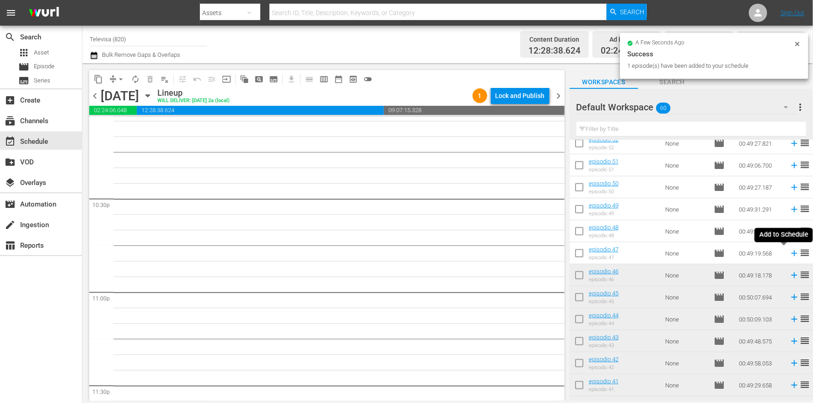
click at [791, 253] on icon at bounding box center [794, 253] width 6 height 6
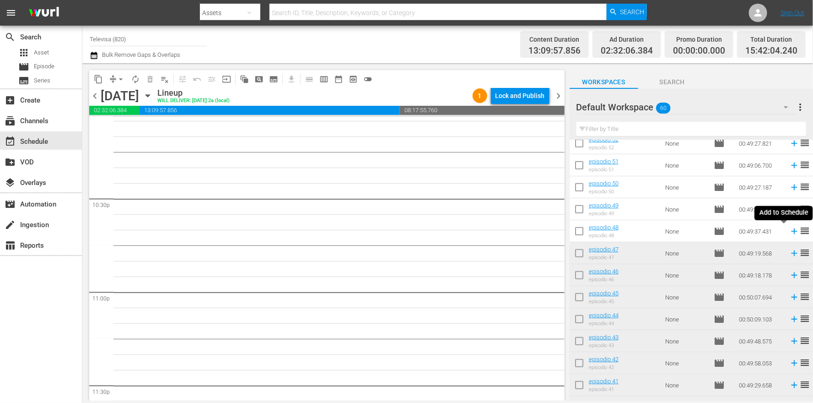
click at [789, 232] on icon at bounding box center [794, 231] width 10 height 10
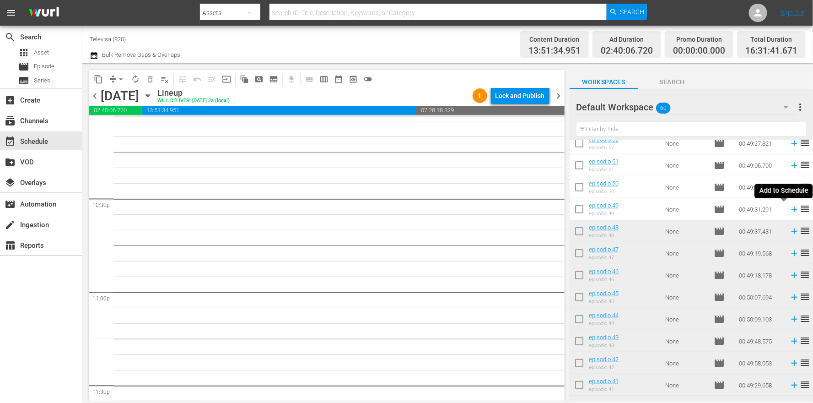
click at [791, 210] on icon at bounding box center [794, 209] width 6 height 6
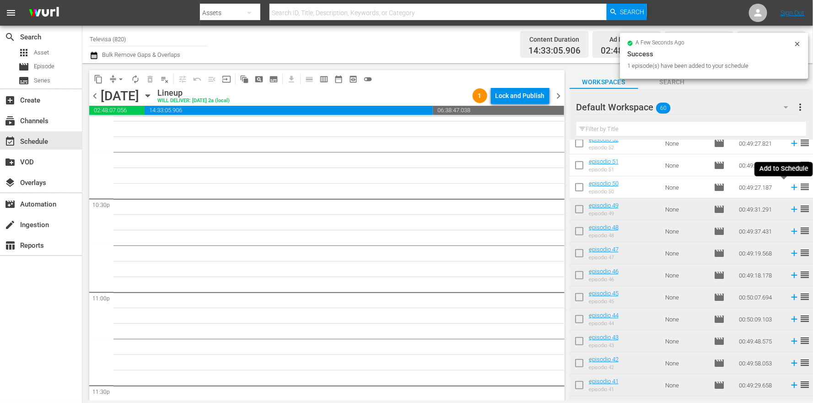
click at [789, 186] on icon at bounding box center [794, 187] width 10 height 10
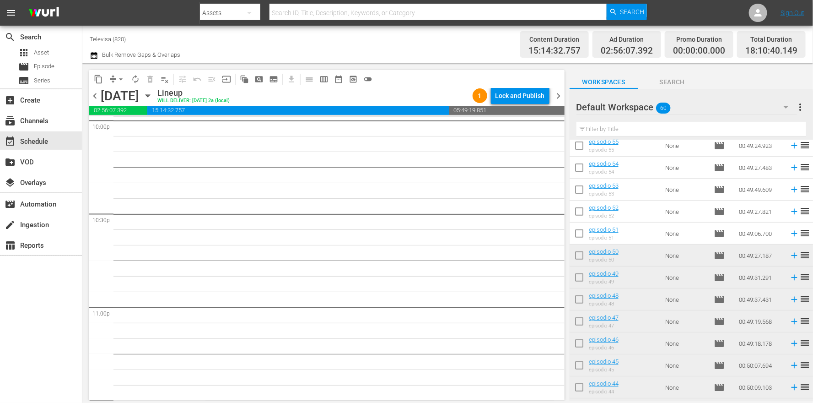
scroll to position [137, 0]
click at [789, 235] on icon at bounding box center [794, 234] width 10 height 10
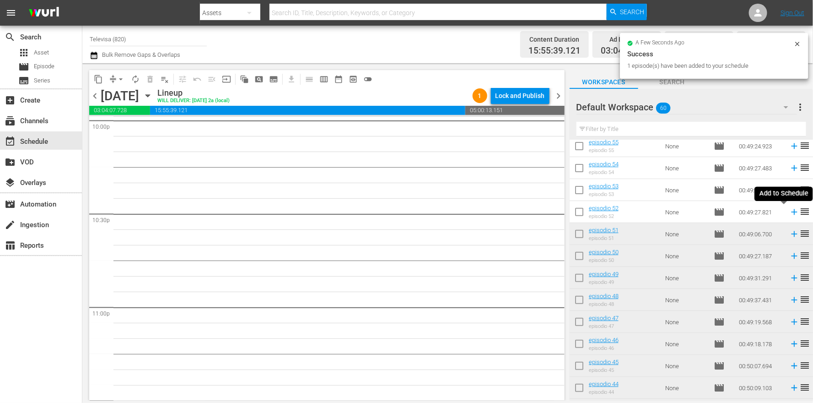
scroll to position [4087, 0]
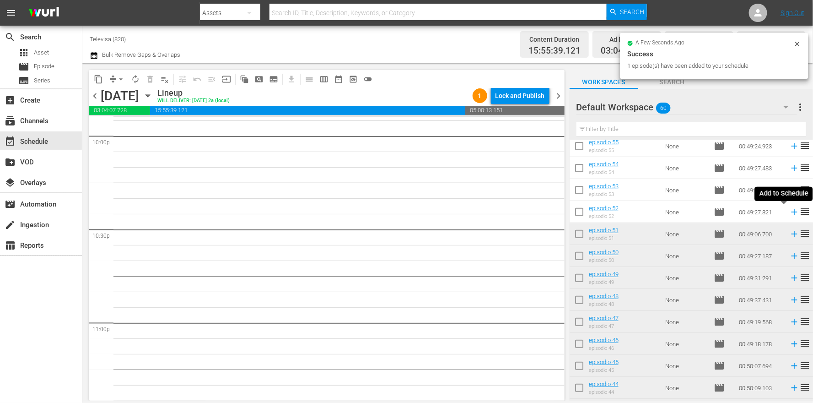
click at [789, 213] on icon at bounding box center [794, 212] width 10 height 10
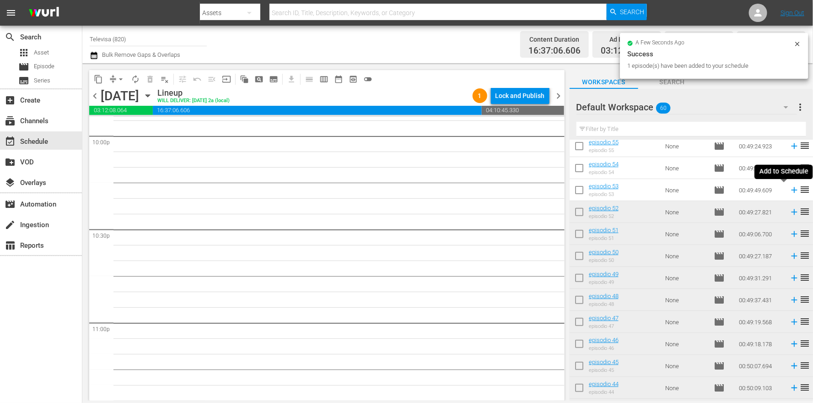
scroll to position [4071, 0]
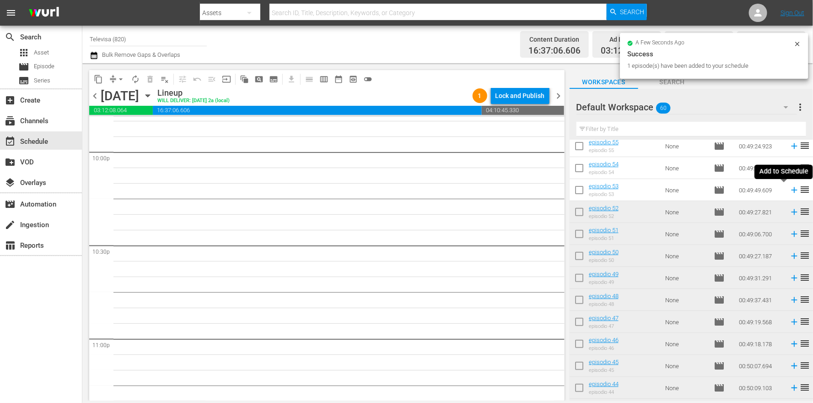
click at [791, 190] on icon at bounding box center [794, 190] width 6 height 6
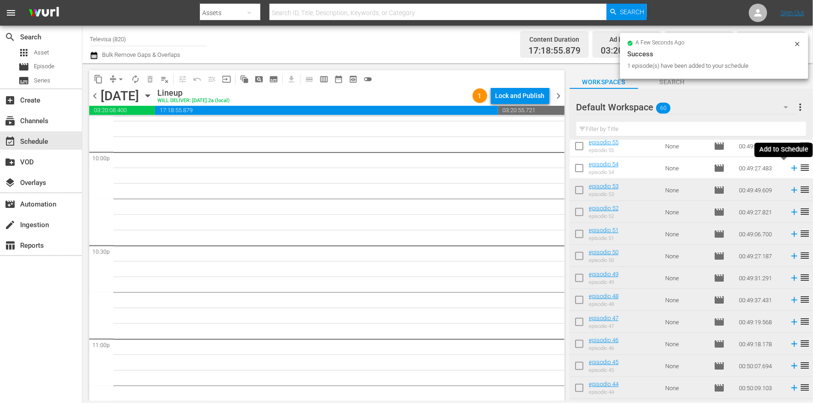
scroll to position [4056, 0]
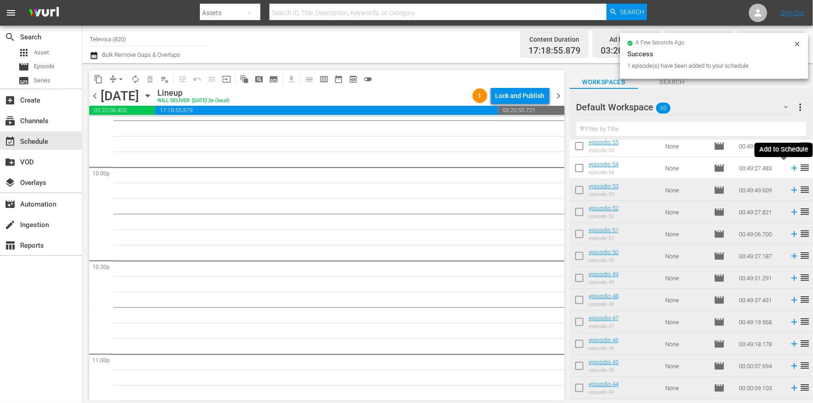
click at [791, 168] on icon at bounding box center [794, 168] width 6 height 6
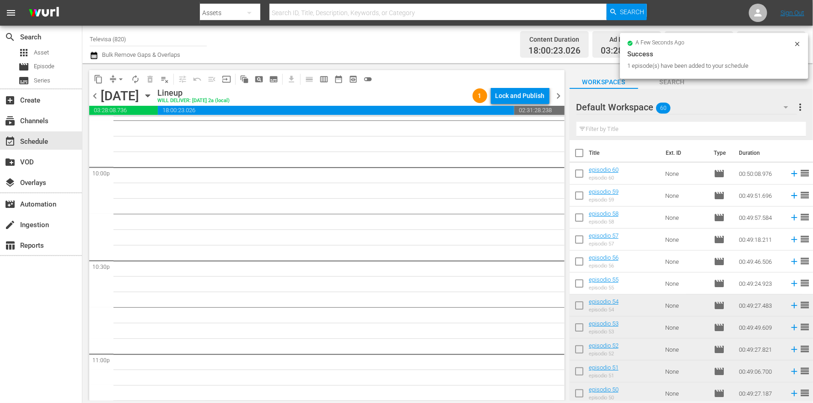
scroll to position [4040, 0]
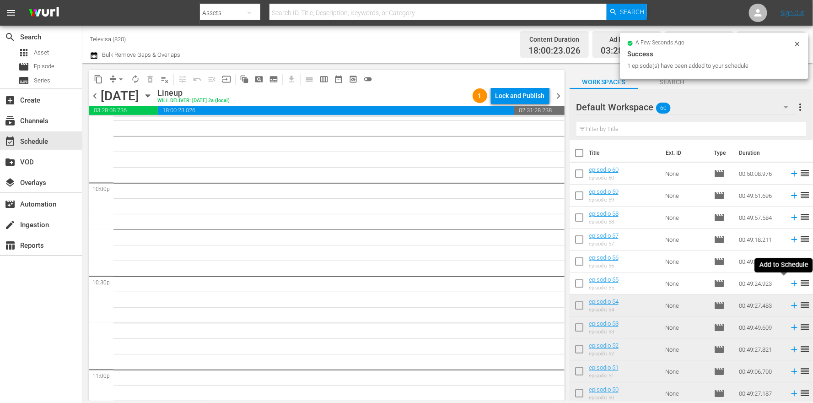
click at [791, 285] on icon at bounding box center [794, 283] width 6 height 6
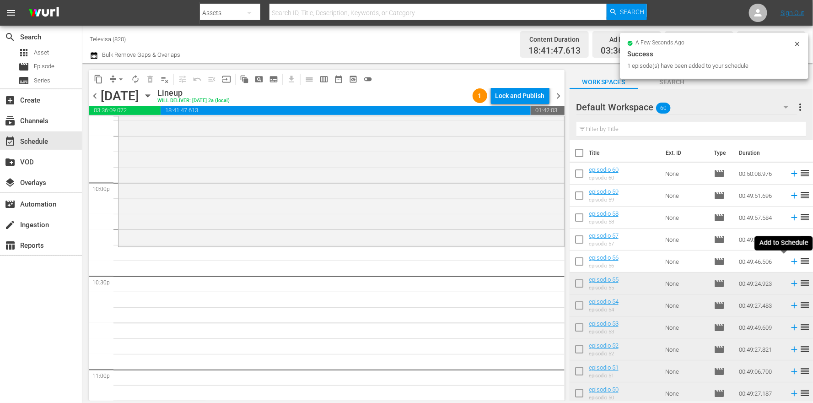
click at [791, 261] on icon at bounding box center [794, 261] width 6 height 6
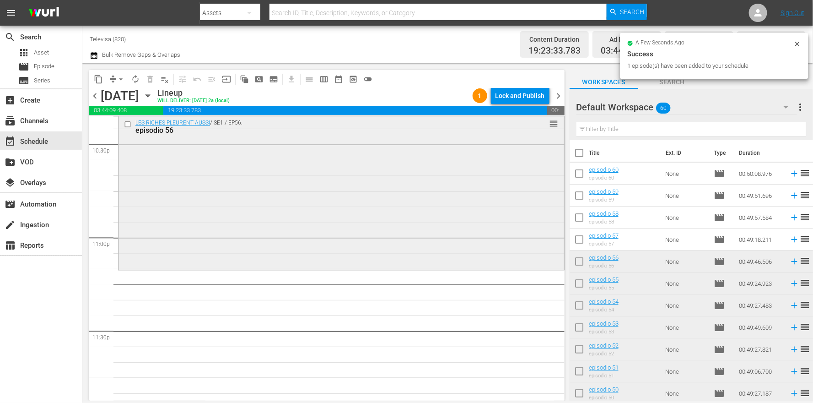
scroll to position [4196, 0]
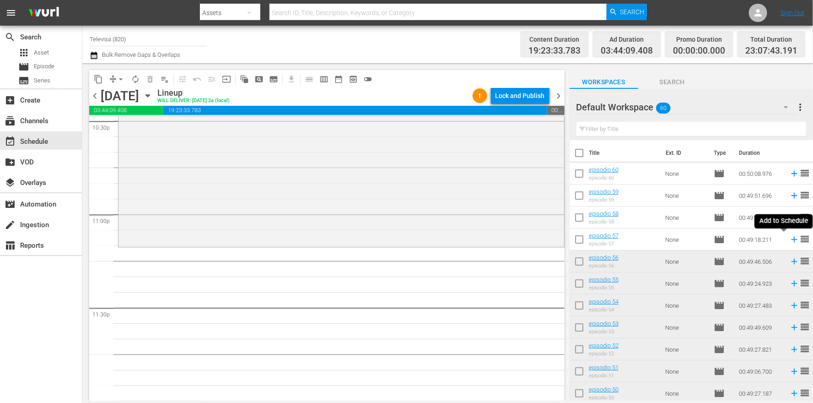
click at [789, 239] on icon at bounding box center [794, 239] width 10 height 10
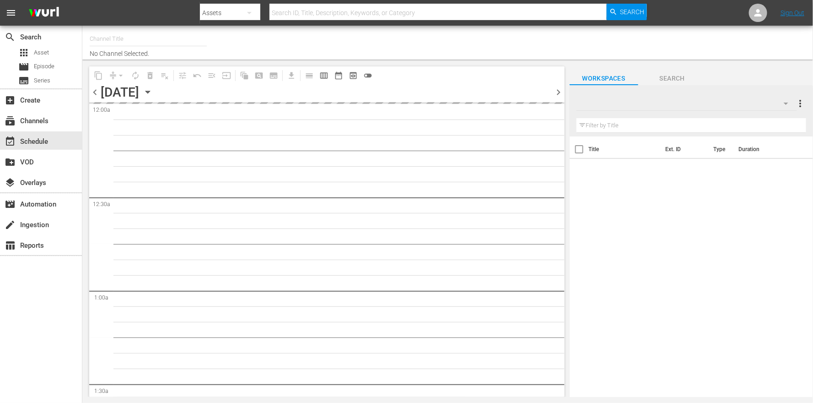
type input "Televisa (820)"
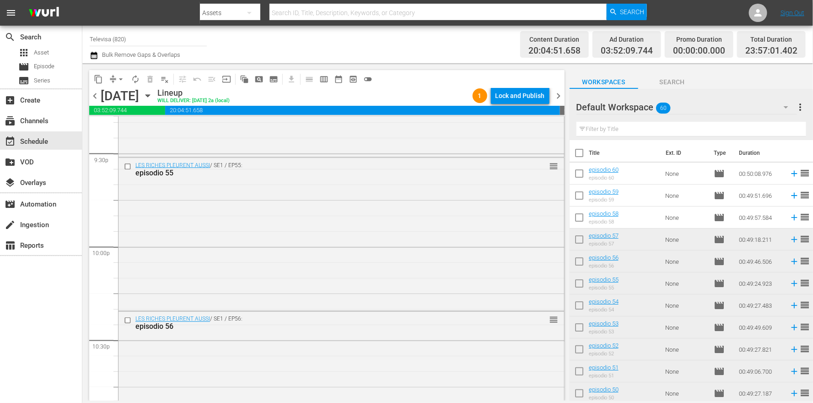
scroll to position [4196, 0]
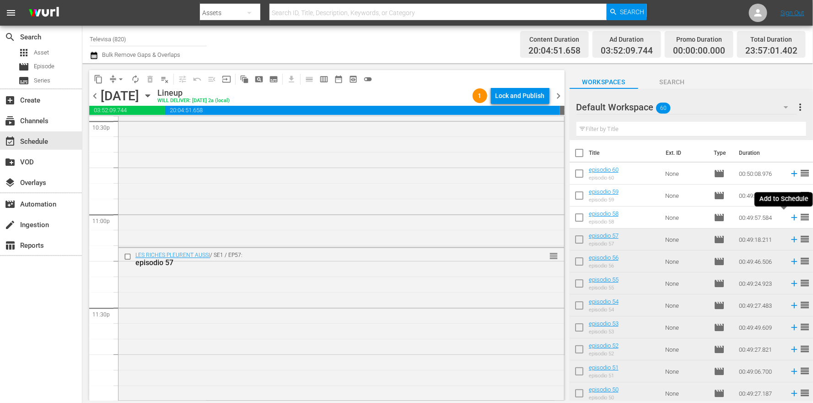
click at [789, 217] on icon at bounding box center [794, 217] width 10 height 10
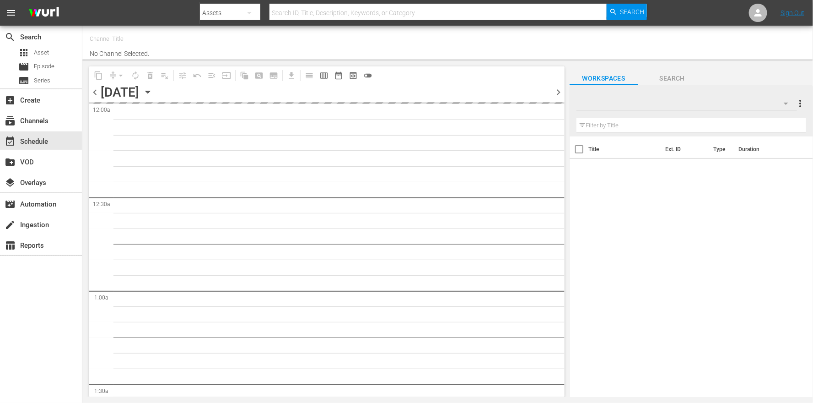
type input "Televisa (820)"
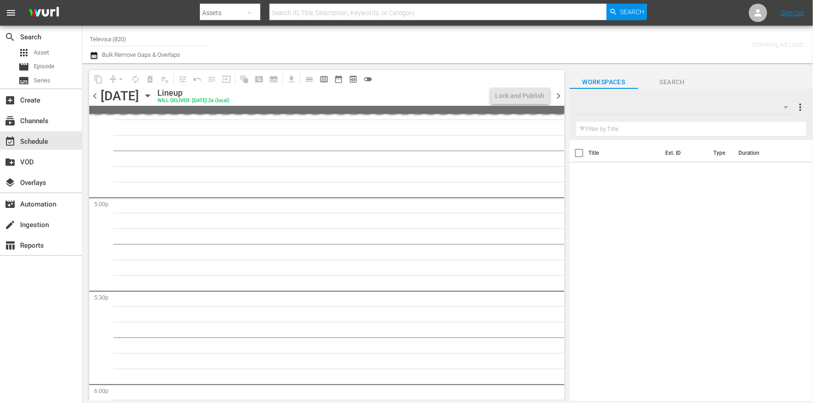
scroll to position [4194, 0]
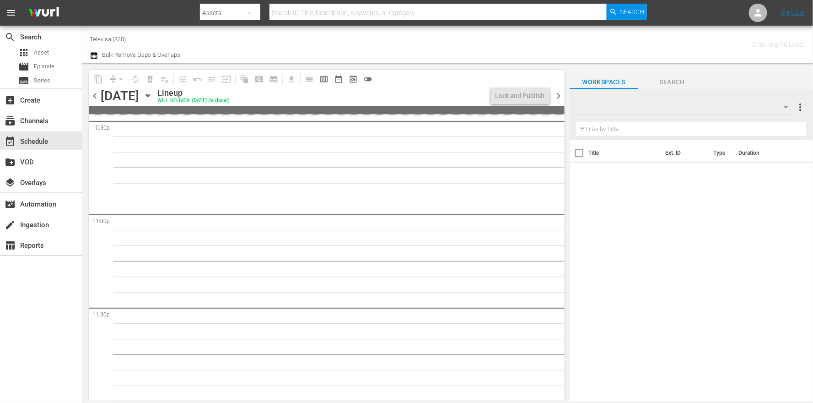
drag, startPoint x: 335, startPoint y: 337, endPoint x: 634, endPoint y: 103, distance: 379.0
click at [634, 103] on div at bounding box center [609, 107] width 66 height 23
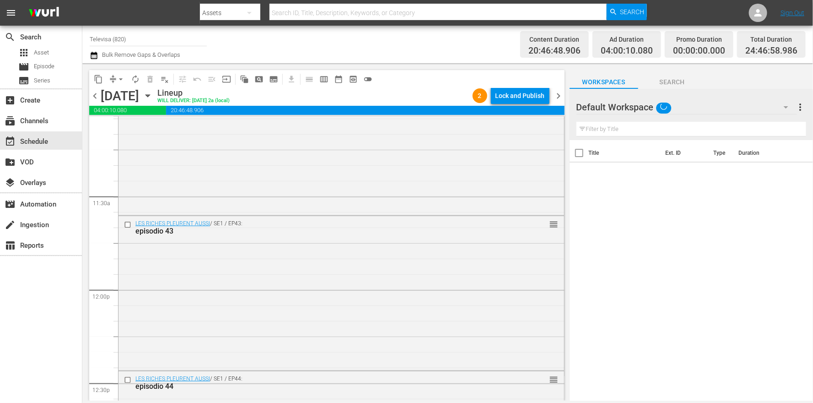
scroll to position [1927, 0]
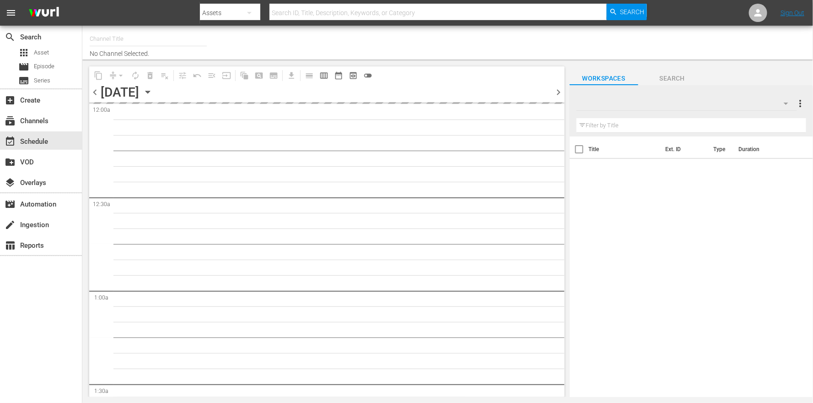
type input "Televisa (820)"
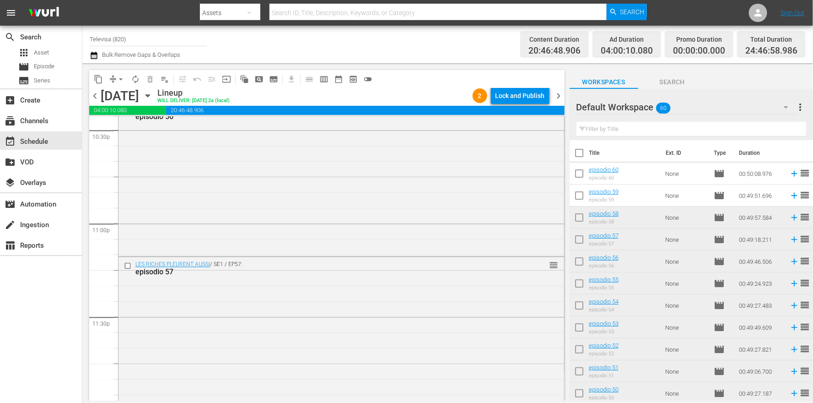
scroll to position [4351, 0]
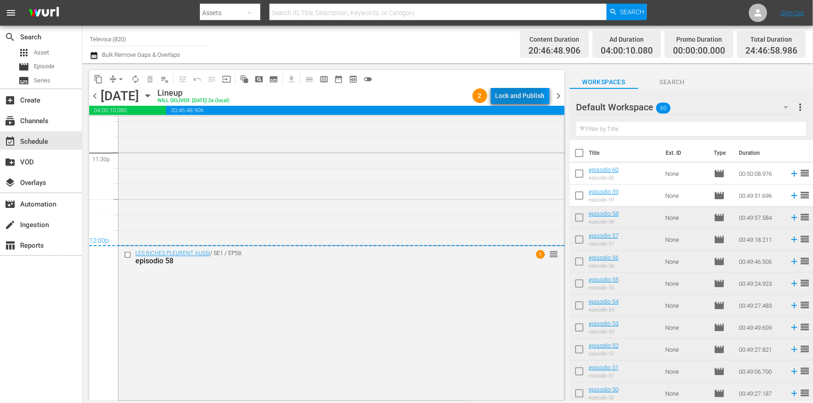
click at [520, 97] on div "Lock and Publish" at bounding box center [519, 95] width 49 height 16
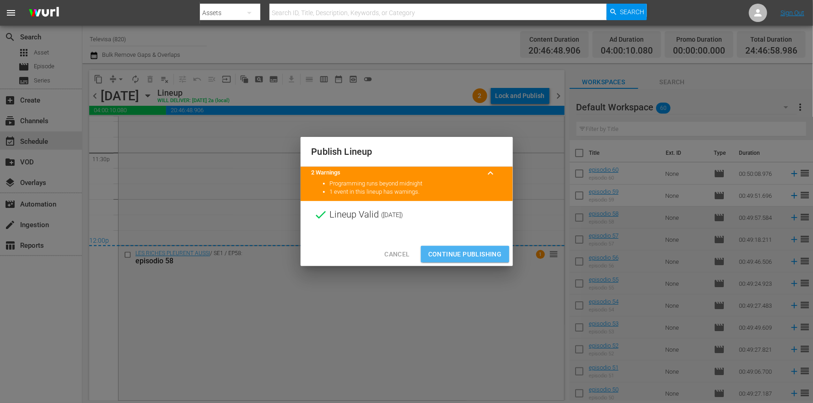
click at [457, 257] on span "Continue Publishing" at bounding box center [465, 253] width 74 height 11
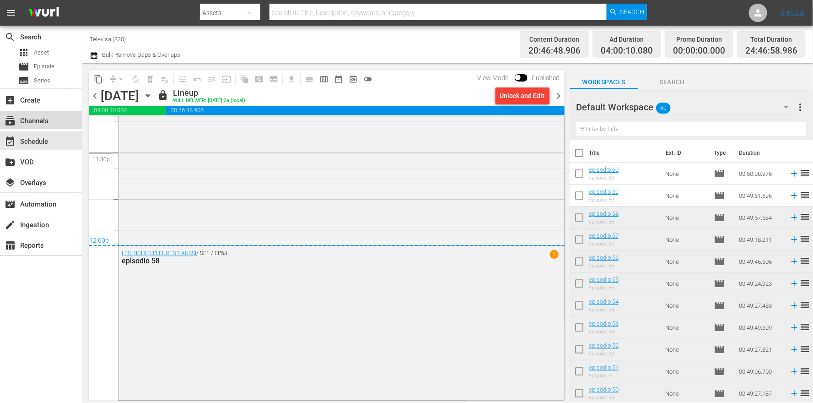
click at [44, 121] on div "subscriptions Channels" at bounding box center [25, 119] width 51 height 8
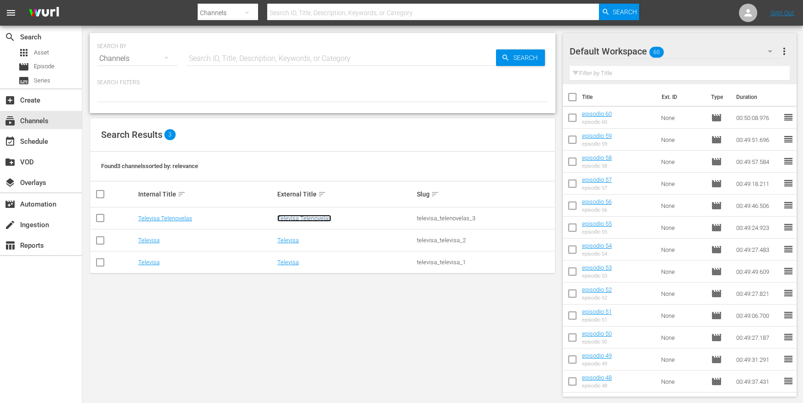
click at [305, 220] on link "Televisa Telenovelas" at bounding box center [304, 218] width 54 height 7
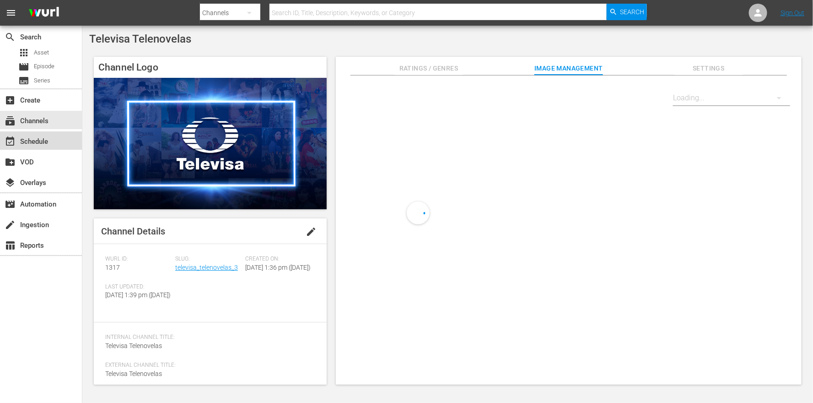
click at [38, 144] on div "event_available Schedule" at bounding box center [25, 140] width 51 height 8
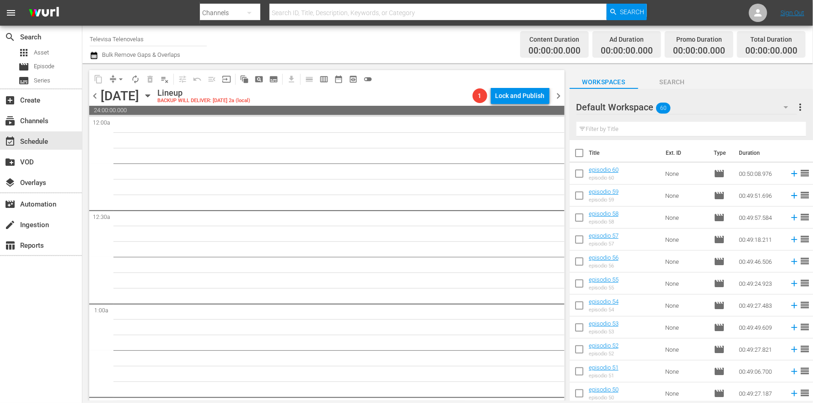
click at [150, 97] on icon "button" at bounding box center [147, 96] width 4 height 2
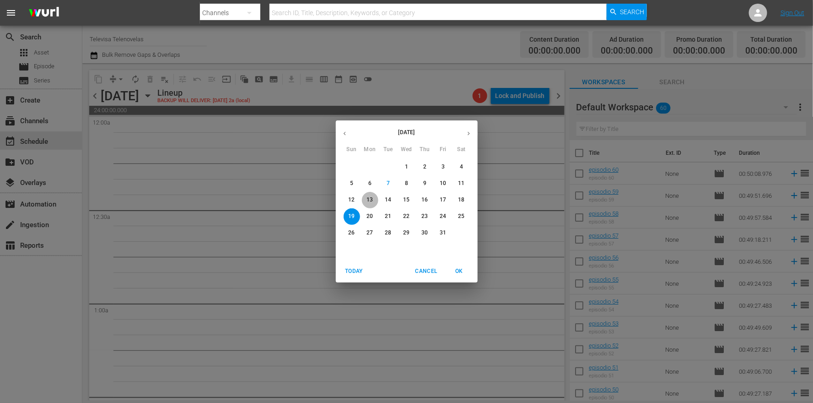
click at [371, 199] on p "13" at bounding box center [369, 200] width 6 height 8
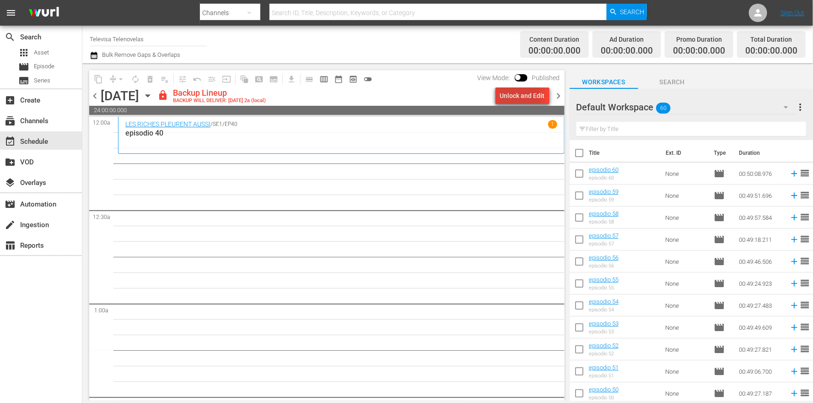
click at [507, 97] on div "Unlock and Edit" at bounding box center [522, 95] width 45 height 16
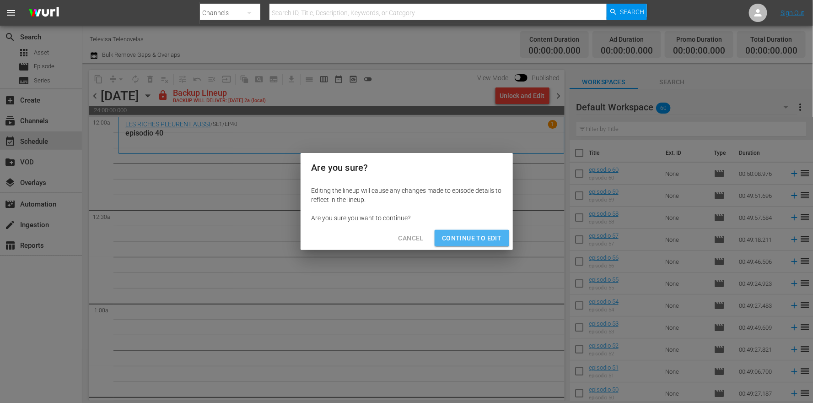
click at [482, 239] on span "Continue to Edit" at bounding box center [471, 237] width 59 height 11
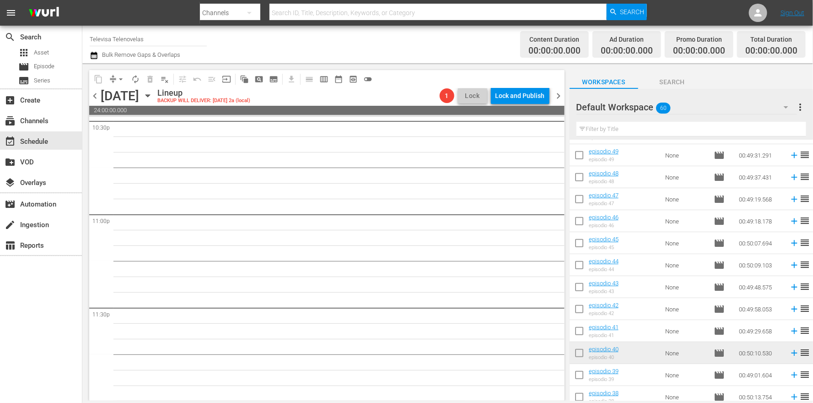
scroll to position [235, 0]
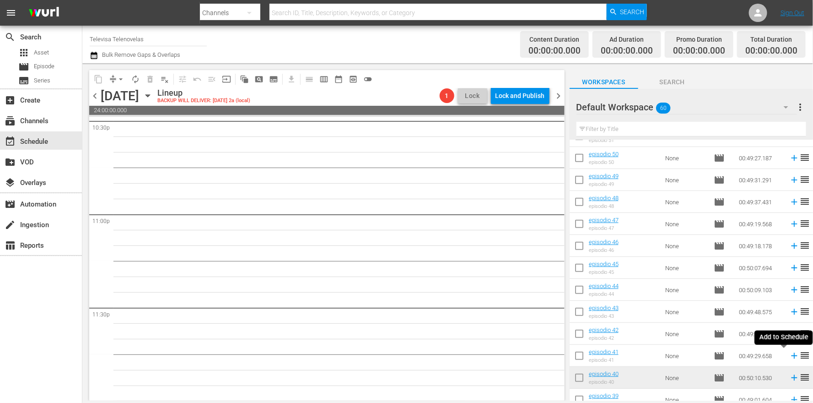
click at [791, 355] on icon at bounding box center [794, 356] width 6 height 6
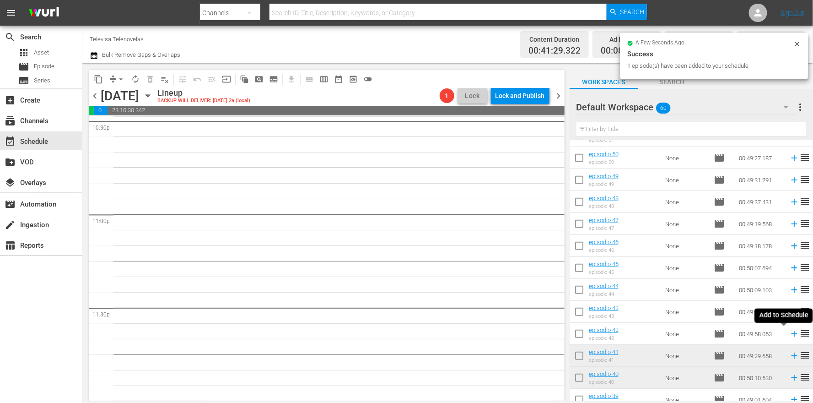
scroll to position [4179, 0]
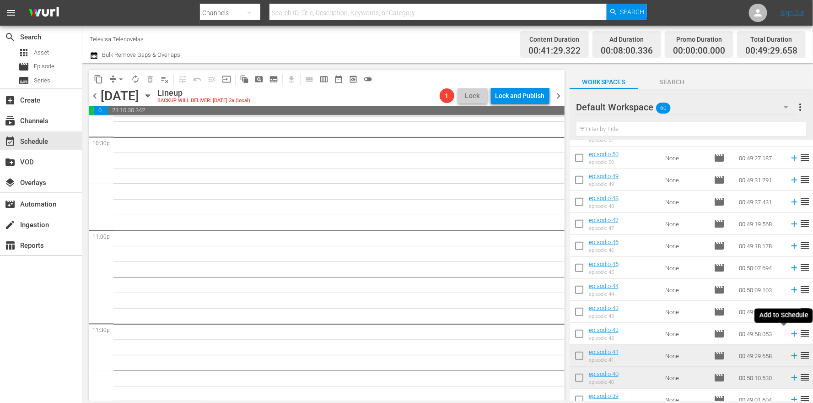
click at [789, 334] on icon at bounding box center [794, 333] width 10 height 10
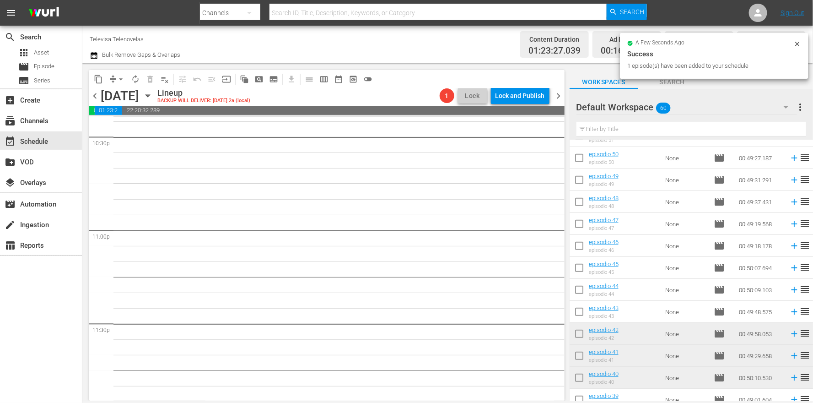
scroll to position [4164, 0]
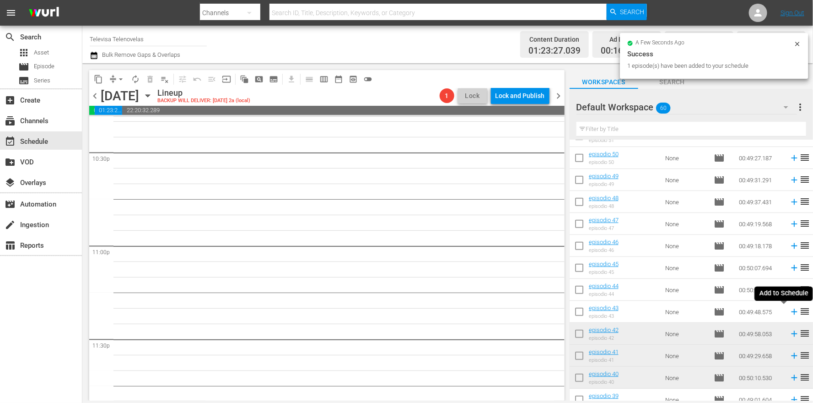
click at [791, 312] on icon at bounding box center [794, 312] width 6 height 6
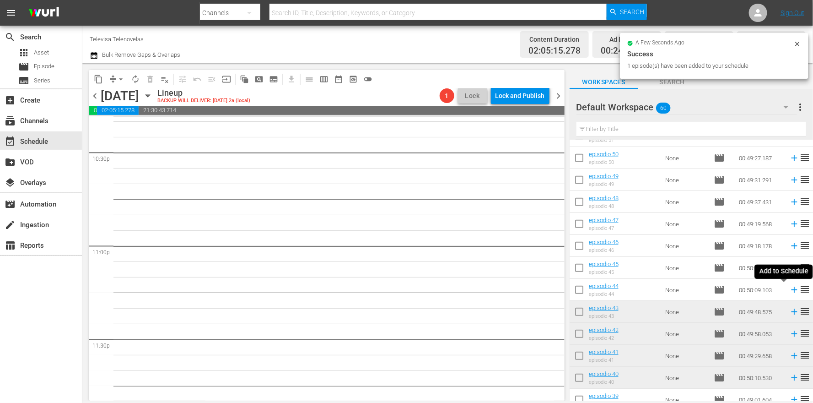
scroll to position [4149, 0]
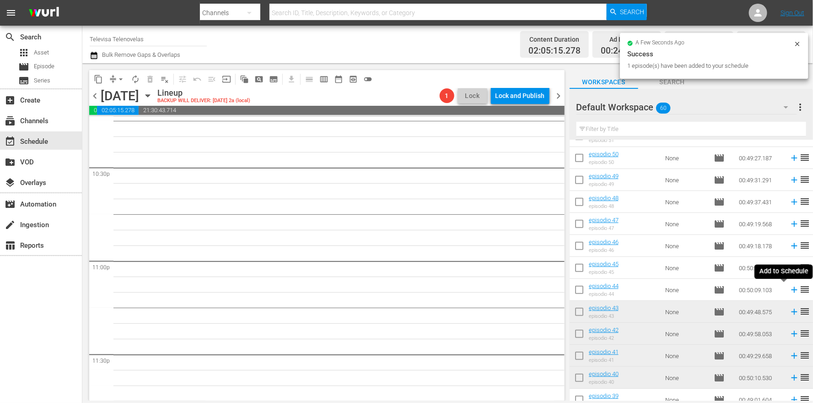
click at [789, 288] on icon at bounding box center [794, 290] width 10 height 10
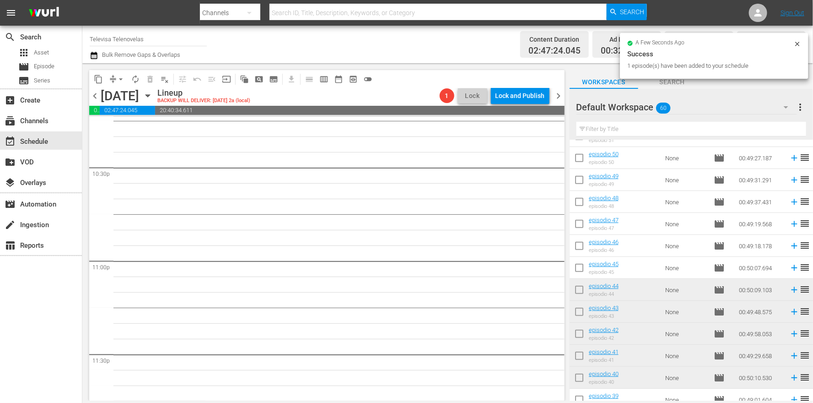
scroll to position [4133, 0]
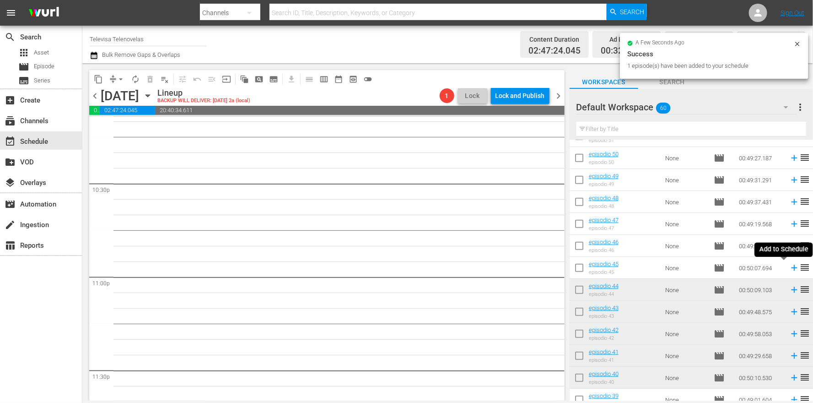
click at [791, 269] on icon at bounding box center [794, 268] width 6 height 6
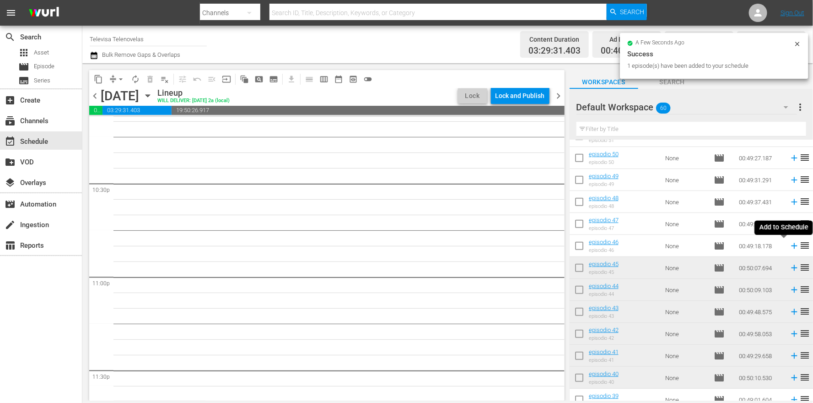
scroll to position [4117, 0]
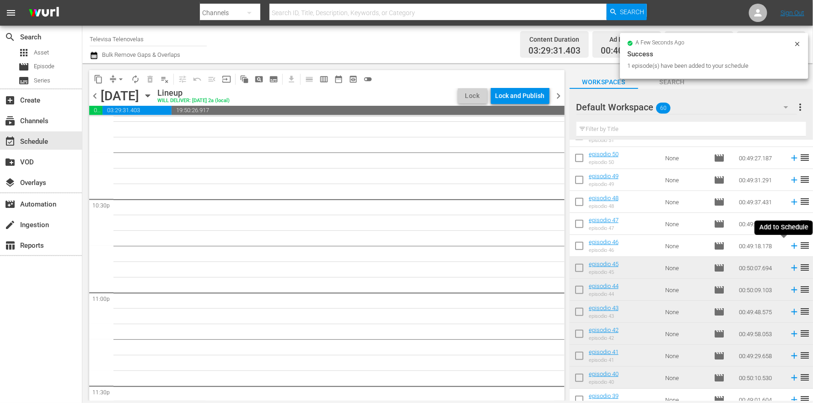
click at [791, 245] on icon at bounding box center [794, 246] width 6 height 6
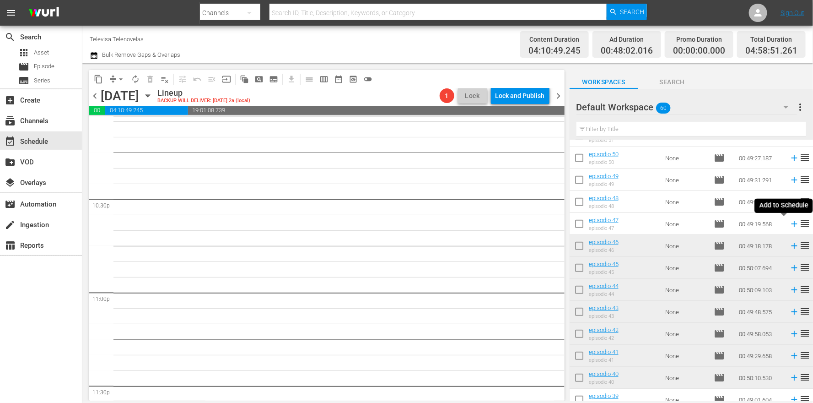
click at [791, 225] on icon at bounding box center [794, 224] width 6 height 6
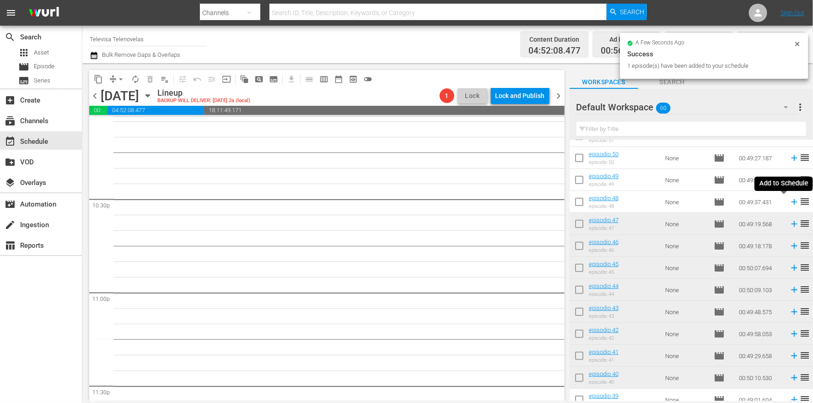
click at [791, 201] on icon at bounding box center [794, 202] width 6 height 6
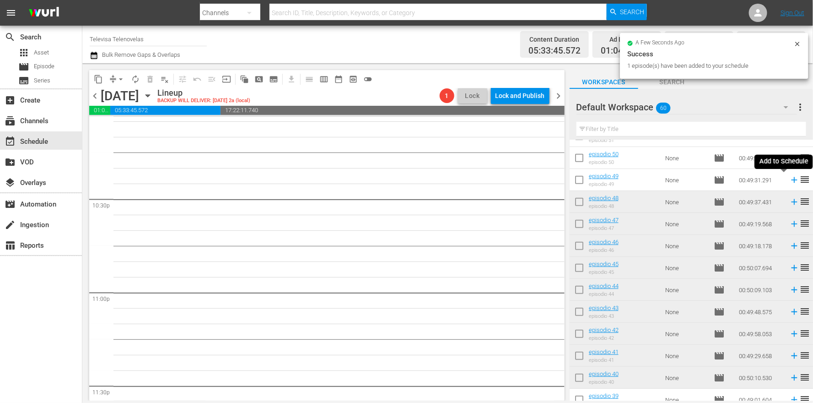
click at [791, 181] on icon at bounding box center [794, 180] width 6 height 6
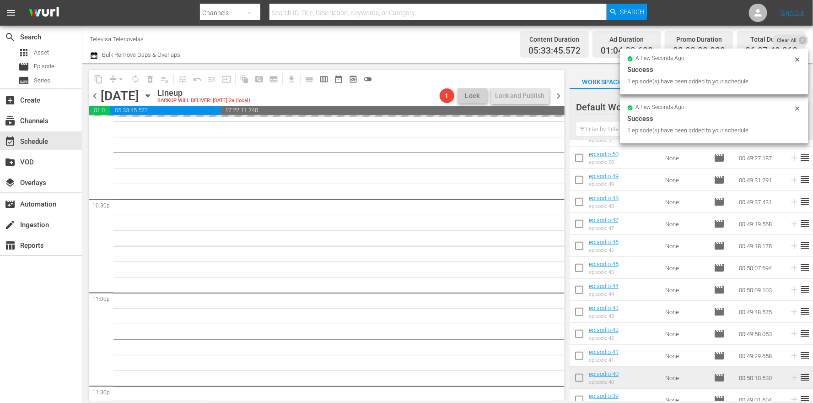
scroll to position [98, 0]
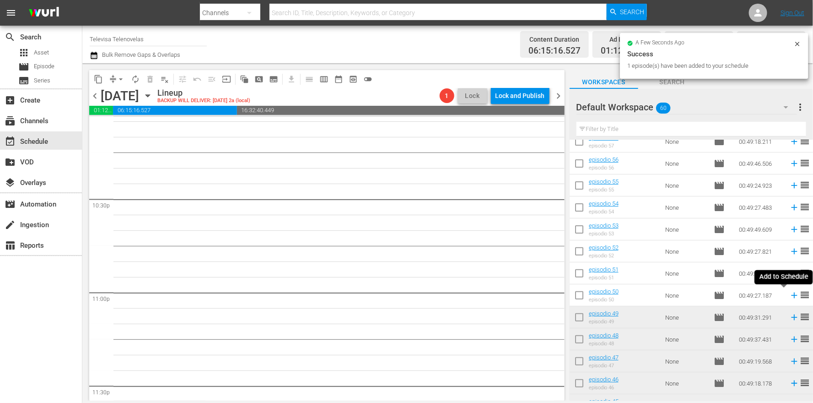
click at [789, 294] on icon at bounding box center [794, 295] width 10 height 10
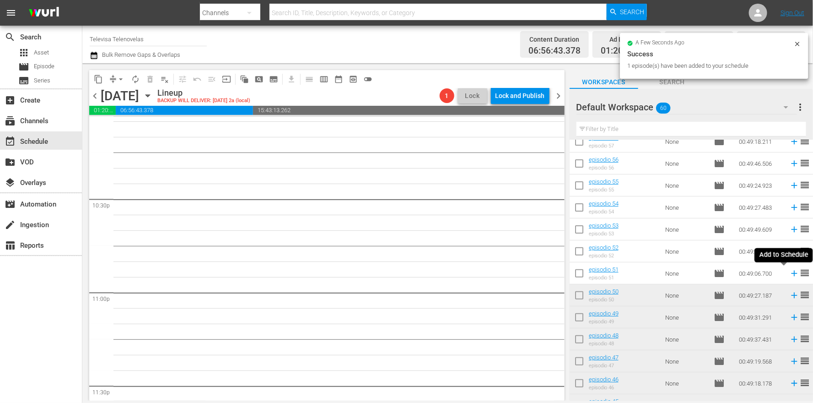
scroll to position [4102, 0]
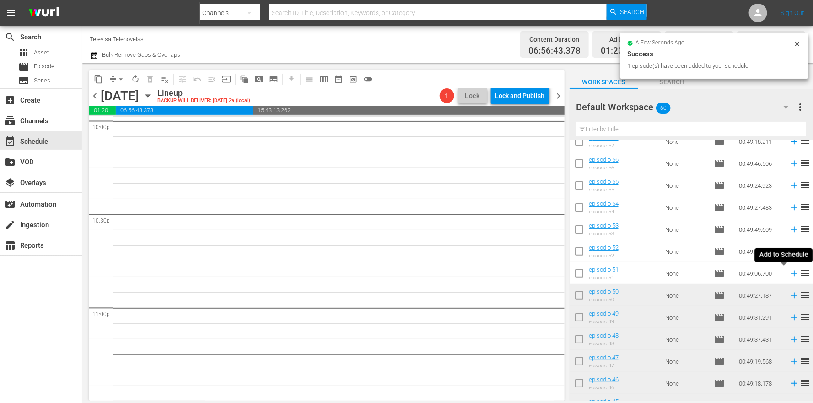
click at [791, 274] on icon at bounding box center [794, 273] width 6 height 6
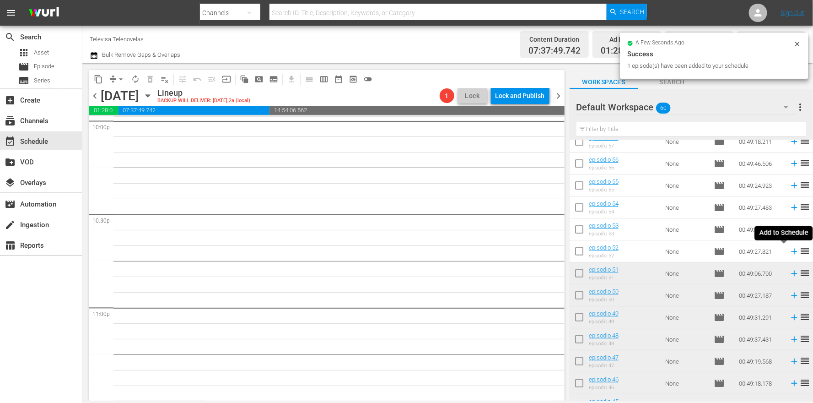
scroll to position [4086, 0]
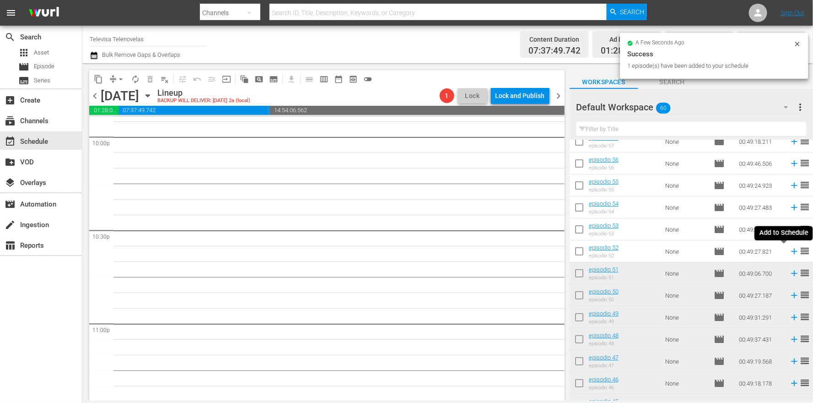
click at [789, 252] on icon at bounding box center [794, 251] width 10 height 10
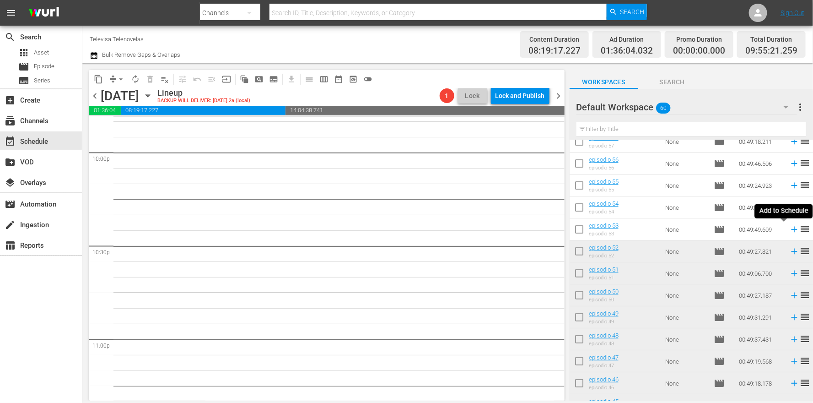
click at [791, 228] on icon at bounding box center [794, 229] width 6 height 6
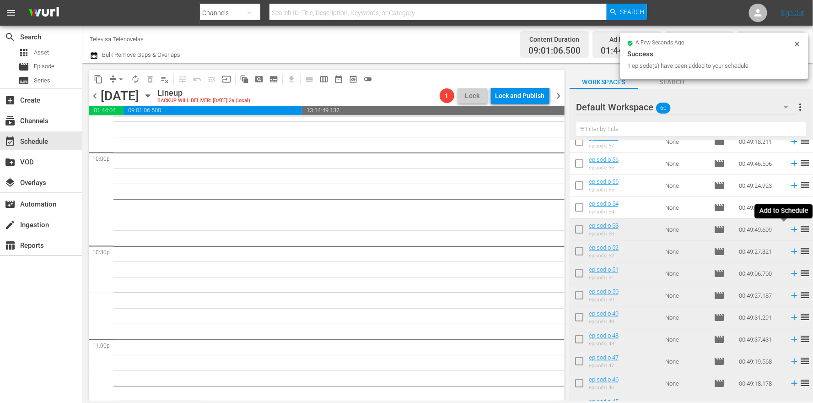
scroll to position [4056, 0]
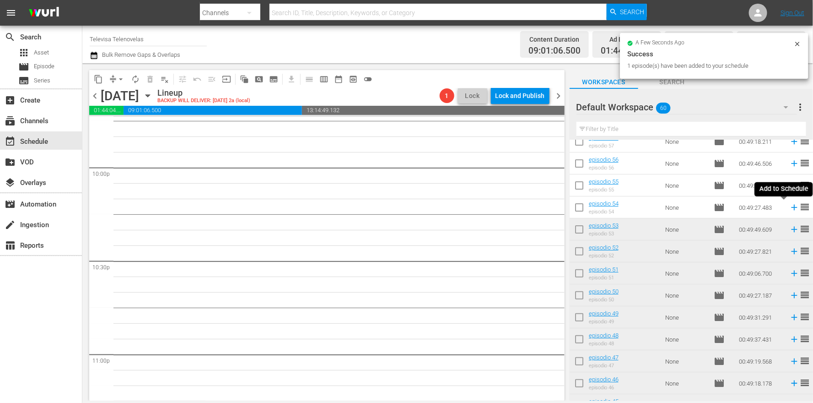
click at [791, 209] on icon at bounding box center [794, 207] width 6 height 6
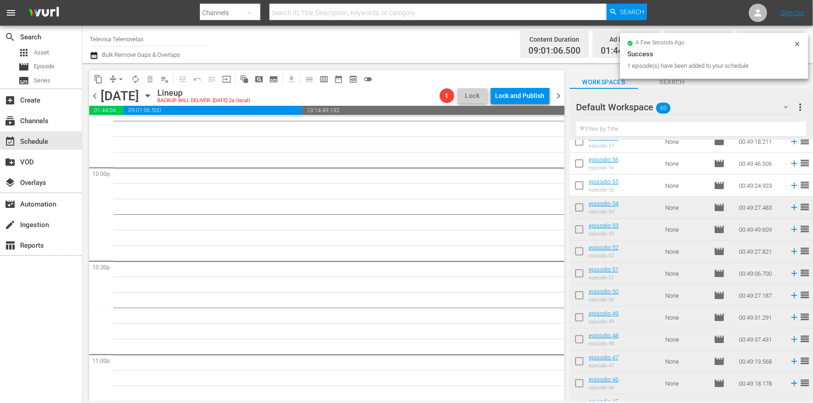
scroll to position [4040, 0]
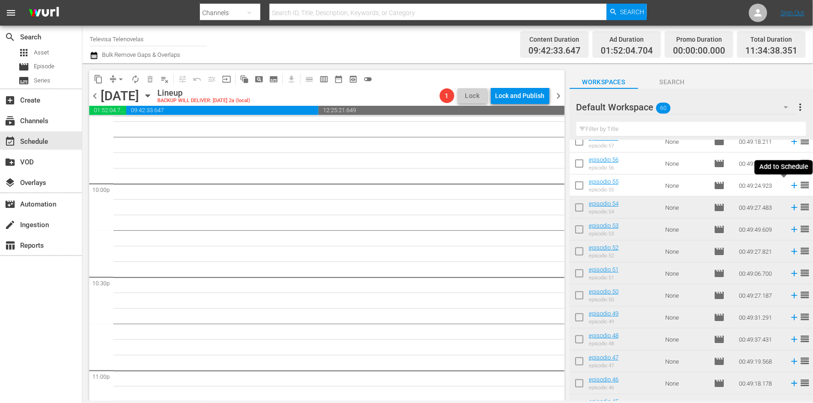
click at [791, 184] on icon at bounding box center [794, 186] width 6 height 6
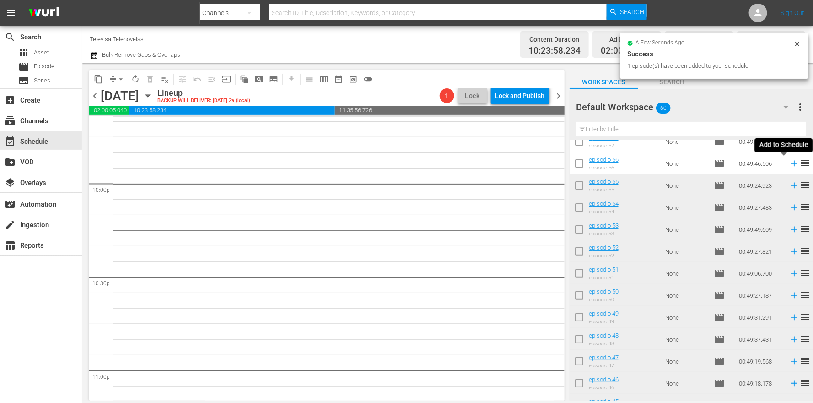
scroll to position [4024, 0]
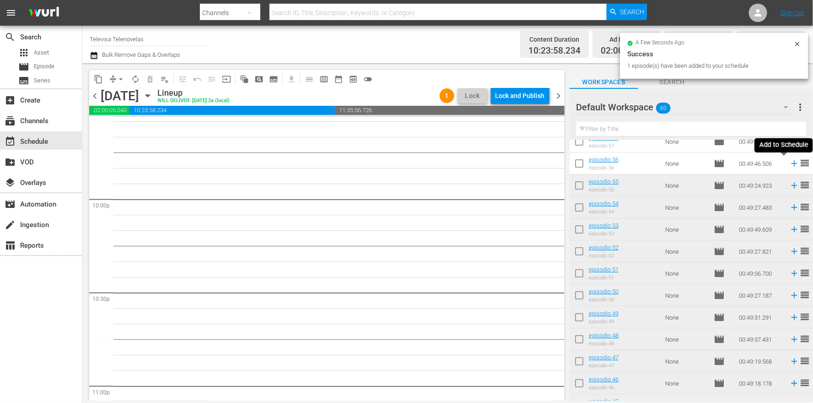
click at [791, 163] on icon at bounding box center [794, 164] width 6 height 6
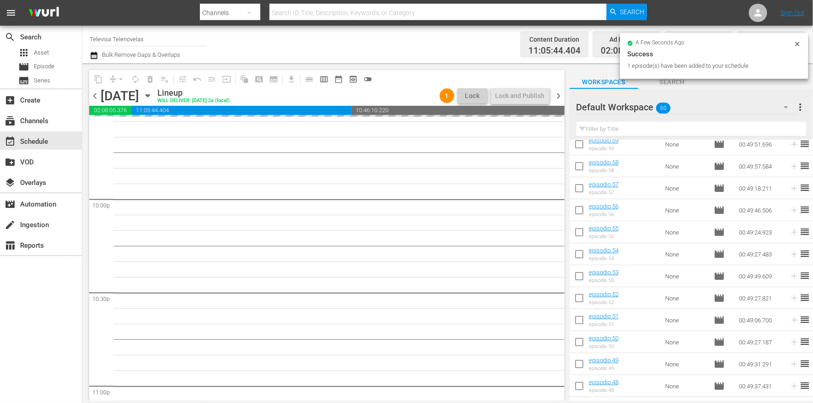
scroll to position [0, 0]
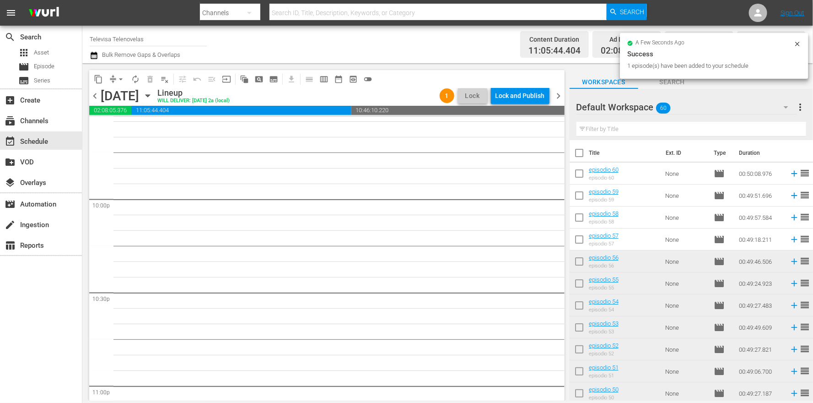
click at [791, 242] on icon at bounding box center [794, 240] width 6 height 6
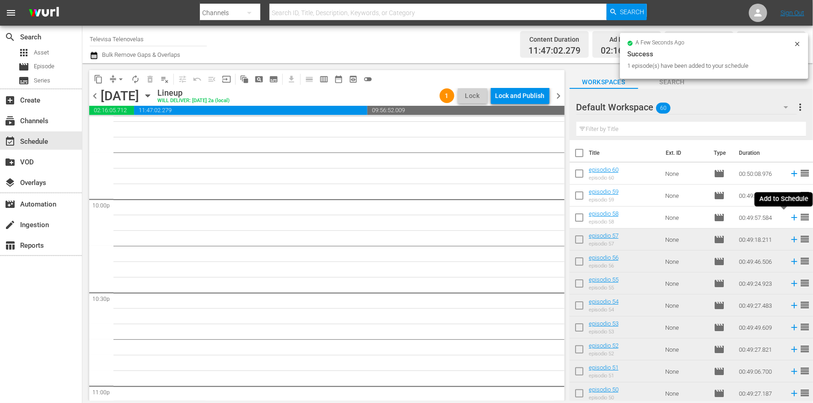
click at [791, 218] on icon at bounding box center [794, 218] width 6 height 6
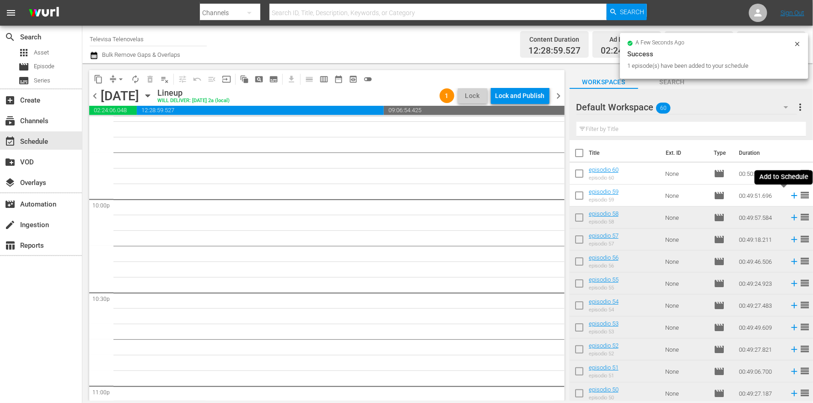
click at [791, 195] on icon at bounding box center [794, 196] width 6 height 6
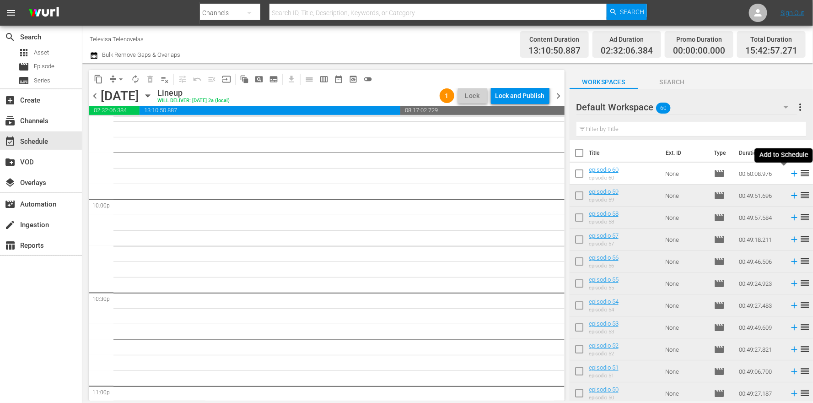
click at [791, 173] on icon at bounding box center [794, 174] width 6 height 6
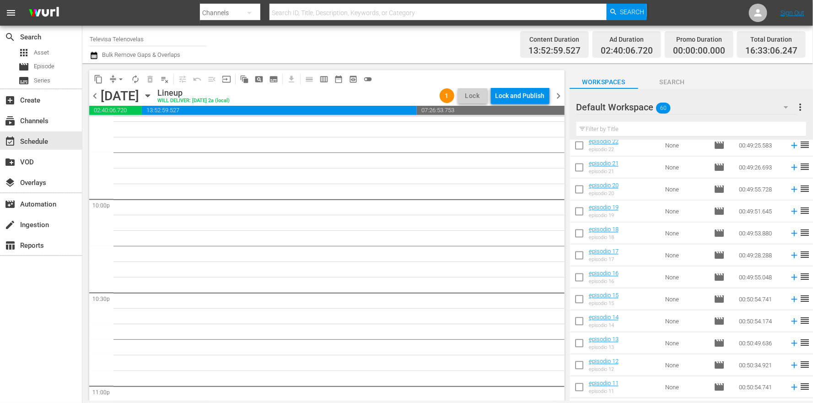
scroll to position [1078, 0]
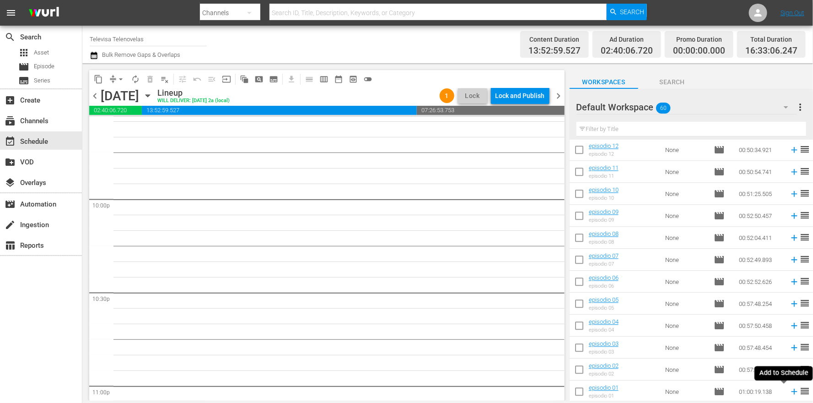
click at [789, 392] on icon at bounding box center [794, 391] width 10 height 10
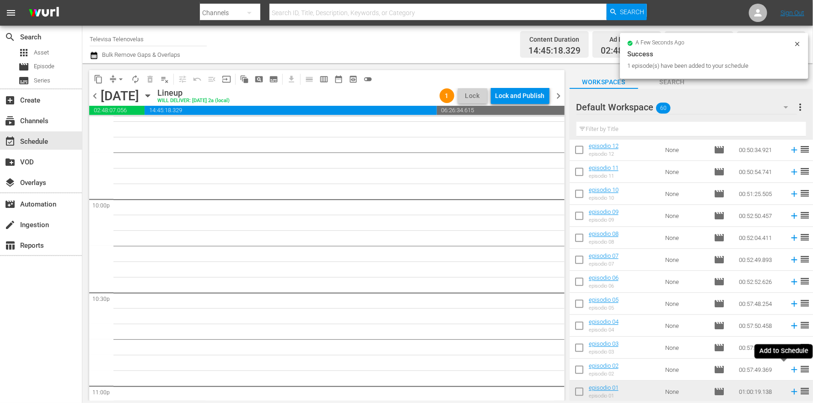
click at [791, 369] on icon at bounding box center [794, 369] width 6 height 6
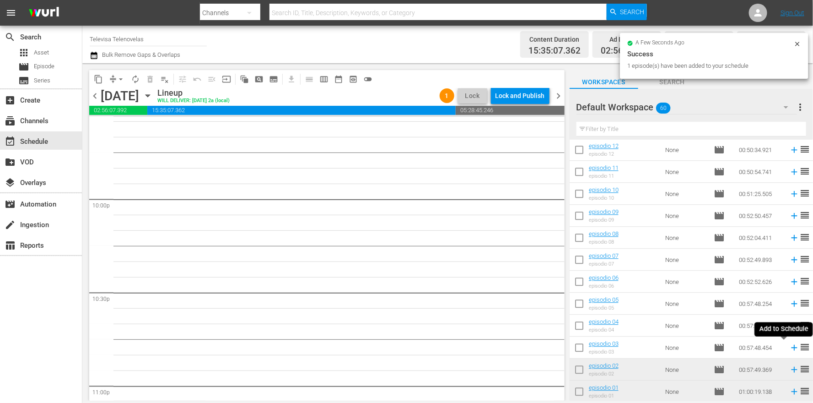
scroll to position [4009, 0]
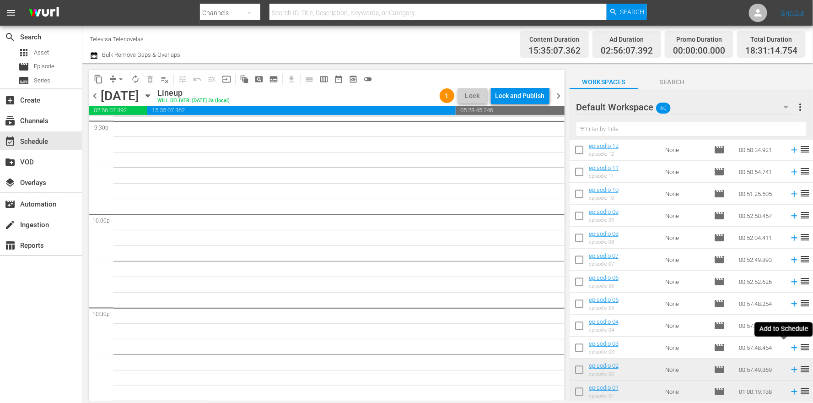
click at [791, 349] on icon at bounding box center [794, 347] width 6 height 6
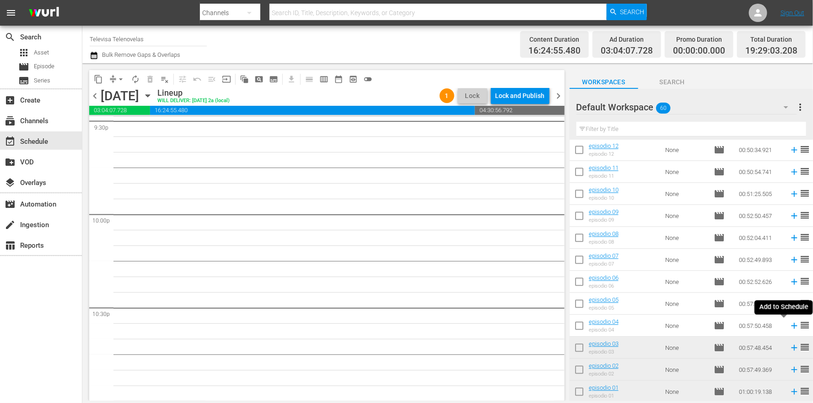
click at [791, 325] on icon at bounding box center [794, 326] width 6 height 6
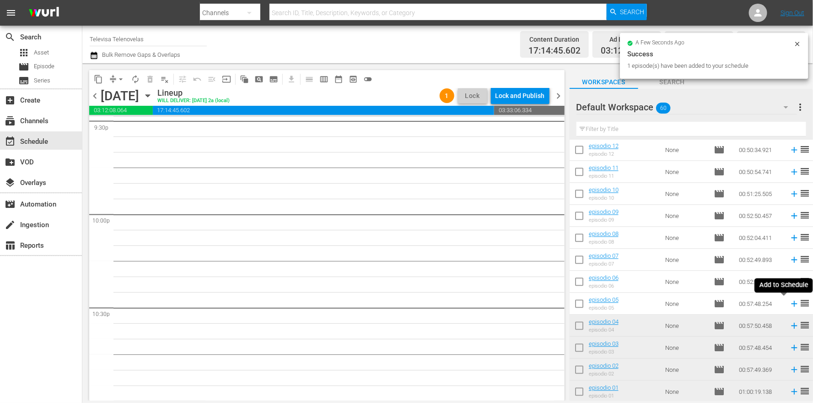
scroll to position [3993, 0]
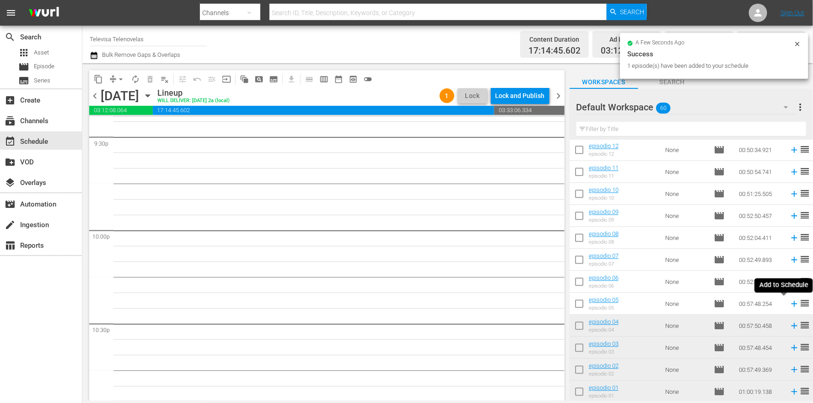
click at [791, 303] on icon at bounding box center [794, 304] width 6 height 6
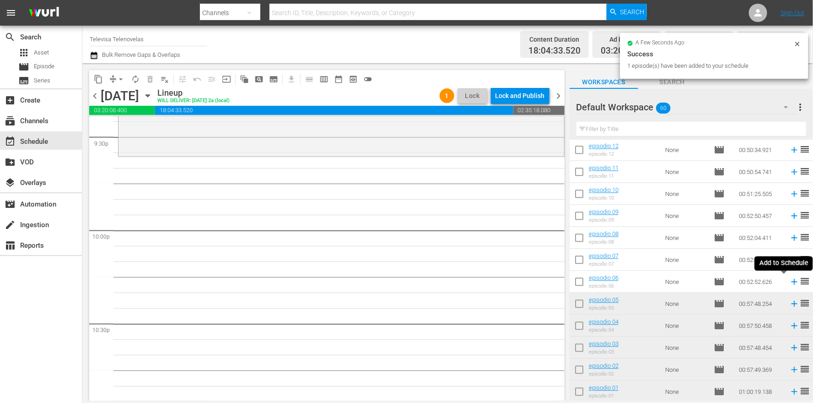
click at [789, 282] on icon at bounding box center [794, 281] width 10 height 10
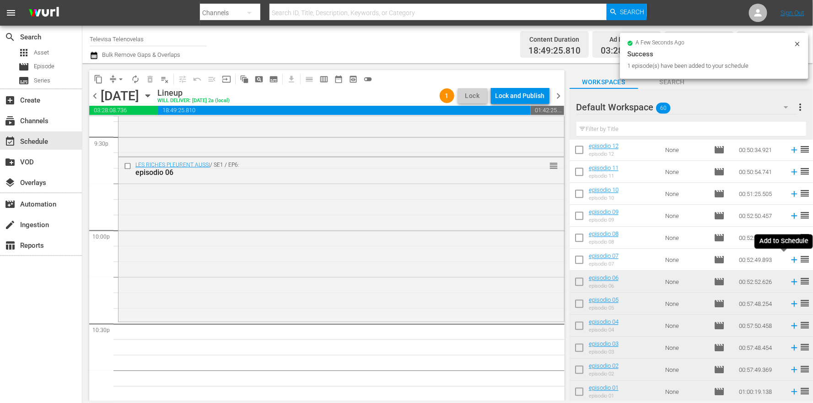
click at [789, 258] on icon at bounding box center [794, 259] width 10 height 10
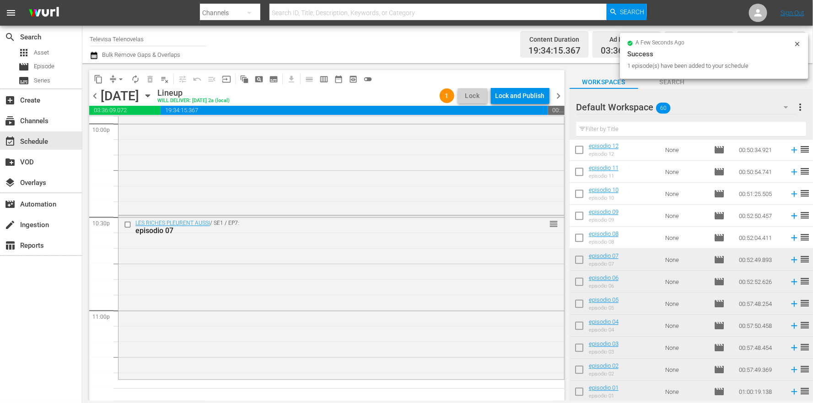
scroll to position [4196, 0]
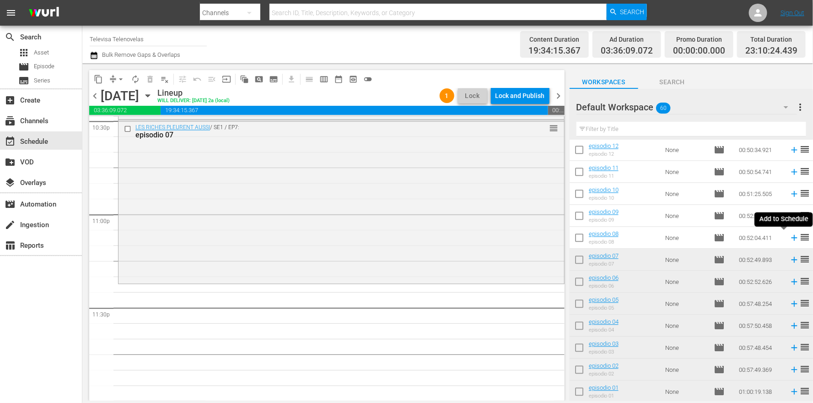
click at [791, 235] on icon at bounding box center [794, 238] width 6 height 6
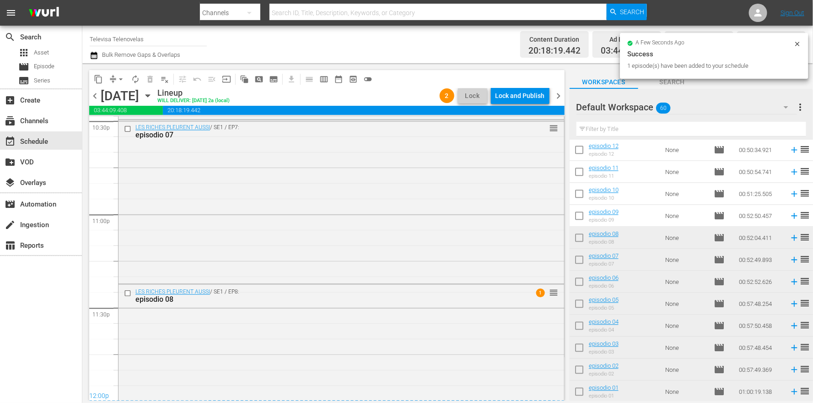
scroll to position [4240, 0]
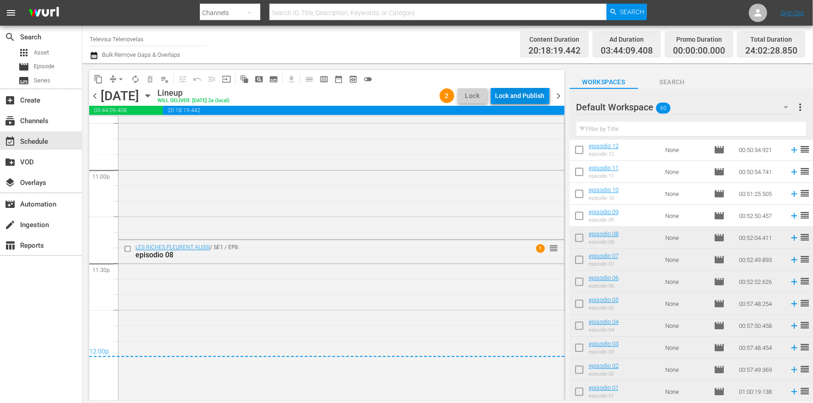
click at [522, 97] on div "Lock and Publish" at bounding box center [519, 95] width 49 height 16
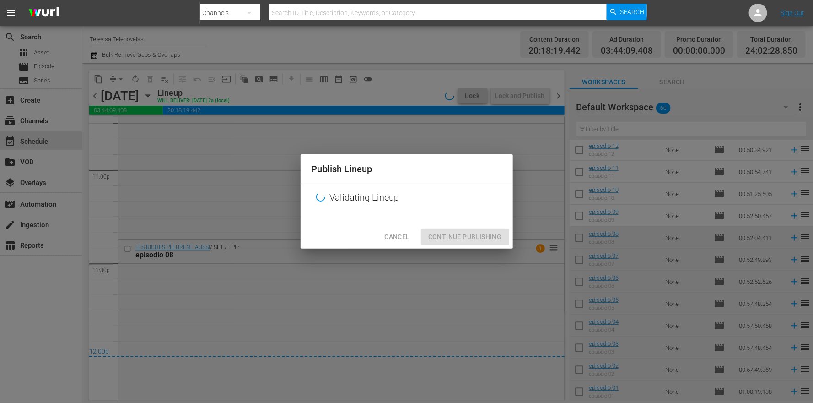
click at [442, 239] on div "Cancel Continue Publishing" at bounding box center [407, 237] width 212 height 24
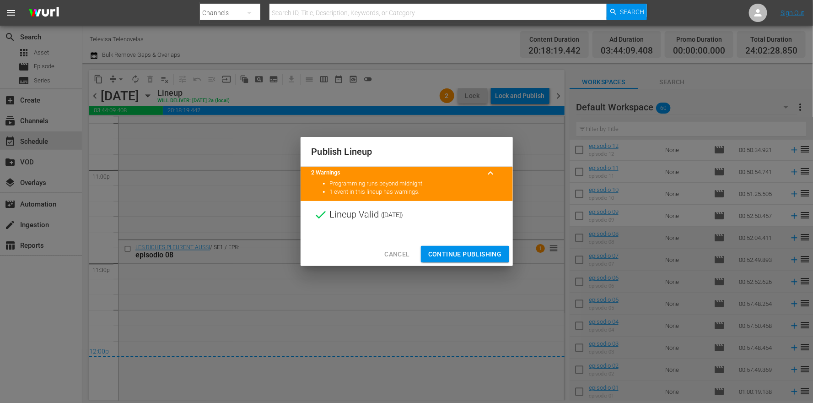
click at [441, 260] on button "Continue Publishing" at bounding box center [465, 254] width 88 height 17
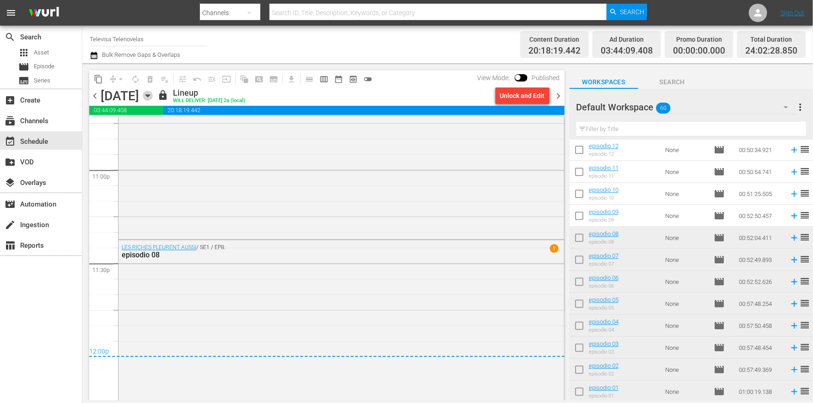
click at [153, 97] on icon "button" at bounding box center [148, 96] width 10 height 10
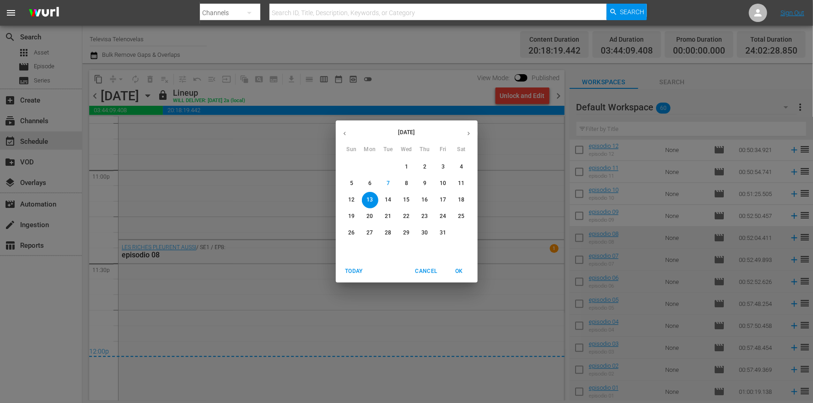
click at [387, 199] on p "14" at bounding box center [388, 200] width 6 height 8
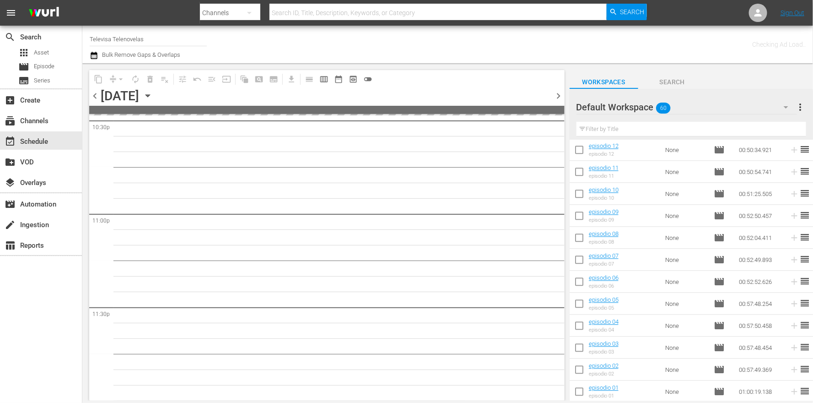
scroll to position [4195, 0]
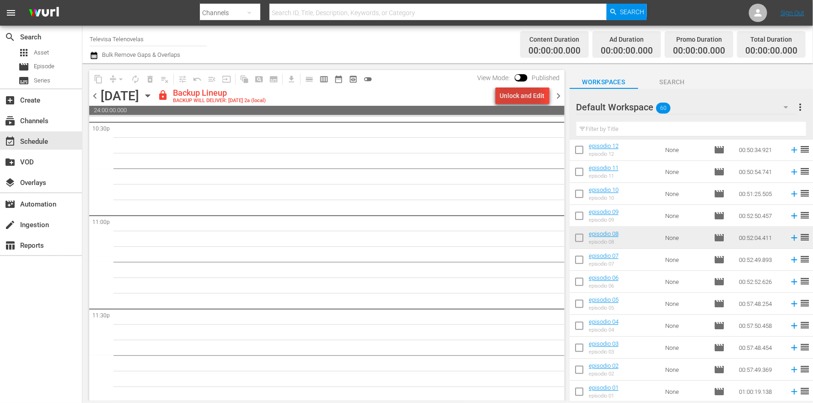
click at [512, 97] on div "Unlock and Edit" at bounding box center [522, 95] width 45 height 16
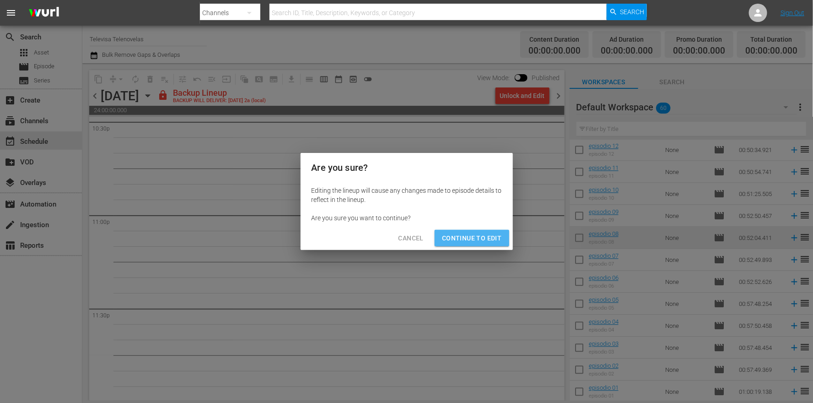
click at [482, 236] on span "Continue to Edit" at bounding box center [471, 237] width 59 height 11
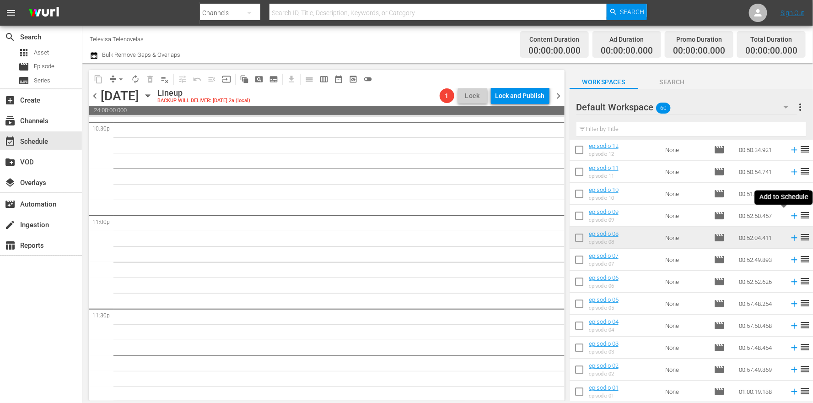
click at [791, 215] on icon at bounding box center [794, 216] width 6 height 6
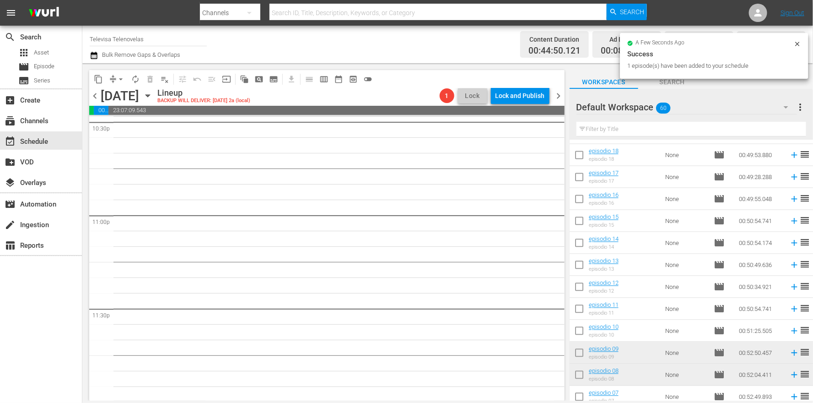
scroll to position [4179, 0]
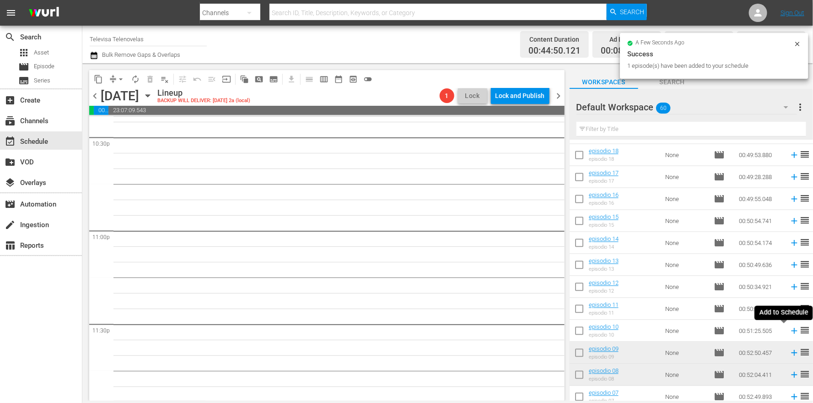
click at [791, 333] on icon at bounding box center [794, 331] width 6 height 6
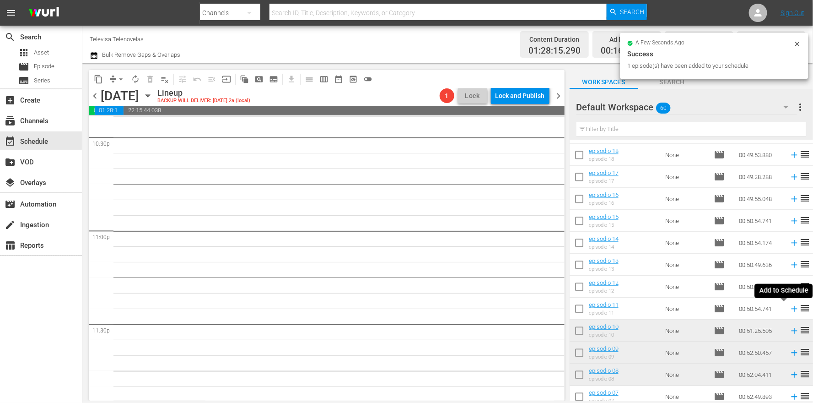
scroll to position [4163, 0]
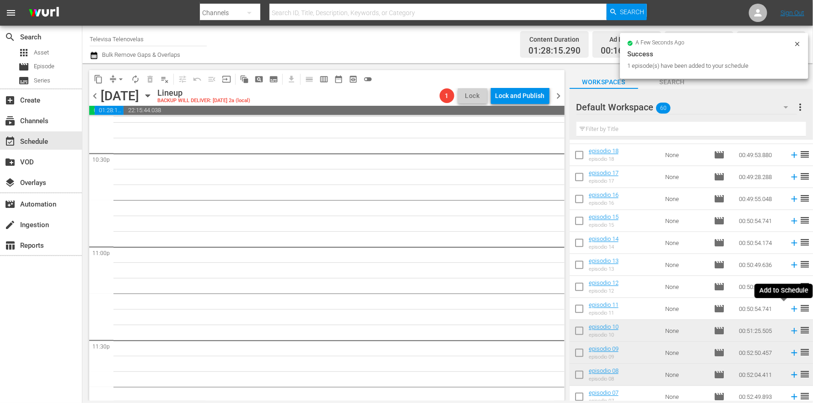
click at [791, 309] on icon at bounding box center [794, 309] width 6 height 6
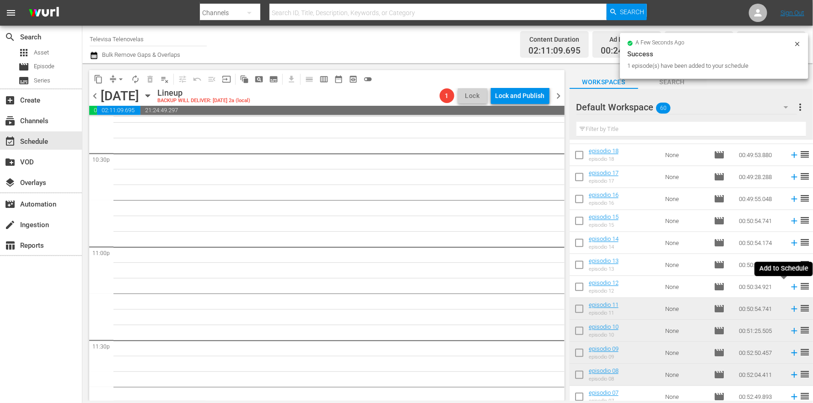
click at [791, 287] on icon at bounding box center [794, 287] width 6 height 6
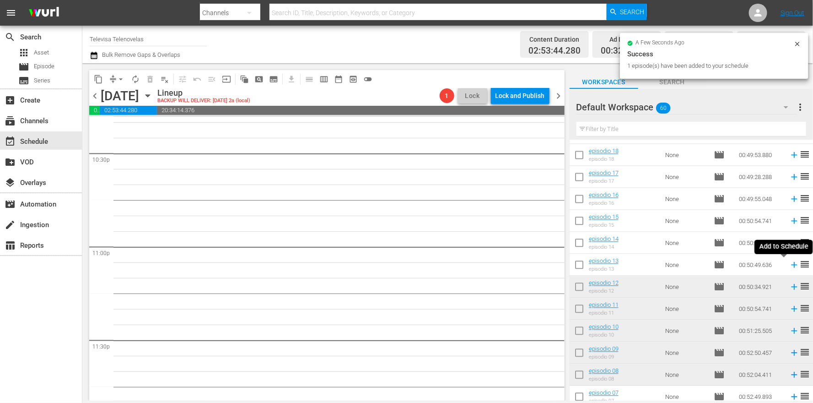
click at [789, 265] on icon at bounding box center [794, 265] width 10 height 10
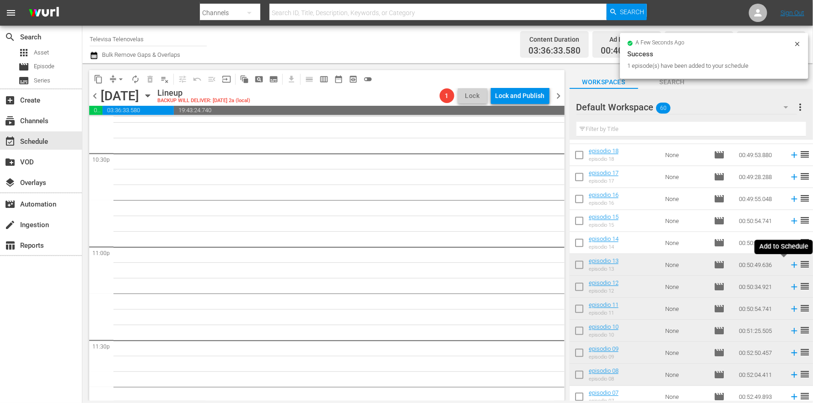
scroll to position [4148, 0]
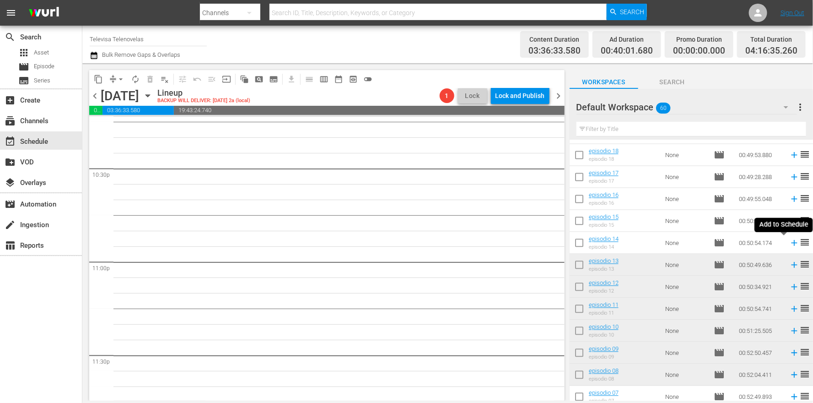
click at [791, 243] on icon at bounding box center [794, 243] width 6 height 6
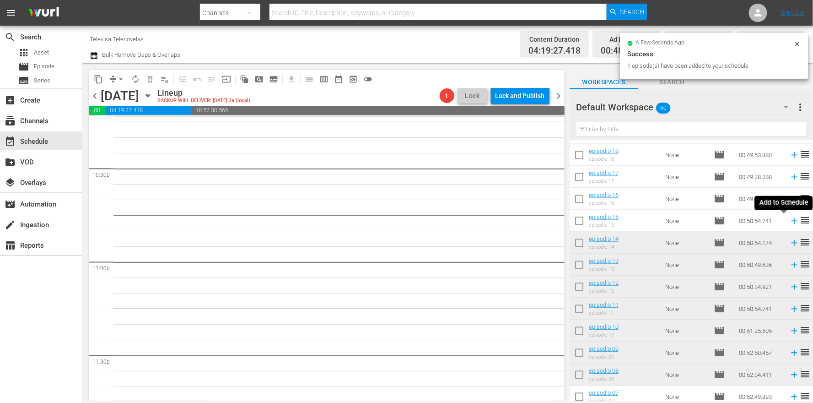
scroll to position [4132, 0]
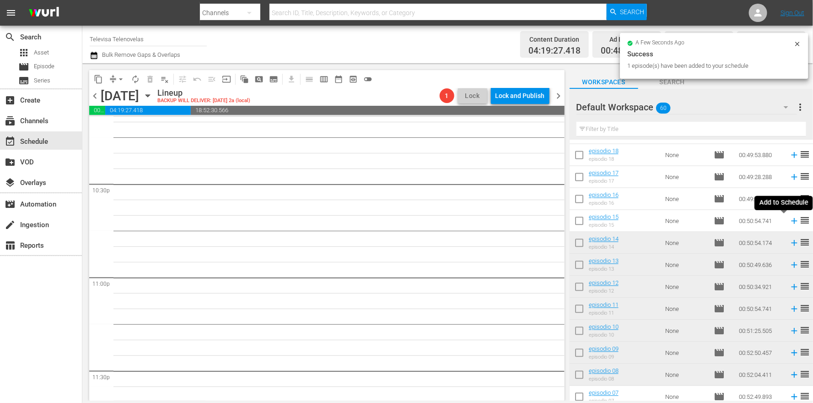
click at [791, 221] on icon at bounding box center [794, 221] width 6 height 6
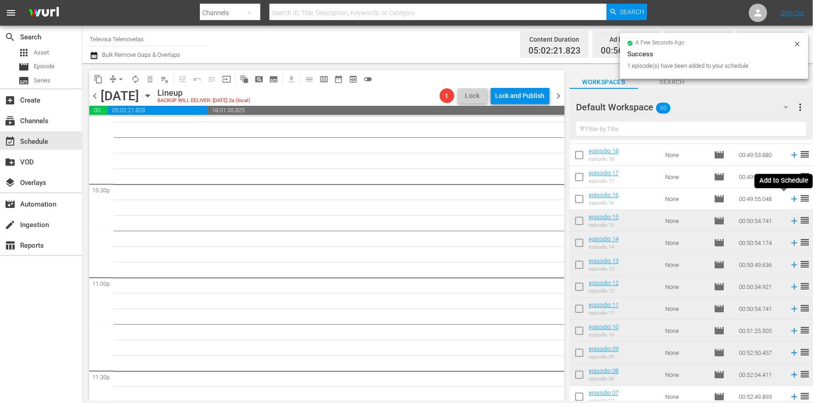
scroll to position [4116, 0]
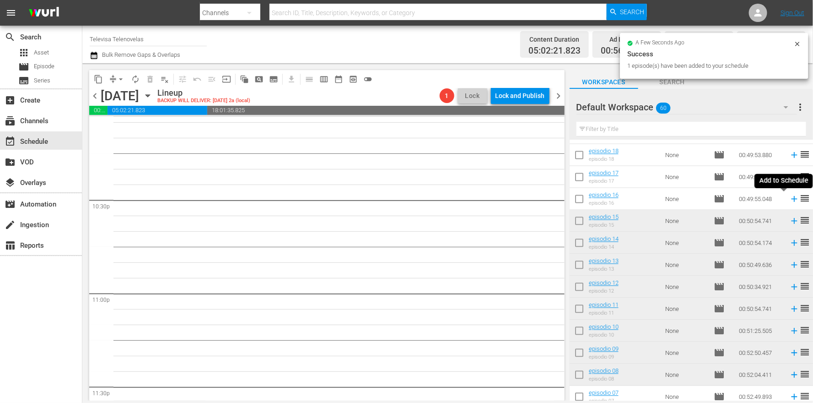
click at [791, 199] on icon at bounding box center [794, 199] width 6 height 6
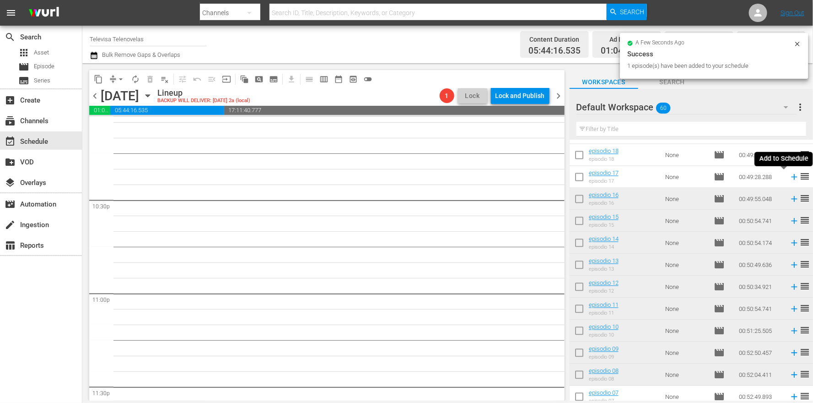
scroll to position [4101, 0]
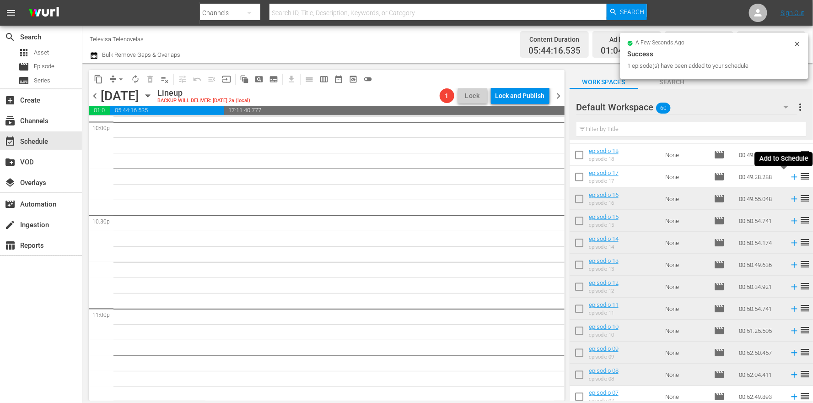
click at [791, 178] on icon at bounding box center [794, 177] width 6 height 6
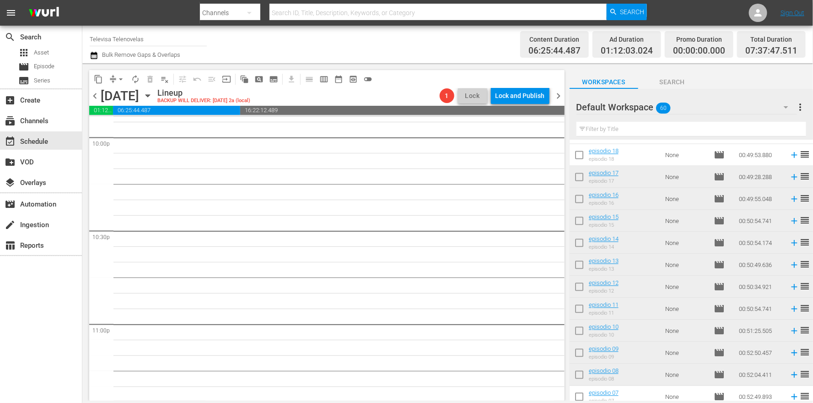
scroll to position [872, 0]
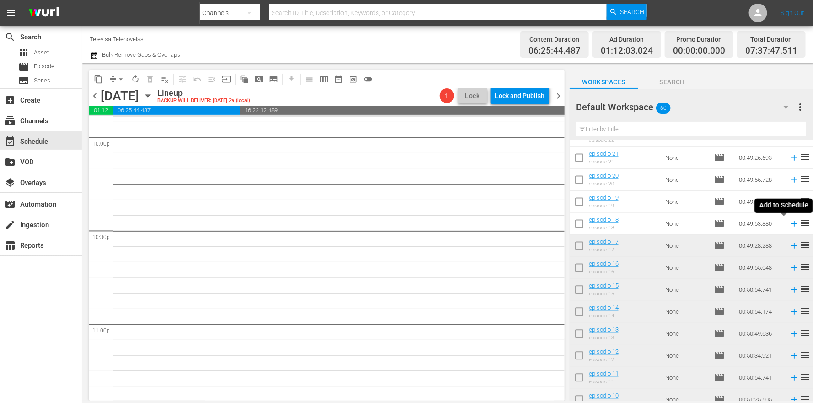
click at [791, 223] on icon at bounding box center [794, 224] width 6 height 6
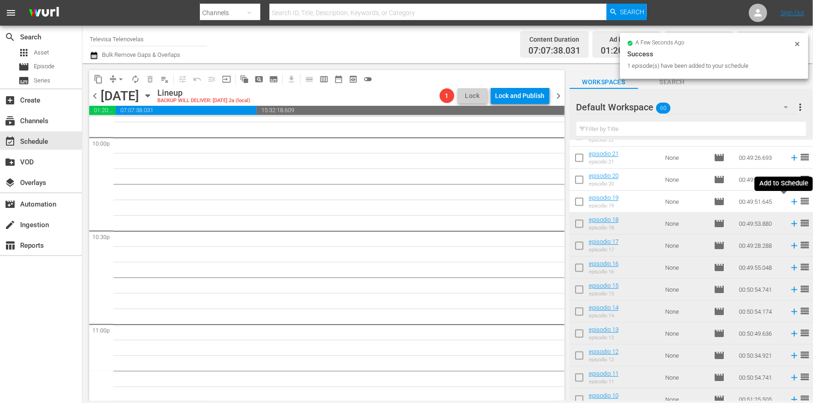
scroll to position [4070, 0]
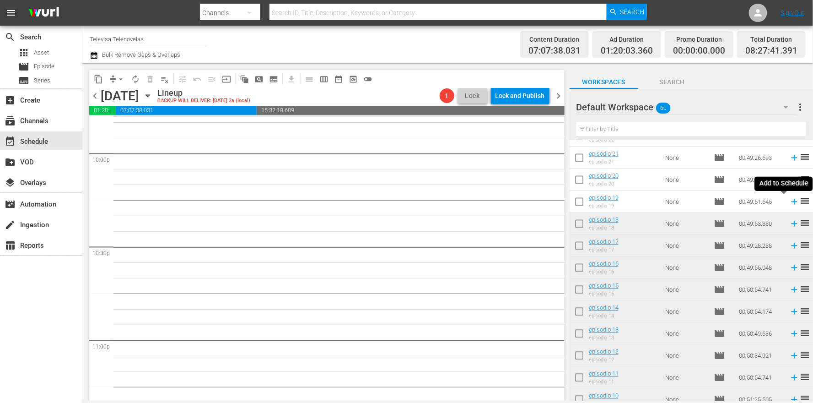
click at [791, 203] on icon at bounding box center [794, 202] width 6 height 6
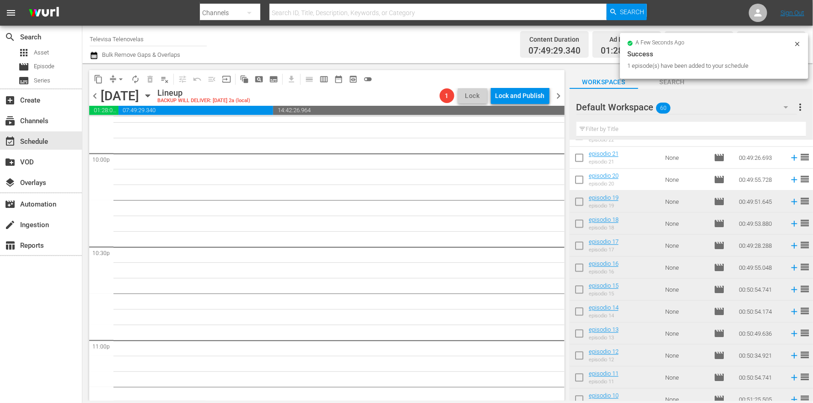
scroll to position [4055, 0]
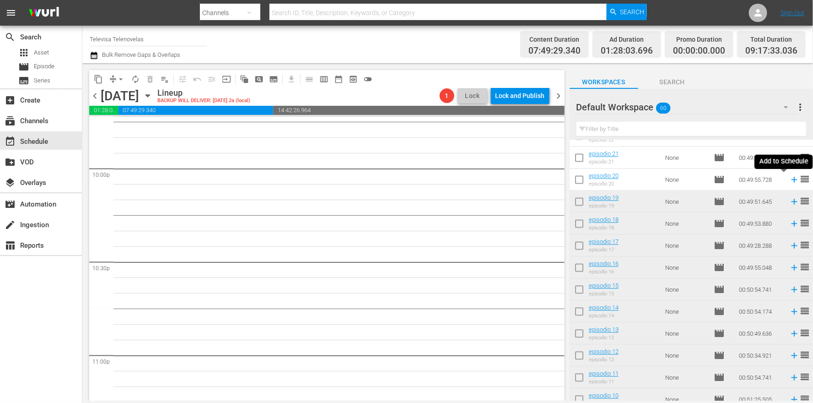
click at [789, 178] on icon at bounding box center [794, 180] width 10 height 10
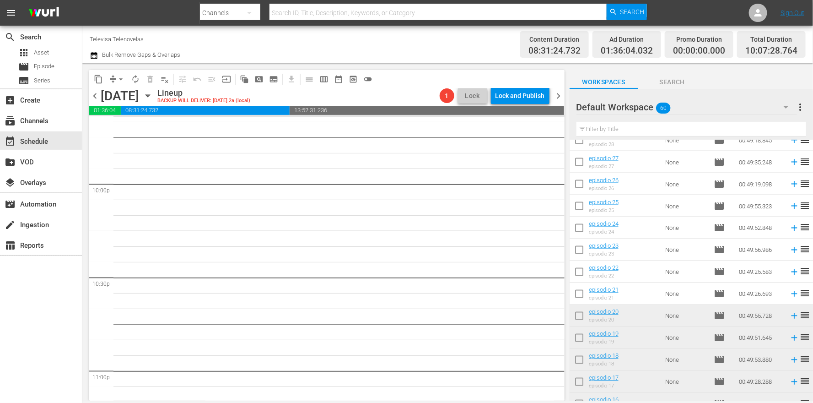
scroll to position [735, 0]
click at [791, 296] on icon at bounding box center [794, 295] width 6 height 6
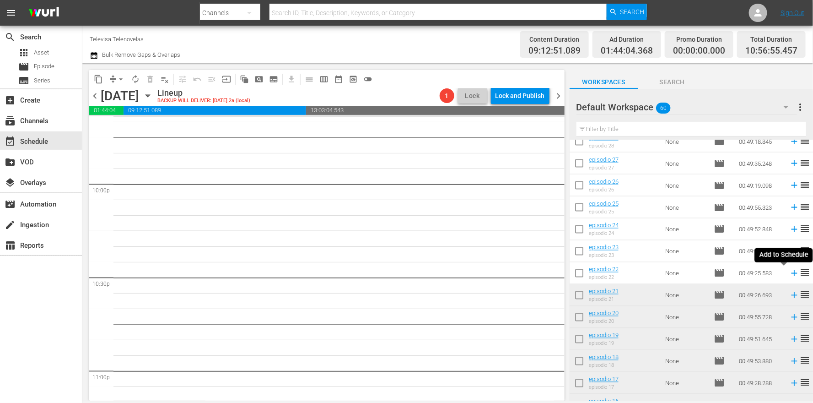
scroll to position [4023, 0]
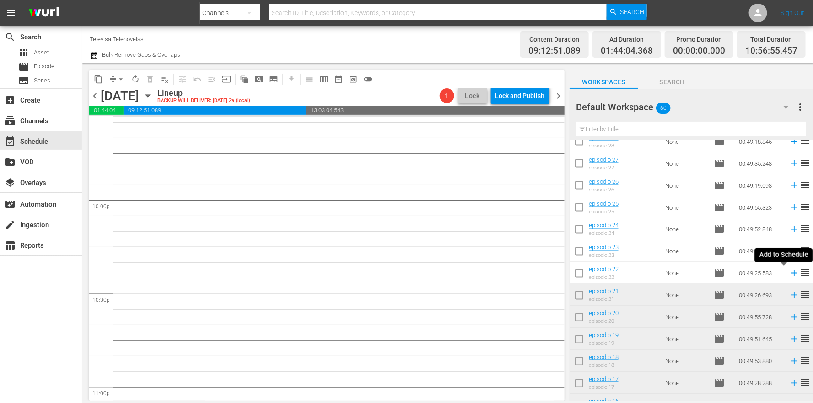
click at [791, 273] on icon at bounding box center [794, 273] width 6 height 6
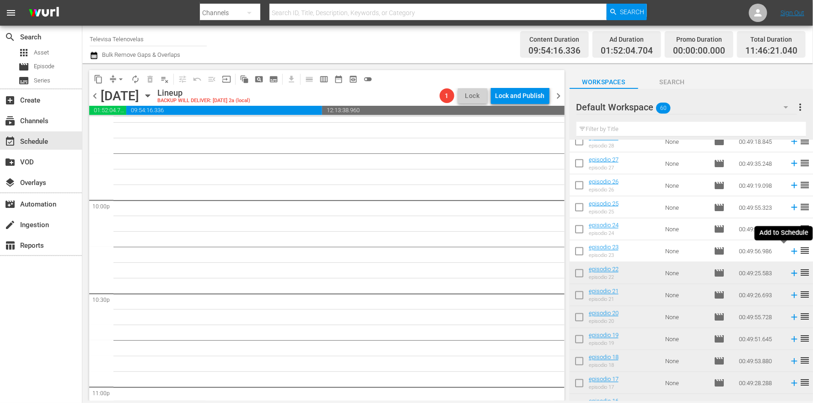
click at [789, 253] on icon at bounding box center [794, 251] width 10 height 10
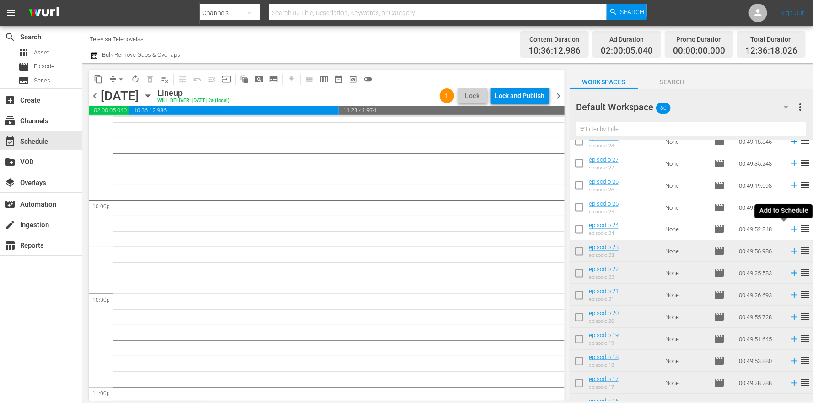
click at [791, 228] on icon at bounding box center [794, 229] width 6 height 6
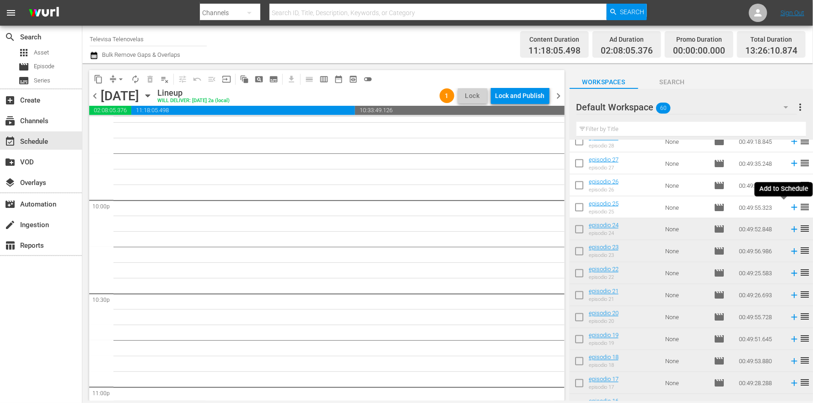
click at [789, 209] on icon at bounding box center [794, 207] width 10 height 10
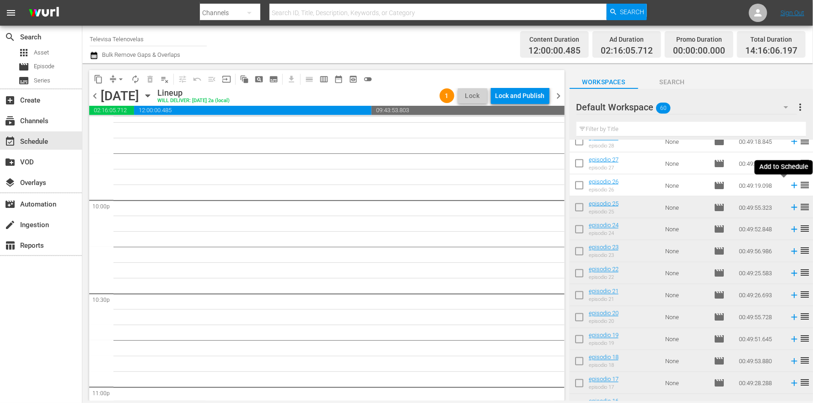
click at [791, 186] on icon at bounding box center [794, 186] width 6 height 6
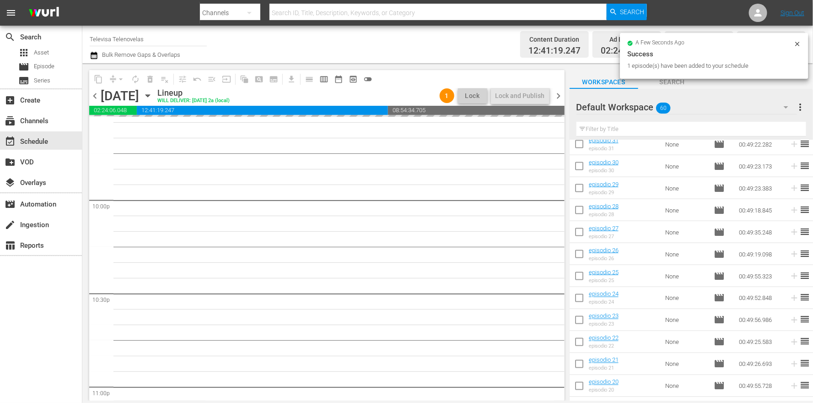
scroll to position [597, 0]
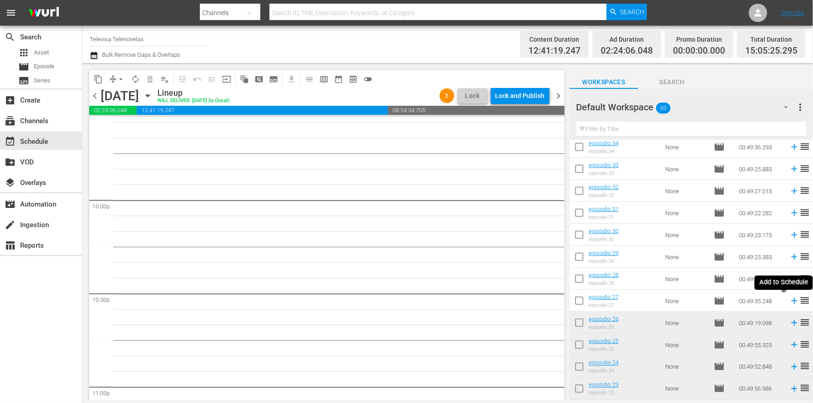
click at [789, 299] on icon at bounding box center [794, 301] width 10 height 10
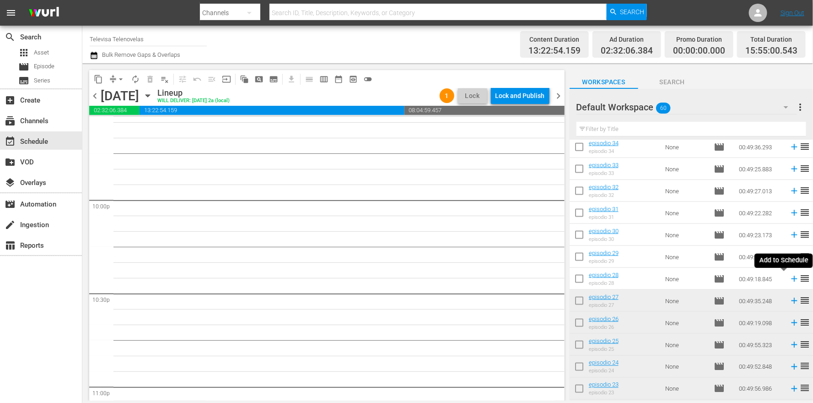
click at [791, 279] on icon at bounding box center [794, 279] width 6 height 6
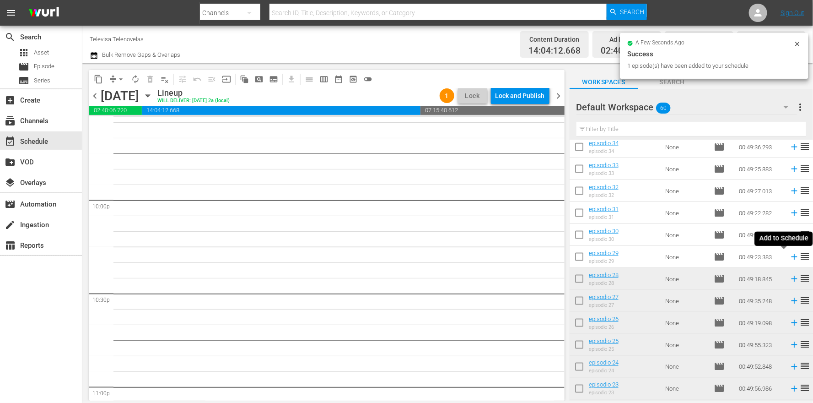
scroll to position [4008, 0]
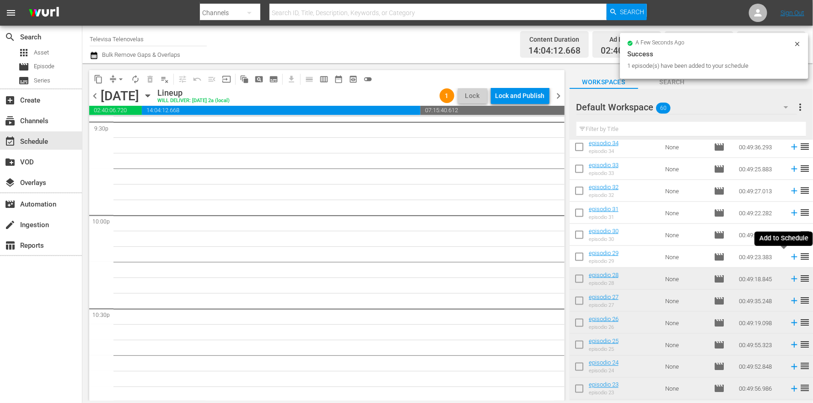
click at [791, 258] on icon at bounding box center [794, 257] width 6 height 6
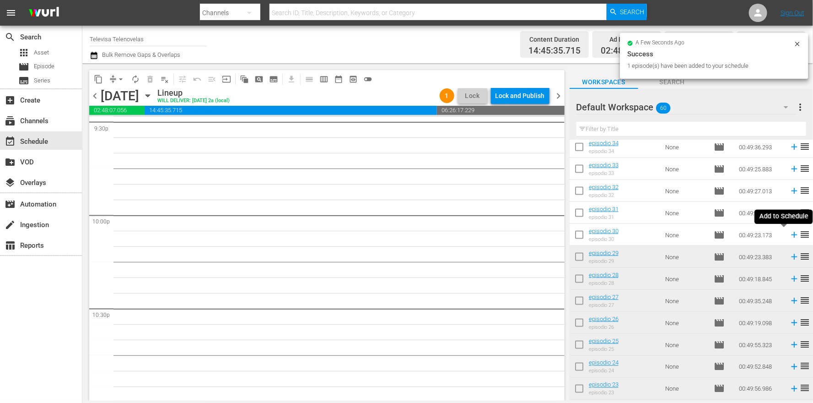
scroll to position [3992, 0]
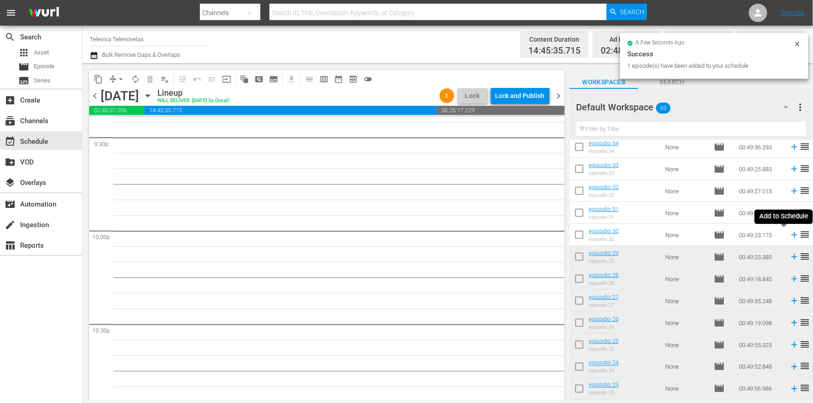
click at [791, 235] on icon at bounding box center [794, 235] width 6 height 6
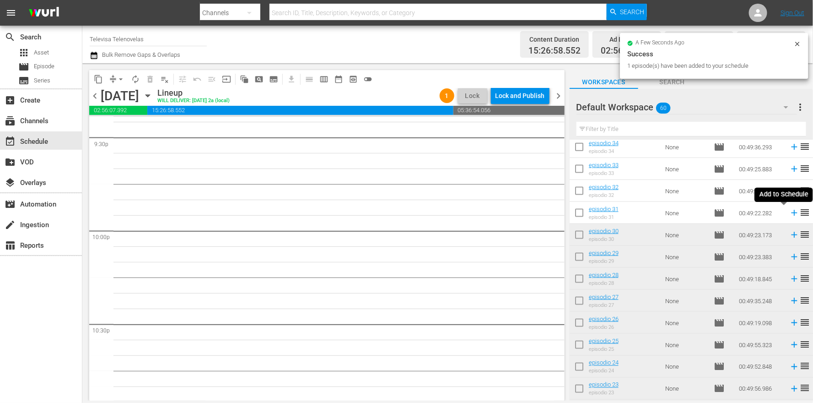
scroll to position [3976, 0]
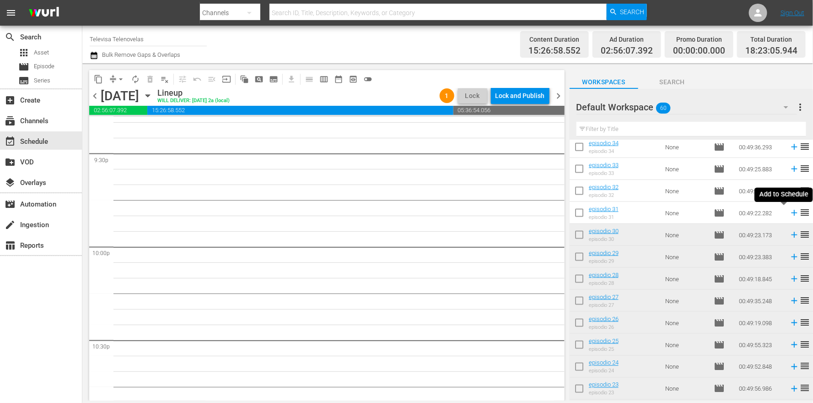
click at [789, 213] on icon at bounding box center [794, 213] width 10 height 10
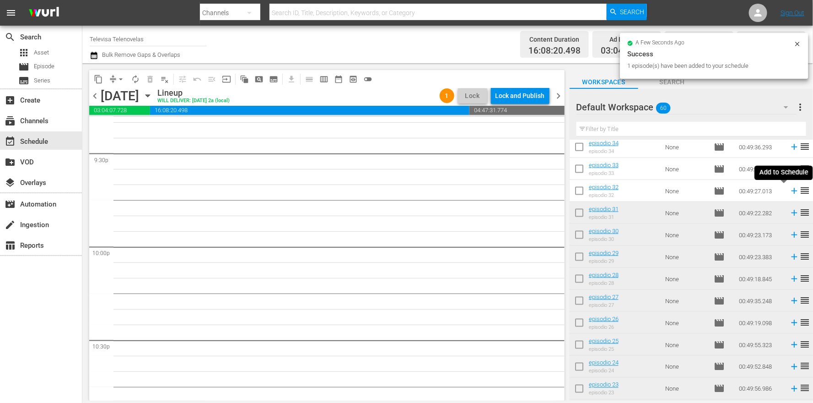
scroll to position [3961, 0]
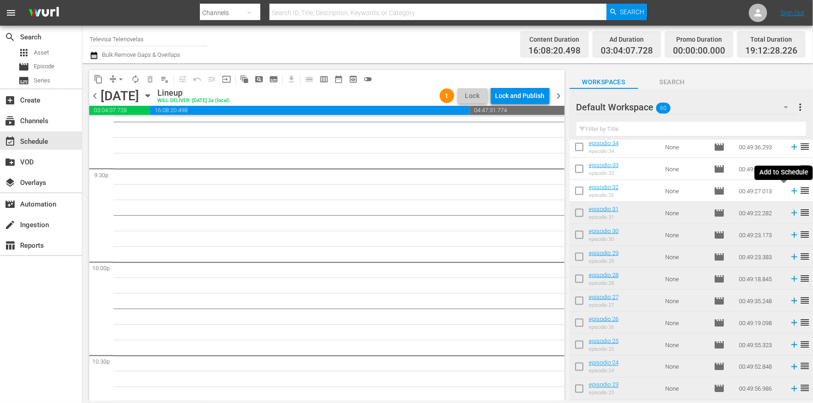
click at [791, 191] on icon at bounding box center [794, 191] width 6 height 6
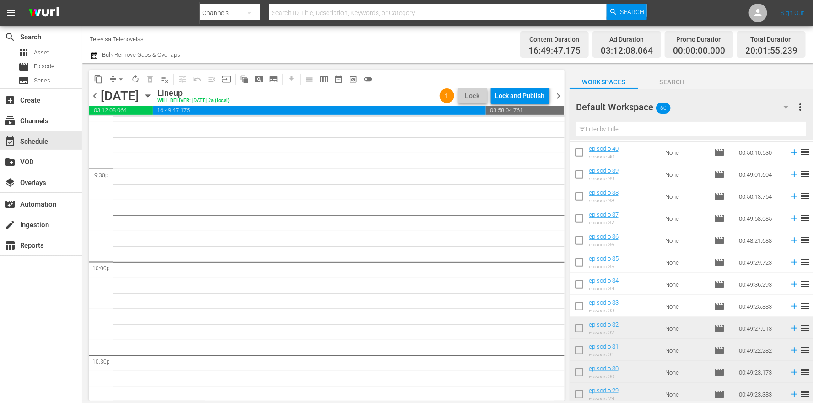
scroll to position [3946, 0]
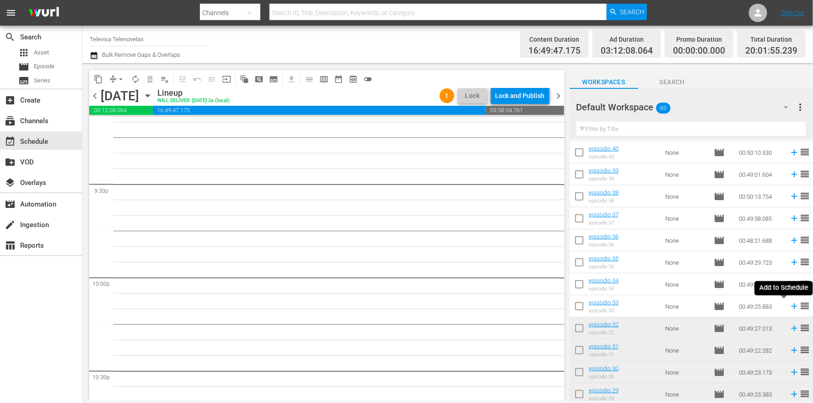
click at [791, 307] on icon at bounding box center [794, 306] width 6 height 6
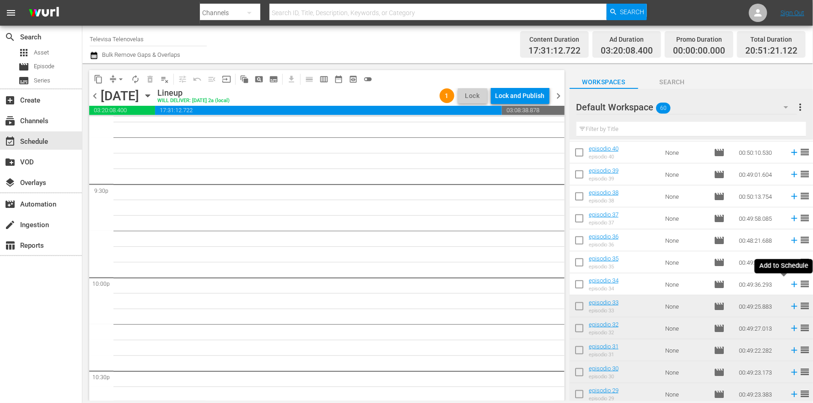
click at [789, 285] on icon at bounding box center [794, 284] width 10 height 10
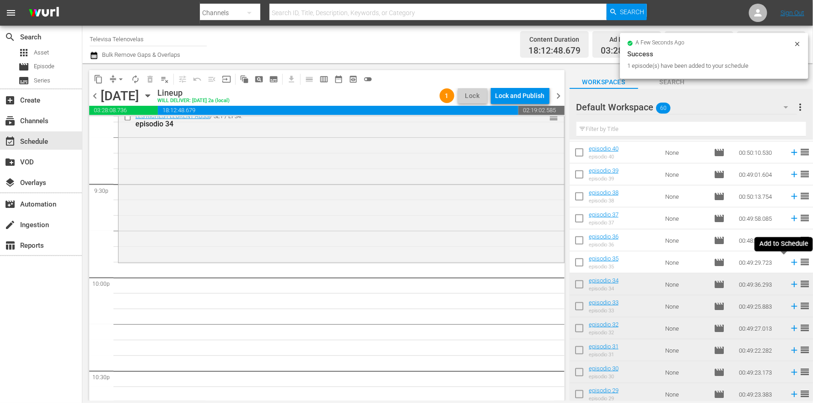
click at [791, 261] on icon at bounding box center [794, 262] width 6 height 6
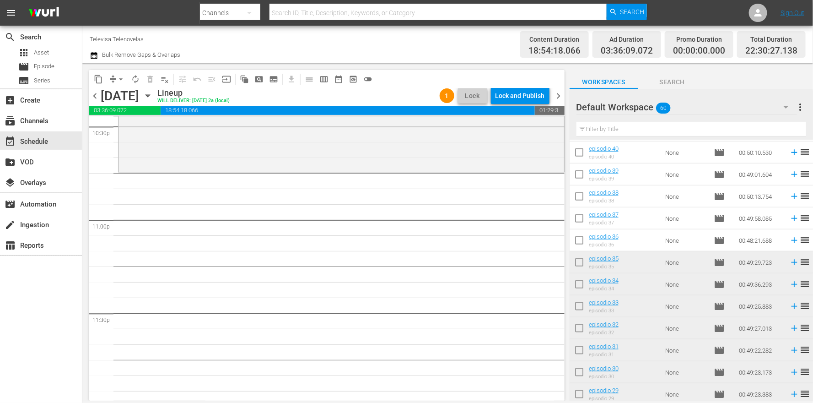
scroll to position [4196, 0]
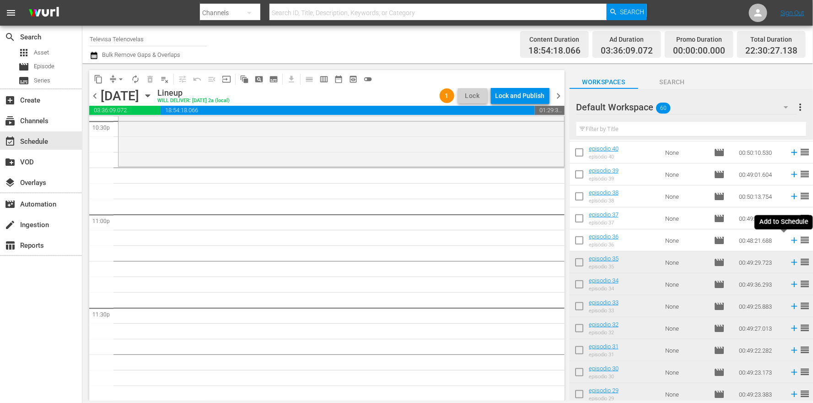
click at [791, 242] on icon at bounding box center [794, 240] width 6 height 6
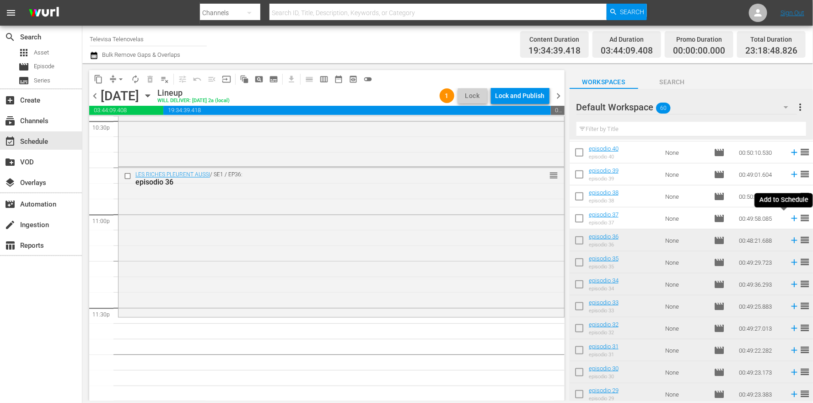
click at [791, 219] on icon at bounding box center [794, 218] width 6 height 6
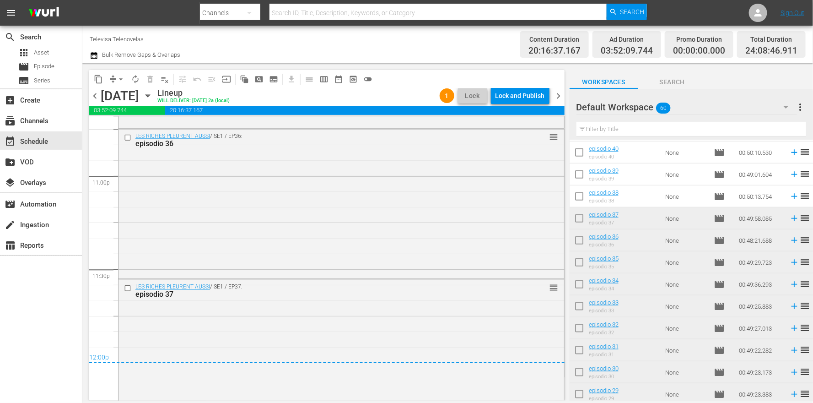
scroll to position [4267, 0]
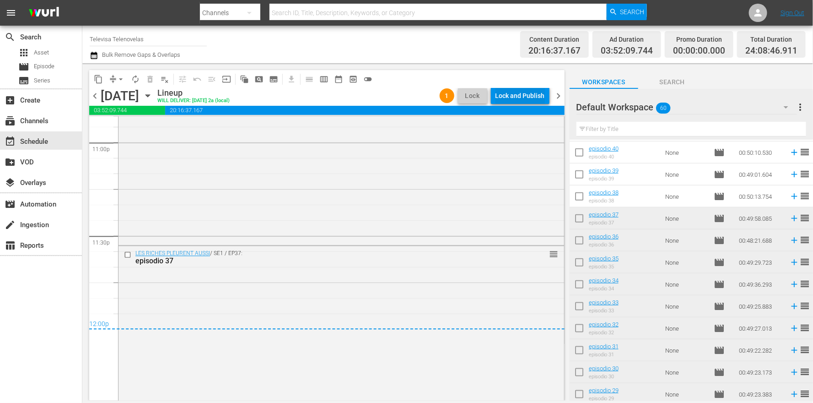
click at [511, 95] on div "Lock and Publish" at bounding box center [519, 95] width 49 height 16
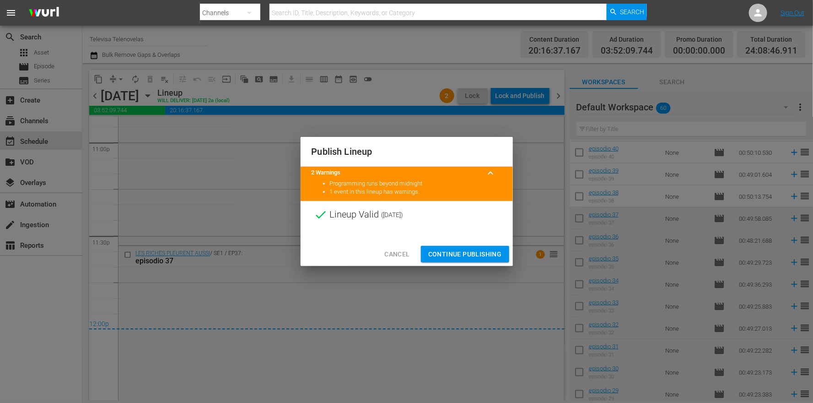
click at [441, 257] on span "Continue Publishing" at bounding box center [465, 253] width 74 height 11
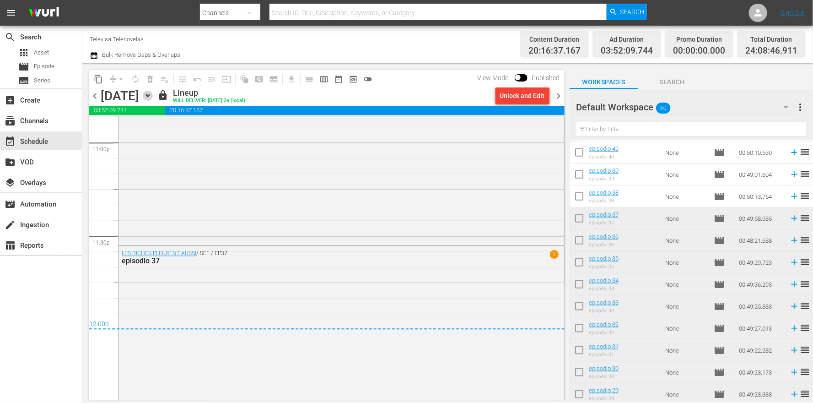
click at [153, 97] on icon "button" at bounding box center [148, 96] width 10 height 10
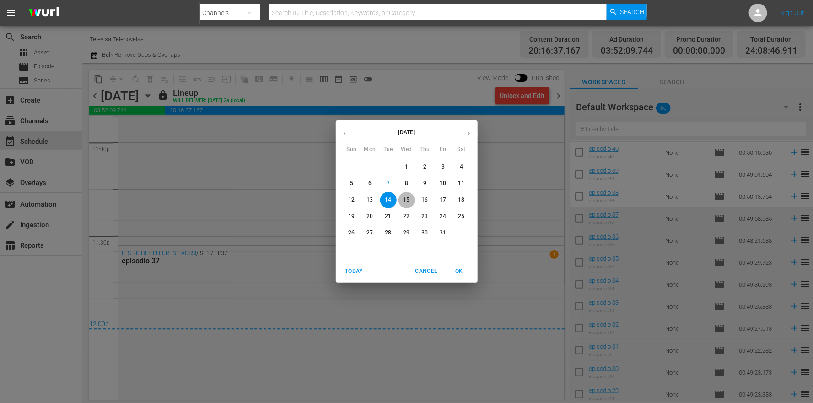
click at [406, 201] on p "15" at bounding box center [406, 200] width 6 height 8
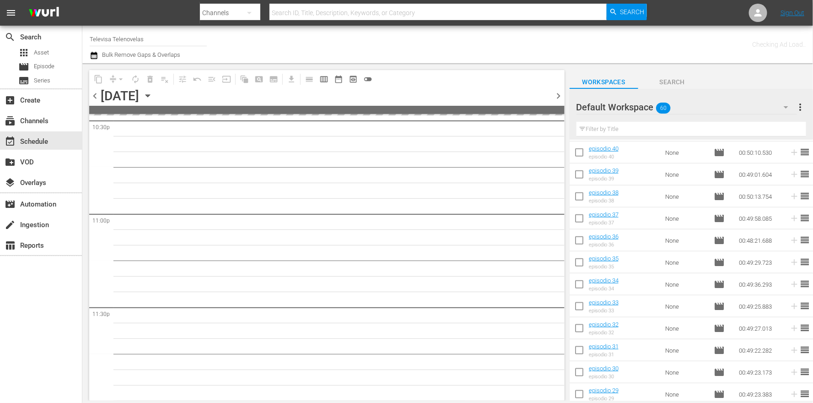
scroll to position [4195, 0]
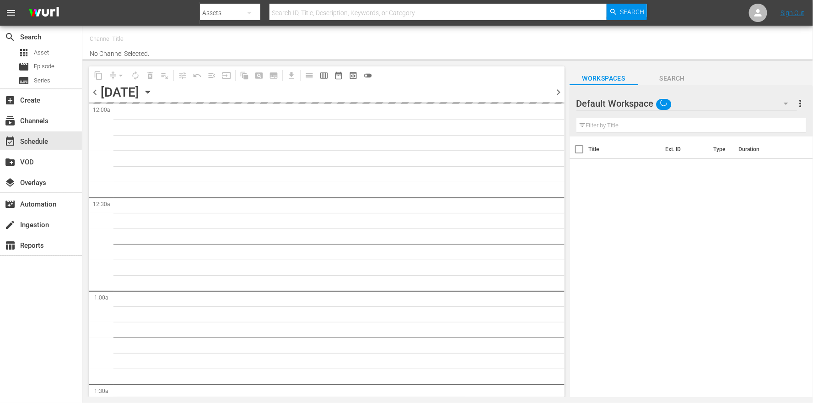
type input "Televisa Telenovelas (1317)"
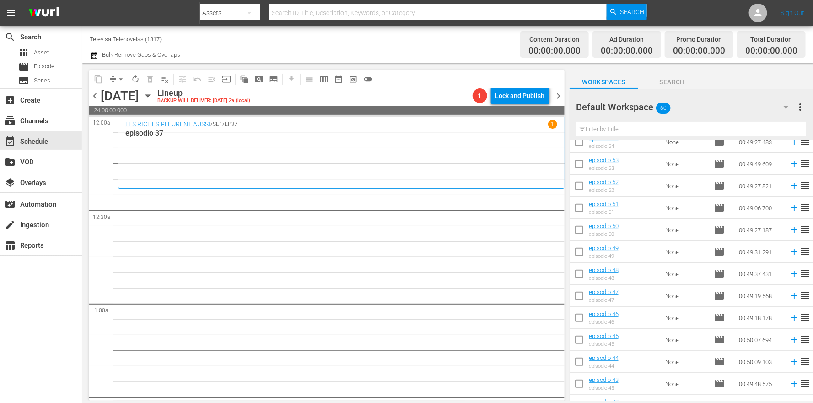
scroll to position [343, 0]
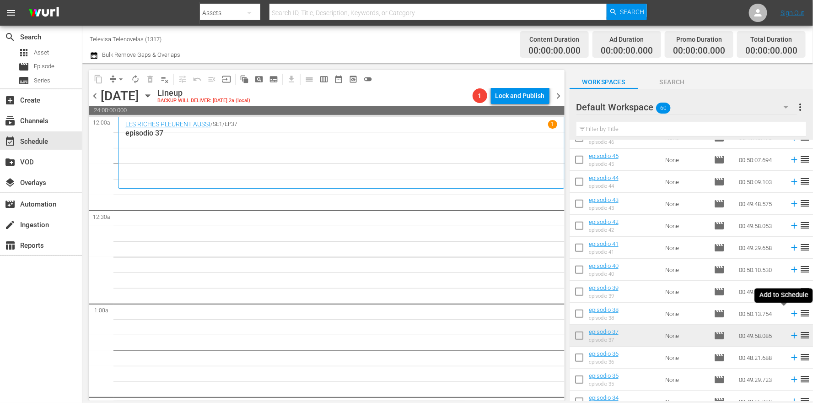
click at [791, 315] on icon at bounding box center [794, 314] width 6 height 6
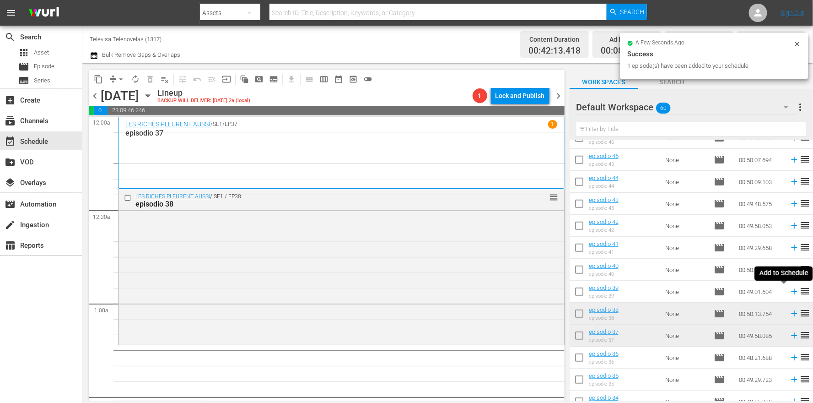
click at [791, 292] on icon at bounding box center [794, 292] width 6 height 6
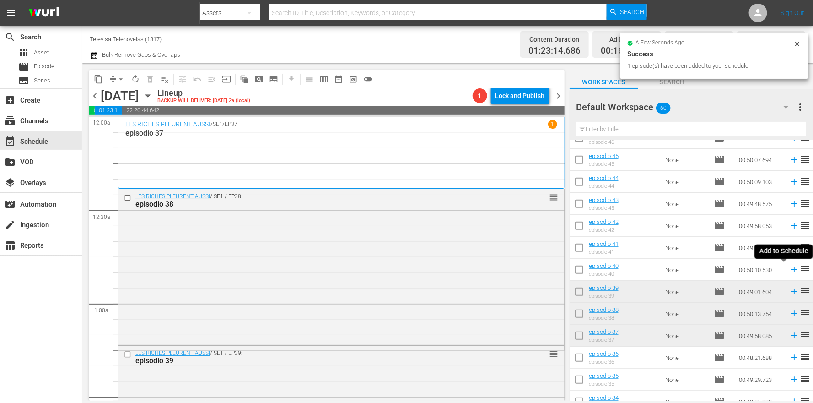
click at [791, 268] on icon at bounding box center [794, 270] width 6 height 6
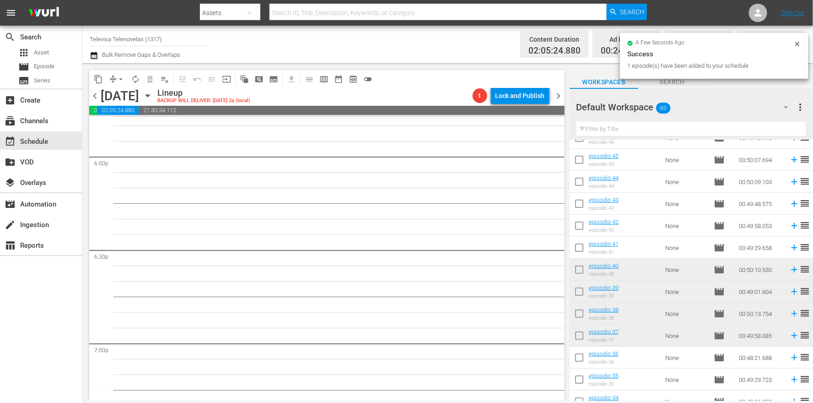
scroll to position [4196, 0]
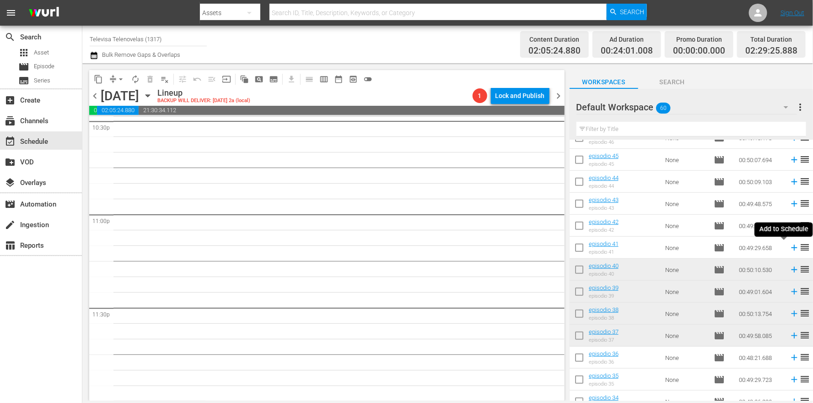
click at [789, 245] on icon at bounding box center [794, 247] width 10 height 10
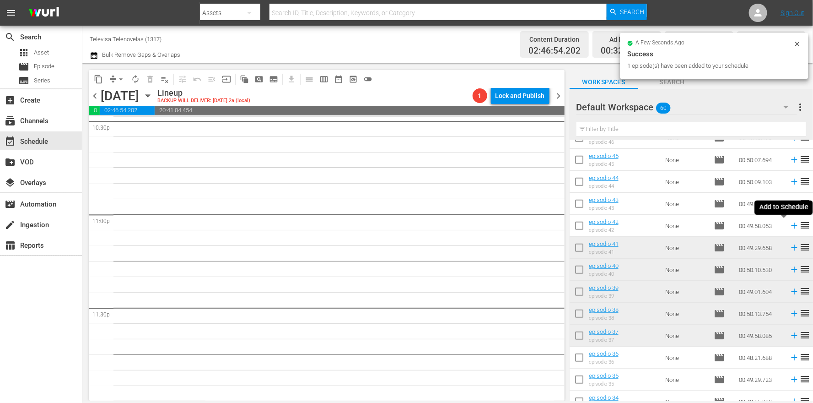
scroll to position [4179, 0]
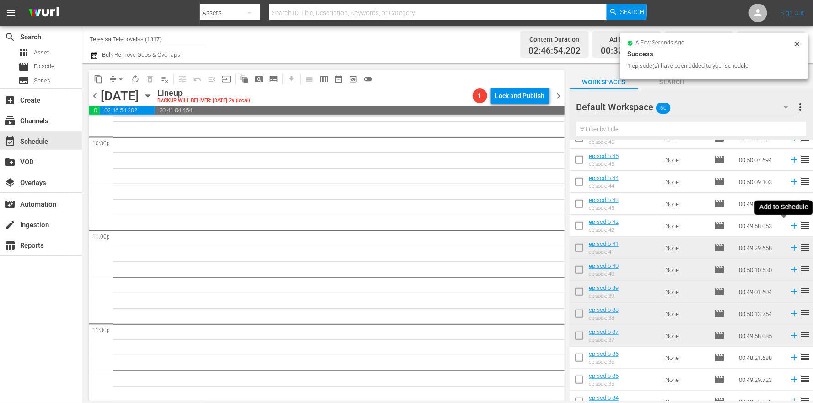
click at [791, 226] on icon at bounding box center [794, 226] width 6 height 6
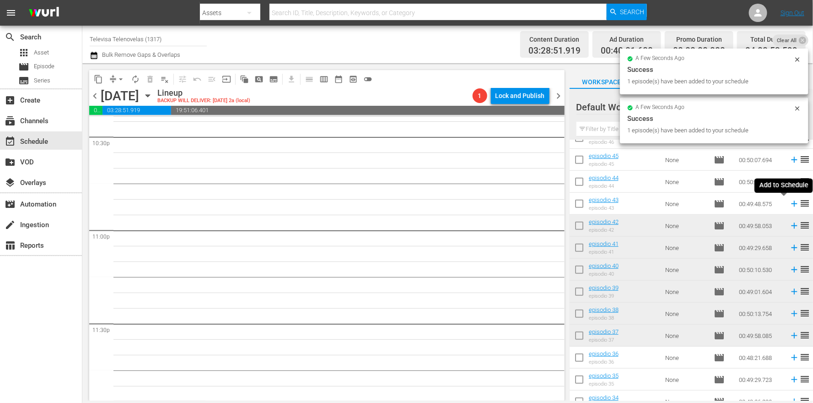
scroll to position [4164, 0]
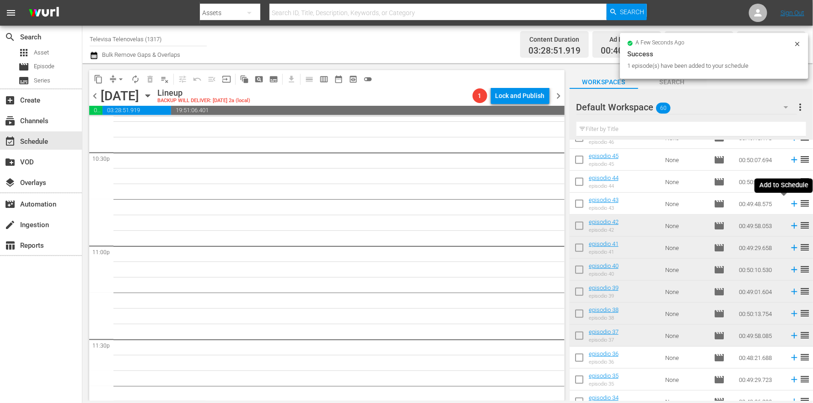
click at [789, 205] on icon at bounding box center [794, 204] width 10 height 10
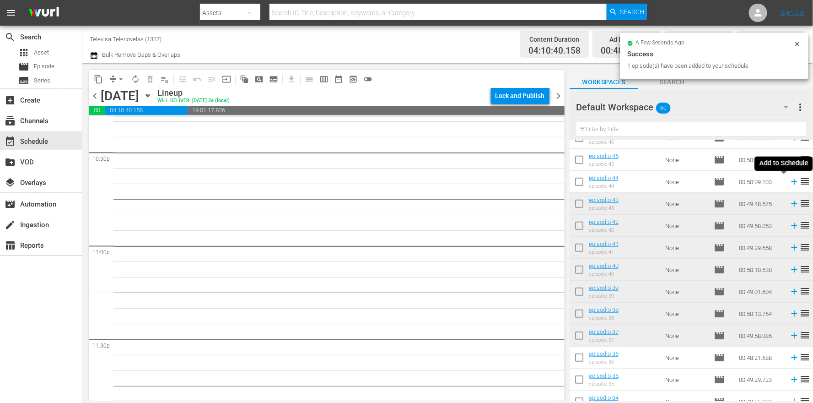
scroll to position [4149, 0]
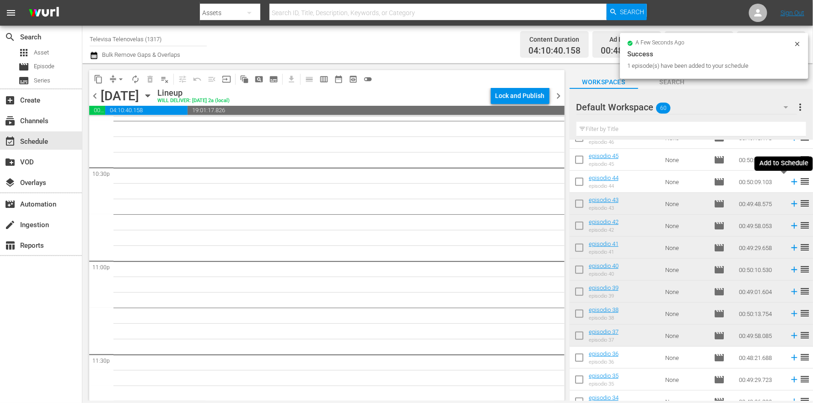
click at [791, 182] on icon at bounding box center [794, 182] width 6 height 6
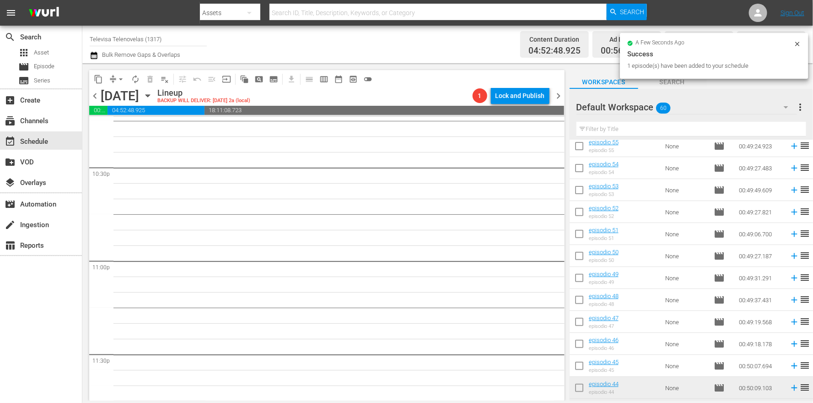
scroll to position [4133, 0]
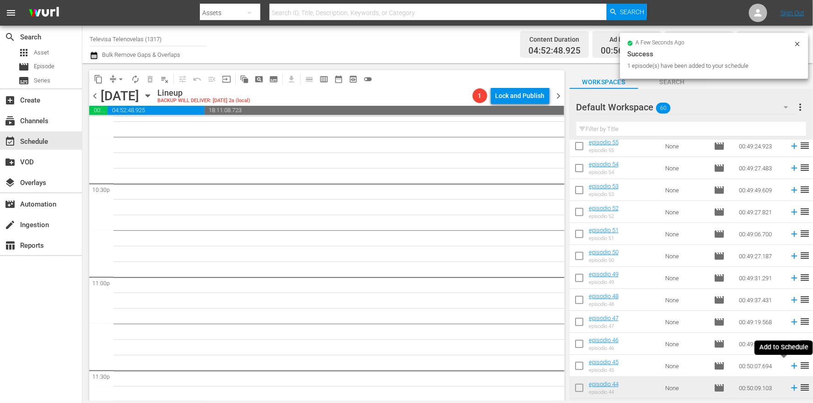
click at [791, 366] on icon at bounding box center [794, 366] width 6 height 6
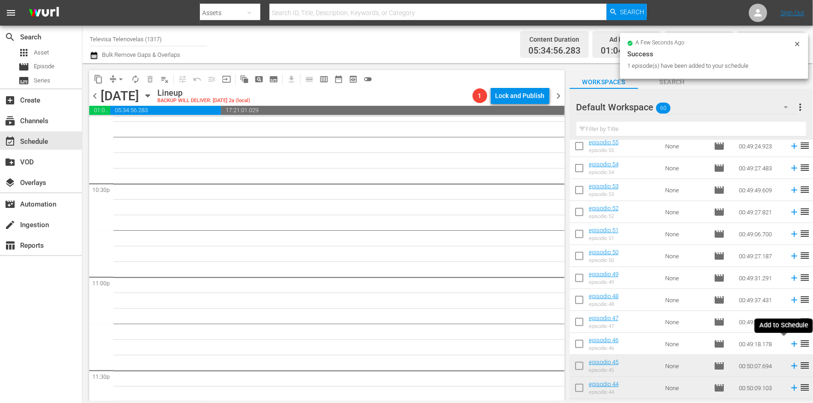
scroll to position [4117, 0]
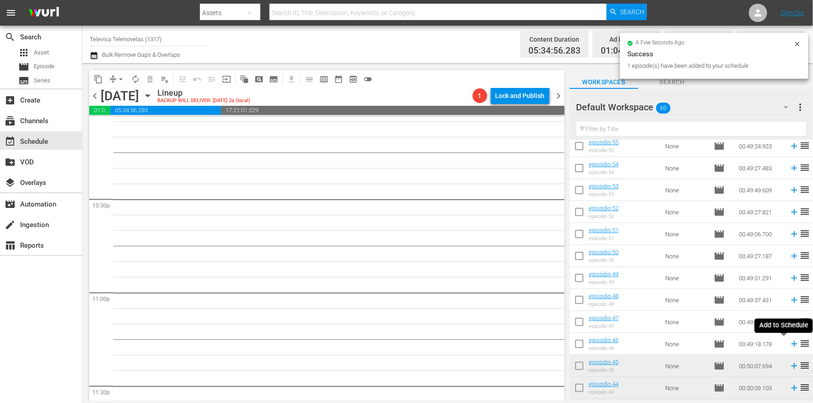
click at [789, 344] on icon at bounding box center [794, 344] width 10 height 10
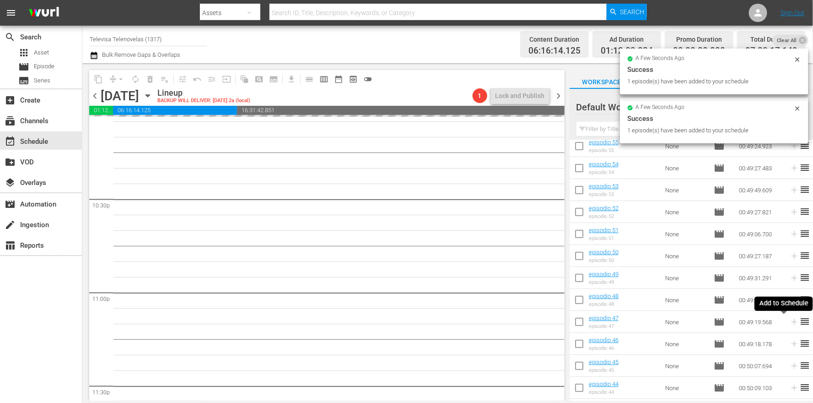
scroll to position [4102, 0]
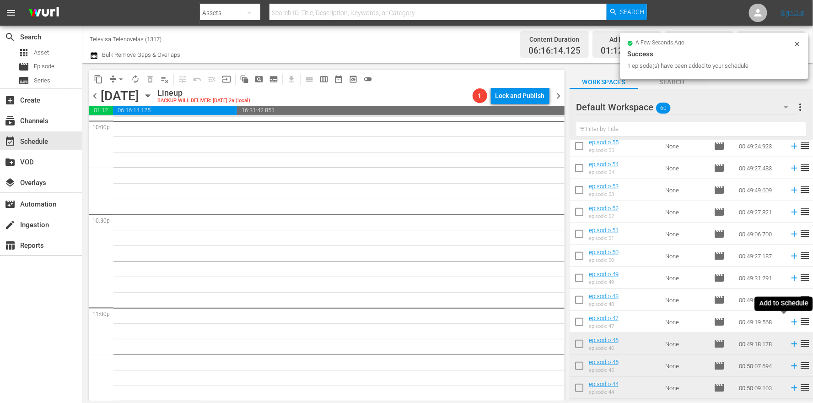
click at [791, 324] on icon at bounding box center [794, 322] width 6 height 6
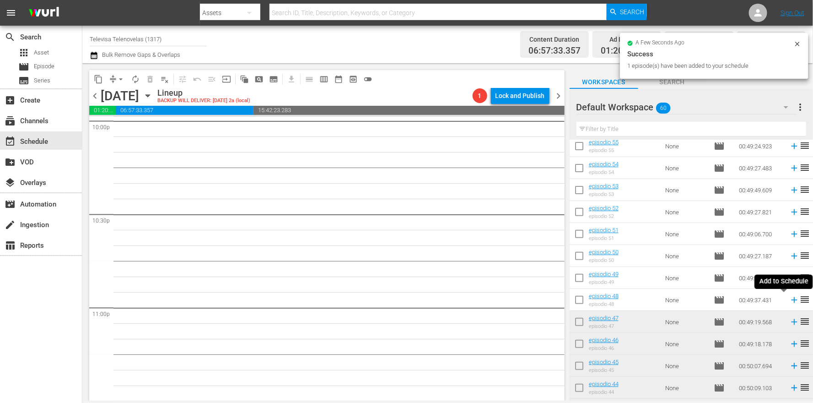
click at [789, 299] on icon at bounding box center [794, 300] width 10 height 10
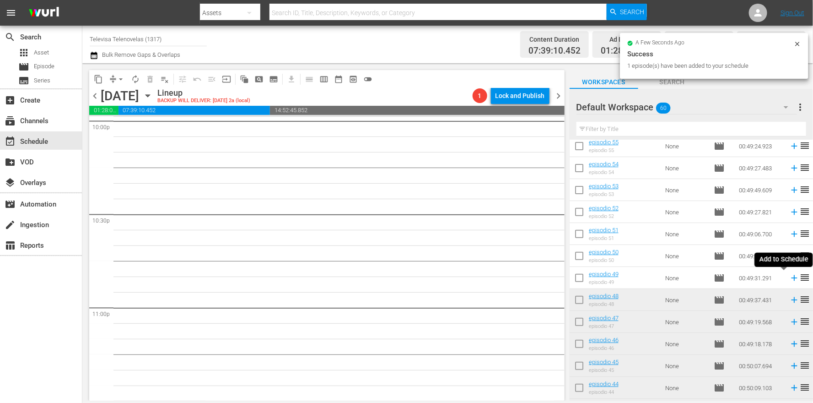
click at [791, 278] on icon at bounding box center [794, 278] width 6 height 6
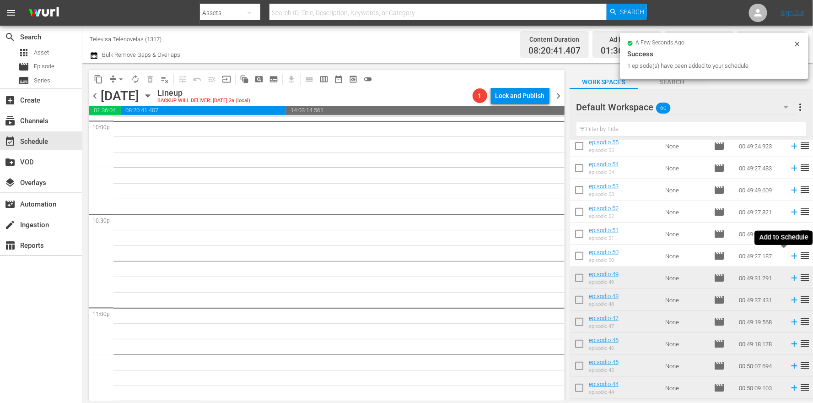
click at [789, 257] on icon at bounding box center [794, 256] width 10 height 10
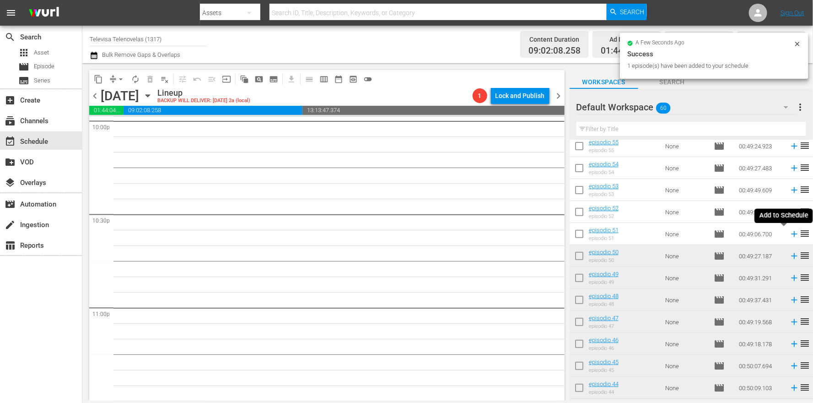
click at [791, 234] on icon at bounding box center [794, 234] width 6 height 6
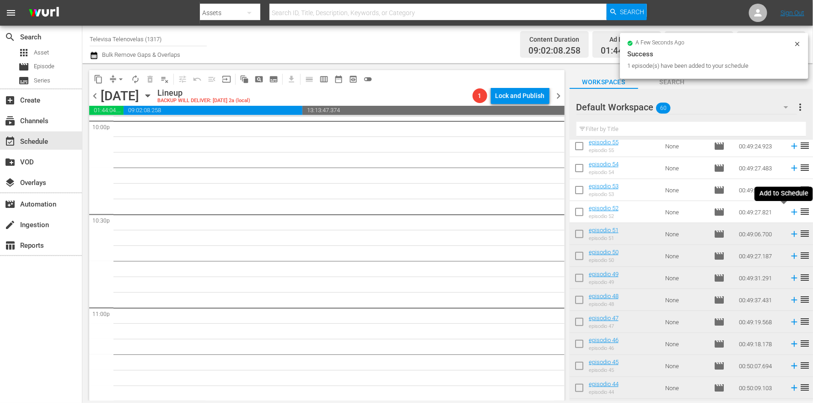
scroll to position [4086, 0]
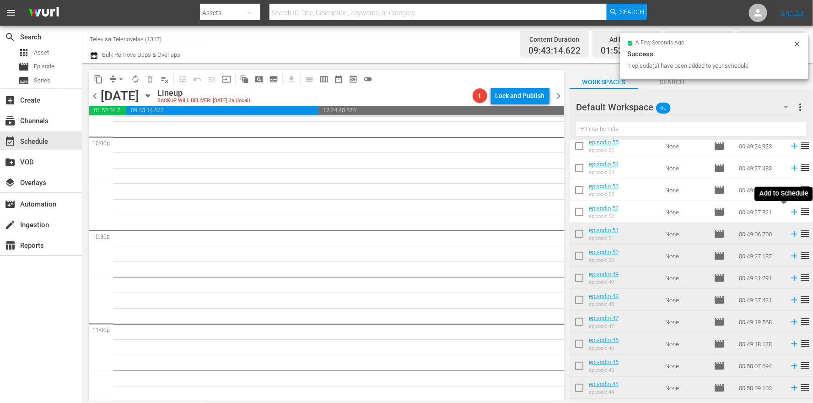
click at [791, 212] on icon at bounding box center [794, 212] width 6 height 6
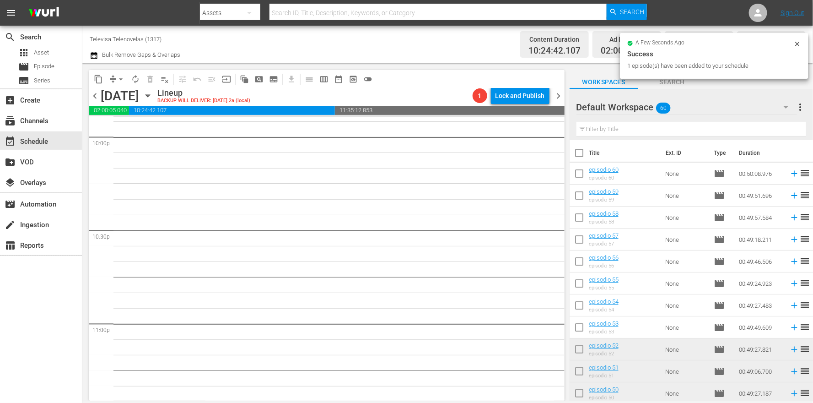
scroll to position [4071, 0]
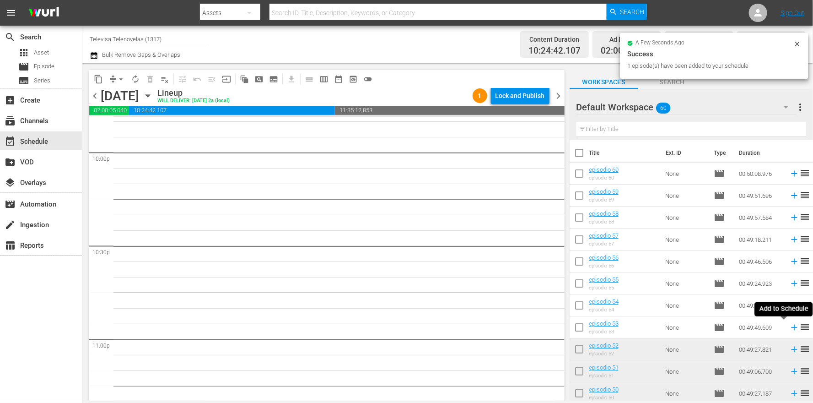
click at [791, 330] on icon at bounding box center [794, 327] width 6 height 6
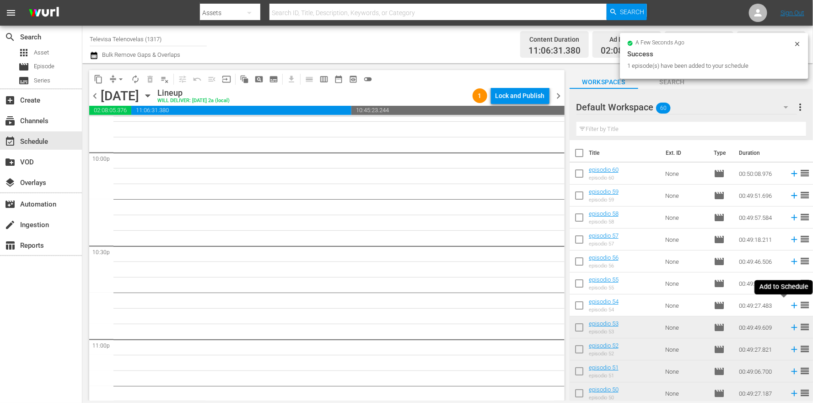
scroll to position [4056, 0]
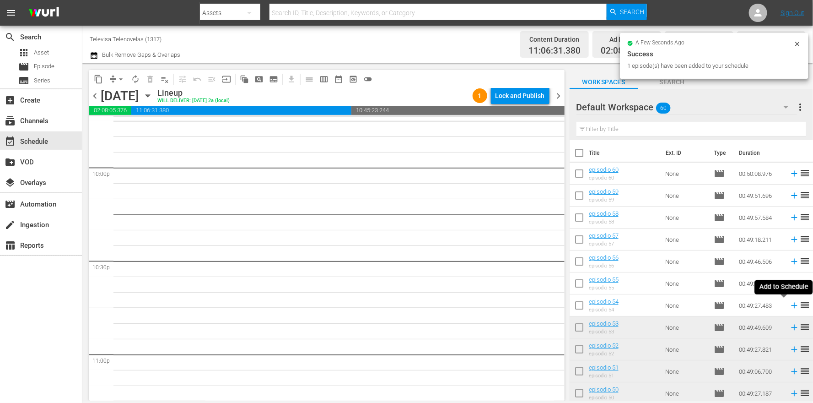
click at [791, 305] on icon at bounding box center [794, 305] width 6 height 6
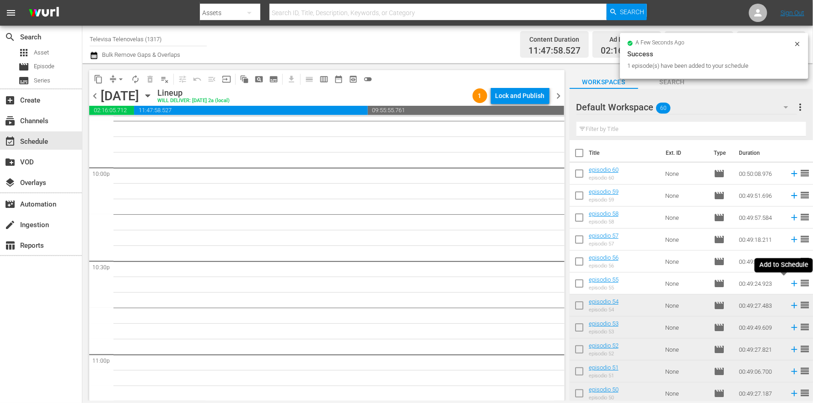
scroll to position [4040, 0]
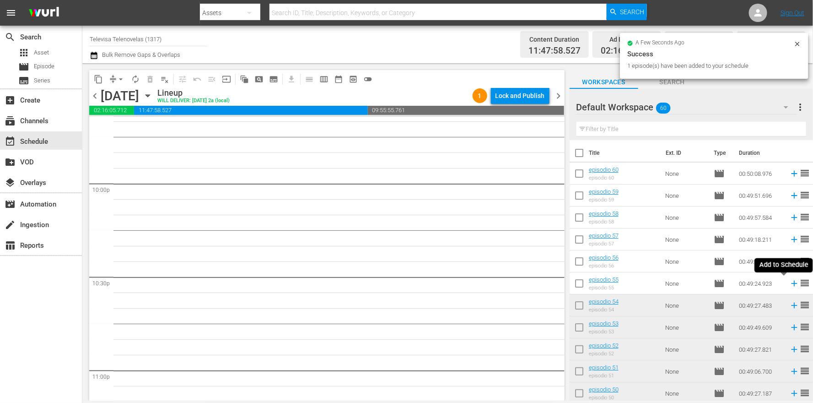
click at [791, 283] on icon at bounding box center [794, 283] width 6 height 6
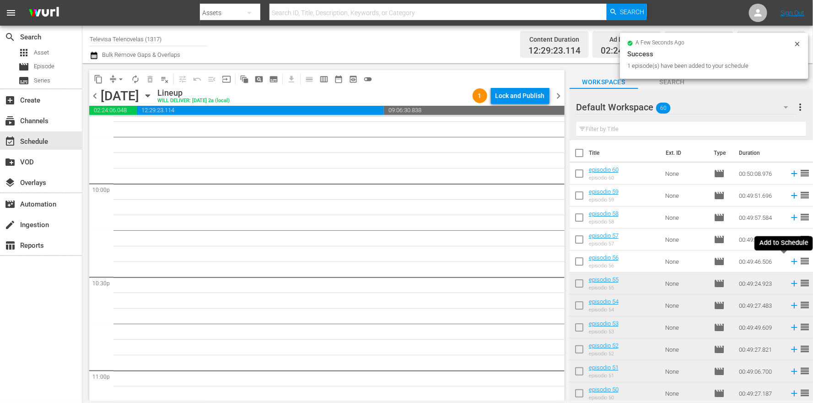
scroll to position [4024, 0]
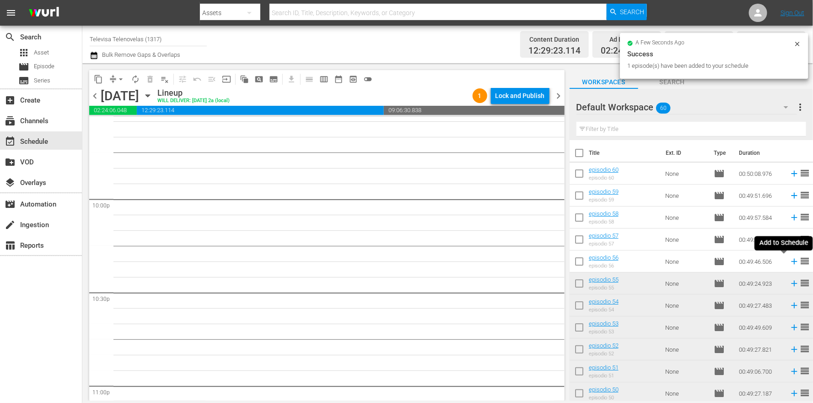
click at [789, 263] on icon at bounding box center [794, 261] width 10 height 10
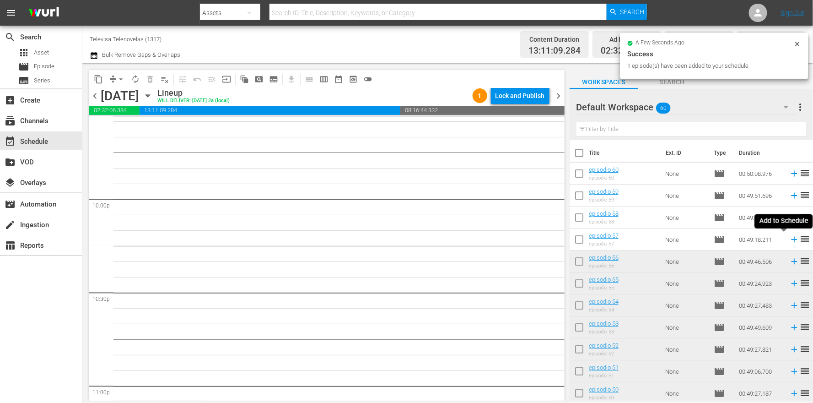
scroll to position [4009, 0]
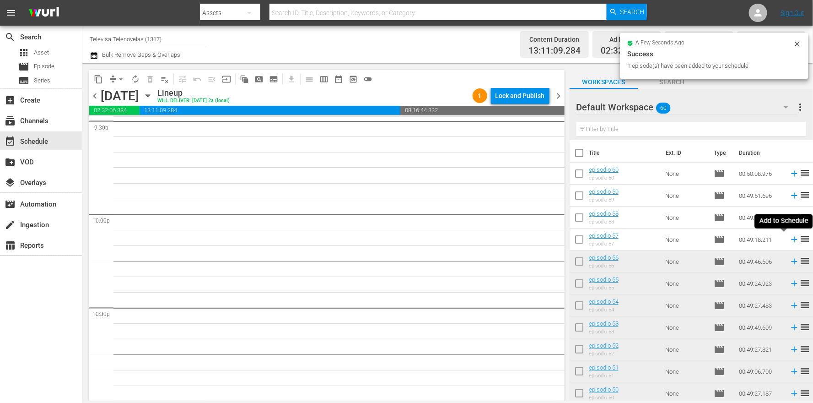
click at [791, 240] on icon at bounding box center [794, 240] width 6 height 6
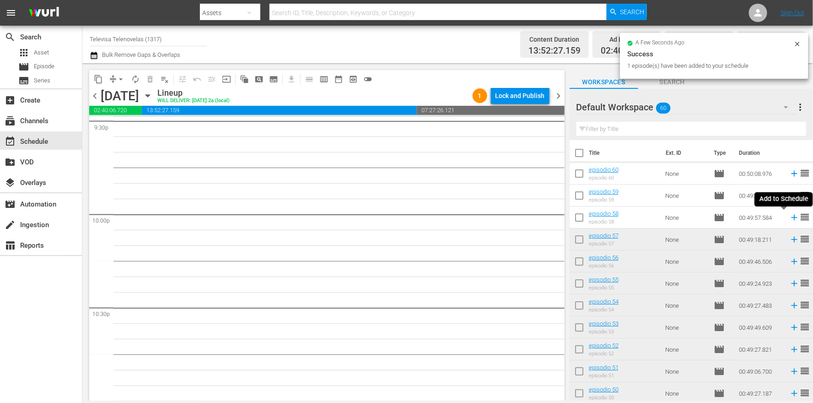
click at [791, 219] on icon at bounding box center [794, 218] width 6 height 6
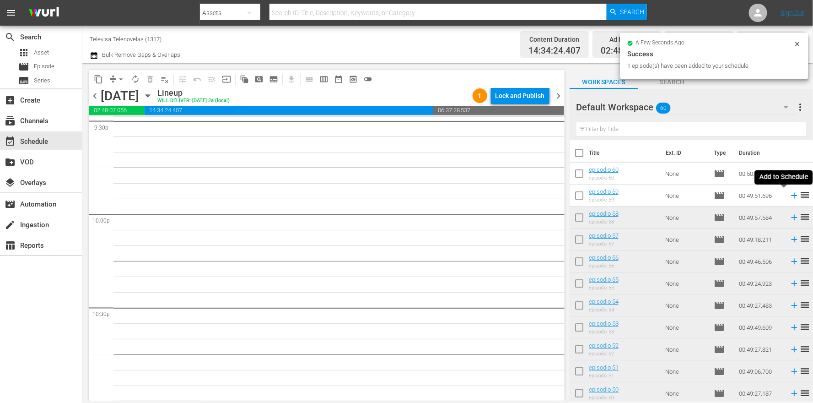
click at [791, 195] on icon at bounding box center [794, 196] width 6 height 6
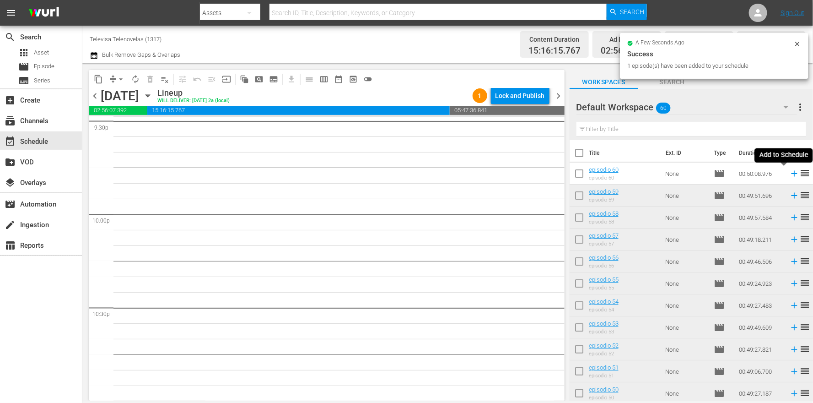
click at [789, 173] on icon at bounding box center [794, 173] width 10 height 10
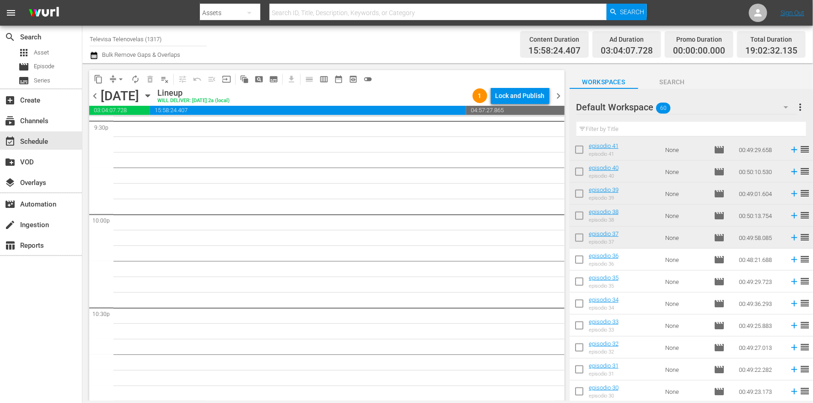
scroll to position [1078, 0]
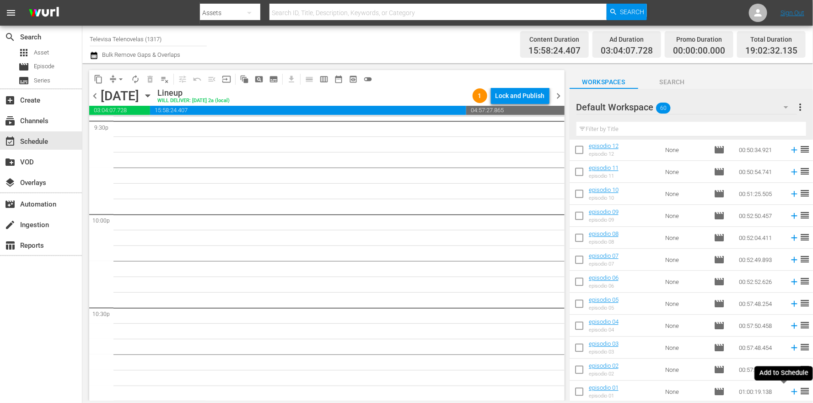
click at [789, 393] on icon at bounding box center [794, 391] width 10 height 10
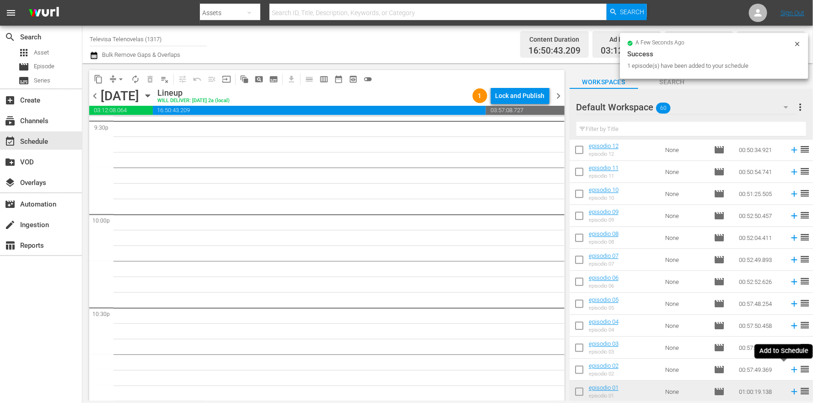
scroll to position [3993, 0]
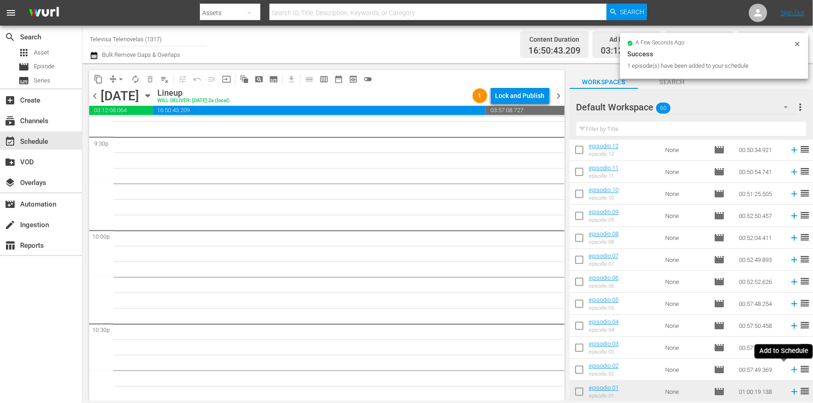
click at [791, 368] on icon at bounding box center [794, 369] width 6 height 6
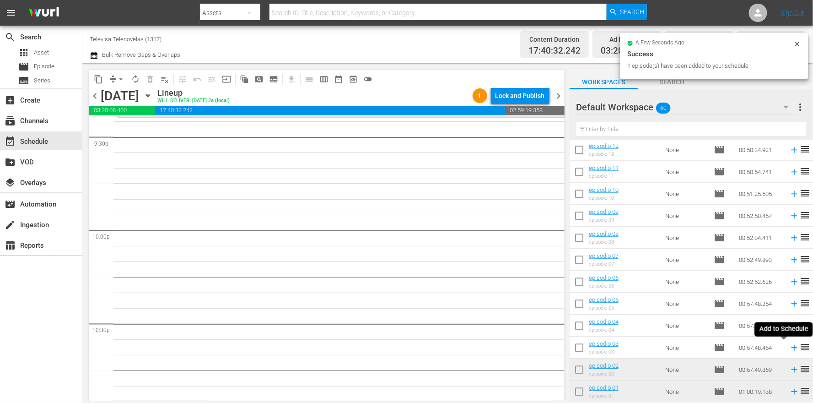
click at [789, 346] on icon at bounding box center [794, 347] width 10 height 10
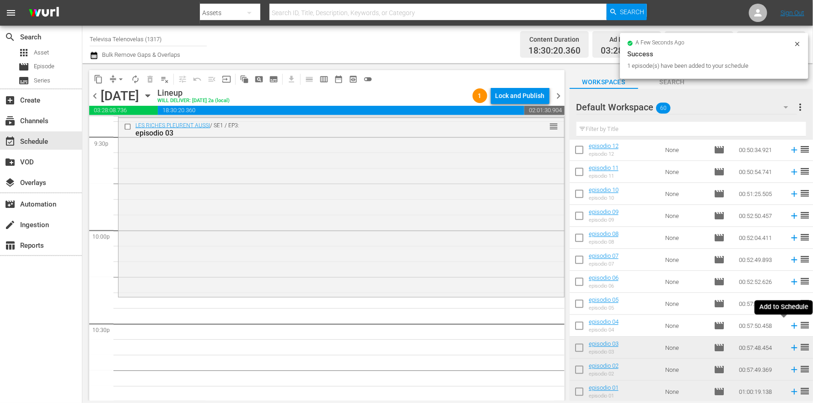
click at [791, 327] on icon at bounding box center [794, 326] width 6 height 6
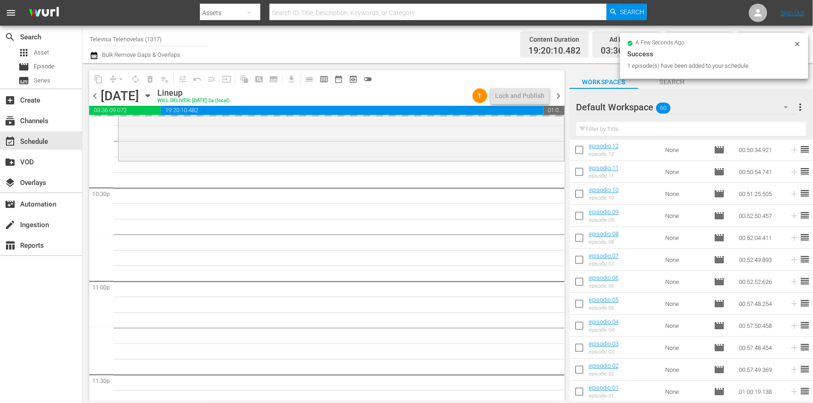
scroll to position [4196, 0]
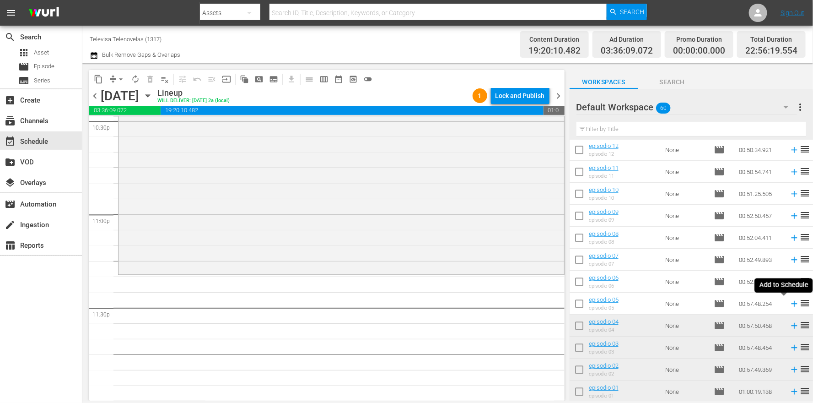
click at [791, 302] on icon at bounding box center [794, 304] width 6 height 6
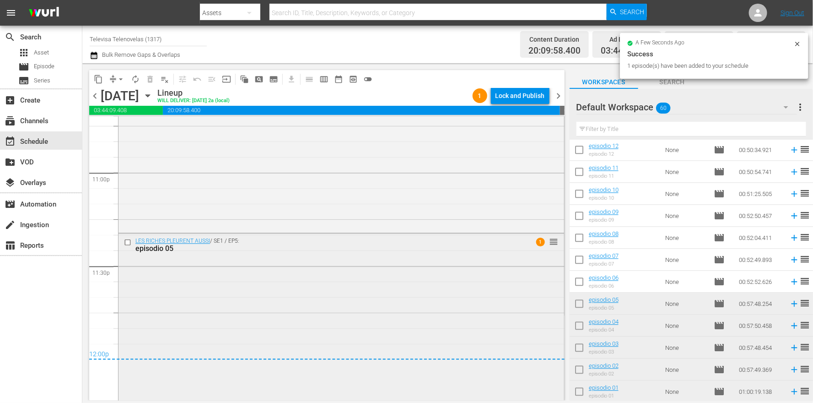
scroll to position [4249, 0]
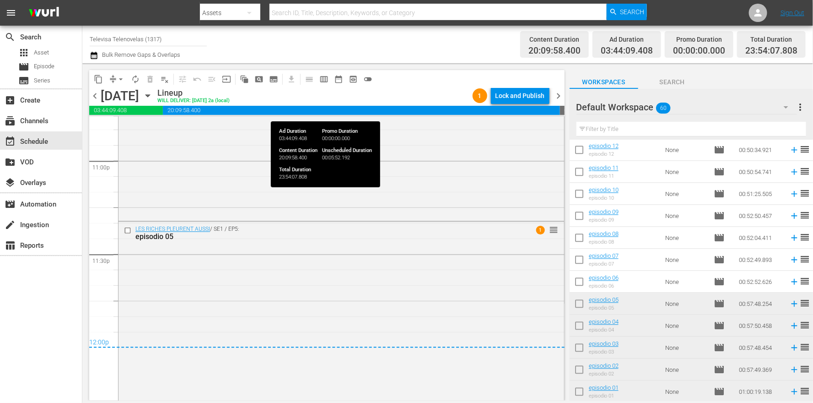
click at [518, 95] on div "Lock and Publish" at bounding box center [519, 95] width 49 height 16
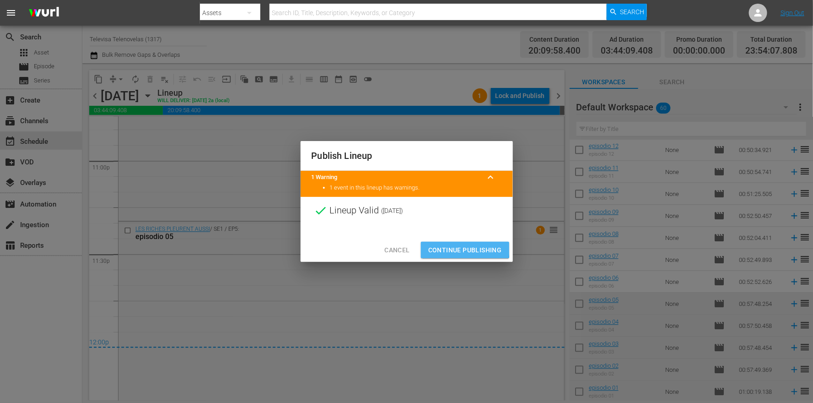
click at [457, 247] on span "Continue Publishing" at bounding box center [465, 249] width 74 height 11
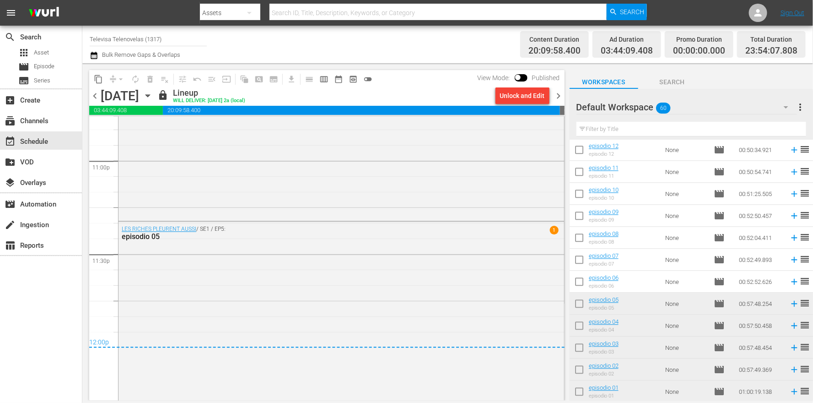
click at [150, 95] on icon "button" at bounding box center [147, 96] width 4 height 2
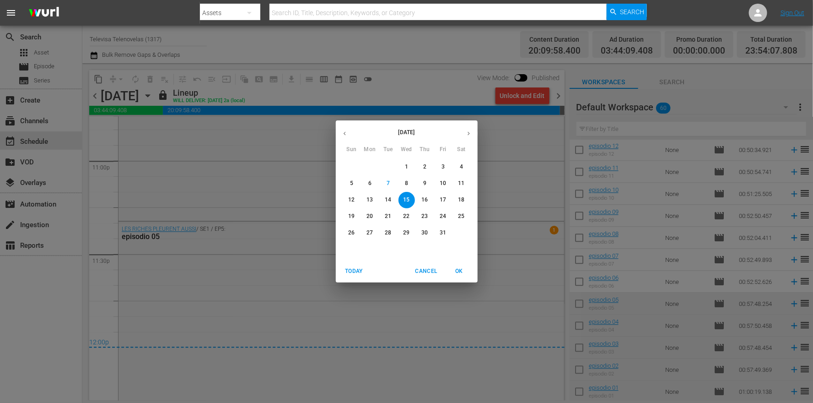
click at [421, 198] on p "16" at bounding box center [424, 200] width 6 height 8
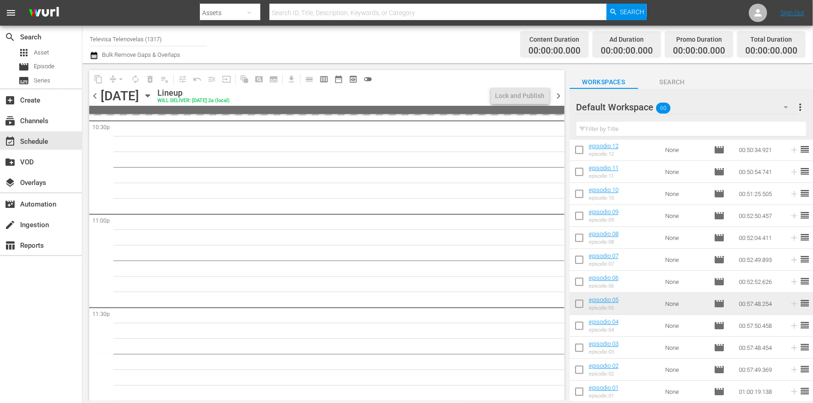
scroll to position [4196, 0]
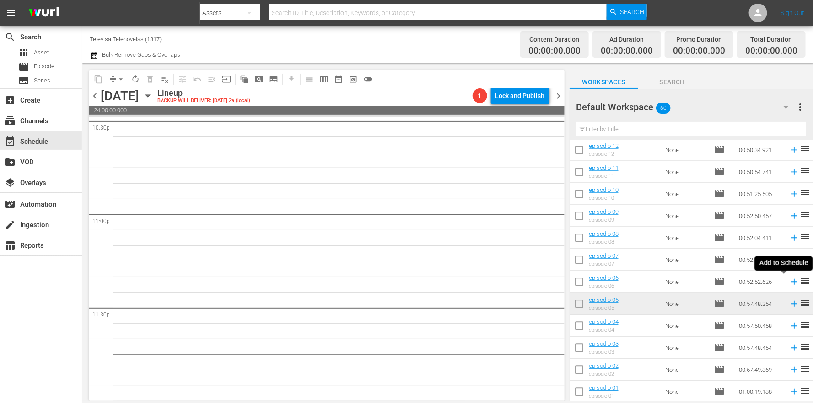
click at [789, 280] on icon at bounding box center [794, 281] width 10 height 10
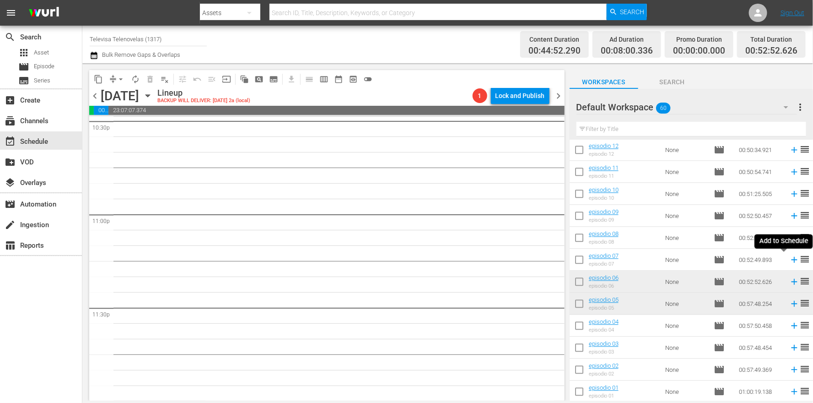
click at [789, 260] on icon at bounding box center [794, 259] width 10 height 10
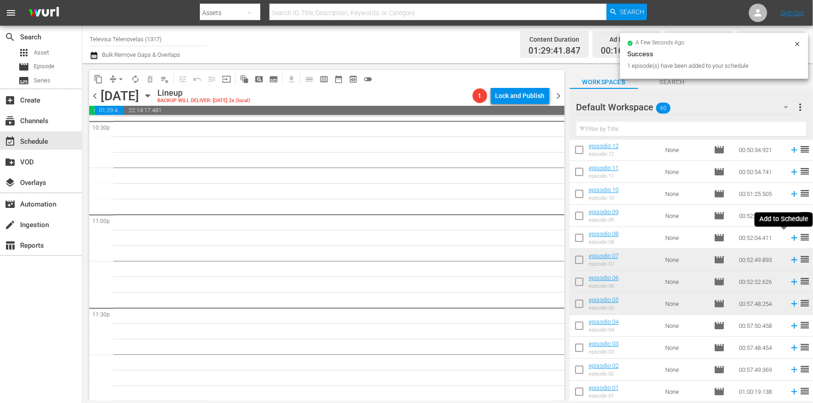
click at [791, 237] on icon at bounding box center [794, 238] width 6 height 6
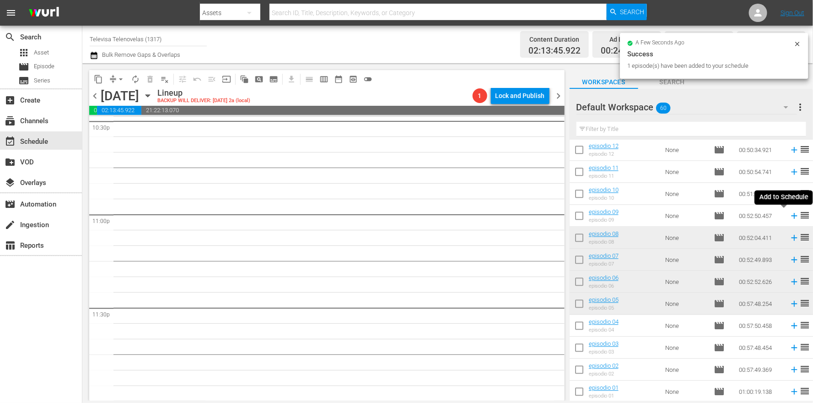
click at [791, 215] on icon at bounding box center [794, 216] width 6 height 6
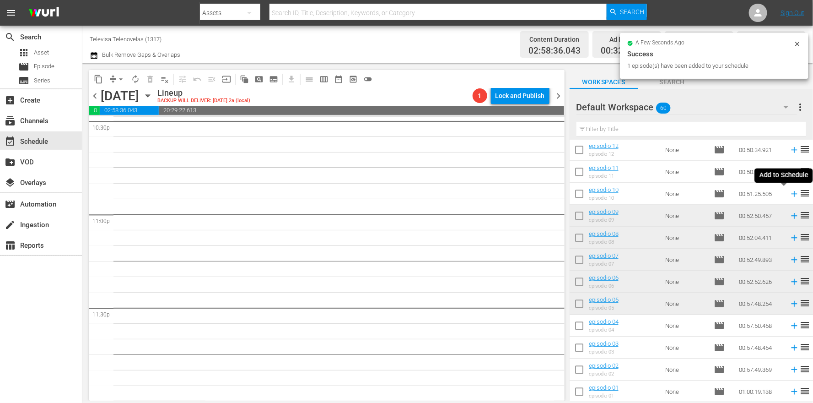
click at [791, 194] on icon at bounding box center [794, 194] width 6 height 6
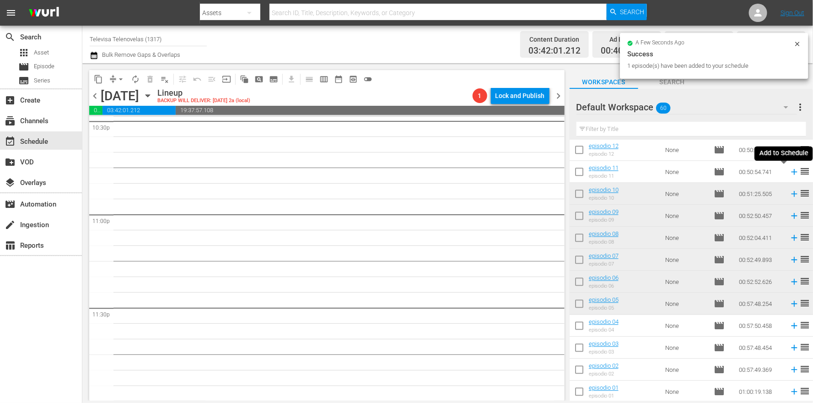
click at [789, 173] on icon at bounding box center [794, 172] width 10 height 10
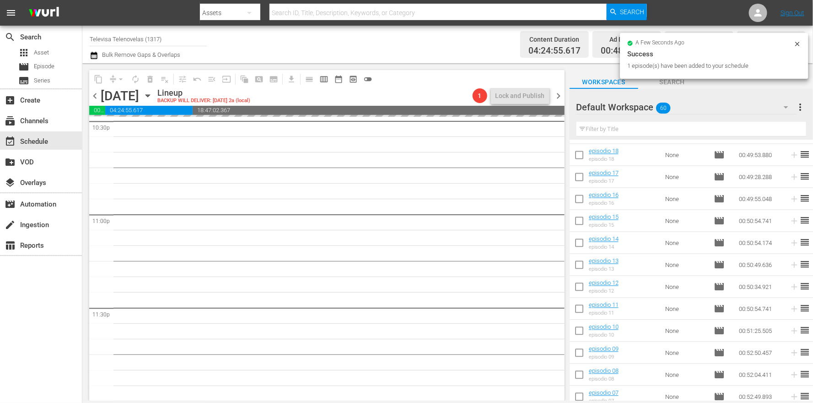
scroll to position [872, 0]
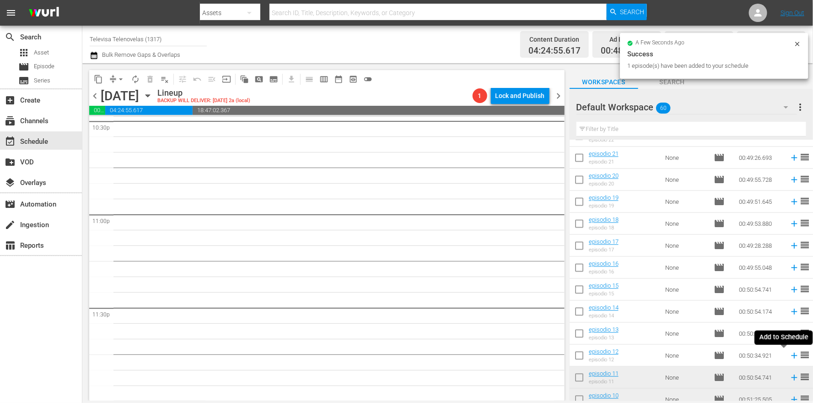
click at [791, 355] on icon at bounding box center [794, 356] width 6 height 6
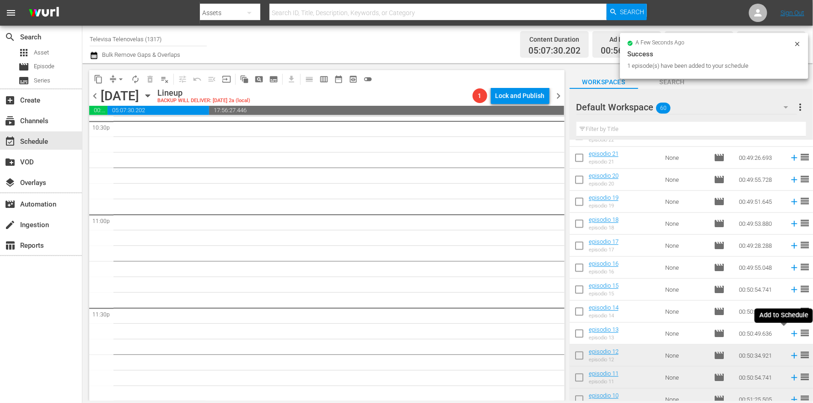
click at [789, 333] on icon at bounding box center [794, 333] width 10 height 10
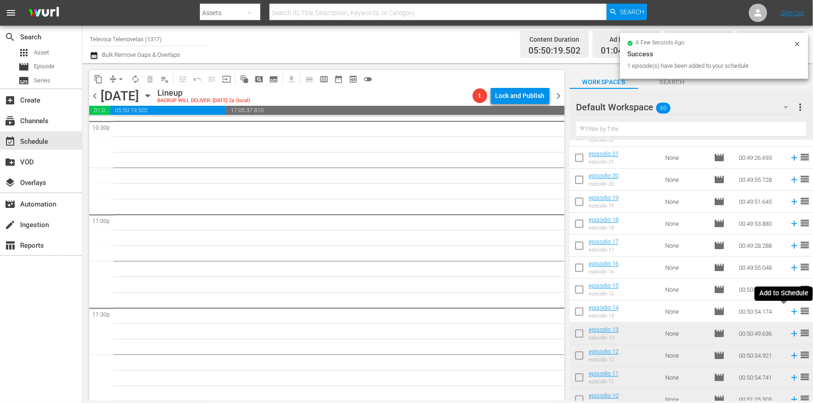
click at [789, 311] on icon at bounding box center [794, 312] width 10 height 10
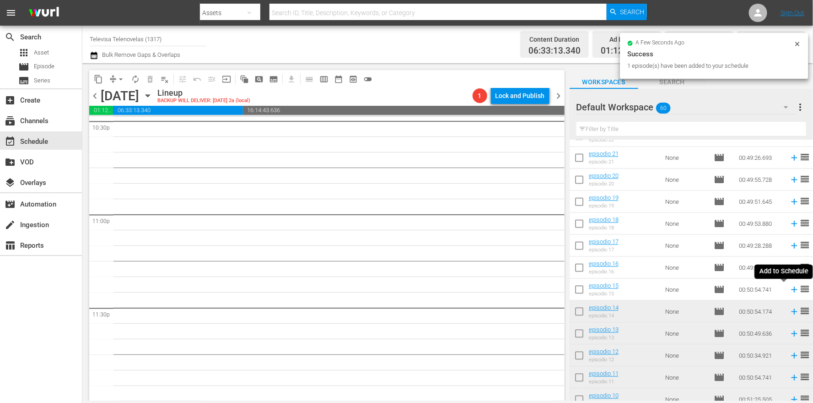
click at [789, 290] on icon at bounding box center [794, 290] width 10 height 10
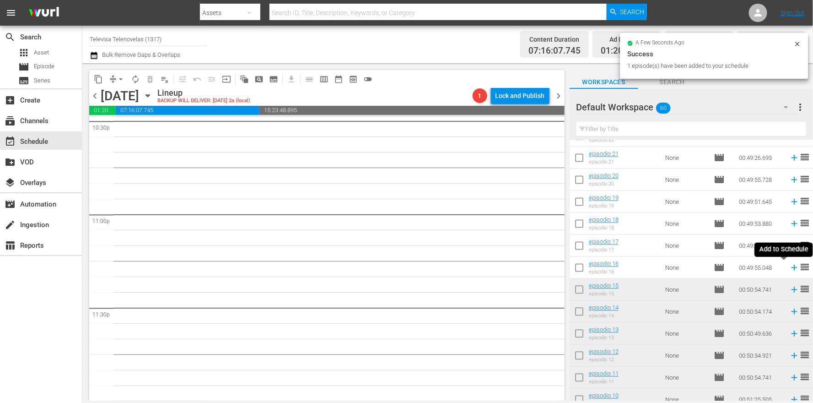
click at [791, 268] on icon at bounding box center [794, 268] width 6 height 6
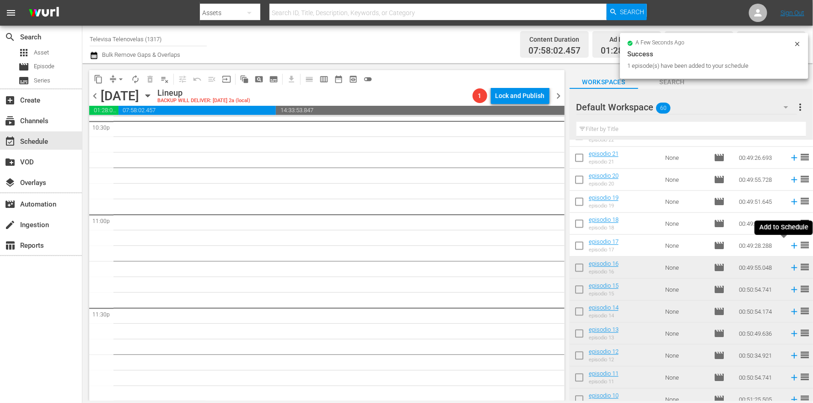
click icon
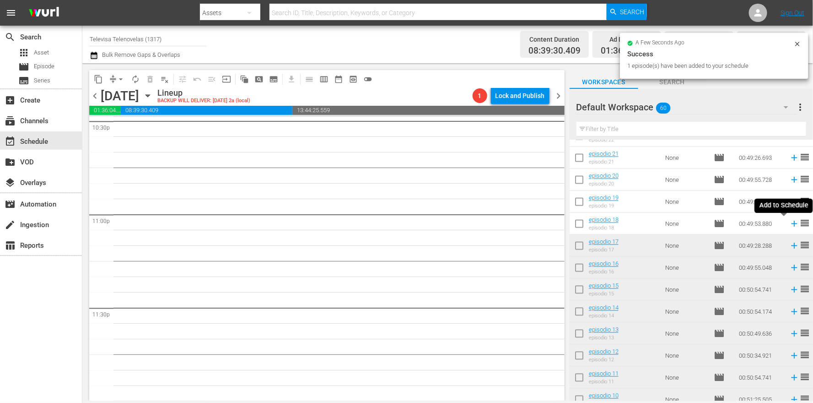
click icon
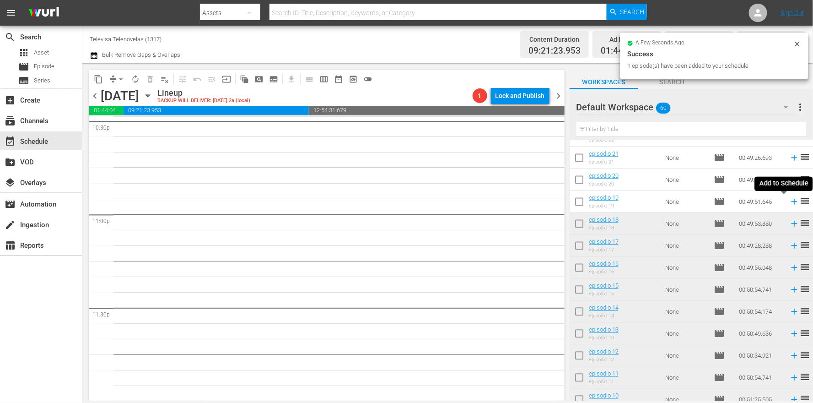
click icon
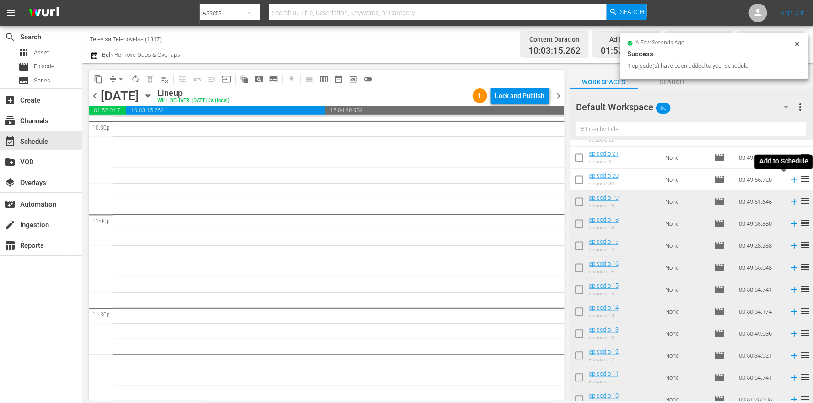
click icon
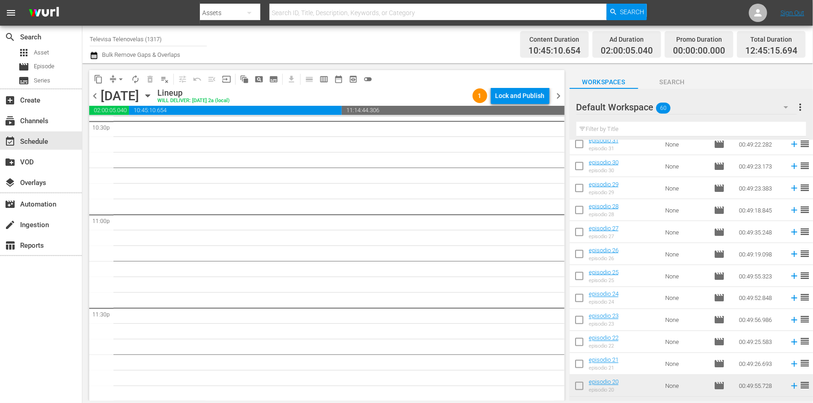
scroll to position [735, 0]
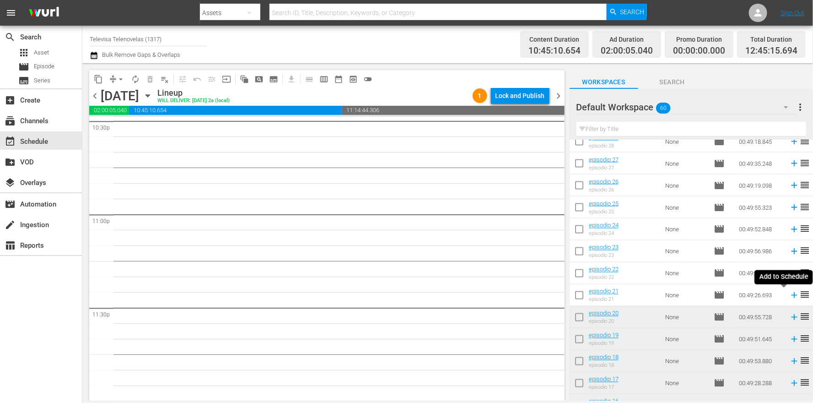
click icon
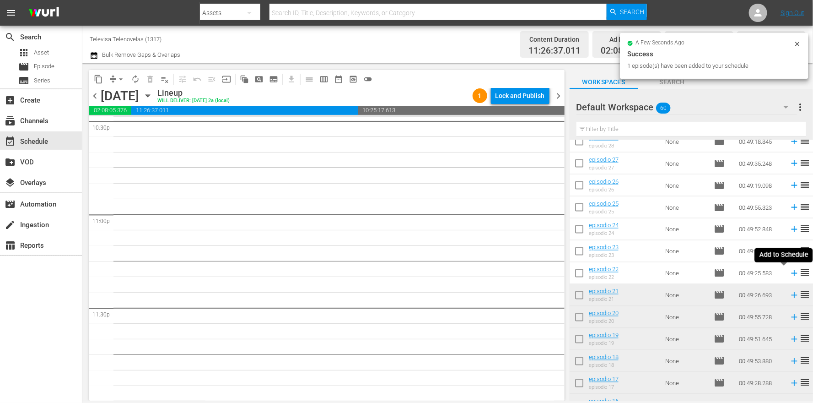
click icon
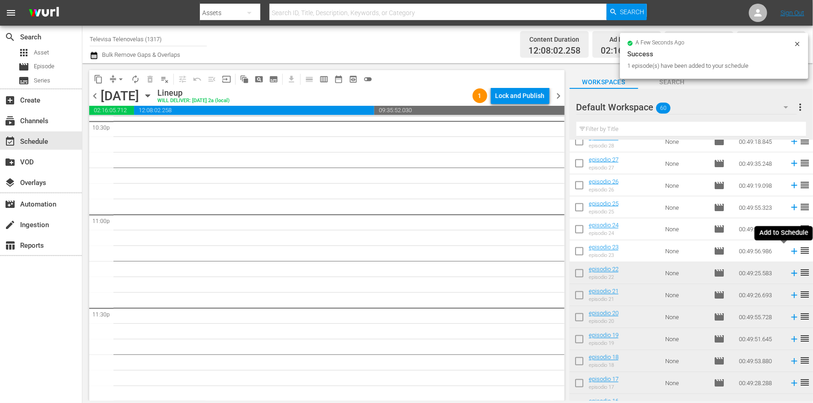
click icon
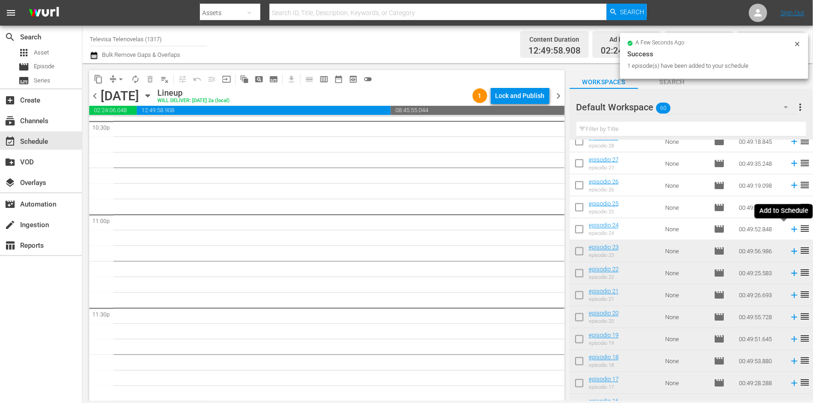
click icon
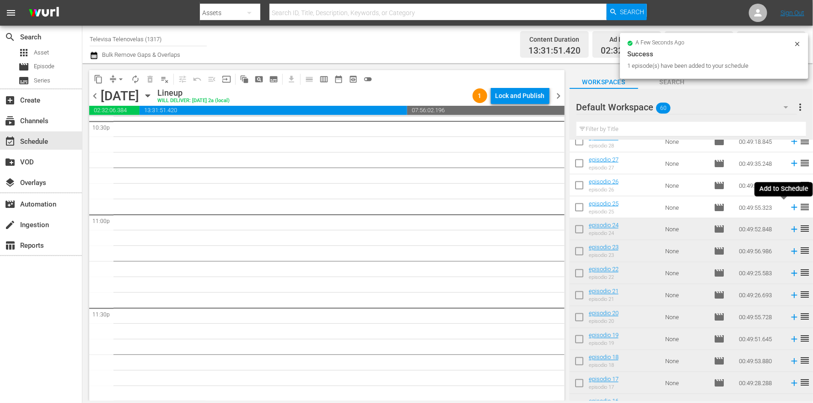
click icon
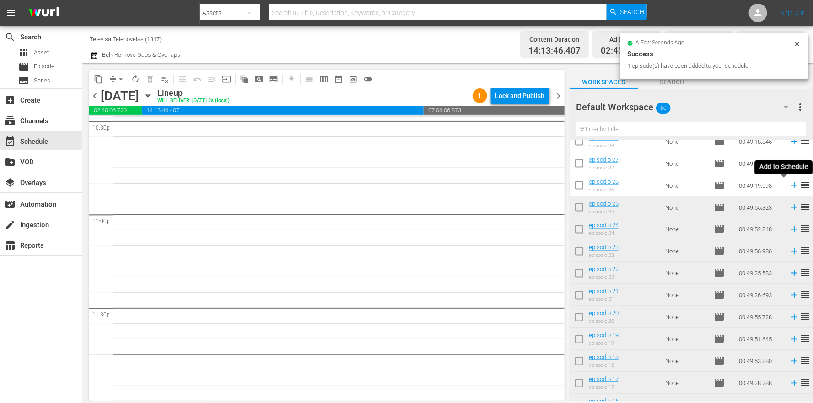
click icon
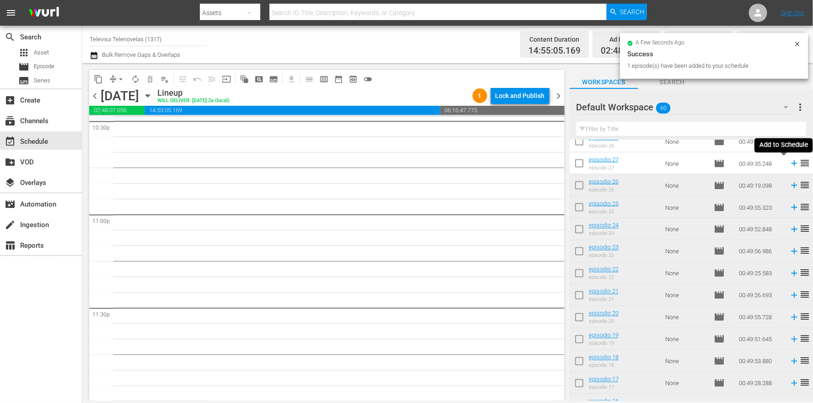
click icon
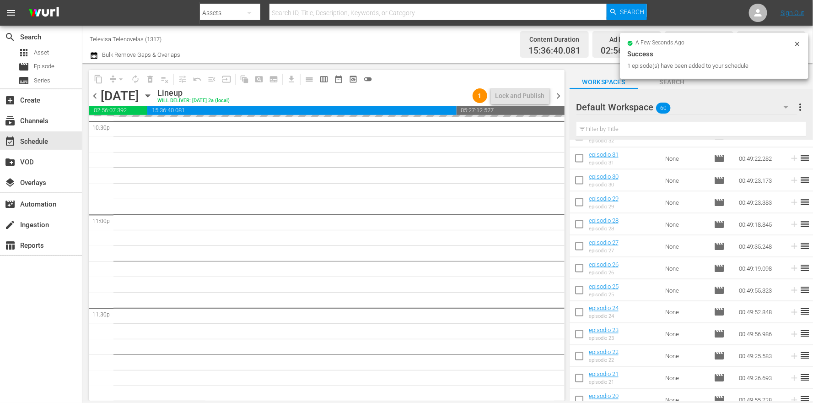
scroll to position [597, 0]
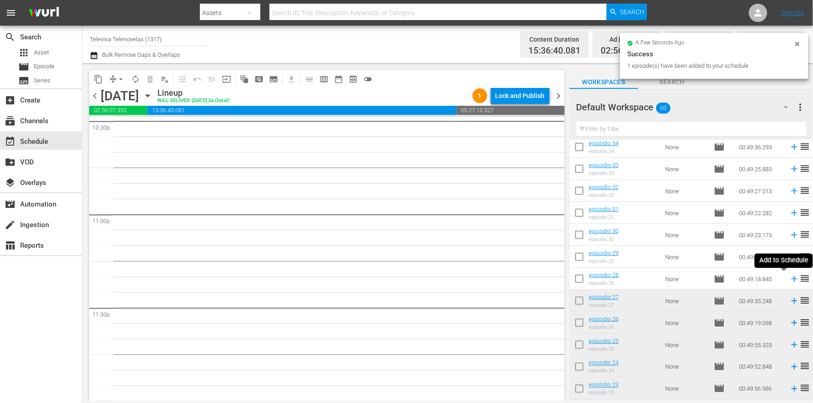
click icon
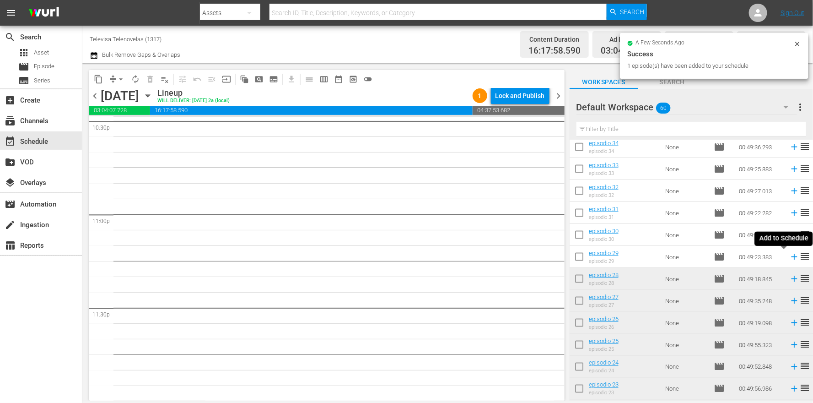
click icon
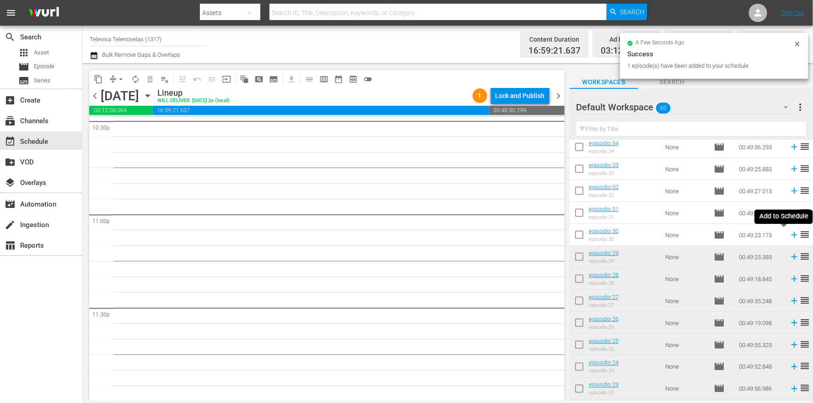
click icon
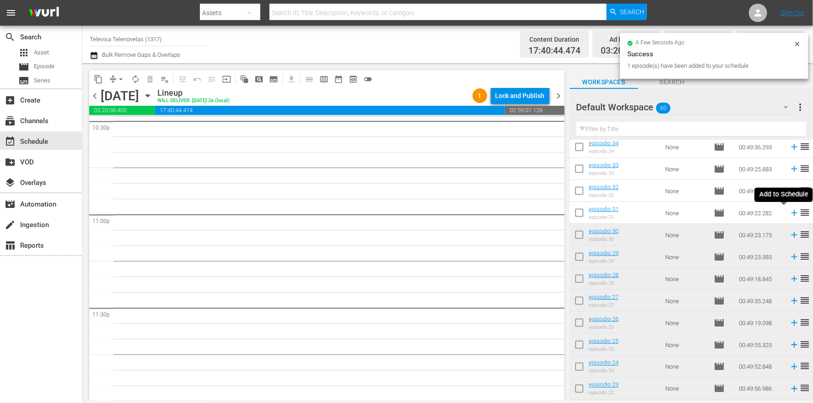
click icon
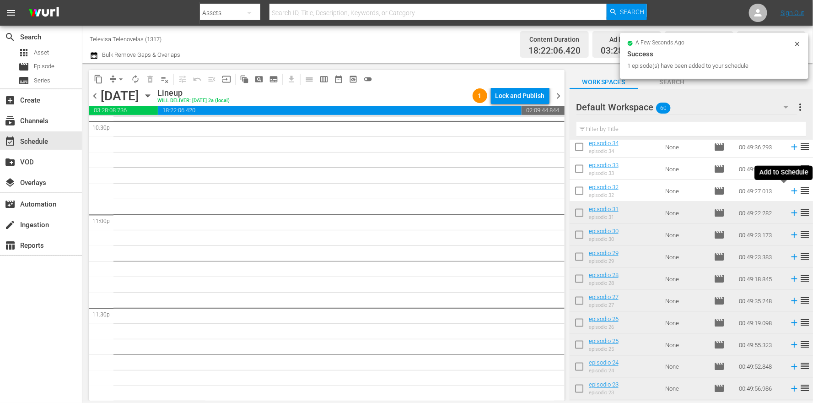
click icon
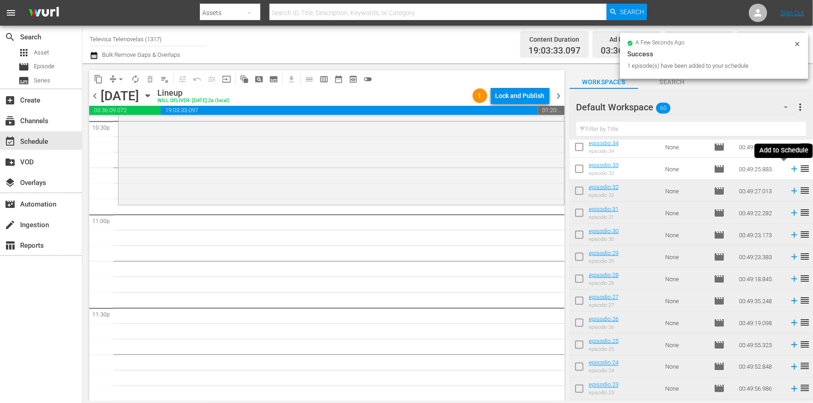
click icon
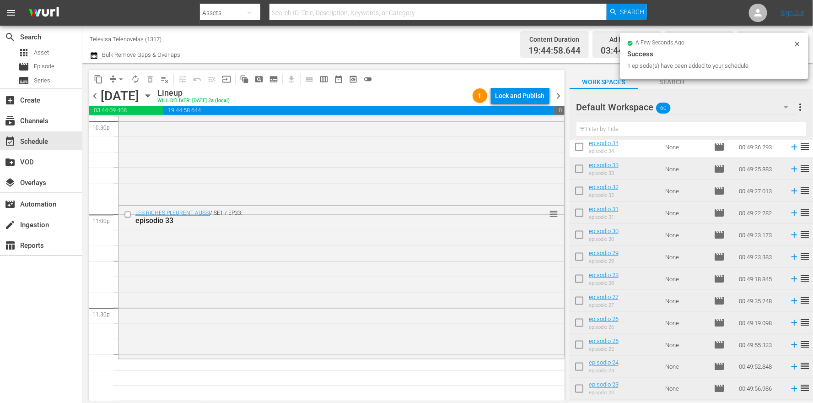
scroll to position [529, 0]
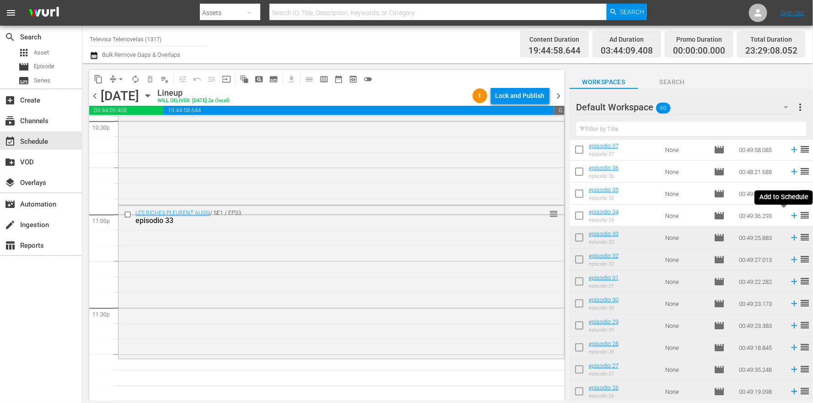
click icon
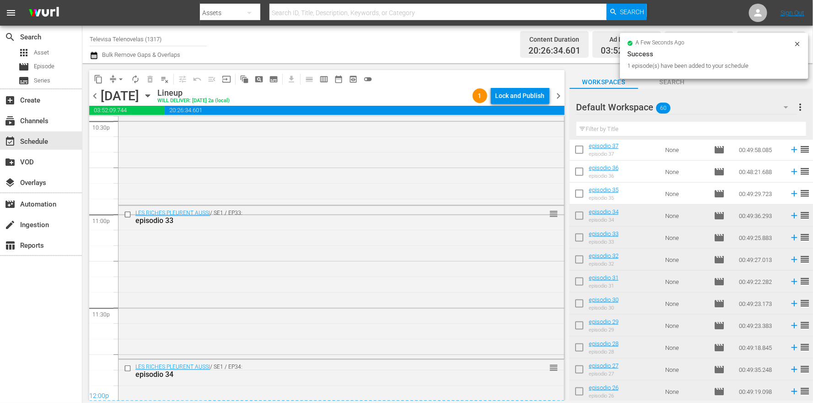
scroll to position [4249, 0]
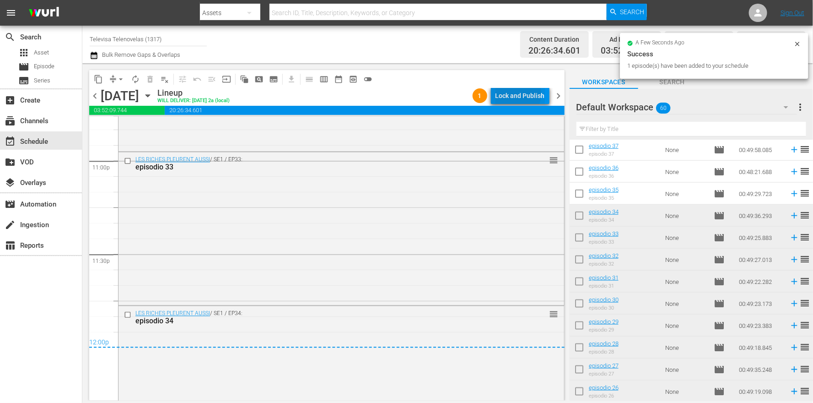
click div "Lock and Publish"
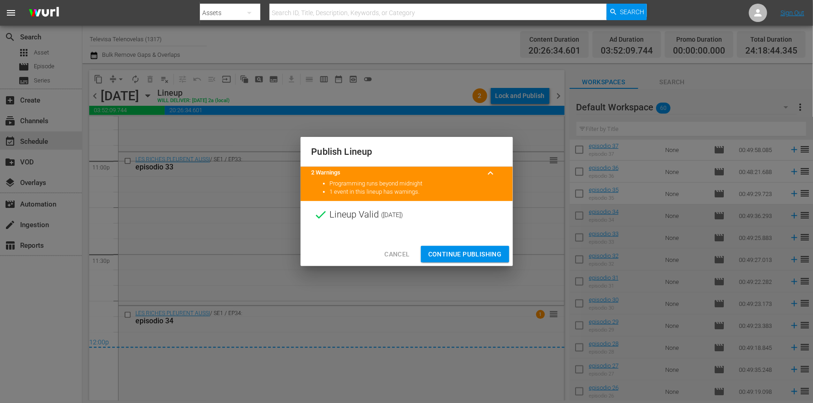
click span "Continue Publishing"
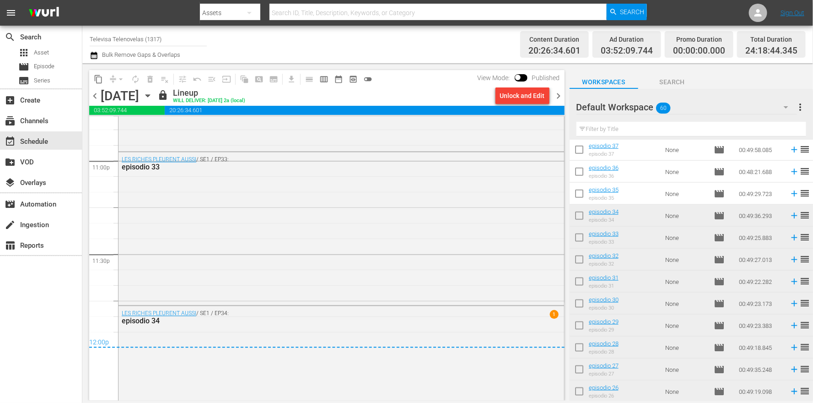
click icon "button"
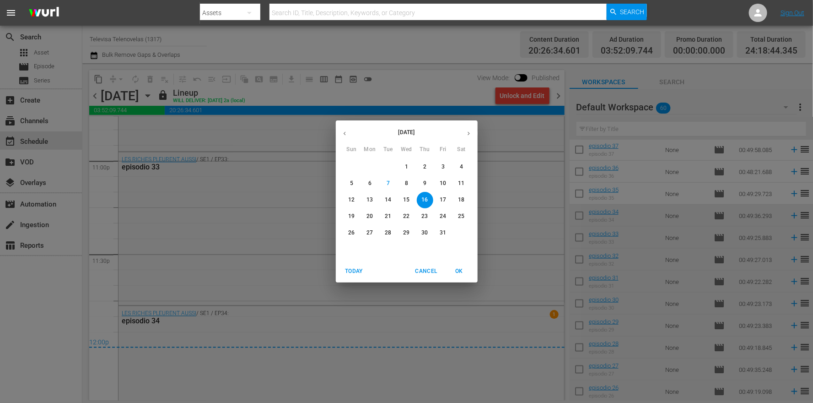
click p "17"
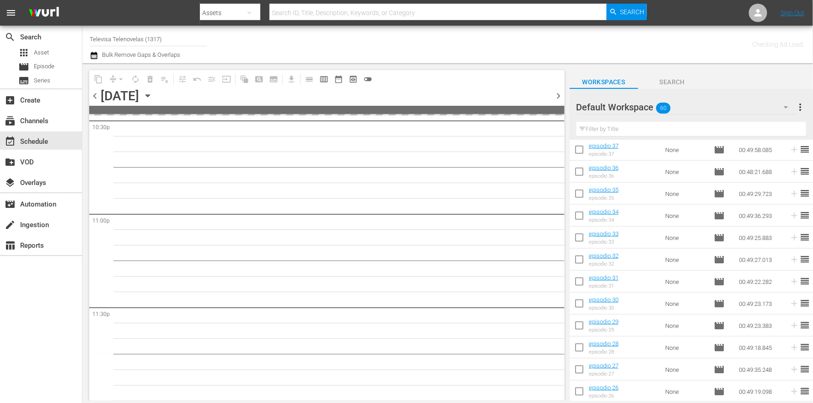
scroll to position [4195, 0]
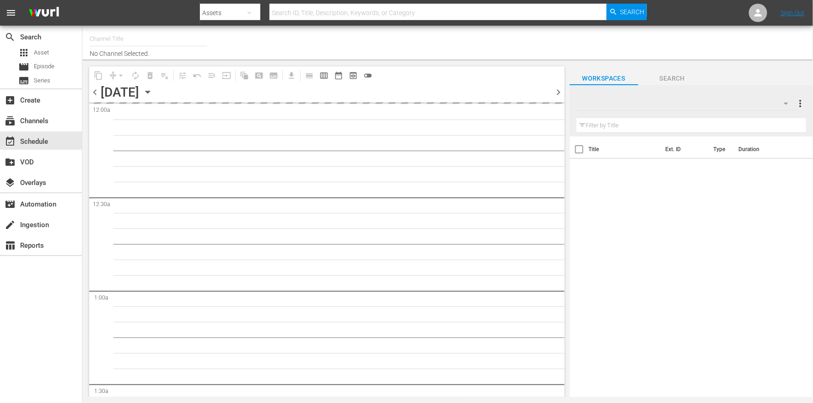
type input "Televisa Telenovelas (1317)"
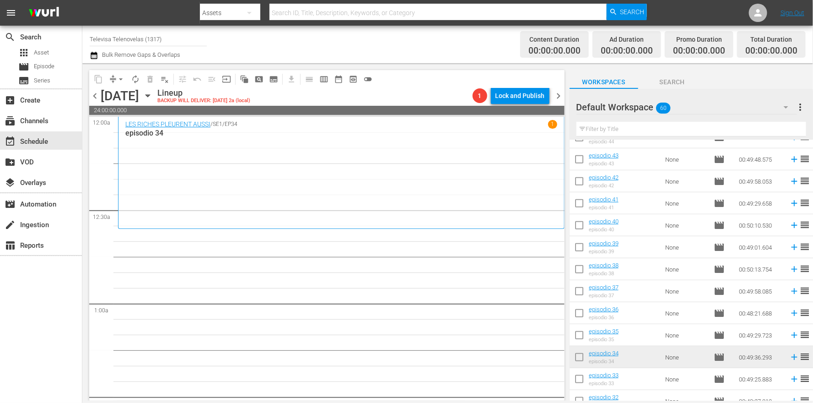
scroll to position [412, 0]
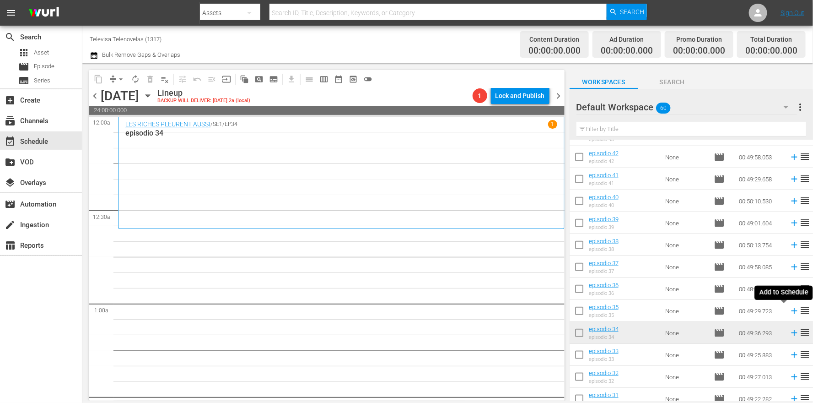
click at [791, 312] on icon at bounding box center [794, 311] width 6 height 6
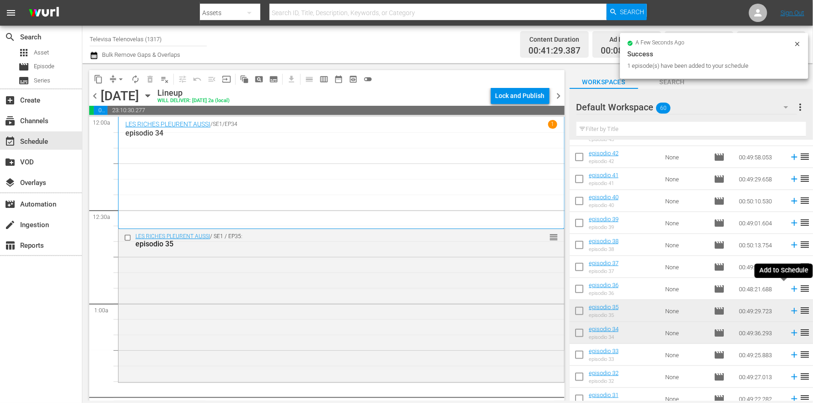
click at [789, 291] on icon at bounding box center [794, 289] width 10 height 10
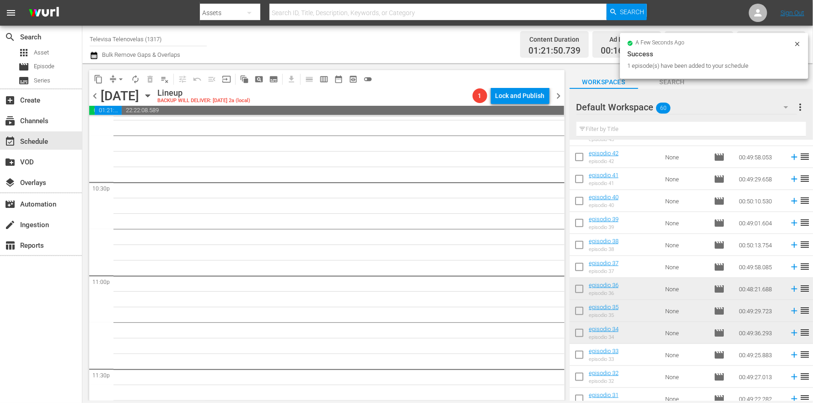
scroll to position [4196, 0]
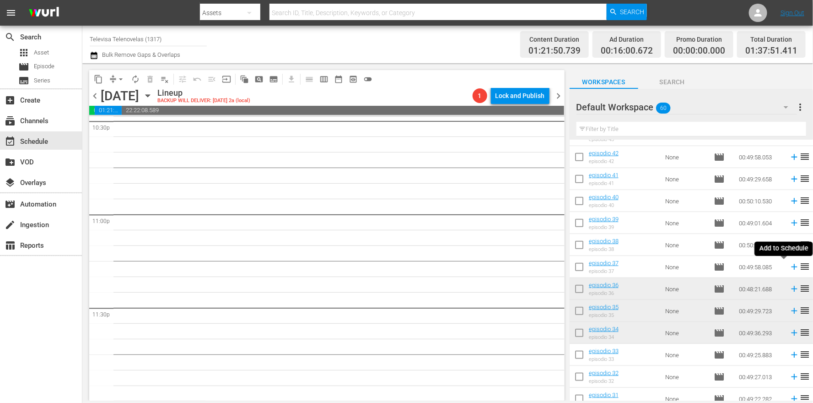
click at [789, 268] on icon at bounding box center [794, 267] width 10 height 10
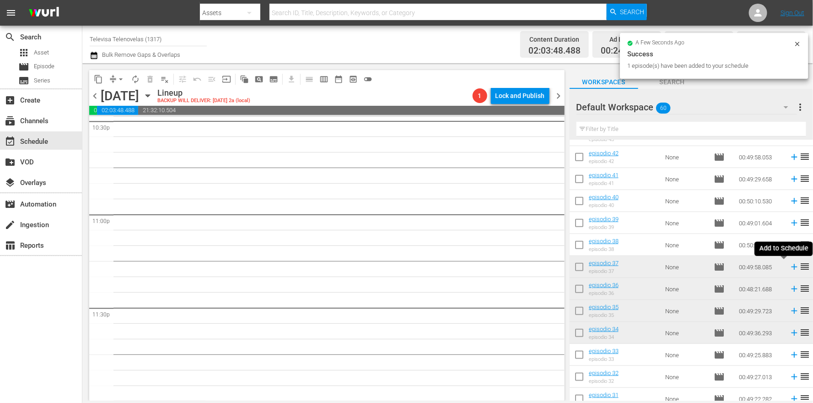
scroll to position [4179, 0]
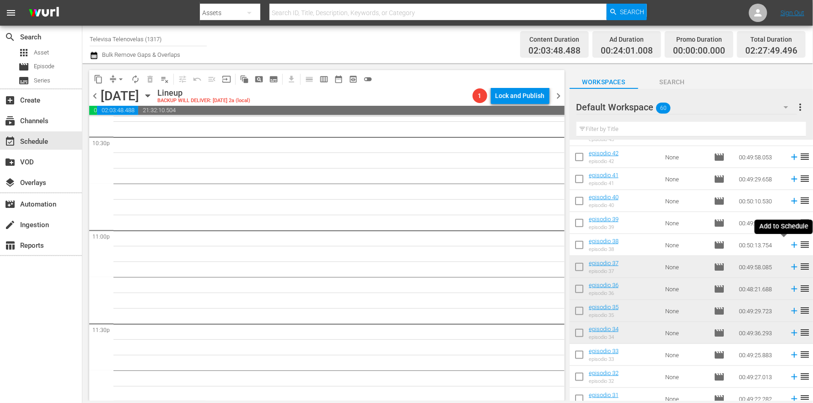
click at [791, 245] on icon at bounding box center [794, 245] width 6 height 6
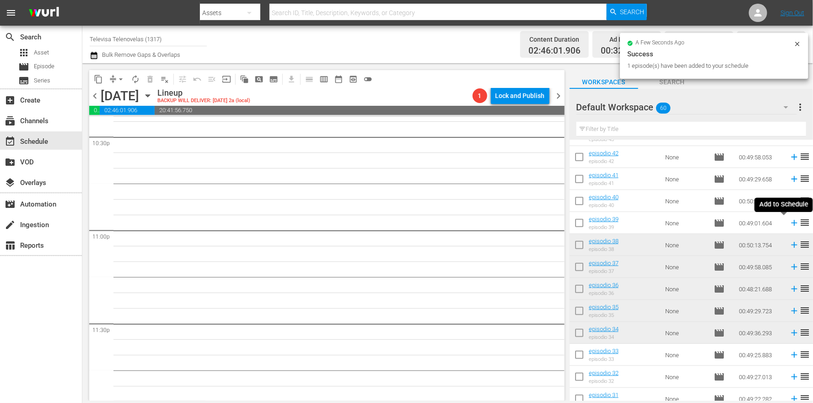
click at [791, 224] on icon at bounding box center [794, 223] width 6 height 6
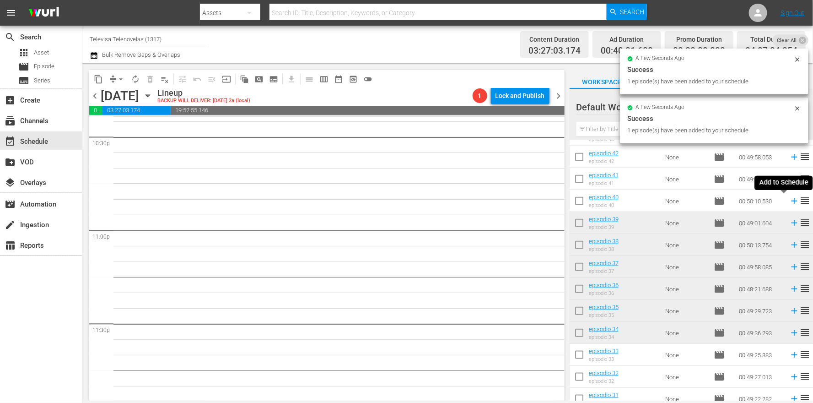
scroll to position [4164, 0]
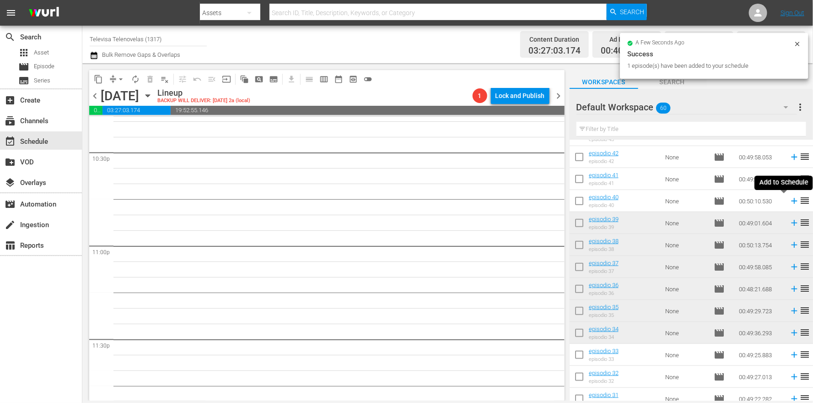
click at [791, 202] on icon at bounding box center [794, 201] width 6 height 6
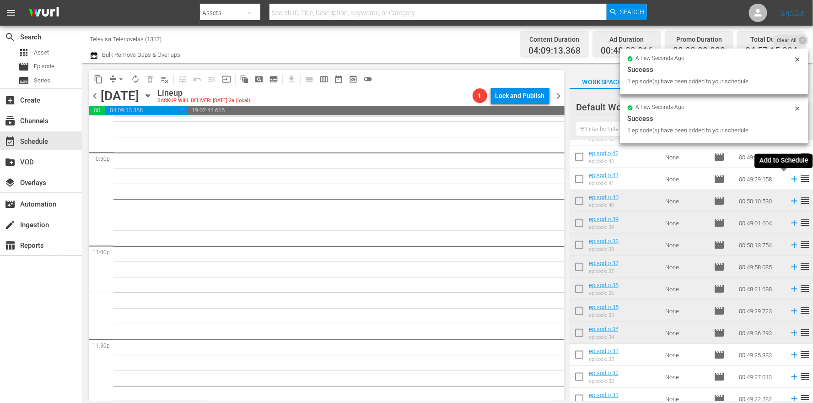
scroll to position [4149, 0]
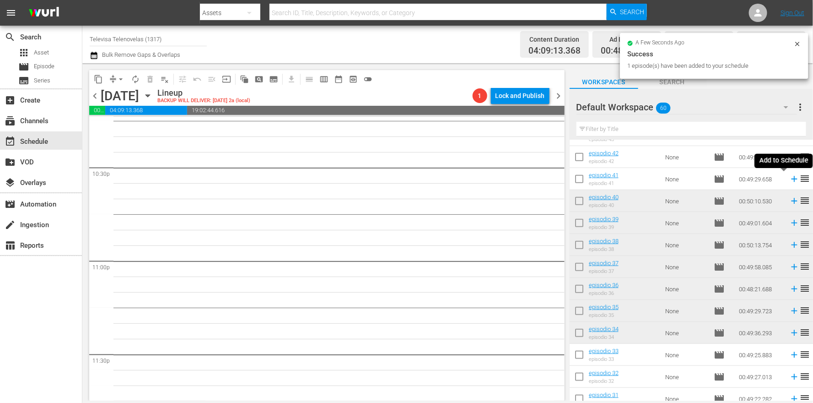
click at [791, 180] on icon at bounding box center [794, 179] width 6 height 6
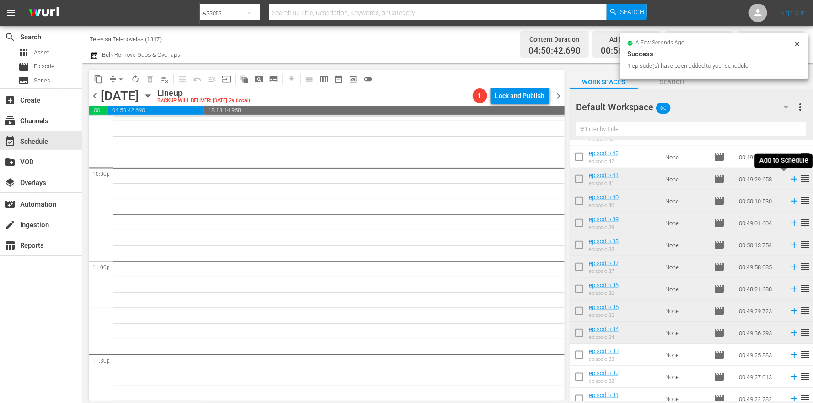
scroll to position [4133, 0]
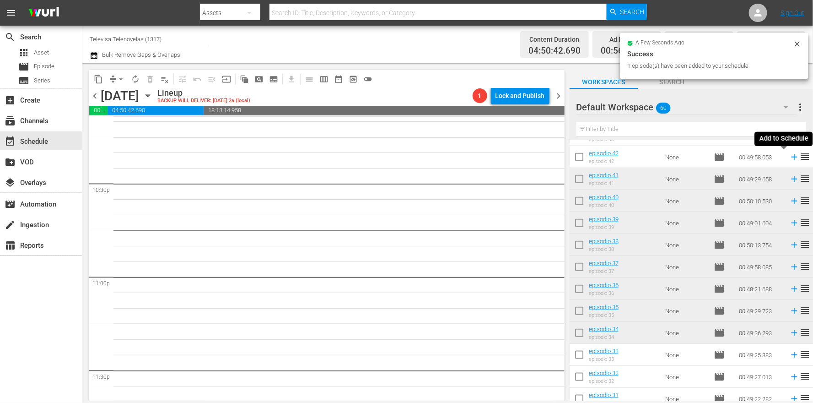
click at [789, 158] on icon at bounding box center [794, 157] width 10 height 10
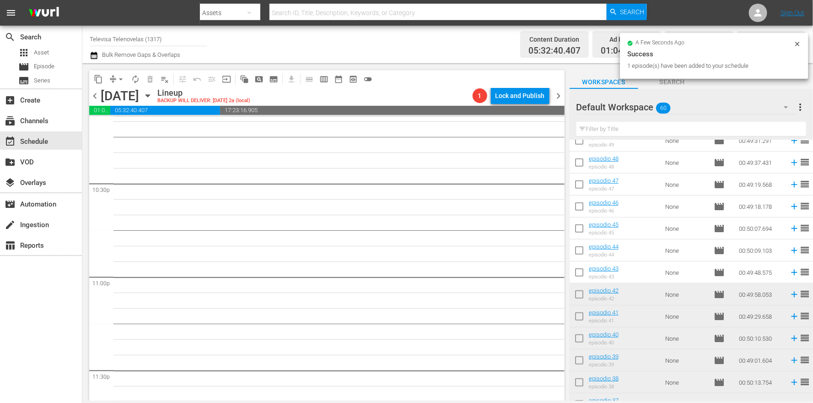
scroll to position [4117, 0]
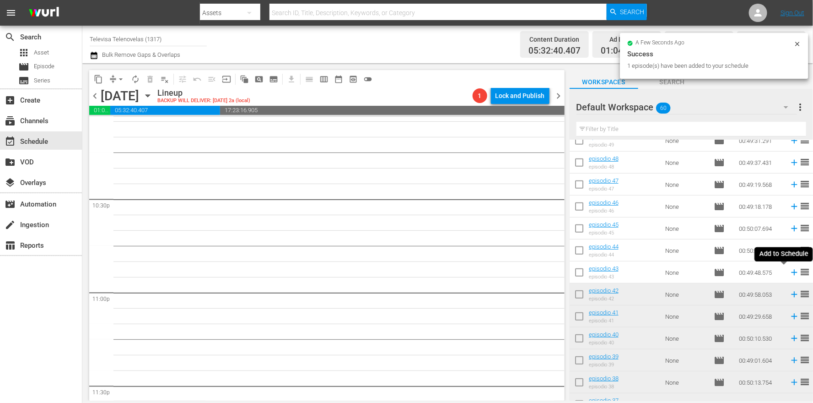
click at [789, 273] on icon at bounding box center [794, 272] width 10 height 10
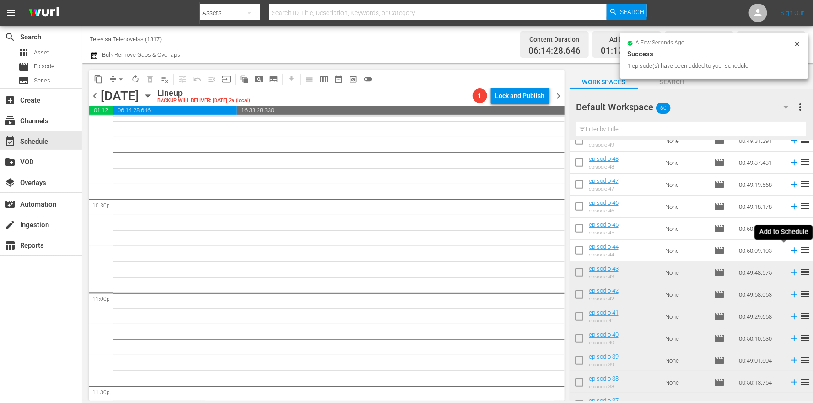
scroll to position [4102, 0]
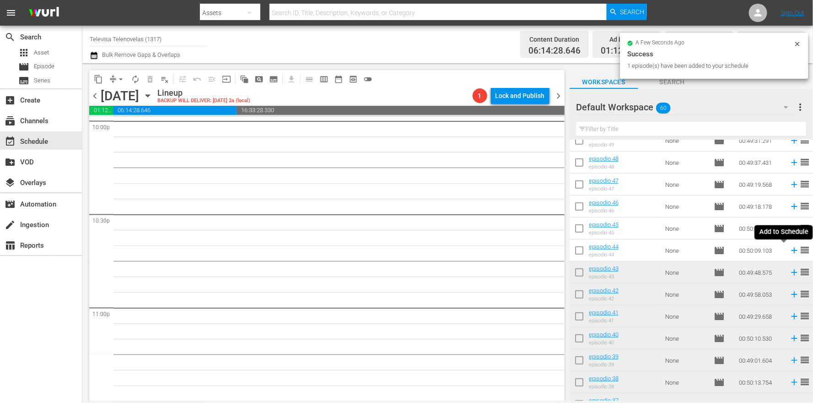
click at [791, 249] on icon at bounding box center [794, 250] width 6 height 6
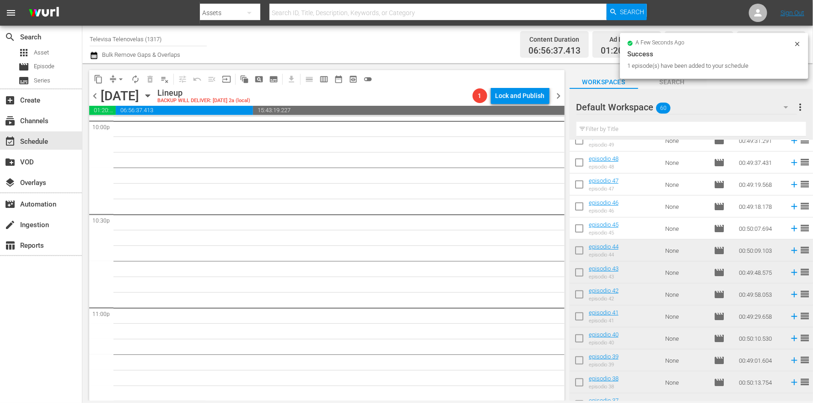
scroll to position [4086, 0]
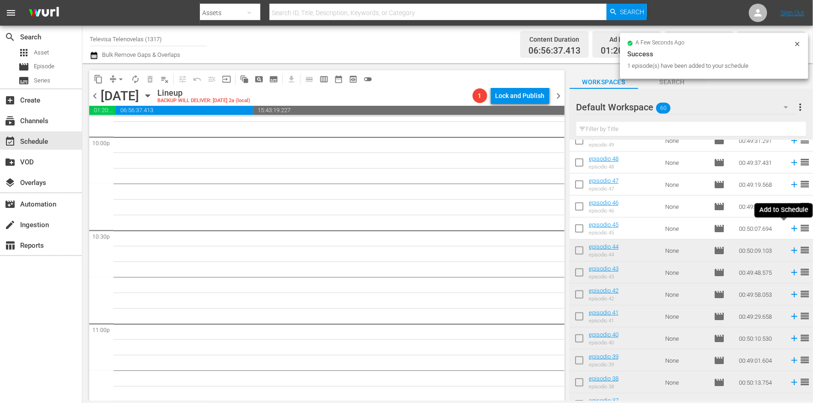
click at [791, 229] on icon at bounding box center [794, 229] width 6 height 6
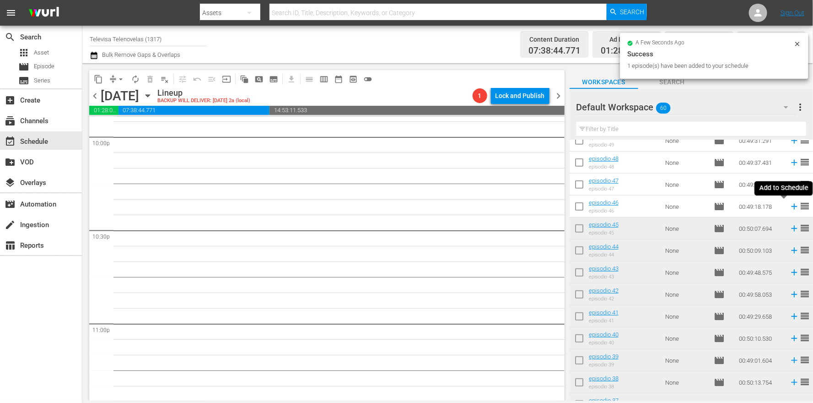
scroll to position [4071, 0]
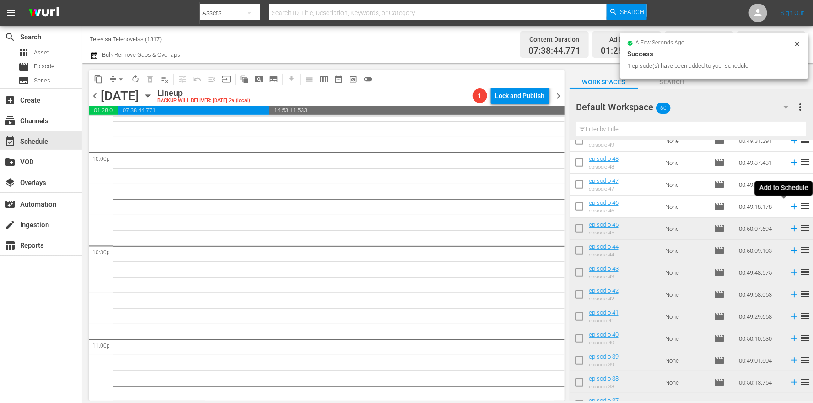
click at [791, 207] on icon at bounding box center [794, 207] width 6 height 6
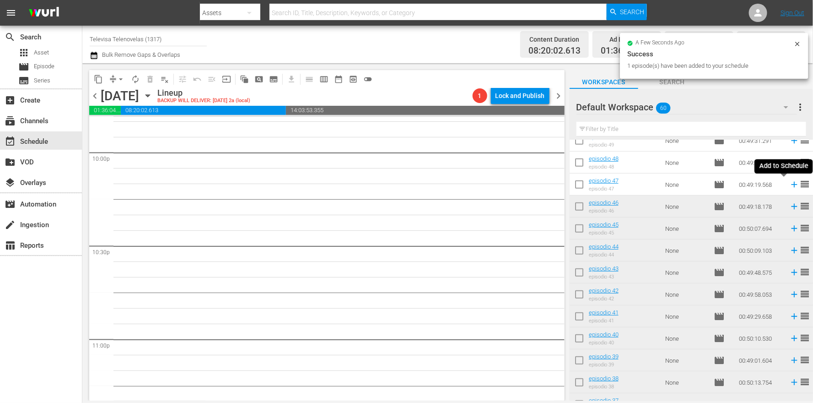
scroll to position [4056, 0]
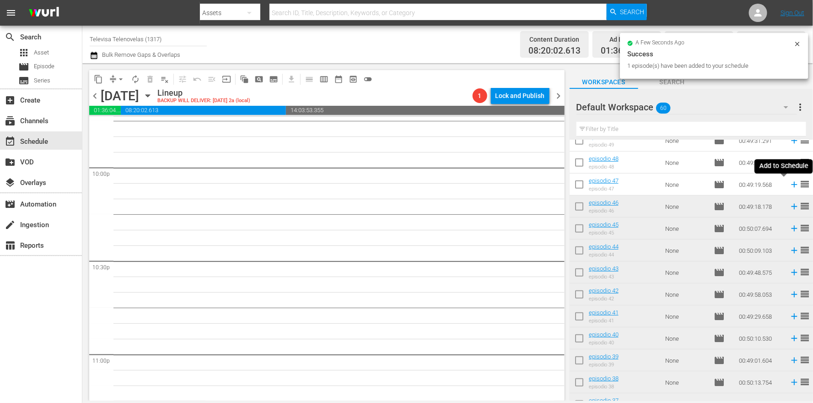
click at [791, 186] on icon at bounding box center [794, 185] width 6 height 6
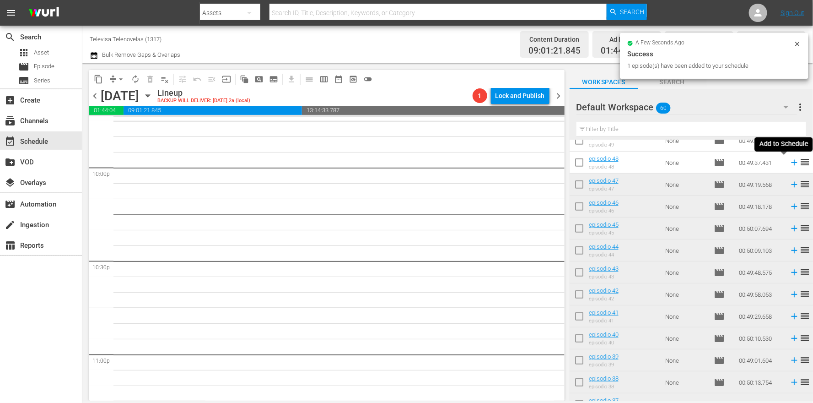
scroll to position [4040, 0]
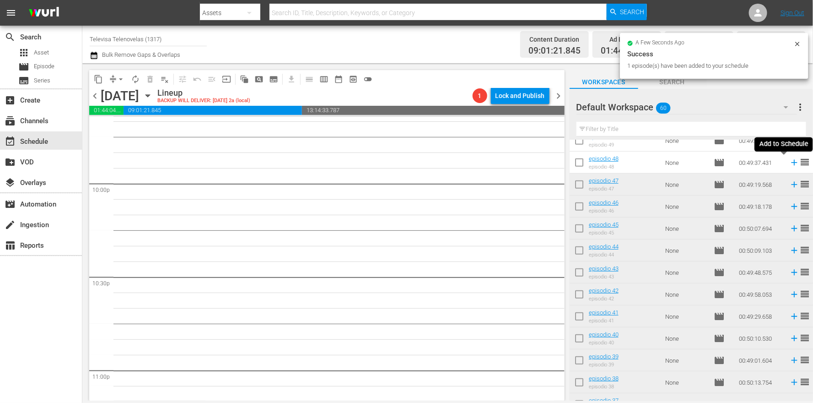
click at [791, 162] on icon at bounding box center [794, 163] width 6 height 6
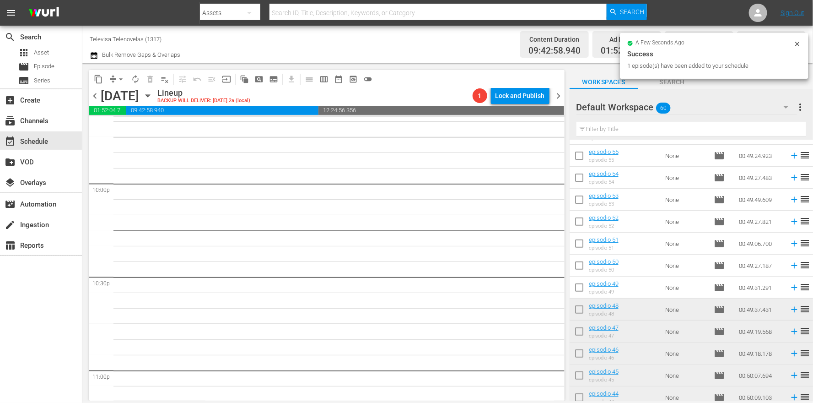
scroll to position [4024, 0]
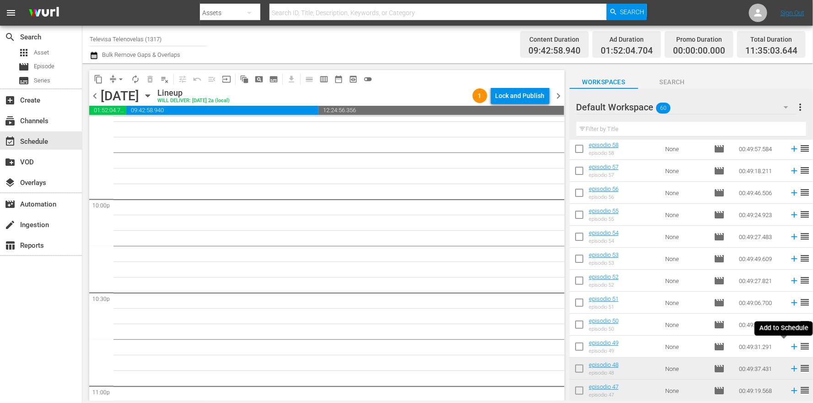
click at [791, 347] on icon at bounding box center [794, 347] width 6 height 6
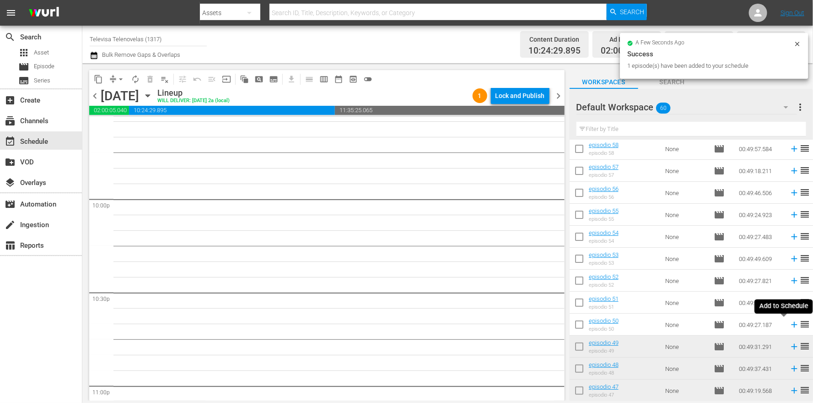
click at [789, 323] on icon at bounding box center [794, 324] width 10 height 10
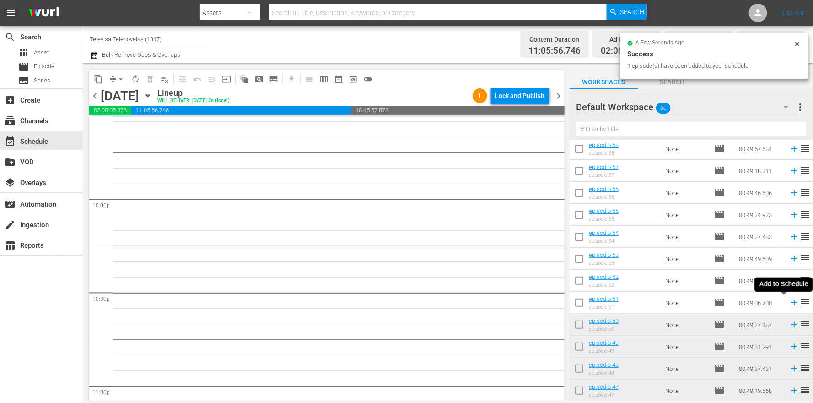
click at [789, 305] on icon at bounding box center [794, 302] width 10 height 10
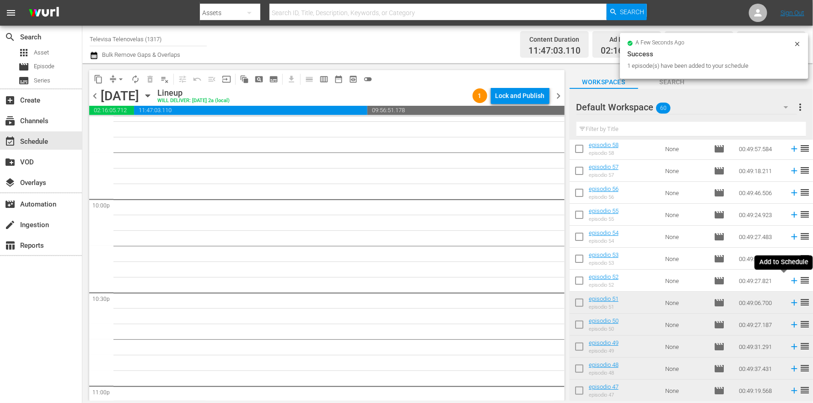
click at [791, 280] on icon at bounding box center [794, 281] width 6 height 6
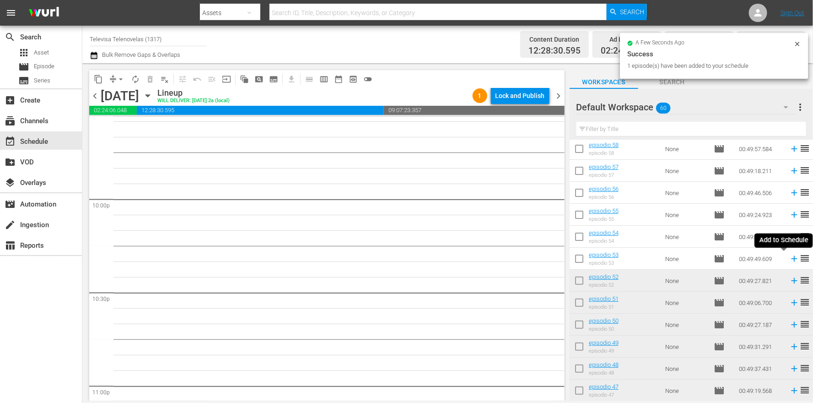
scroll to position [4009, 0]
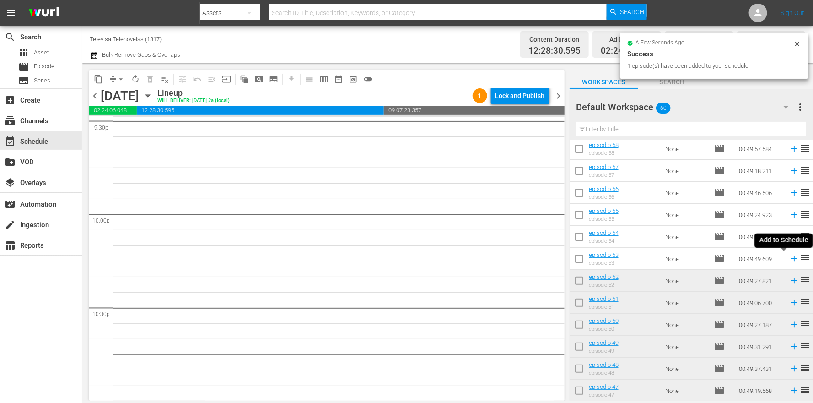
click at [791, 258] on icon at bounding box center [794, 259] width 6 height 6
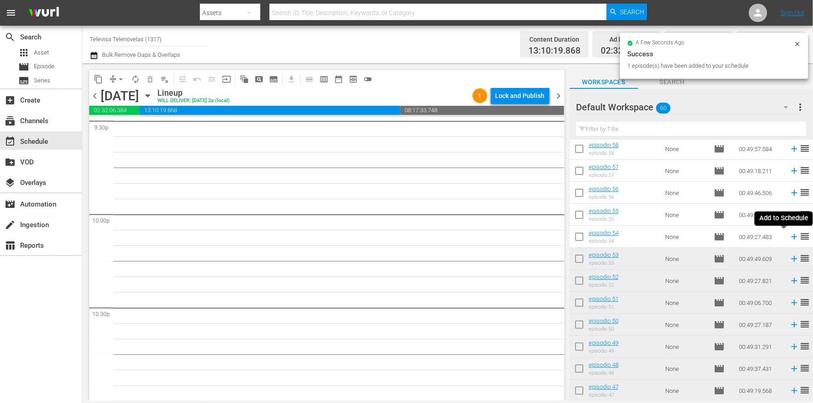
scroll to position [3993, 0]
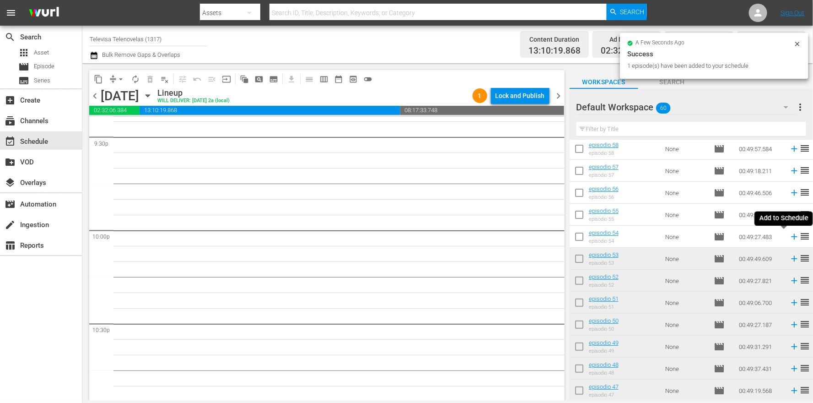
click at [791, 239] on icon at bounding box center [794, 237] width 6 height 6
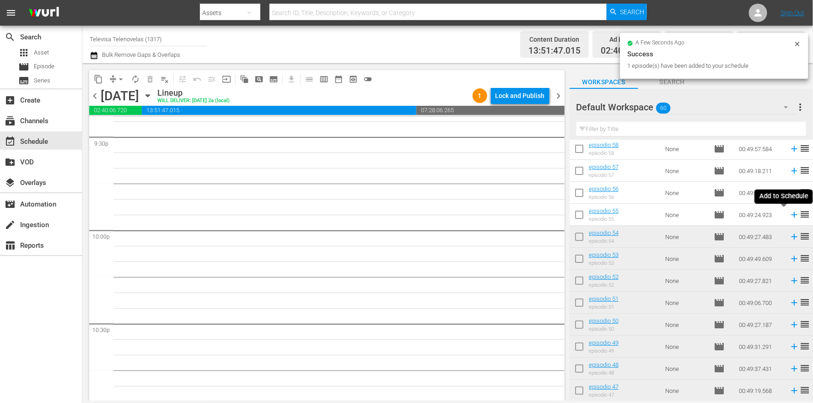
scroll to position [3977, 0]
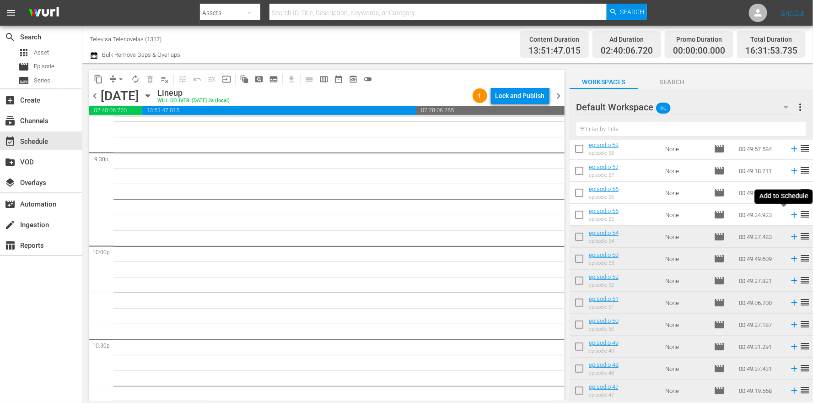
click at [791, 215] on icon at bounding box center [794, 215] width 6 height 6
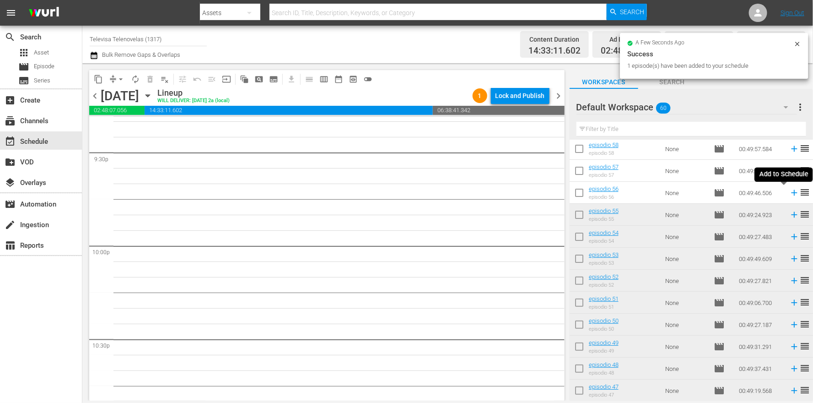
scroll to position [3962, 0]
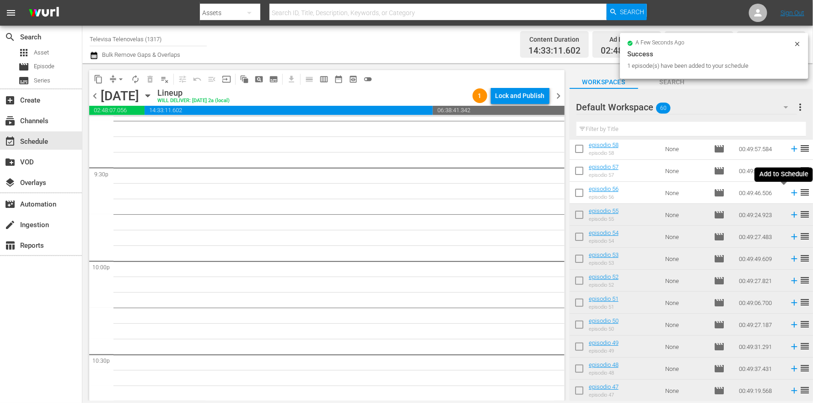
click at [791, 192] on icon at bounding box center [794, 193] width 6 height 6
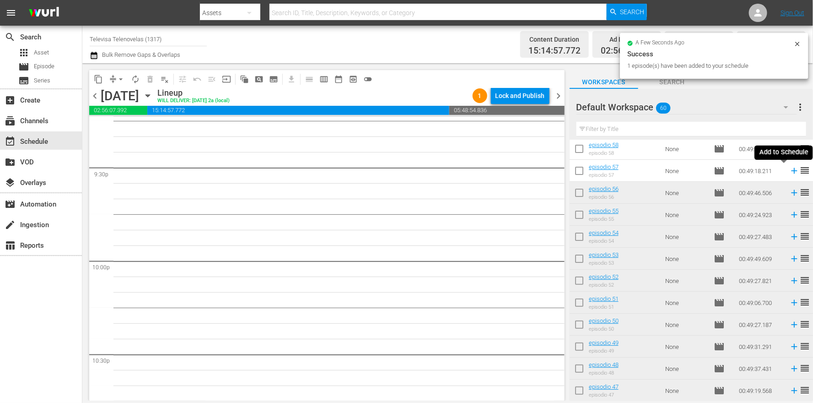
scroll to position [3946, 0]
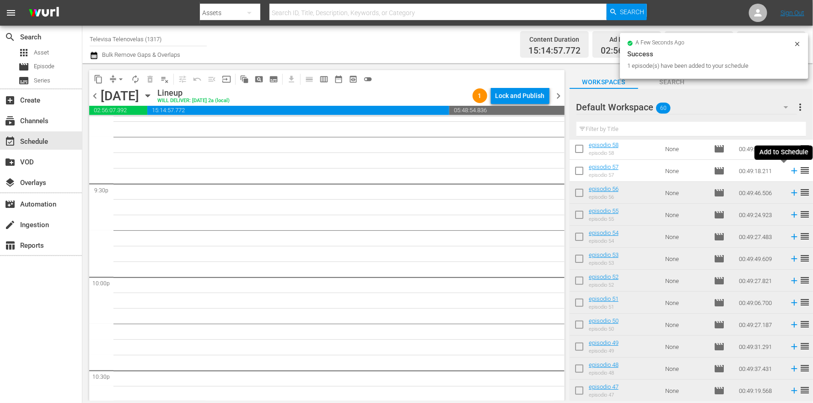
click at [789, 173] on icon at bounding box center [794, 171] width 10 height 10
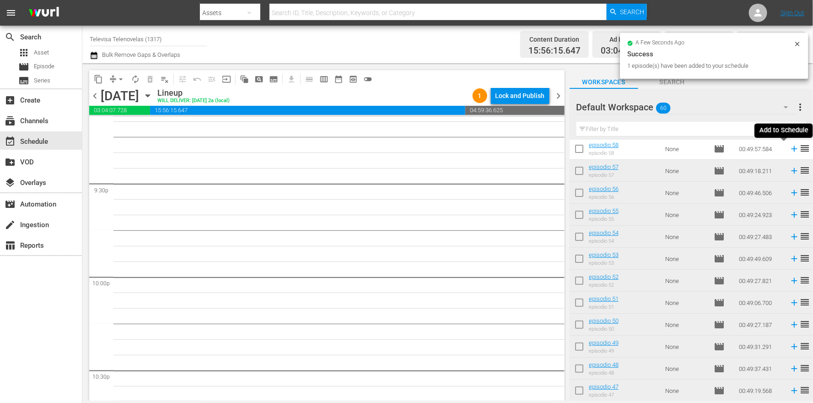
scroll to position [3931, 0]
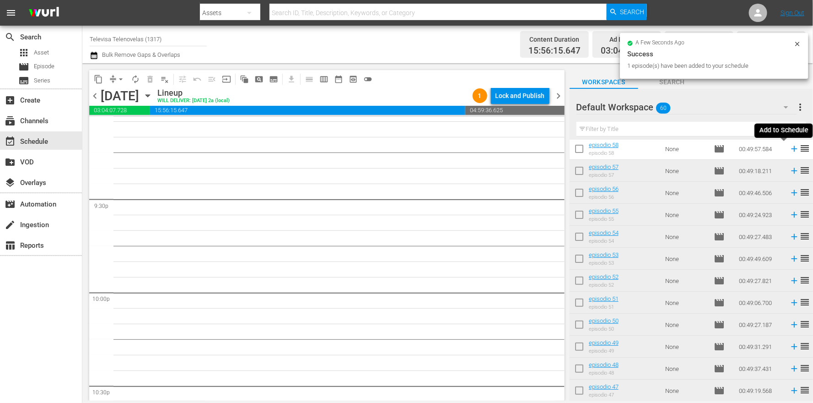
click at [789, 150] on icon at bounding box center [794, 149] width 10 height 10
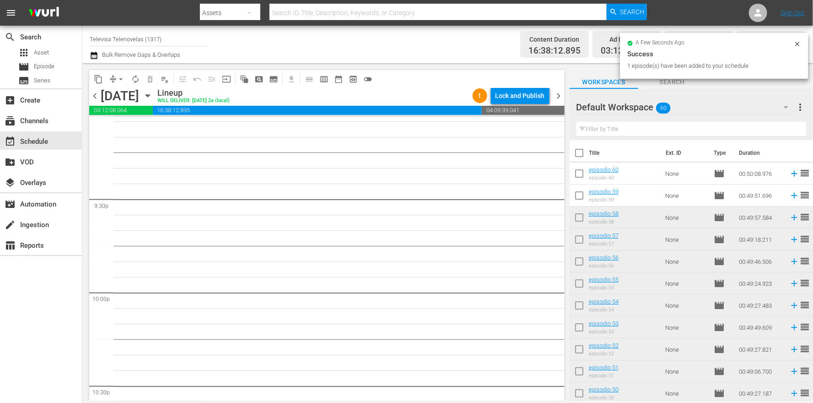
scroll to position [3916, 0]
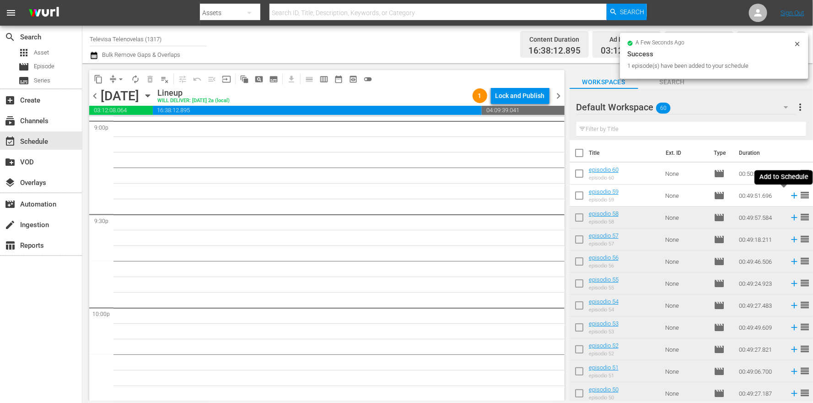
click at [791, 195] on icon at bounding box center [794, 196] width 6 height 6
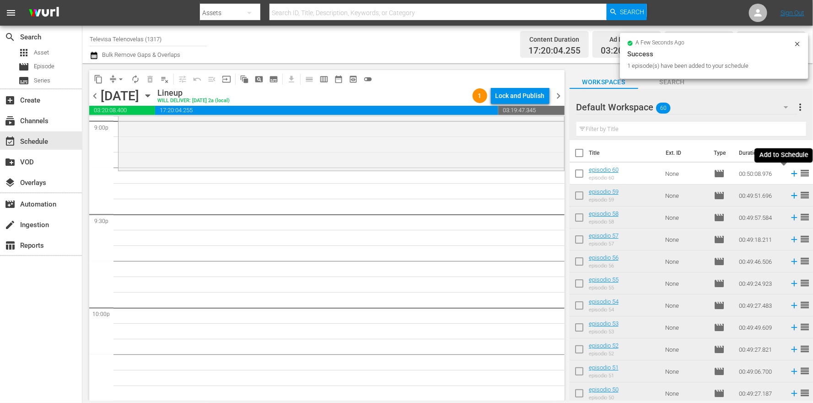
click at [791, 173] on icon at bounding box center [794, 174] width 6 height 6
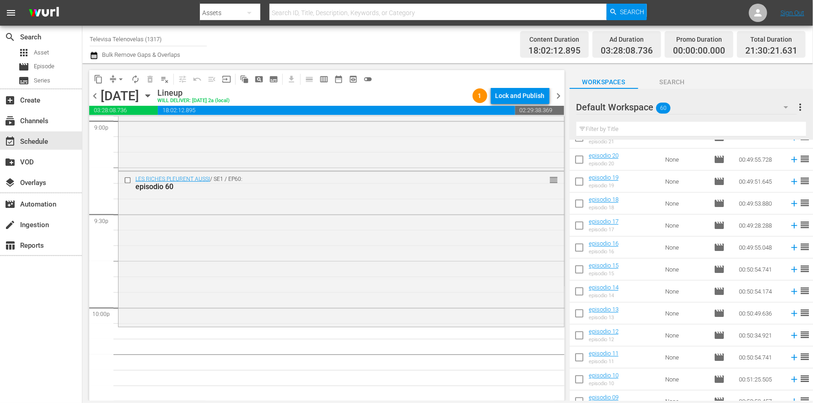
scroll to position [1078, 0]
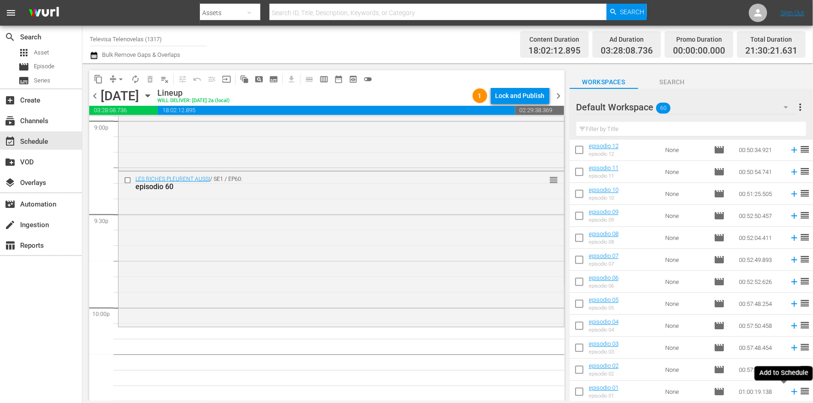
click at [789, 392] on icon at bounding box center [794, 391] width 10 height 10
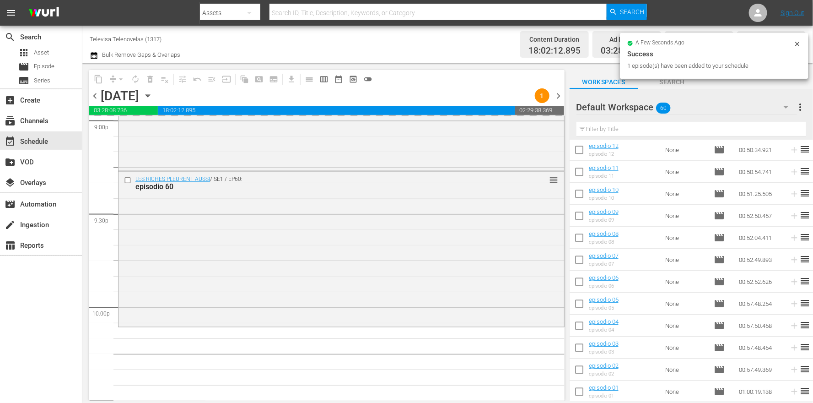
scroll to position [4196, 0]
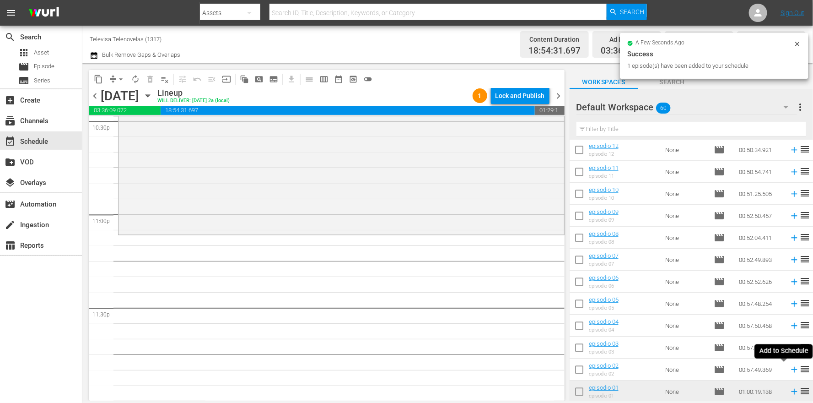
click at [789, 370] on icon at bounding box center [794, 369] width 10 height 10
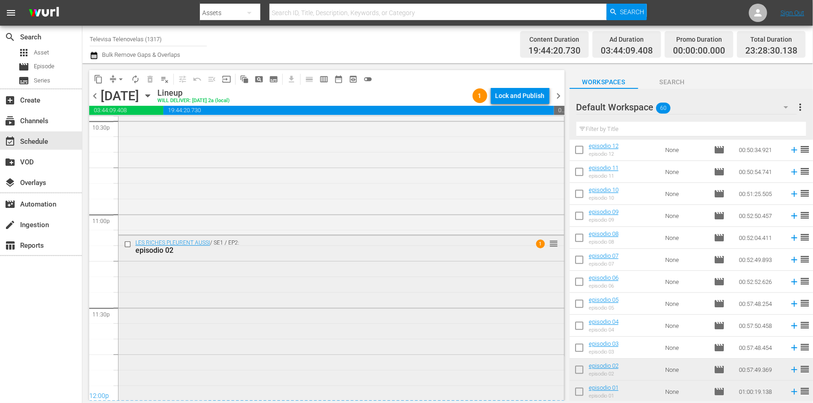
scroll to position [4210, 0]
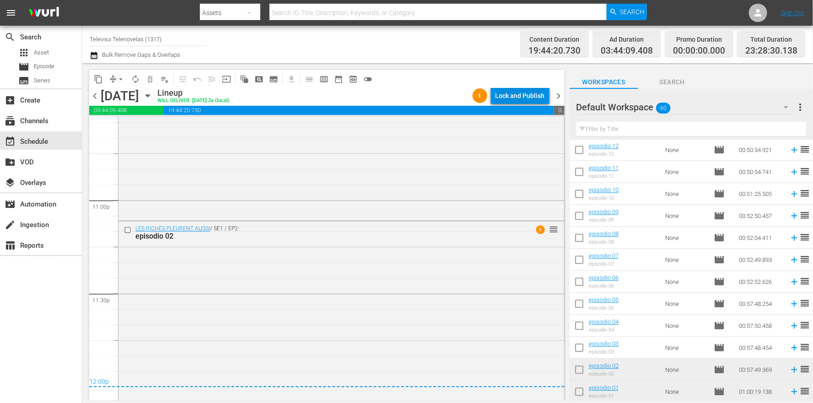
click at [523, 97] on div "Lock and Publish" at bounding box center [519, 95] width 49 height 16
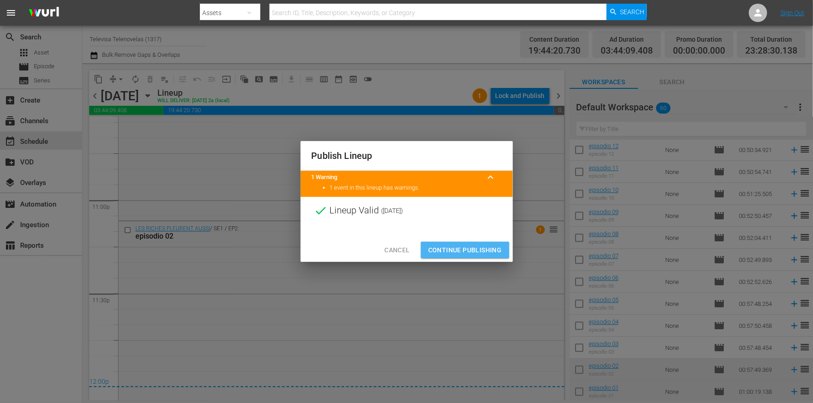
click at [458, 250] on span "Continue Publishing" at bounding box center [465, 249] width 74 height 11
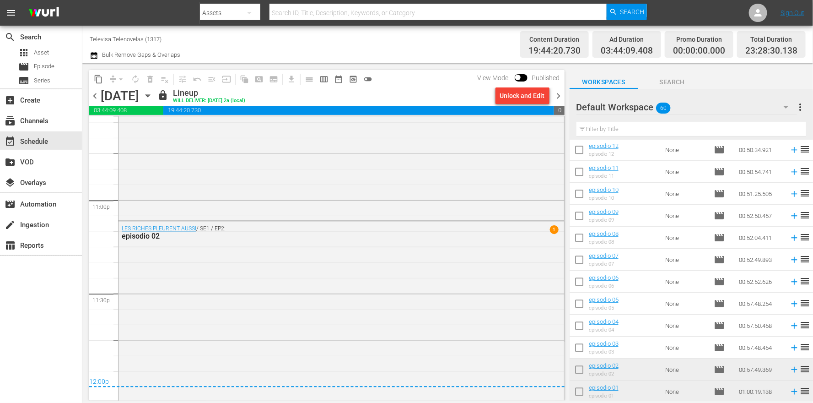
click at [153, 97] on icon "button" at bounding box center [148, 96] width 10 height 10
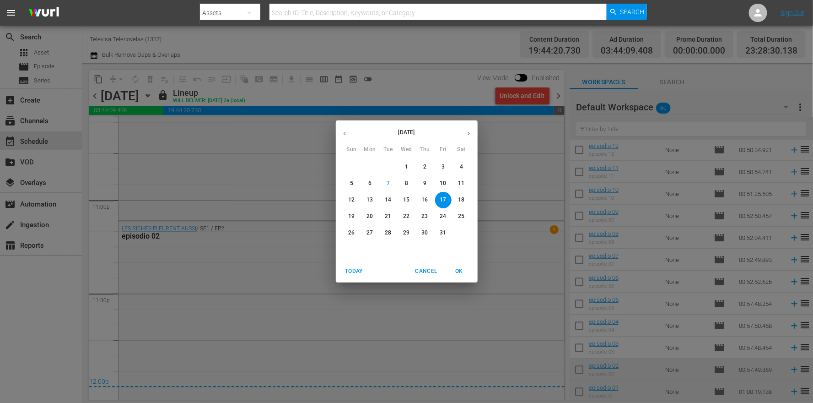
click at [460, 198] on p "18" at bounding box center [461, 200] width 6 height 8
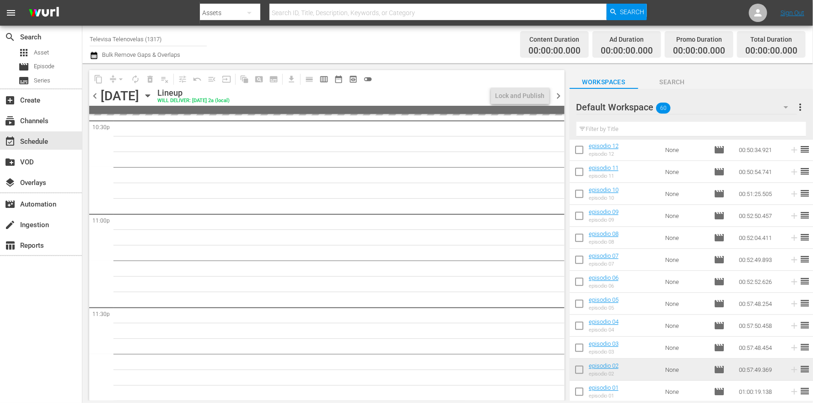
scroll to position [4196, 0]
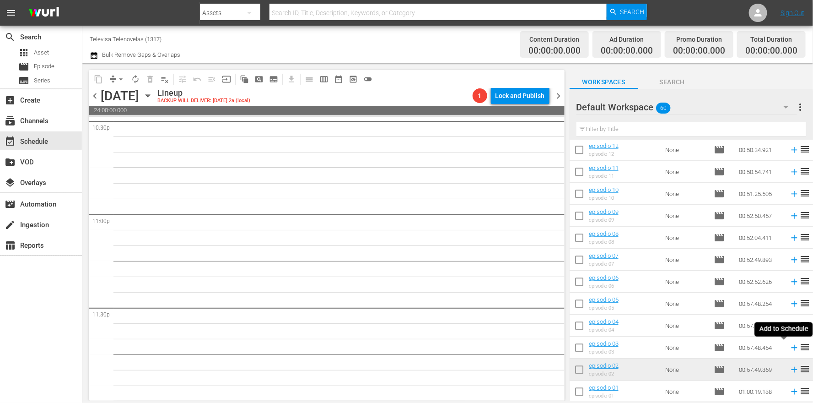
click at [789, 349] on icon at bounding box center [794, 347] width 10 height 10
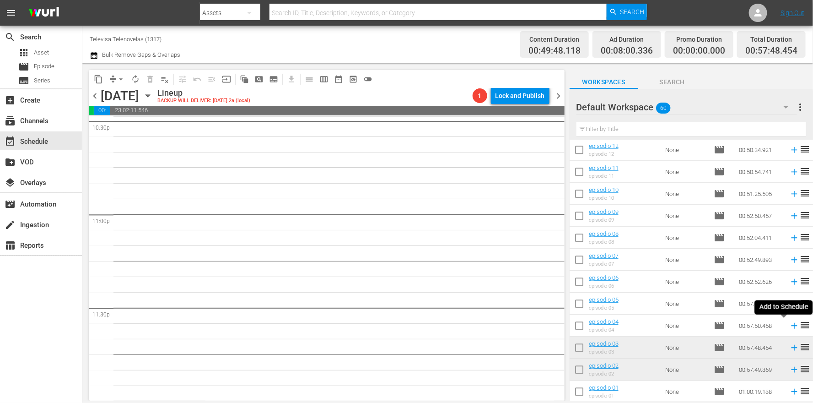
click at [791, 328] on icon at bounding box center [794, 326] width 6 height 6
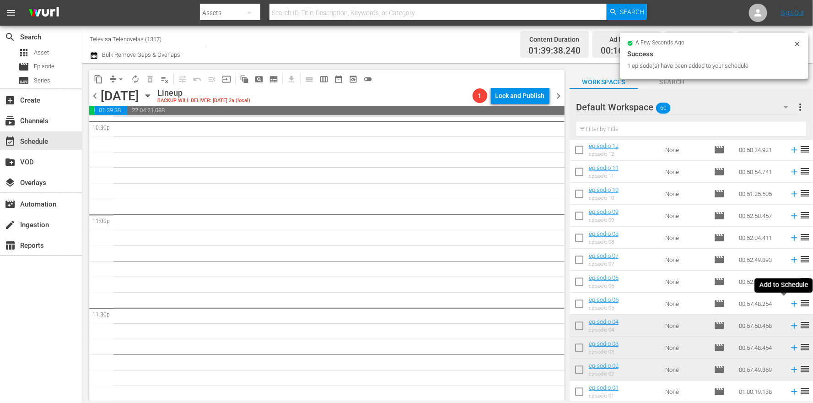
click at [791, 305] on icon at bounding box center [794, 304] width 6 height 6
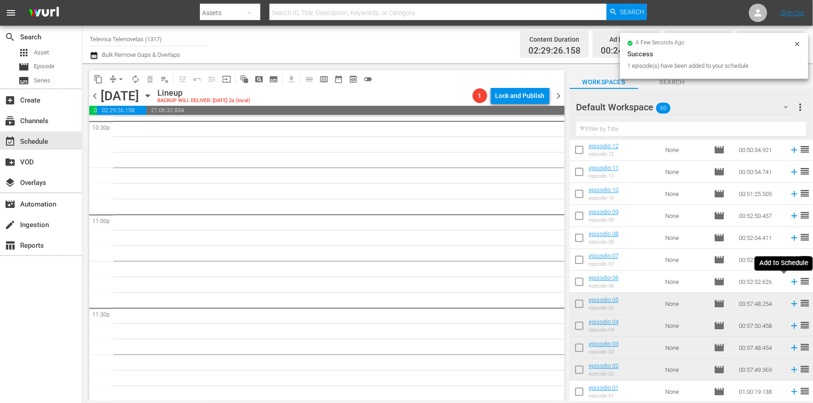
click at [789, 282] on icon at bounding box center [794, 281] width 10 height 10
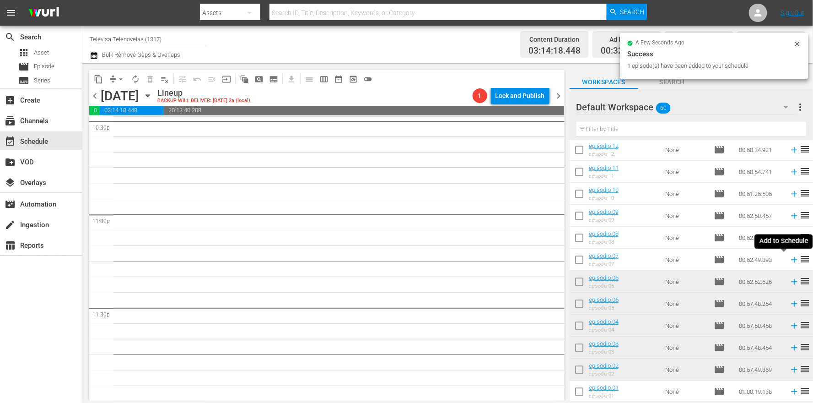
click at [789, 261] on icon at bounding box center [794, 259] width 10 height 10
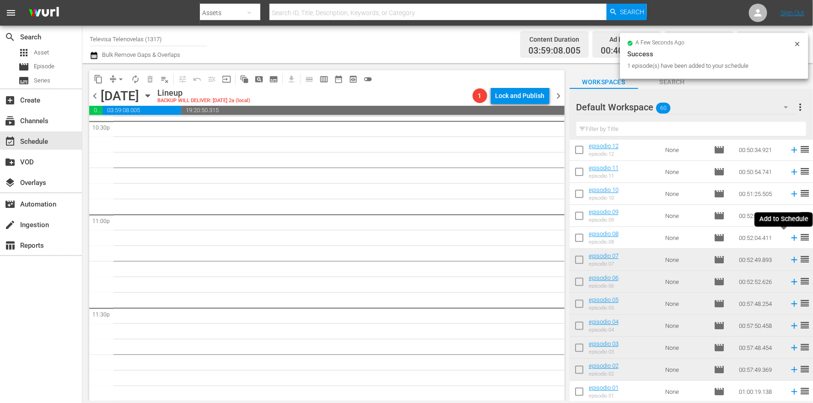
click at [791, 237] on icon at bounding box center [794, 238] width 6 height 6
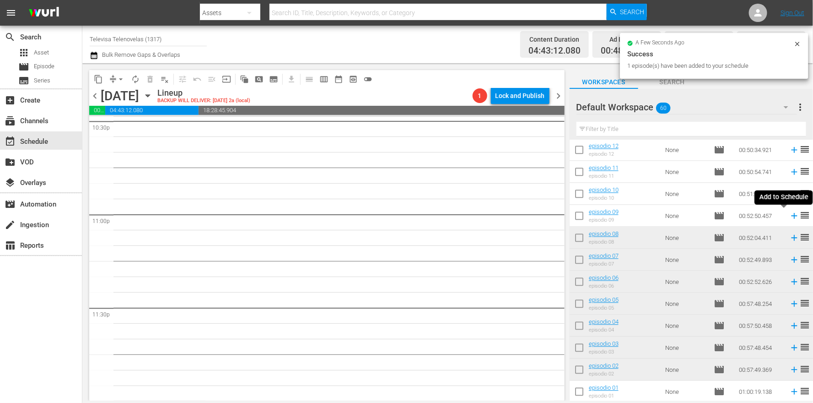
click at [791, 216] on icon at bounding box center [794, 216] width 6 height 6
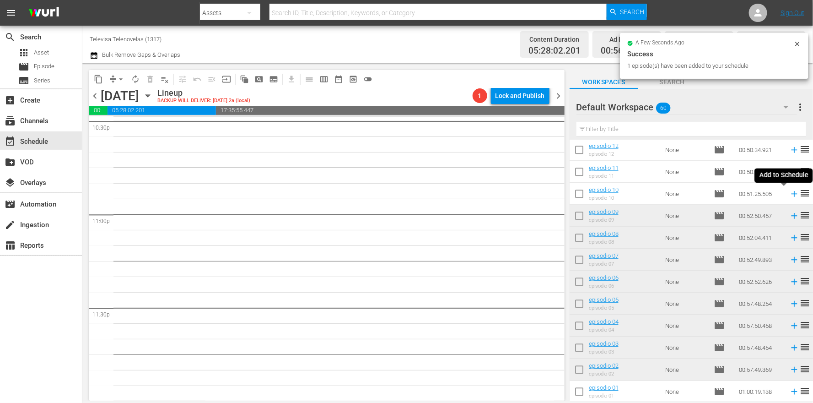
click at [789, 193] on icon at bounding box center [794, 193] width 10 height 10
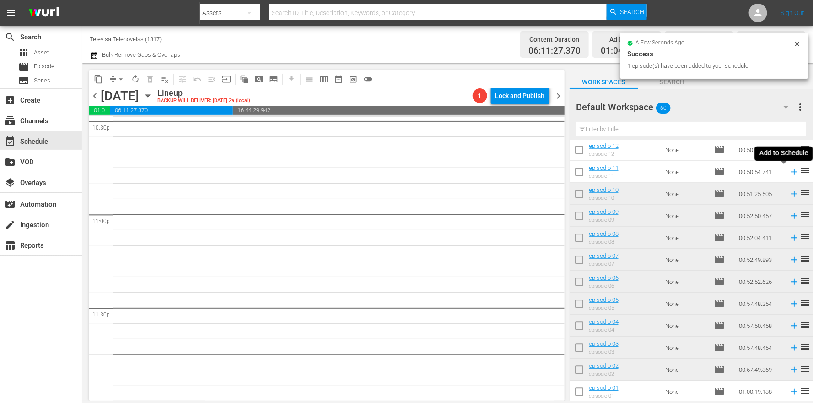
click at [791, 172] on icon at bounding box center [794, 172] width 6 height 6
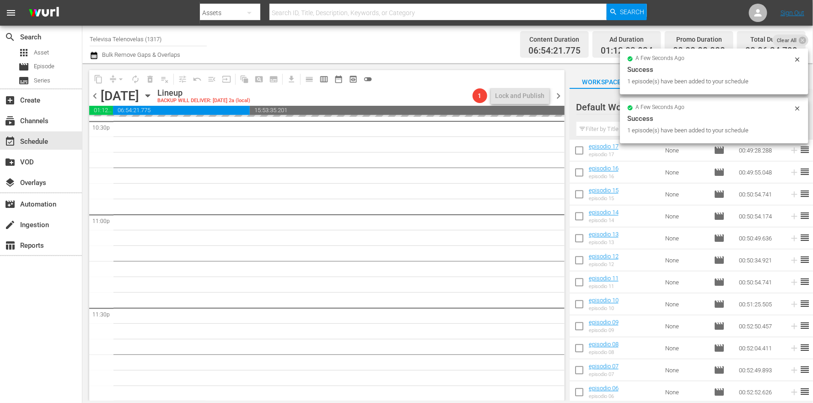
scroll to position [941, 0]
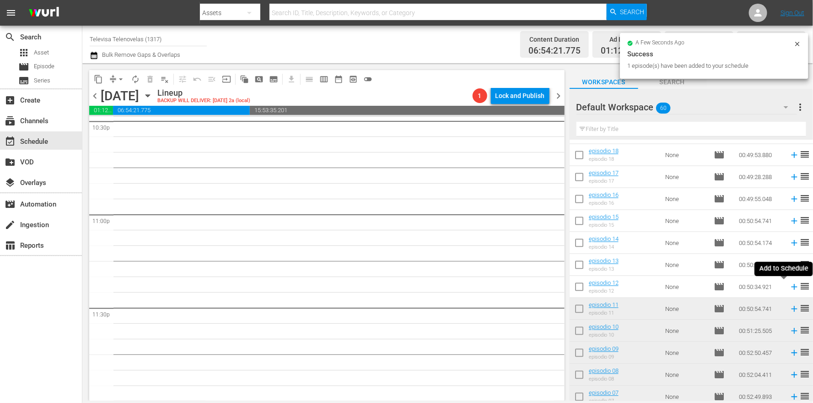
click at [789, 287] on icon at bounding box center [794, 287] width 10 height 10
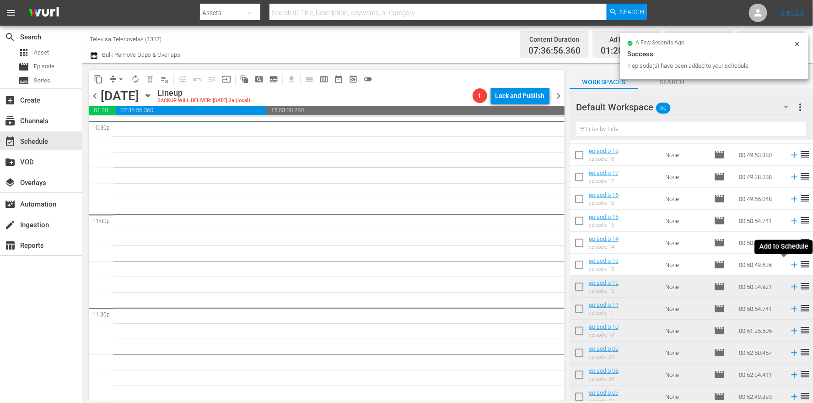
click at [791, 265] on icon at bounding box center [794, 265] width 6 height 6
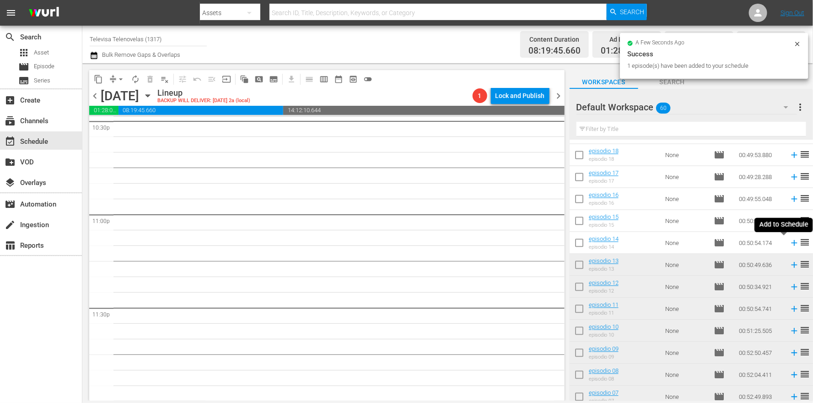
click at [791, 243] on icon at bounding box center [794, 243] width 6 height 6
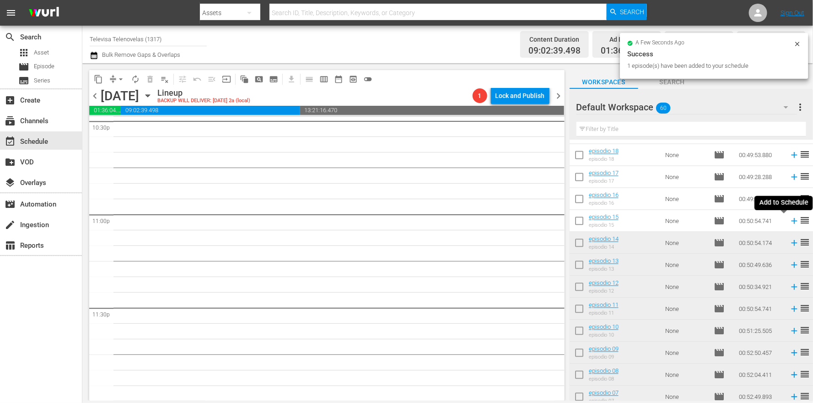
click at [791, 221] on icon at bounding box center [794, 221] width 6 height 6
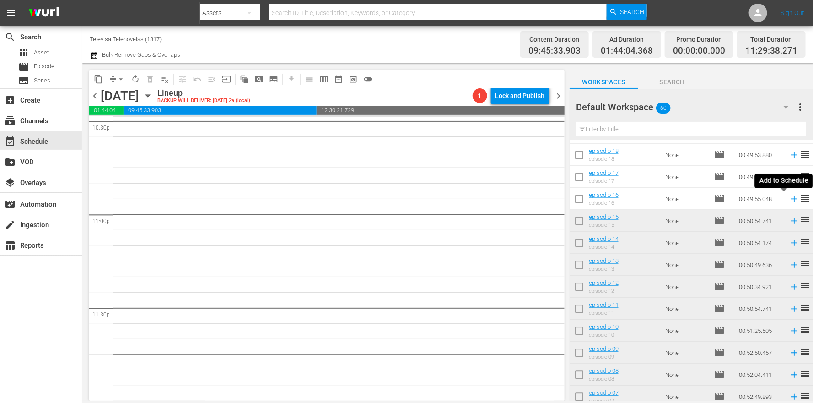
click at [789, 199] on icon at bounding box center [794, 199] width 10 height 10
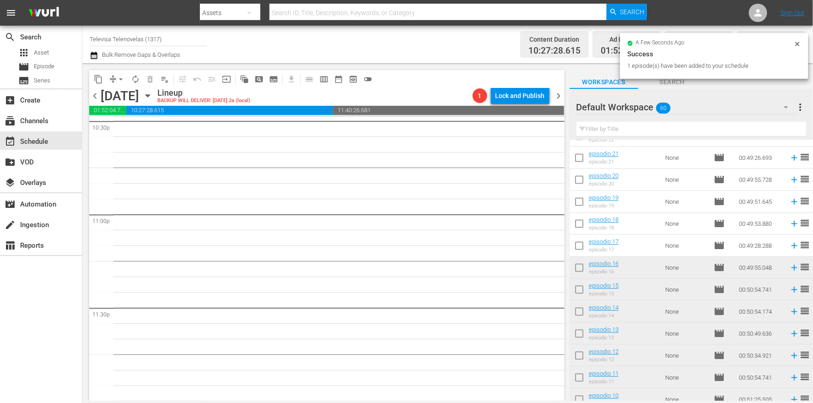
scroll to position [803, 0]
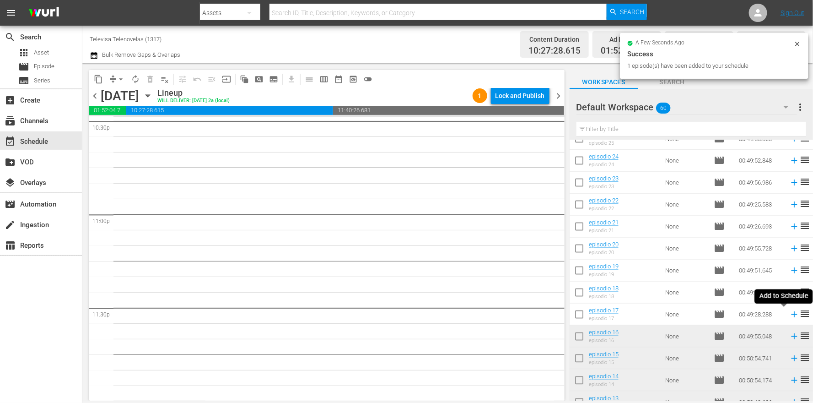
click at [791, 316] on icon at bounding box center [794, 315] width 6 height 6
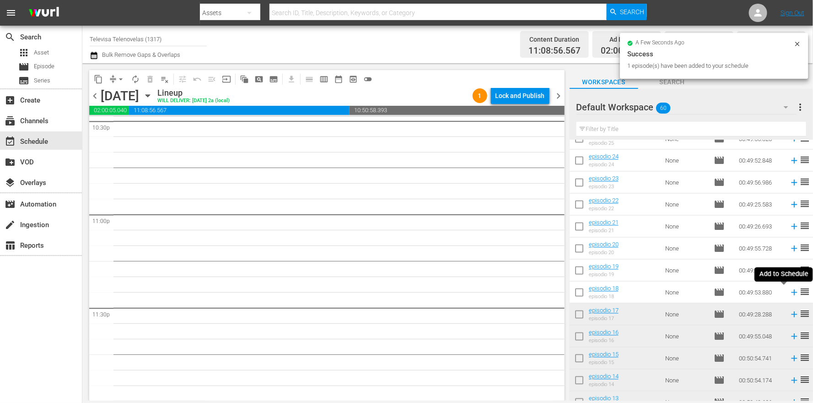
click at [791, 293] on icon at bounding box center [794, 293] width 6 height 6
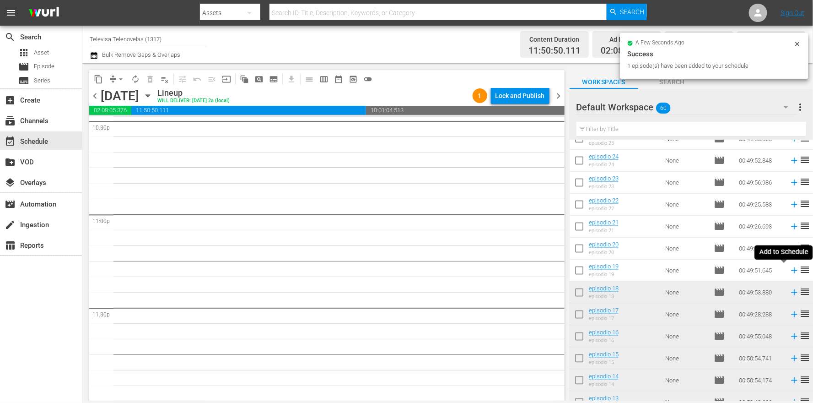
click at [791, 271] on icon at bounding box center [794, 271] width 6 height 6
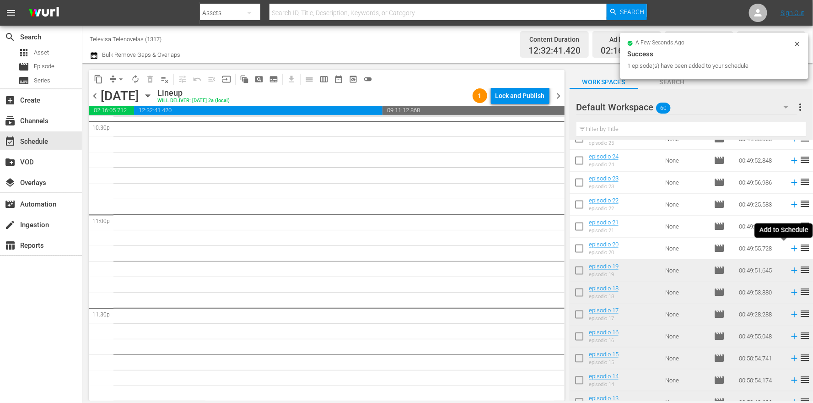
click at [789, 250] on icon at bounding box center [794, 248] width 10 height 10
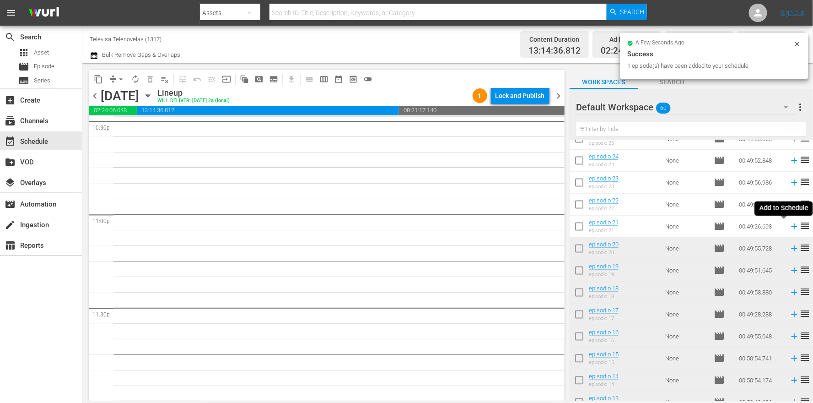
click at [791, 226] on icon at bounding box center [794, 227] width 6 height 6
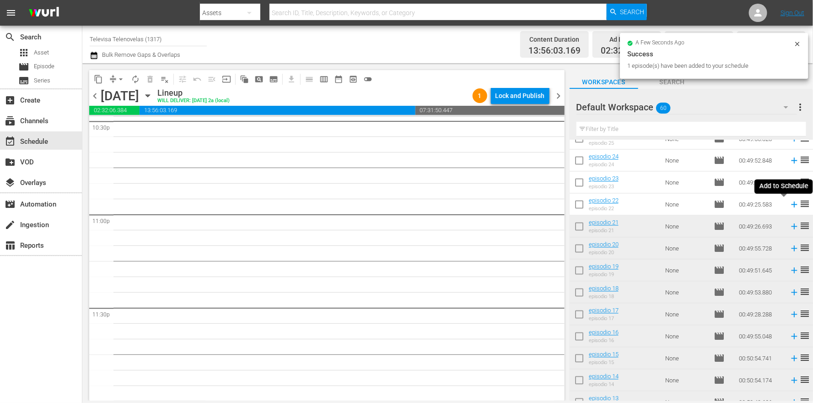
click at [789, 205] on icon at bounding box center [794, 204] width 10 height 10
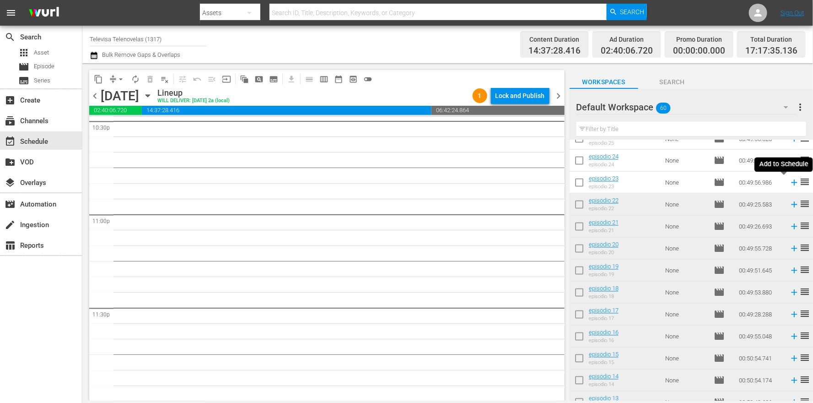
click at [789, 184] on icon at bounding box center [794, 183] width 10 height 10
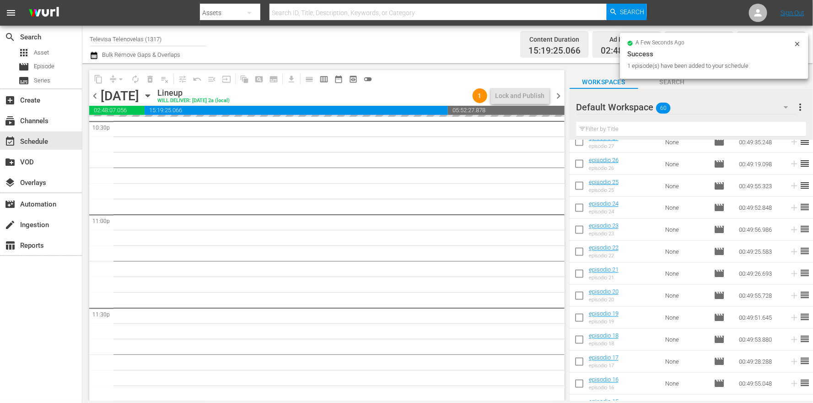
scroll to position [735, 0]
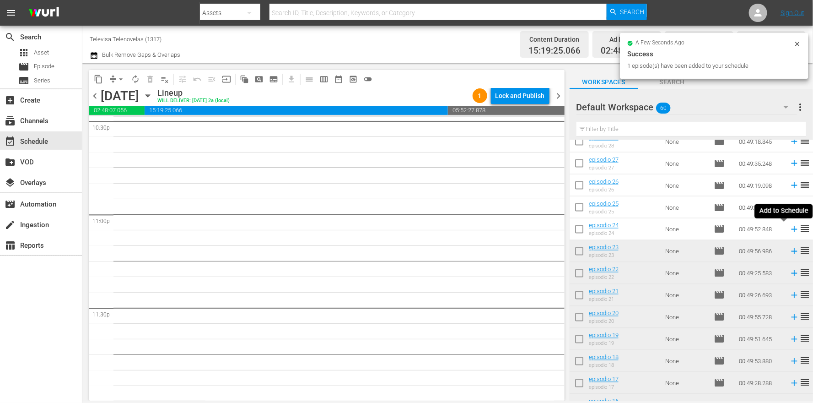
click at [789, 230] on icon at bounding box center [794, 229] width 10 height 10
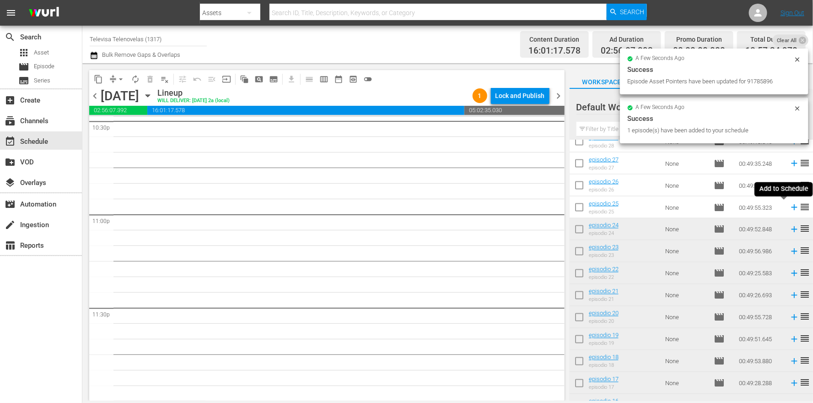
click at [791, 207] on icon at bounding box center [794, 207] width 6 height 6
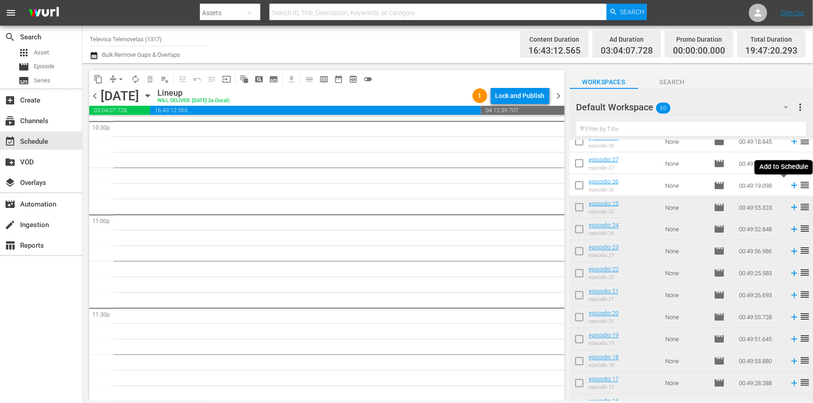
click at [791, 187] on icon at bounding box center [794, 186] width 6 height 6
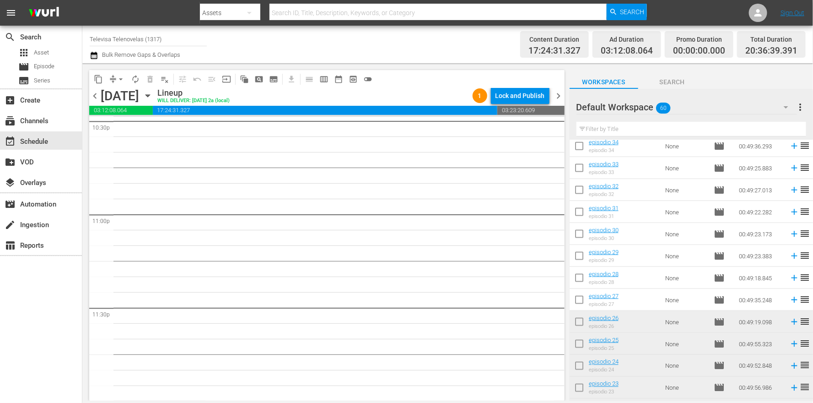
scroll to position [597, 0]
click at [789, 301] on icon at bounding box center [794, 301] width 10 height 10
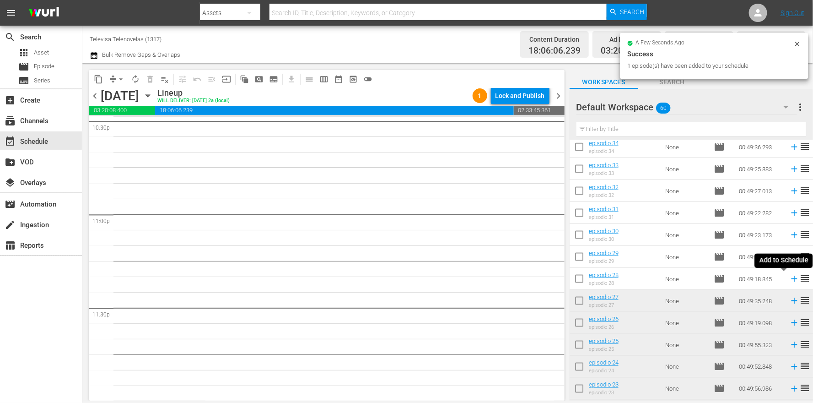
click at [791, 279] on icon at bounding box center [794, 279] width 6 height 6
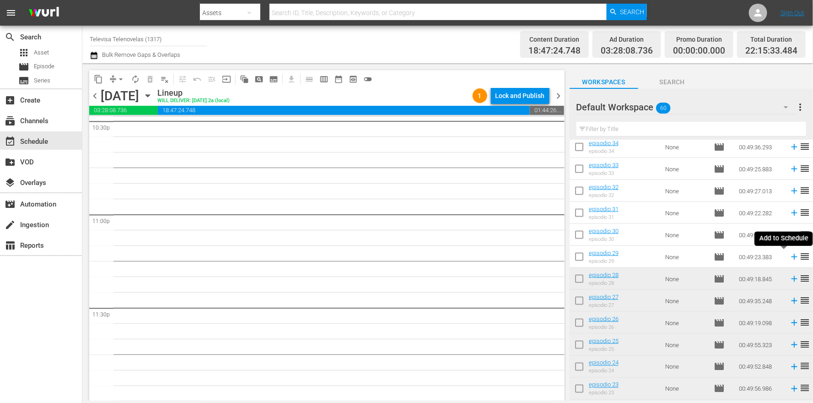
click at [789, 254] on icon at bounding box center [794, 257] width 10 height 10
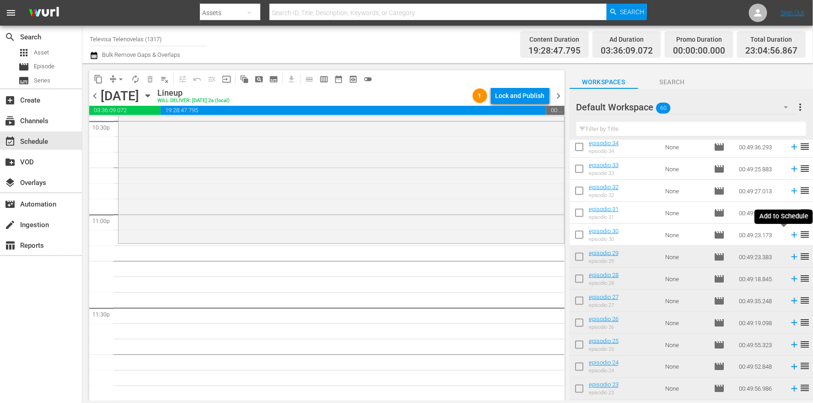
click at [791, 235] on icon at bounding box center [794, 235] width 6 height 6
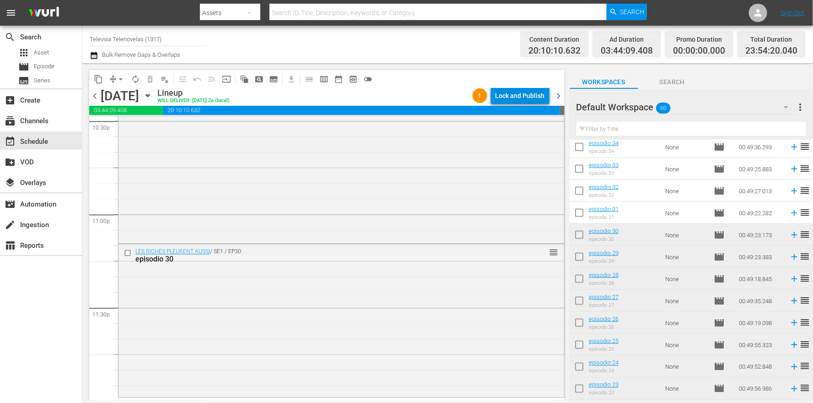
click at [515, 93] on div "Lock and Publish" at bounding box center [519, 95] width 49 height 16
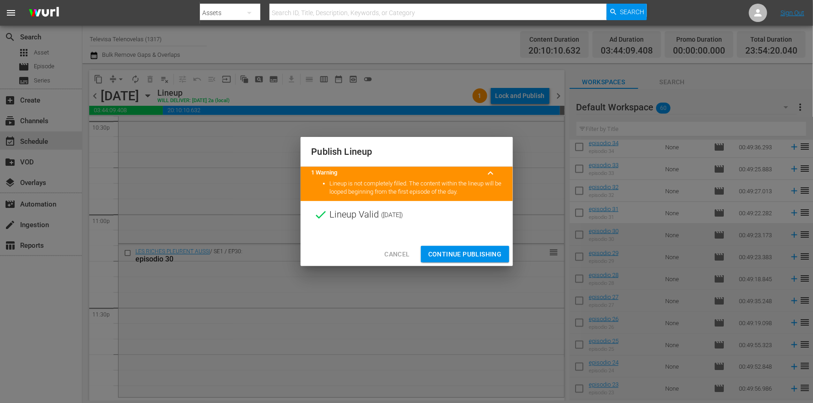
click at [458, 251] on span "Continue Publishing" at bounding box center [465, 253] width 74 height 11
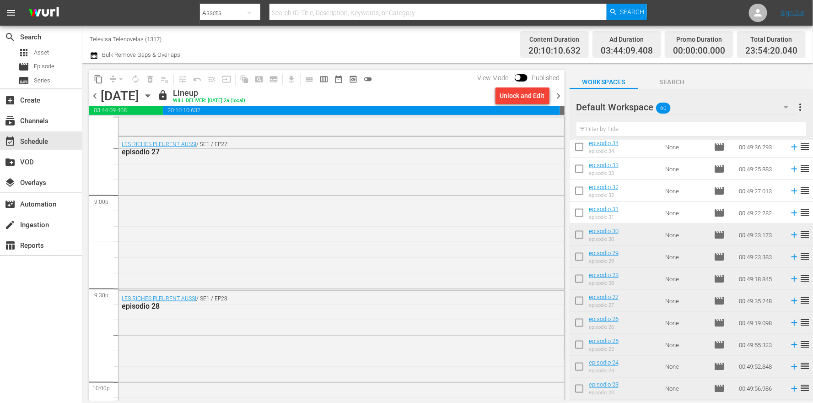
scroll to position [3891, 0]
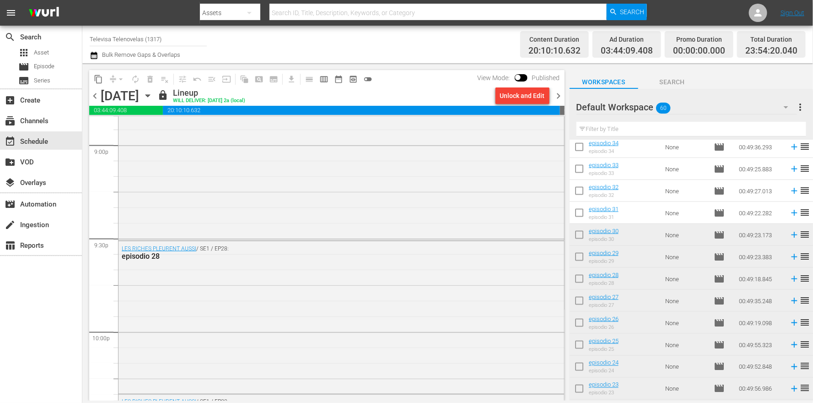
click at [153, 96] on icon "button" at bounding box center [148, 96] width 10 height 10
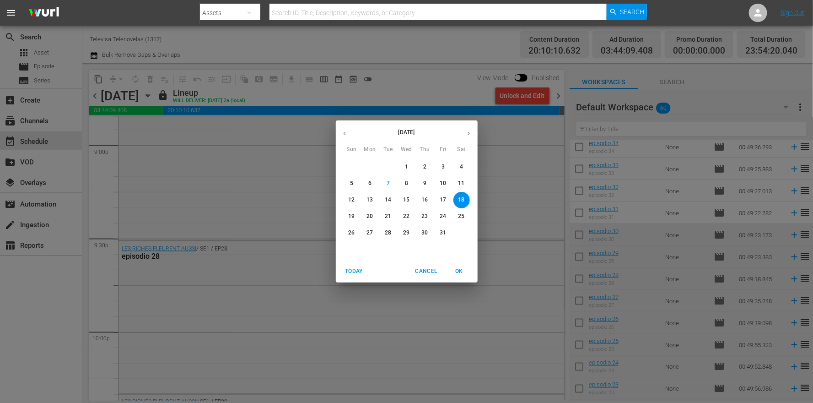
click at [430, 98] on div "October 2025 Sun Mon Tue Wed Thu Fri Sat 28 29 30 1 2 3 4 5 6 7 8 9 10 11 12 13…" at bounding box center [406, 201] width 813 height 403
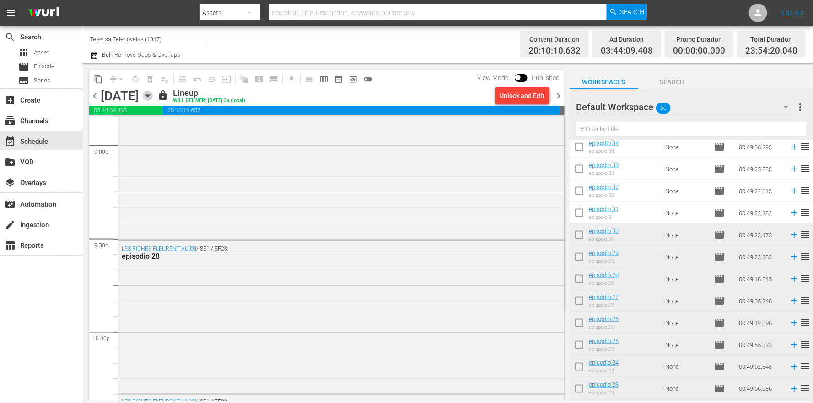
click at [150, 97] on icon "button" at bounding box center [147, 96] width 4 height 2
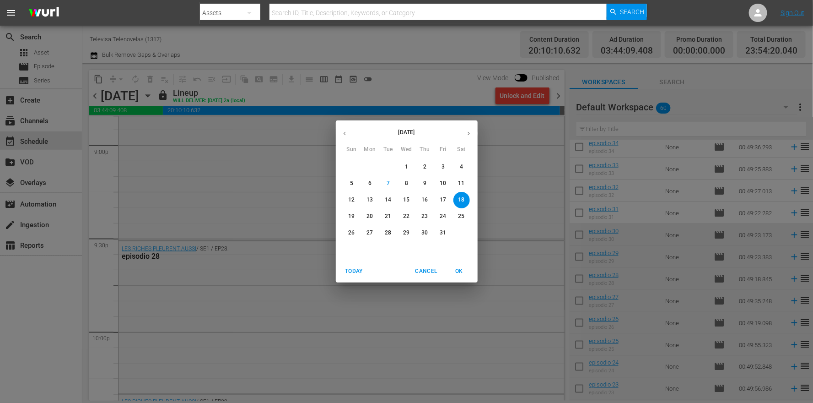
click at [353, 215] on p "19" at bounding box center [351, 216] width 6 height 8
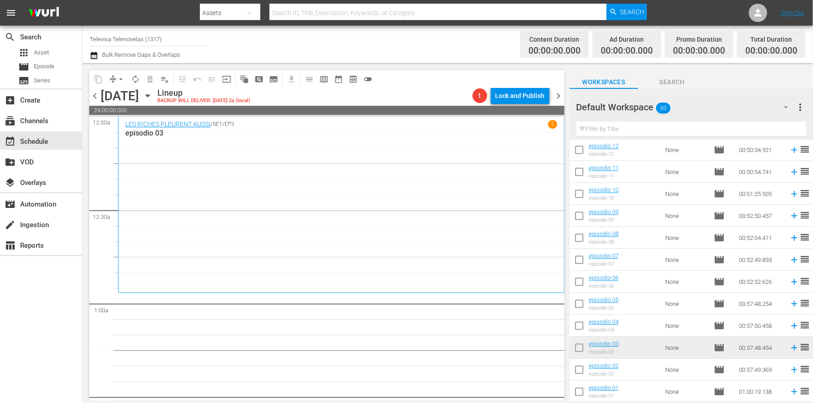
click at [153, 94] on icon "button" at bounding box center [148, 96] width 10 height 10
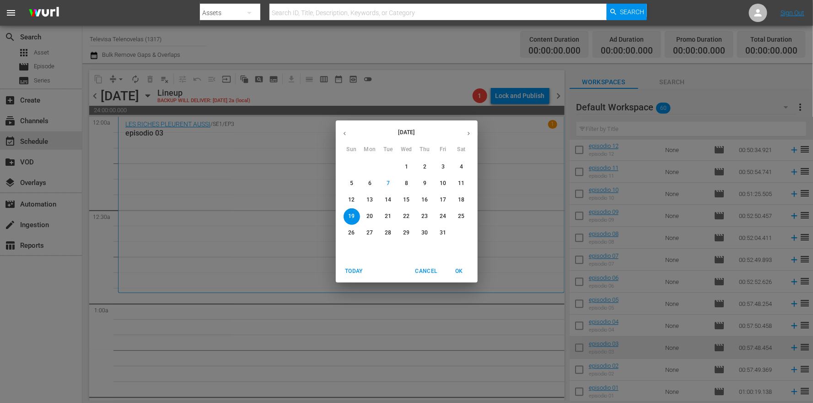
click at [445, 198] on p "17" at bounding box center [443, 200] width 6 height 8
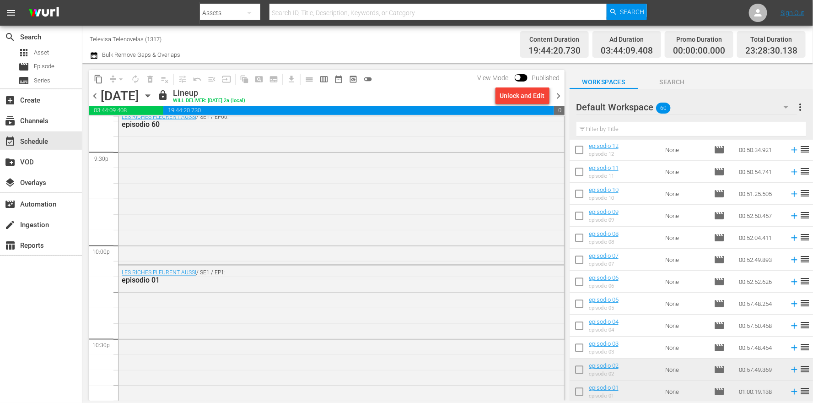
scroll to position [4210, 0]
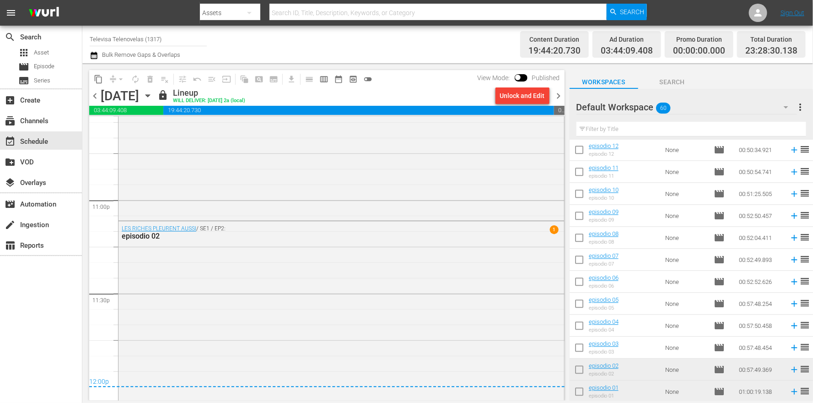
click at [153, 93] on icon "button" at bounding box center [148, 96] width 10 height 10
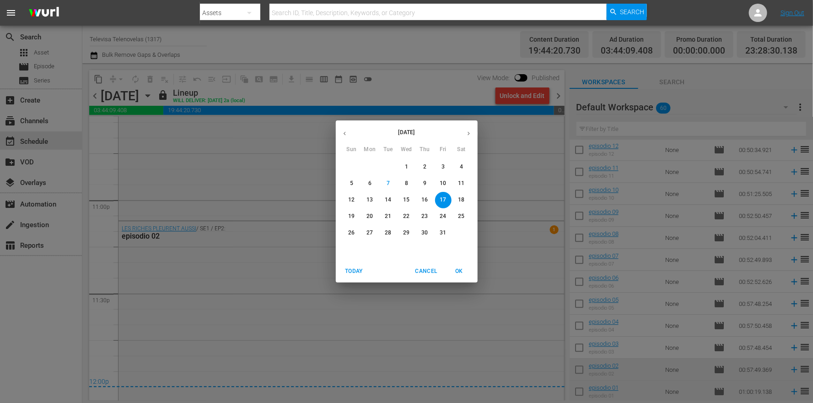
click at [460, 199] on p "18" at bounding box center [461, 200] width 6 height 8
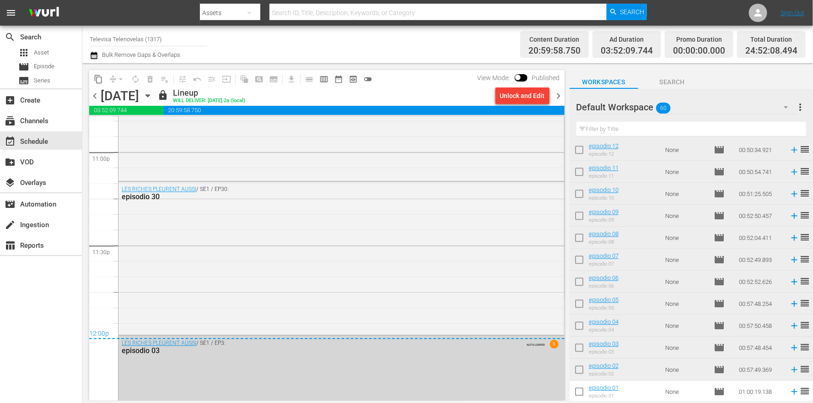
scroll to position [4372, 0]
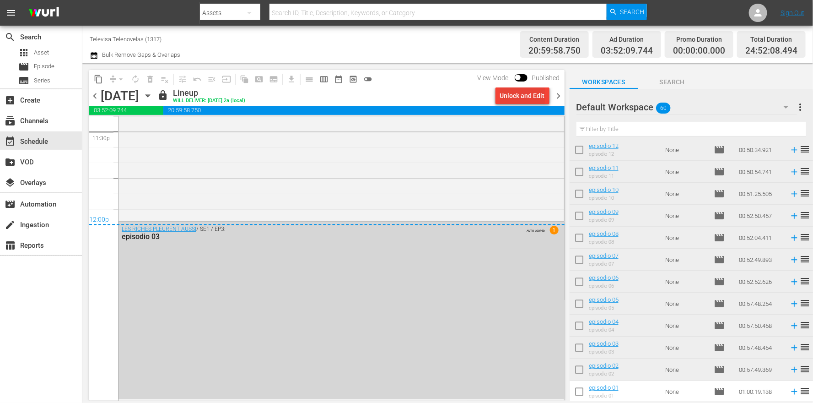
click at [516, 91] on div "Unlock and Edit" at bounding box center [522, 95] width 45 height 16
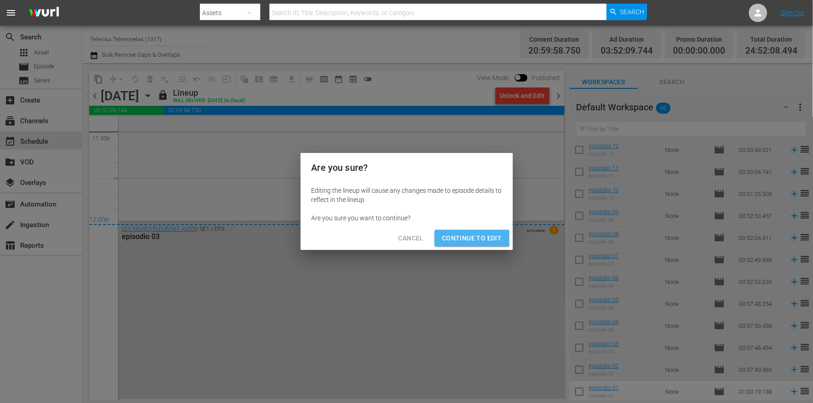
click at [452, 238] on span "Continue to Edit" at bounding box center [471, 237] width 59 height 11
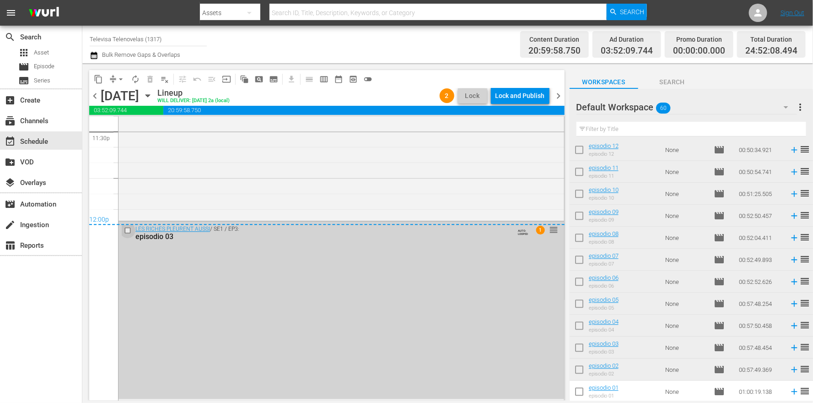
click at [129, 228] on input "checkbox" at bounding box center [129, 230] width 10 height 8
click at [152, 80] on span "delete_forever_outlined" at bounding box center [149, 79] width 9 height 9
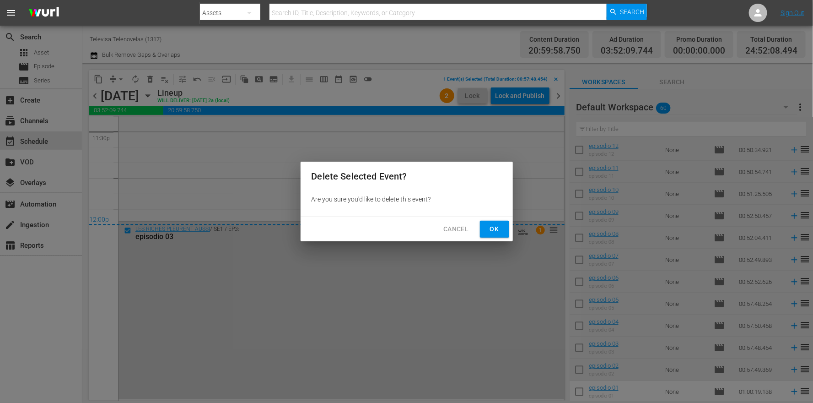
click at [500, 228] on span "Ok" at bounding box center [494, 228] width 15 height 11
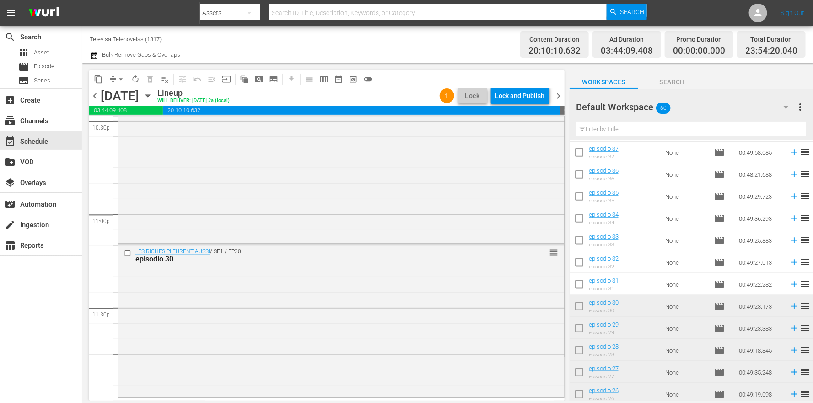
scroll to position [529, 0]
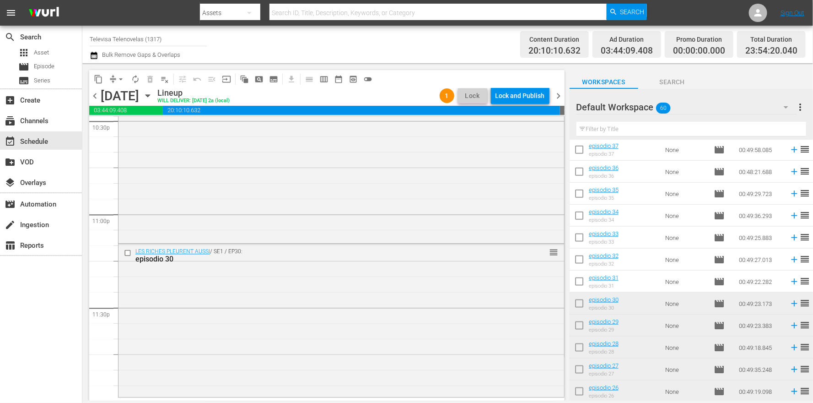
click at [789, 282] on icon at bounding box center [794, 281] width 10 height 10
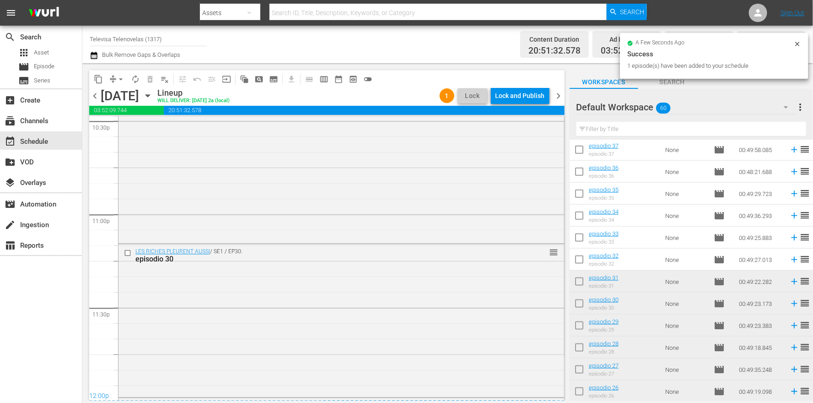
scroll to position [4346, 0]
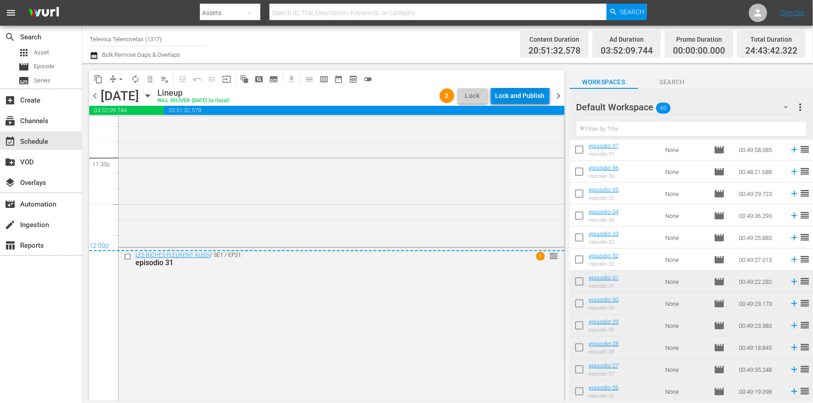
click at [512, 93] on div "Lock and Publish" at bounding box center [519, 95] width 49 height 16
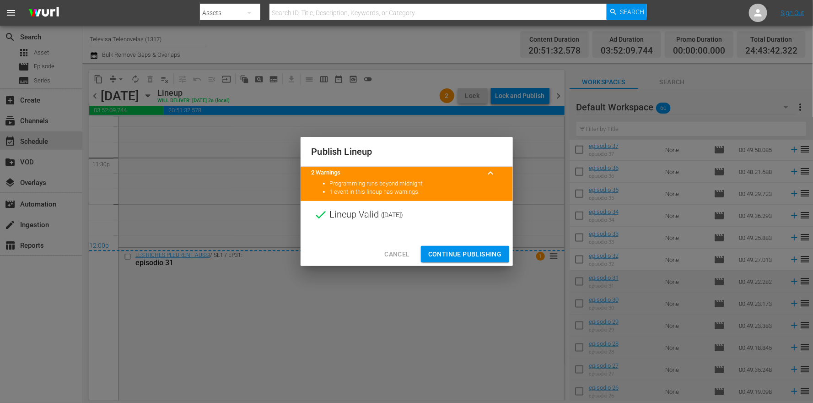
click at [468, 256] on span "Continue Publishing" at bounding box center [465, 253] width 74 height 11
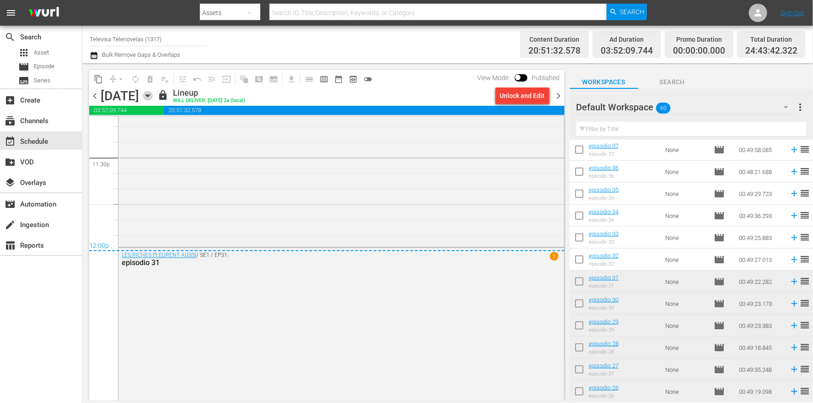
click at [150, 96] on icon "button" at bounding box center [147, 96] width 4 height 2
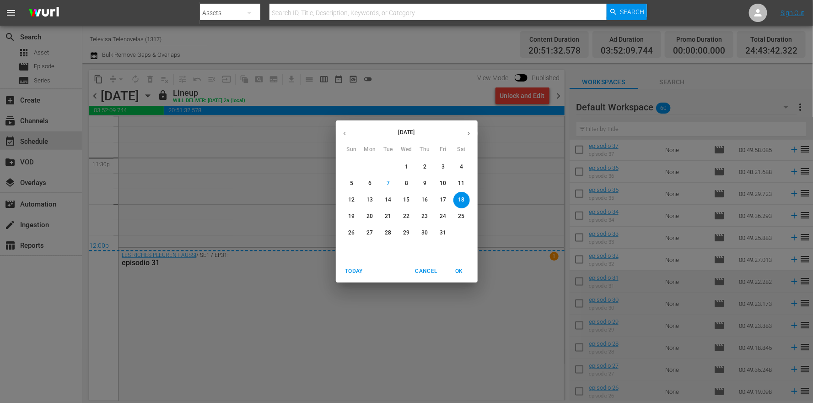
click at [349, 215] on p "19" at bounding box center [351, 216] width 6 height 8
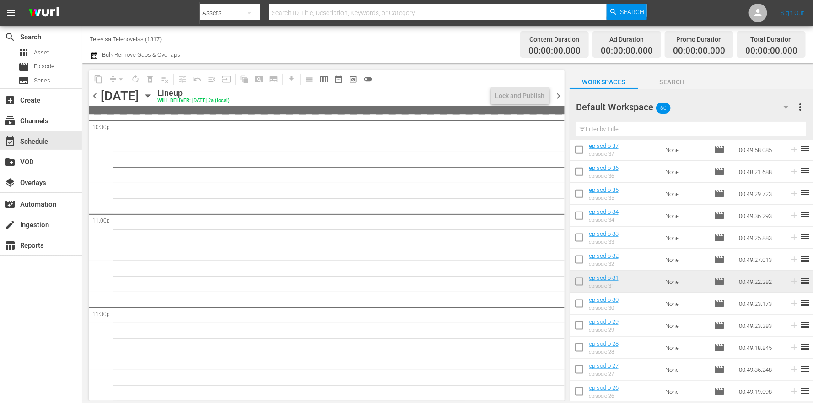
scroll to position [4196, 0]
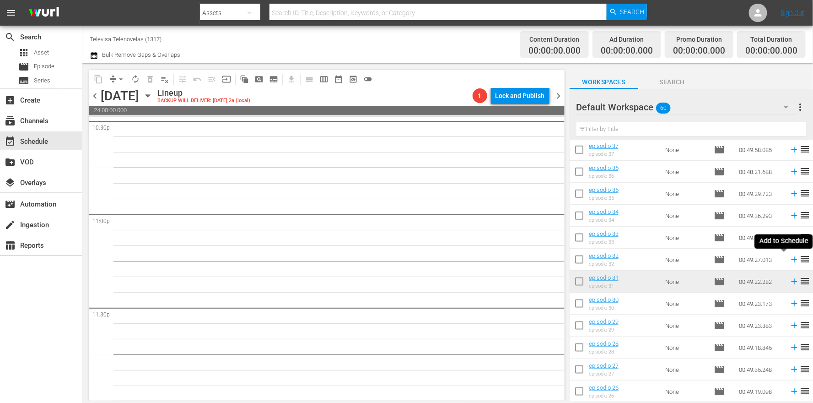
click at [791, 260] on icon at bounding box center [794, 260] width 6 height 6
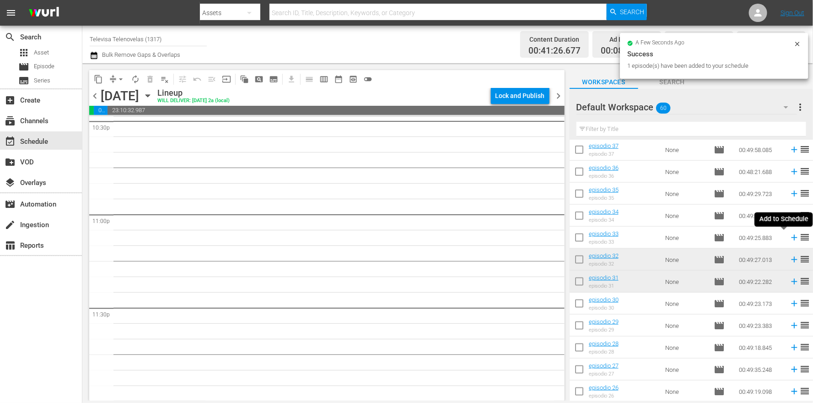
click at [789, 239] on icon at bounding box center [794, 237] width 10 height 10
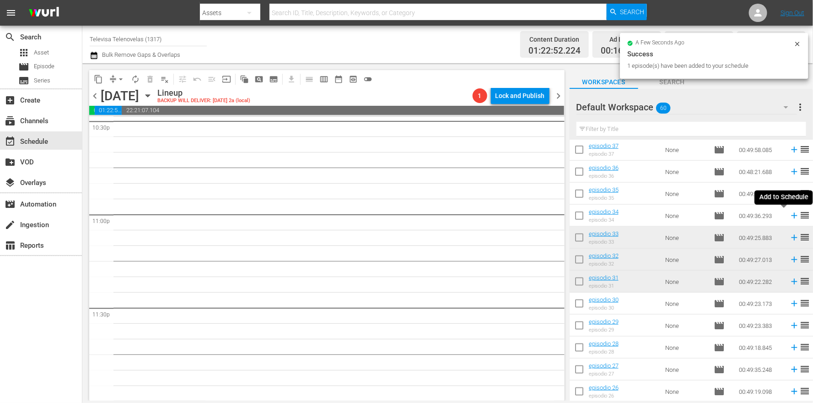
click at [789, 217] on icon at bounding box center [794, 215] width 10 height 10
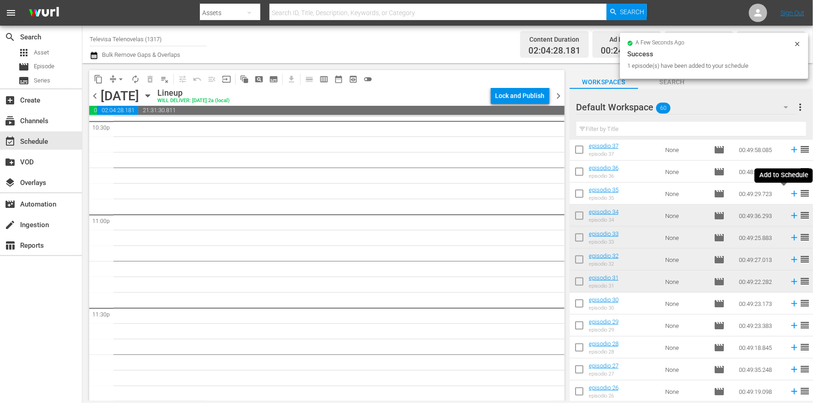
click at [791, 195] on icon at bounding box center [794, 194] width 6 height 6
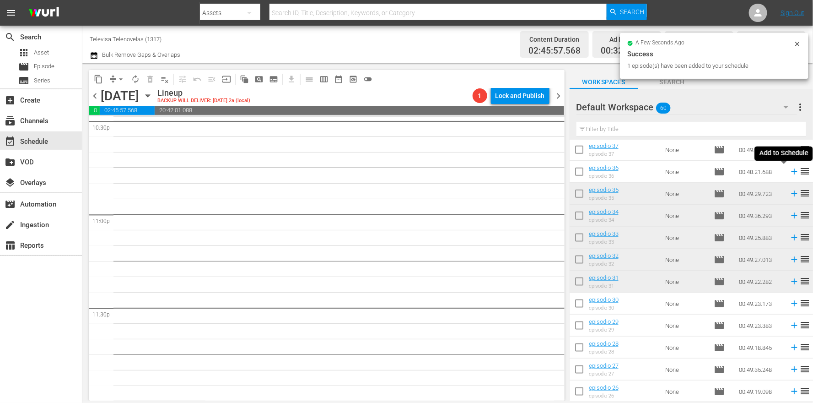
click at [789, 172] on icon at bounding box center [794, 172] width 10 height 10
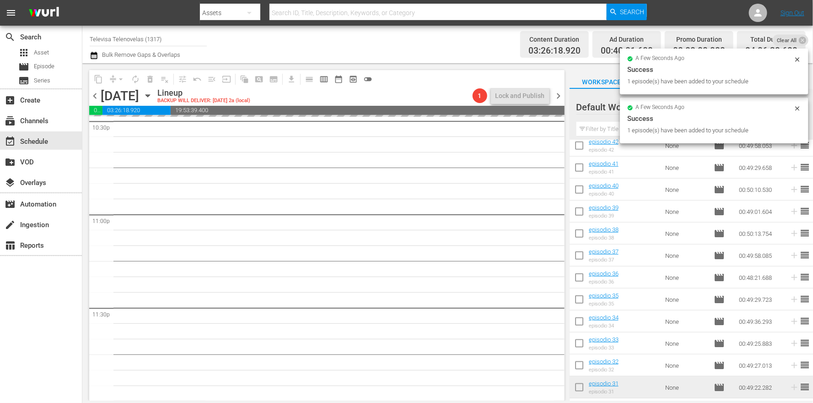
scroll to position [392, 0]
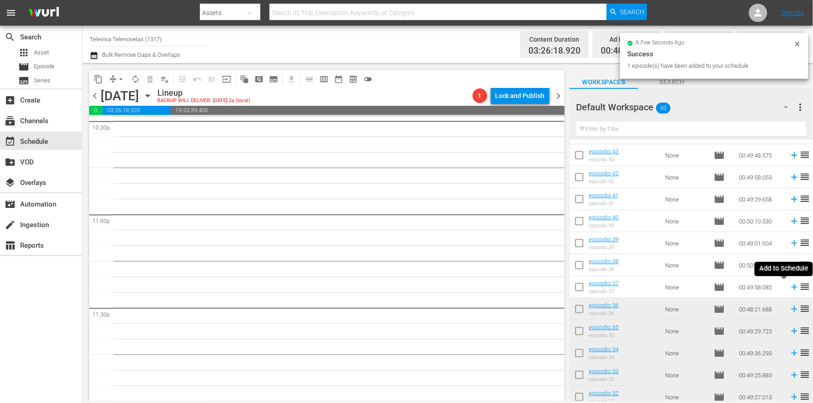
click at [791, 287] on icon at bounding box center [794, 287] width 6 height 6
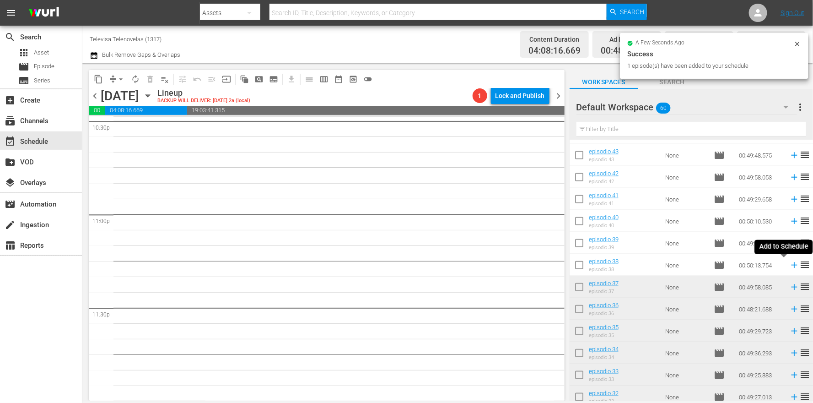
click at [789, 267] on icon at bounding box center [794, 265] width 10 height 10
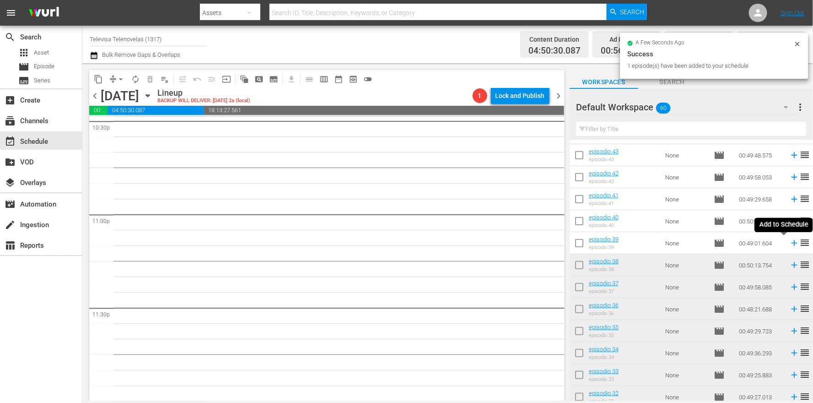
click at [791, 243] on icon at bounding box center [794, 243] width 6 height 6
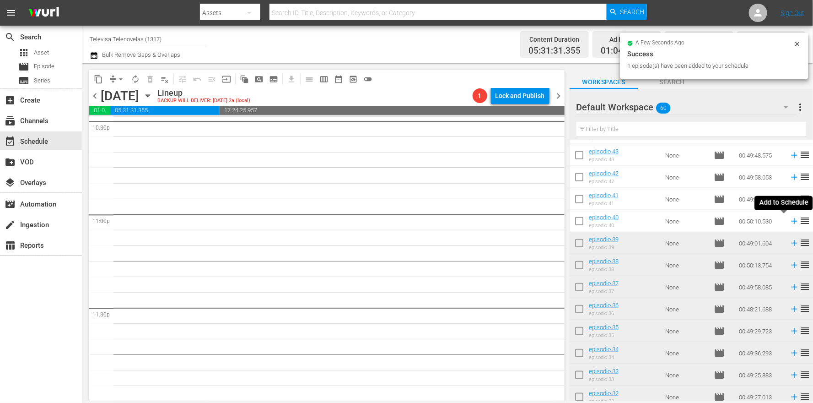
click at [791, 222] on icon at bounding box center [794, 221] width 6 height 6
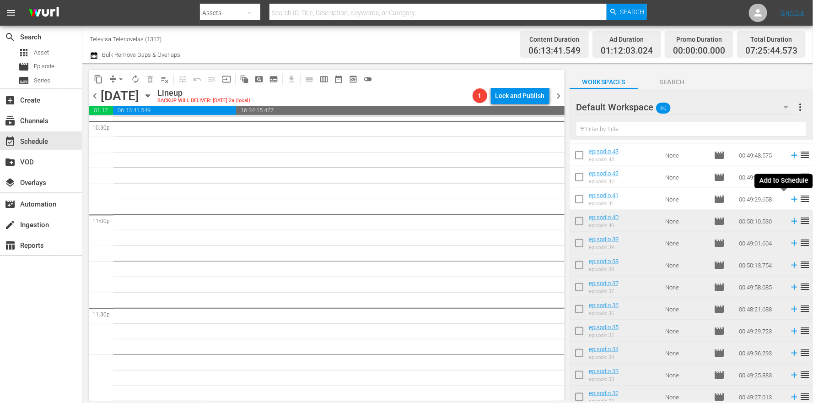
click at [791, 200] on icon at bounding box center [794, 199] width 6 height 6
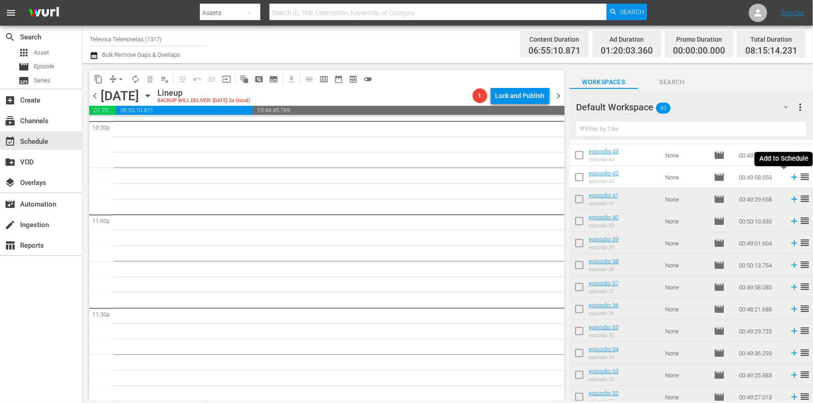
click at [789, 179] on icon at bounding box center [794, 177] width 10 height 10
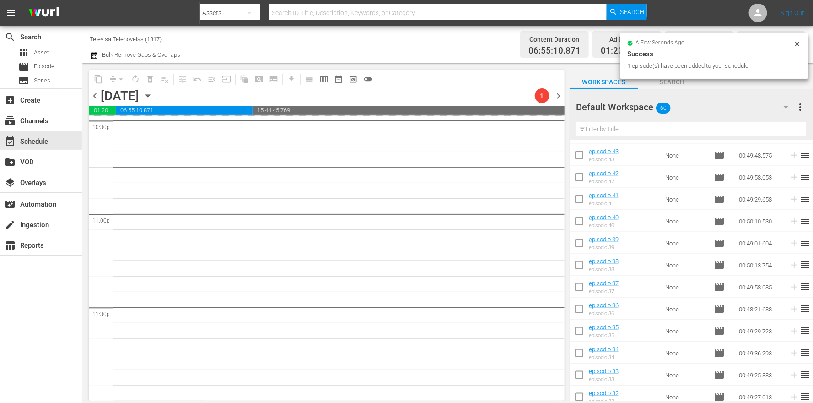
scroll to position [254, 0]
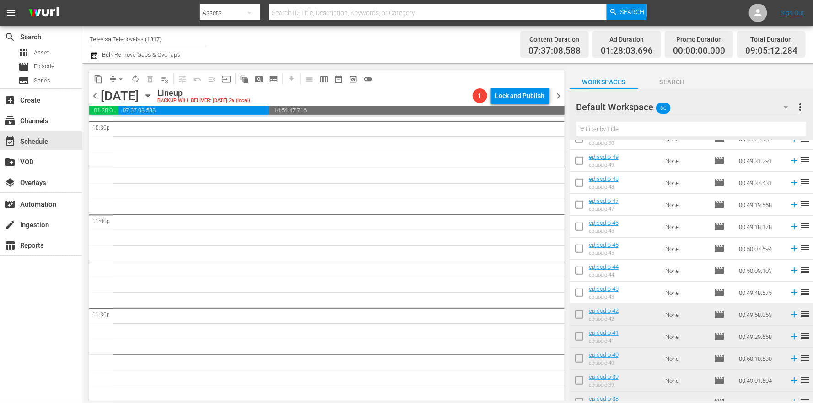
click at [791, 293] on icon at bounding box center [794, 293] width 6 height 6
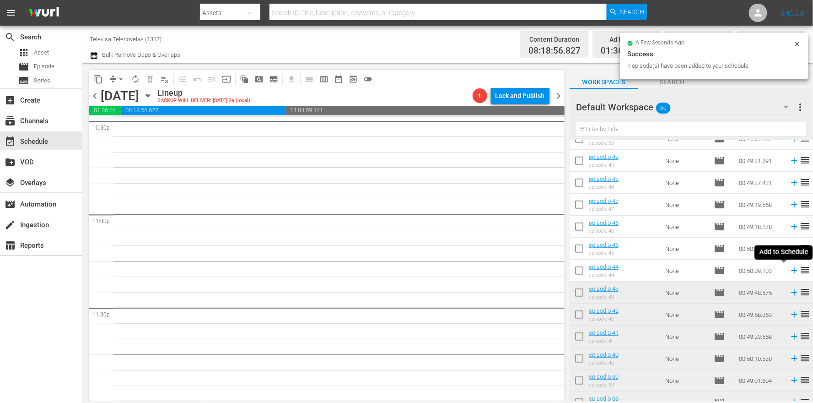
click at [791, 270] on icon at bounding box center [794, 271] width 6 height 6
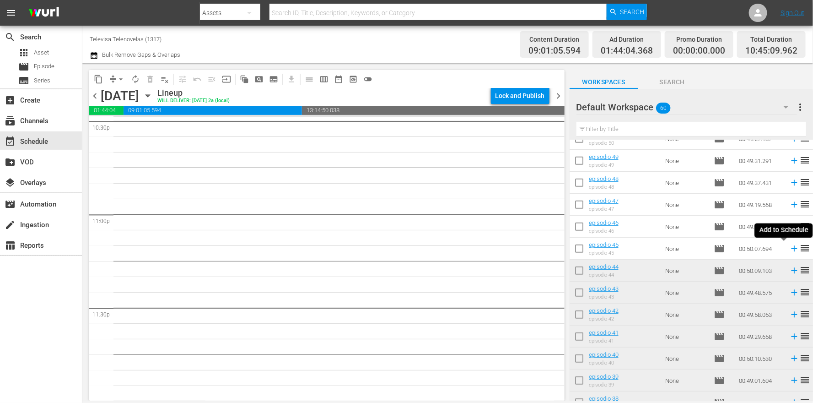
click at [789, 249] on icon at bounding box center [794, 248] width 10 height 10
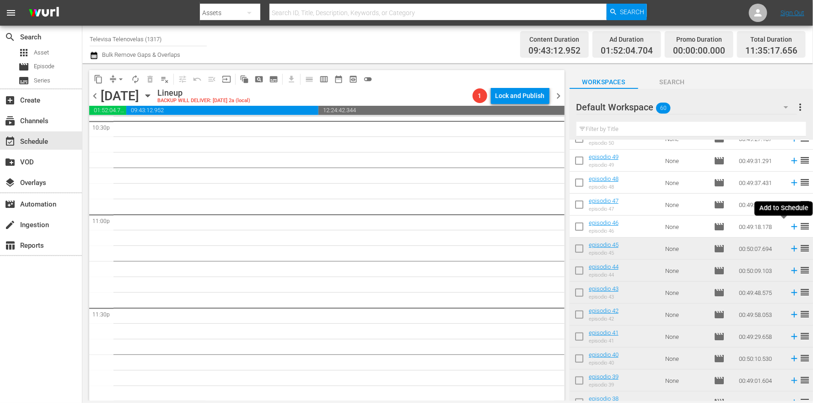
click at [791, 226] on icon at bounding box center [794, 227] width 6 height 6
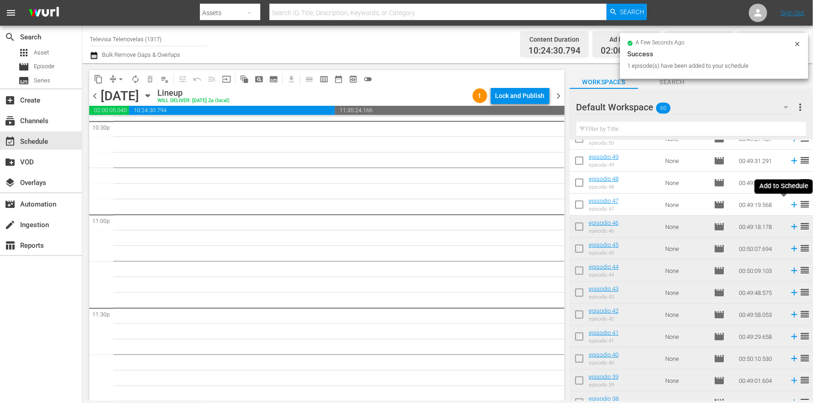
click at [791, 204] on icon at bounding box center [794, 205] width 6 height 6
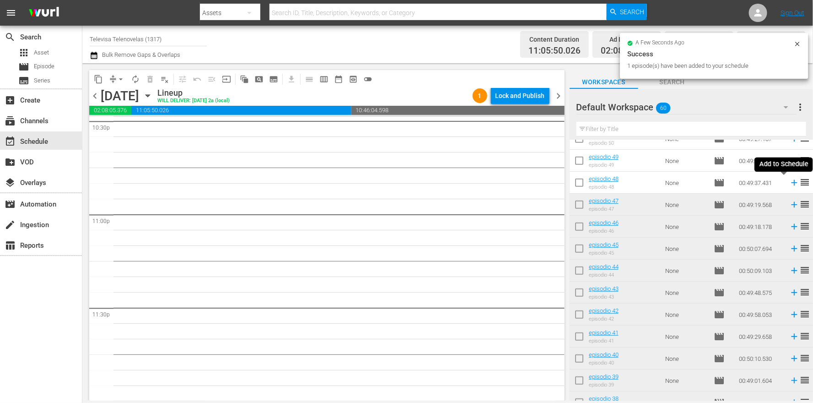
click at [791, 183] on icon at bounding box center [794, 183] width 6 height 6
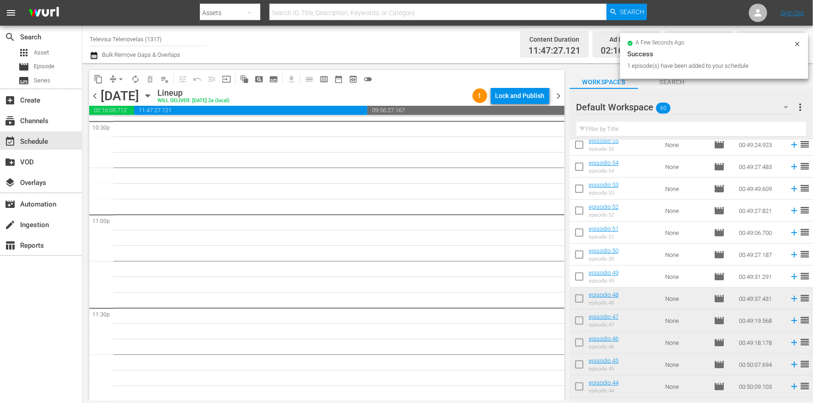
scroll to position [117, 0]
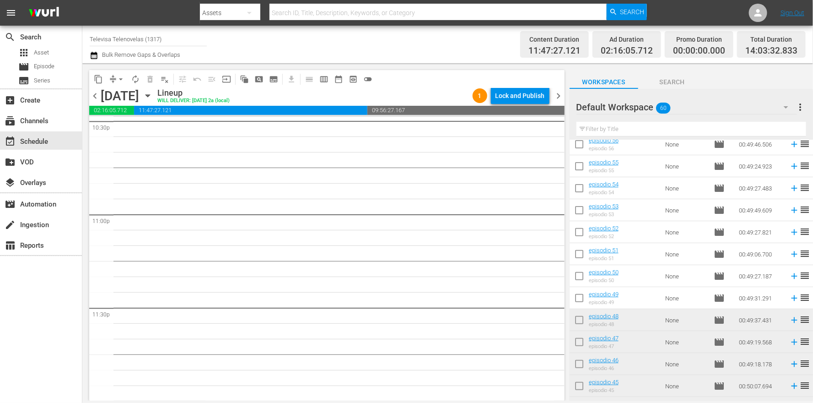
click at [789, 298] on icon at bounding box center [794, 298] width 10 height 10
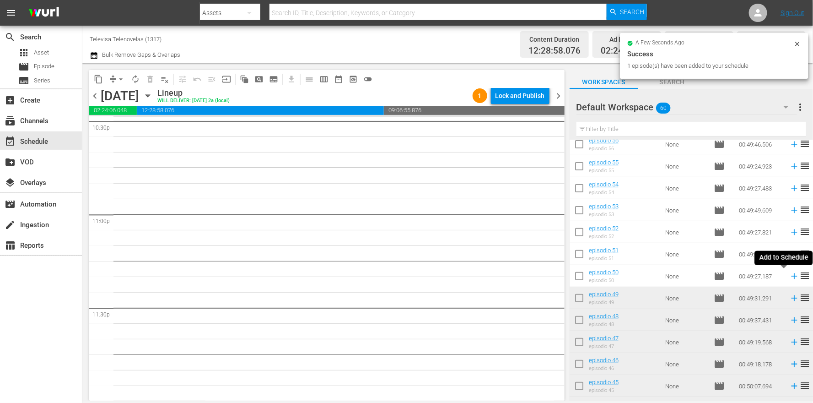
click at [791, 275] on icon at bounding box center [794, 276] width 6 height 6
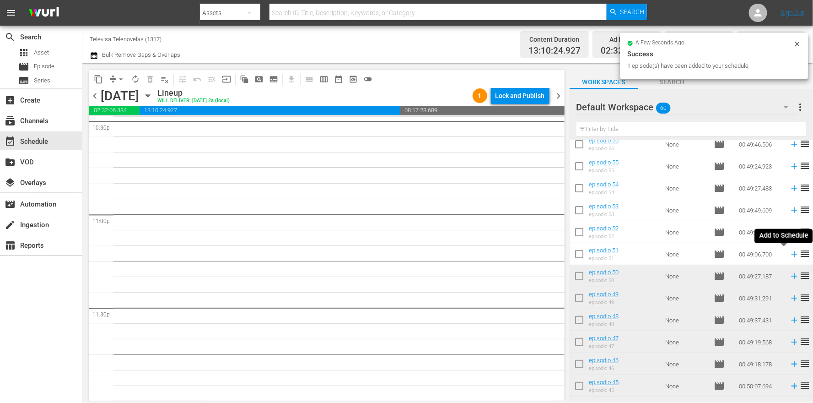
click at [791, 254] on icon at bounding box center [794, 254] width 6 height 6
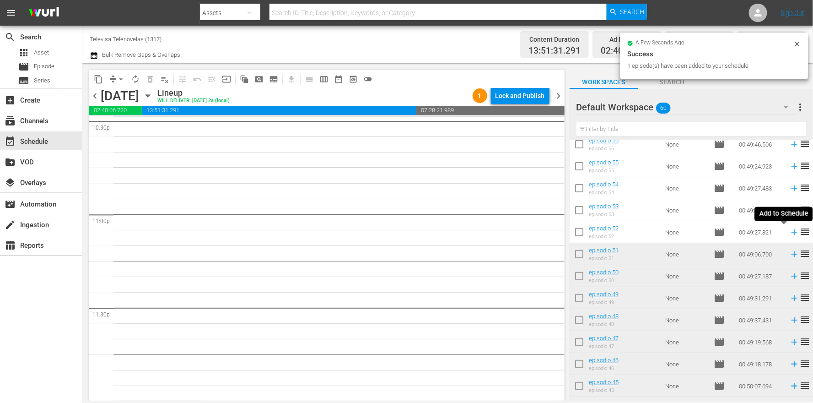
click at [791, 232] on icon at bounding box center [794, 232] width 6 height 6
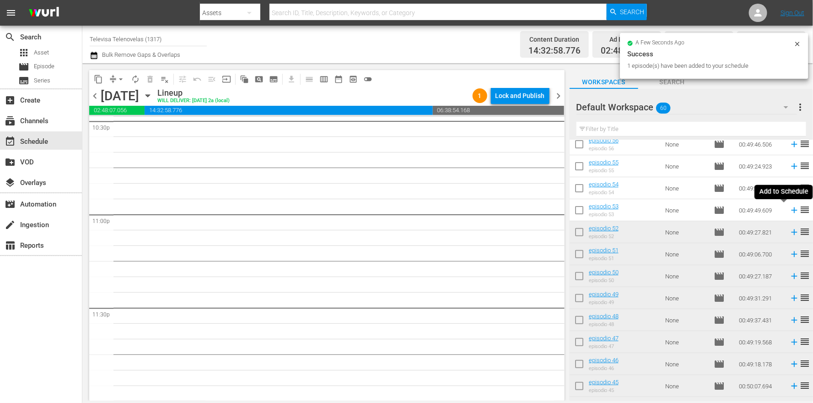
click at [791, 210] on icon at bounding box center [794, 210] width 6 height 6
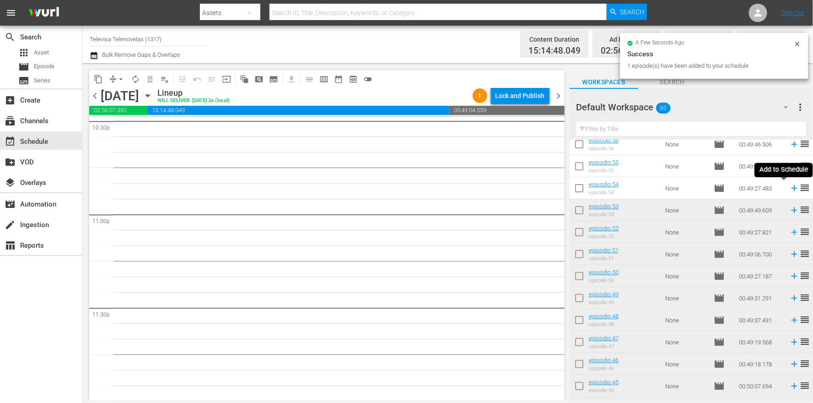
click at [789, 188] on icon at bounding box center [794, 188] width 10 height 10
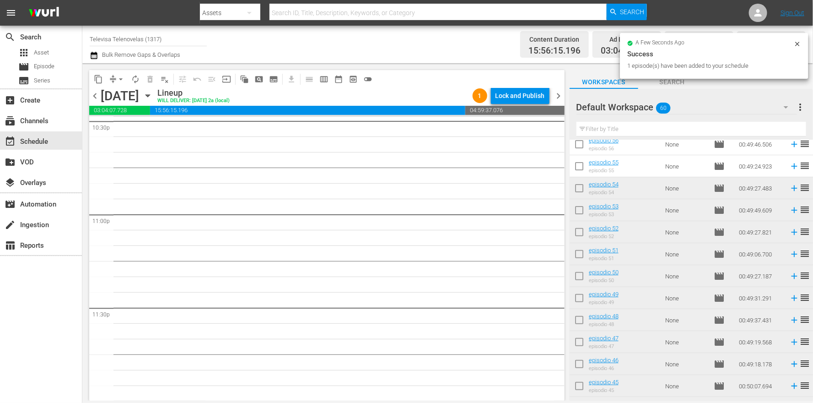
scroll to position [0, 0]
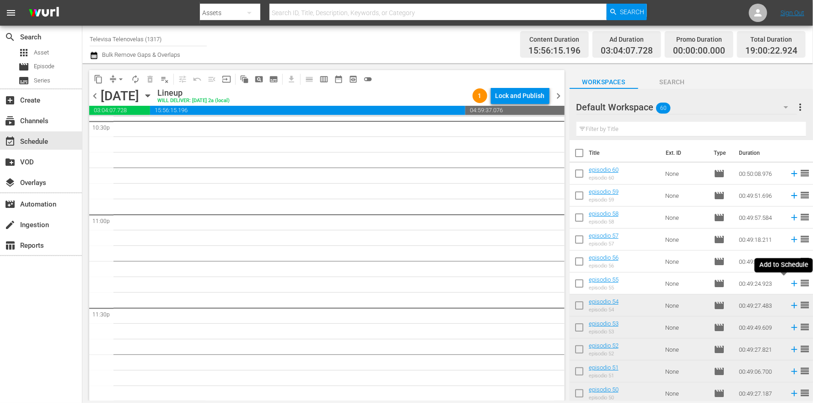
click at [791, 283] on icon at bounding box center [794, 283] width 6 height 6
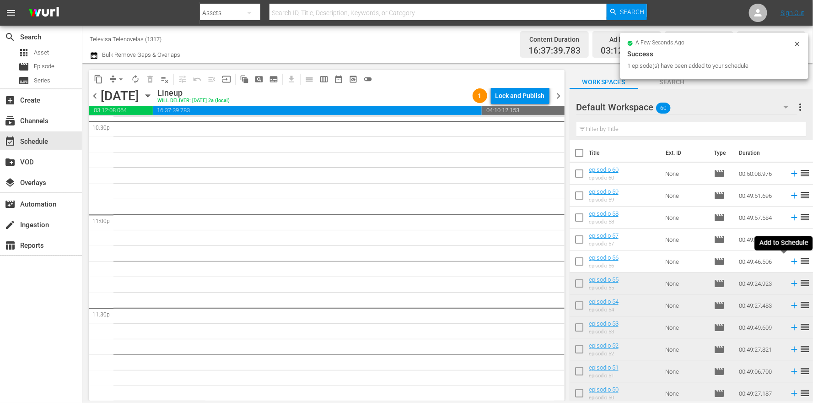
click at [791, 261] on icon at bounding box center [794, 261] width 6 height 6
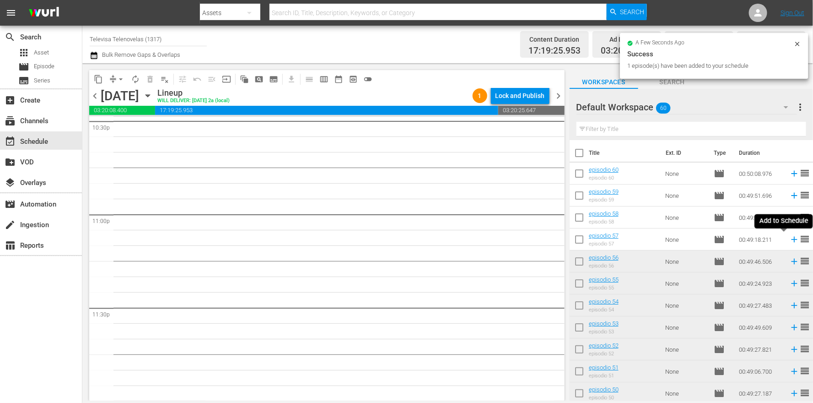
click at [791, 240] on icon at bounding box center [794, 240] width 6 height 6
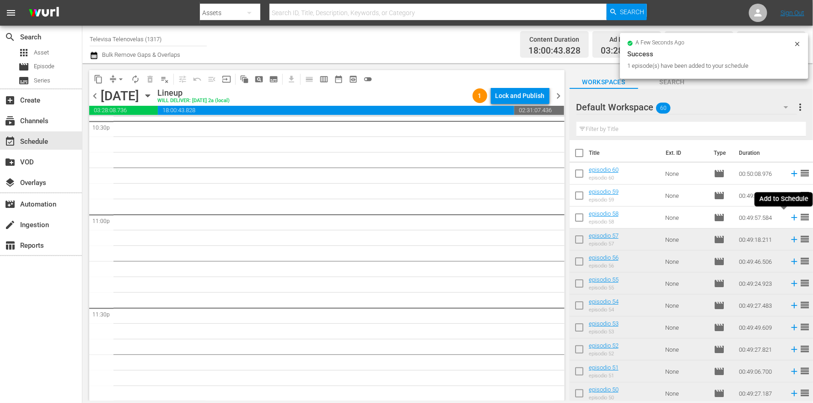
click at [791, 219] on icon at bounding box center [794, 218] width 6 height 6
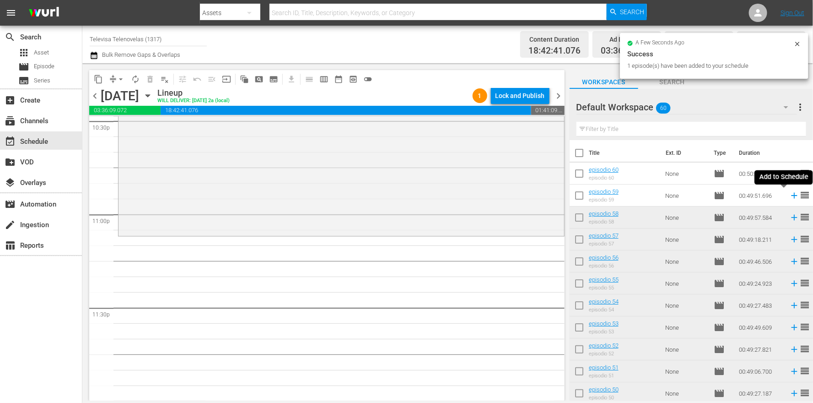
click at [791, 197] on icon at bounding box center [794, 196] width 6 height 6
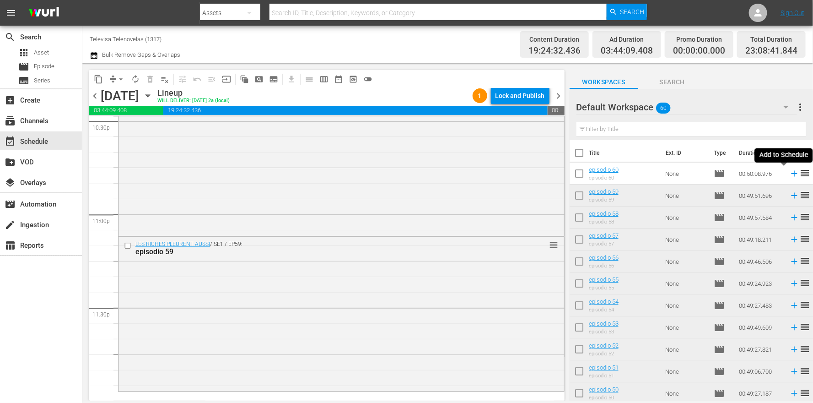
click at [791, 173] on icon at bounding box center [794, 174] width 6 height 6
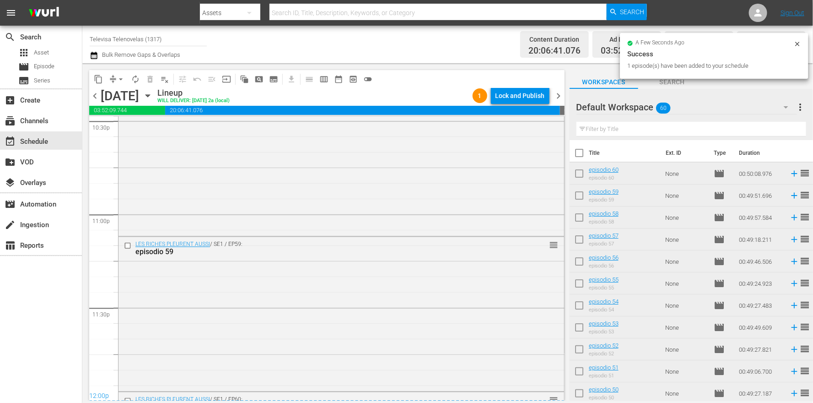
scroll to position [4341, 0]
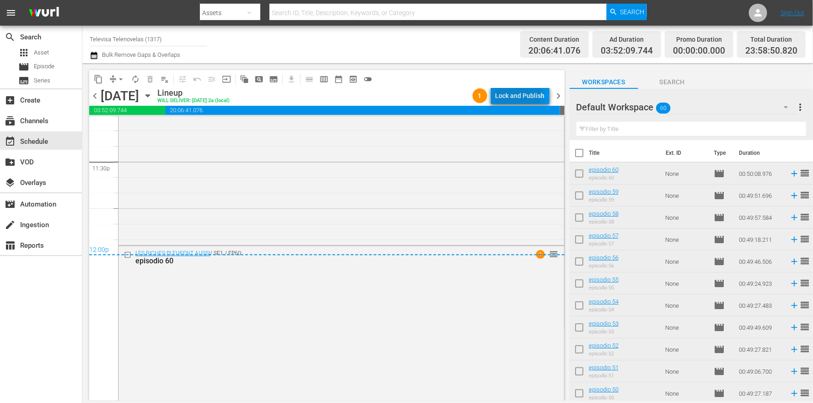
click at [516, 95] on div "Lock and Publish" at bounding box center [519, 95] width 49 height 16
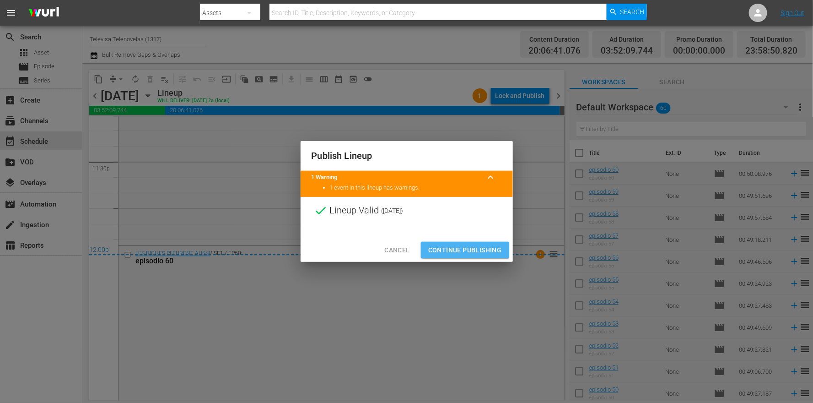
click at [446, 254] on span "Continue Publishing" at bounding box center [465, 249] width 74 height 11
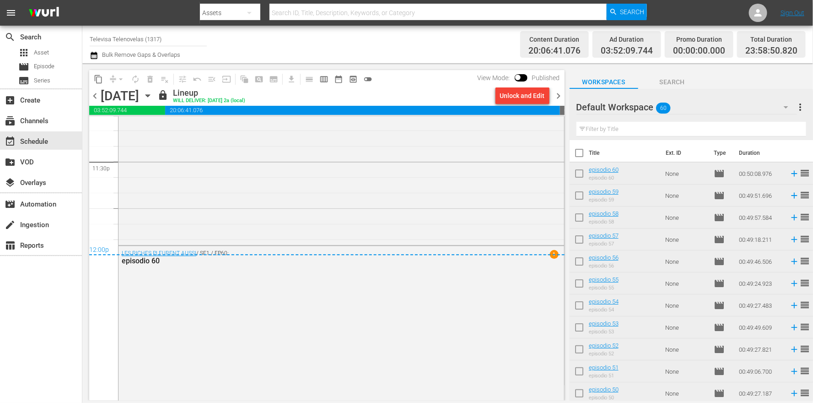
click at [153, 97] on icon "button" at bounding box center [148, 96] width 10 height 10
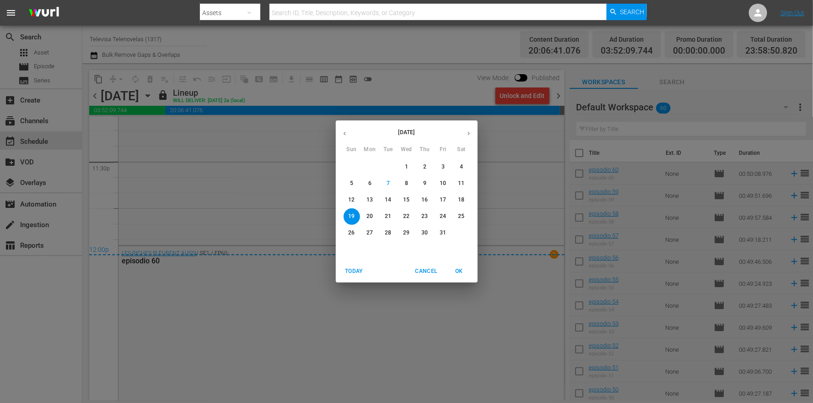
click at [366, 213] on span "20" at bounding box center [370, 216] width 16 height 8
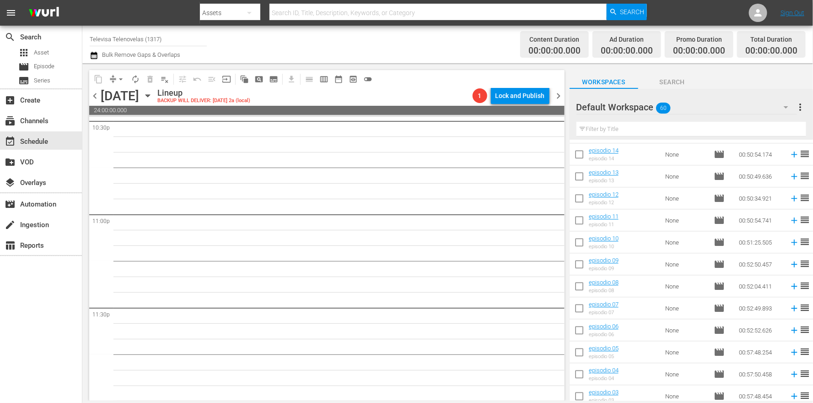
scroll to position [1078, 0]
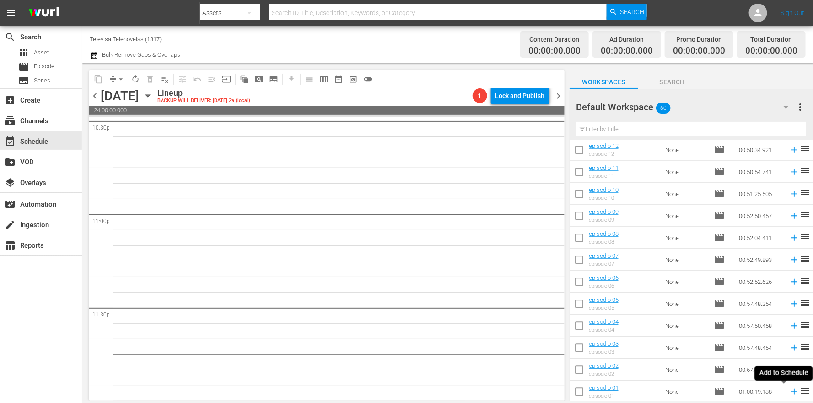
click at [789, 393] on icon at bounding box center [794, 391] width 10 height 10
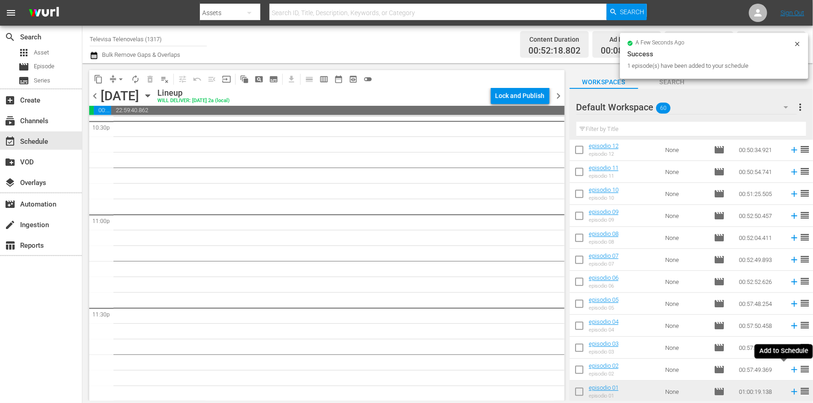
click at [789, 370] on icon at bounding box center [794, 369] width 10 height 10
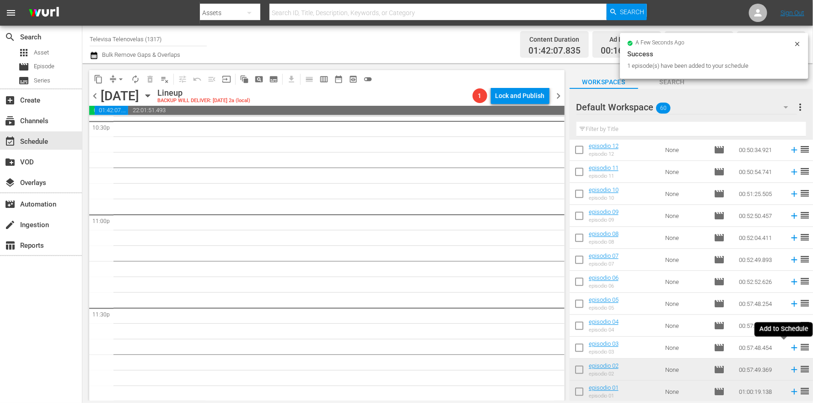
click at [791, 346] on icon at bounding box center [794, 347] width 6 height 6
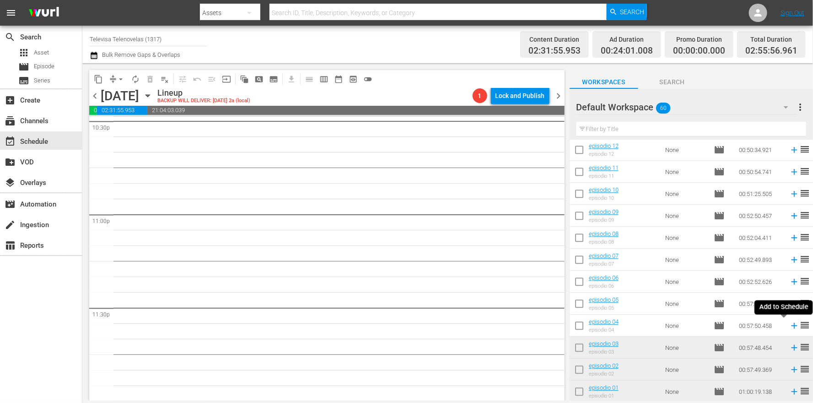
click at [789, 326] on icon at bounding box center [794, 325] width 10 height 10
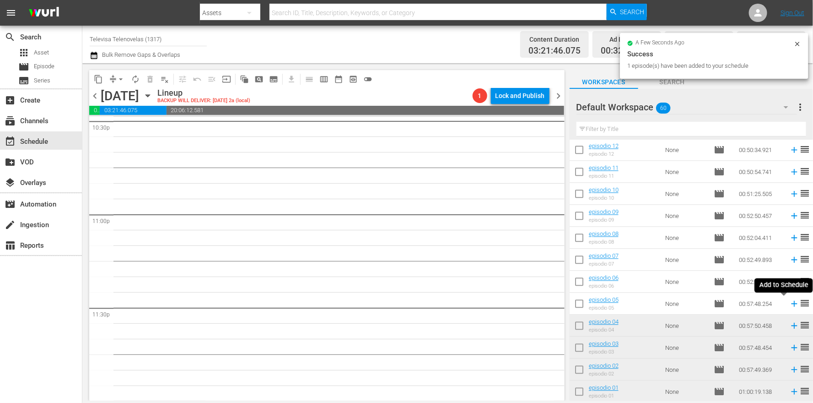
click at [791, 302] on icon at bounding box center [794, 304] width 6 height 6
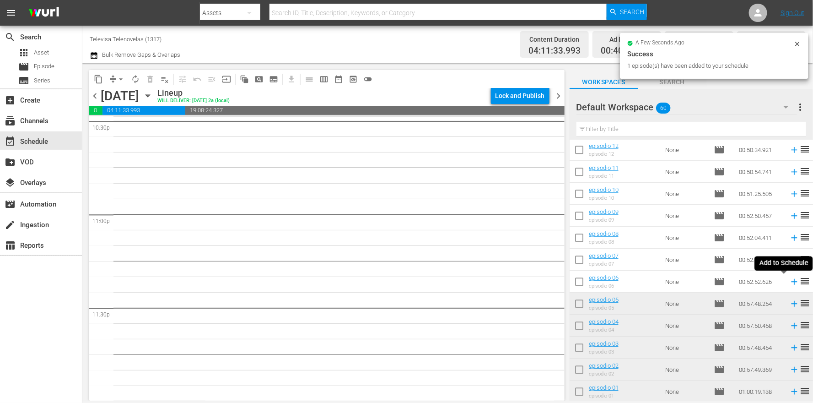
click at [789, 282] on icon at bounding box center [794, 281] width 10 height 10
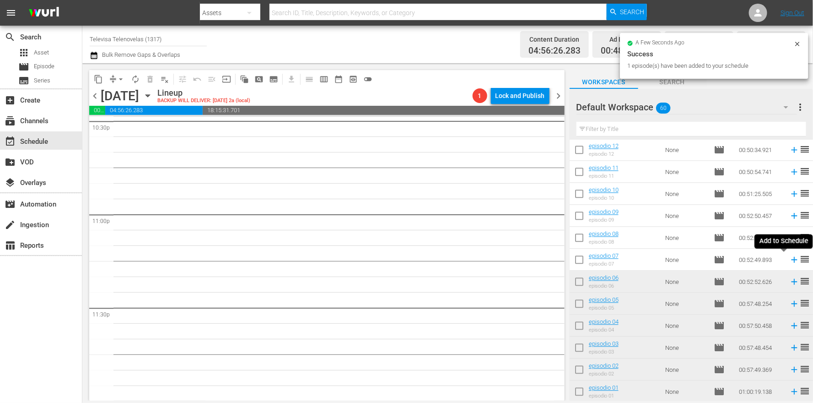
click at [791, 261] on icon at bounding box center [794, 260] width 6 height 6
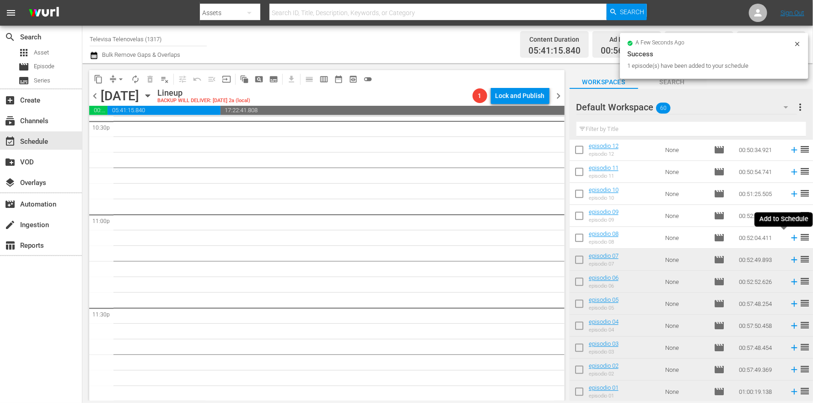
click at [789, 238] on icon at bounding box center [794, 237] width 10 height 10
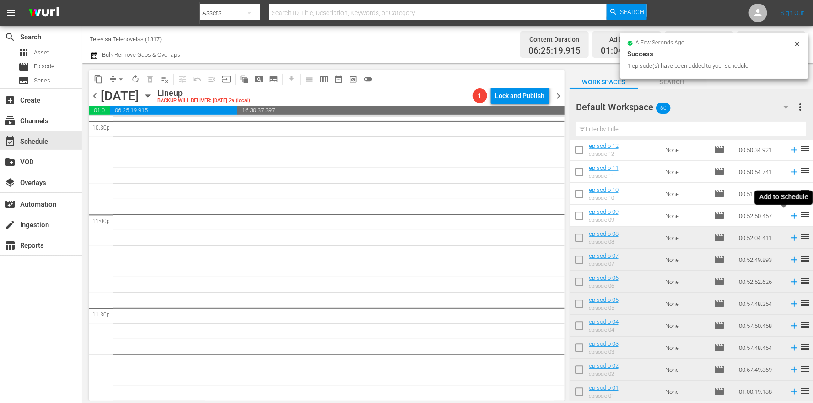
click at [791, 217] on icon at bounding box center [794, 216] width 6 height 6
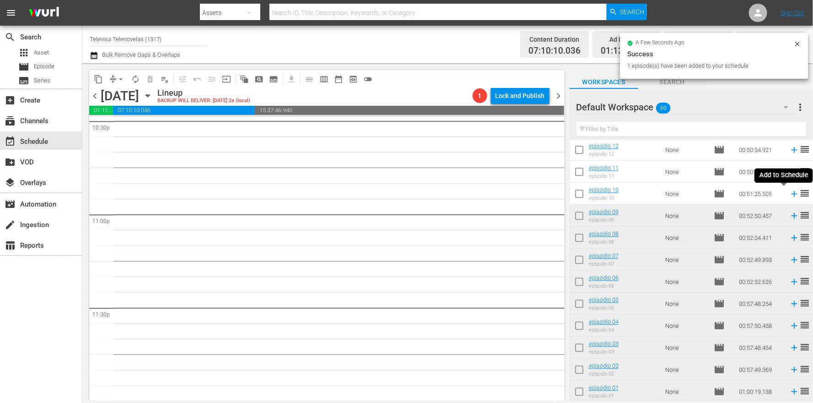
click at [791, 194] on icon at bounding box center [794, 194] width 6 height 6
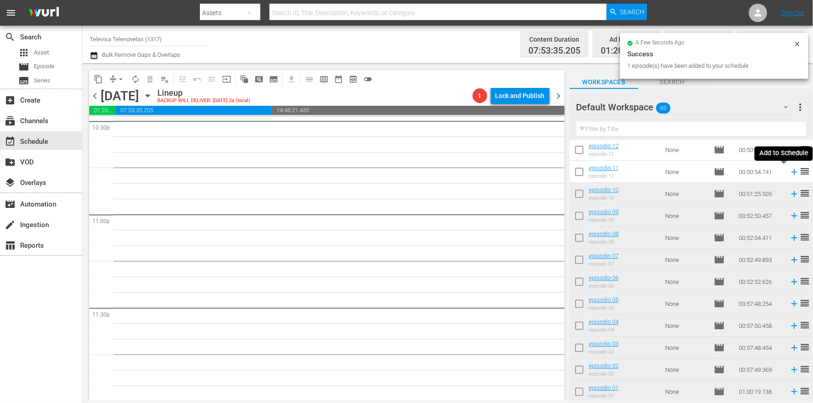
click at [791, 173] on icon at bounding box center [794, 172] width 6 height 6
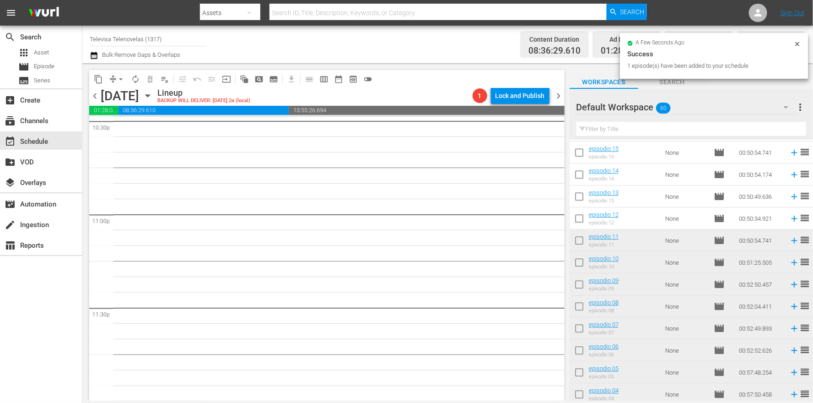
scroll to position [941, 0]
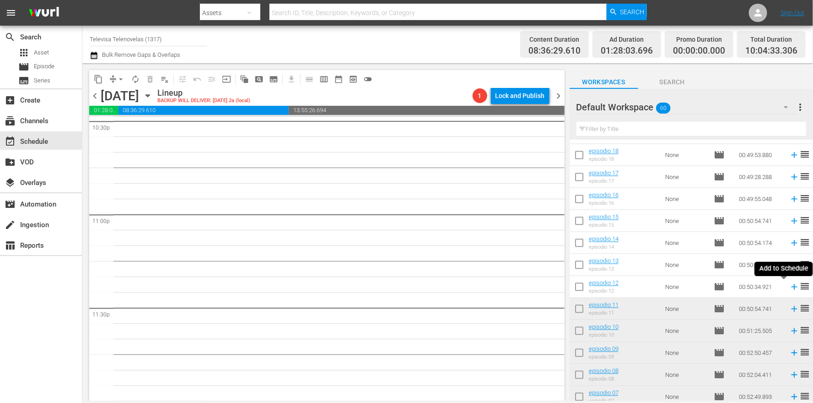
click at [791, 287] on icon at bounding box center [794, 287] width 6 height 6
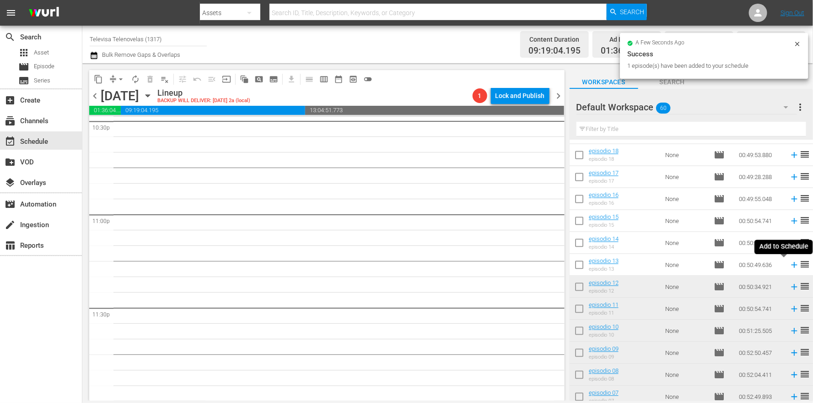
click at [791, 265] on icon at bounding box center [794, 265] width 6 height 6
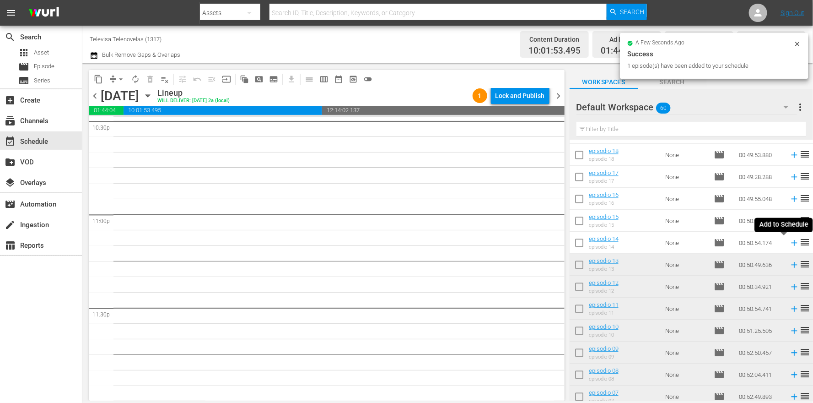
click at [791, 243] on icon at bounding box center [794, 243] width 6 height 6
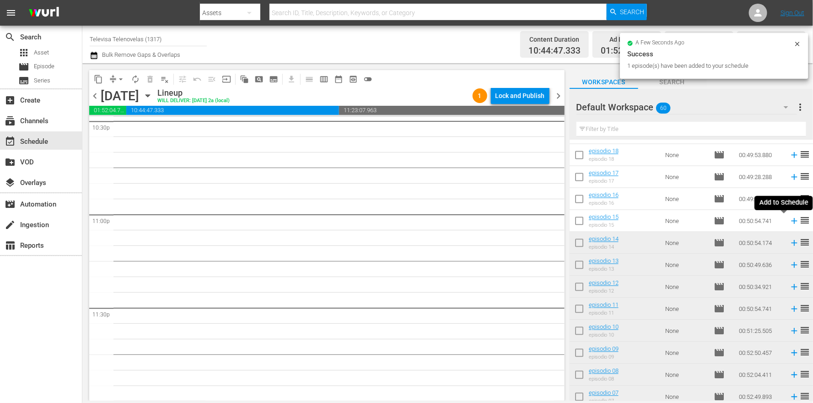
click at [791, 221] on icon at bounding box center [794, 221] width 6 height 6
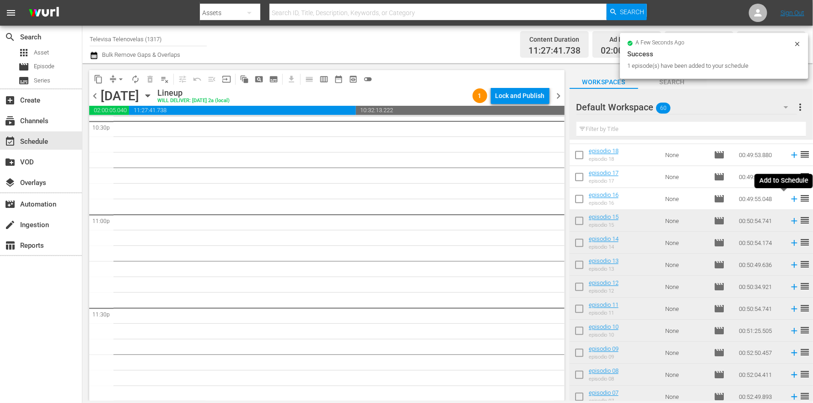
click at [789, 199] on icon at bounding box center [794, 199] width 10 height 10
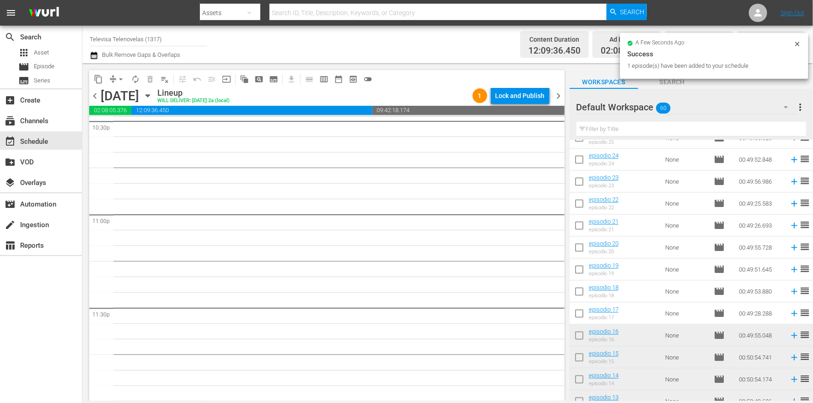
scroll to position [803, 0]
click at [791, 316] on icon at bounding box center [794, 315] width 6 height 6
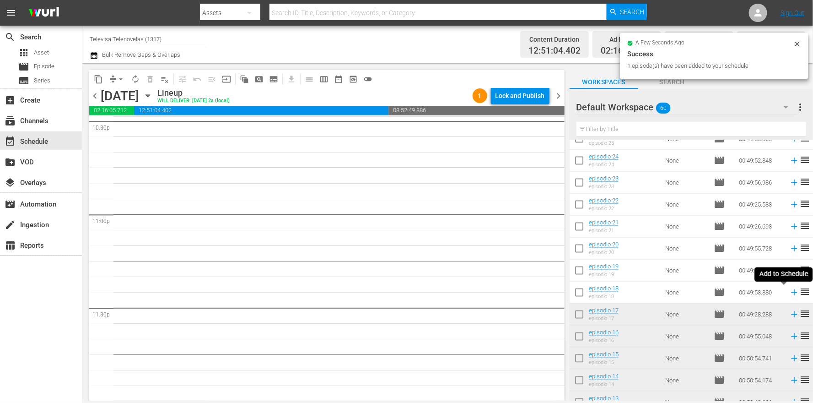
click at [789, 293] on icon at bounding box center [794, 292] width 10 height 10
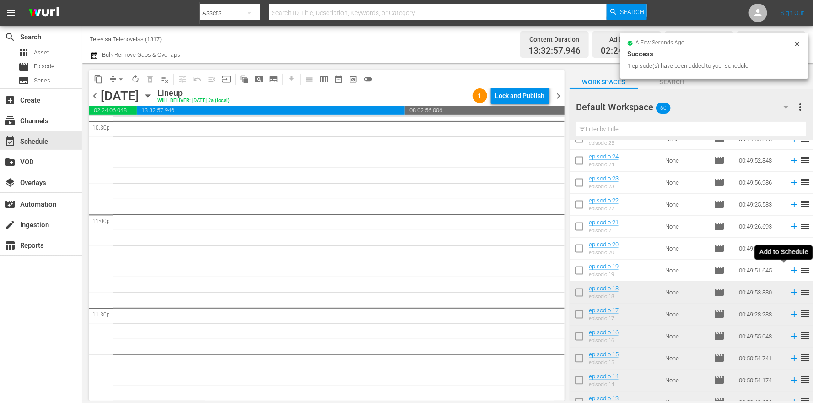
click at [791, 271] on icon at bounding box center [794, 271] width 6 height 6
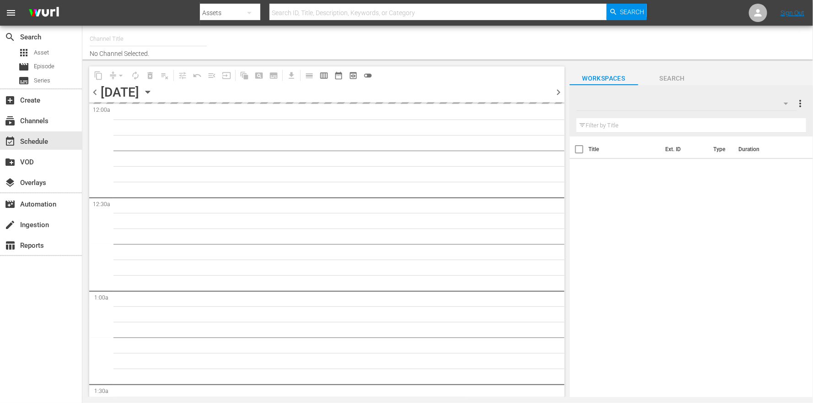
type input "Televisa Telenovelas (1317)"
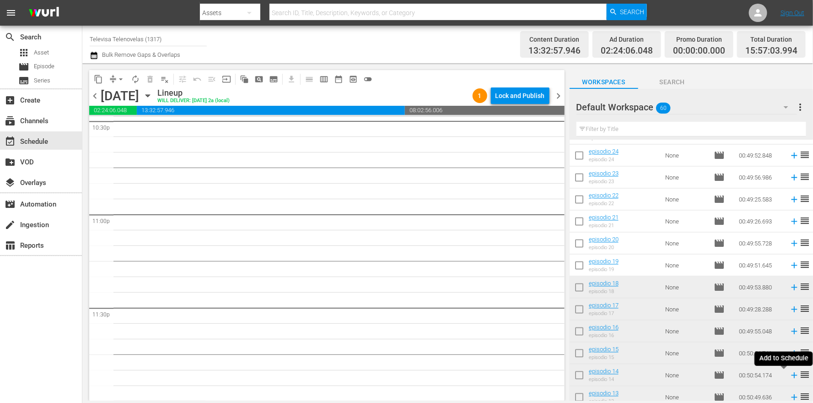
scroll to position [784, 0]
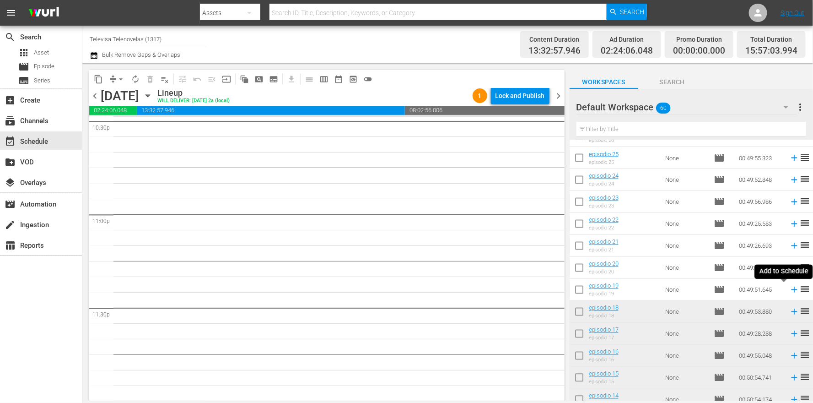
click at [791, 291] on icon at bounding box center [794, 290] width 6 height 6
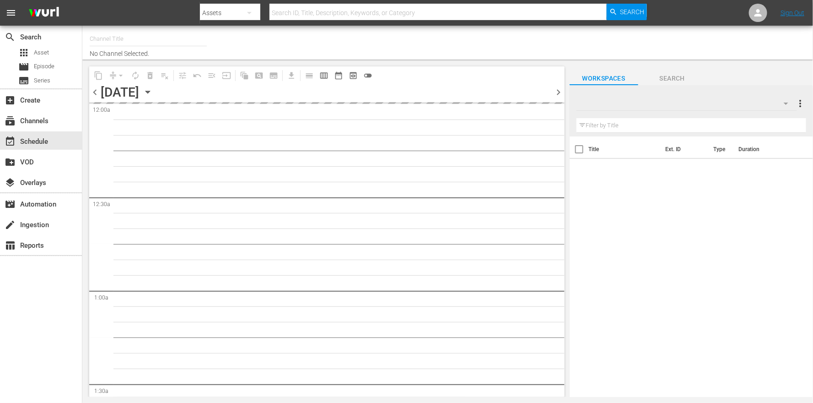
type input "Televisa Telenovelas (1317)"
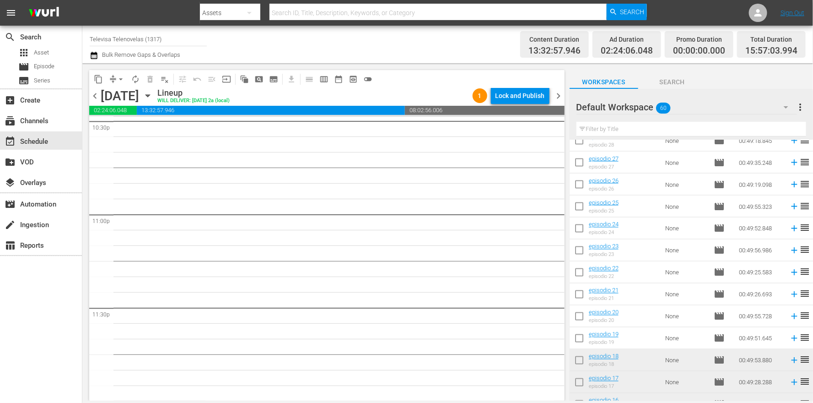
scroll to position [735, 0]
click at [791, 340] on icon at bounding box center [794, 339] width 6 height 6
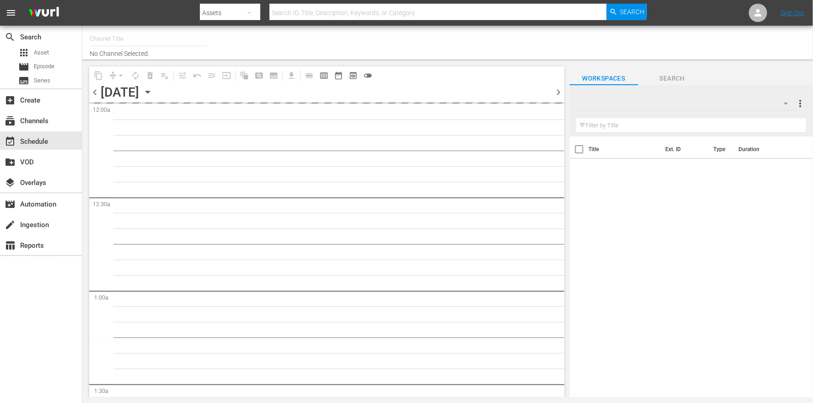
type input "Televisa Telenovelas (1317)"
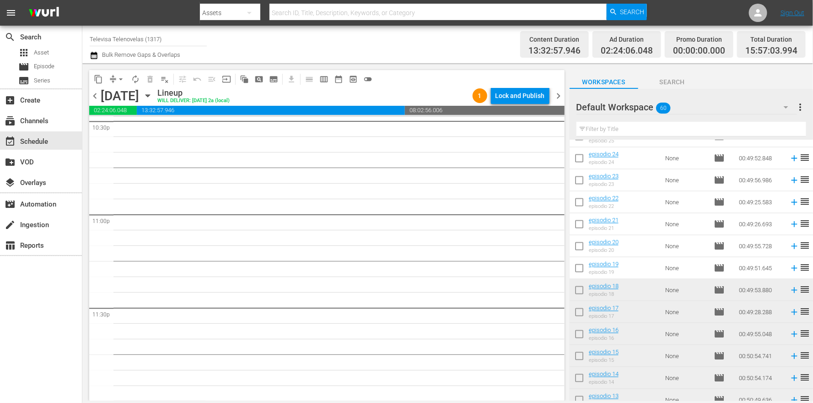
scroll to position [803, 0]
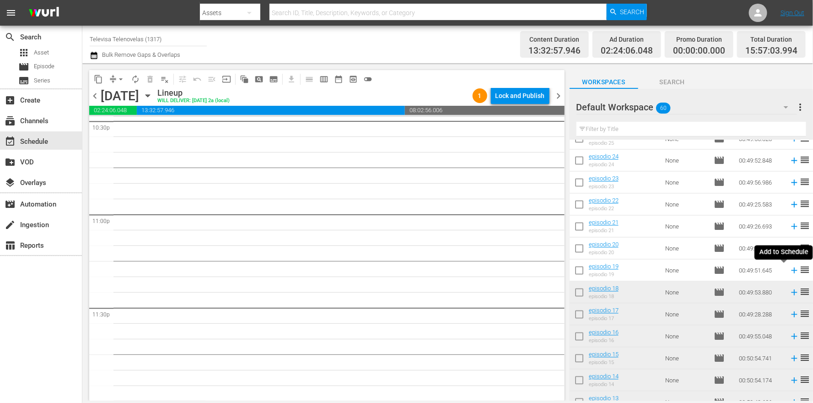
click at [789, 272] on icon at bounding box center [794, 270] width 10 height 10
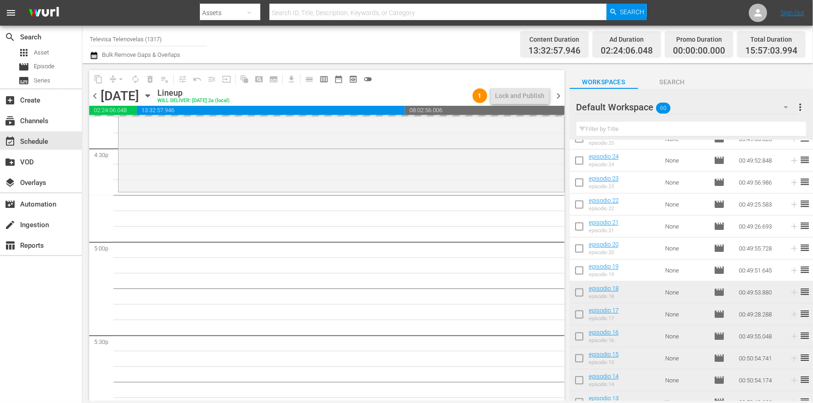
scroll to position [3072, 0]
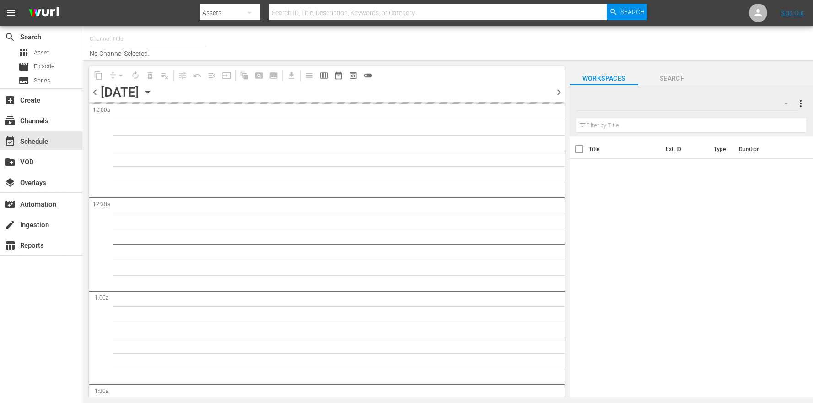
type input "Televisa Telenovelas (1317)"
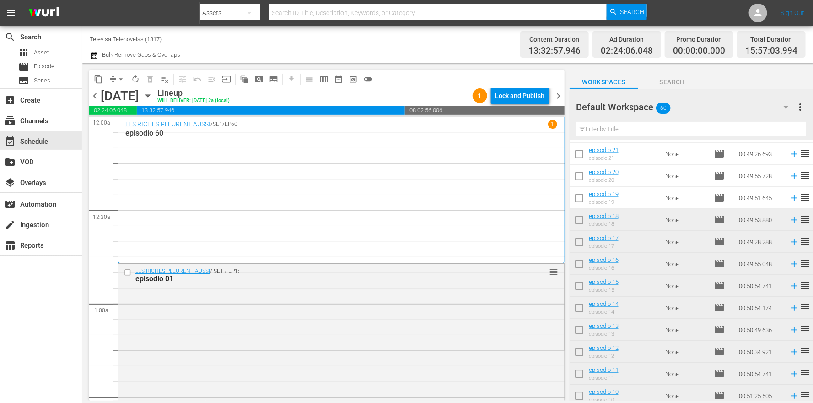
scroll to position [872, 0]
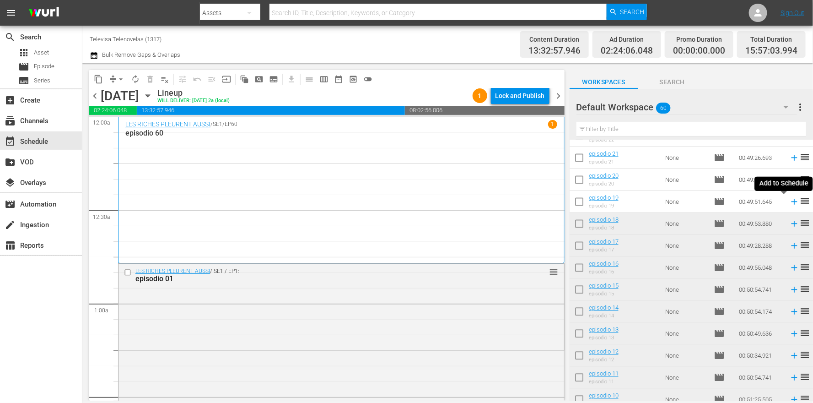
click at [791, 202] on icon at bounding box center [794, 202] width 6 height 6
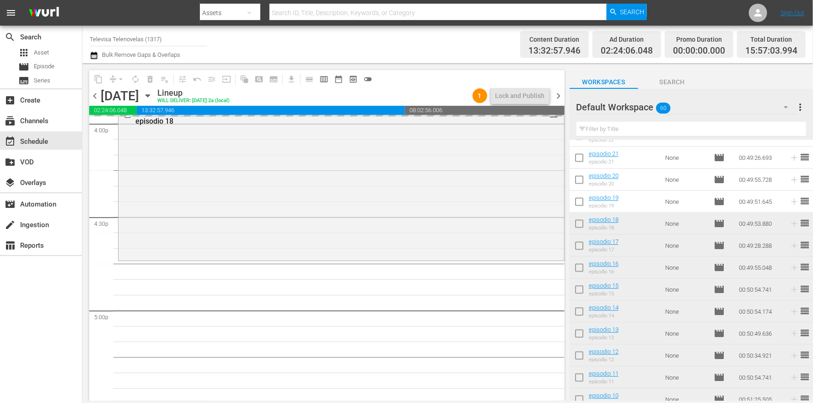
scroll to position [2992, 0]
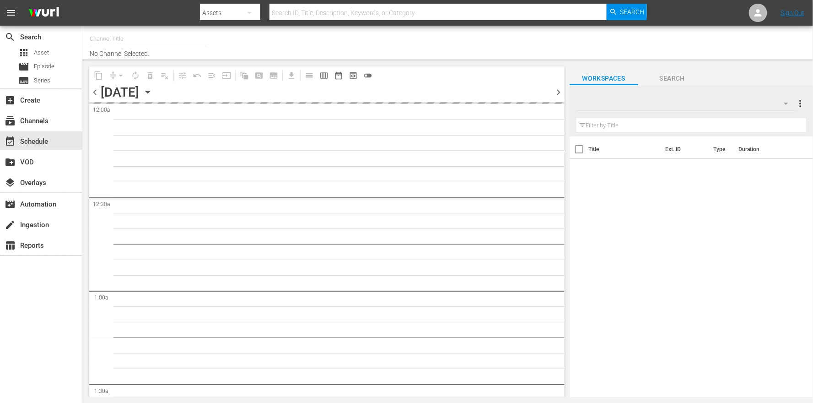
type input "Televisa Telenovelas (1317)"
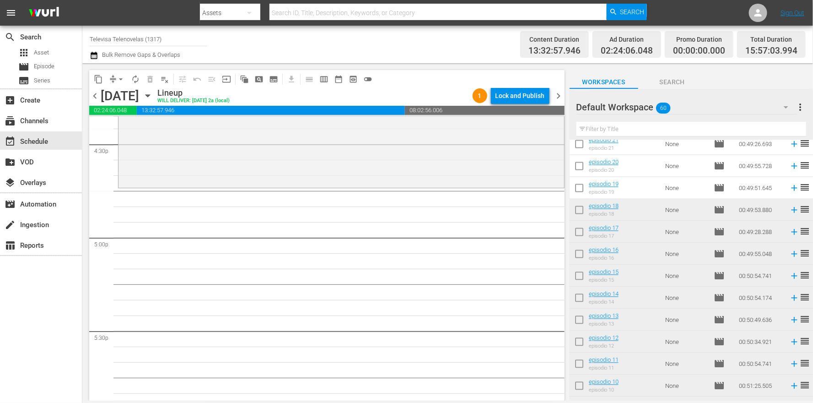
scroll to position [921, 0]
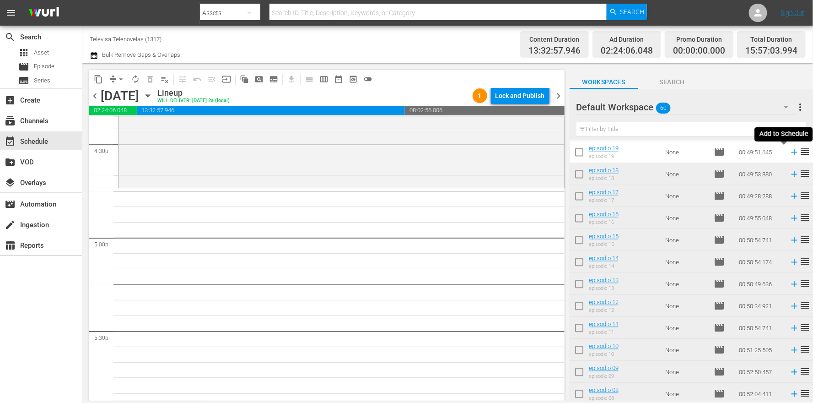
click at [789, 153] on icon at bounding box center [794, 152] width 10 height 10
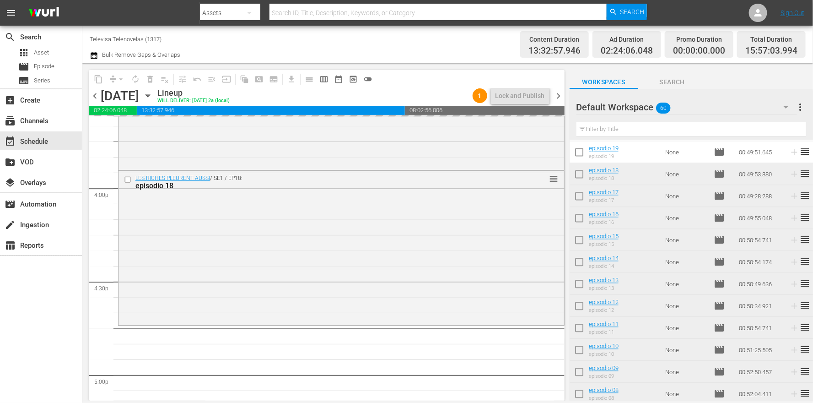
scroll to position [2984, 0]
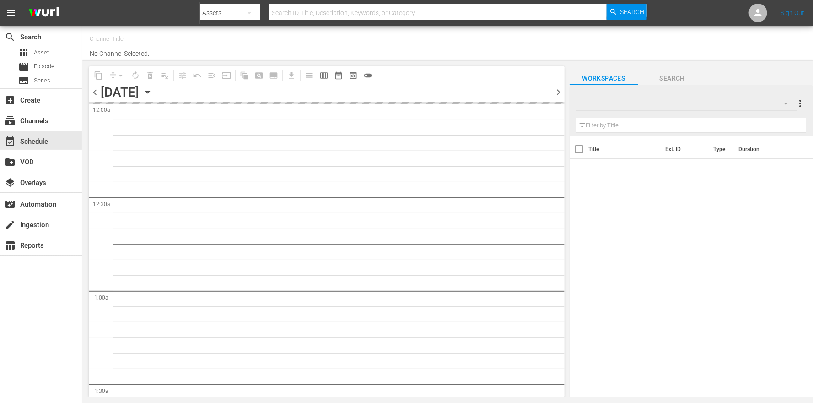
type input "Televisa Telenovelas (1317)"
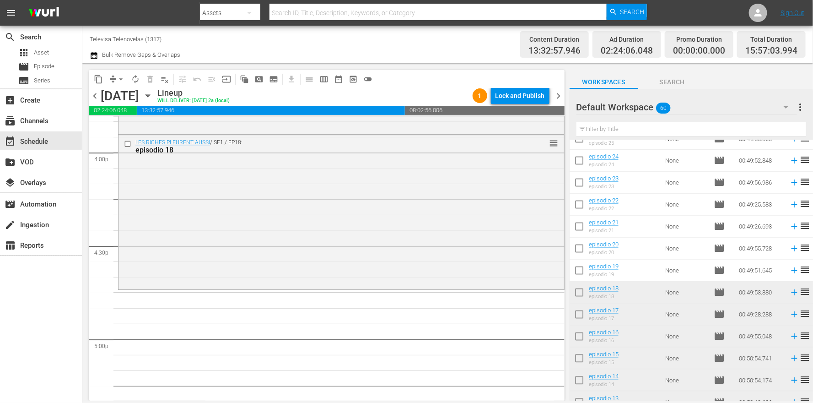
scroll to position [784, 0]
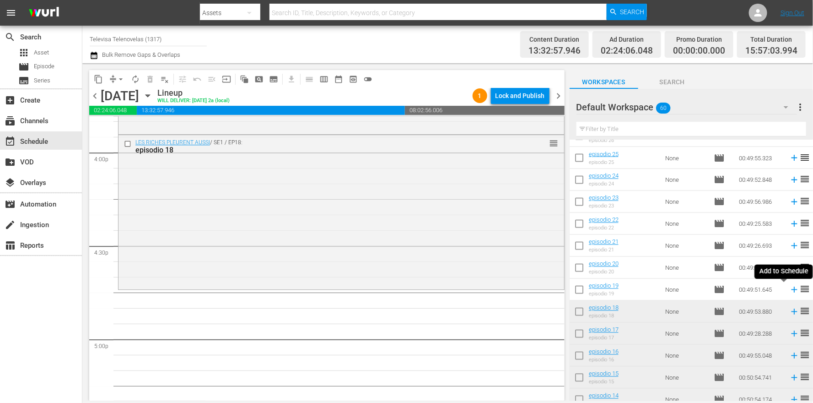
click at [791, 290] on icon at bounding box center [794, 290] width 6 height 6
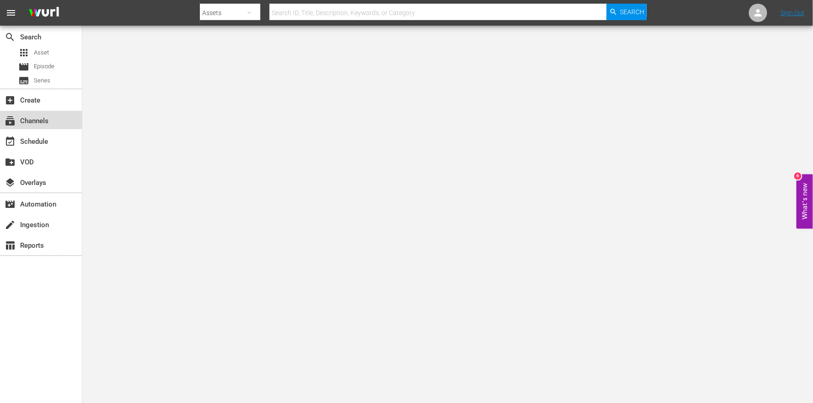
click at [30, 117] on div "subscriptions Channels" at bounding box center [25, 119] width 51 height 8
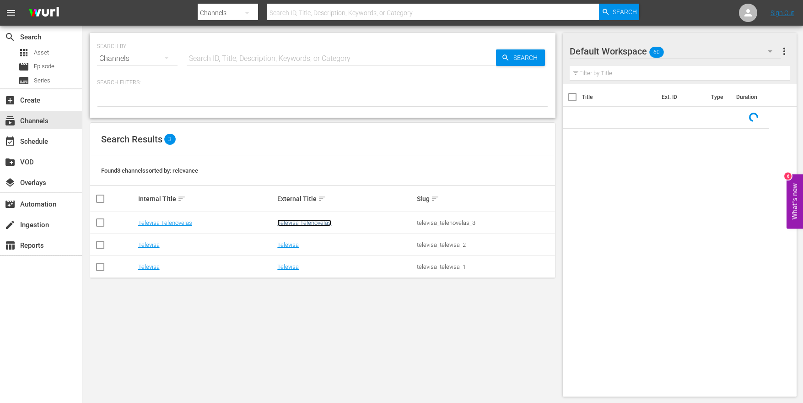
click at [301, 224] on link "Televisa Telenovelas" at bounding box center [304, 222] width 54 height 7
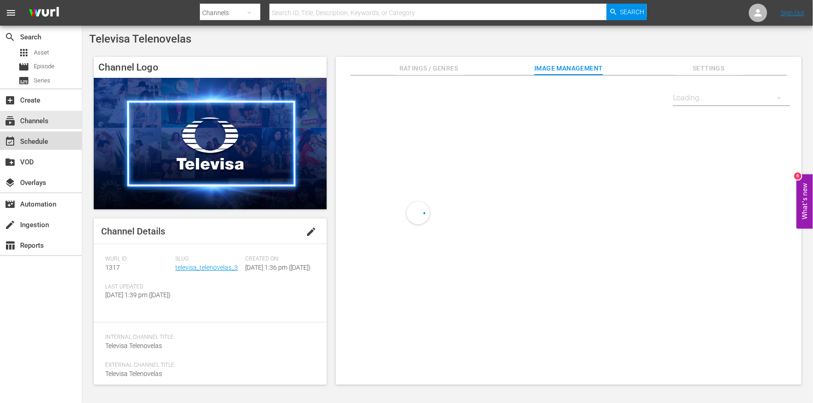
click at [31, 136] on div "event_available Schedule" at bounding box center [25, 140] width 51 height 8
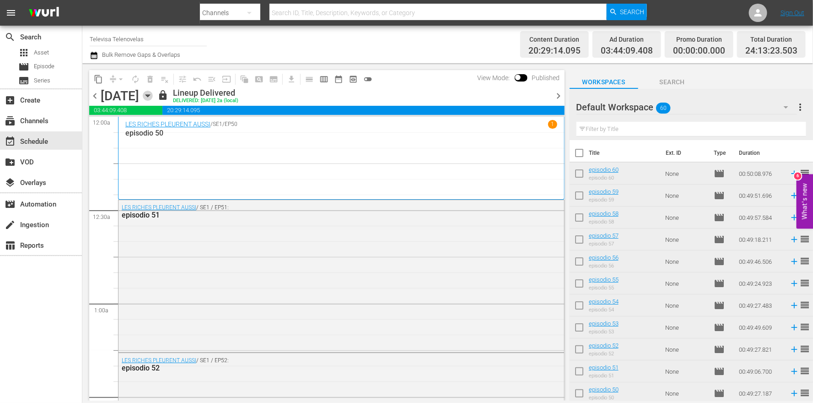
click at [150, 95] on icon "button" at bounding box center [147, 96] width 4 height 2
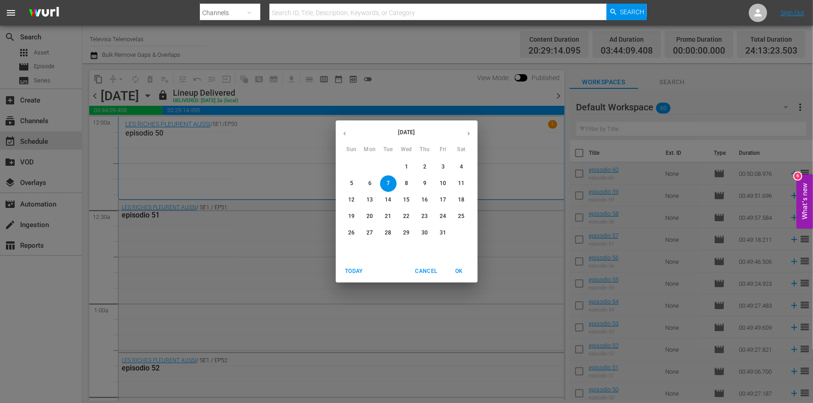
click at [366, 215] on p "20" at bounding box center [369, 216] width 6 height 8
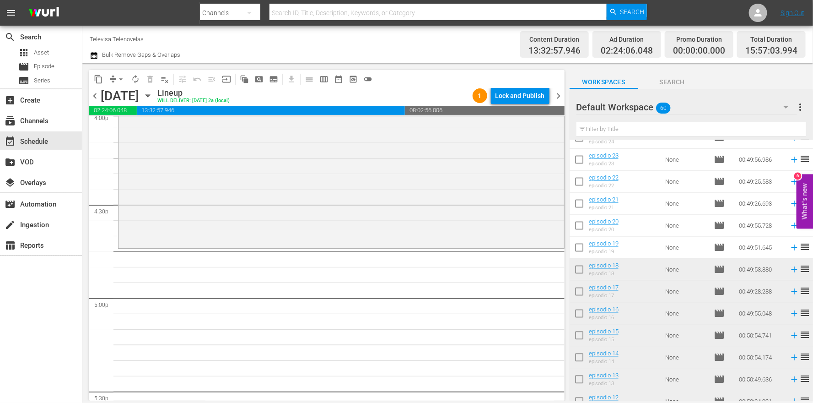
scroll to position [803, 0]
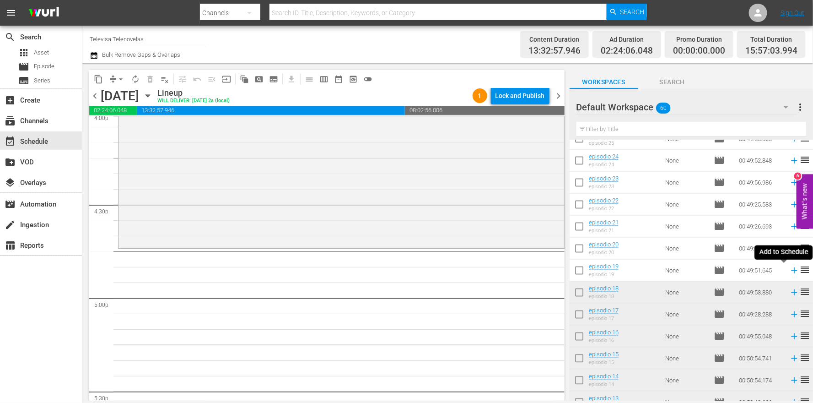
click at [789, 269] on icon at bounding box center [794, 270] width 10 height 10
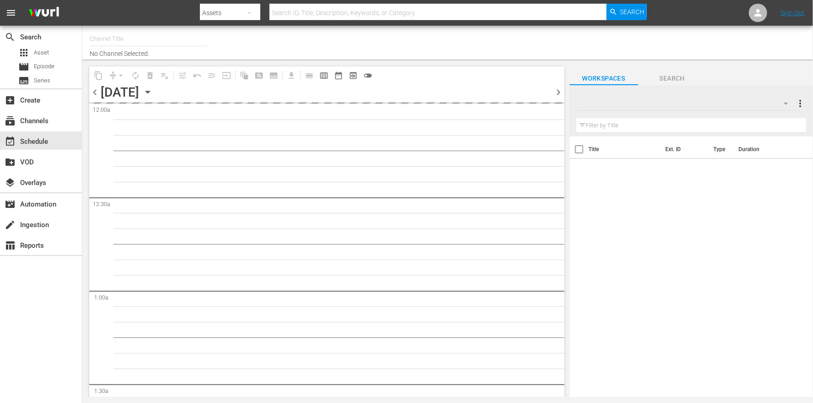
type input "Televisa Telenovelas (1317)"
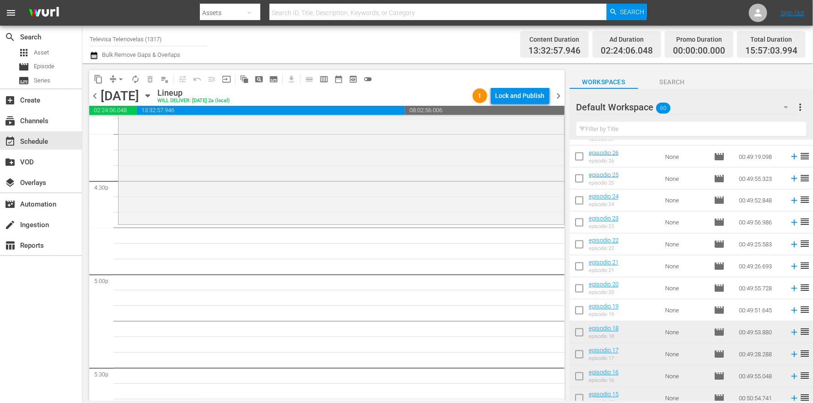
scroll to position [853, 0]
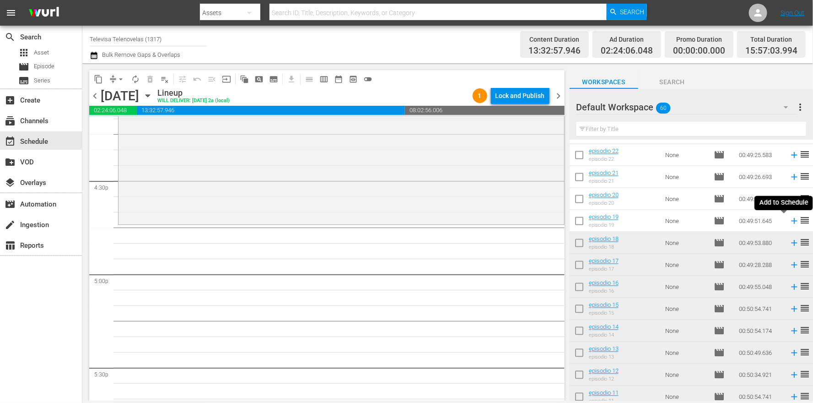
click at [789, 221] on icon at bounding box center [794, 221] width 10 height 10
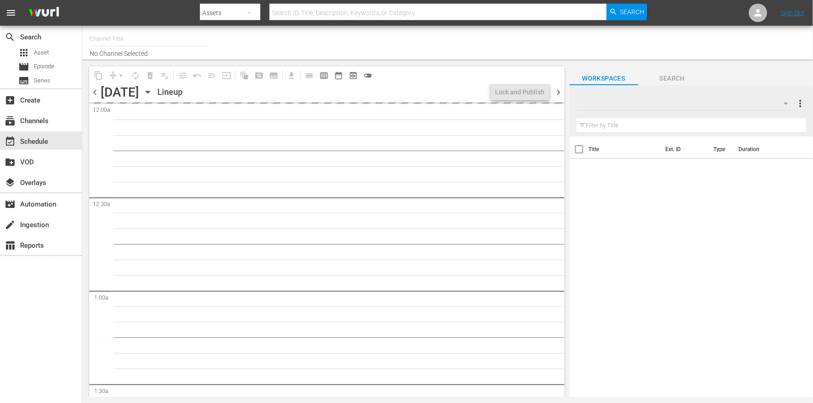
type input "Televisa Telenovelas (1317)"
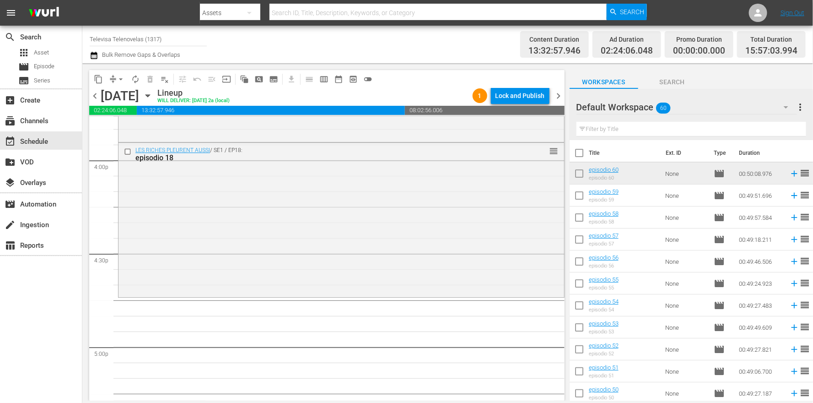
scroll to position [2870, 0]
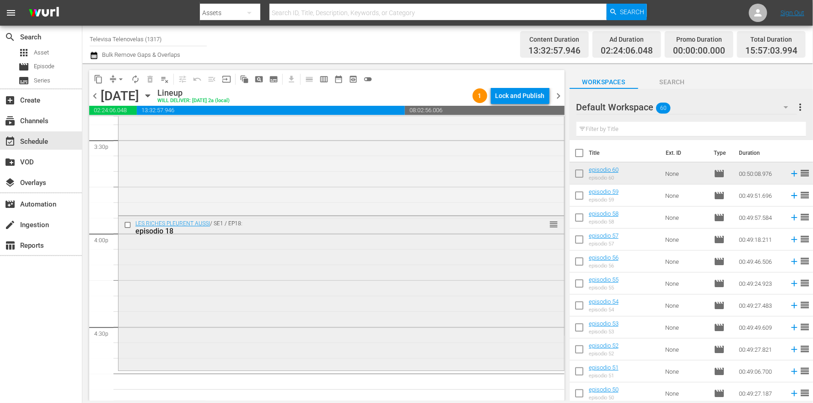
click at [126, 225] on input "checkbox" at bounding box center [129, 225] width 10 height 8
click at [149, 75] on span "delete_forever_outlined" at bounding box center [149, 79] width 9 height 9
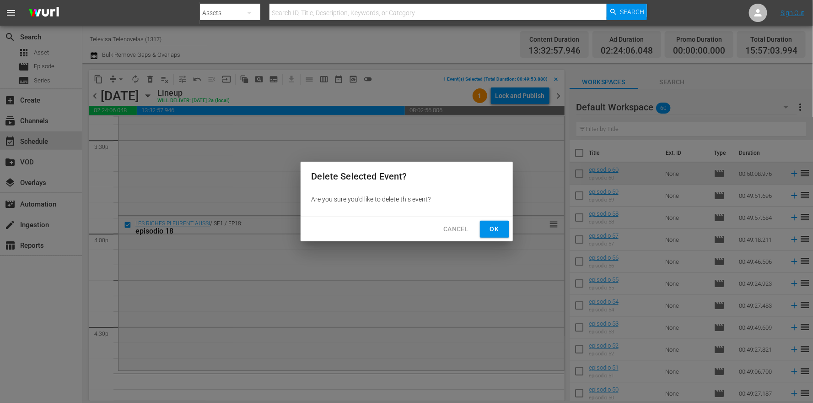
click at [487, 227] on span "Ok" at bounding box center [494, 228] width 15 height 11
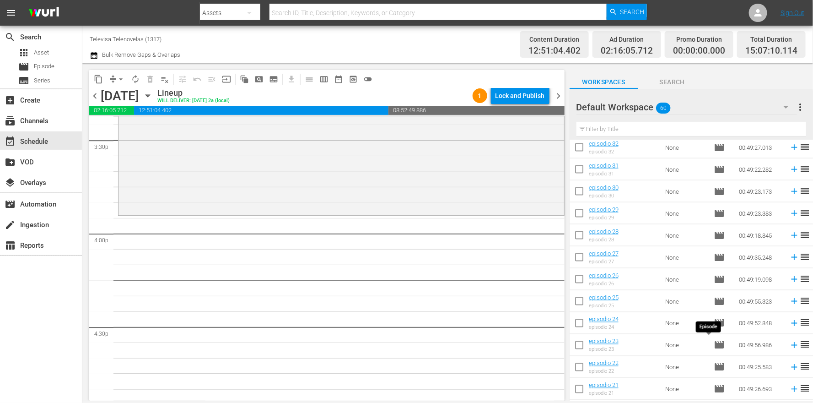
scroll to position [853, 0]
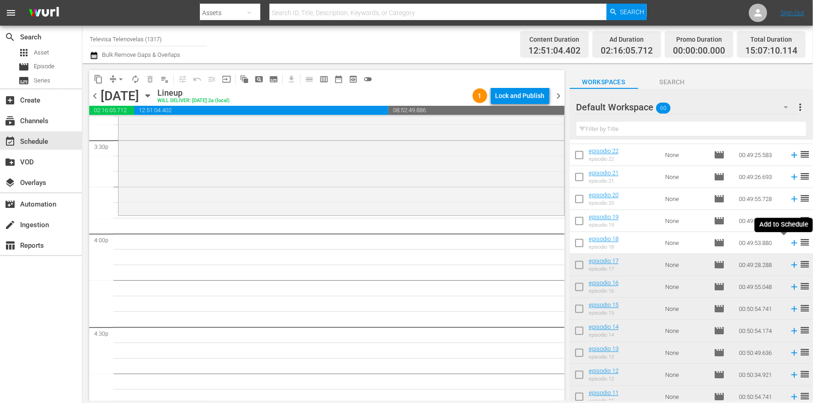
click at [791, 243] on icon at bounding box center [794, 243] width 6 height 6
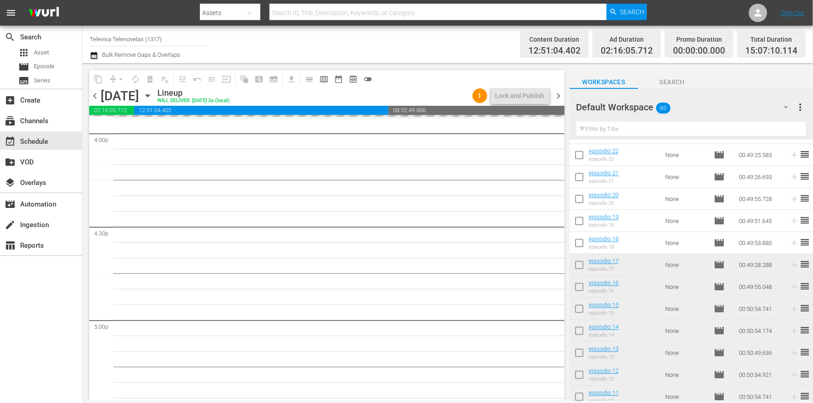
scroll to position [2938, 0]
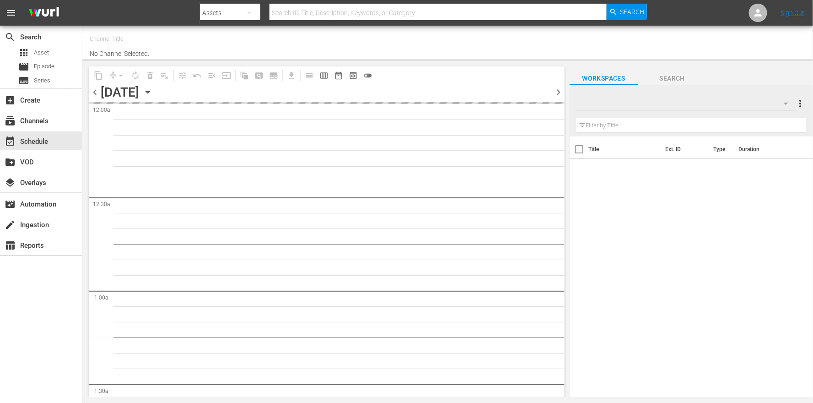
type input "Televisa Telenovelas (1317)"
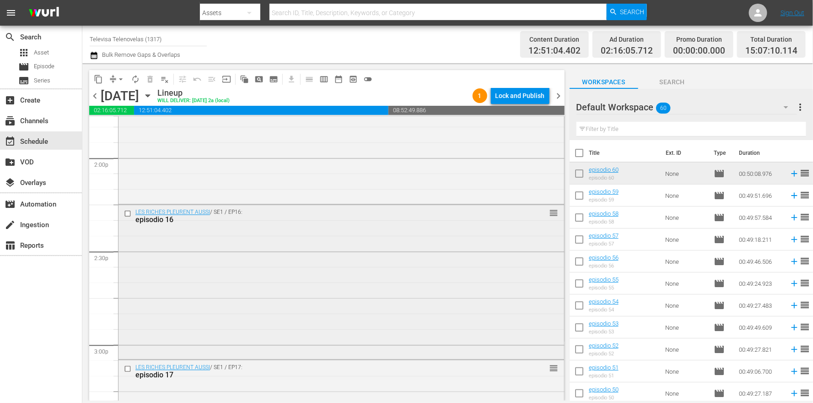
scroll to position [2571, 0]
click at [128, 214] on input "checkbox" at bounding box center [129, 214] width 10 height 8
click at [128, 368] on input "checkbox" at bounding box center [129, 369] width 10 height 8
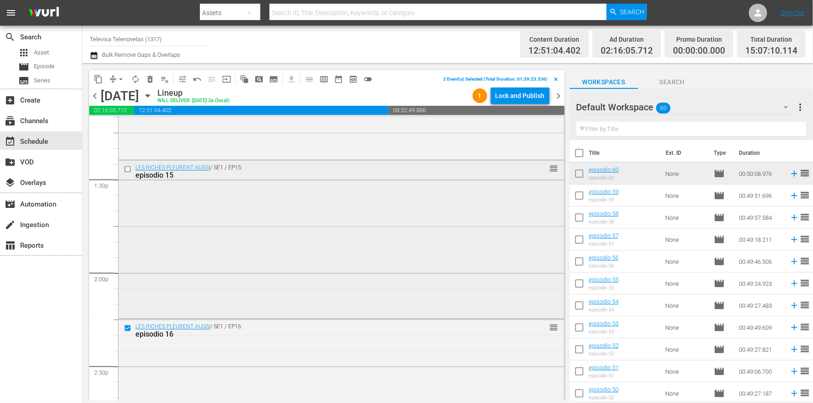
scroll to position [2434, 0]
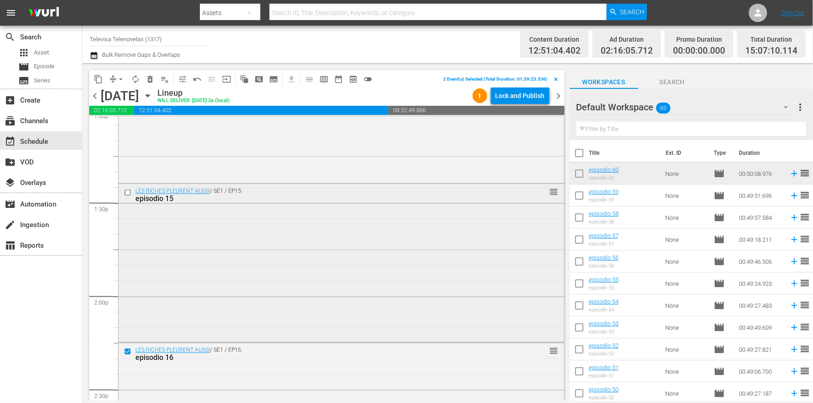
click at [126, 192] on input "checkbox" at bounding box center [129, 193] width 10 height 8
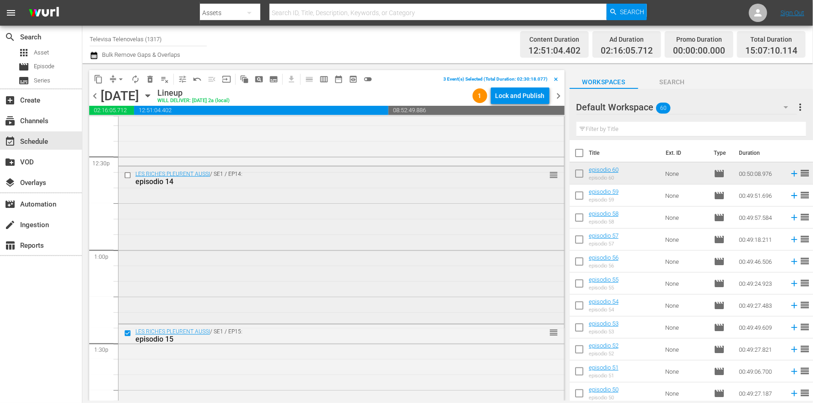
scroll to position [2228, 0]
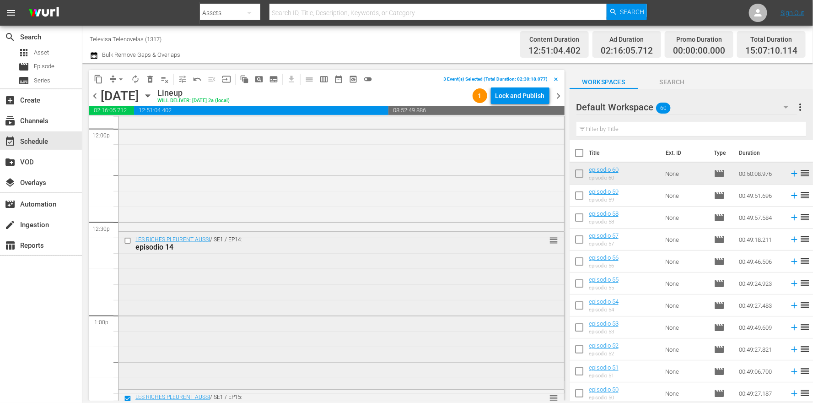
click at [128, 239] on input "checkbox" at bounding box center [129, 241] width 10 height 8
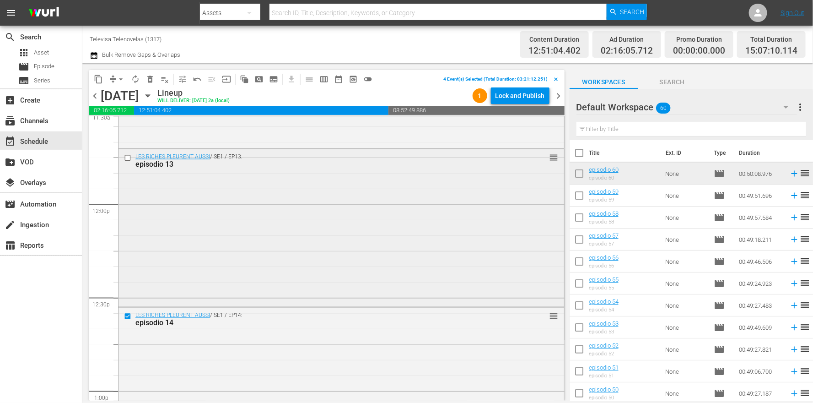
scroll to position [1953, 0]
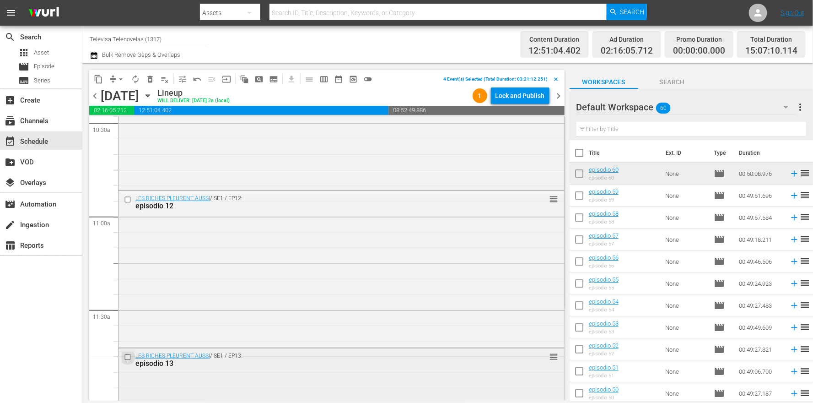
click at [128, 357] on input "checkbox" at bounding box center [129, 357] width 10 height 8
click at [132, 199] on input "checkbox" at bounding box center [129, 200] width 10 height 8
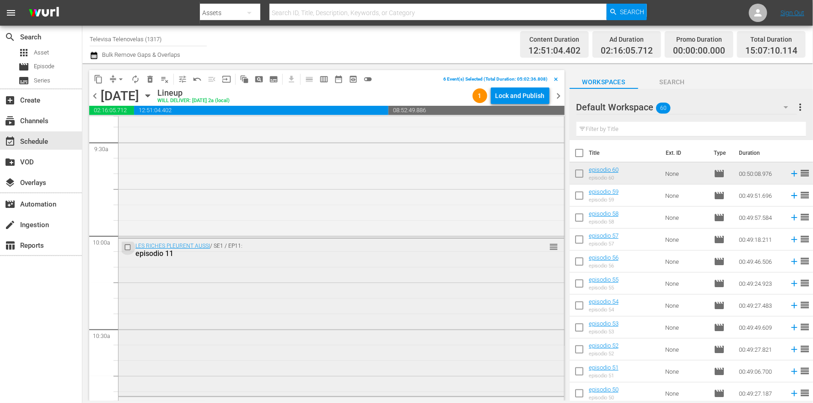
click at [130, 245] on input "checkbox" at bounding box center [129, 247] width 10 height 8
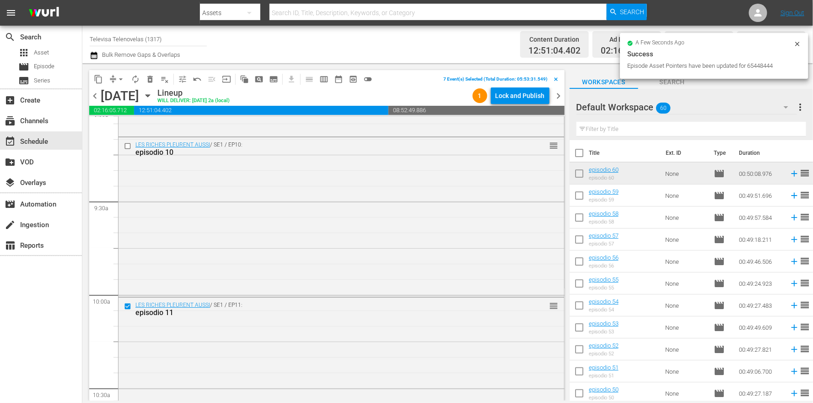
scroll to position [1542, 0]
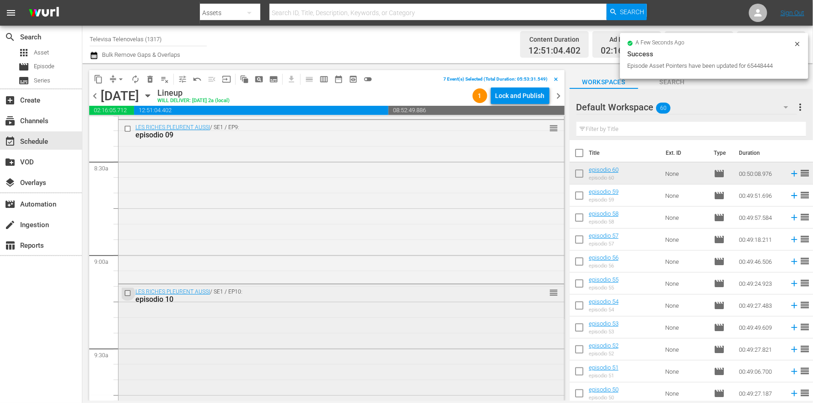
click at [126, 294] on input "checkbox" at bounding box center [129, 293] width 10 height 8
click at [129, 129] on input "checkbox" at bounding box center [129, 128] width 10 height 8
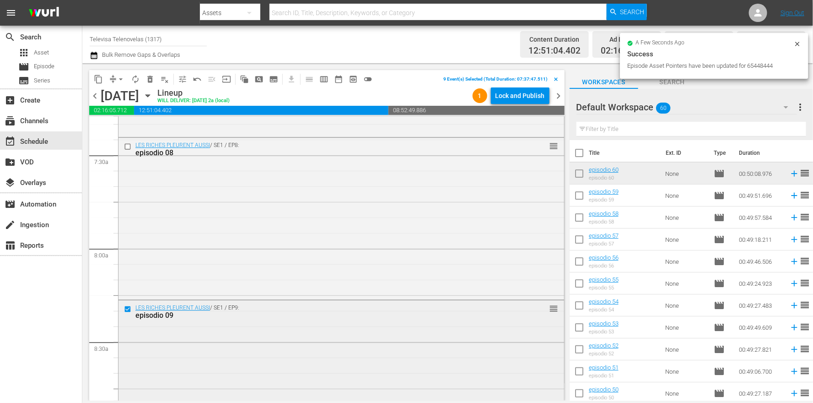
scroll to position [1336, 0]
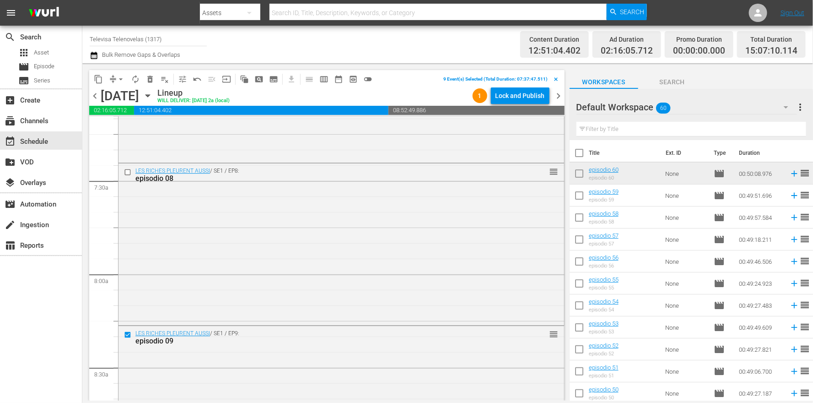
click at [128, 170] on input "checkbox" at bounding box center [129, 172] width 10 height 8
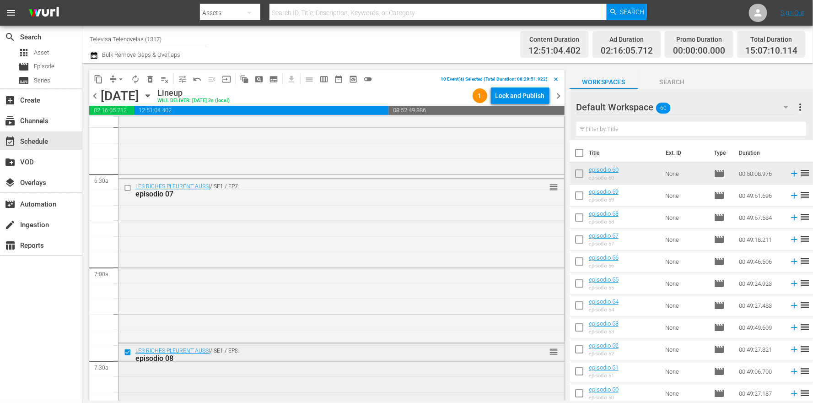
scroll to position [1130, 0]
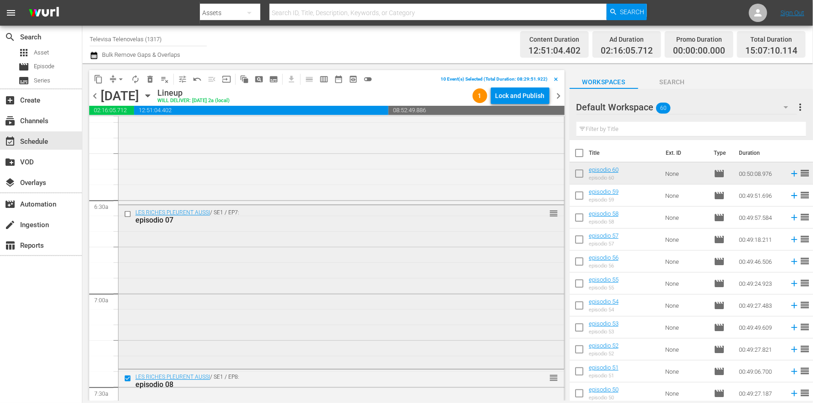
click at [128, 212] on input "checkbox" at bounding box center [129, 214] width 10 height 8
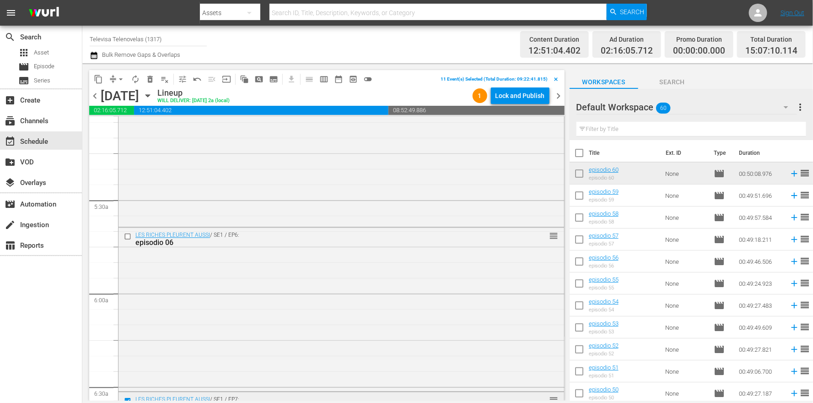
scroll to position [924, 0]
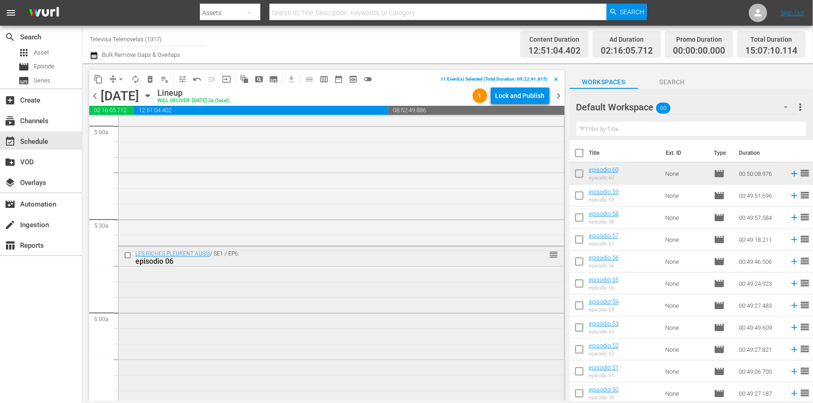
click at [129, 254] on input "checkbox" at bounding box center [129, 255] width 10 height 8
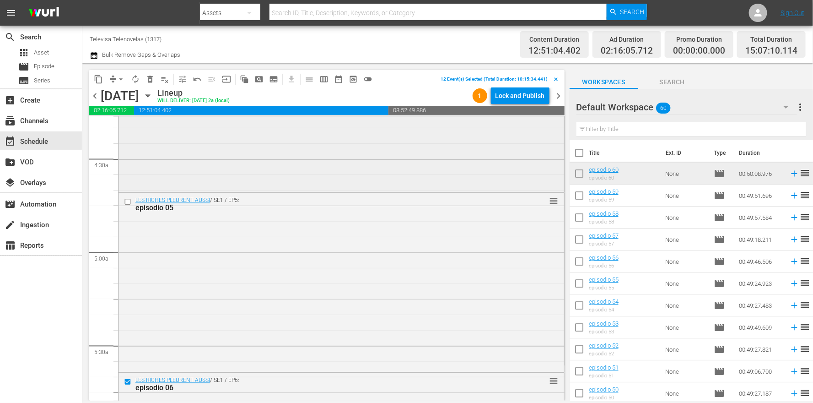
scroll to position [787, 0]
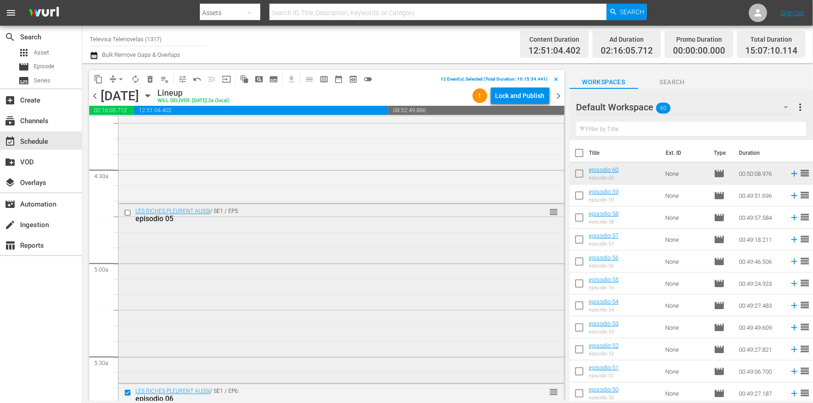
click at [128, 213] on input "checkbox" at bounding box center [129, 213] width 10 height 8
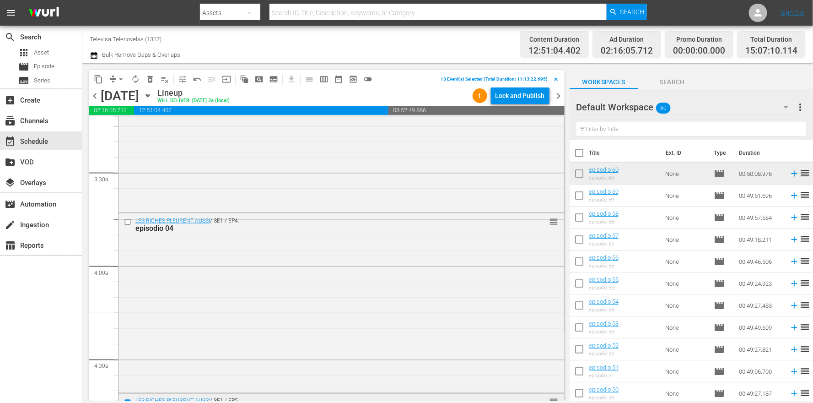
scroll to position [581, 0]
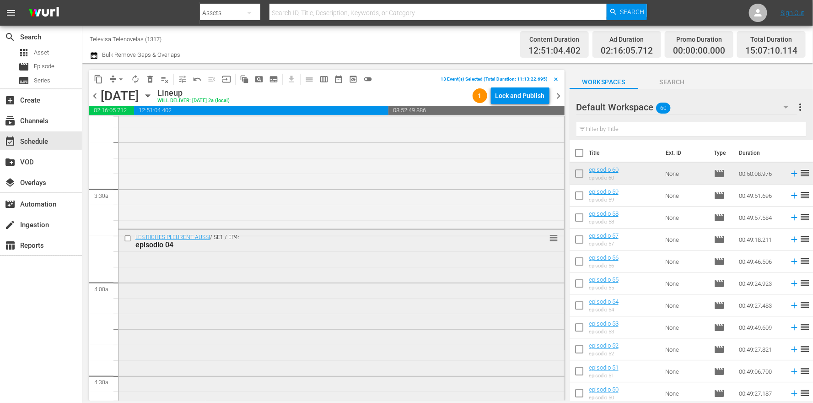
click at [127, 239] on input "checkbox" at bounding box center [129, 239] width 10 height 8
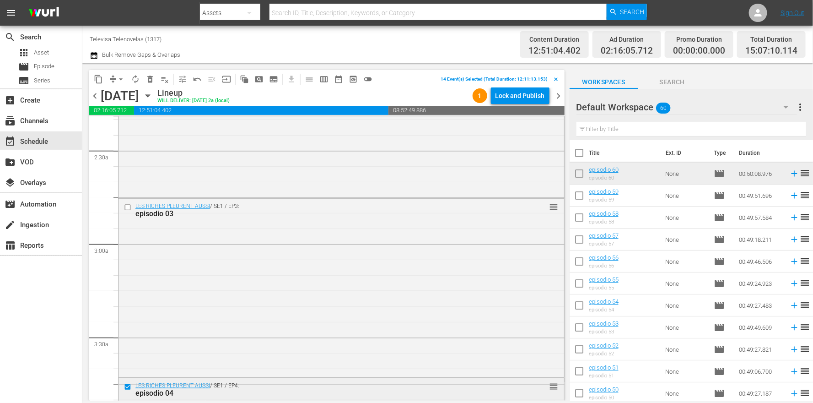
scroll to position [375, 0]
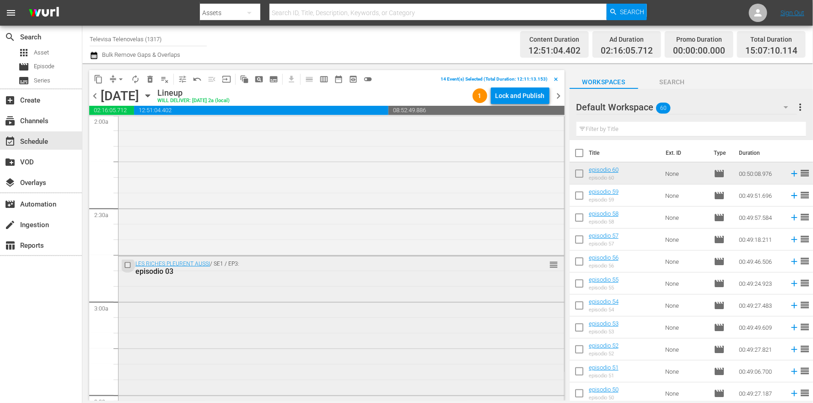
click at [129, 264] on input "checkbox" at bounding box center [129, 265] width 10 height 8
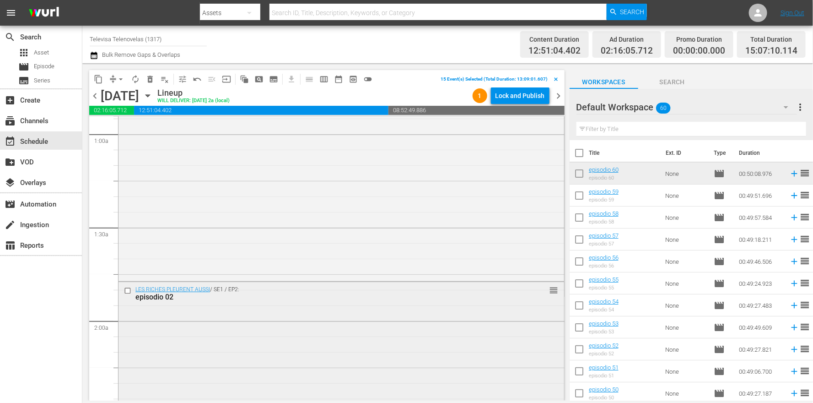
click at [129, 289] on input "checkbox" at bounding box center [129, 291] width 10 height 8
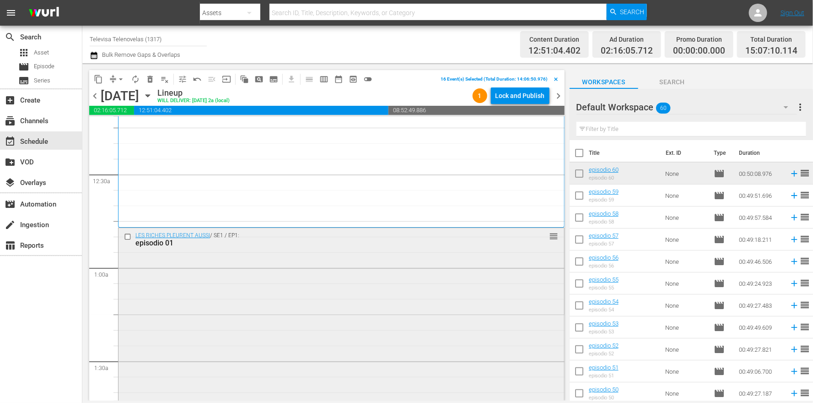
scroll to position [32, 0]
click at [128, 241] on input "checkbox" at bounding box center [129, 240] width 10 height 8
click at [149, 80] on span "delete_forever_outlined" at bounding box center [149, 79] width 9 height 9
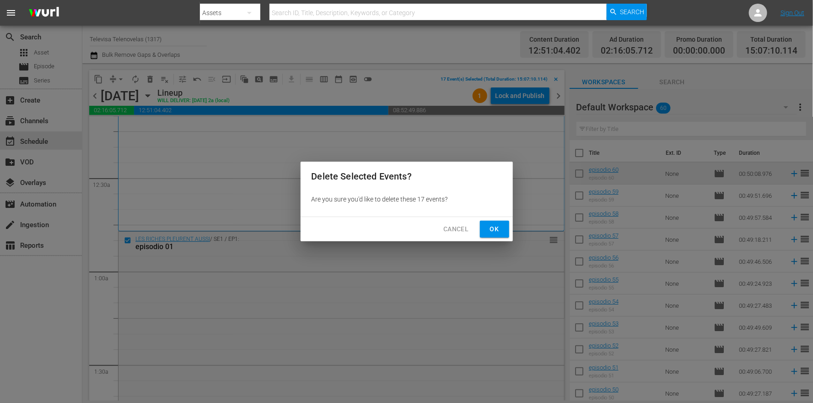
click at [490, 229] on span "Ok" at bounding box center [494, 228] width 15 height 11
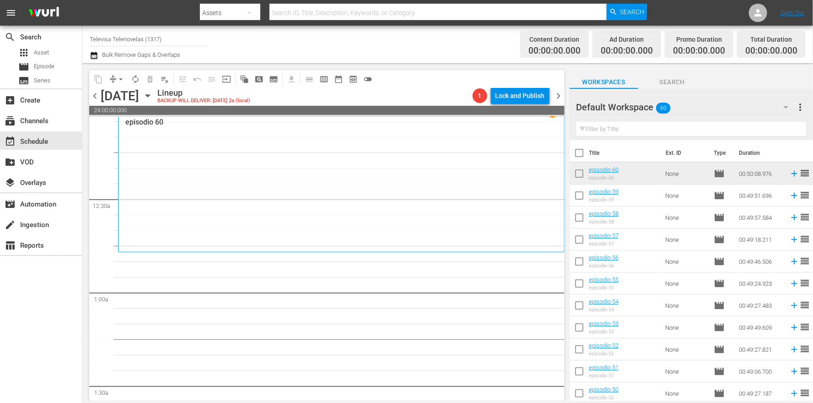
scroll to position [0, 0]
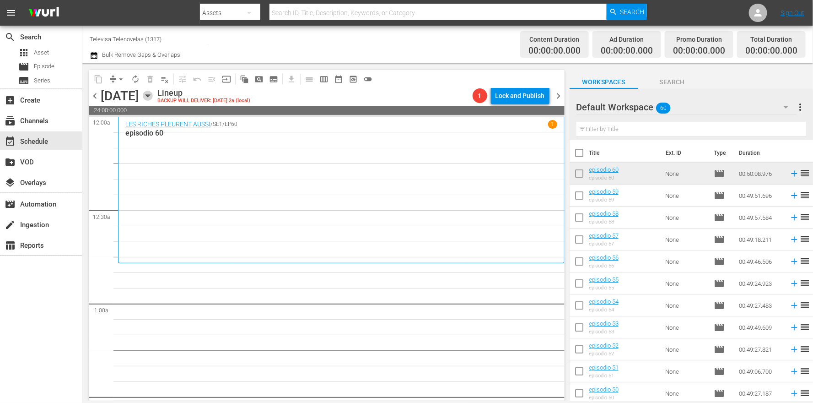
click at [153, 93] on icon "button" at bounding box center [148, 96] width 10 height 10
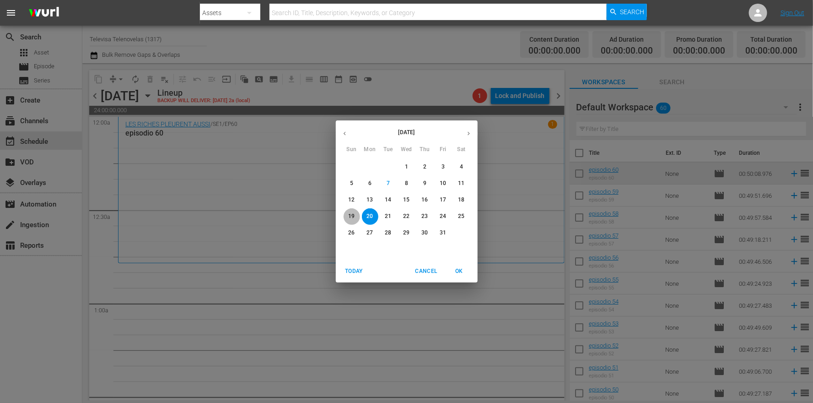
click at [351, 215] on p "19" at bounding box center [351, 216] width 6 height 8
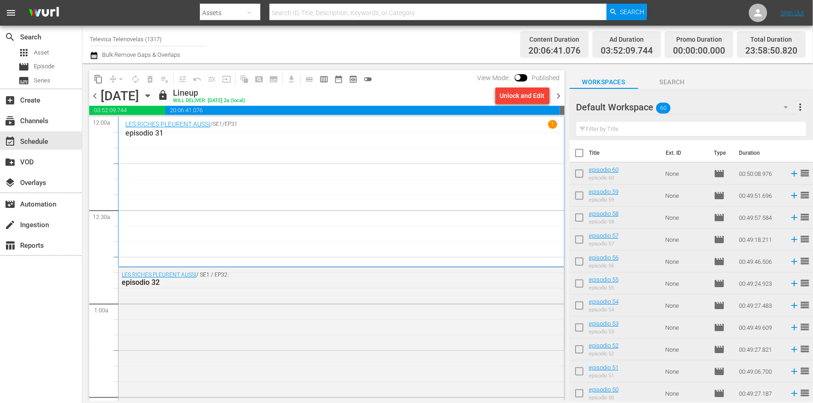
click at [800, 108] on span "more_vert" at bounding box center [800, 107] width 11 height 11
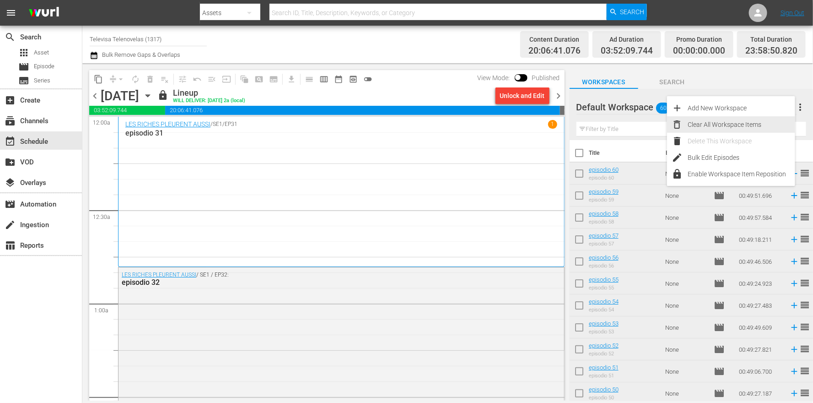
click at [702, 122] on div "Clear All Workspace Items" at bounding box center [742, 124] width 108 height 16
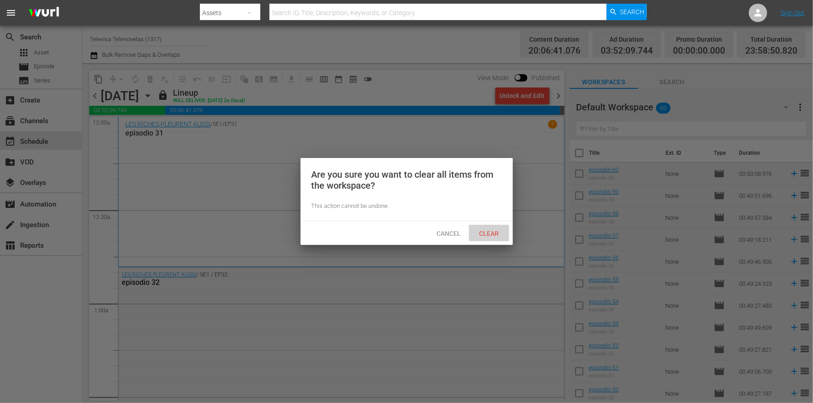
click at [490, 234] on span "Clear" at bounding box center [489, 233] width 34 height 7
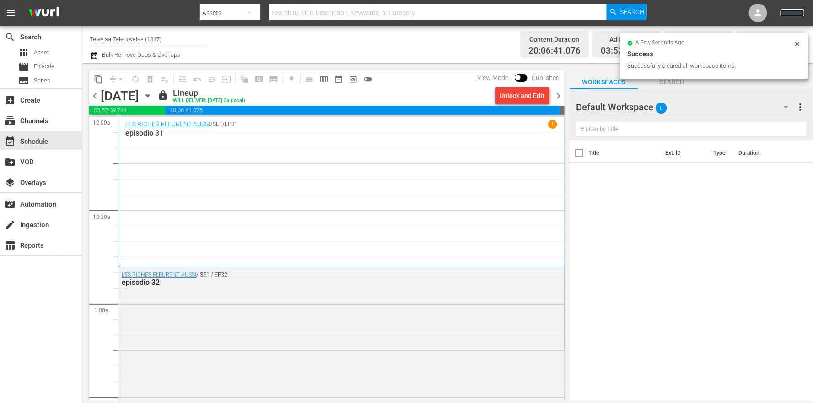
click at [799, 11] on link "Sign Out" at bounding box center [792, 12] width 24 height 7
